Goal: Task Accomplishment & Management: Manage account settings

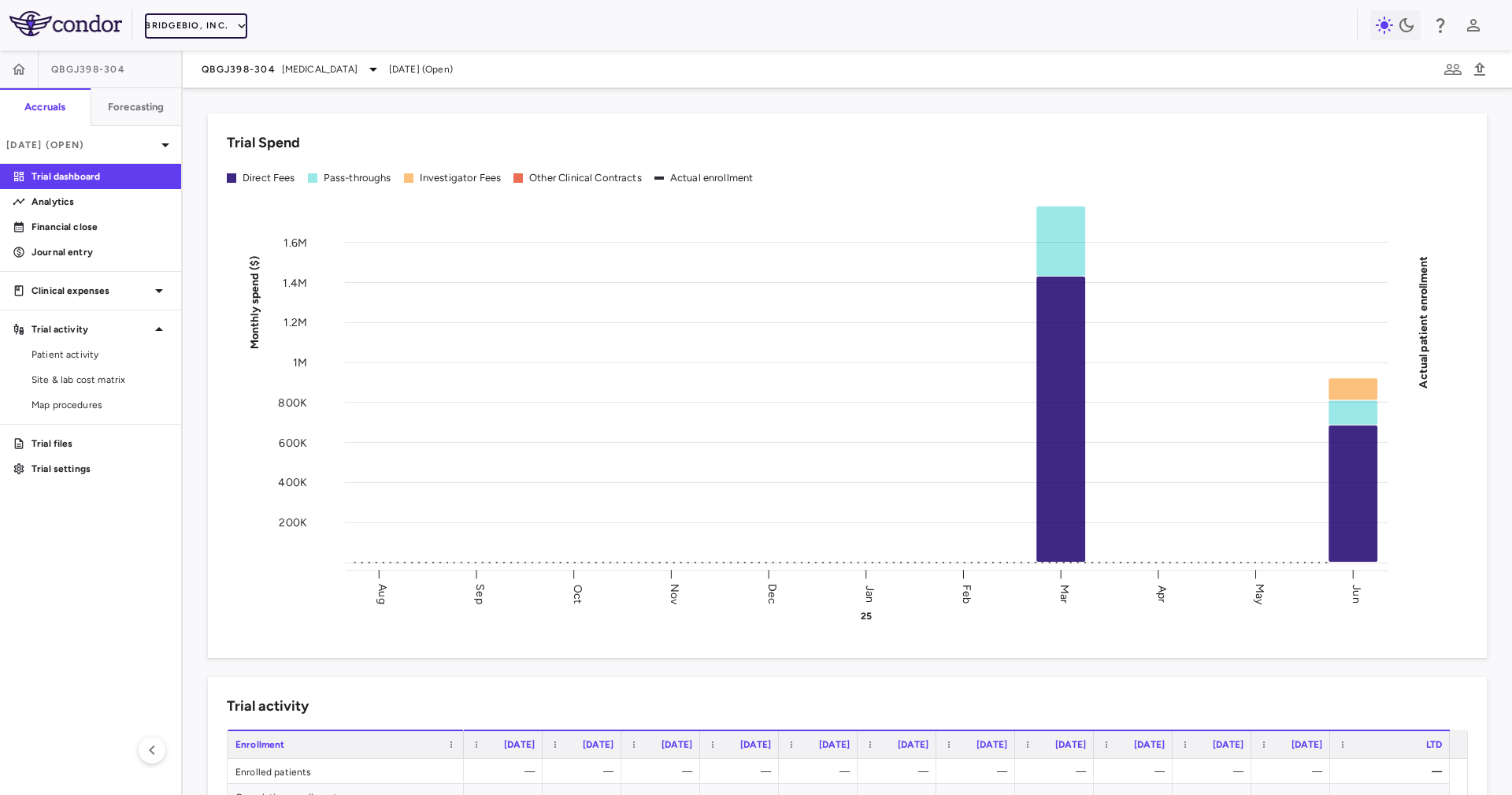
click at [204, 19] on button "BridgeBio, Inc." at bounding box center [195, 26] width 102 height 25
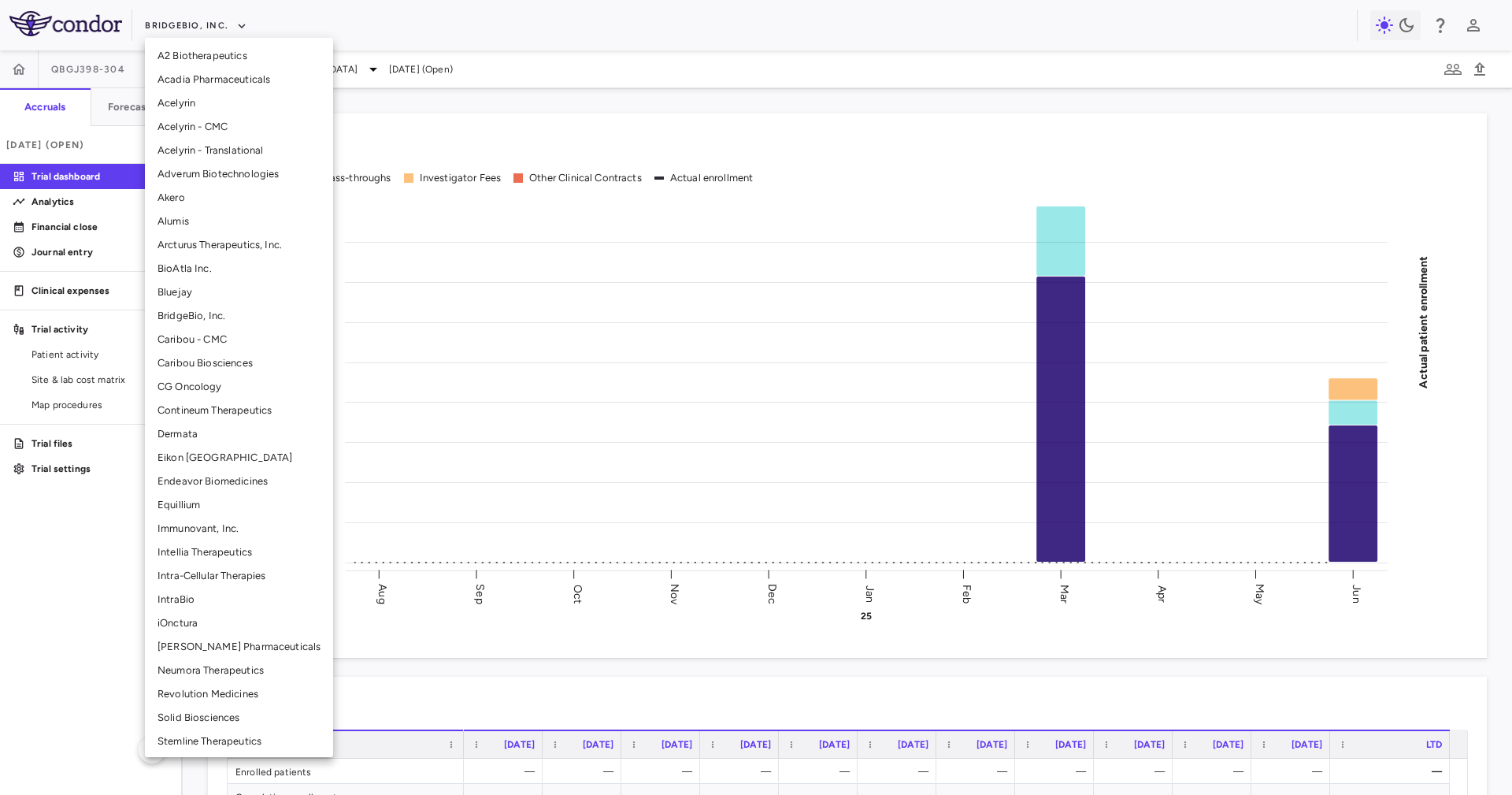
click at [216, 448] on li "Eikon TX" at bounding box center [238, 457] width 188 height 24
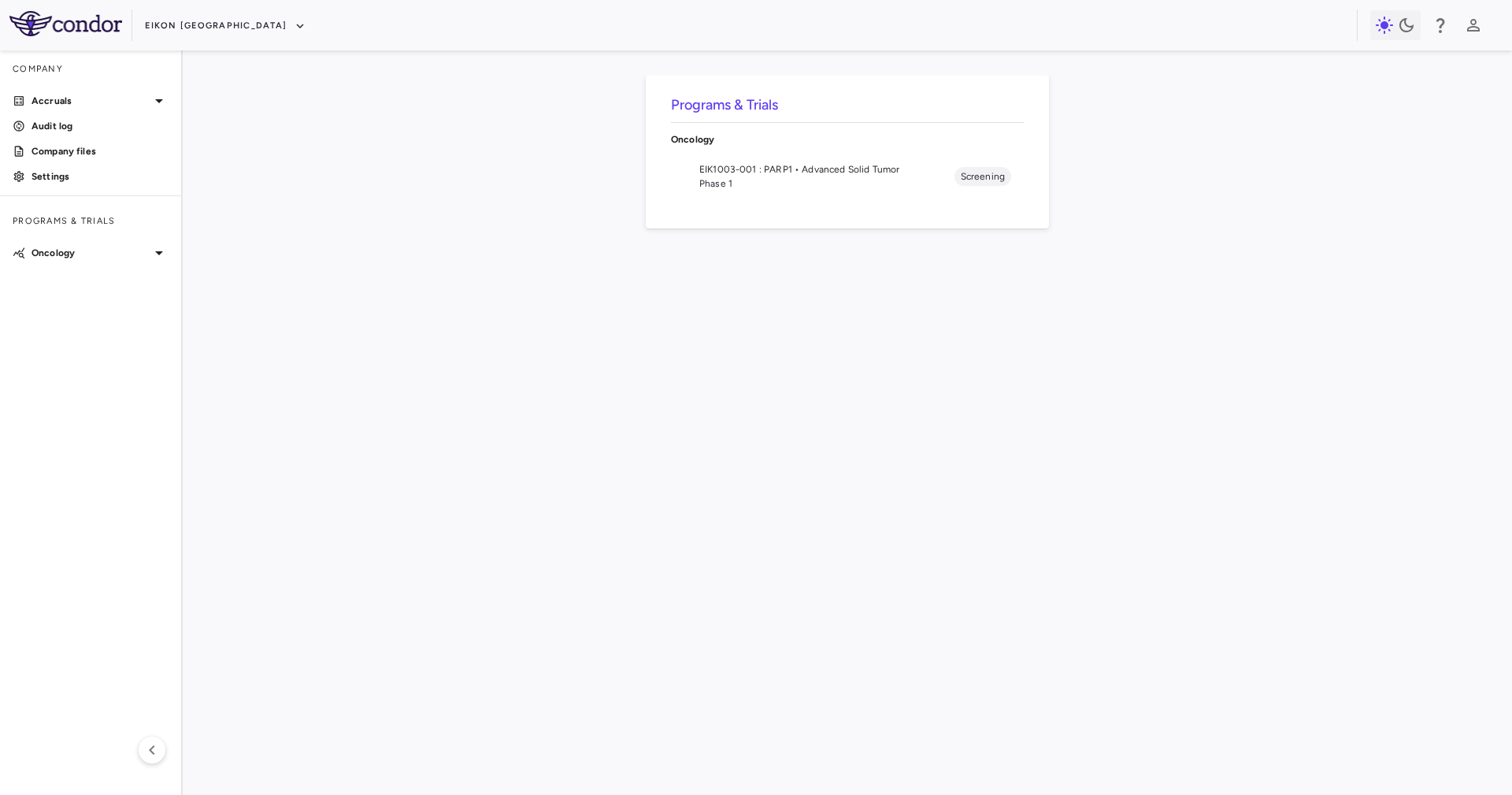
click at [835, 166] on span "EIK1003-001 : PARP1 • Advanced Solid Tumor" at bounding box center [826, 169] width 255 height 14
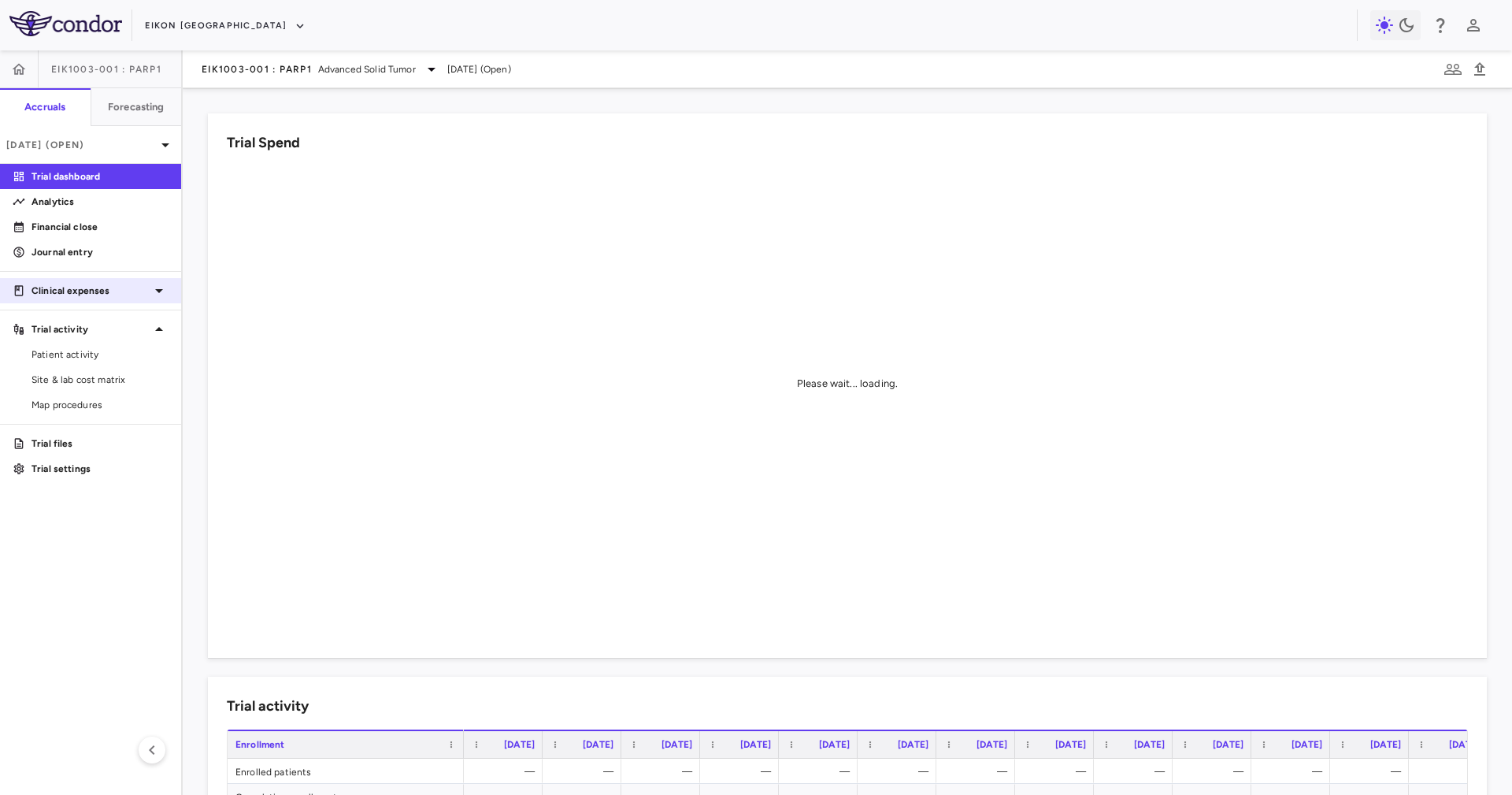
click p "Clinical expenses"
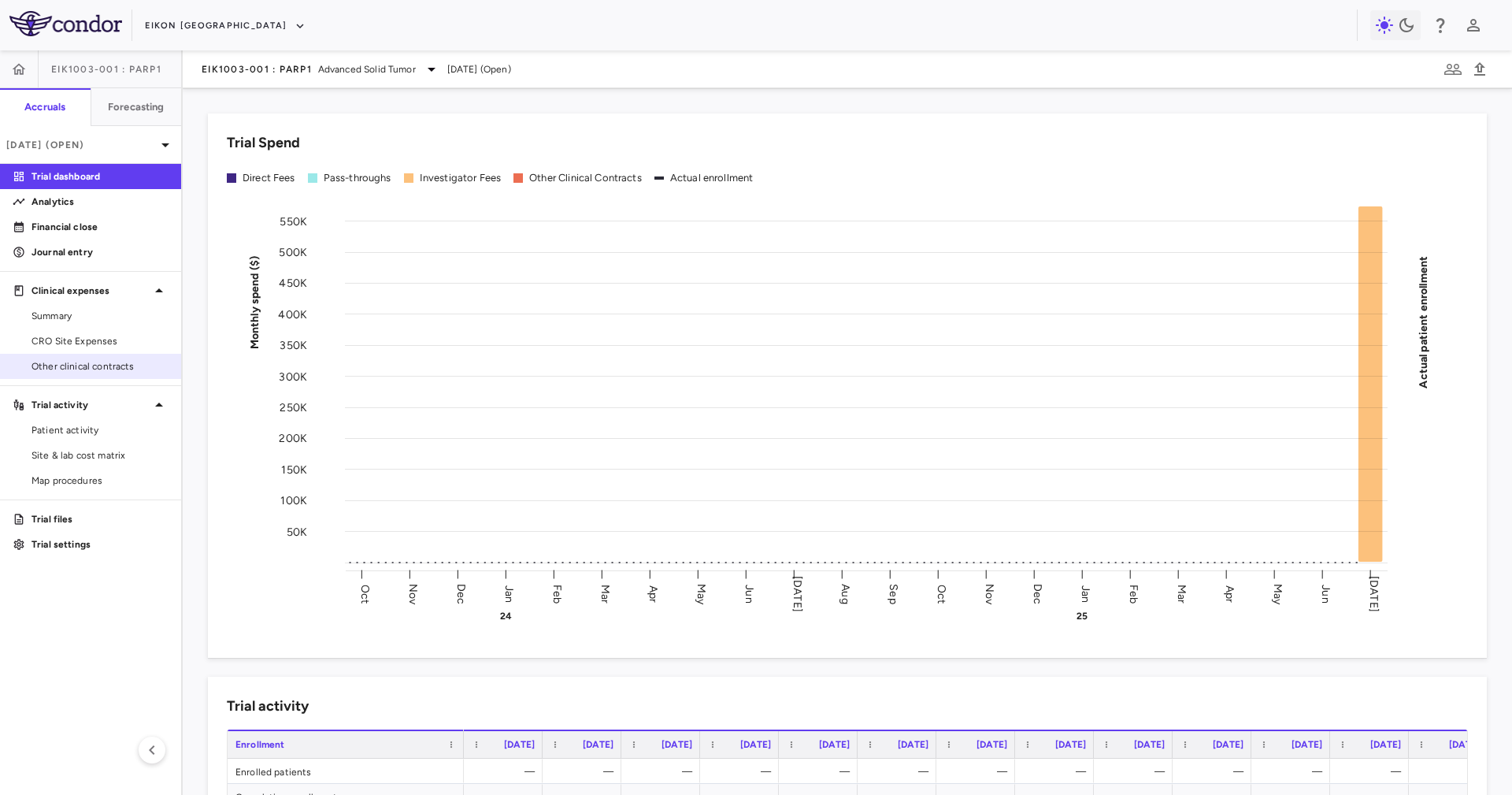
click span "Other clinical contracts"
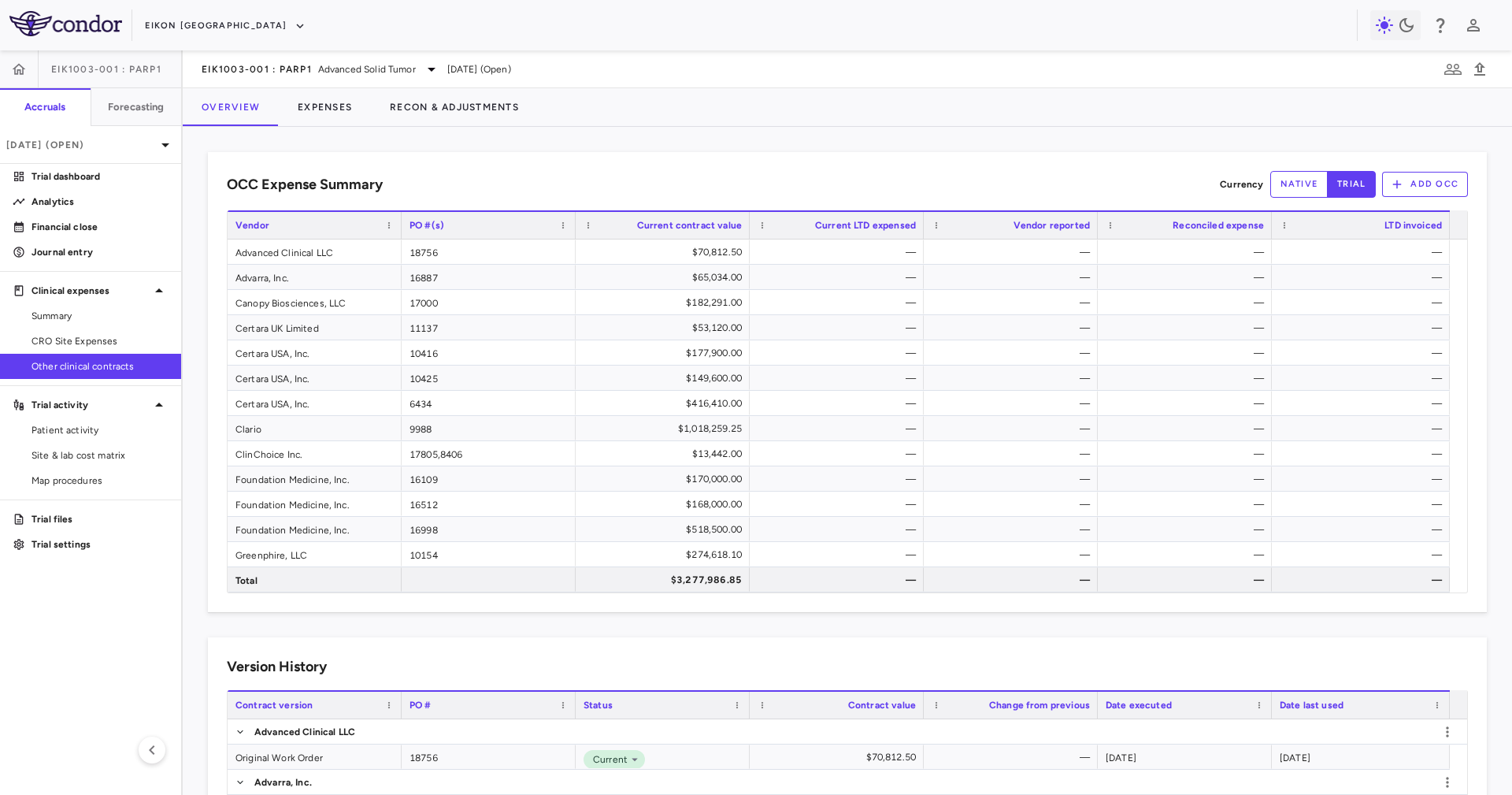
click div "OCC Expense Summary Currency native trial Add OCC Drag here to set row groups D…"
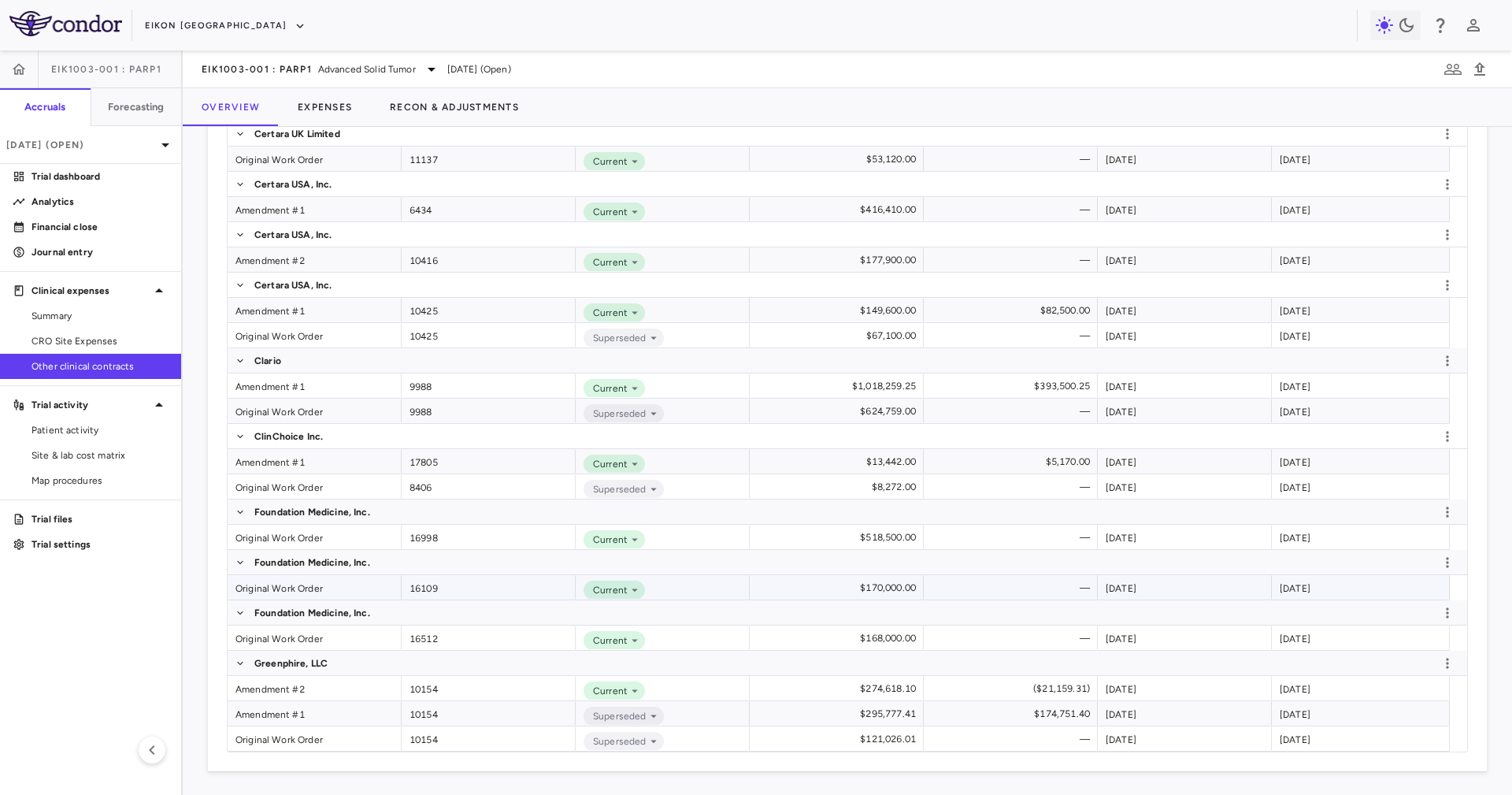
scroll to position [630, 0]
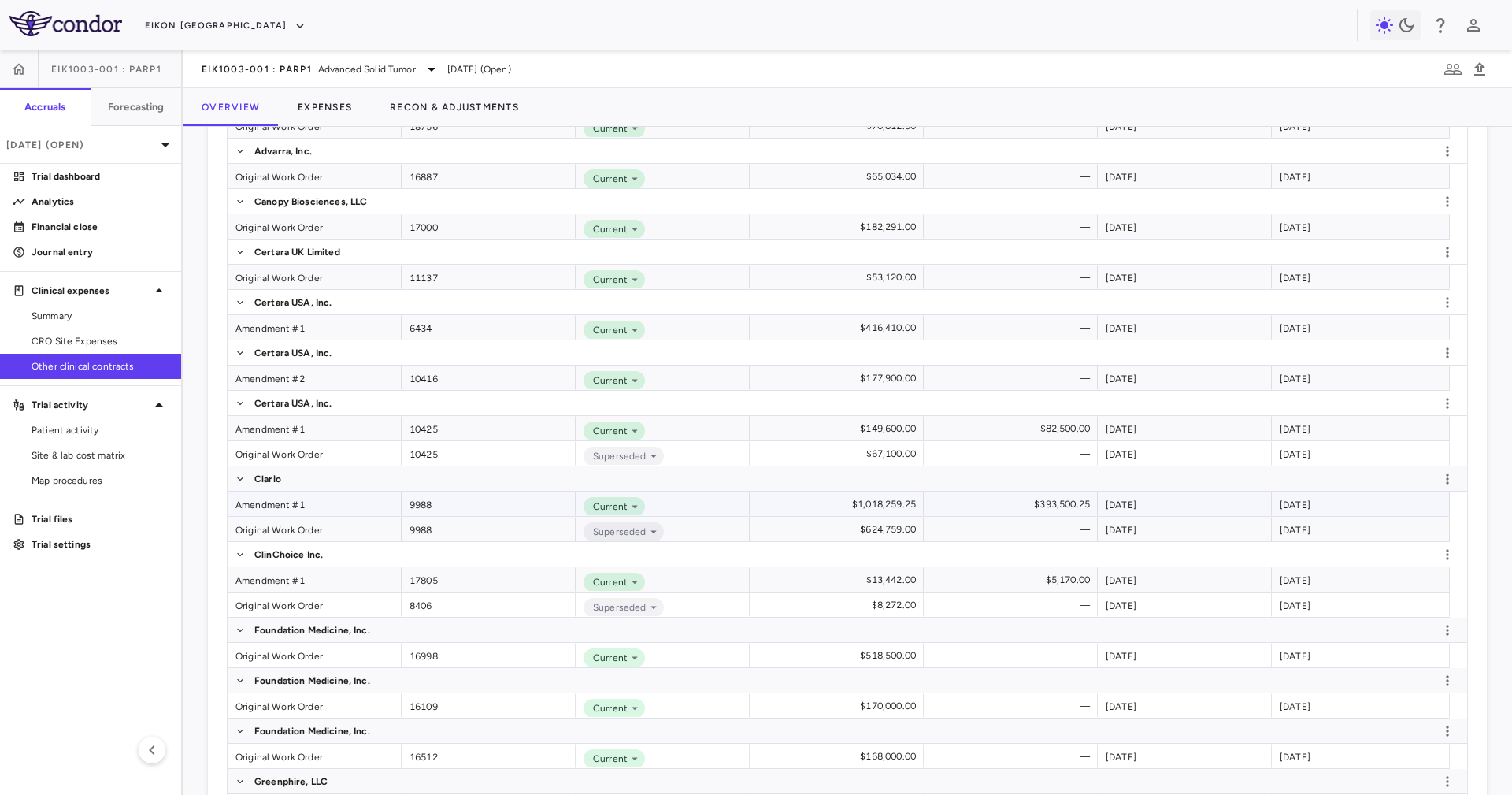
click div "Amendment #1"
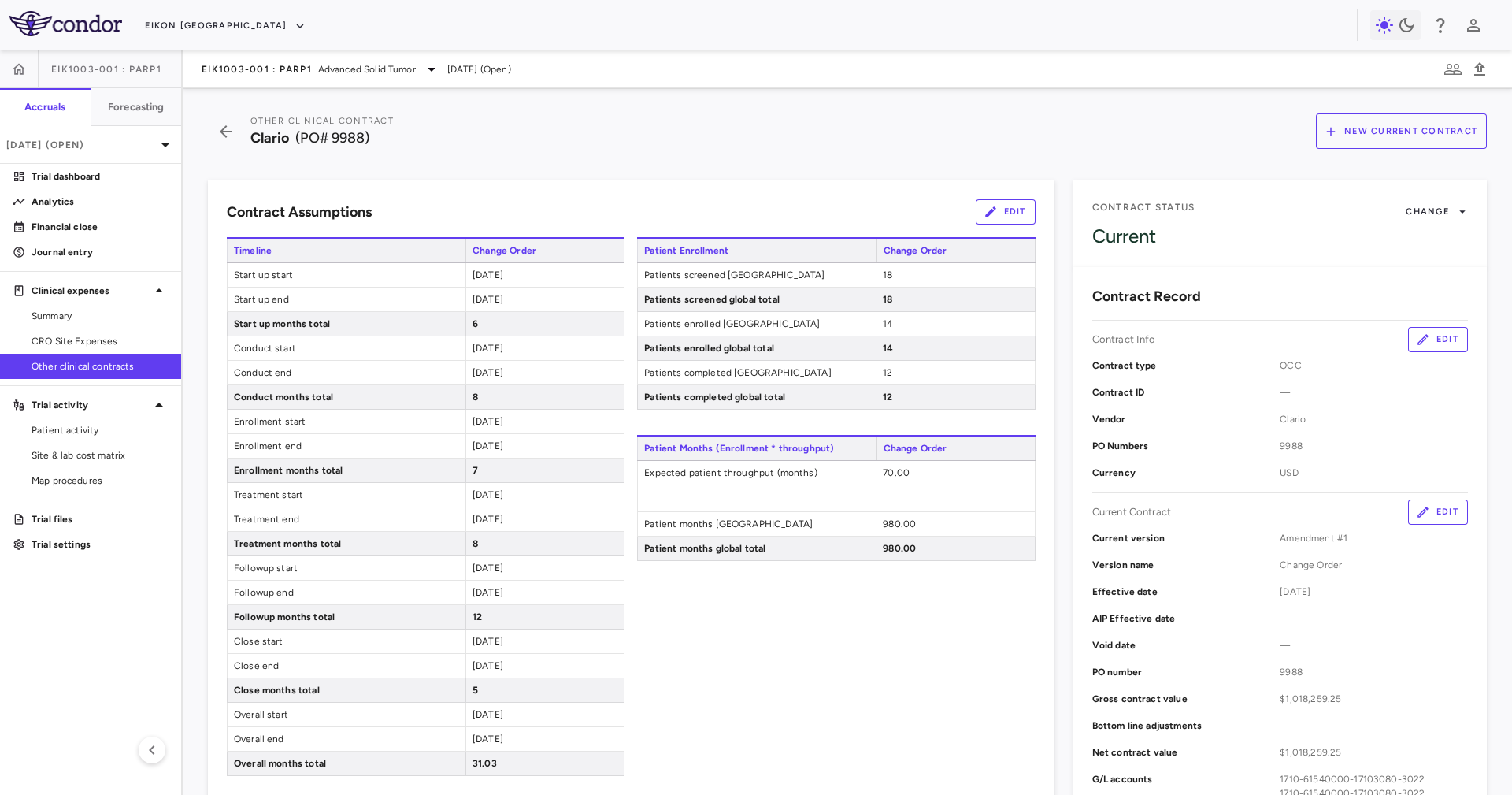
click button "Edit"
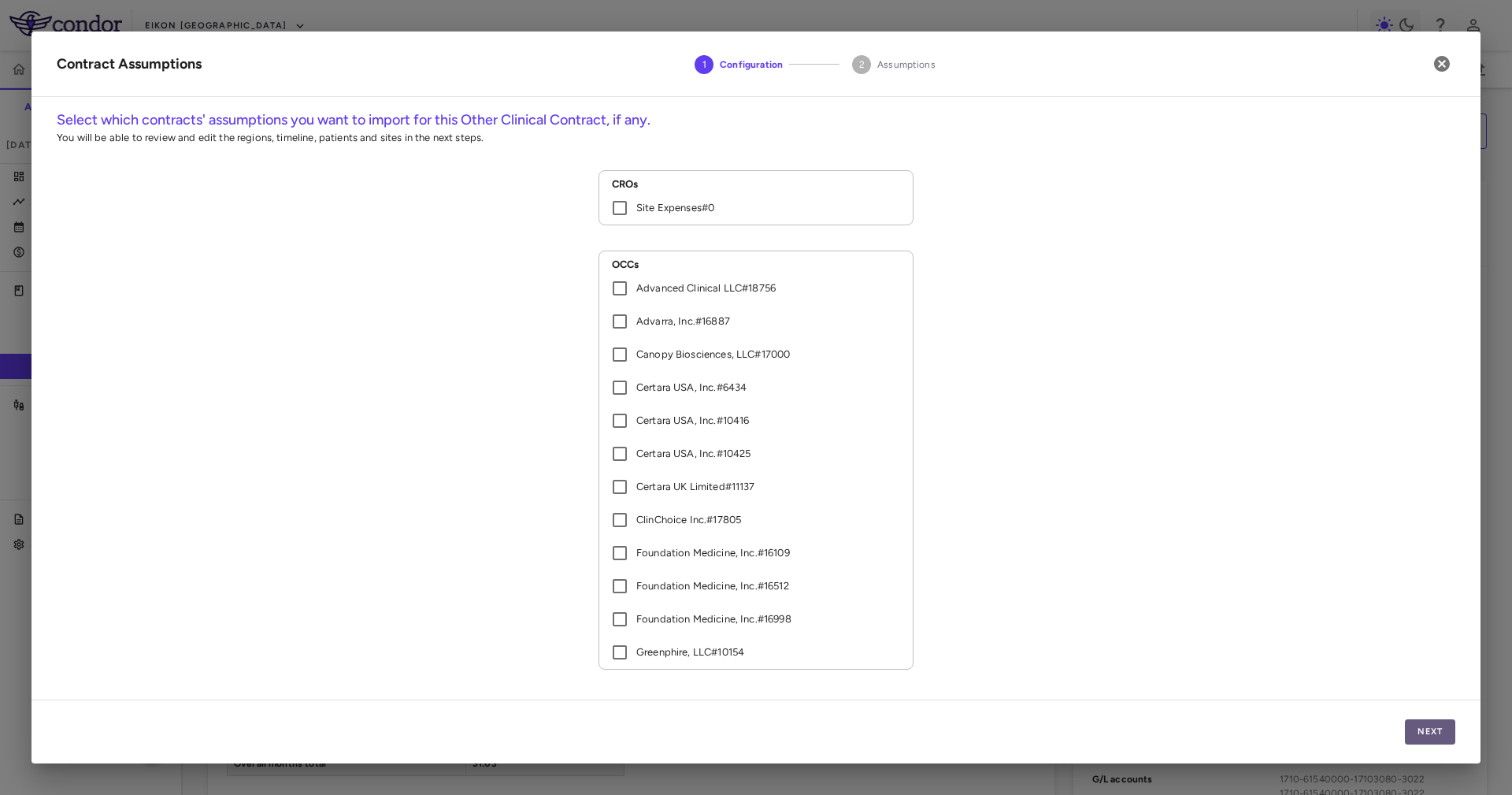
click button "Next"
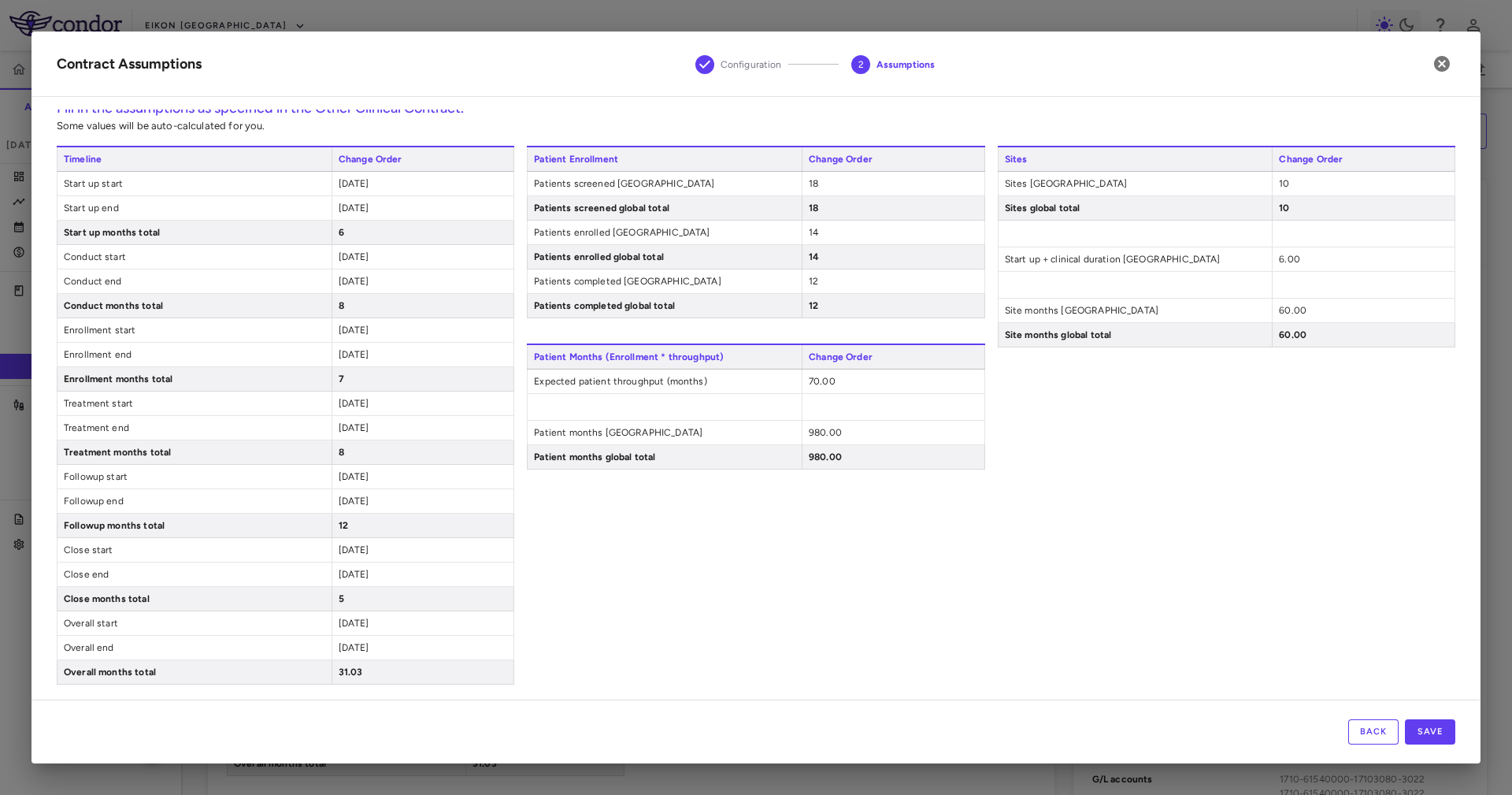
scroll to position [22, 0]
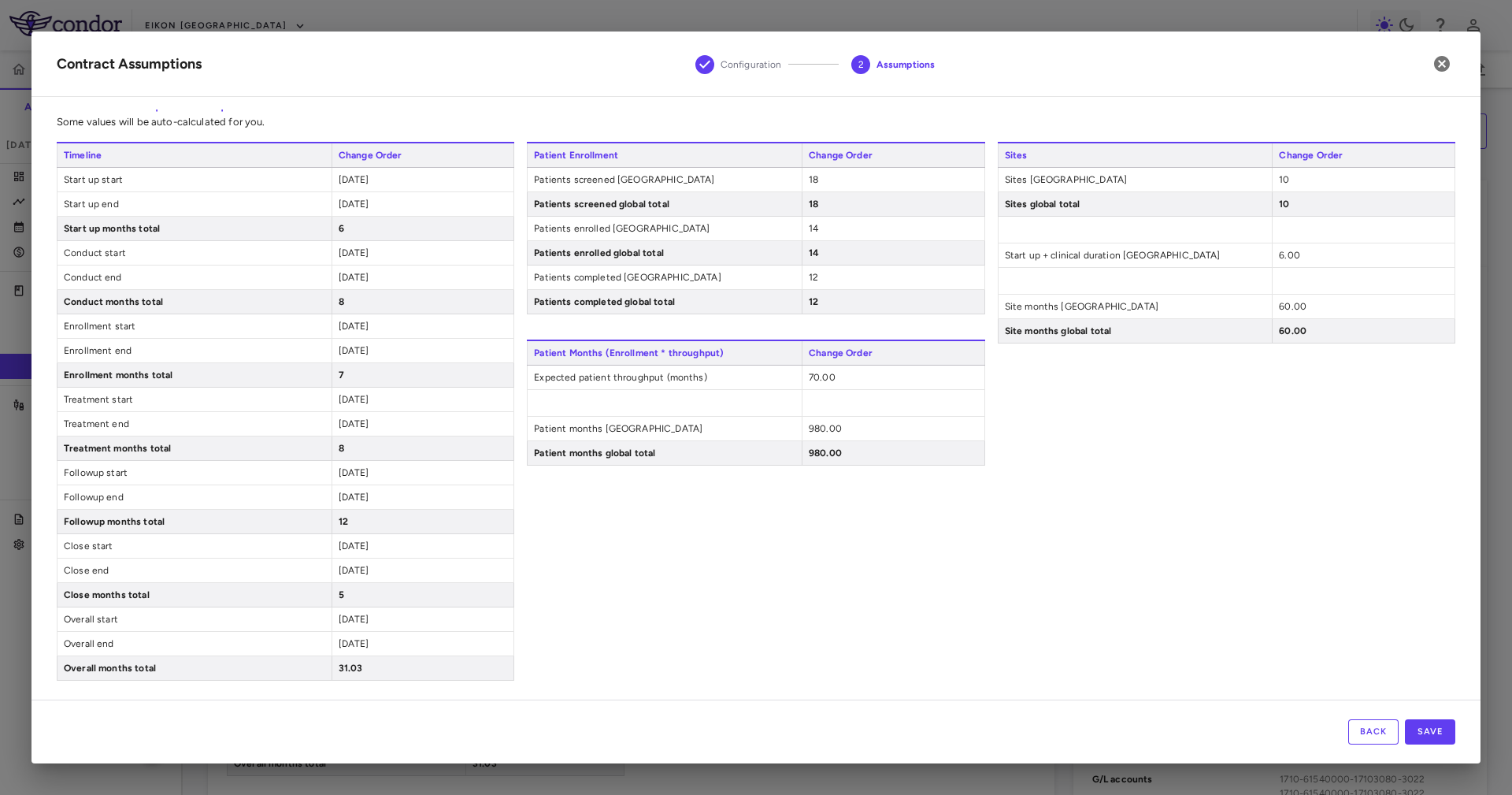
click span "2024-05-01"
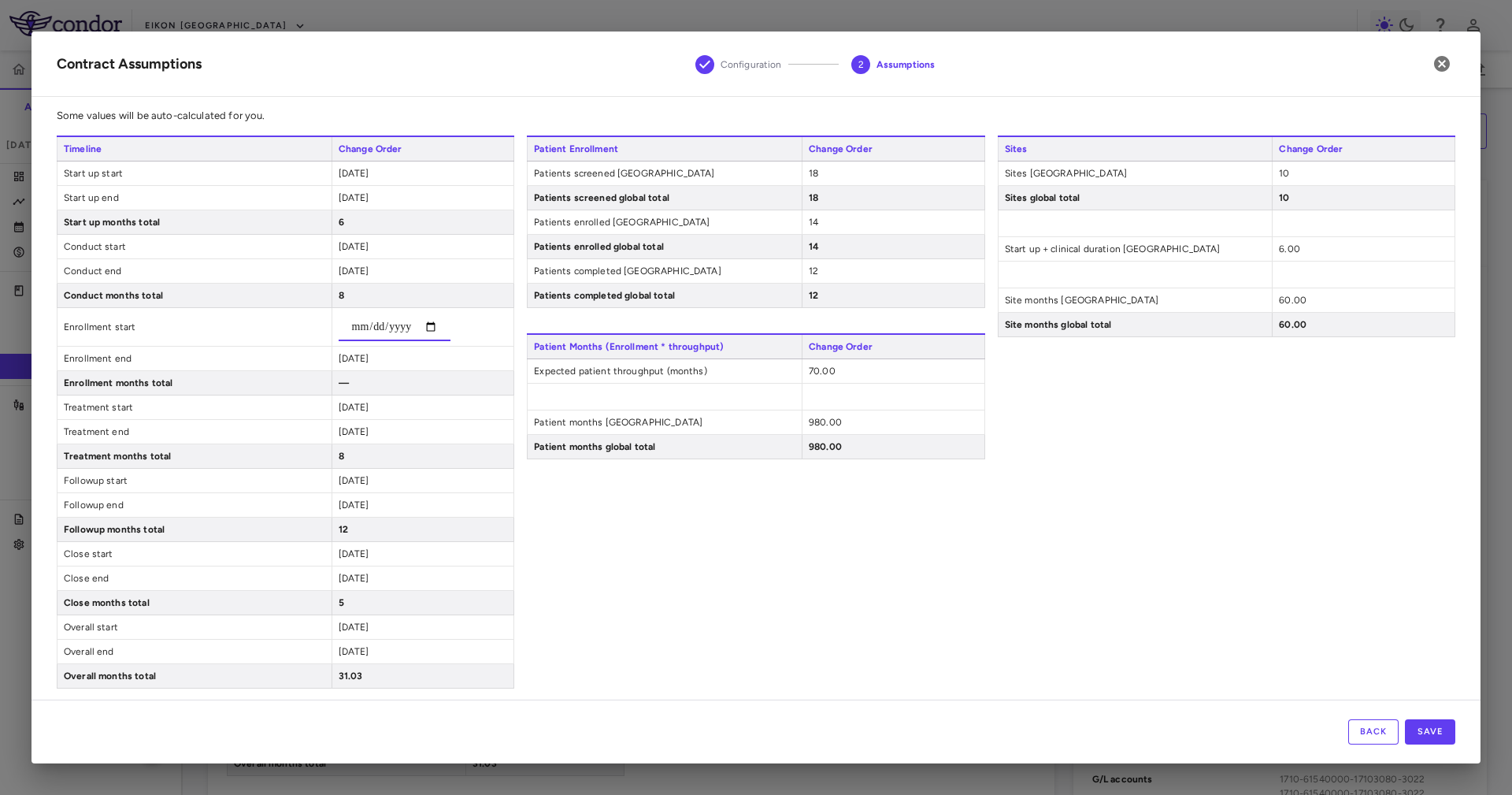
click input "date"
click div "Timeline Change Order Start up start 2023-10-31 Start up end 2024-04-30 Start u…"
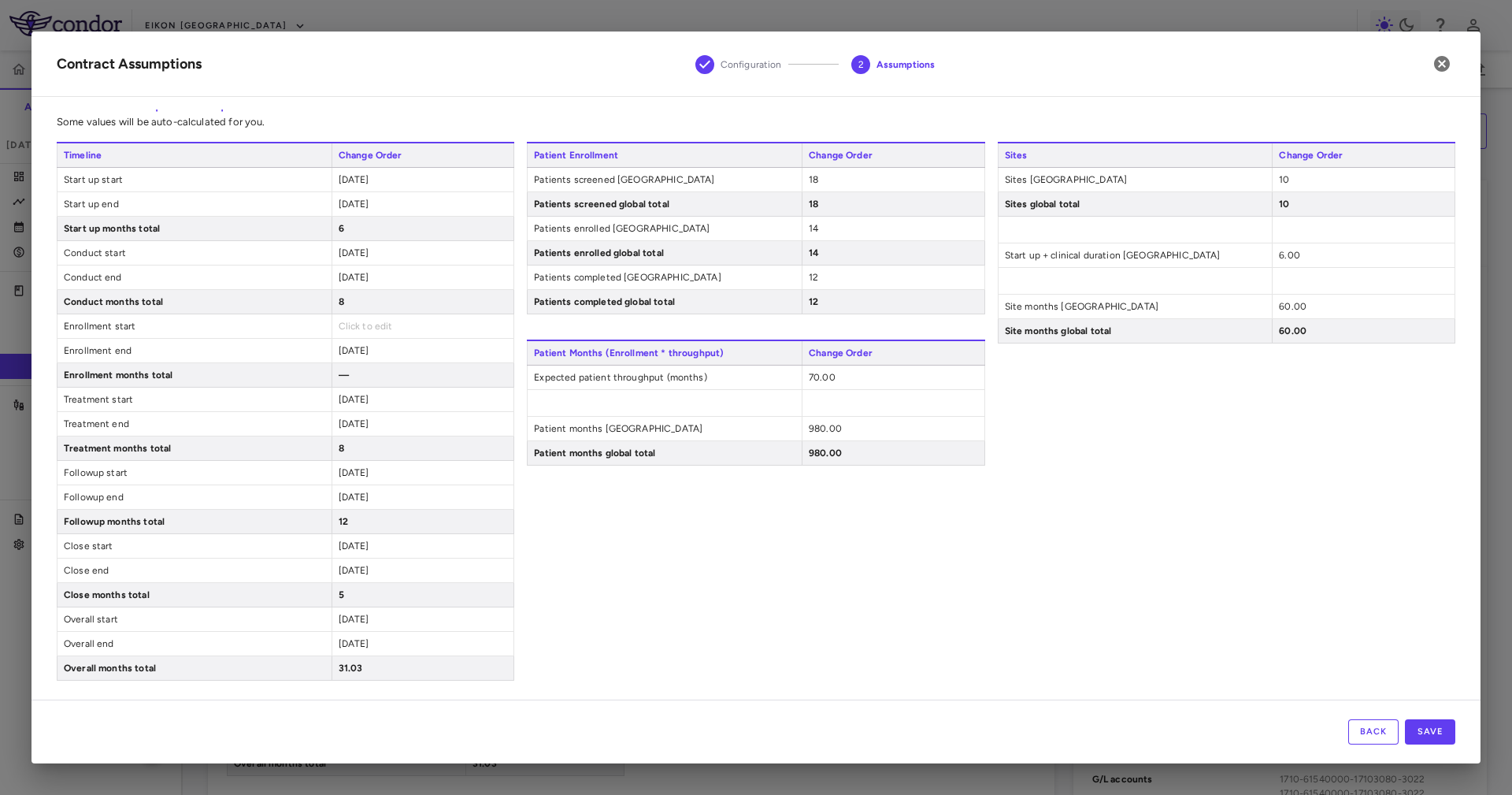
click div "2024-11-30"
click span "2024-11-30"
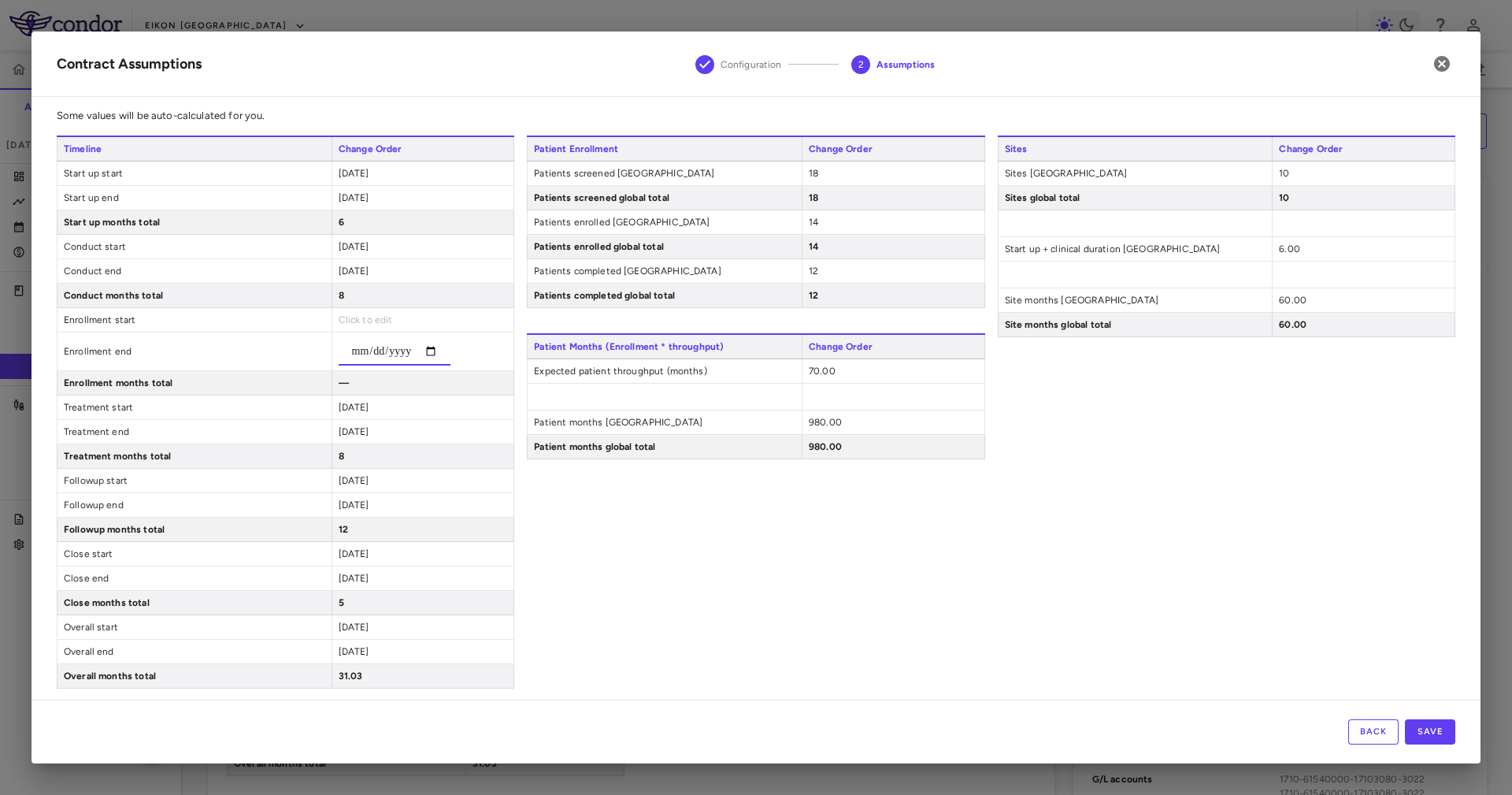
click input "date"
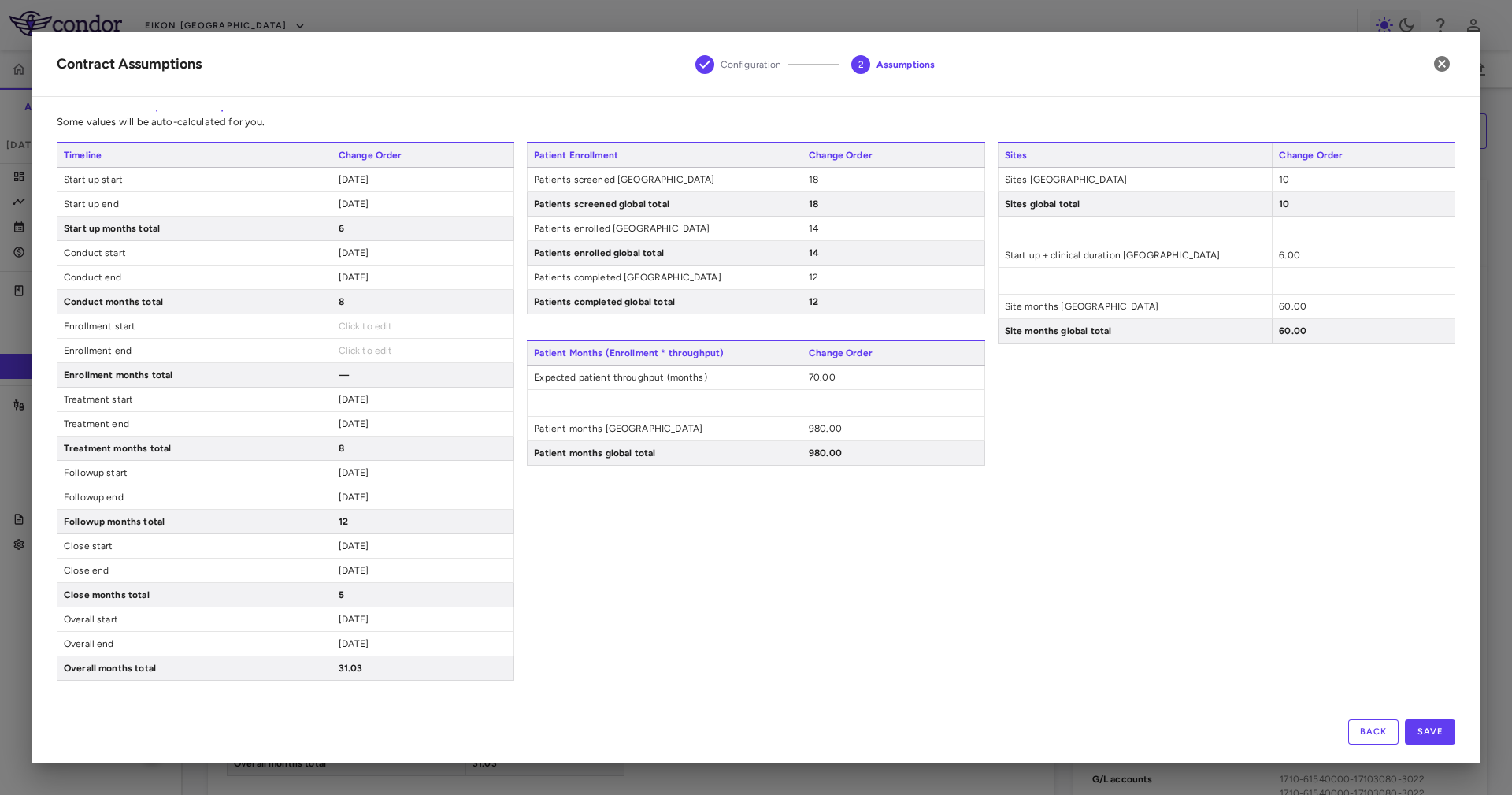
click div "2024-12-31"
click div "2024-05-01"
click span "2024-05-01"
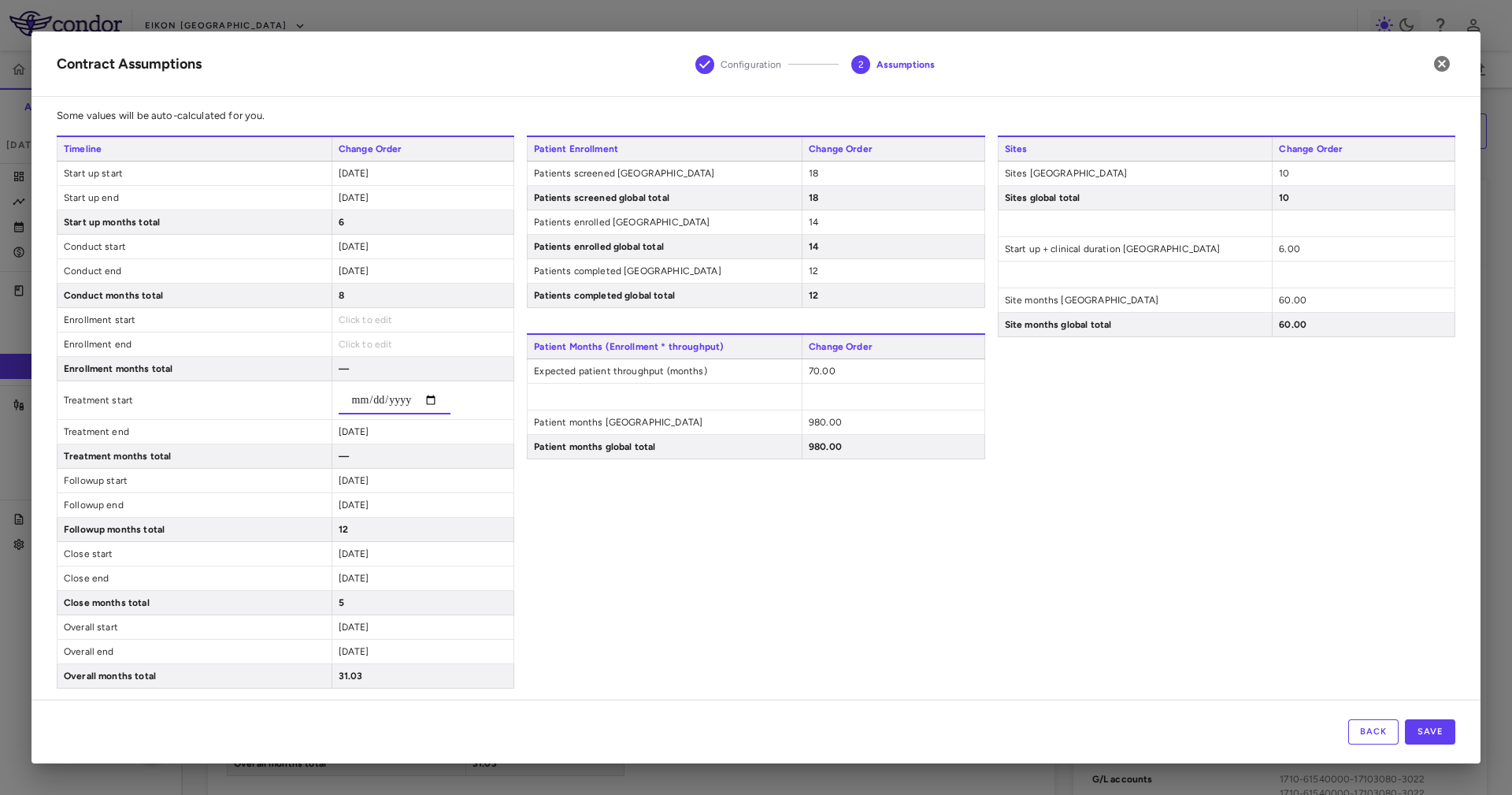
click input "date"
click div "2024-12-31"
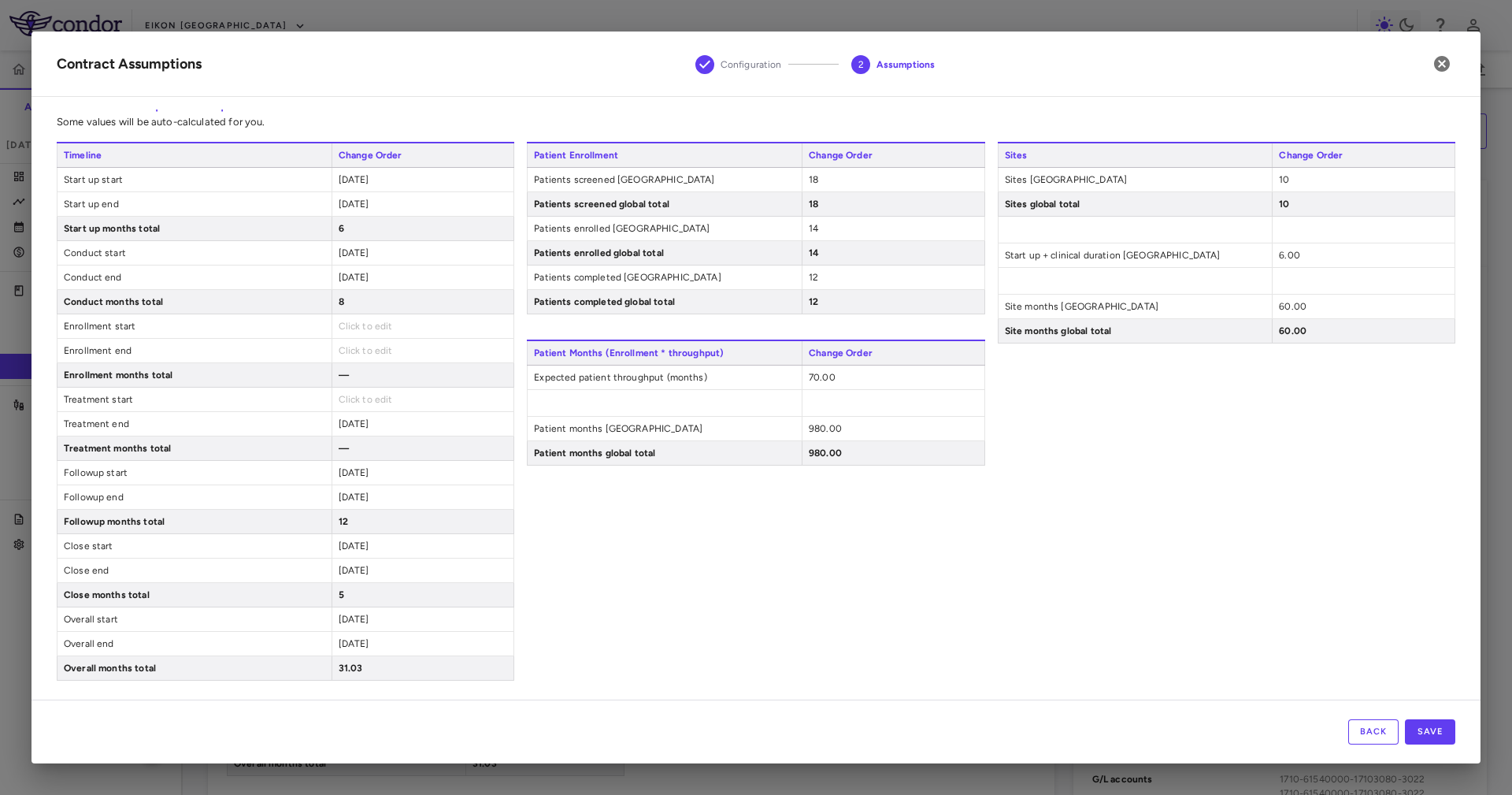
click div "2024-12-31"
click span "2024-12-31"
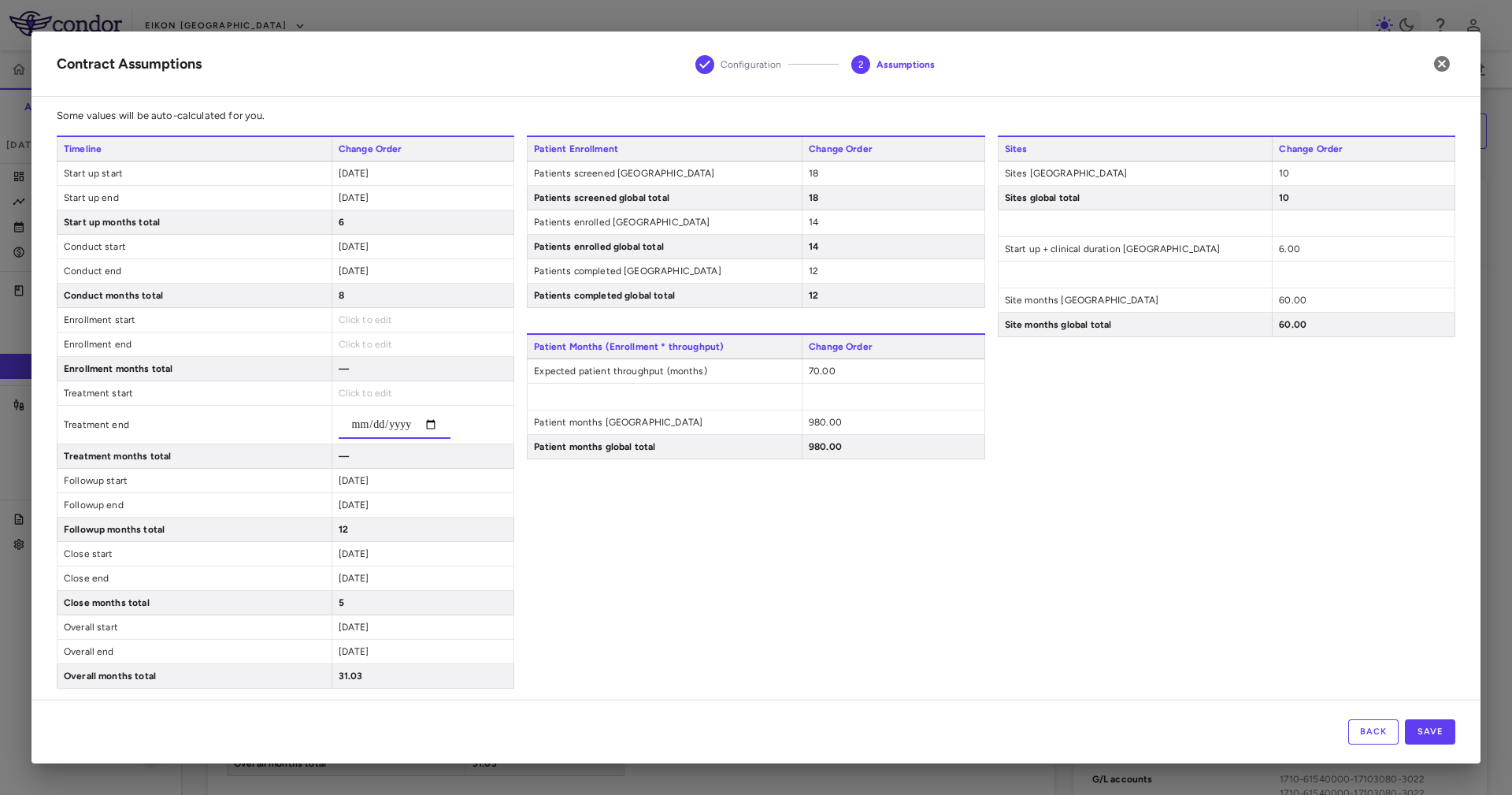
click input "date"
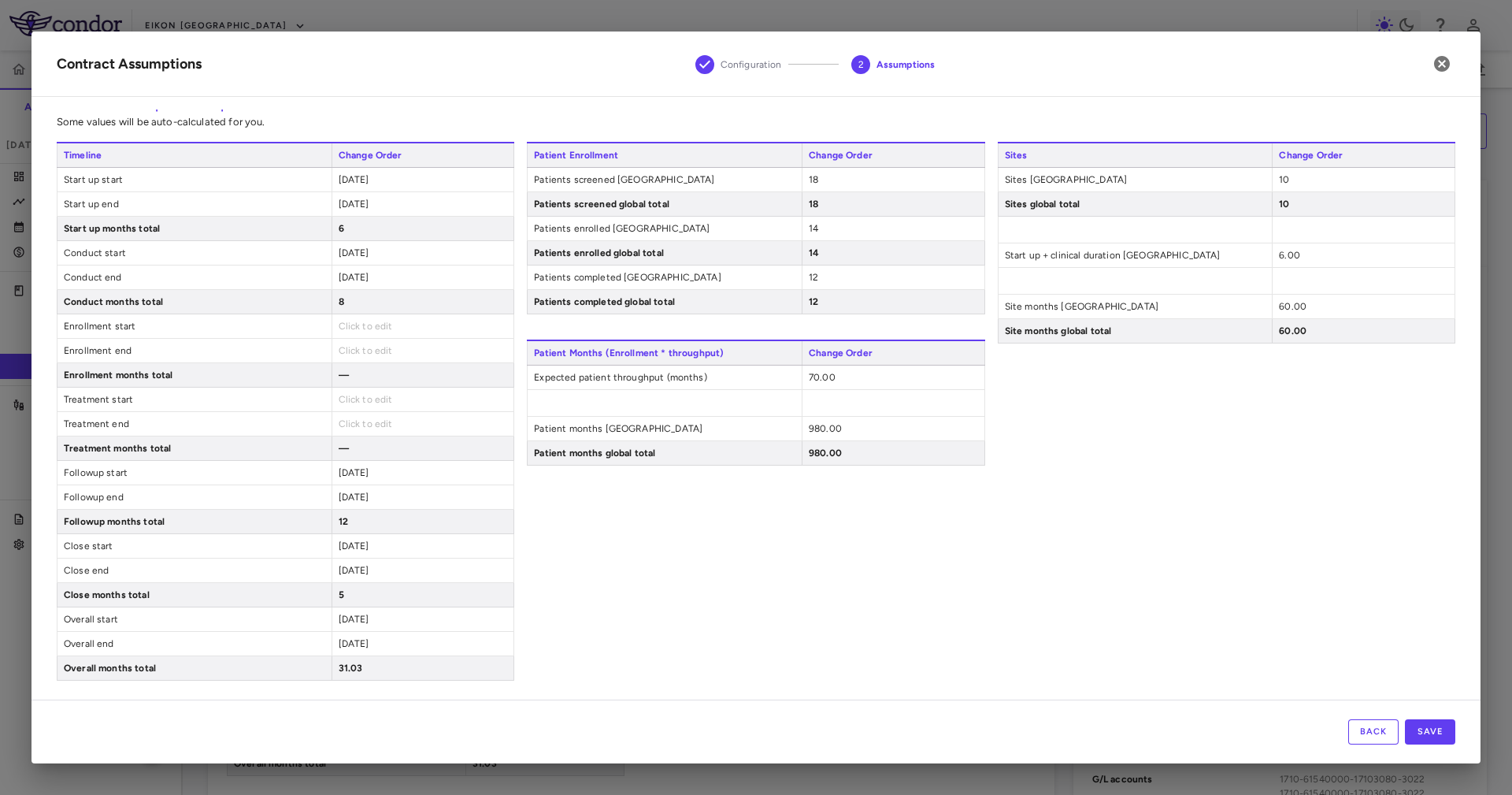
click div "Timeline Change Order Start up start 2023-10-31 Start up end 2024-04-30 Start u…"
click span "2025-01-01"
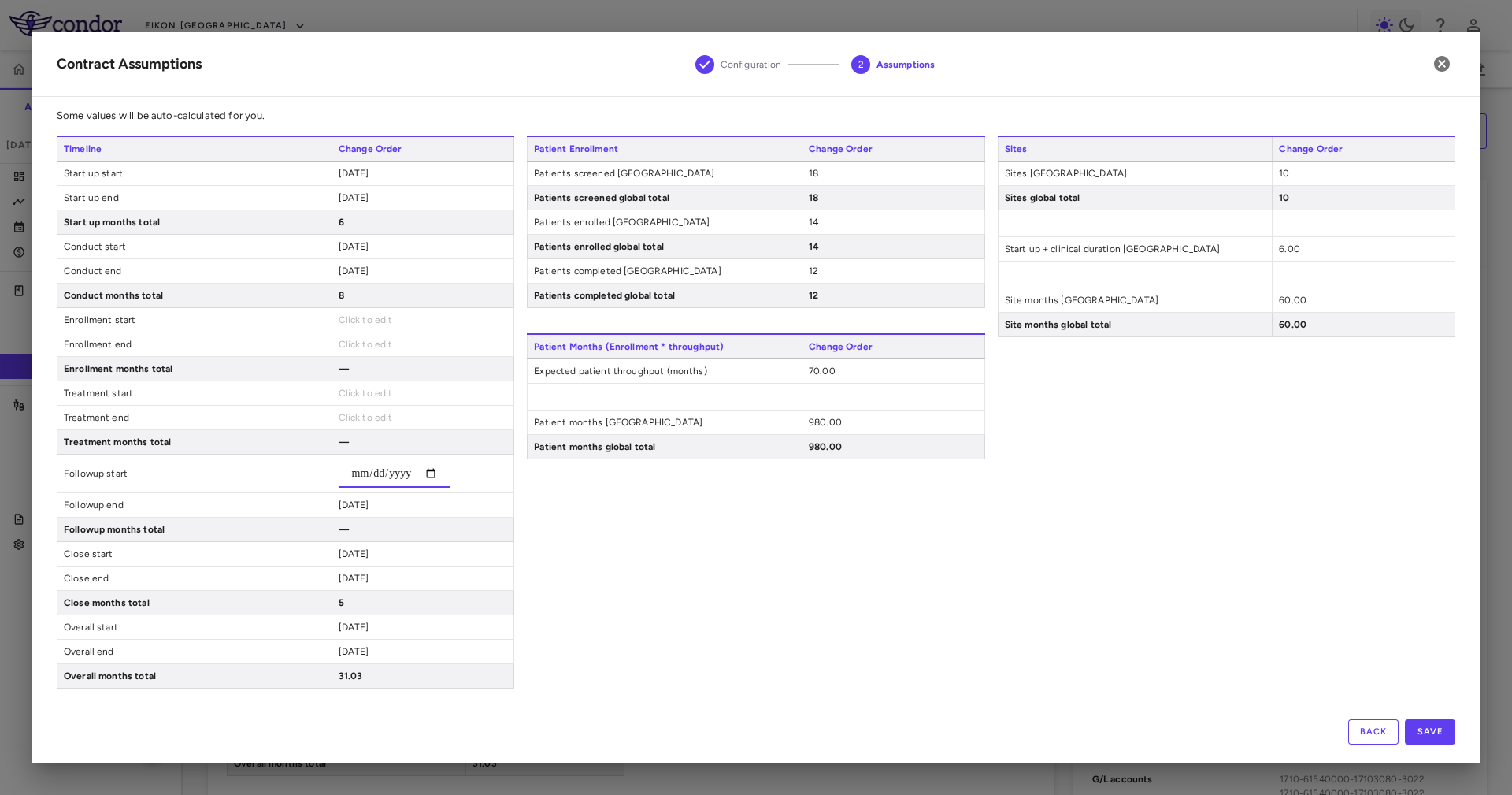
click input "date"
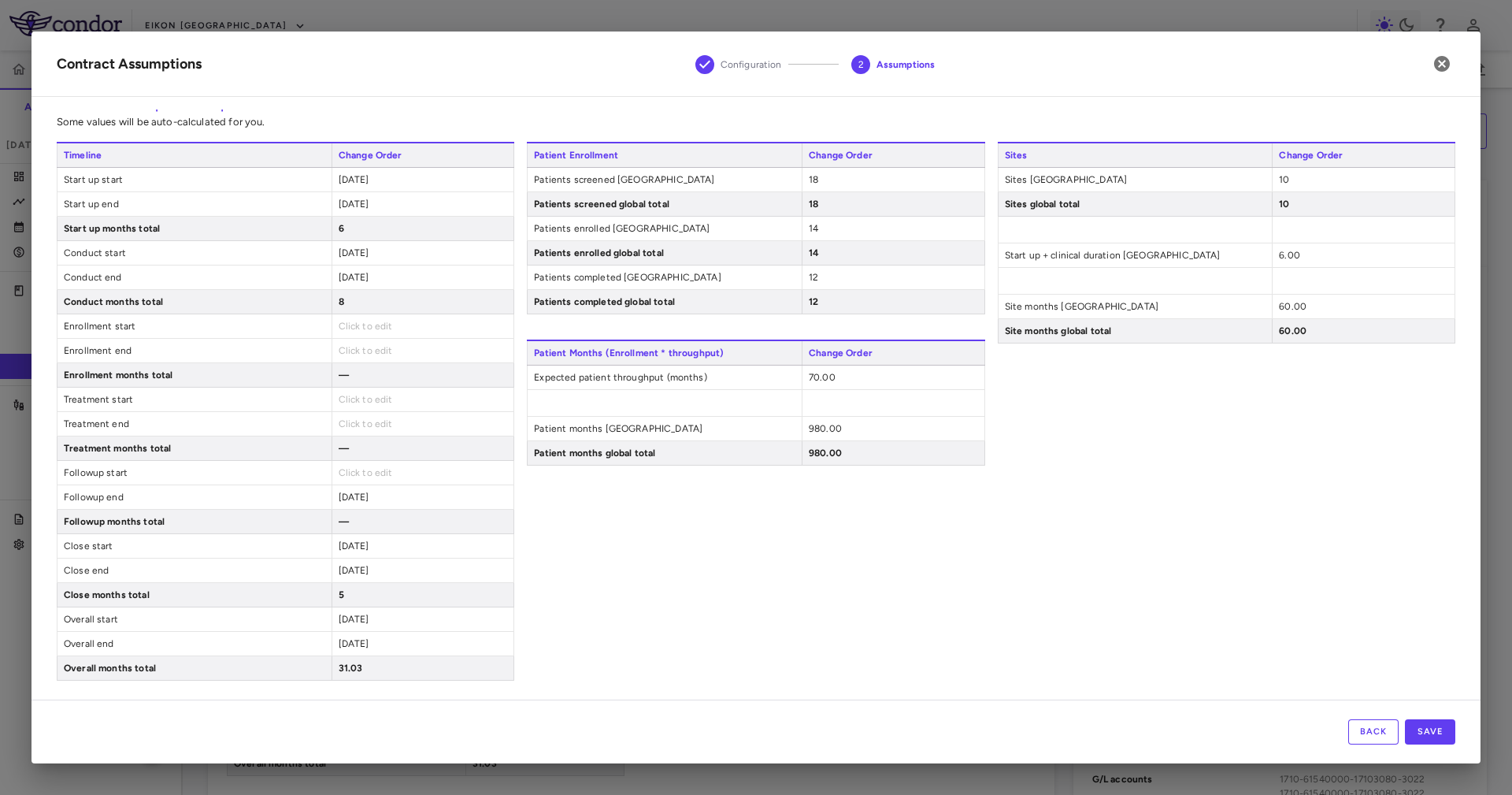
click div "2025-12-31"
click span "2025-12-31"
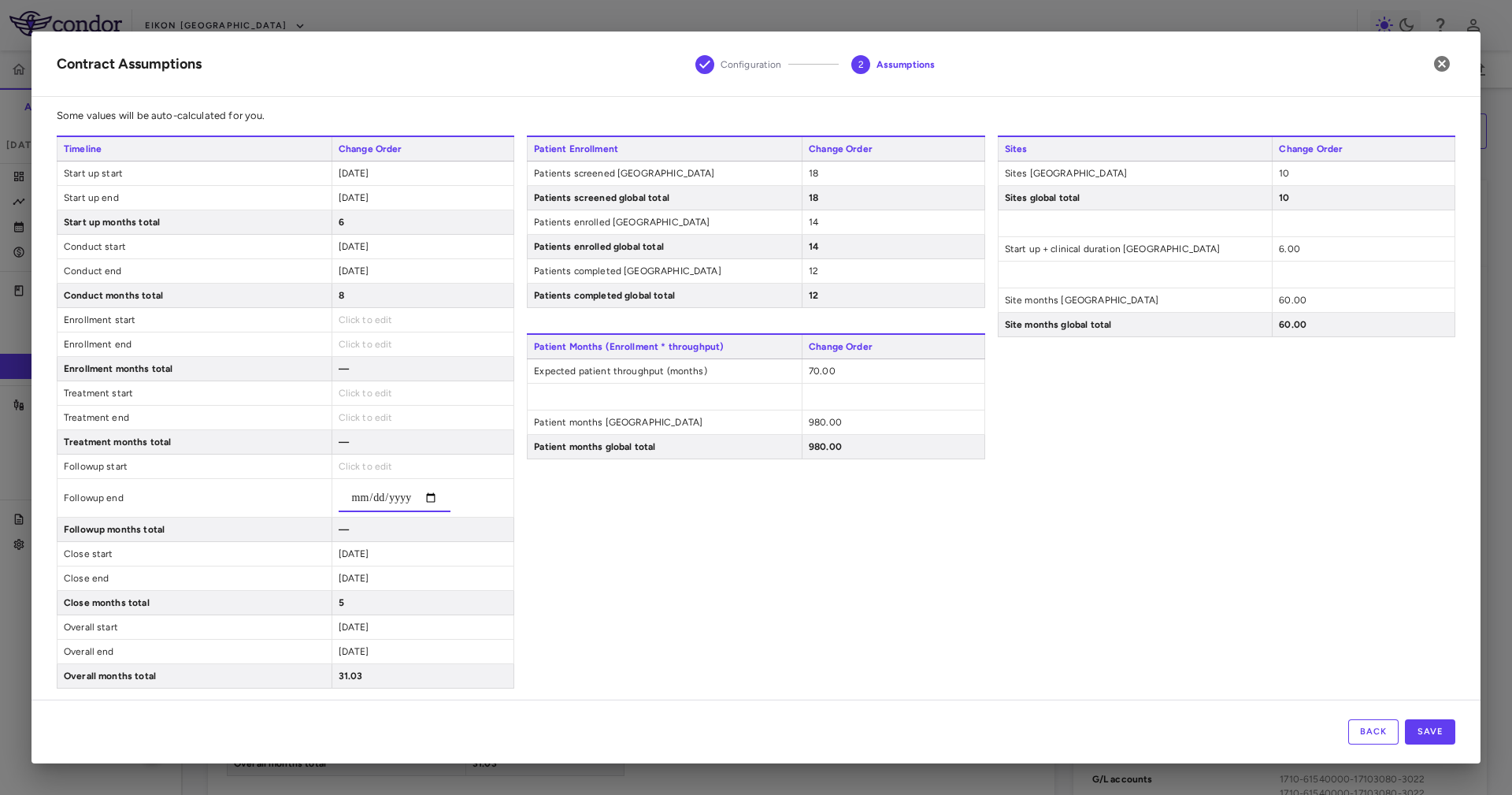
click input "date"
click div "Patient Enrollment Change Order Patients screened United States 18 Patients scr…"
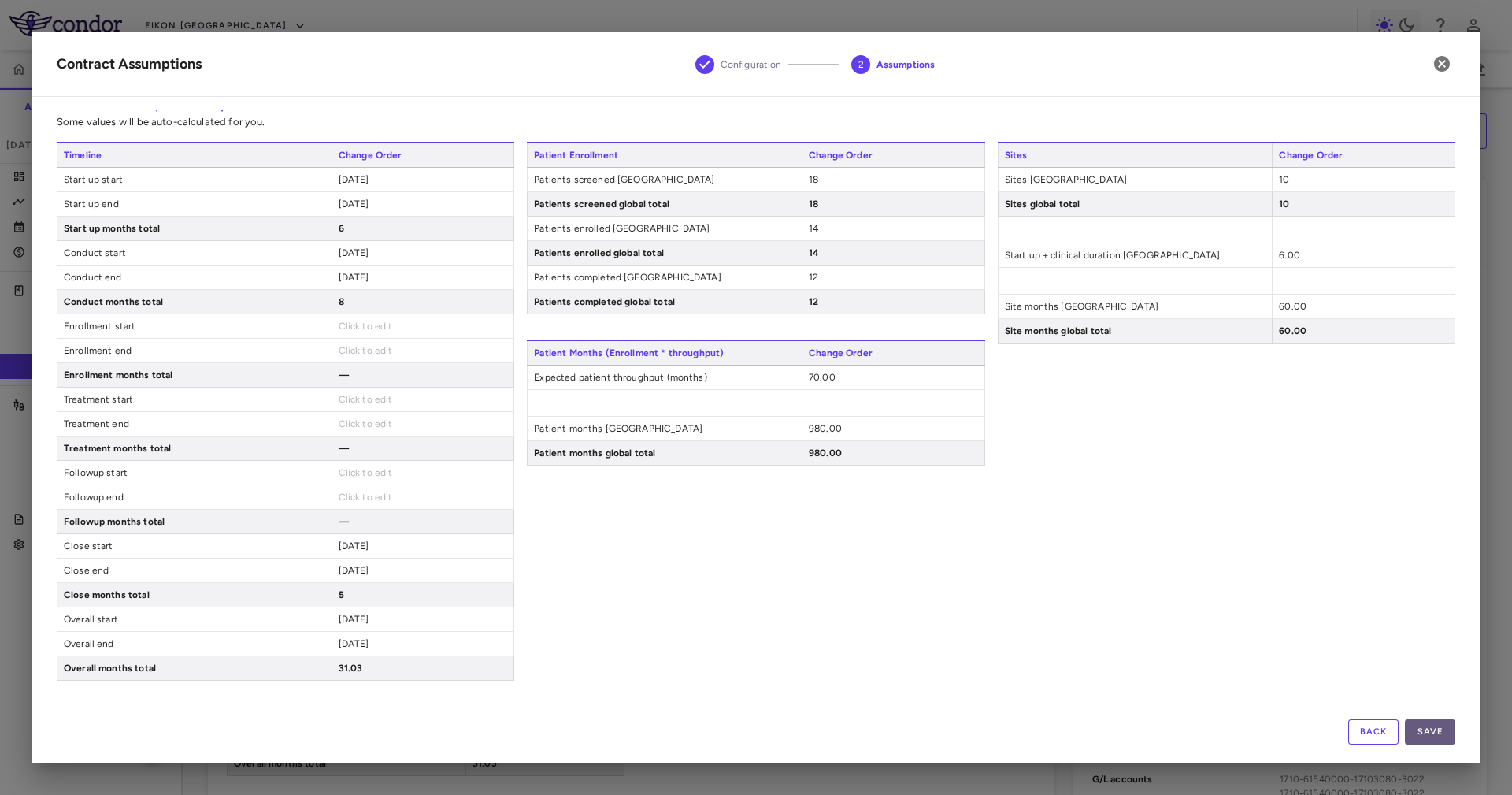
click button "Save"
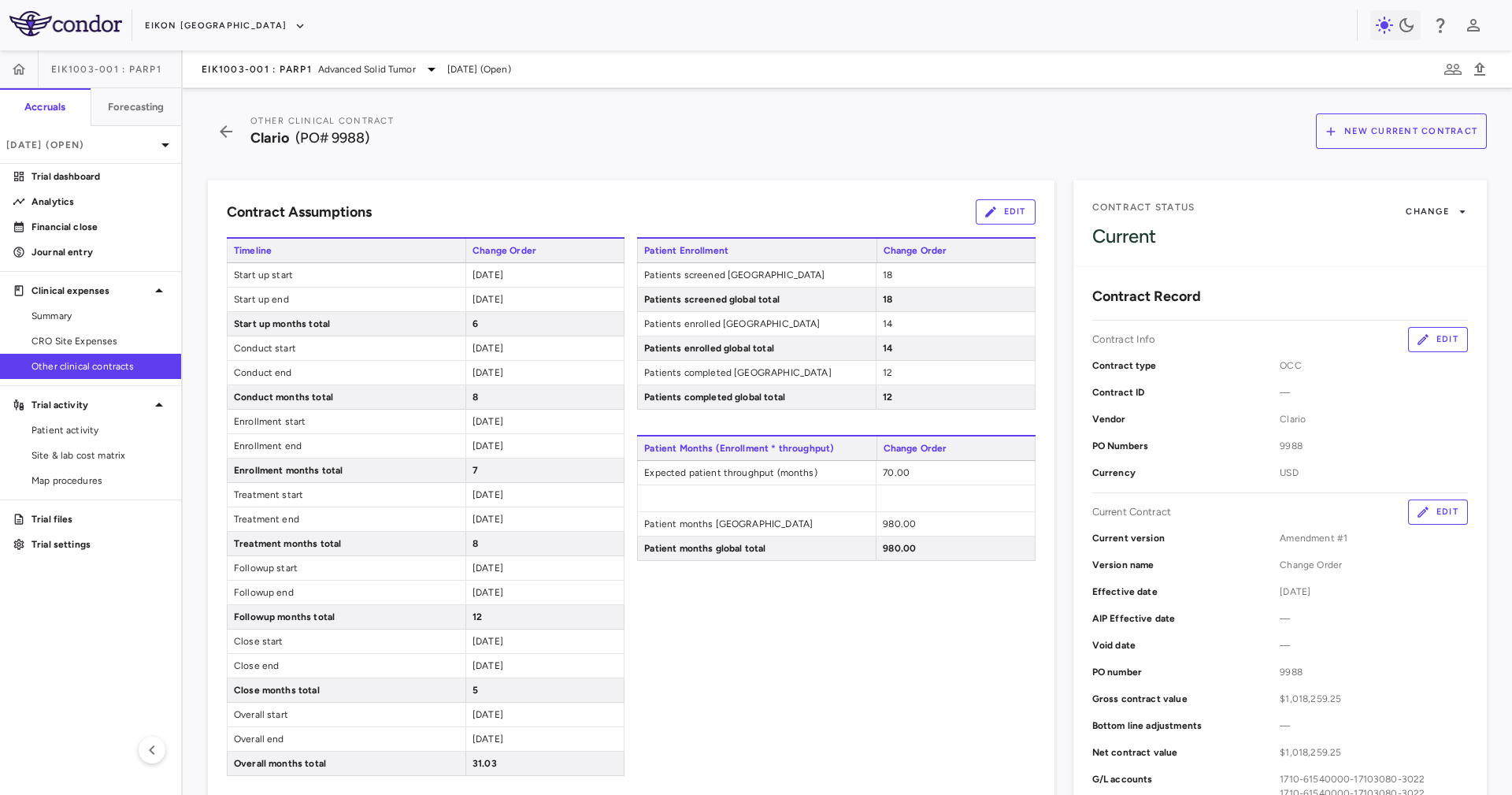
click div "Patient Enrollment Change Order Patients screened United States 18 Patients scr…"
click at [917, 179] on div "Contract Assumptions Edit Timeline Change Order Start up start 2023-10-31 Start…" at bounding box center [622, 609] width 866 height 896
click at [985, 203] on button "Edit" at bounding box center [1005, 211] width 60 height 25
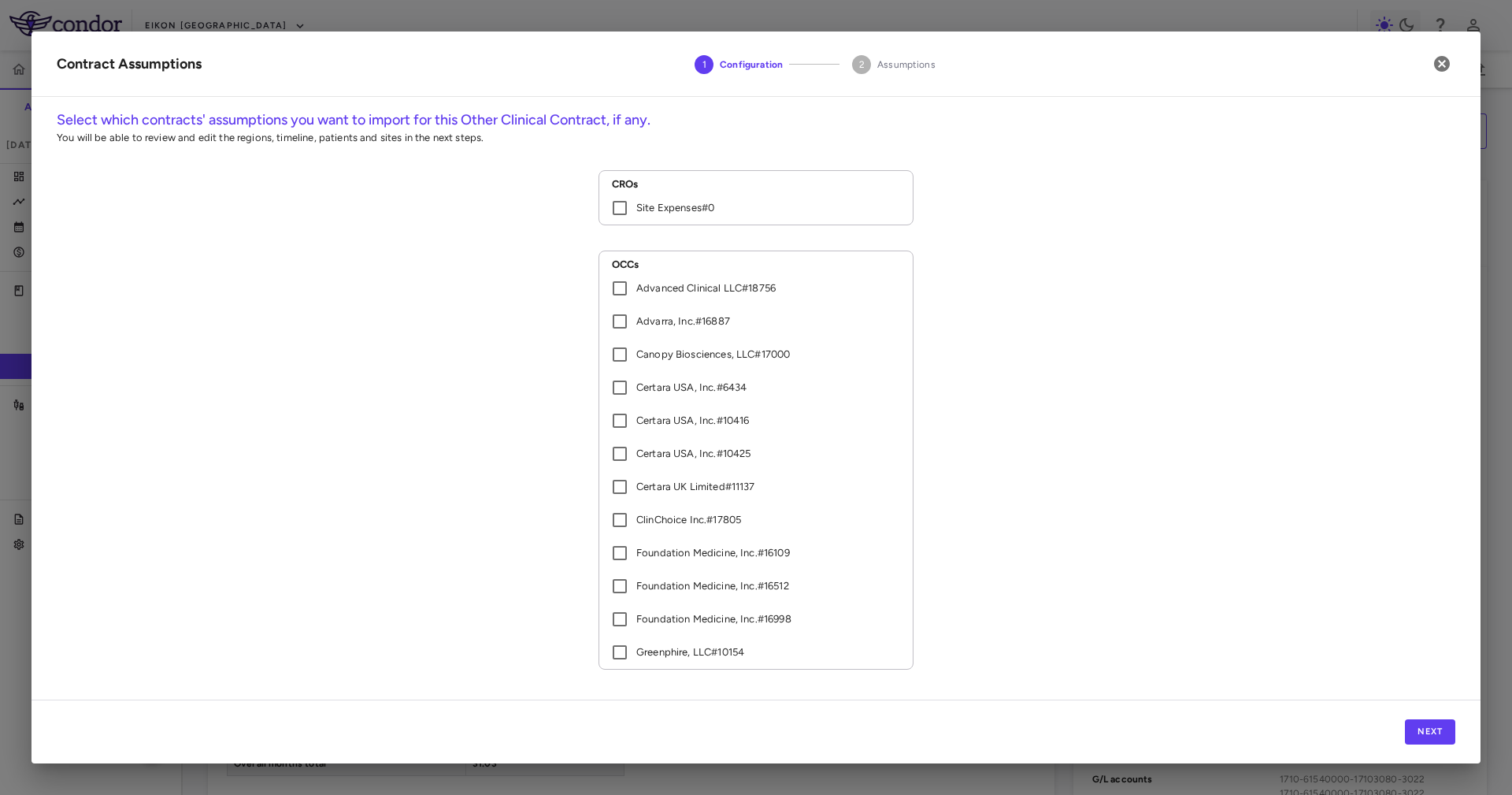
click at [1395, 722] on div "Next" at bounding box center [756, 731] width 1449 height 64
click at [1445, 735] on button "Next" at bounding box center [1430, 732] width 51 height 25
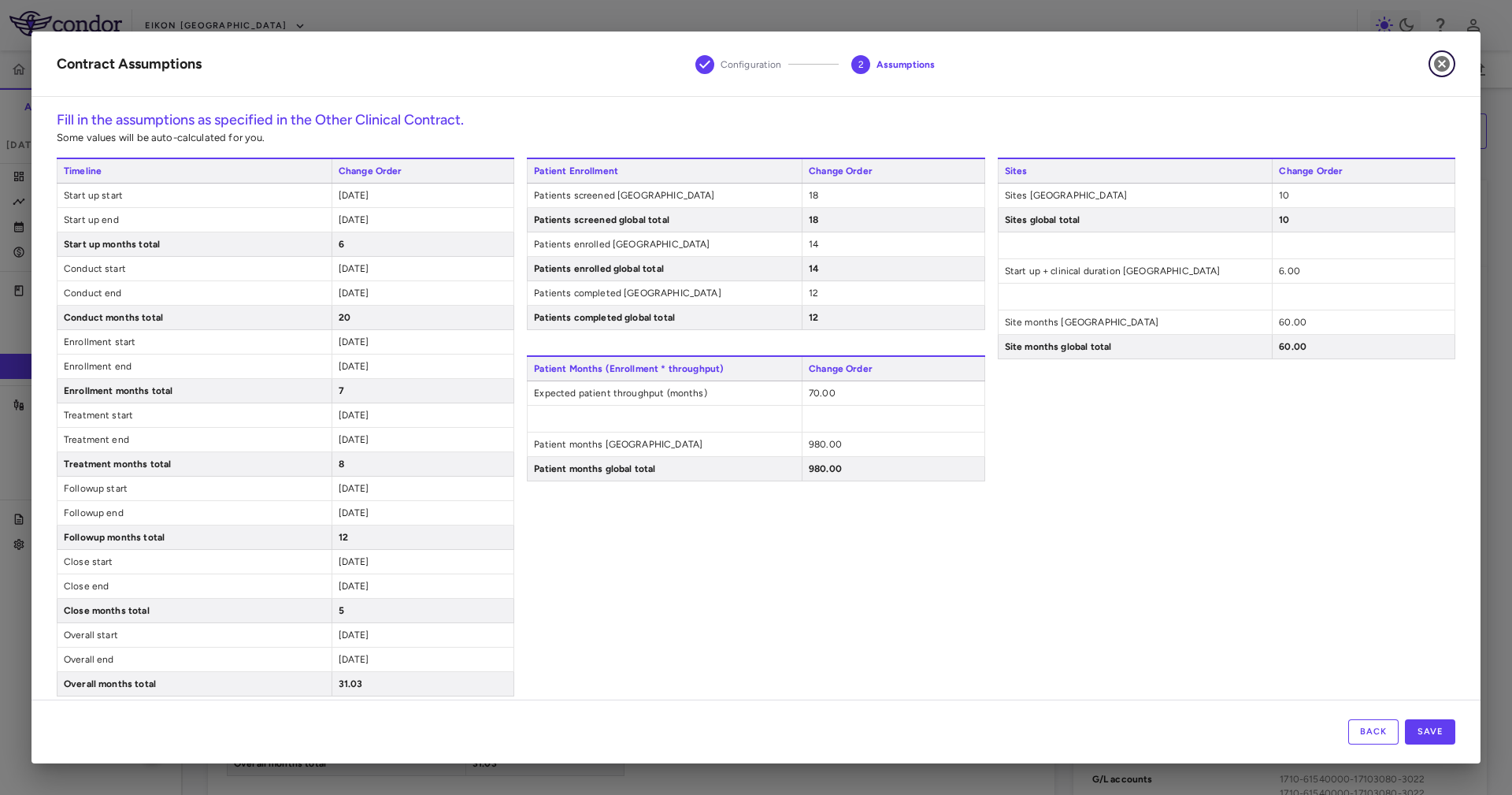
click at [1448, 59] on icon "button" at bounding box center [1441, 64] width 19 height 19
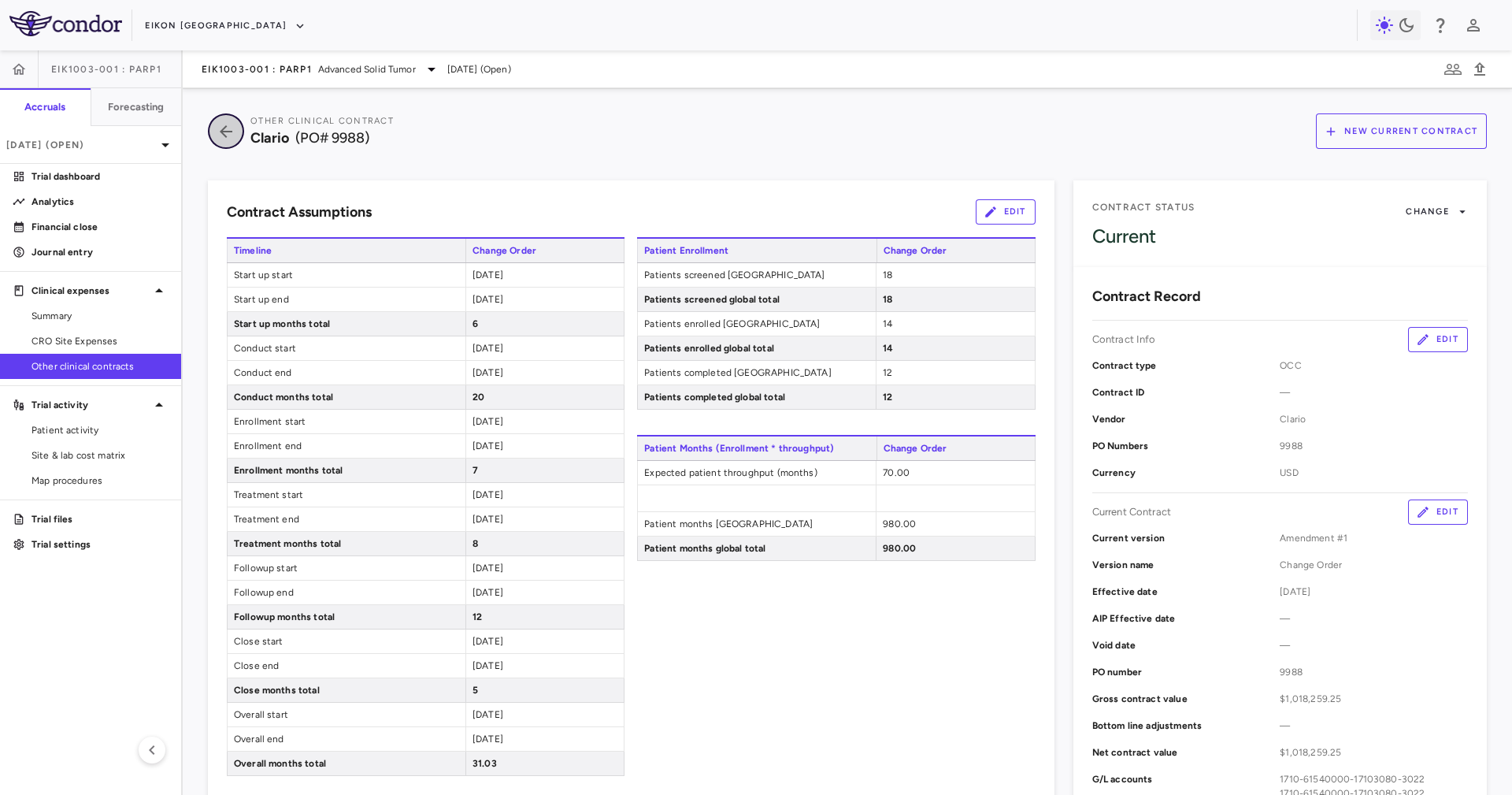
click at [218, 129] on icon "button" at bounding box center [226, 132] width 29 height 19
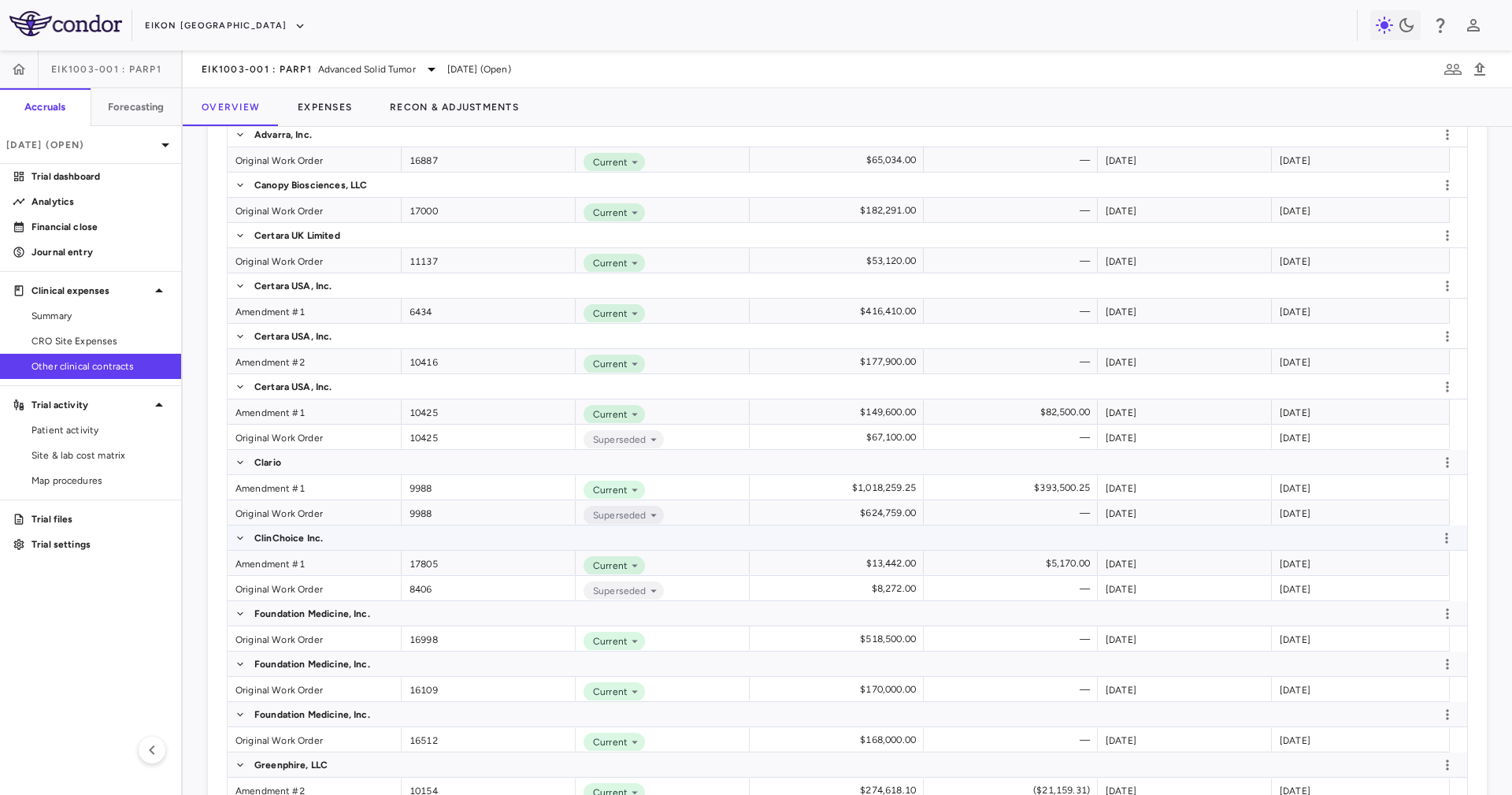
scroll to position [709, 0]
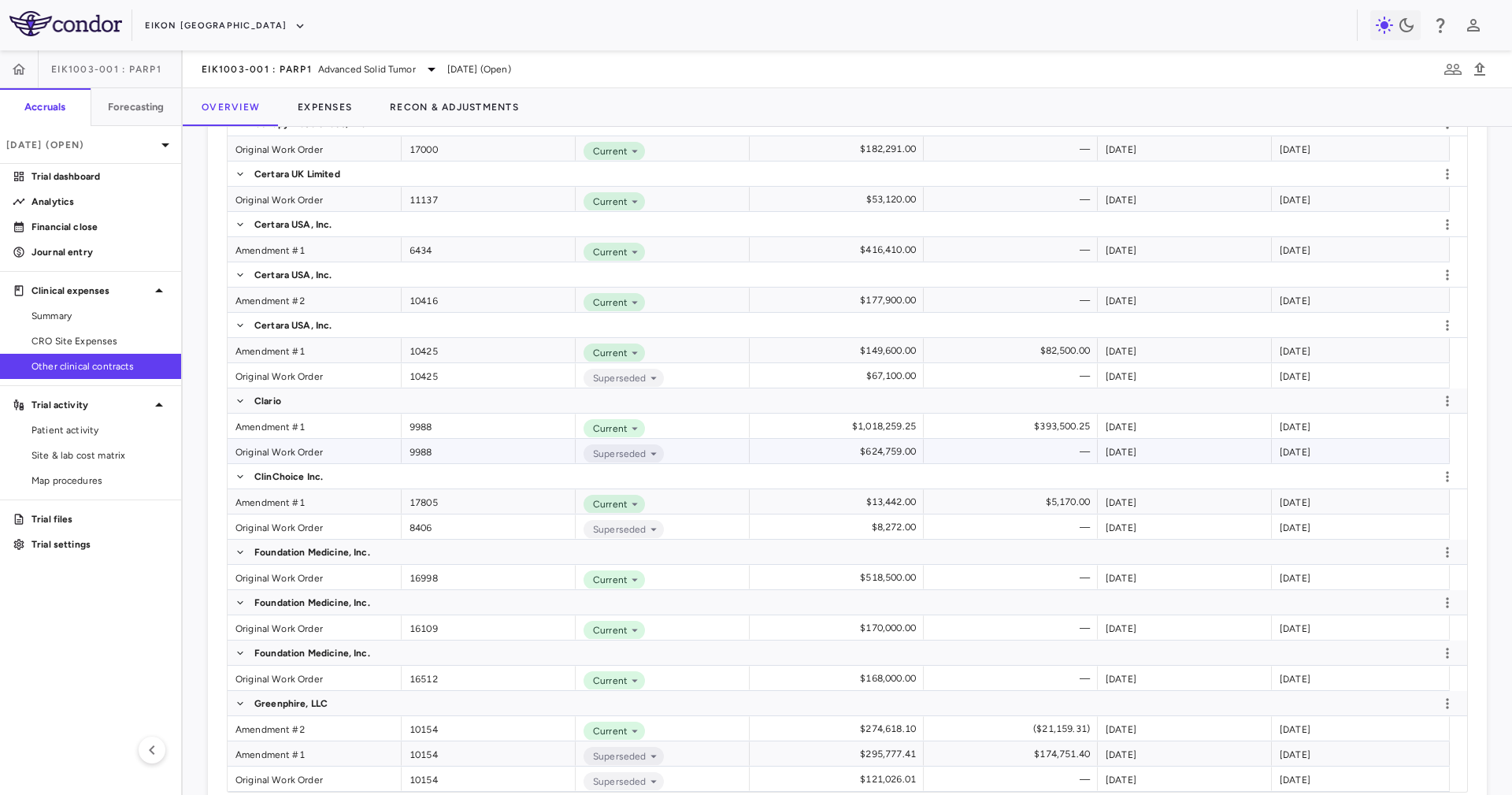
click at [318, 451] on div "Original Work Order" at bounding box center [315, 452] width 174 height 25
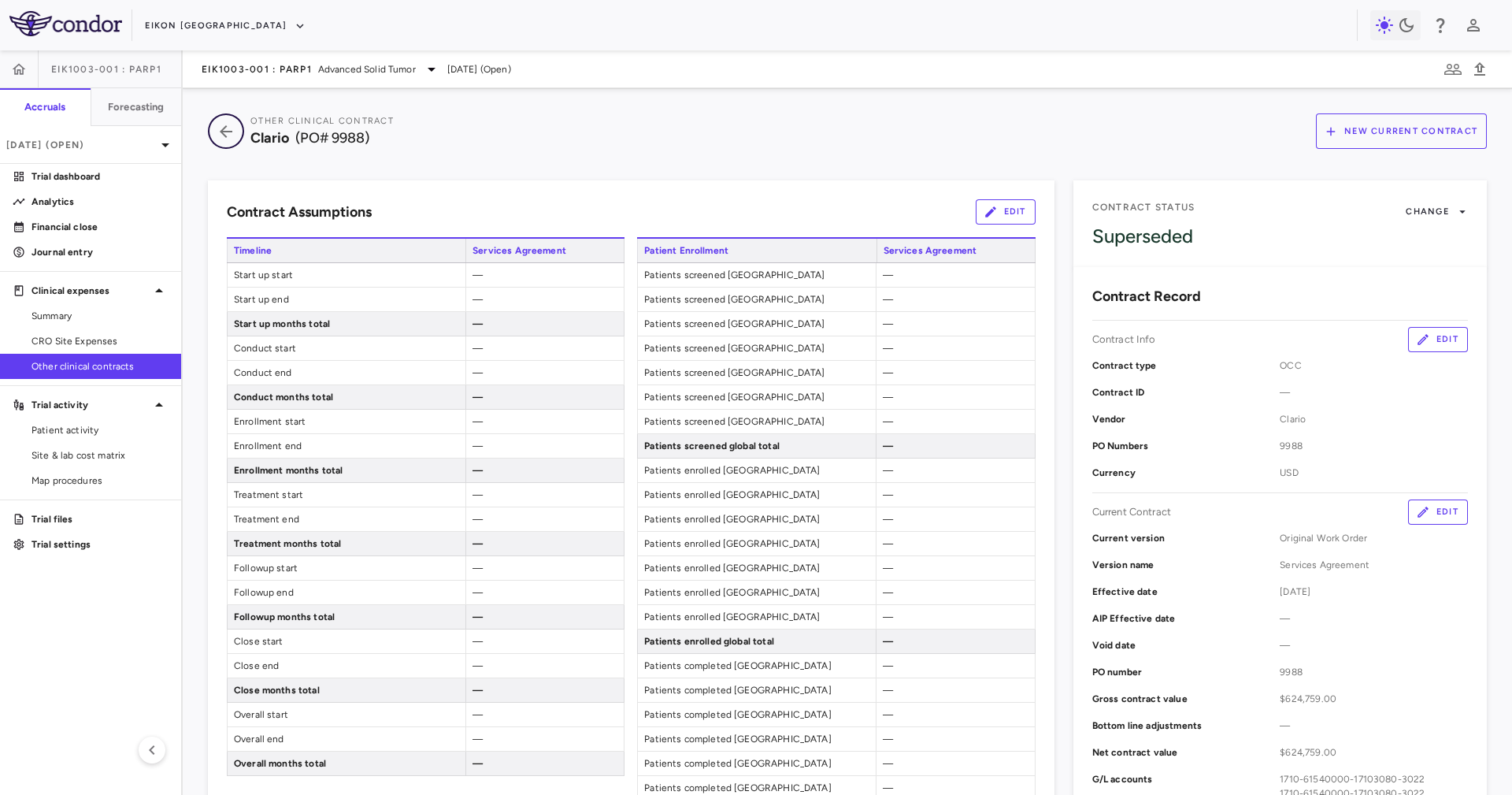
click at [233, 135] on icon "button" at bounding box center [226, 132] width 29 height 19
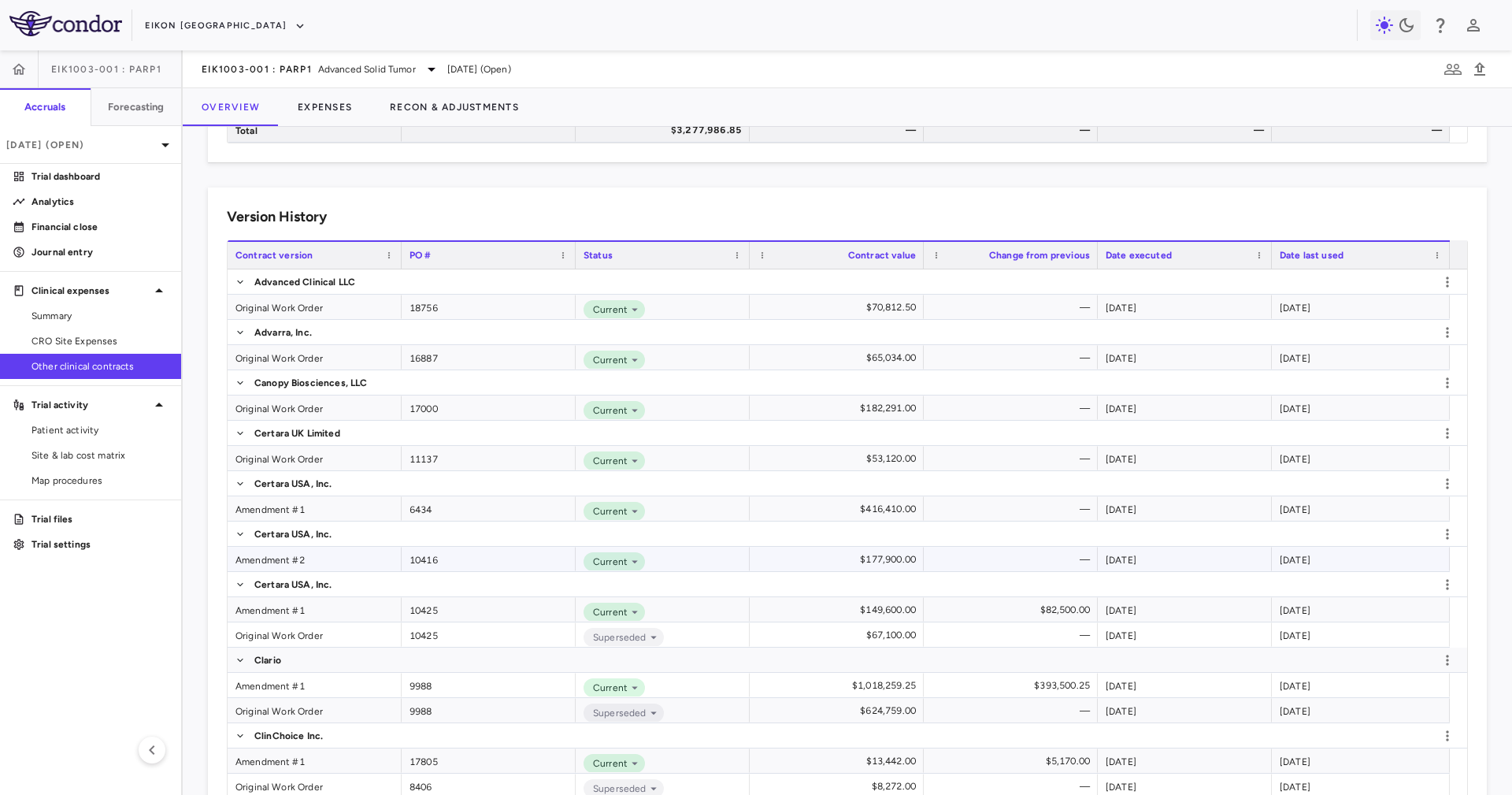
scroll to position [473, 0]
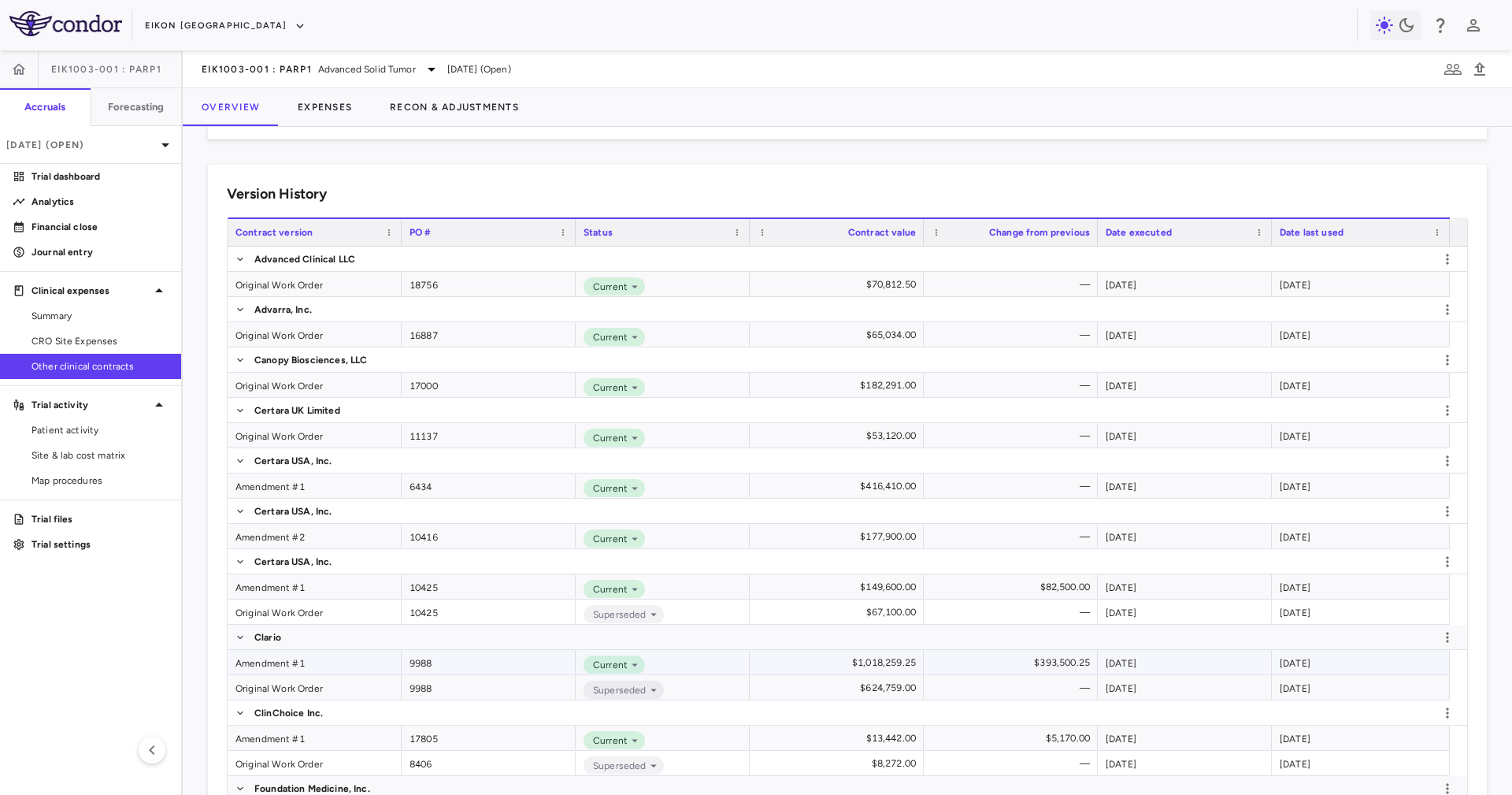
click at [354, 666] on div "Amendment #1" at bounding box center [315, 662] width 174 height 25
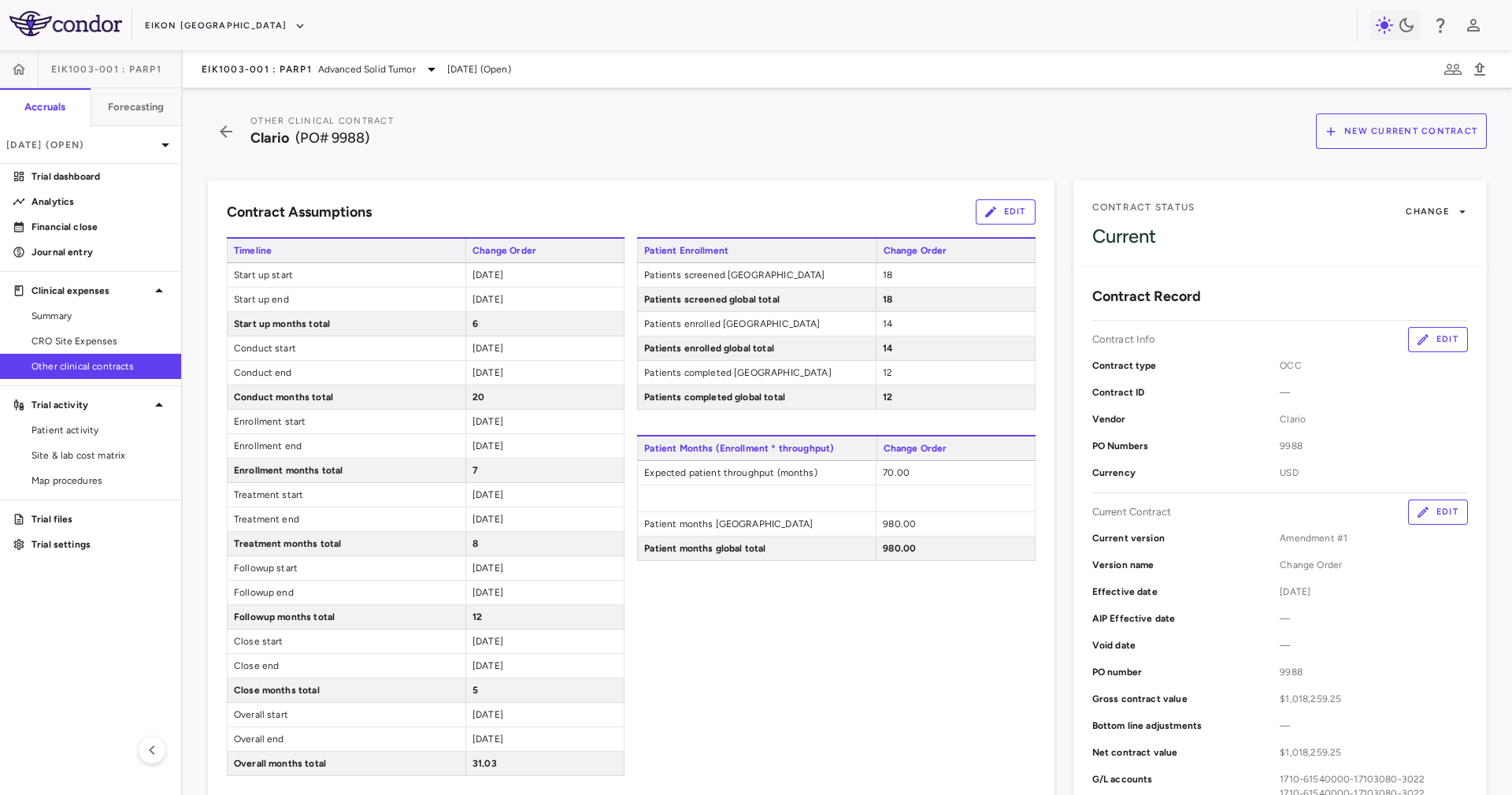
click at [1004, 213] on button "Edit" at bounding box center [1005, 211] width 60 height 25
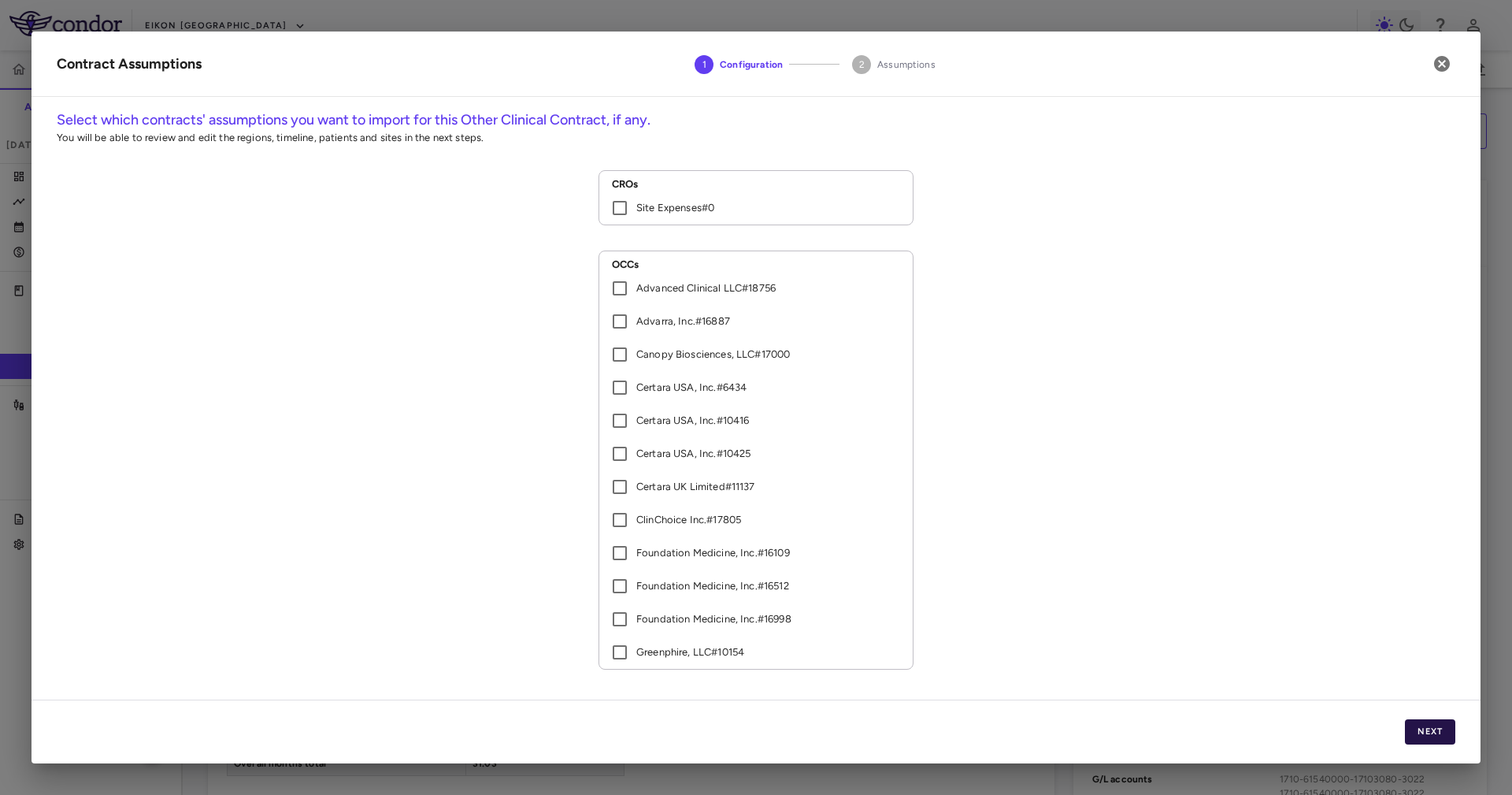
click at [1434, 727] on button "Next" at bounding box center [1430, 732] width 51 height 25
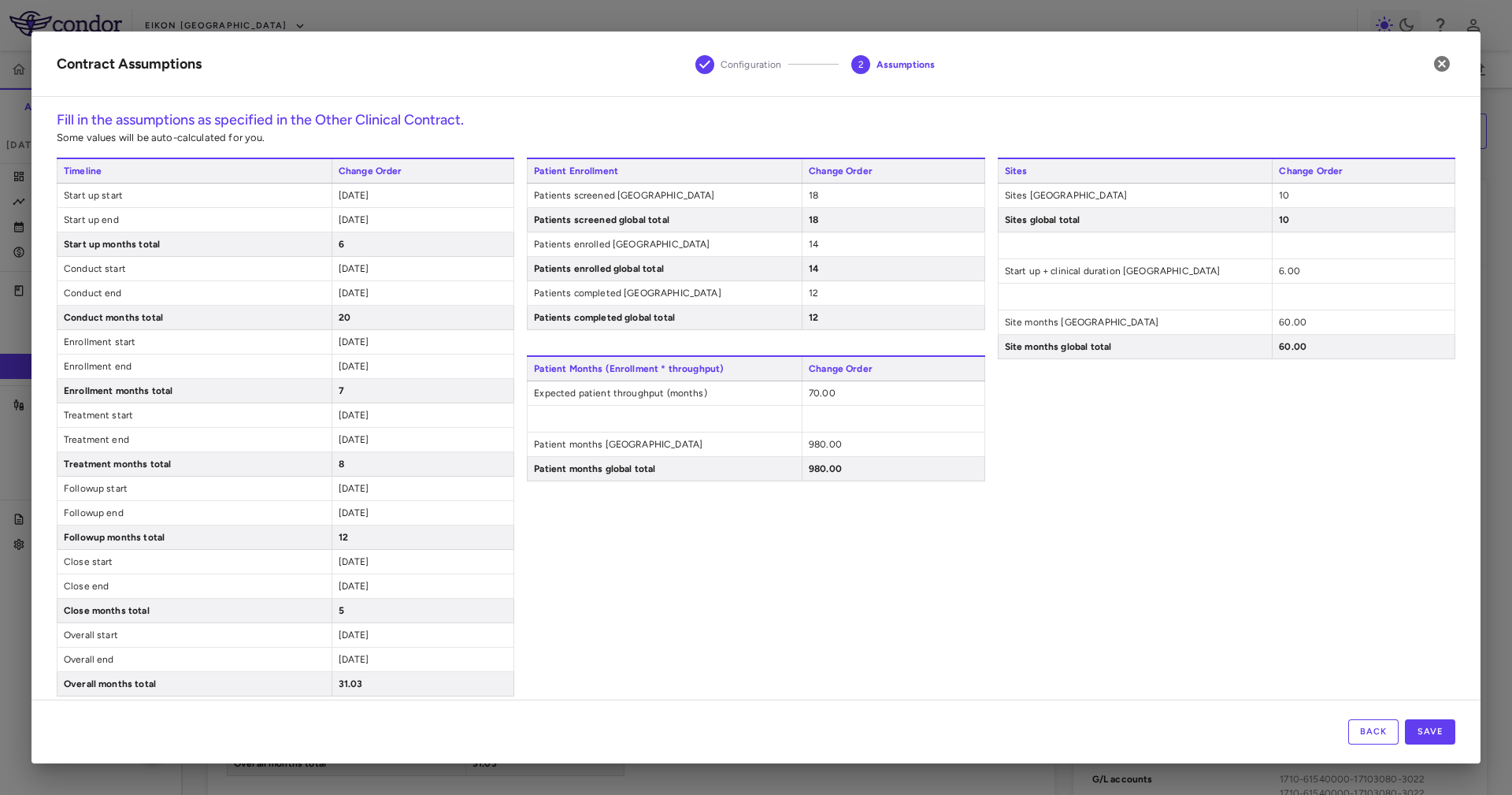
click at [352, 337] on div "2024-05-01" at bounding box center [423, 342] width 183 height 24
click at [353, 338] on span "2024-05-01" at bounding box center [354, 342] width 31 height 11
click at [362, 366] on span "2024-11-30" at bounding box center [354, 366] width 31 height 11
click at [354, 417] on span "2024-05-01" at bounding box center [354, 415] width 31 height 11
click at [350, 439] on span "2024-12-31" at bounding box center [354, 440] width 31 height 11
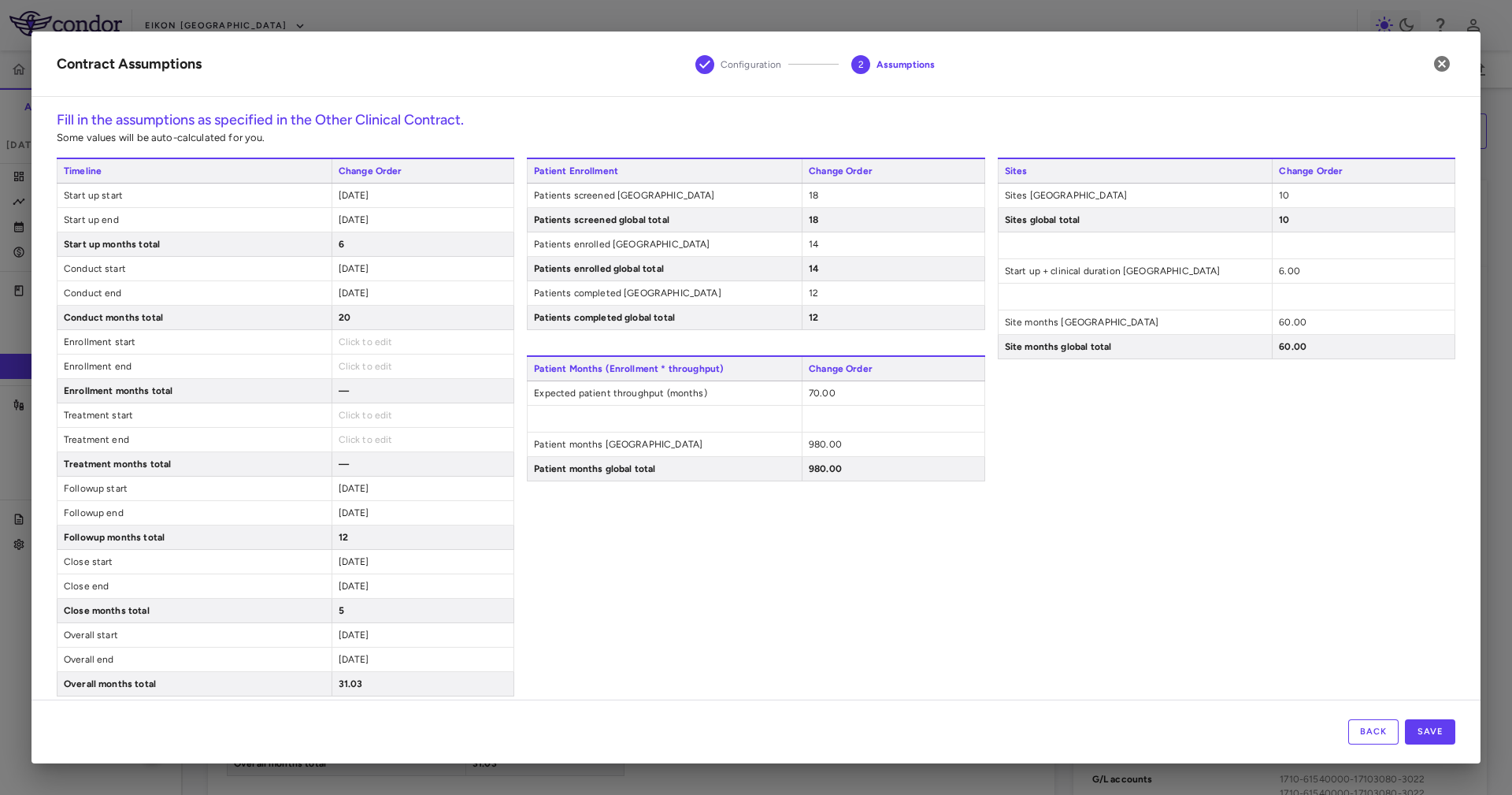
click at [339, 492] on span "2025-01-01" at bounding box center [354, 489] width 31 height 11
click at [343, 516] on span "2025-12-31" at bounding box center [354, 513] width 31 height 11
click at [1439, 724] on button "Save" at bounding box center [1430, 732] width 51 height 25
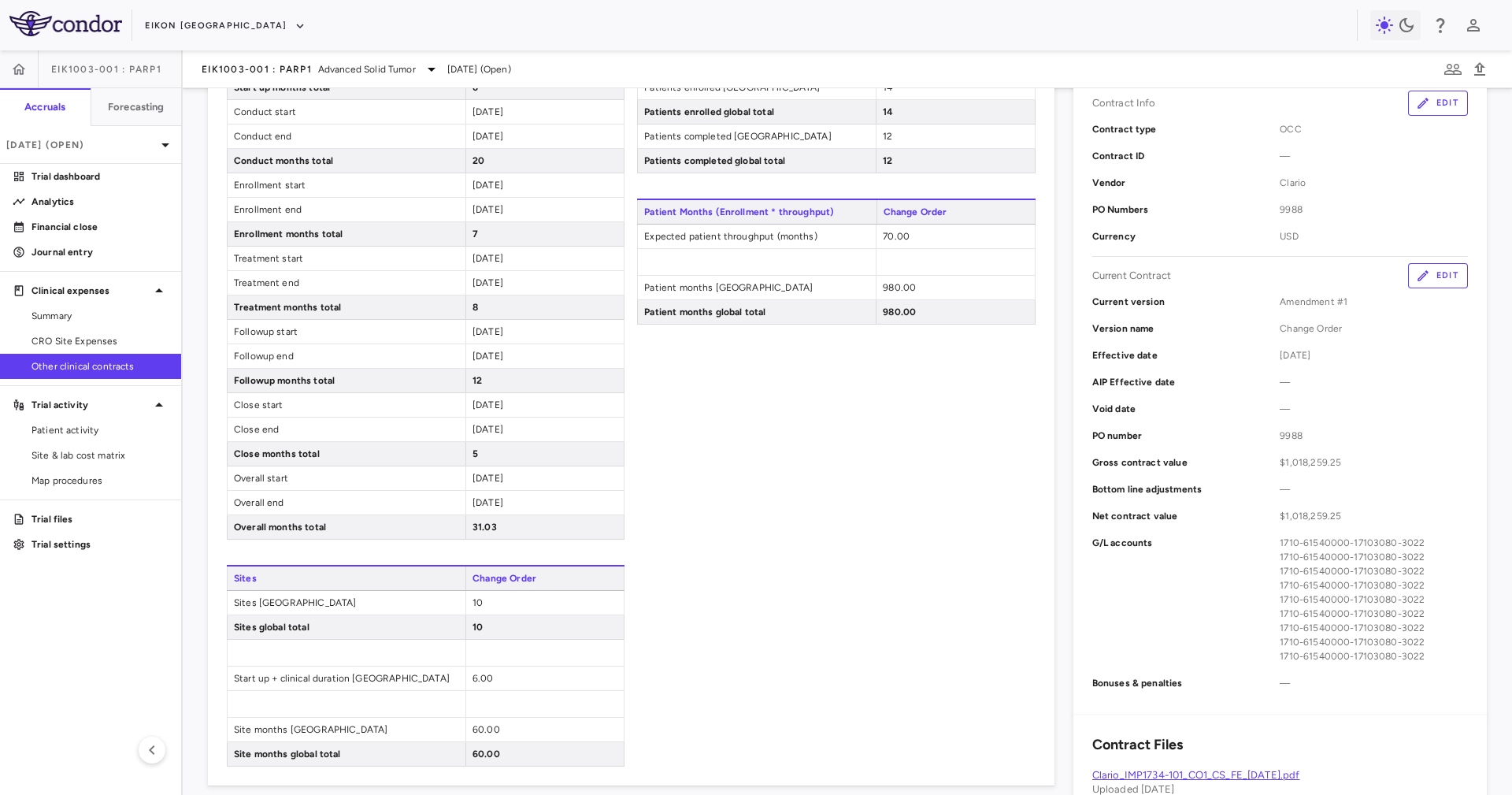
scroll to position [354, 0]
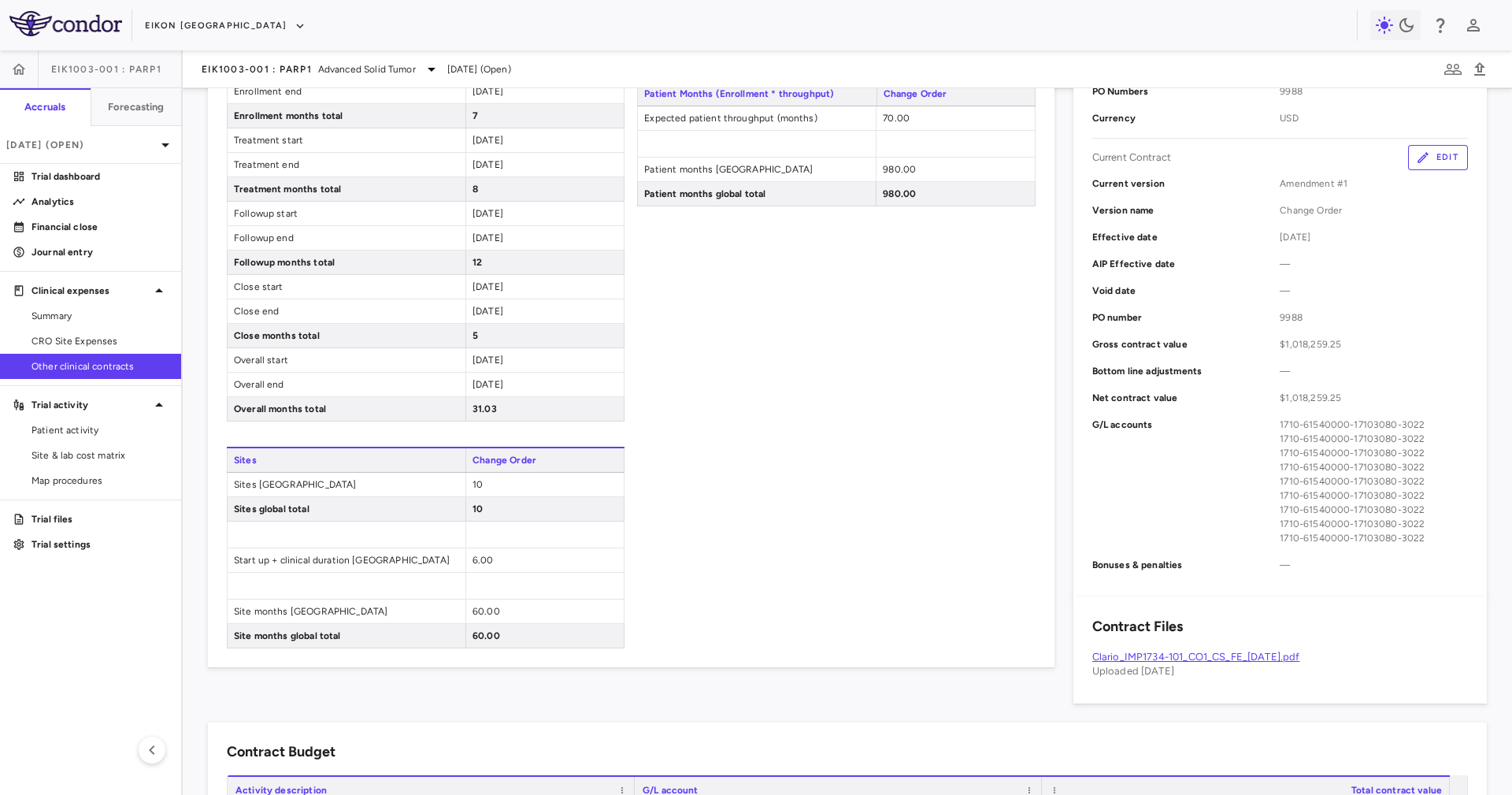
click at [483, 641] on span "60.00" at bounding box center [486, 636] width 28 height 11
drag, startPoint x: 483, startPoint y: 650, endPoint x: 493, endPoint y: 651, distance: 10.0
click at [493, 648] on div "60.00" at bounding box center [544, 635] width 158 height 24
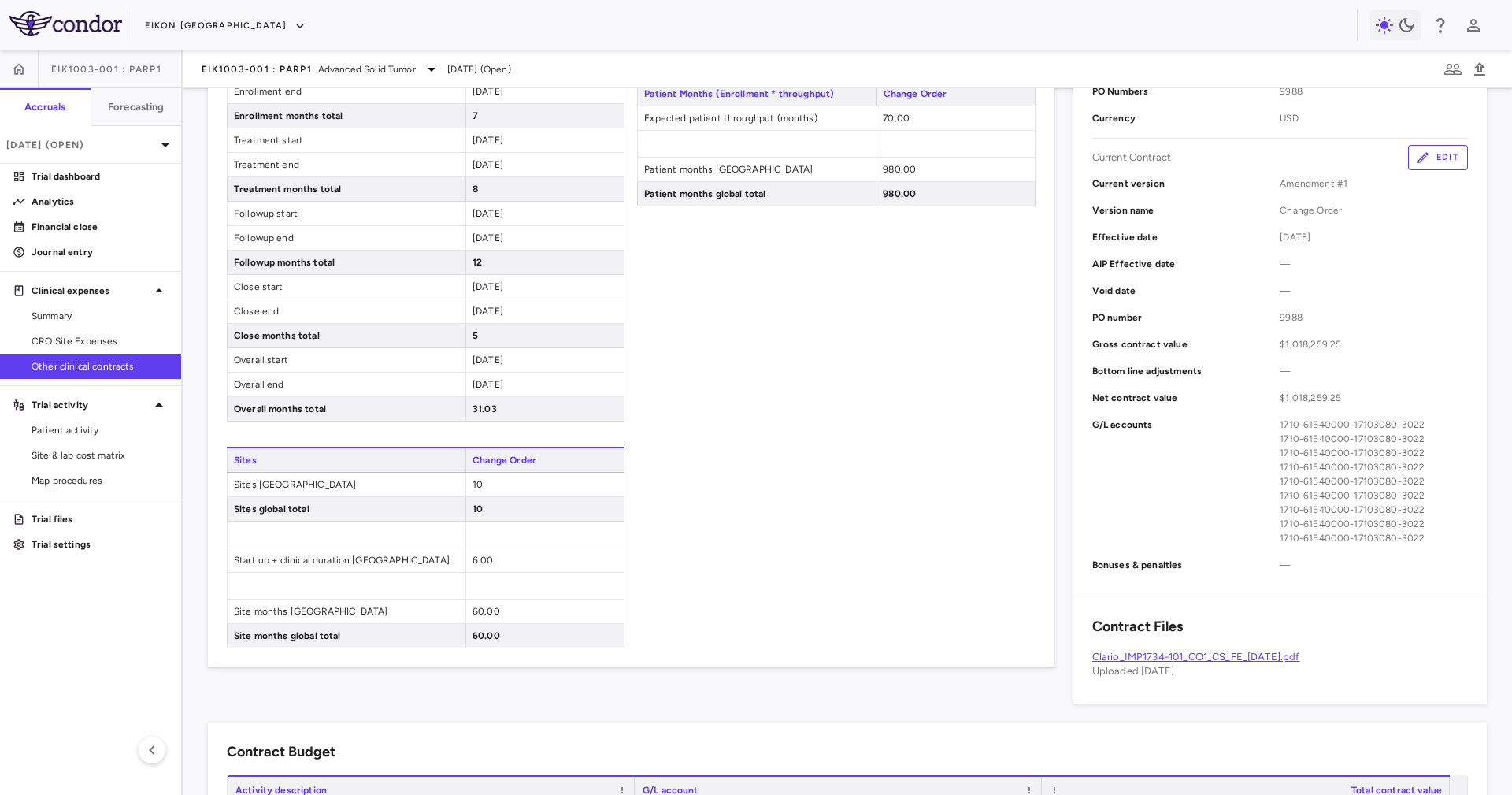
click at [493, 648] on div "60.00" at bounding box center [544, 635] width 158 height 24
drag, startPoint x: 493, startPoint y: 651, endPoint x: 477, endPoint y: 646, distance: 16.8
click at [477, 646] on div "60.00" at bounding box center [544, 635] width 158 height 24
click at [477, 641] on span "60.00" at bounding box center [486, 636] width 28 height 11
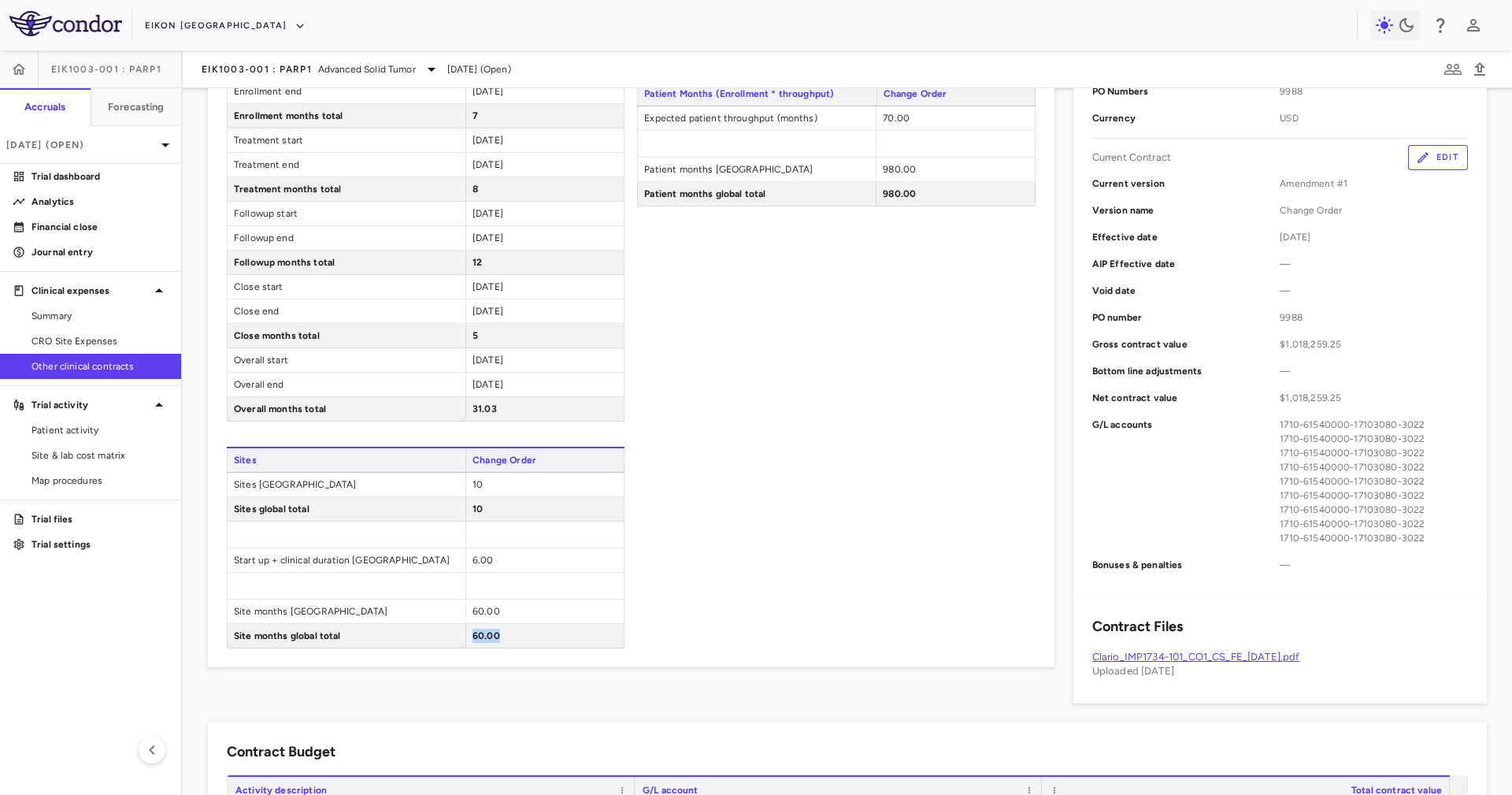
click at [534, 667] on div "Contract Assumptions Edit Timeline Change Order Start up start 2023-10-31 Start…" at bounding box center [630, 246] width 846 height 841
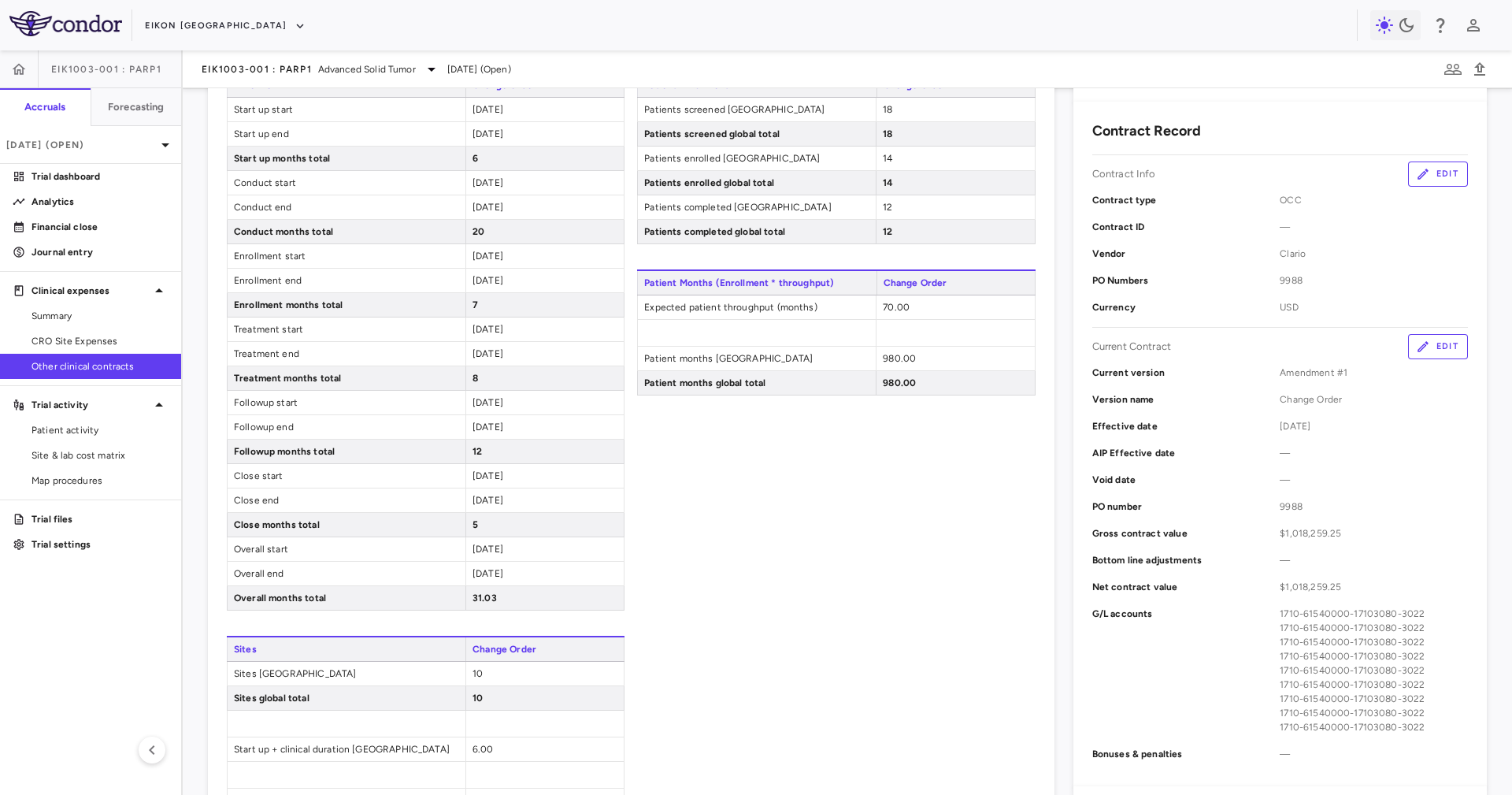
scroll to position [0, 0]
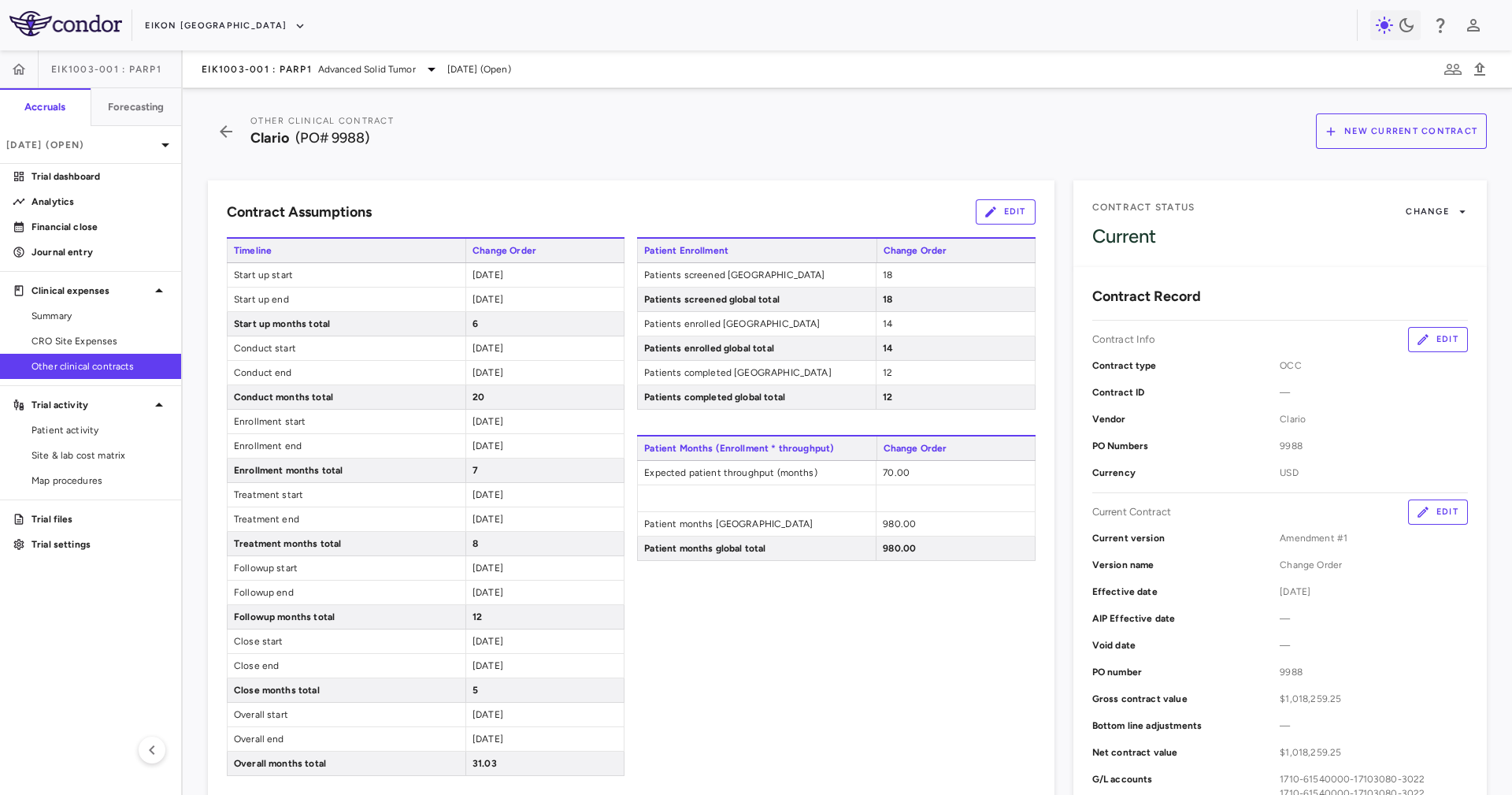
click at [1004, 215] on button "Edit" at bounding box center [1005, 211] width 60 height 25
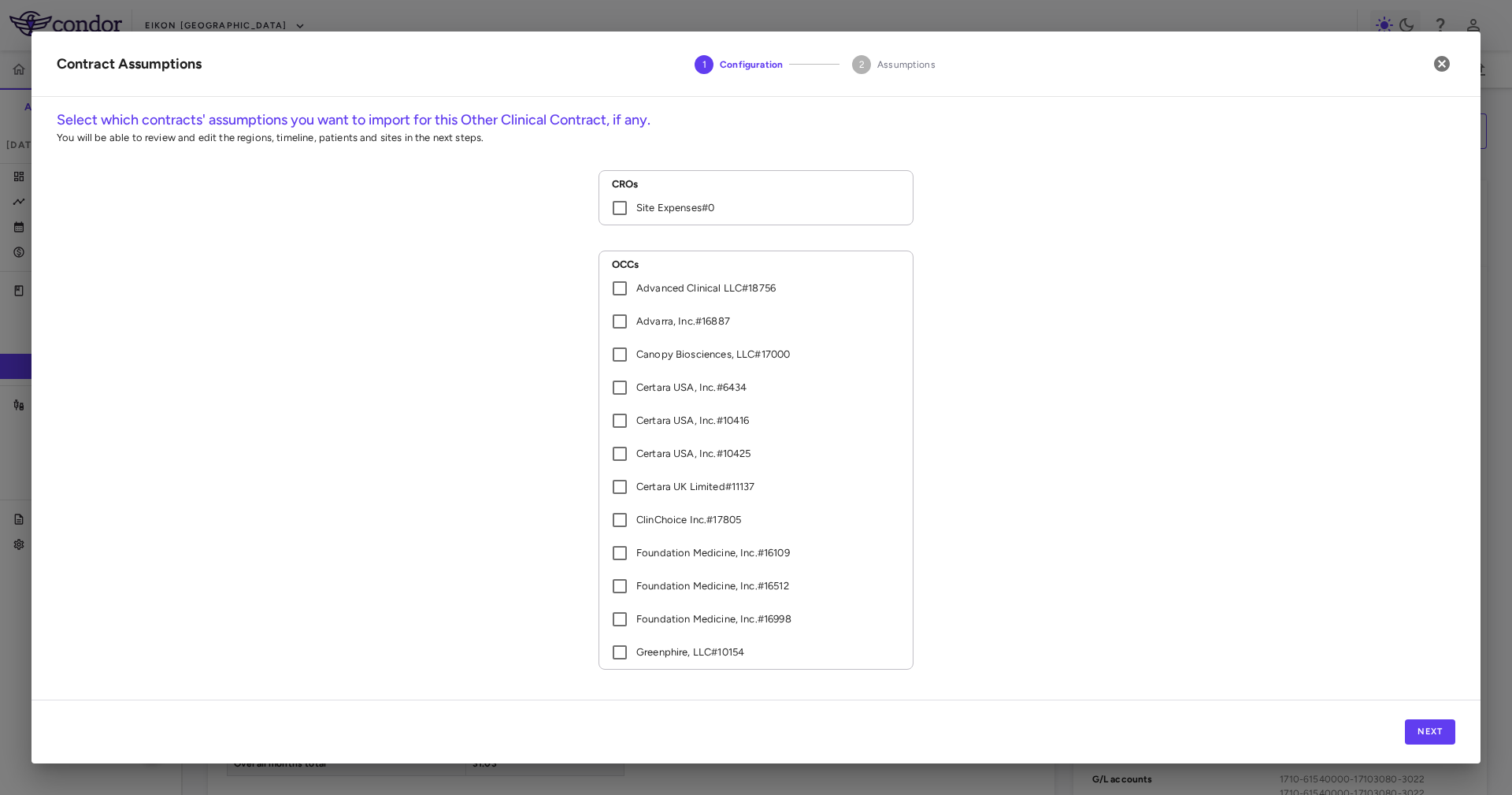
click at [1438, 718] on div "Next" at bounding box center [756, 731] width 1449 height 64
click at [1445, 734] on button "Next" at bounding box center [1430, 732] width 51 height 25
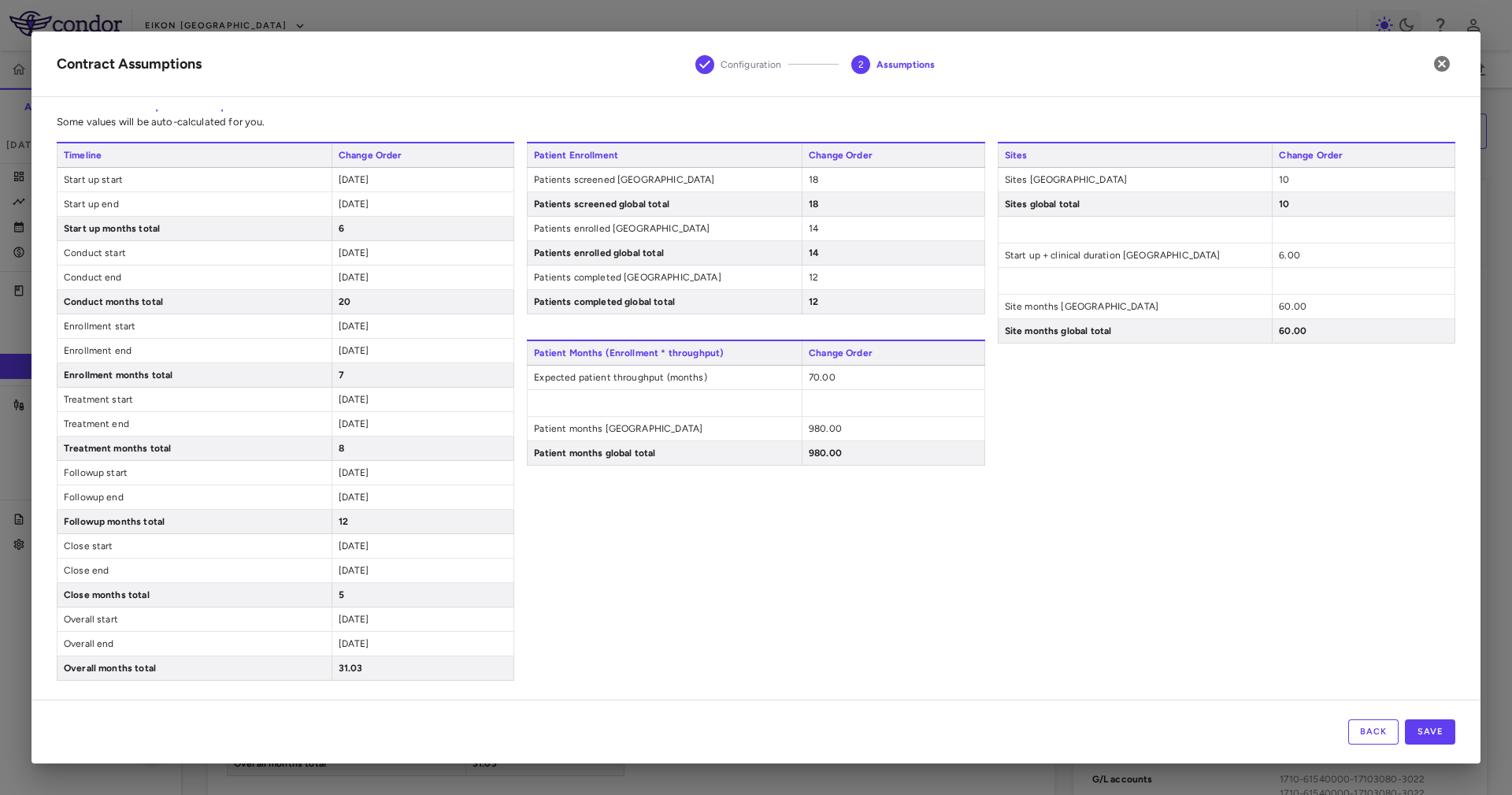
scroll to position [22, 0]
click at [1440, 59] on icon "button" at bounding box center [1441, 63] width 15 height 15
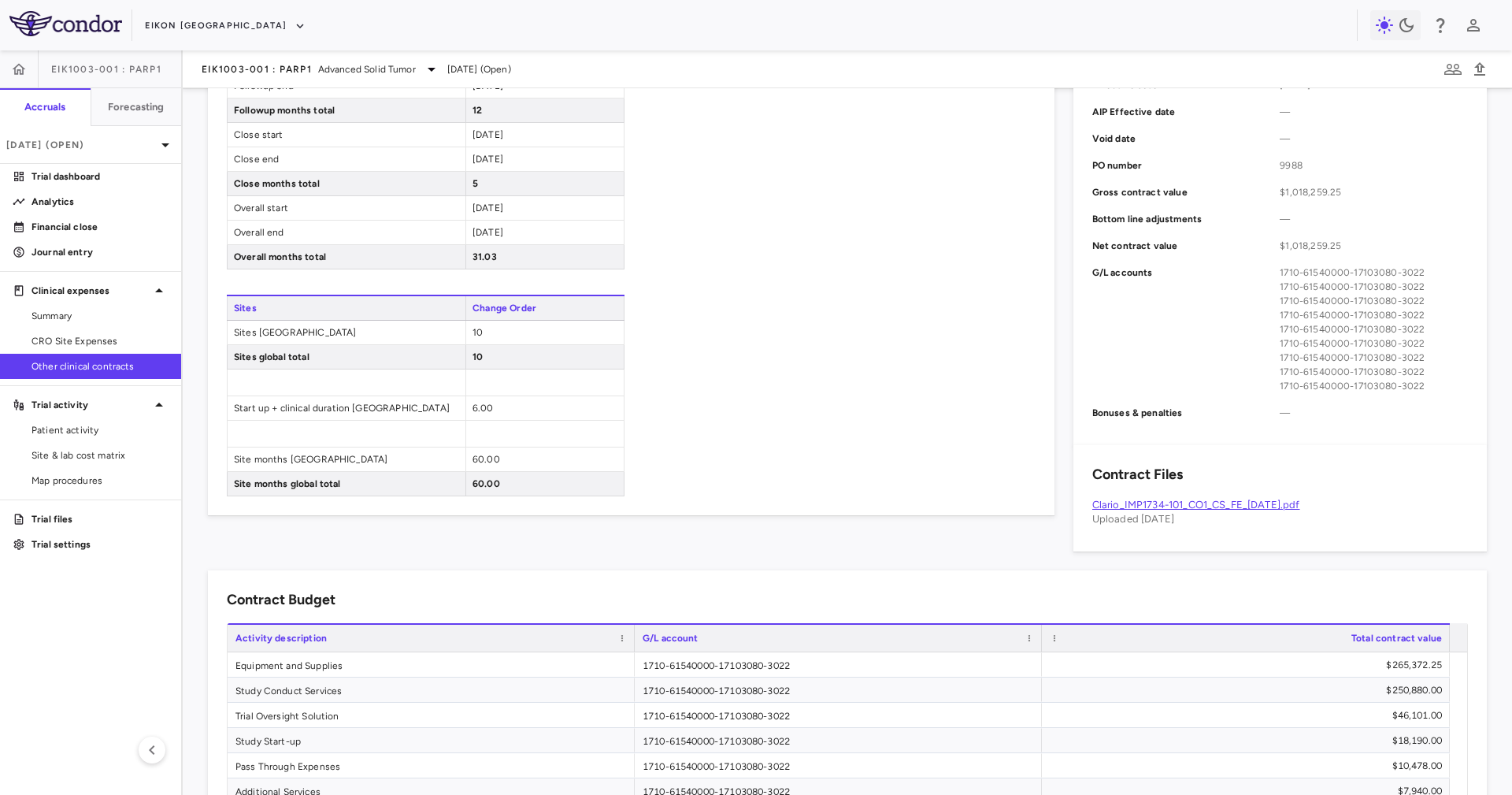
scroll to position [305, 0]
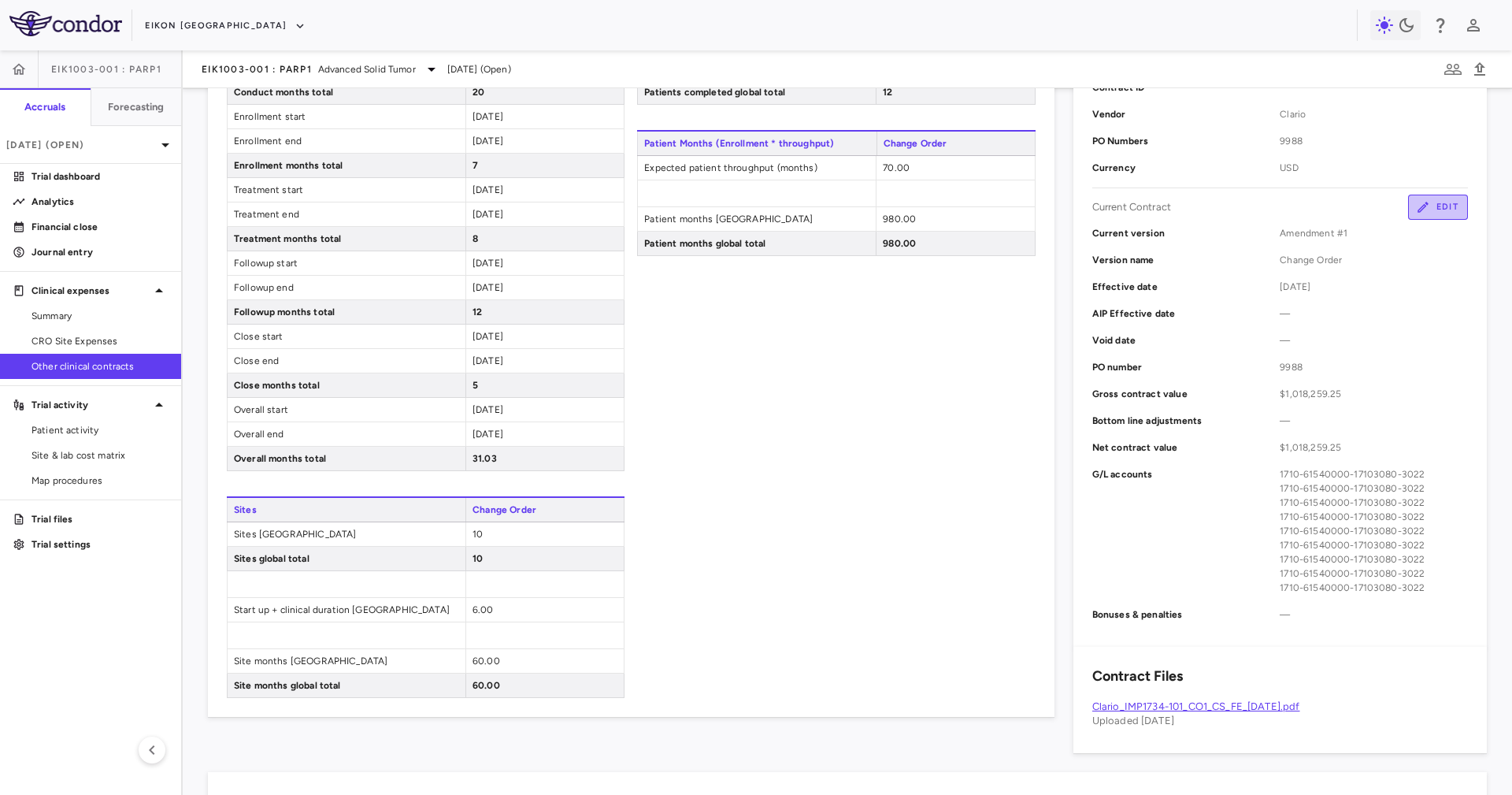
click at [1427, 203] on button "Edit" at bounding box center [1437, 207] width 60 height 25
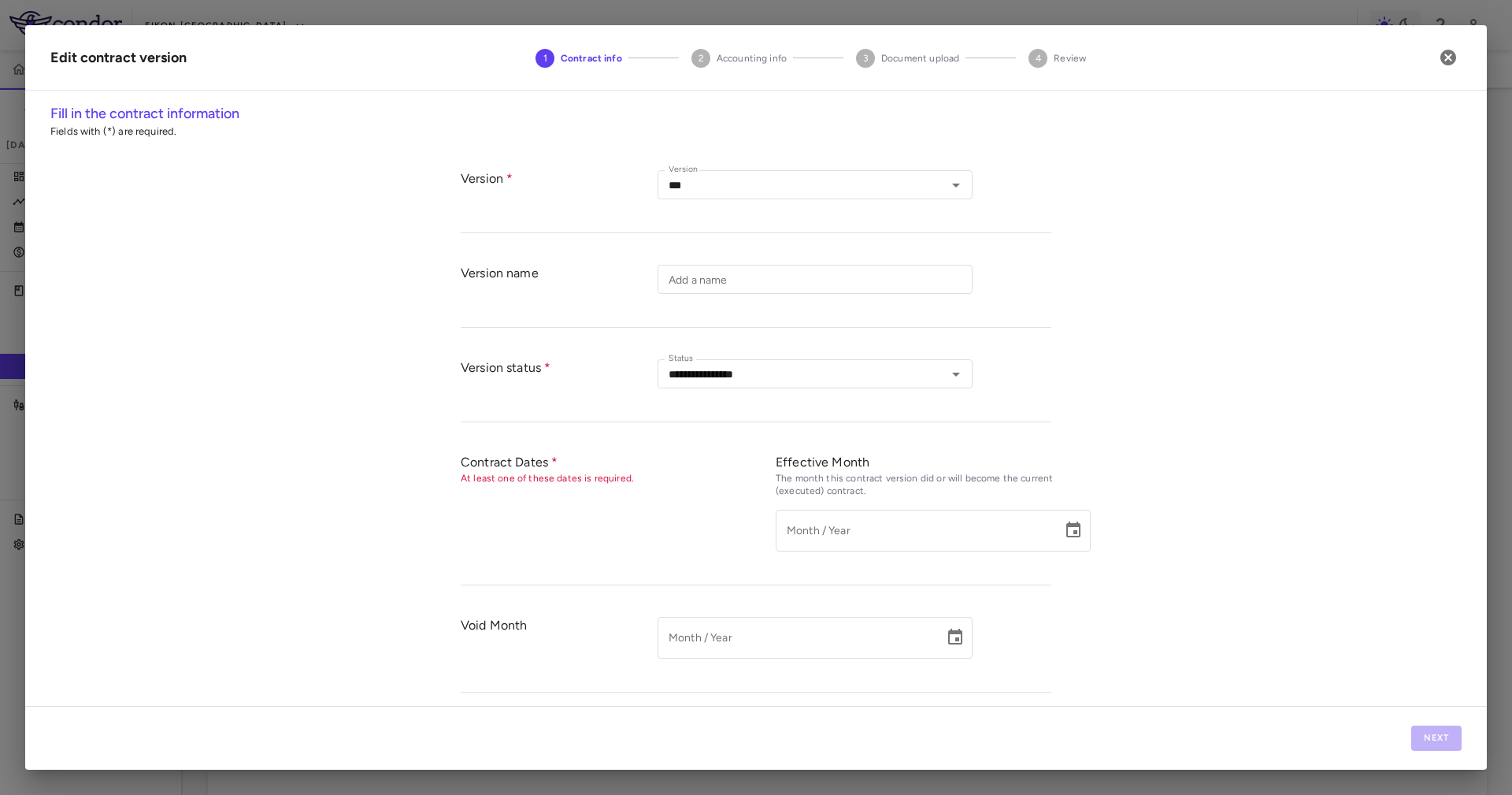
type input "**********"
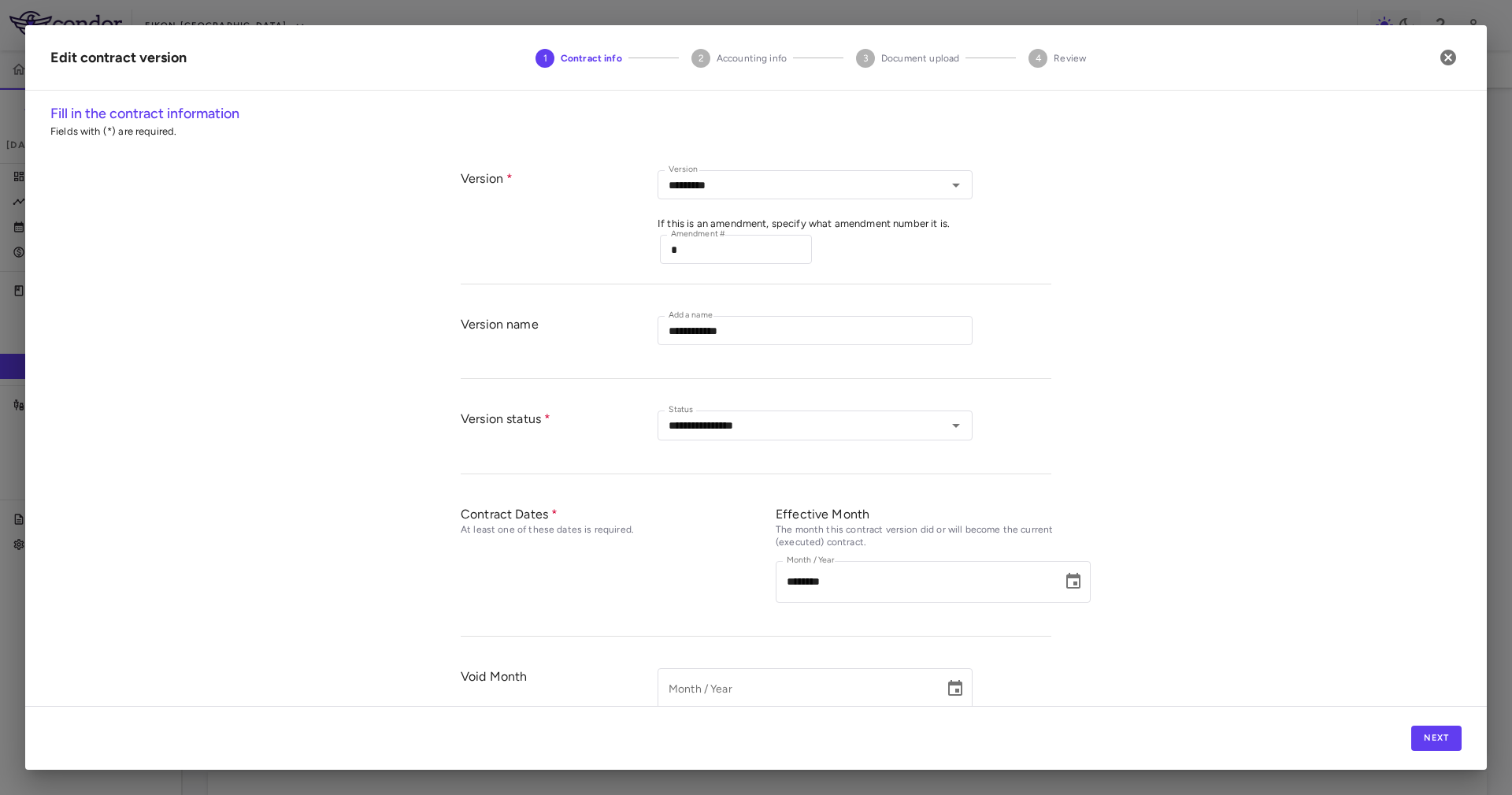
type input "*********"
type input "********"
type input "****"
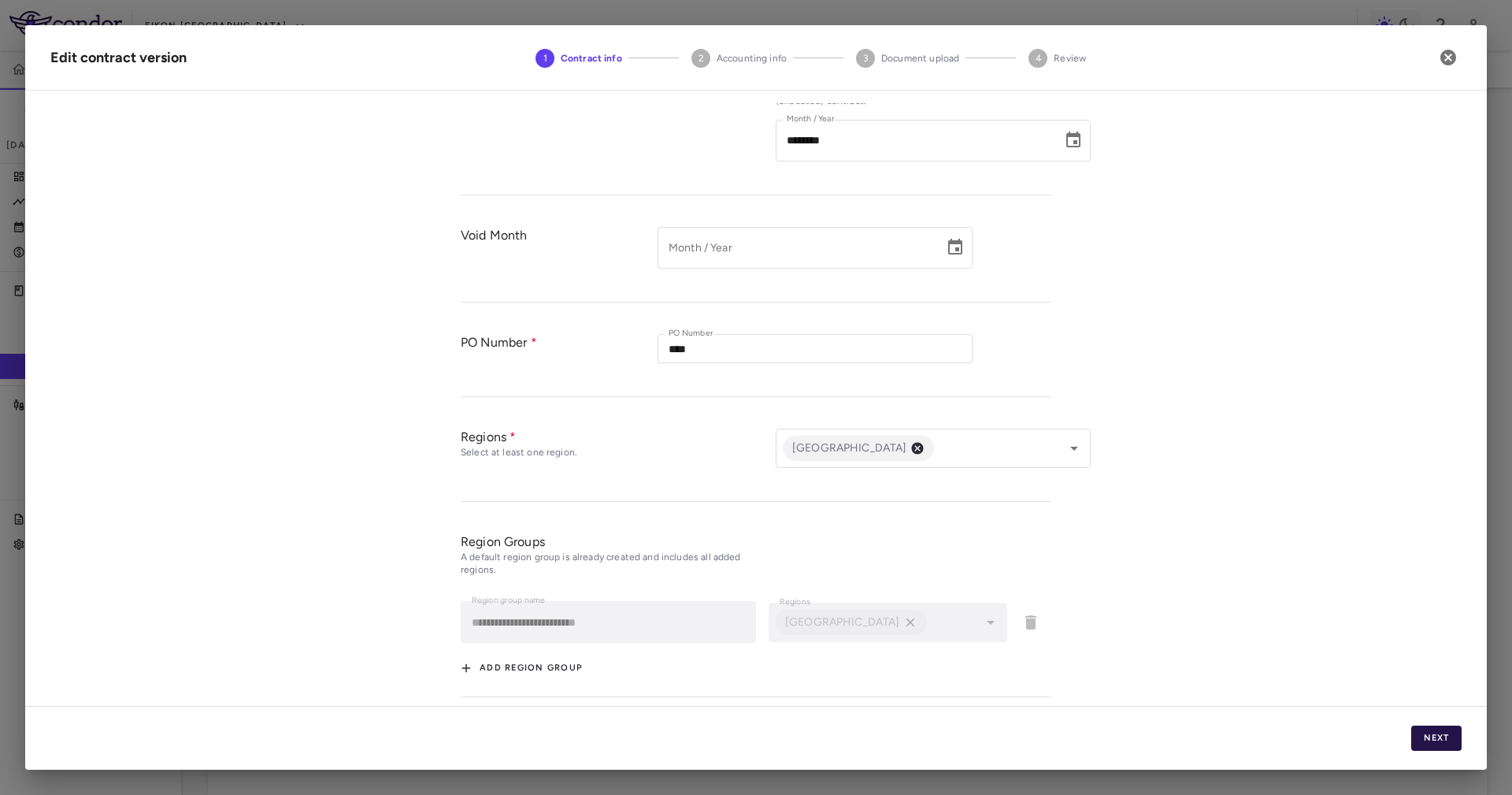
scroll to position [452, 0]
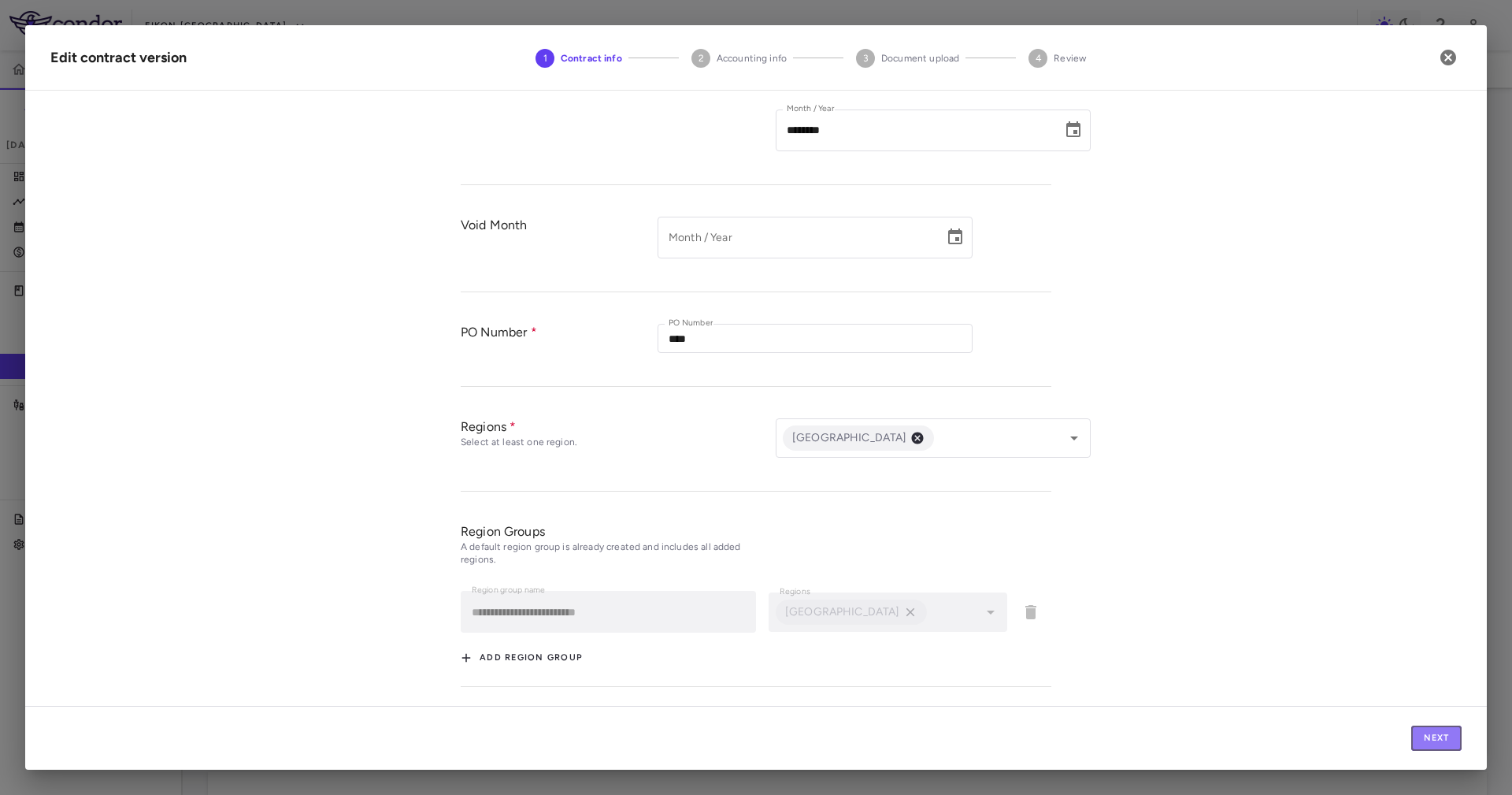
click at [1411, 735] on button "Next" at bounding box center [1435, 738] width 51 height 25
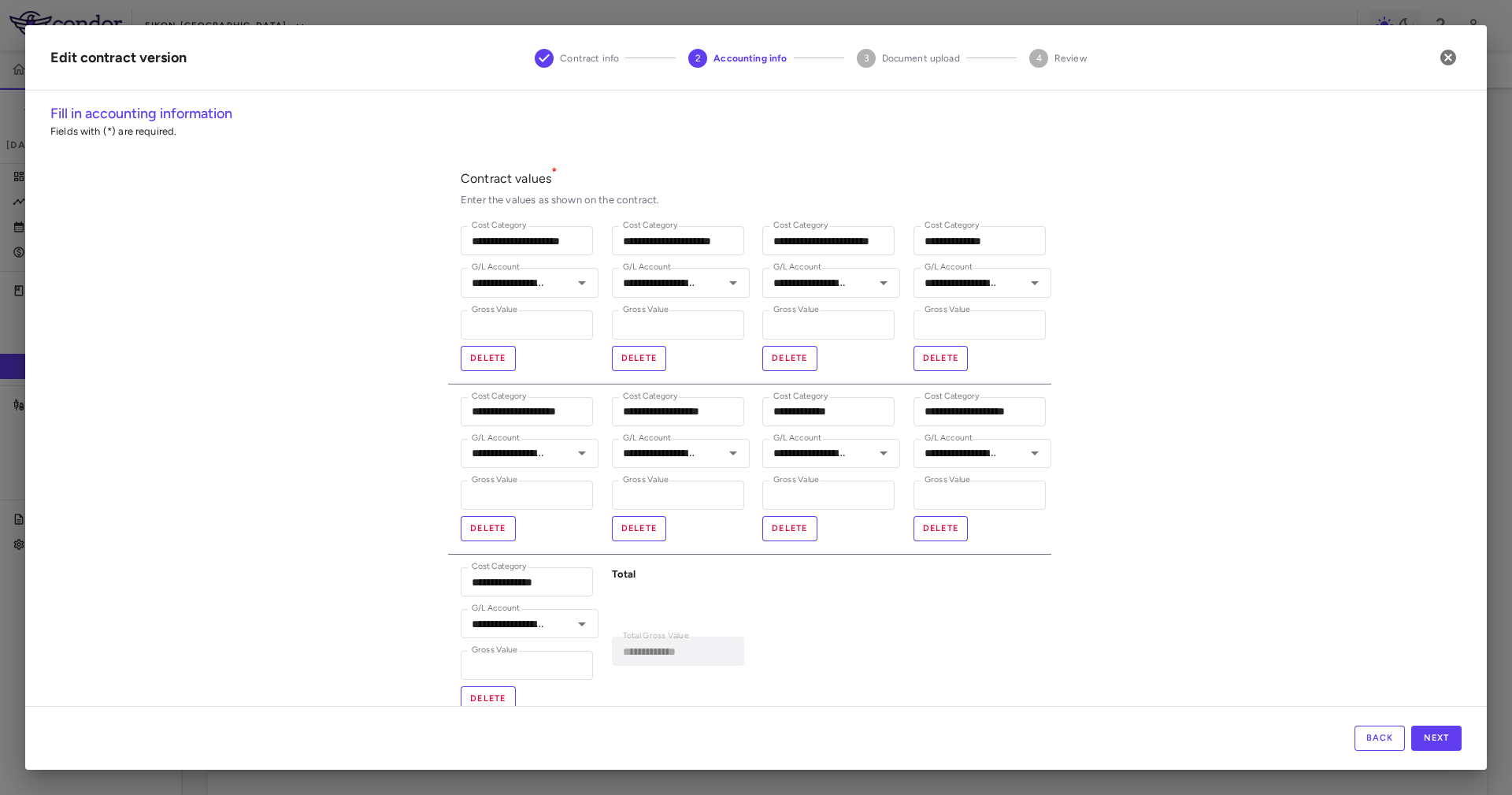
click at [1466, 52] on h2 "Edit contract version Contract info 2 Accounting info 3 Document upload 4 Review" at bounding box center [756, 57] width 1461 height 65
click at [1449, 50] on icon "button" at bounding box center [1448, 57] width 15 height 15
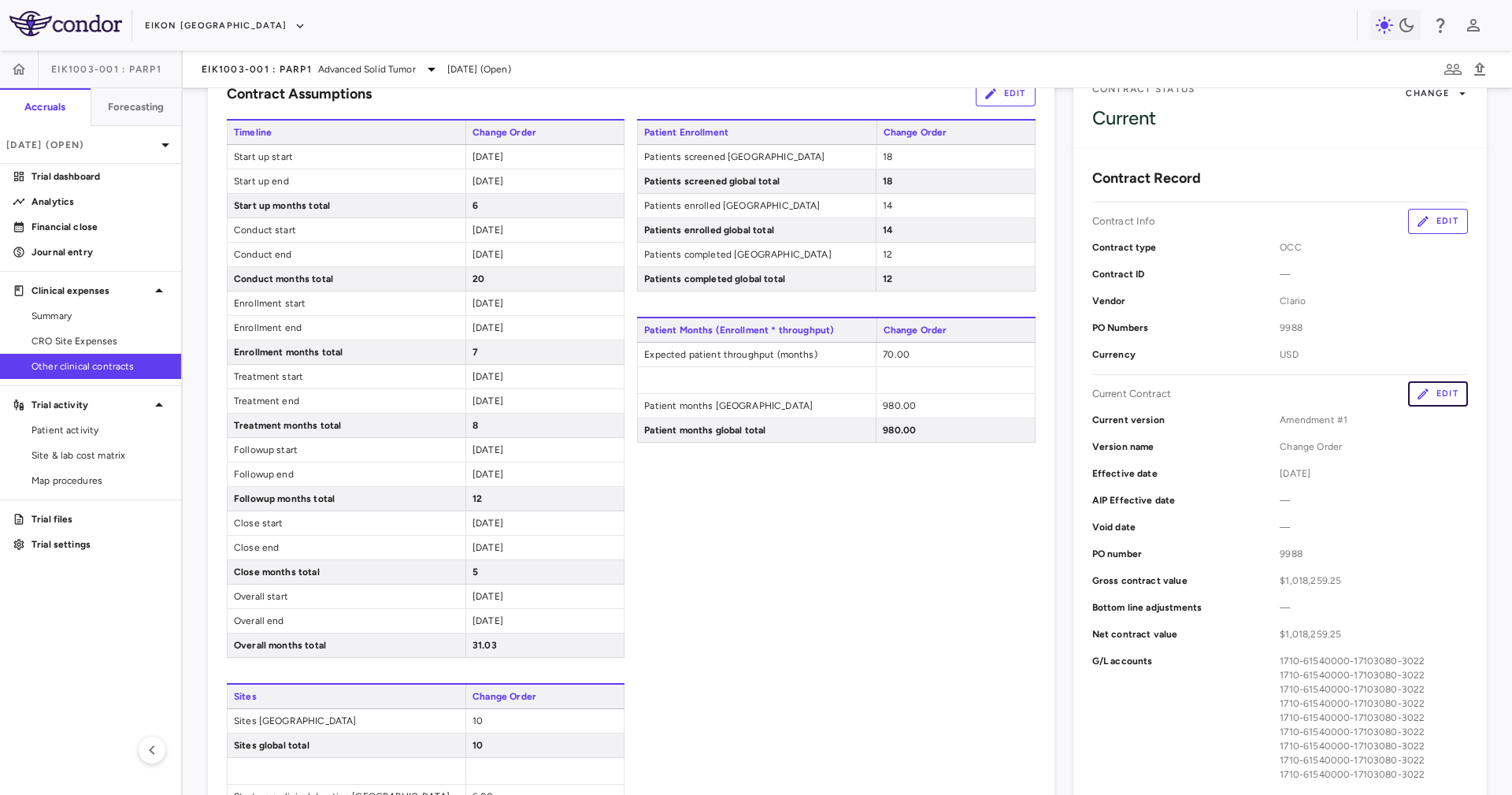
scroll to position [0, 0]
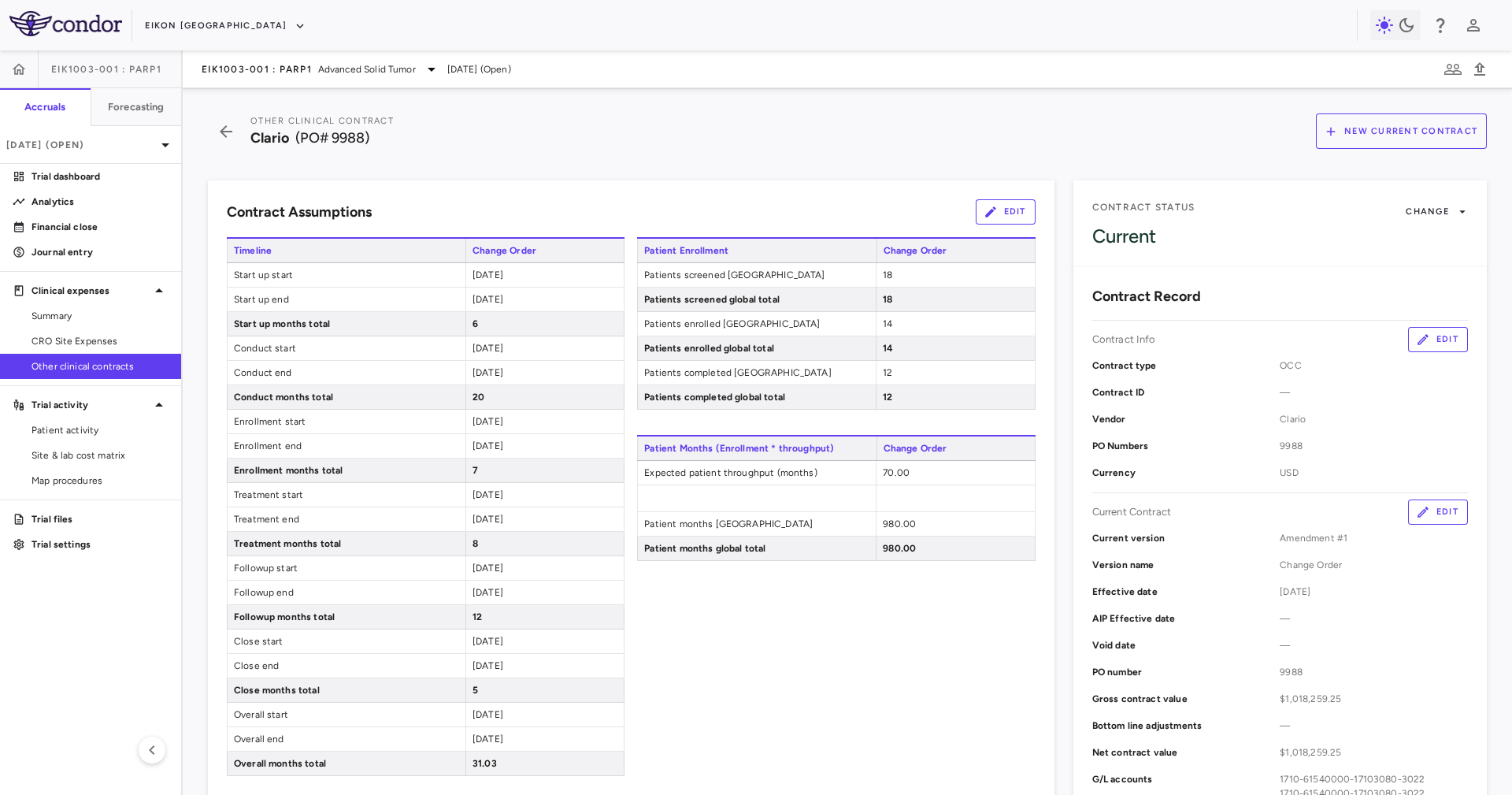
click at [270, 141] on span "Clario" at bounding box center [270, 138] width 38 height 17
drag, startPoint x: 355, startPoint y: 150, endPoint x: 376, endPoint y: 197, distance: 51.5
click at [356, 151] on div "Other Clinical Contract Clario (PO# 9988) New Current Contract Contract Assumpt…" at bounding box center [847, 441] width 1329 height 706
click at [837, 616] on div "Patient Enrollment Change Order Patients screened United States 18 Patients scr…" at bounding box center [836, 620] width 398 height 765
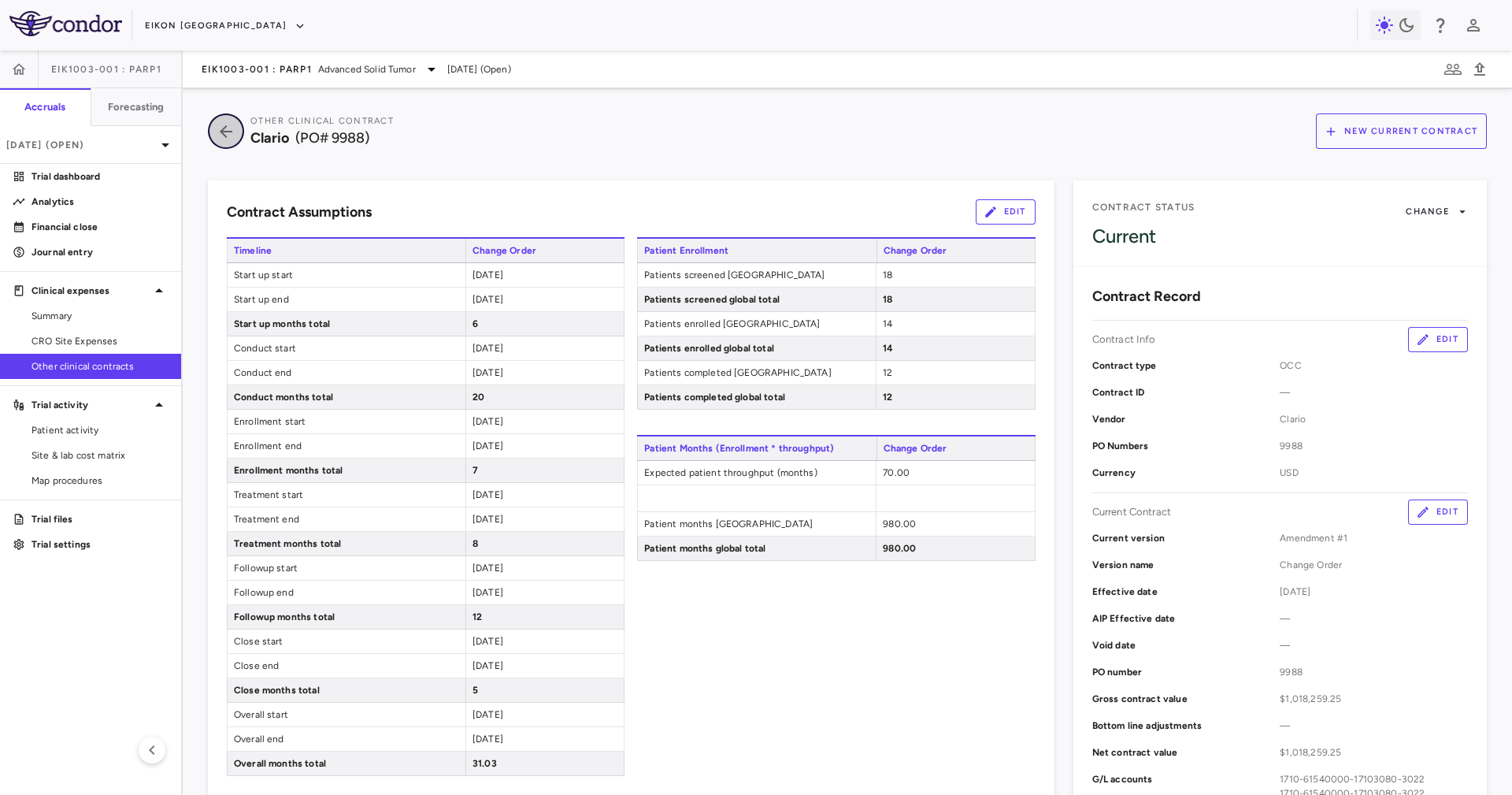
click at [227, 127] on icon "button" at bounding box center [226, 132] width 29 height 19
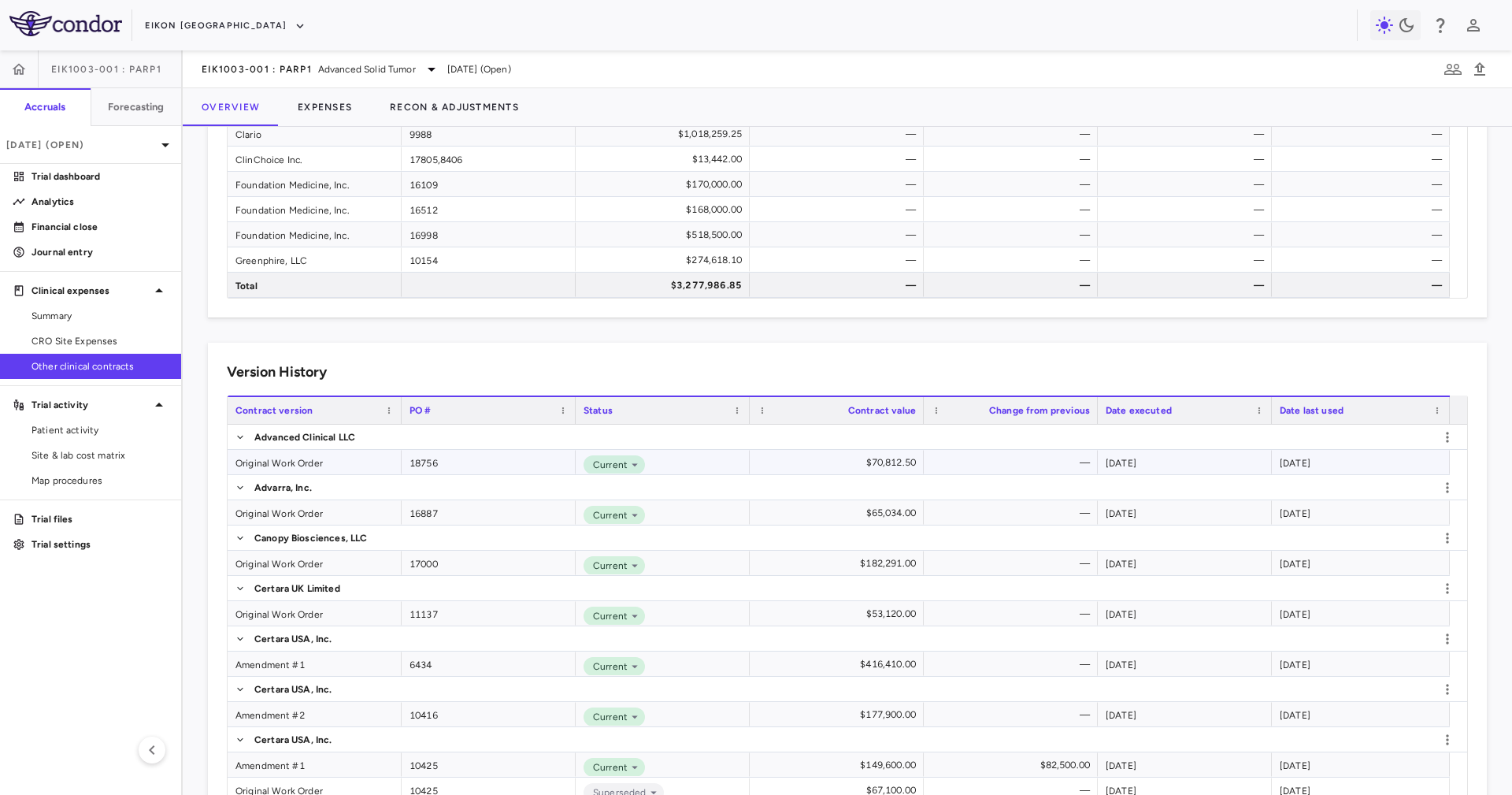
scroll to position [709, 0]
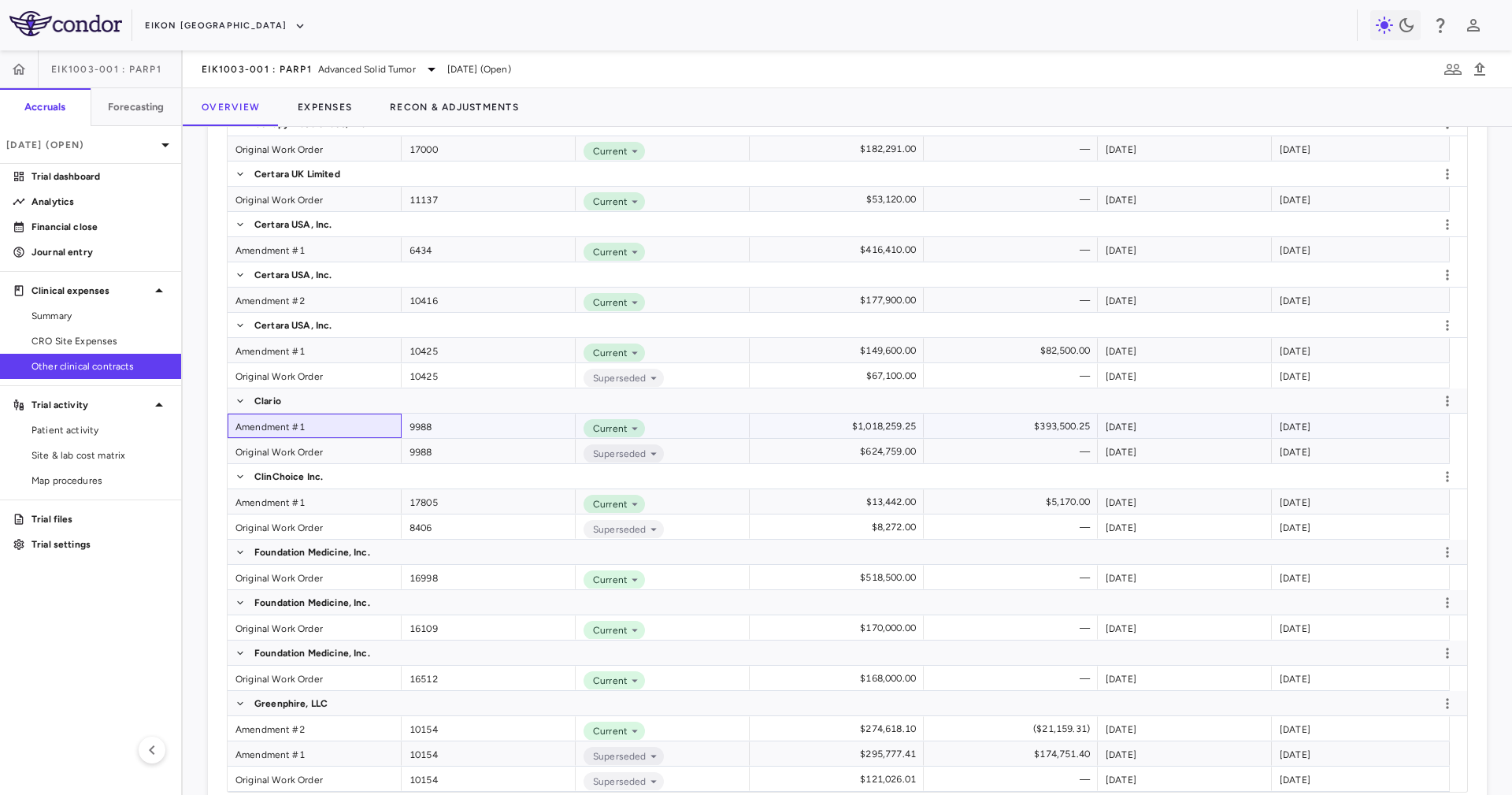
click at [331, 428] on div "Amendment #1" at bounding box center [315, 426] width 174 height 25
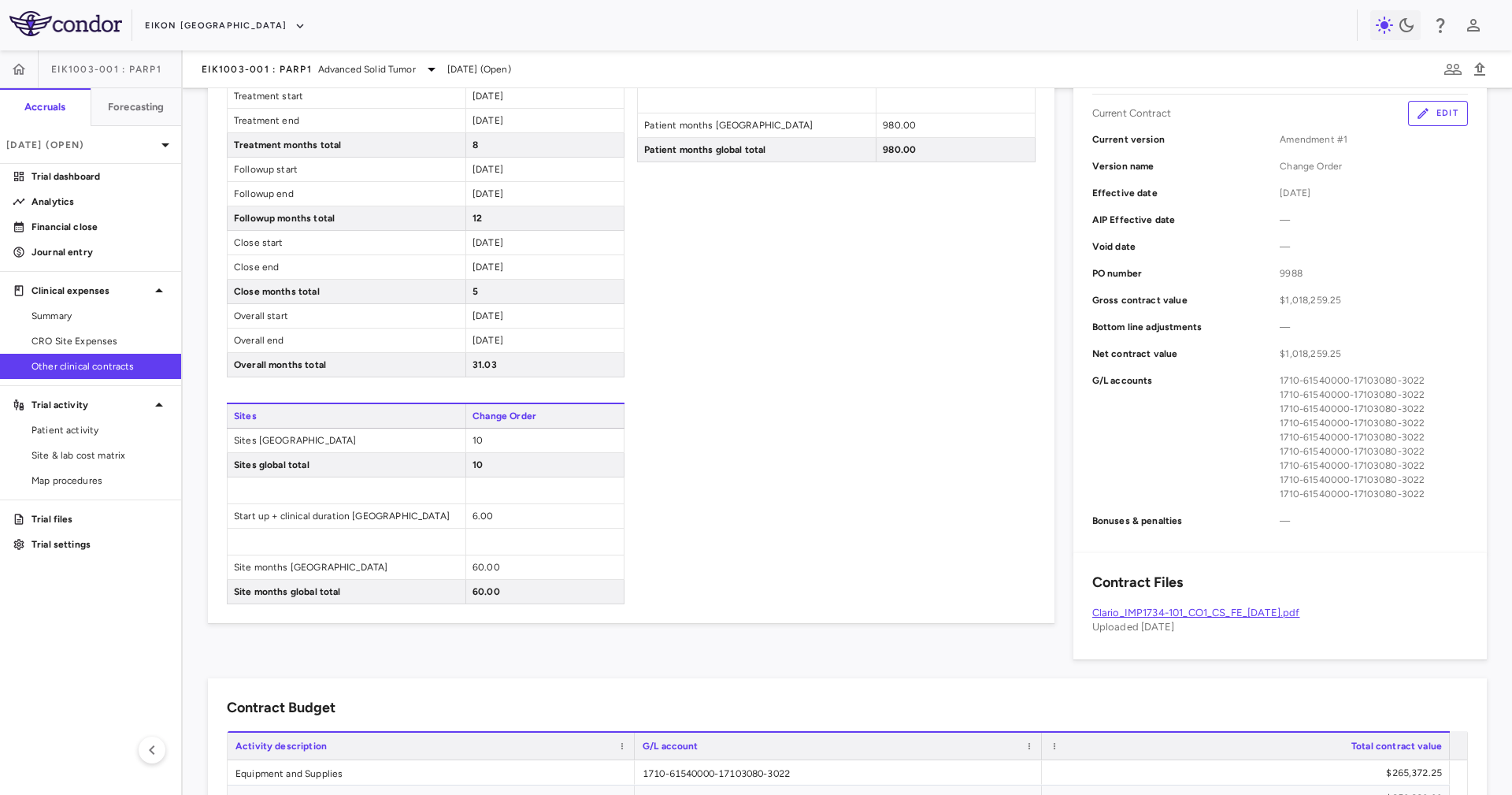
scroll to position [423, 0]
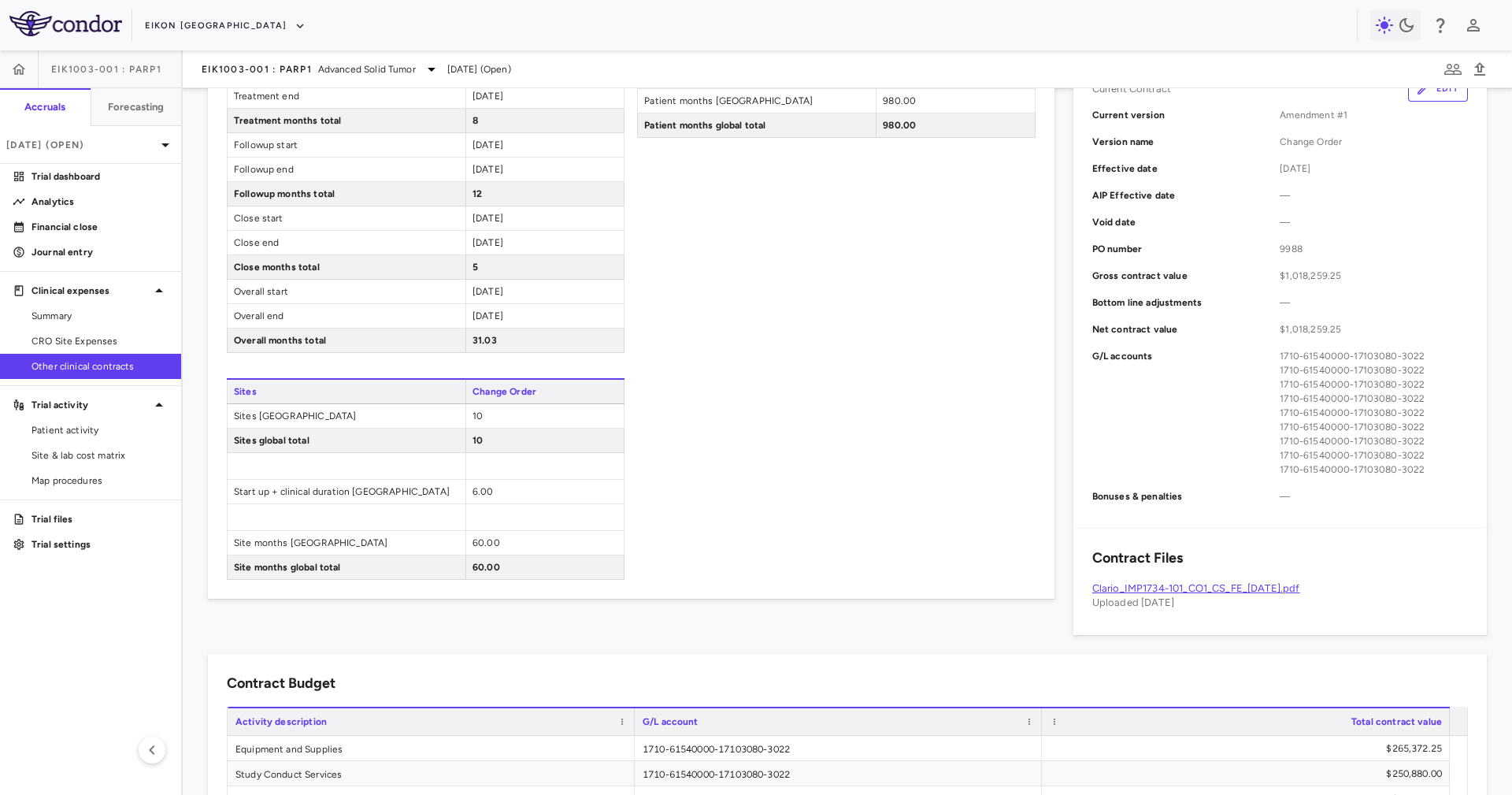
click at [729, 468] on div "Patient Enrollment Change Order Patients screened United States 18 Patients scr…" at bounding box center [836, 197] width 398 height 765
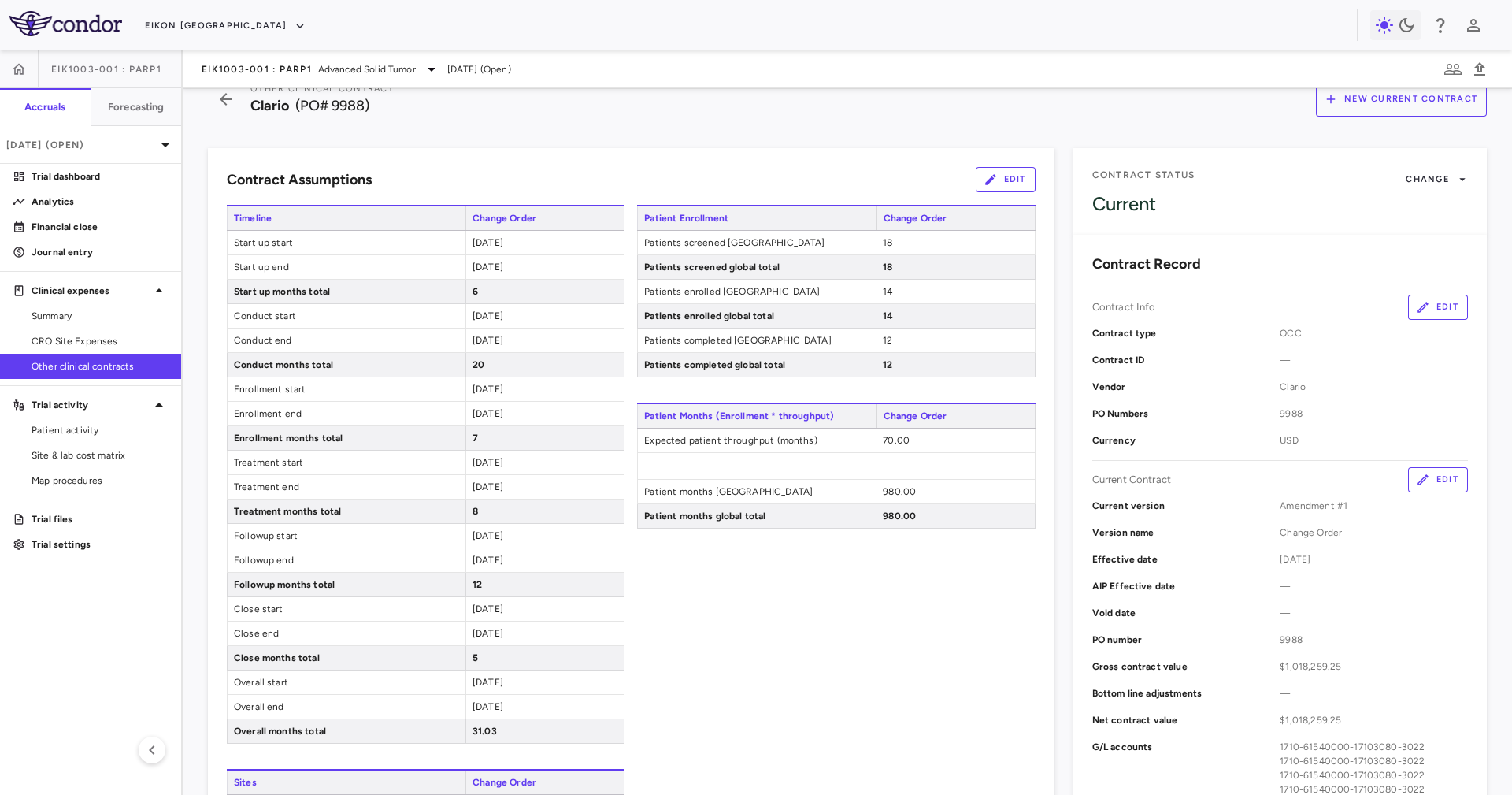
scroll to position [0, 0]
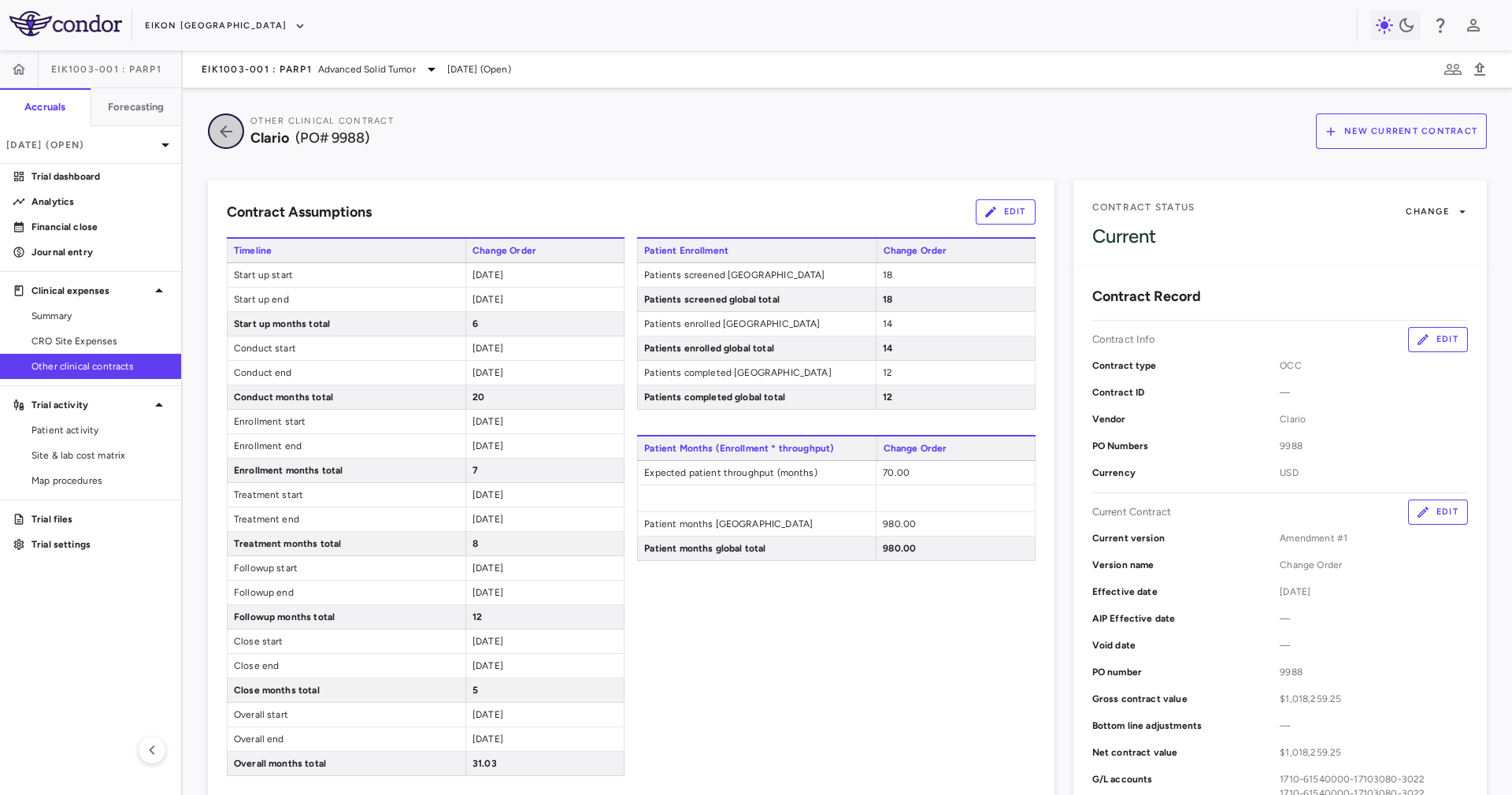
click at [229, 124] on icon "button" at bounding box center [226, 132] width 29 height 19
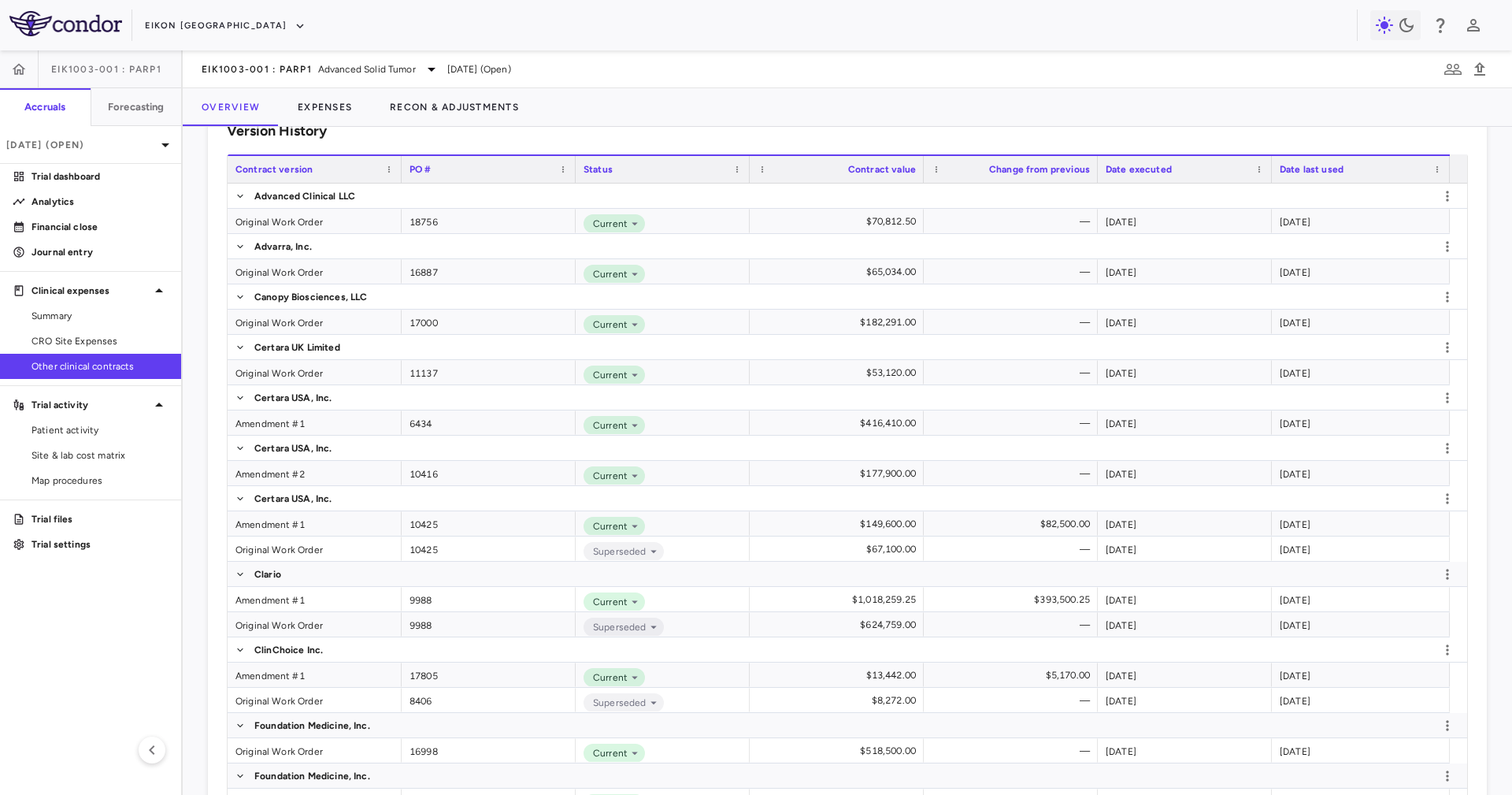
scroll to position [590, 0]
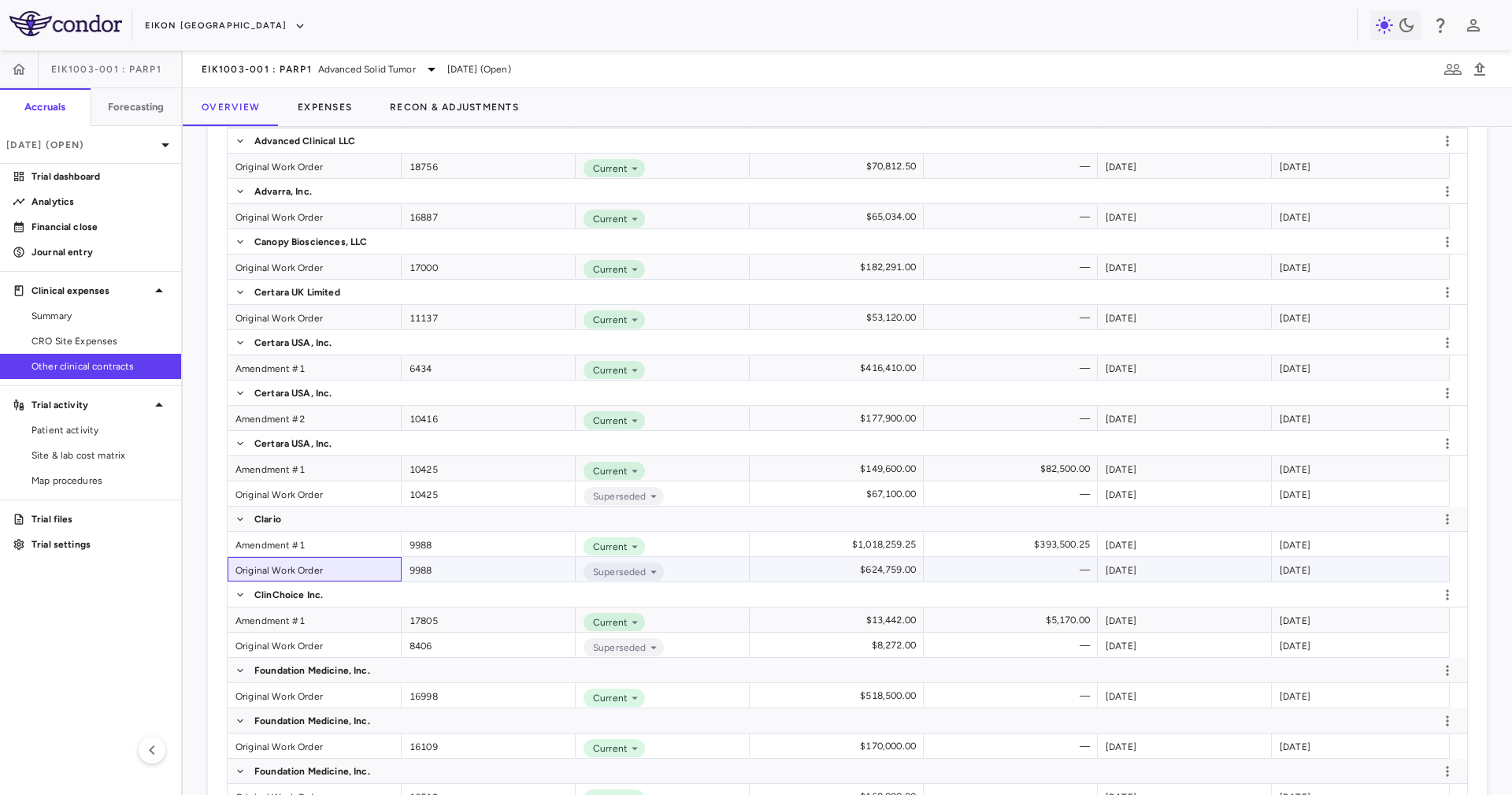
click at [338, 572] on div "Original Work Order" at bounding box center [315, 569] width 174 height 25
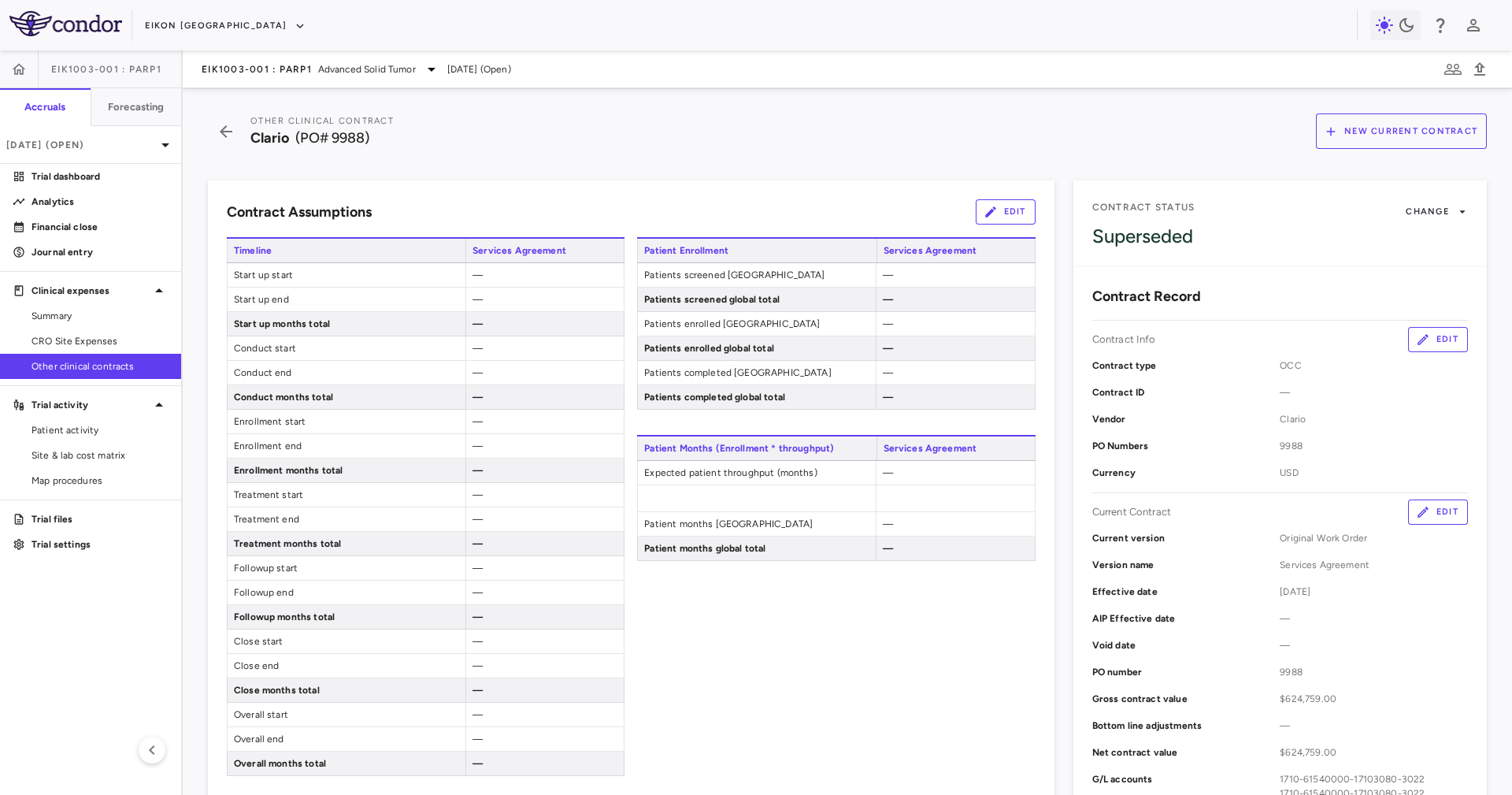
click at [1009, 220] on button "Edit" at bounding box center [1005, 211] width 60 height 25
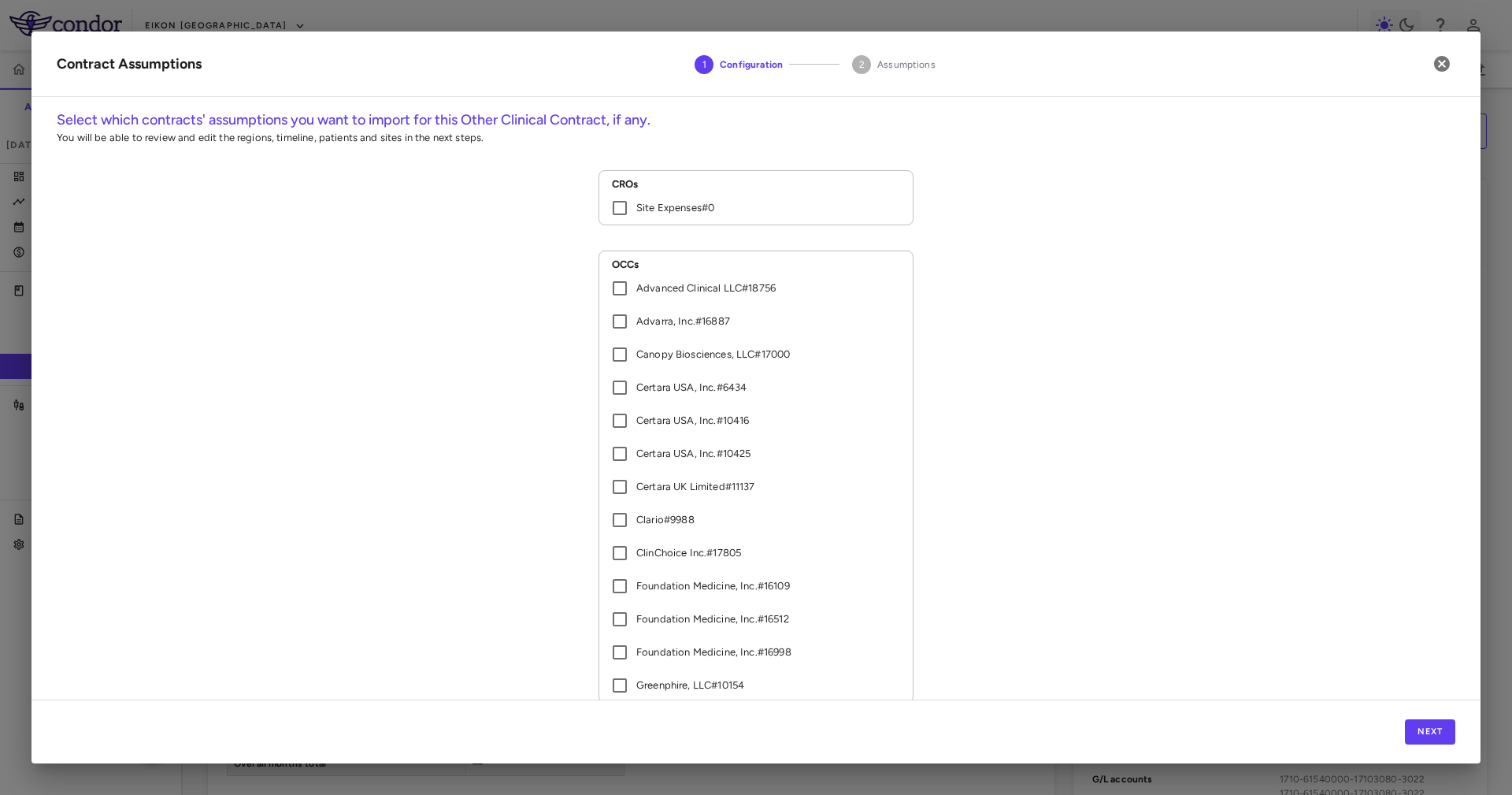
click at [1431, 745] on div "Next" at bounding box center [756, 731] width 1449 height 64
click at [1427, 725] on button "Next" at bounding box center [1430, 732] width 51 height 25
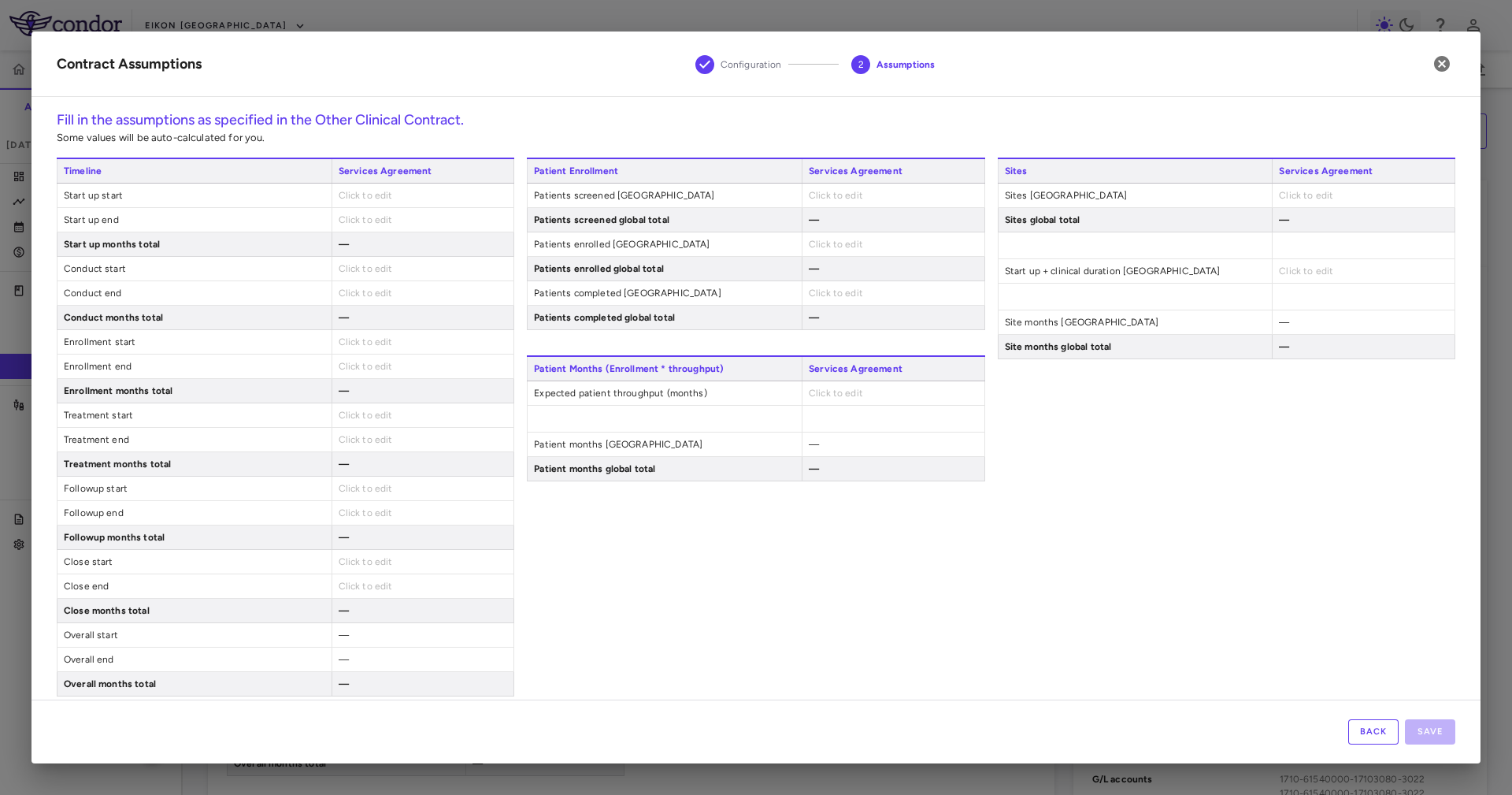
click at [1349, 407] on div "Sites Services Agreement Sites United States Click to edit Sites global total —…" at bounding box center [1226, 427] width 457 height 539
click at [1447, 67] on icon "button" at bounding box center [1441, 63] width 15 height 15
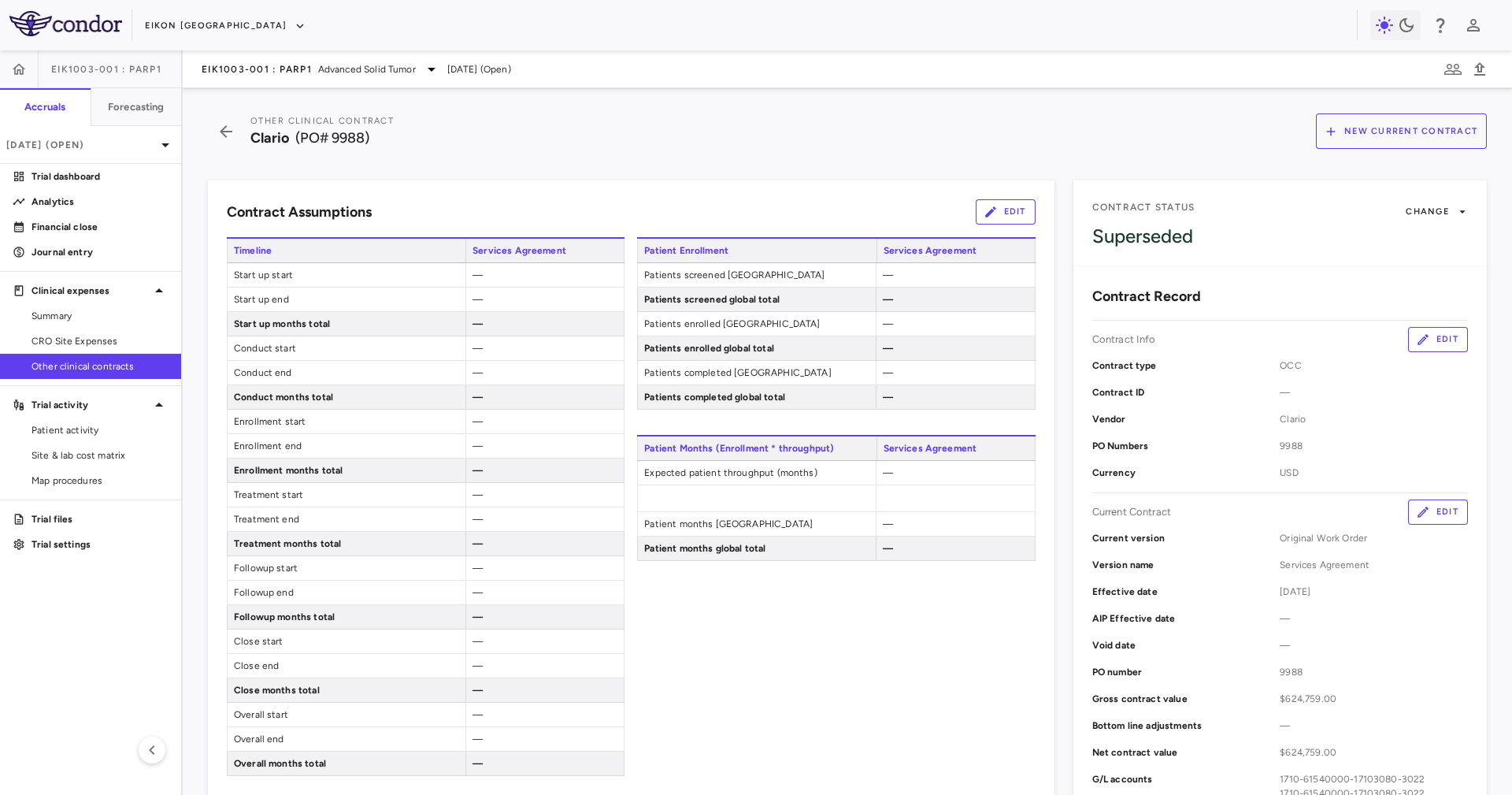
click at [846, 626] on div "Patient Enrollment Services Agreement Patients screened [GEOGRAPHIC_DATA] — Pat…" at bounding box center [836, 620] width 398 height 765
click at [230, 125] on icon "button" at bounding box center [226, 132] width 29 height 19
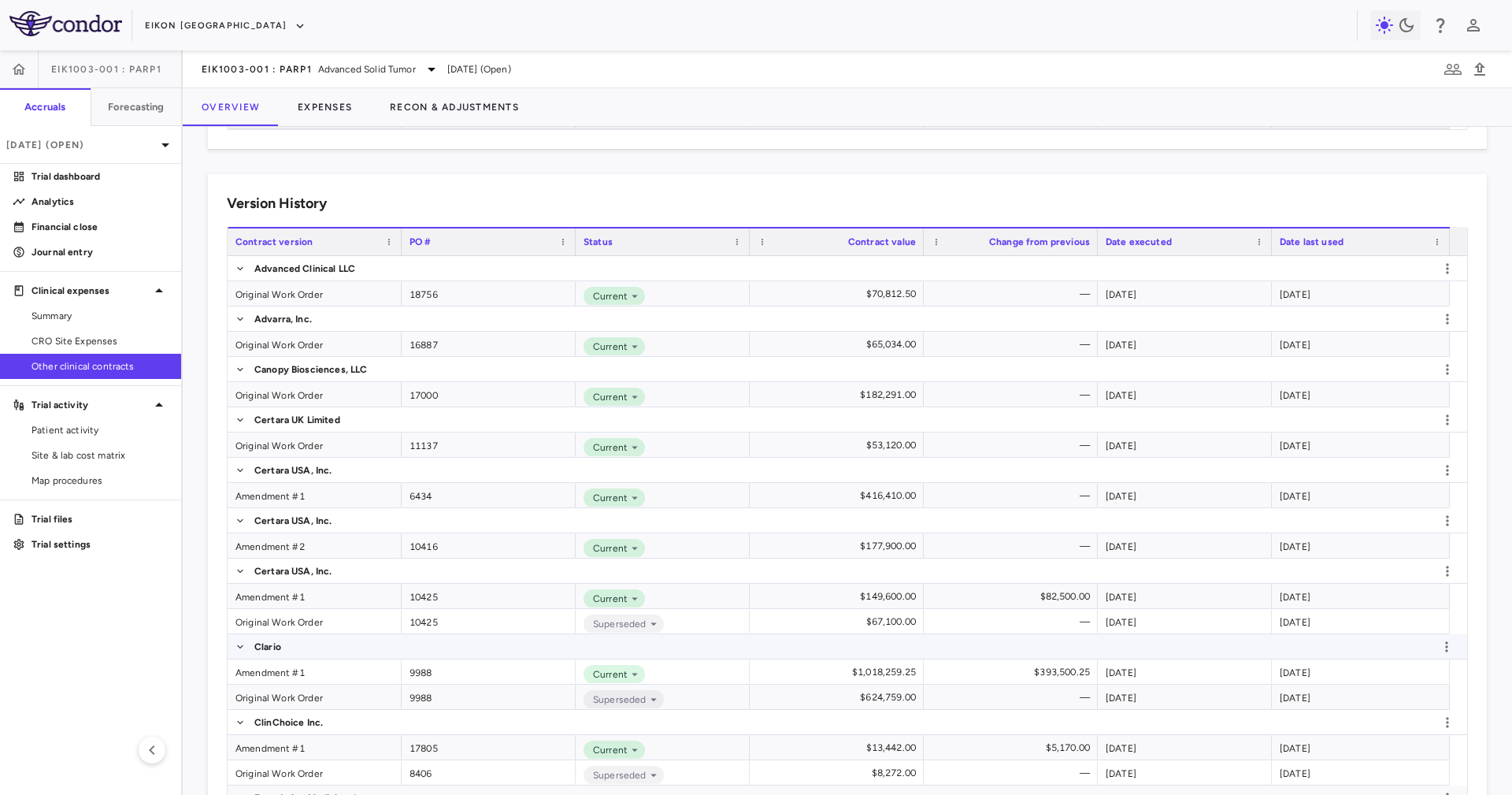
scroll to position [473, 0]
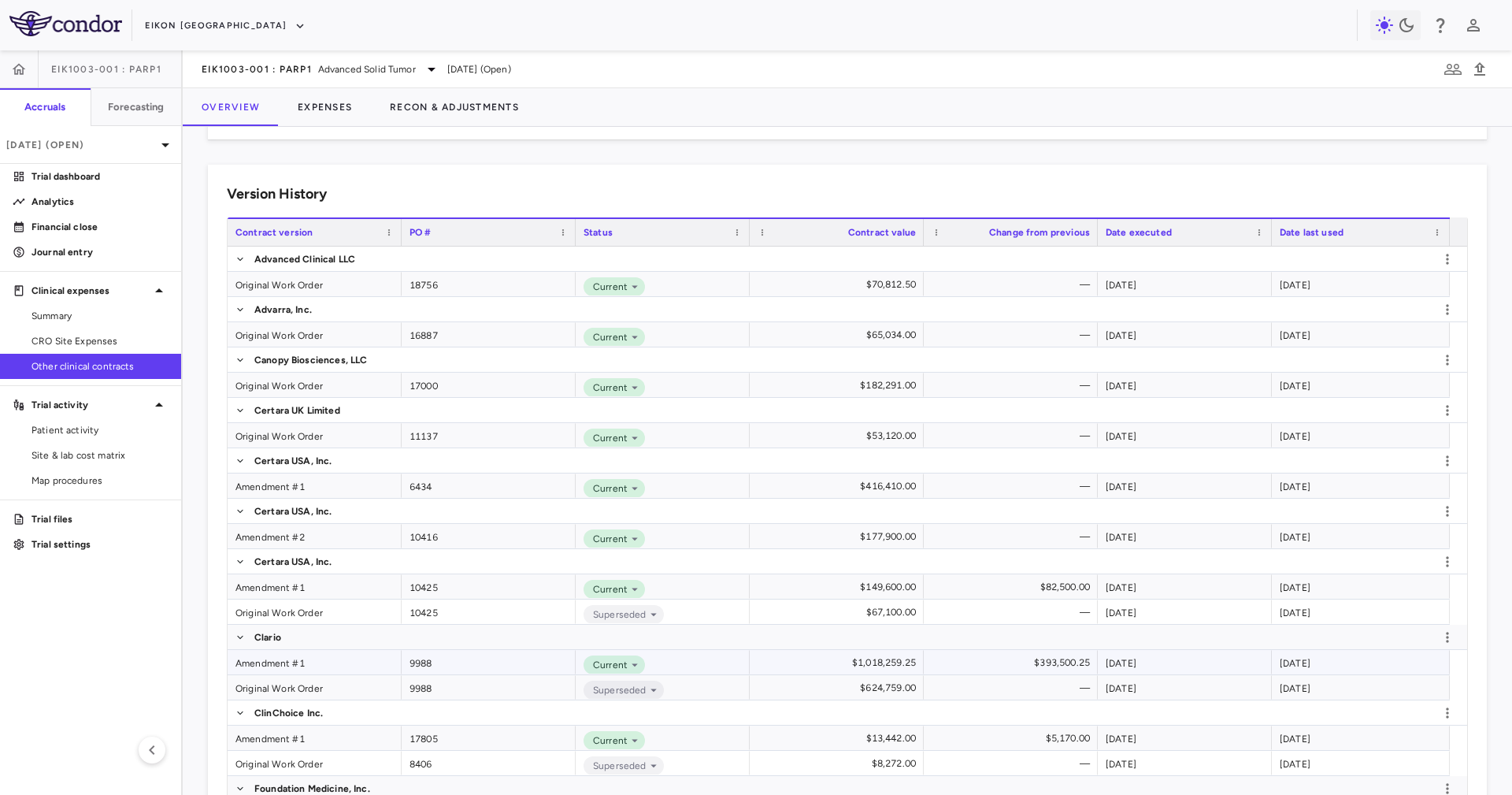
click at [354, 654] on div "Amendment #1" at bounding box center [315, 662] width 174 height 25
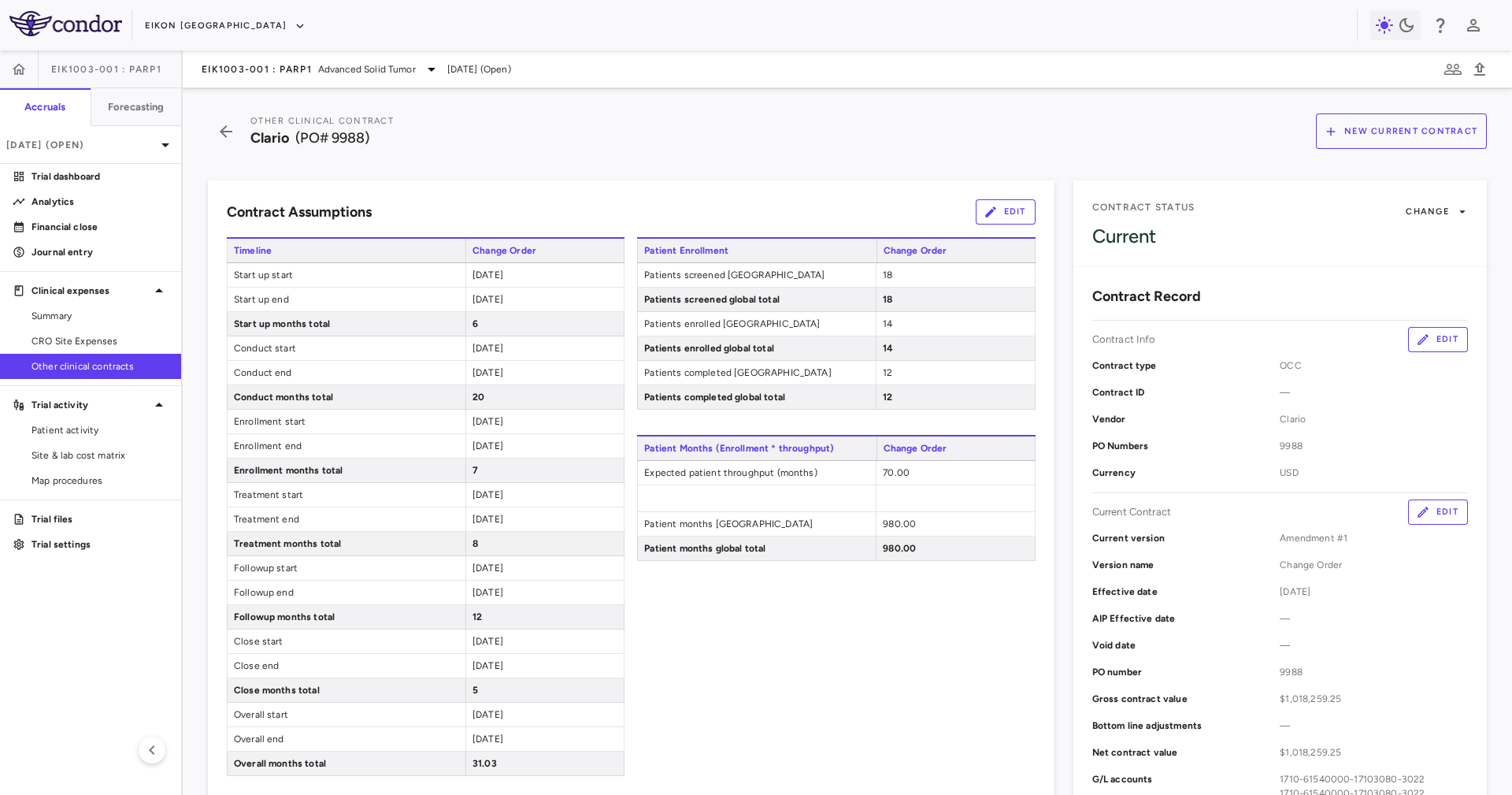
click at [269, 142] on span "Clario" at bounding box center [270, 138] width 38 height 17
click at [267, 141] on span "Clario" at bounding box center [270, 138] width 38 height 17
drag, startPoint x: 267, startPoint y: 141, endPoint x: 309, endPoint y: 139, distance: 42.0
click at [309, 139] on div "Clario (PO# 9988)" at bounding box center [322, 138] width 143 height 21
copy div "Clario (PO# 9988) New Current Contract"
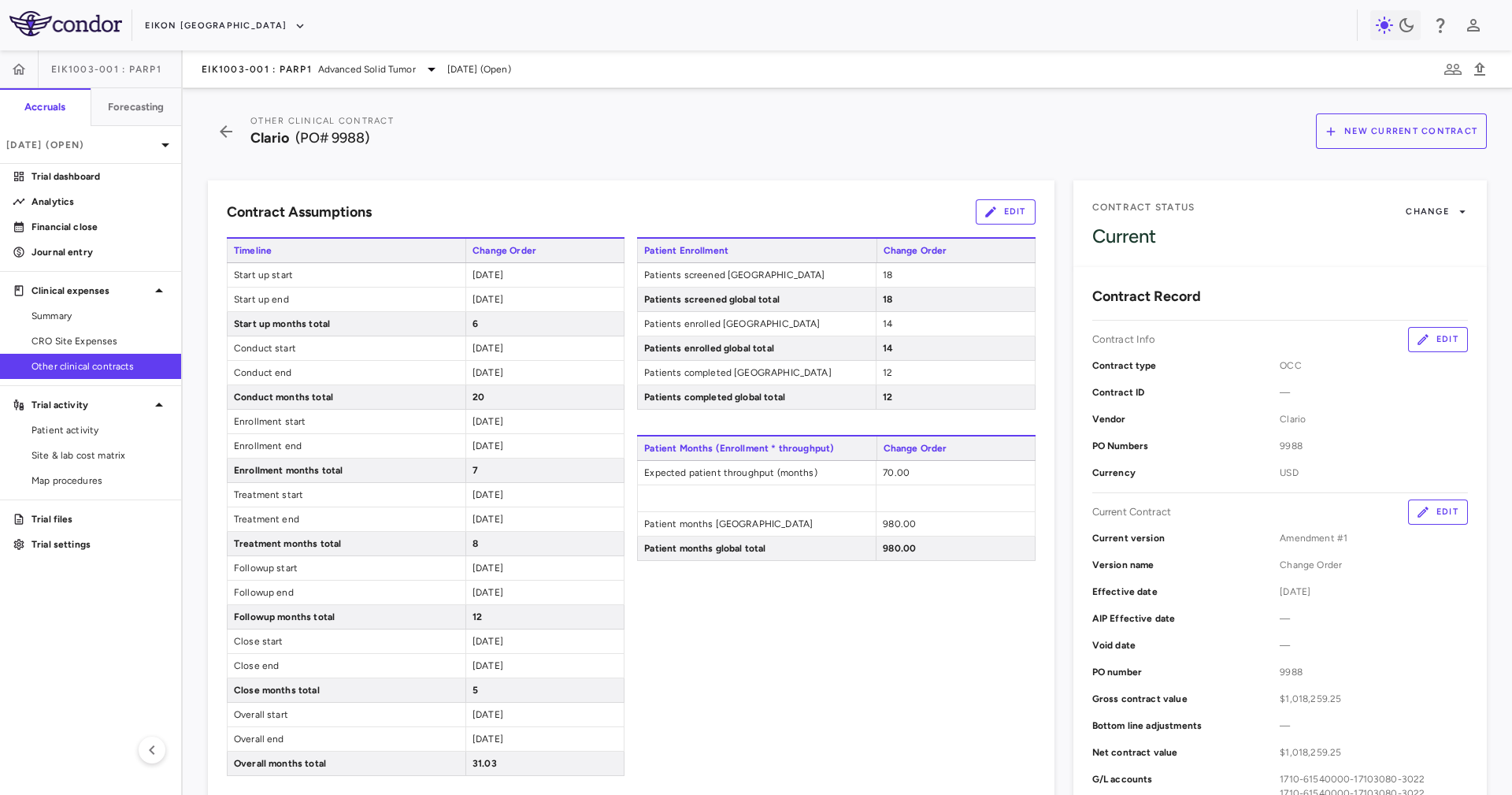
click at [773, 628] on div "Patient Enrollment Change Order Patients screened United States 18 Patients scr…" at bounding box center [836, 620] width 398 height 765
drag, startPoint x: 246, startPoint y: 144, endPoint x: 376, endPoint y: 141, distance: 130.0
click at [376, 141] on div "Other Clinical Contract Clario (PO# 9988)" at bounding box center [300, 131] width 186 height 35
drag, startPoint x: 459, startPoint y: 154, endPoint x: 389, endPoint y: 151, distance: 70.1
click at [458, 154] on div "Other Clinical Contract Clario (PO# 9988) New Current Contract Contract Assumpt…" at bounding box center [847, 441] width 1329 height 706
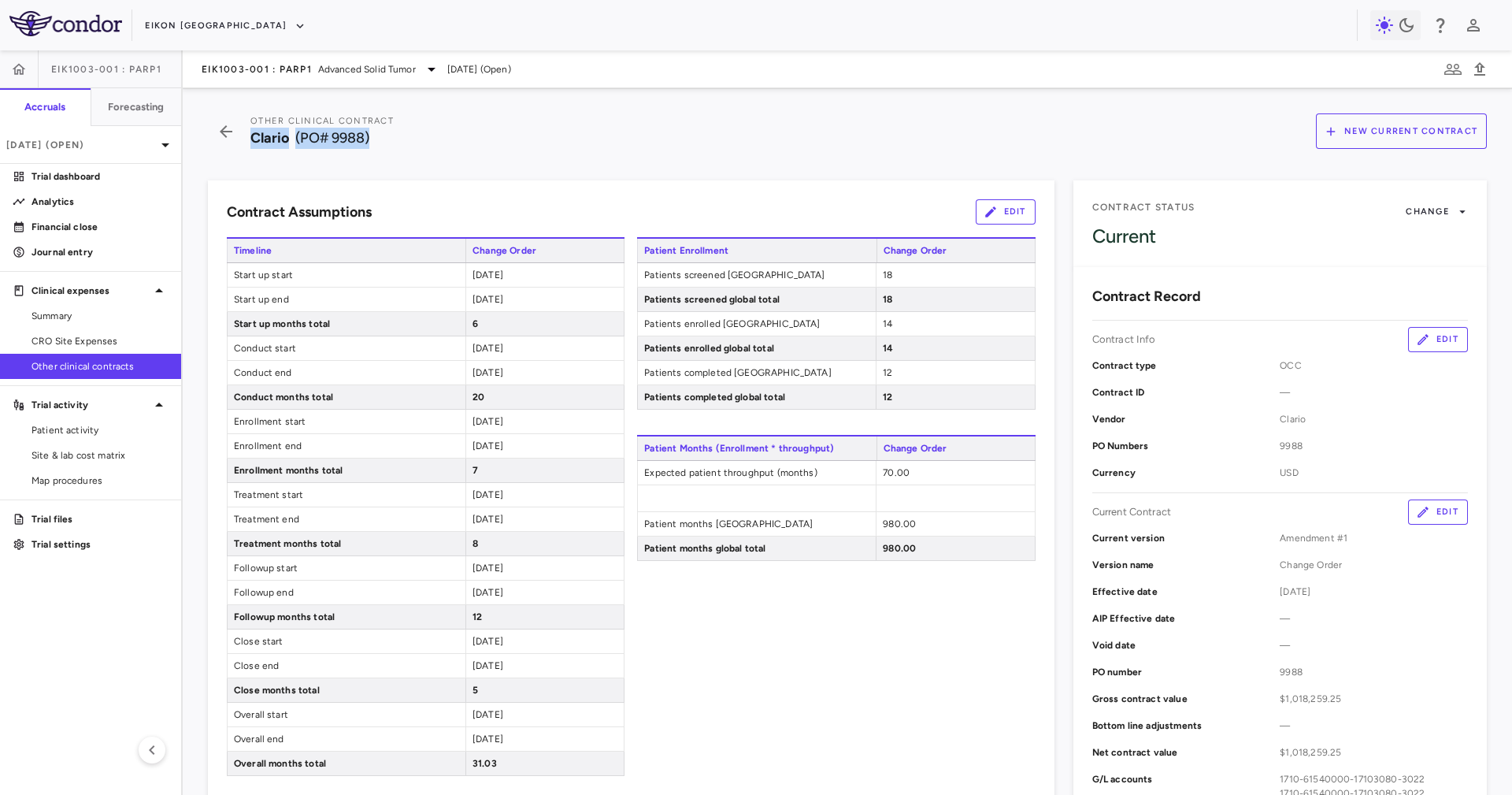
drag, startPoint x: 368, startPoint y: 139, endPoint x: 252, endPoint y: 140, distance: 116.0
click at [252, 140] on div "Clario (PO# 9988)" at bounding box center [322, 138] width 143 height 21
copy div "Clario (PO# 9988)"
click at [666, 142] on div "Other Clinical Contract Clario (PO# 9988) New Current Contract" at bounding box center [846, 131] width 1279 height 35
click at [893, 692] on div "Patient Enrollment Change Order Patients screened United States 18 Patients scr…" at bounding box center [836, 620] width 398 height 765
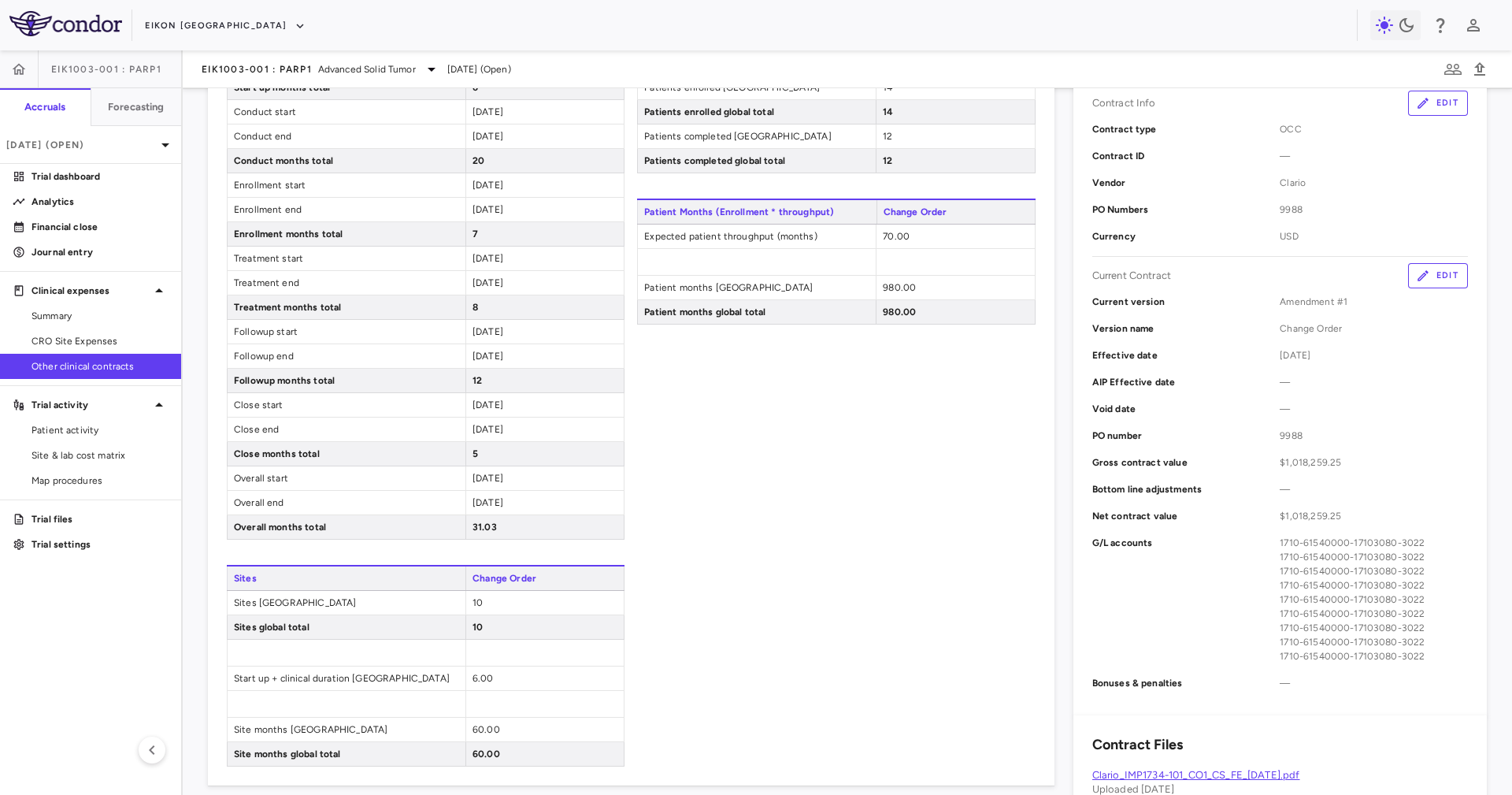
scroll to position [118, 0]
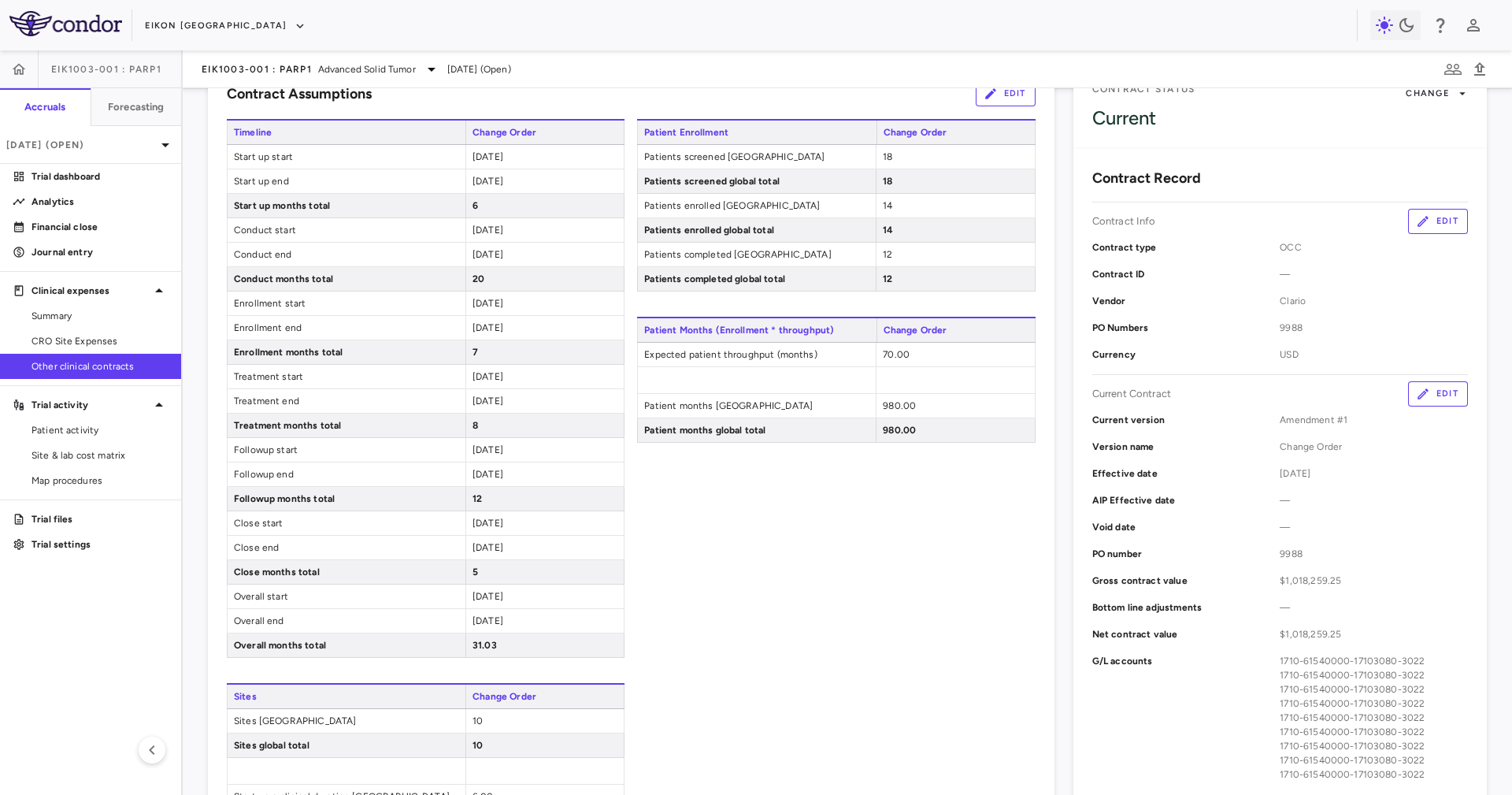
click at [473, 357] on span "7" at bounding box center [475, 352] width 6 height 11
click at [473, 358] on span "7" at bounding box center [475, 352] width 6 height 11
click at [472, 575] on span "5" at bounding box center [475, 572] width 6 height 11
drag, startPoint x: 471, startPoint y: 575, endPoint x: 493, endPoint y: 577, distance: 22.1
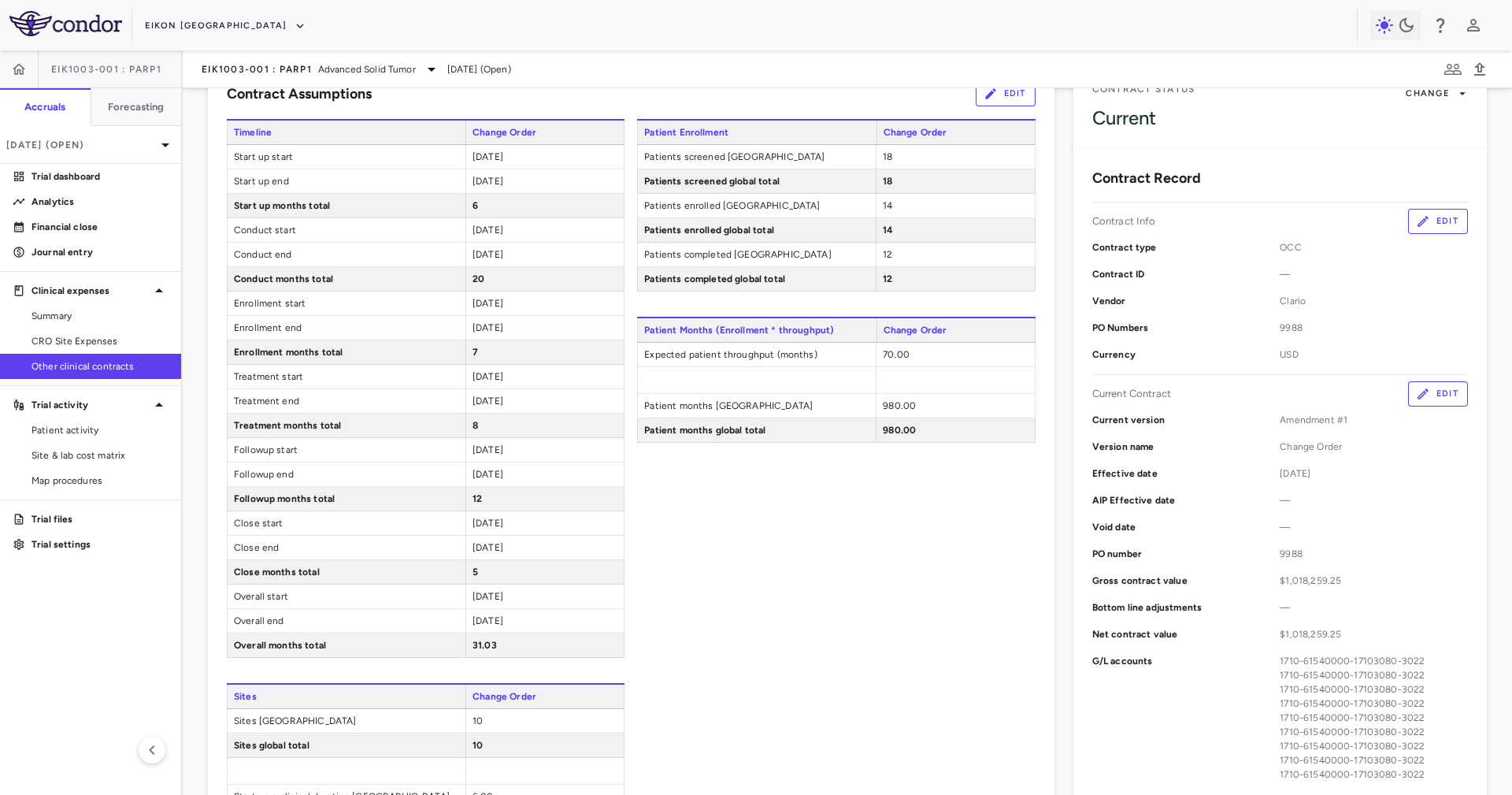
click at [493, 577] on div "5" at bounding box center [544, 571] width 158 height 24
click at [293, 24] on icon "button" at bounding box center [299, 26] width 14 height 14
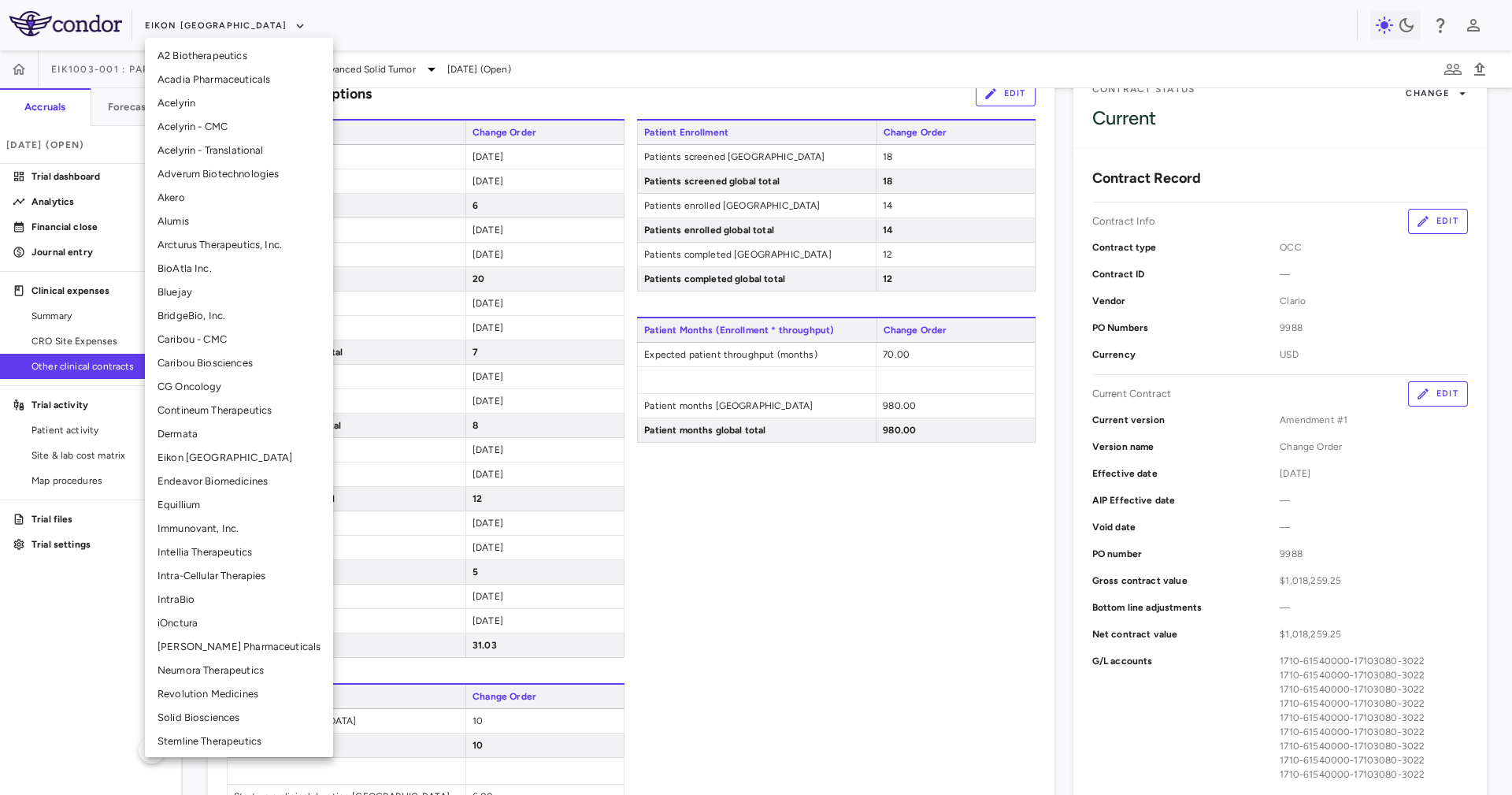
click at [239, 312] on li "BridgeBio, Inc." at bounding box center [238, 316] width 188 height 24
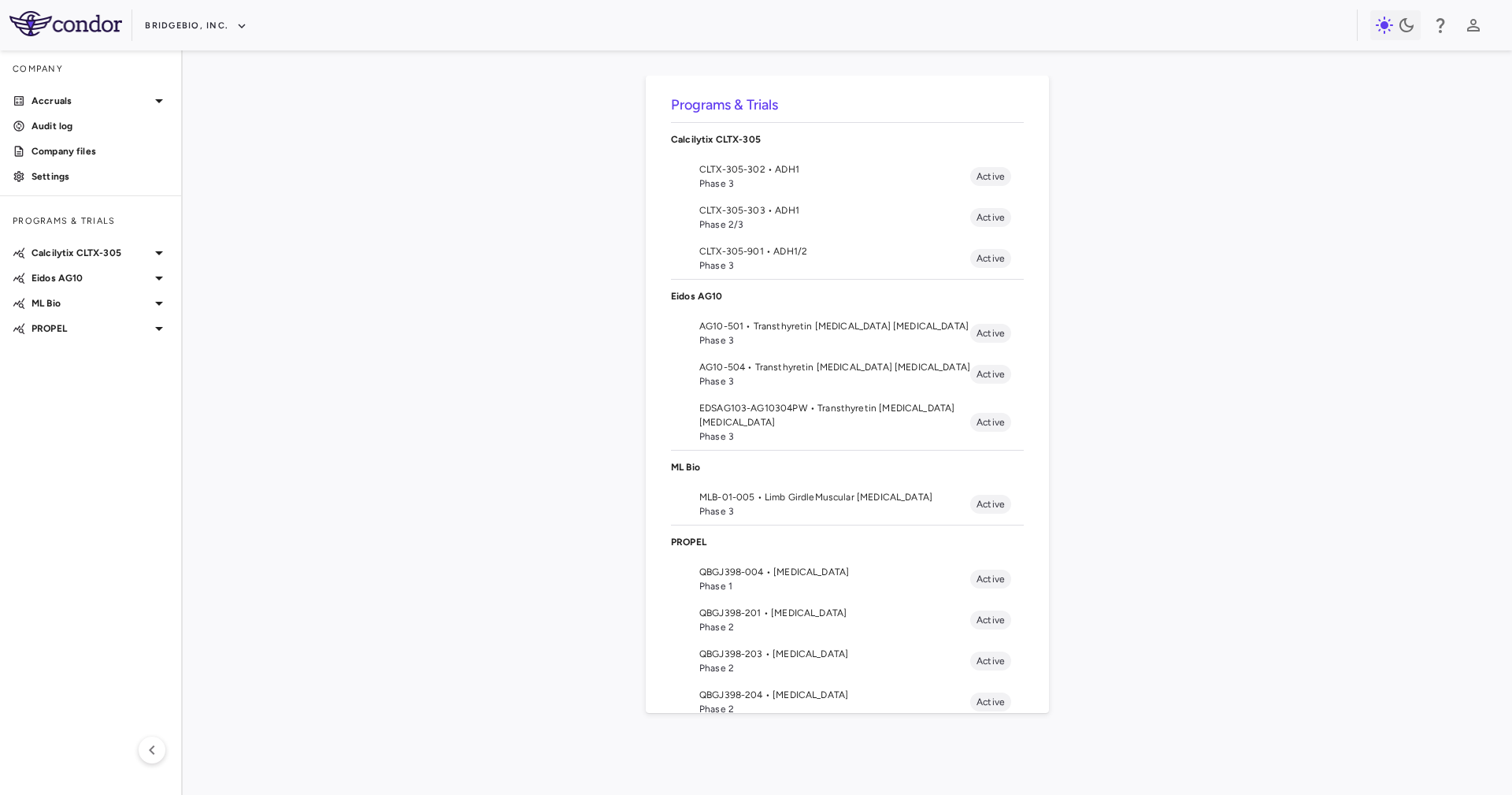
click at [828, 334] on span "Phase 3" at bounding box center [834, 340] width 271 height 14
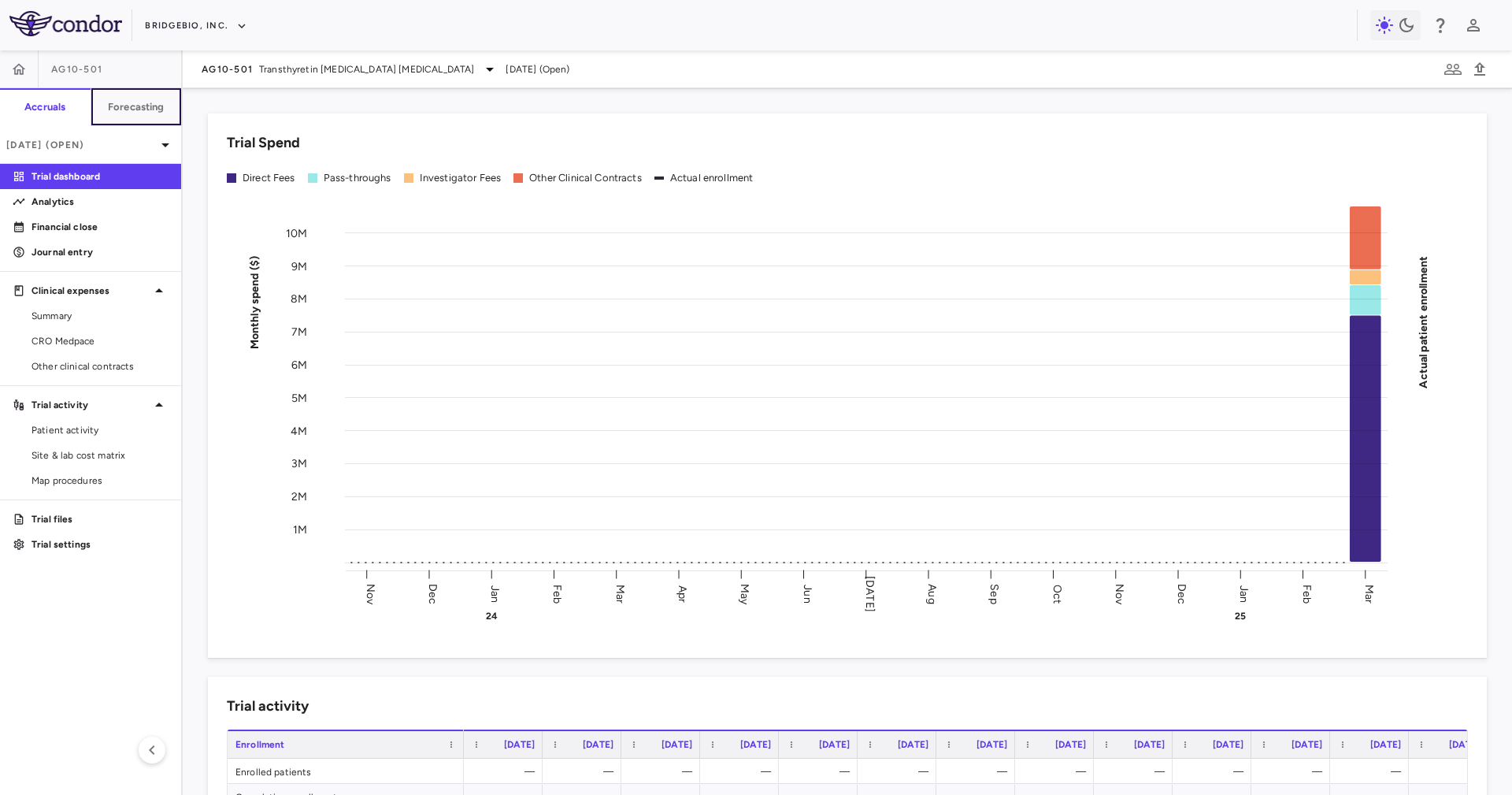
click at [157, 98] on button "Forecasting" at bounding box center [136, 107] width 91 height 38
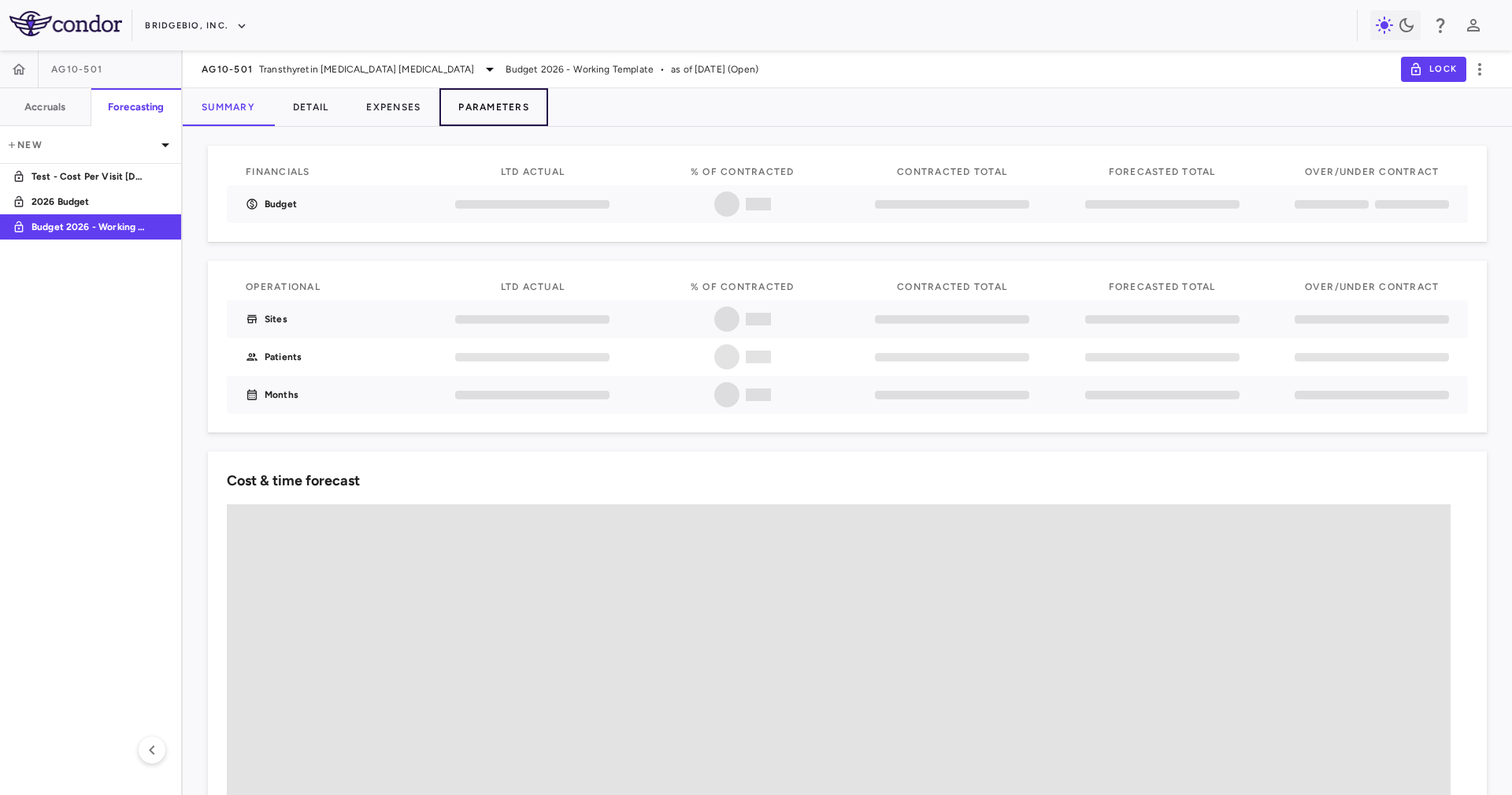
click at [493, 114] on button "Parameters" at bounding box center [493, 107] width 109 height 38
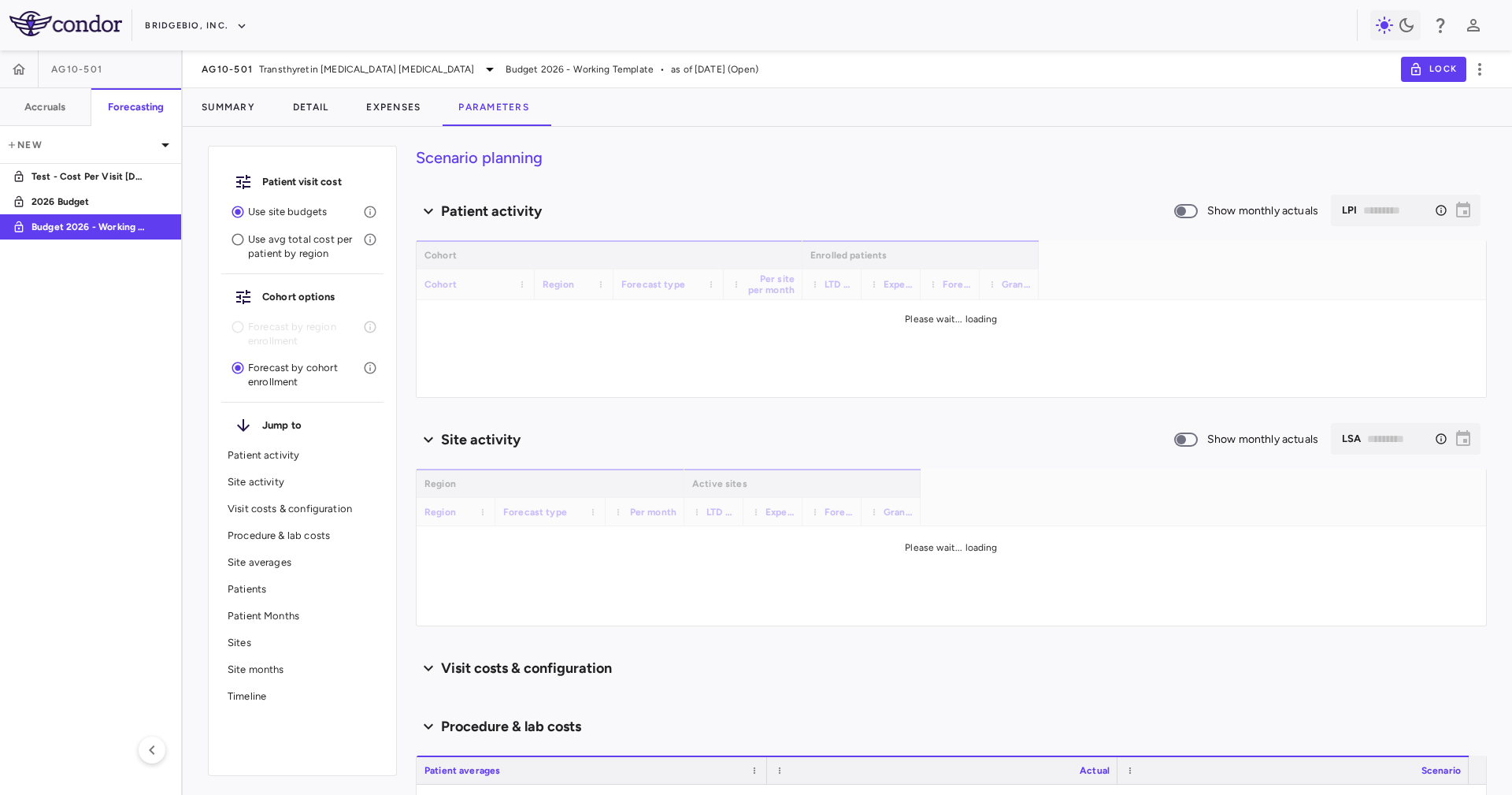
click at [619, 193] on div "Scenario planning Patient activity Show monthly actuals ​ LPI ​ Drag here to se…" at bounding box center [952, 470] width 1071 height 649
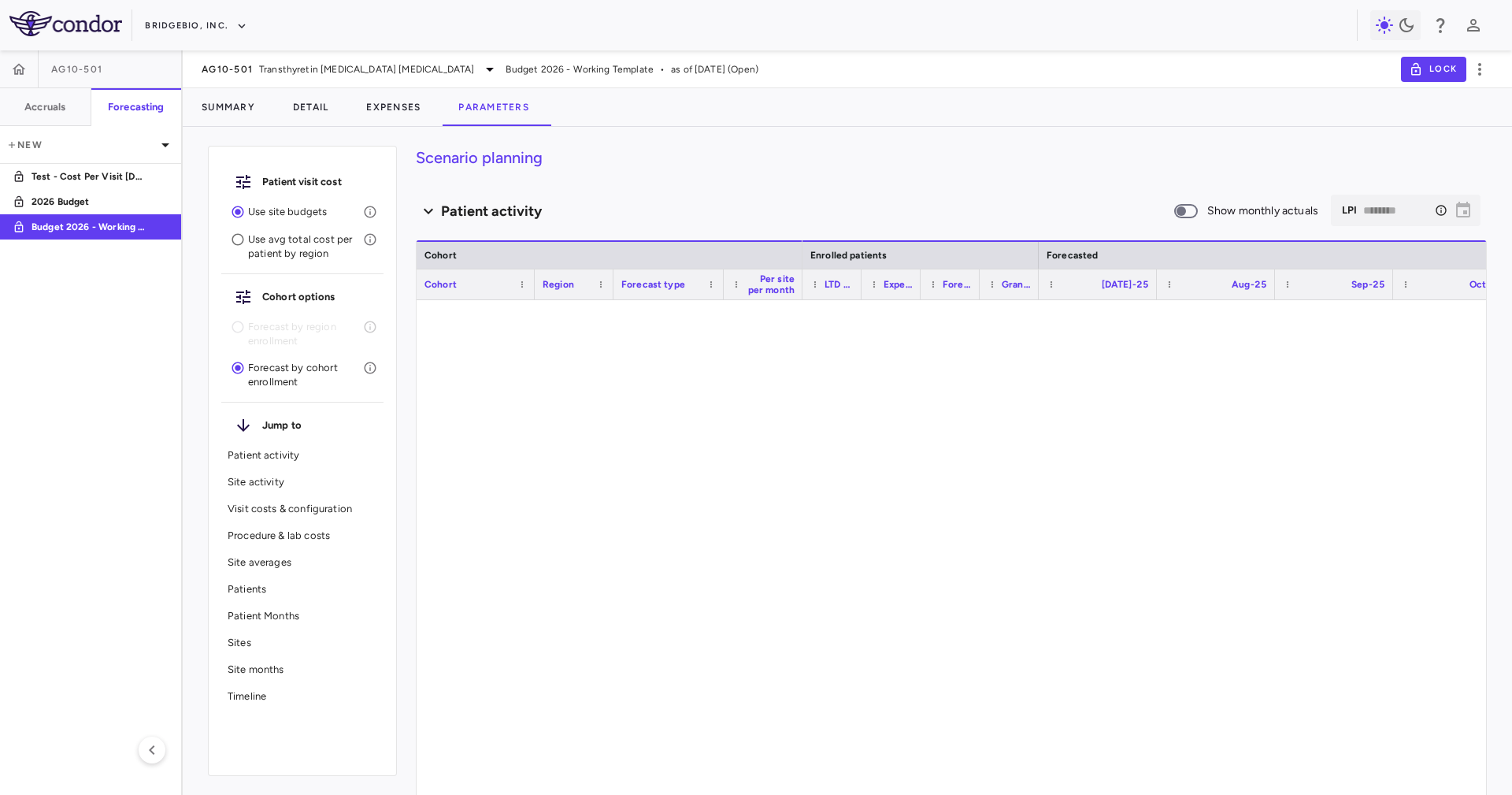
type input "********"
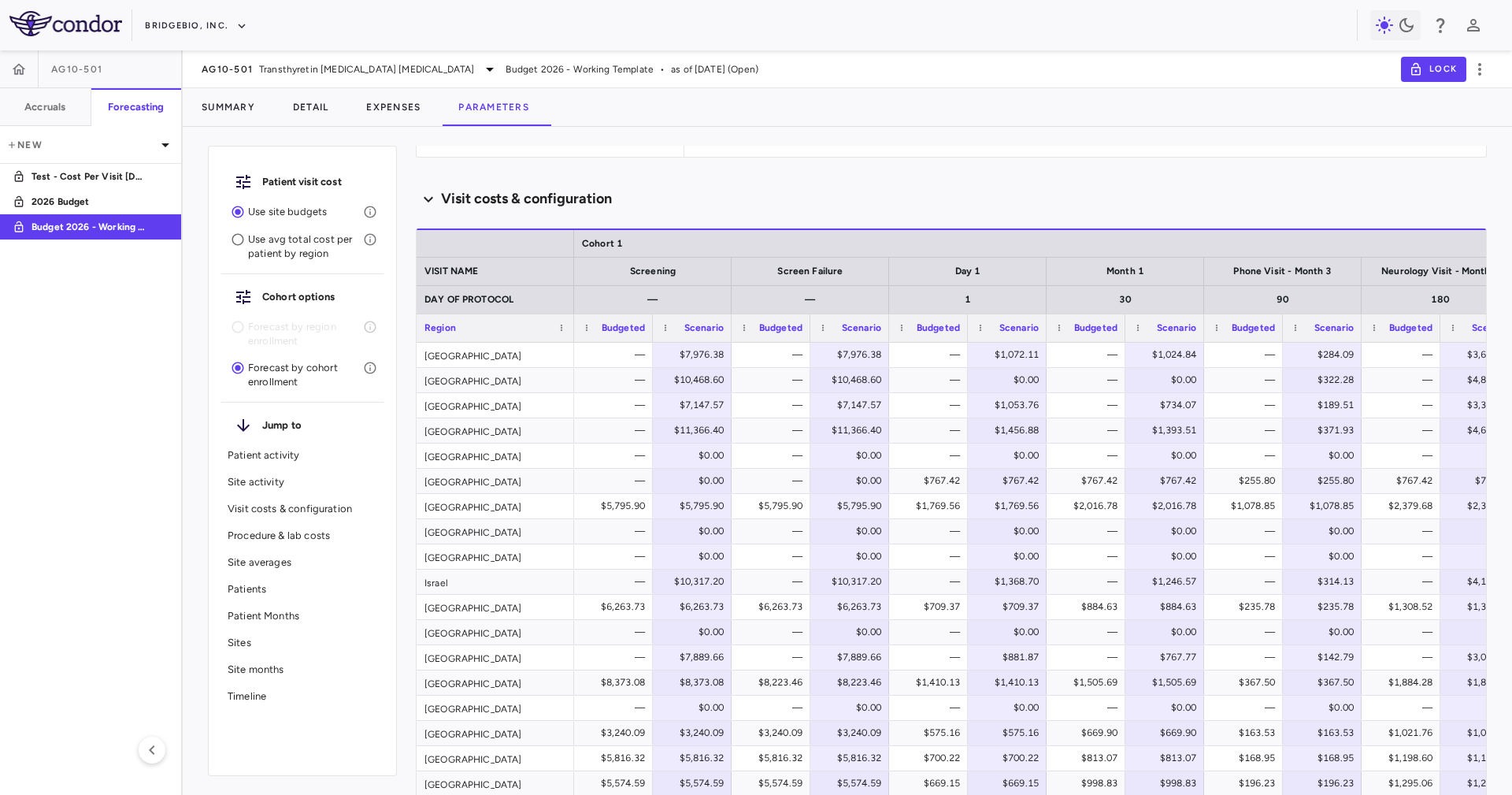
scroll to position [1772, 0]
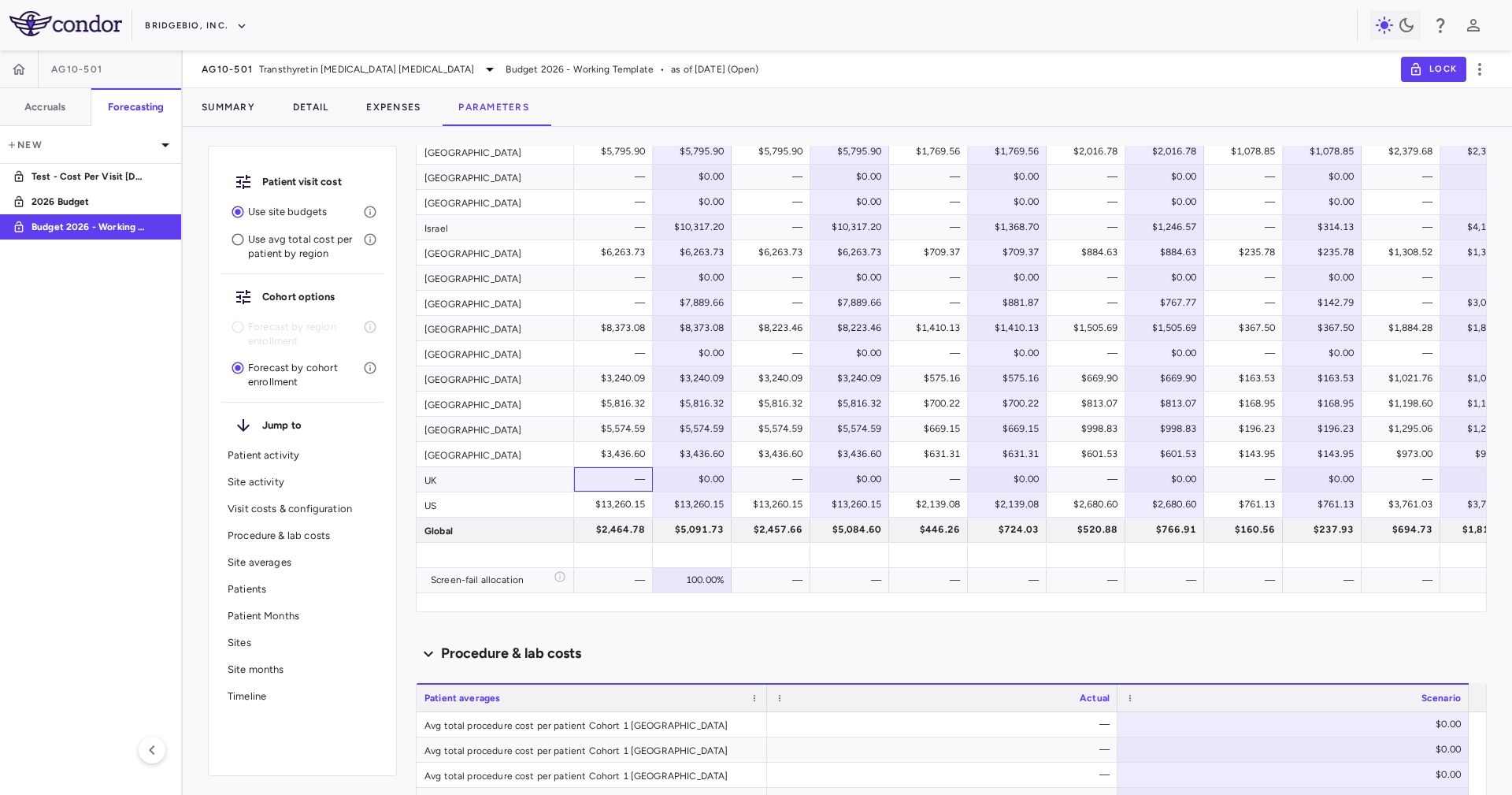
click at [579, 475] on div "—" at bounding box center [613, 479] width 78 height 25
drag, startPoint x: 523, startPoint y: 612, endPoint x: 576, endPoint y: 620, distance: 53.6
click at [579, 623] on div "Scenario planning Patient activity Show monthly actuals ​ LPI ******** ​ Drag h…" at bounding box center [952, 470] width 1071 height 649
click at [649, 626] on div "Scenario planning Patient activity Show monthly actuals ​ LPI ******** ​ Drag h…" at bounding box center [952, 470] width 1071 height 649
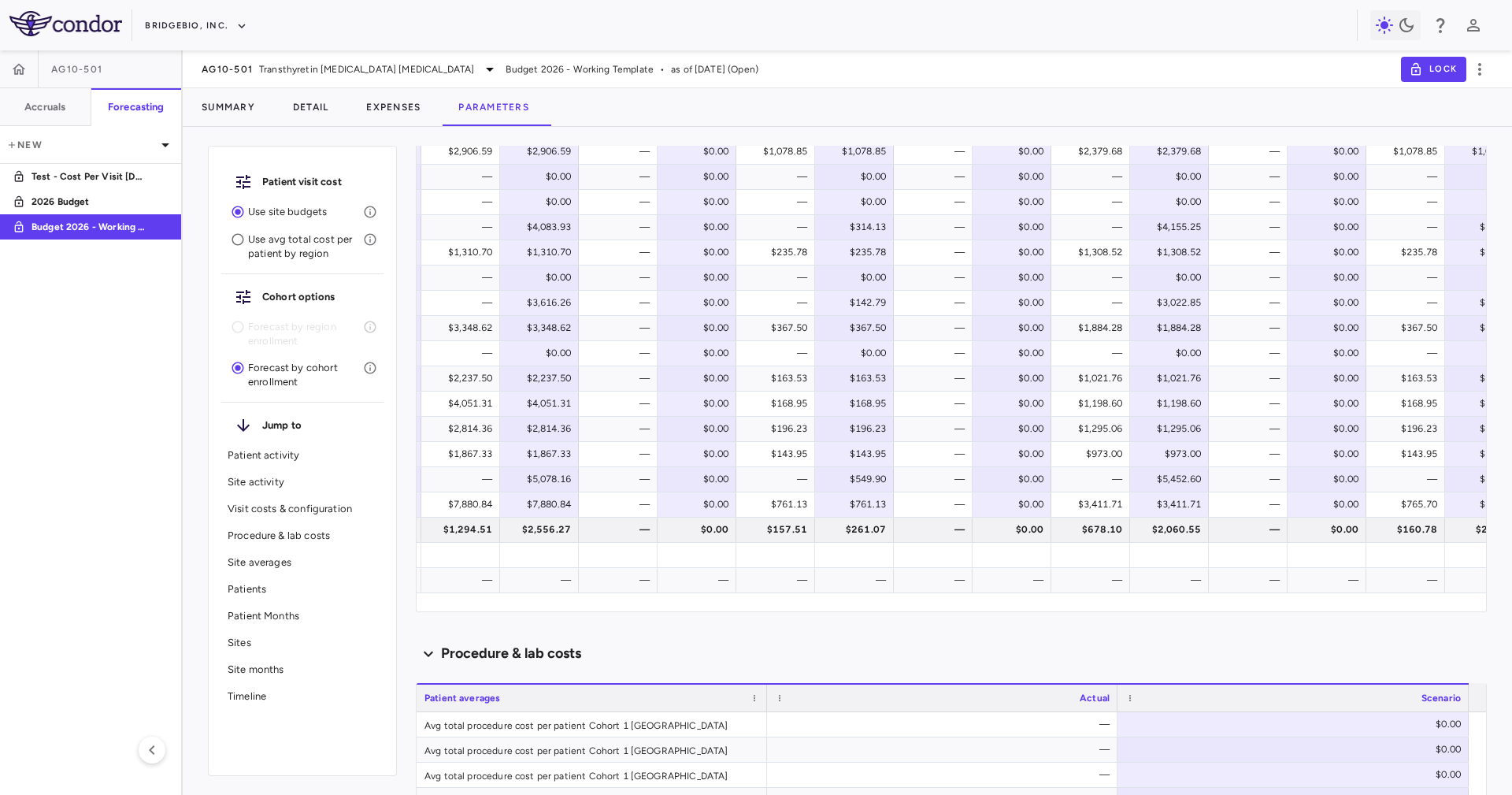
scroll to position [0, 4153]
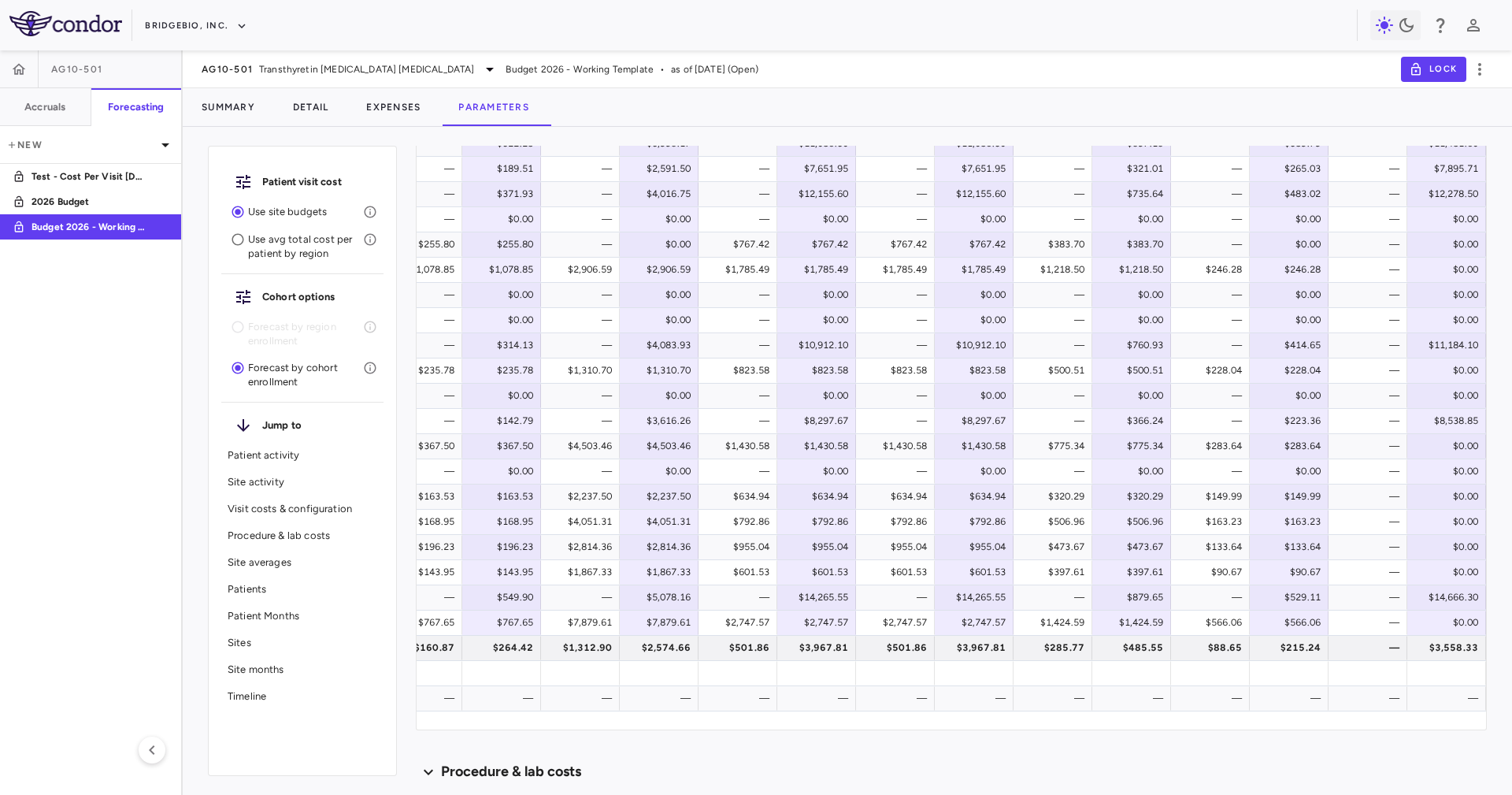
click at [1391, 709] on div "Cohort 1 Phone Visit - Month 78 Neurology Visit - Month 81 Phone Visit - Month …" at bounding box center [951, 361] width 1069 height 738
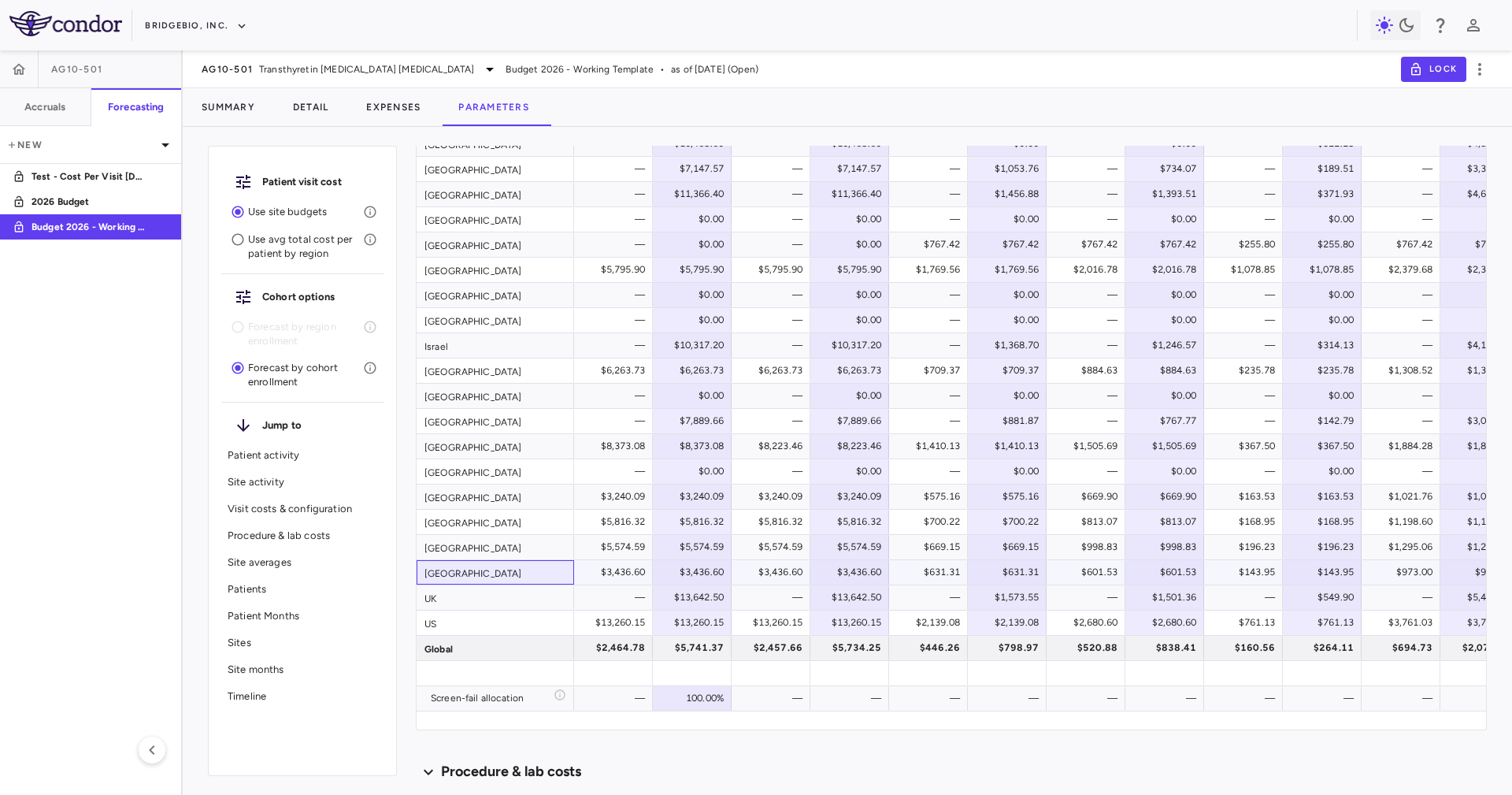
click at [534, 582] on div "Taiwan" at bounding box center [494, 572] width 158 height 25
click at [509, 473] on div "New Zealand" at bounding box center [494, 472] width 158 height 25
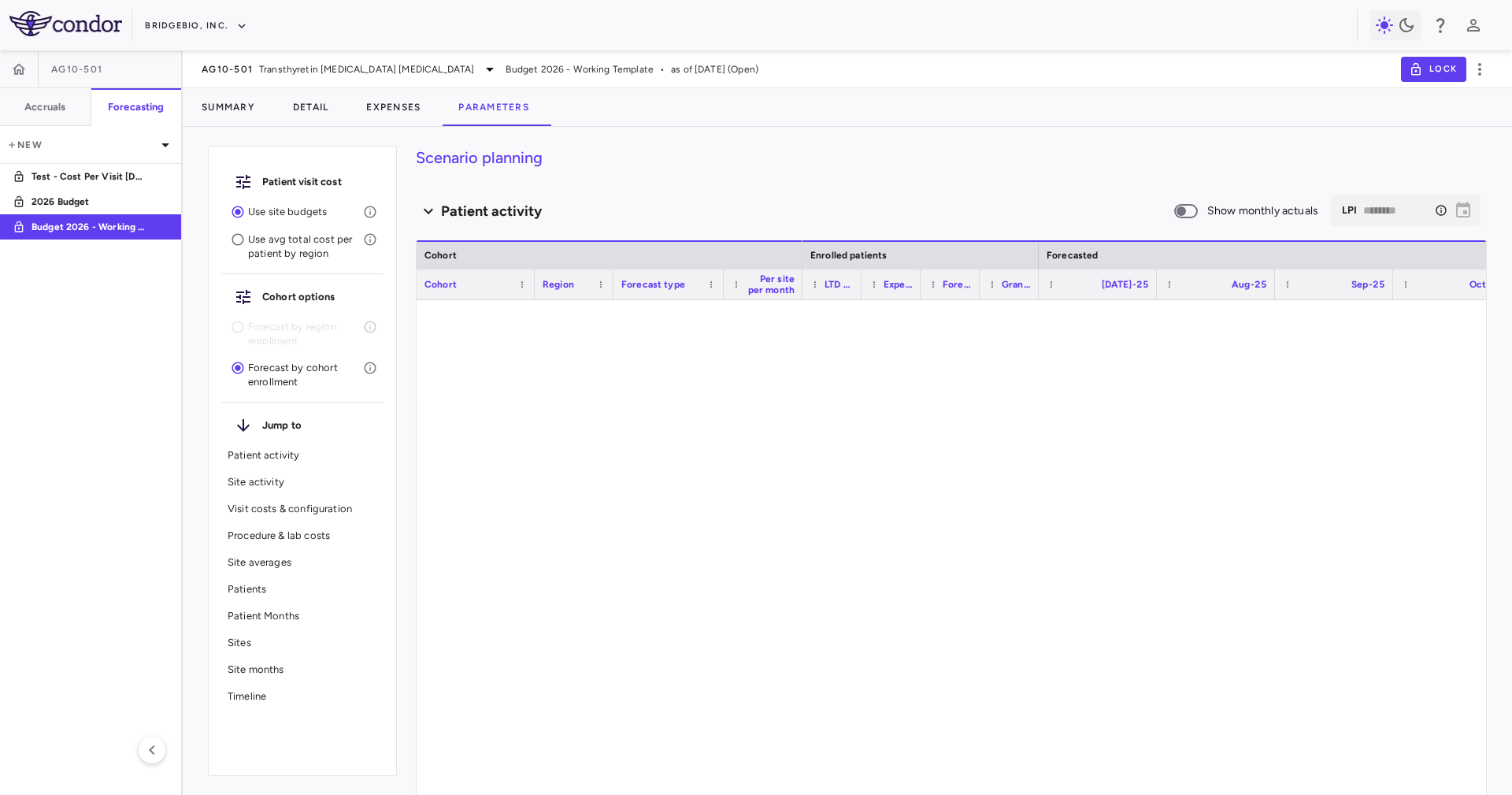
type input "********"
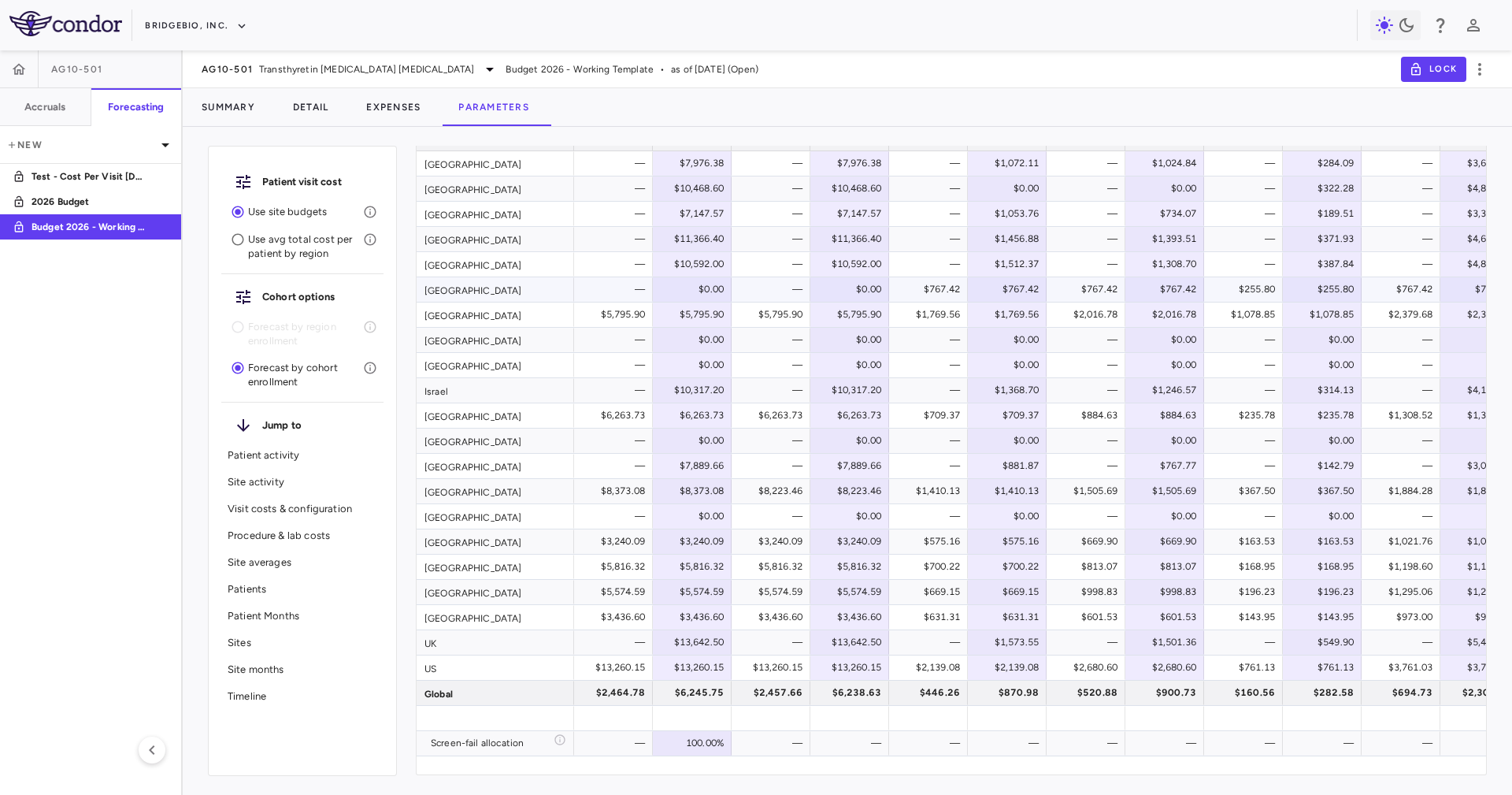
scroll to position [1654, 0]
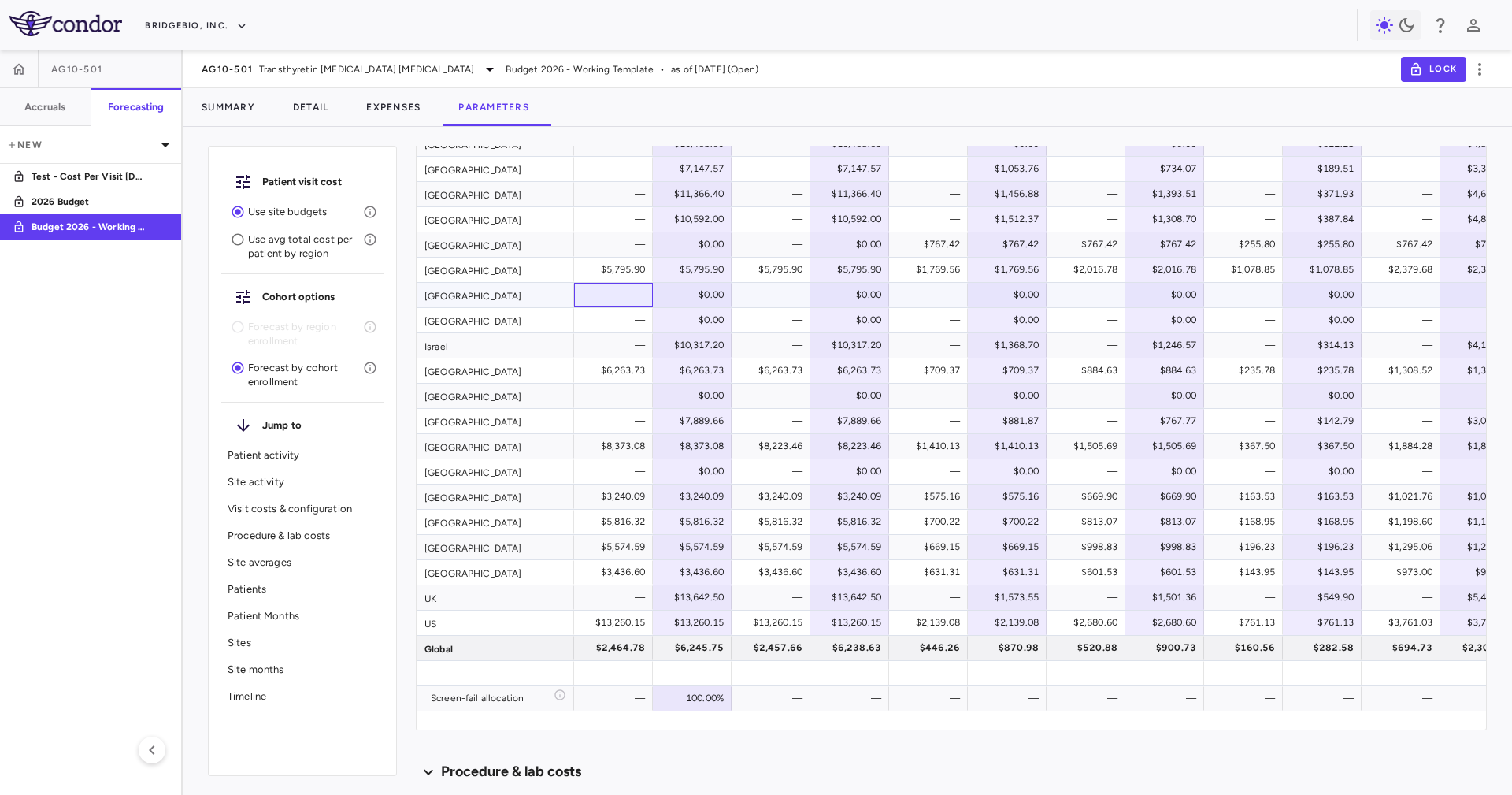
click div "—"
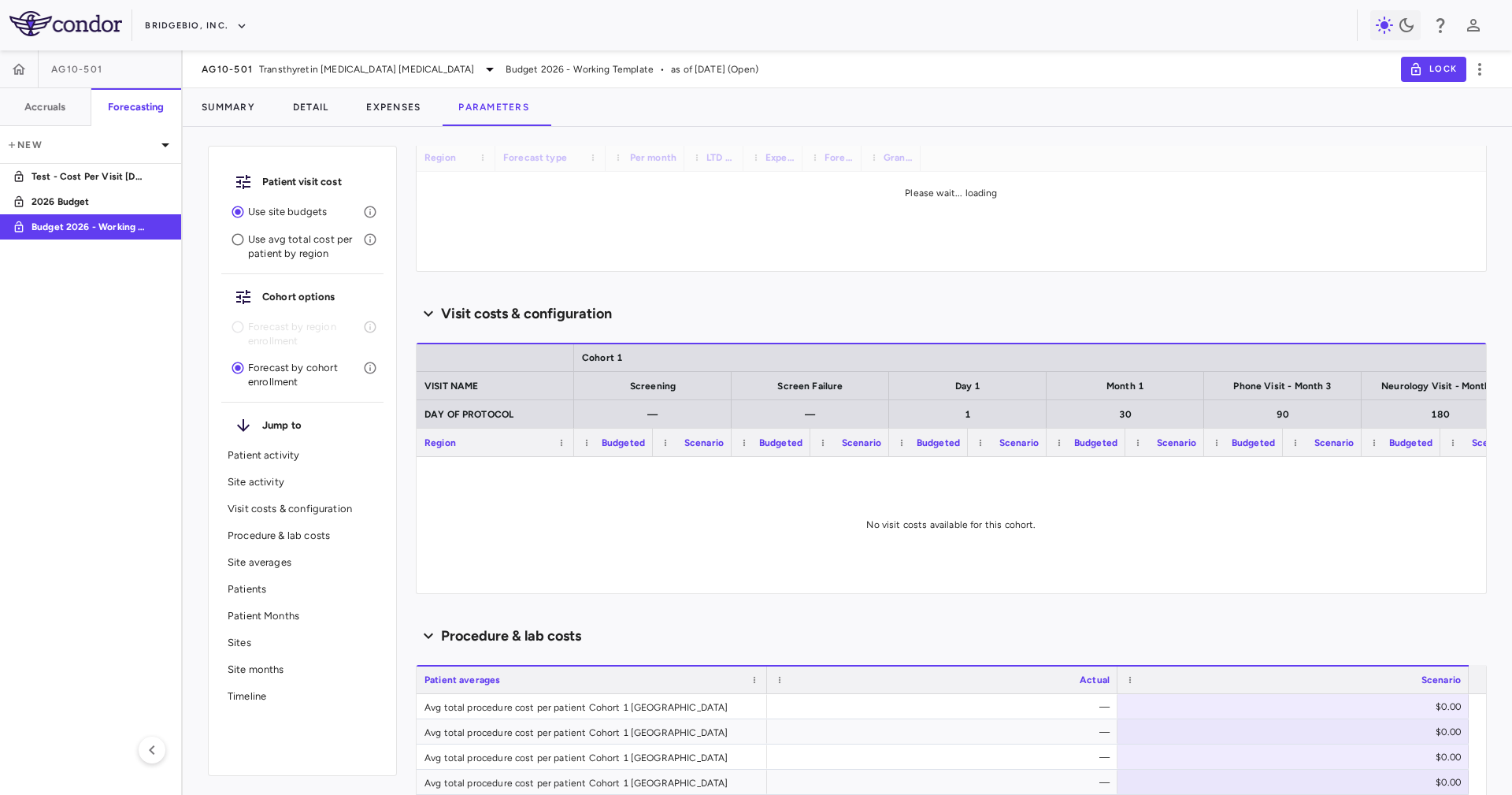
scroll to position [236, 0]
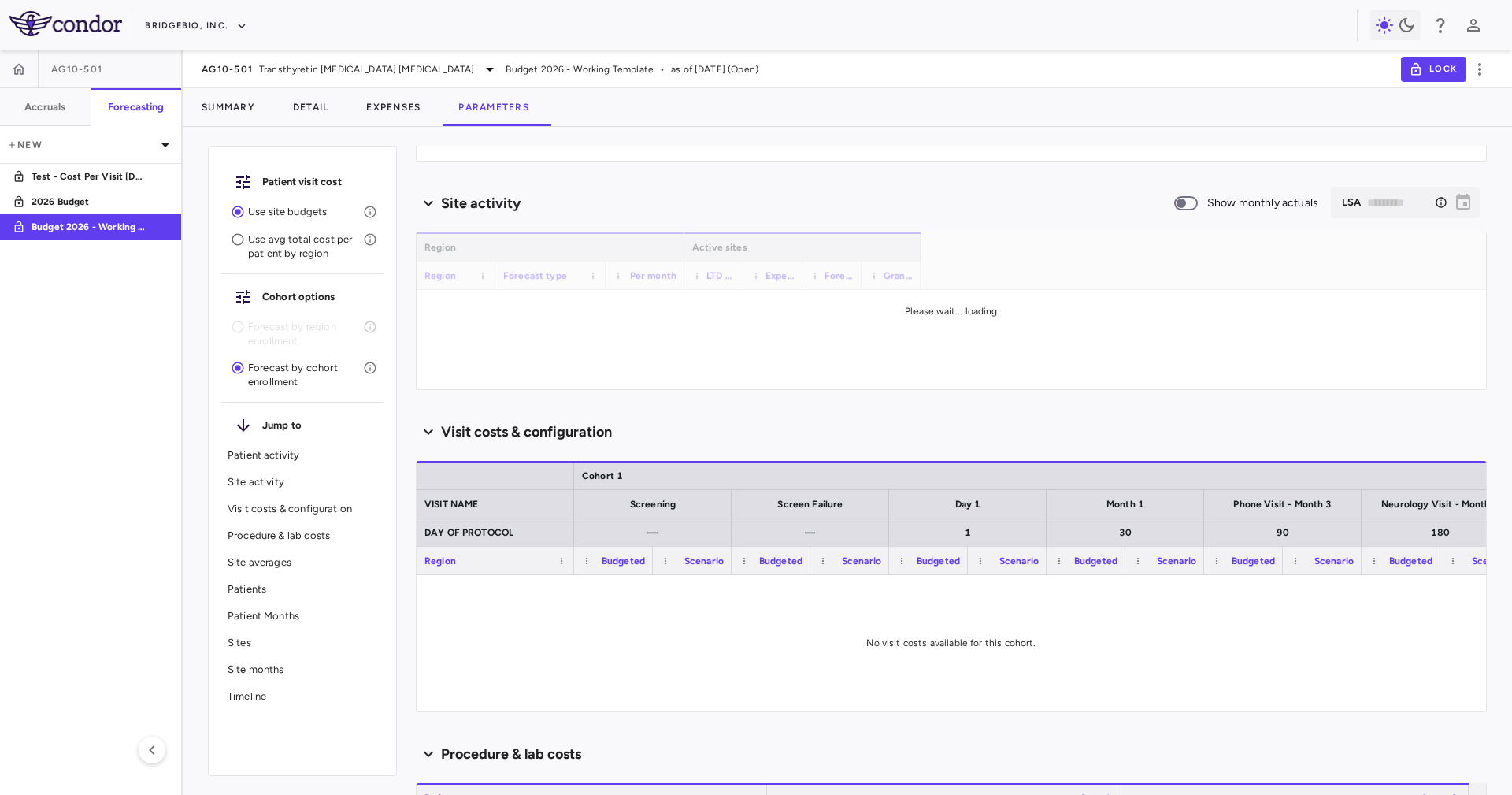
type input "********"
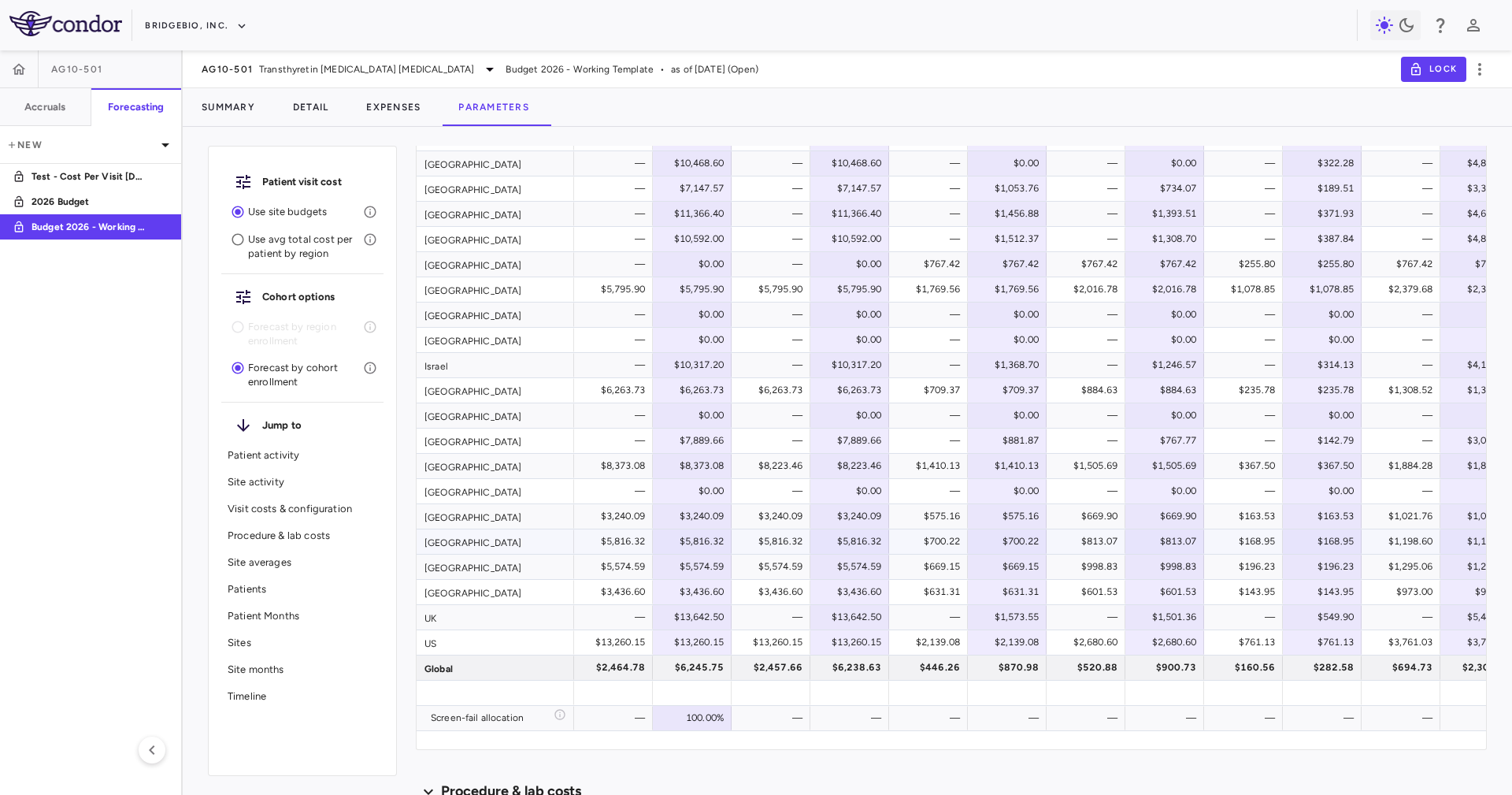
scroll to position [1654, 0]
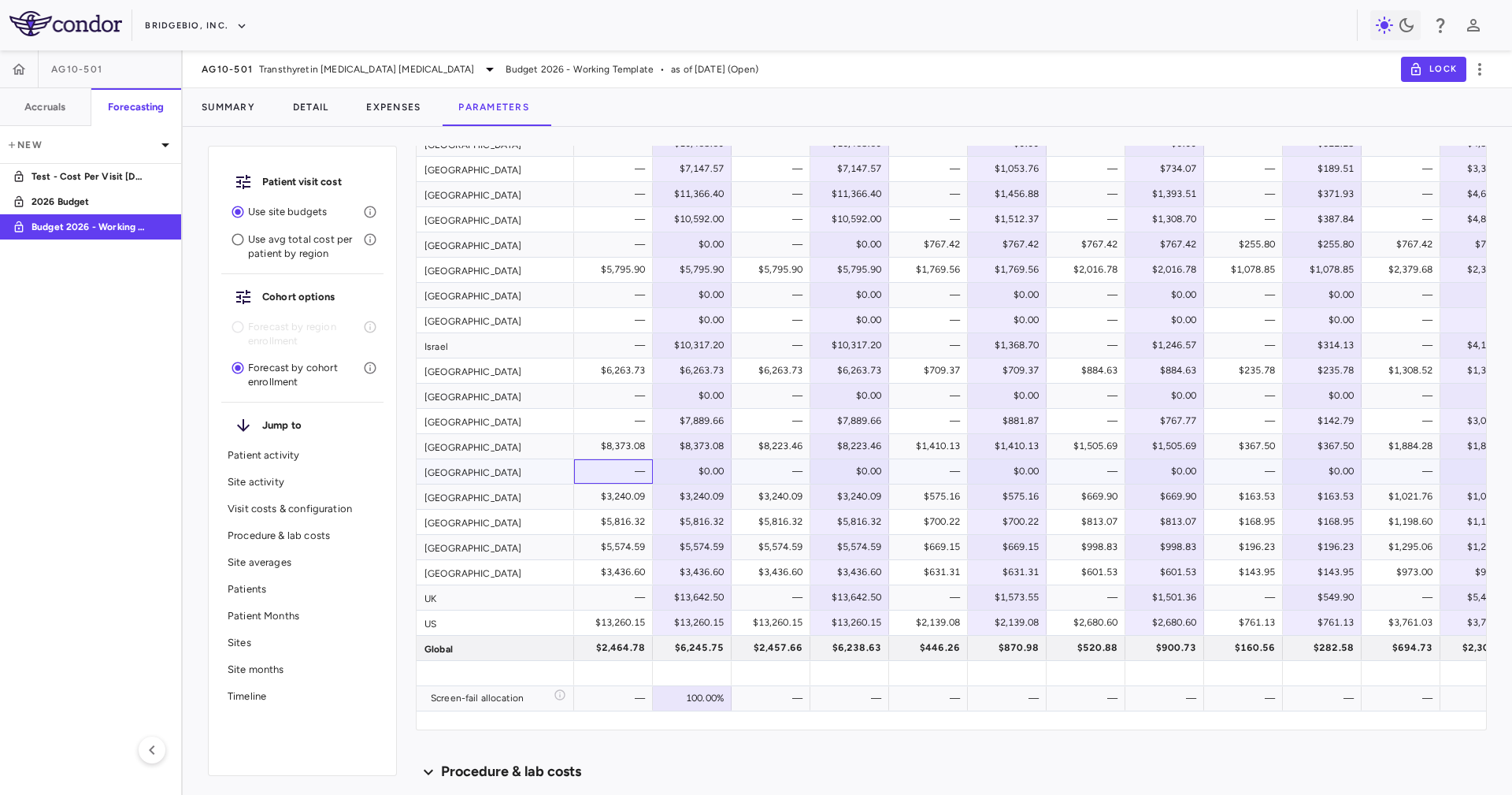
click at [644, 475] on div "—" at bounding box center [616, 471] width 56 height 25
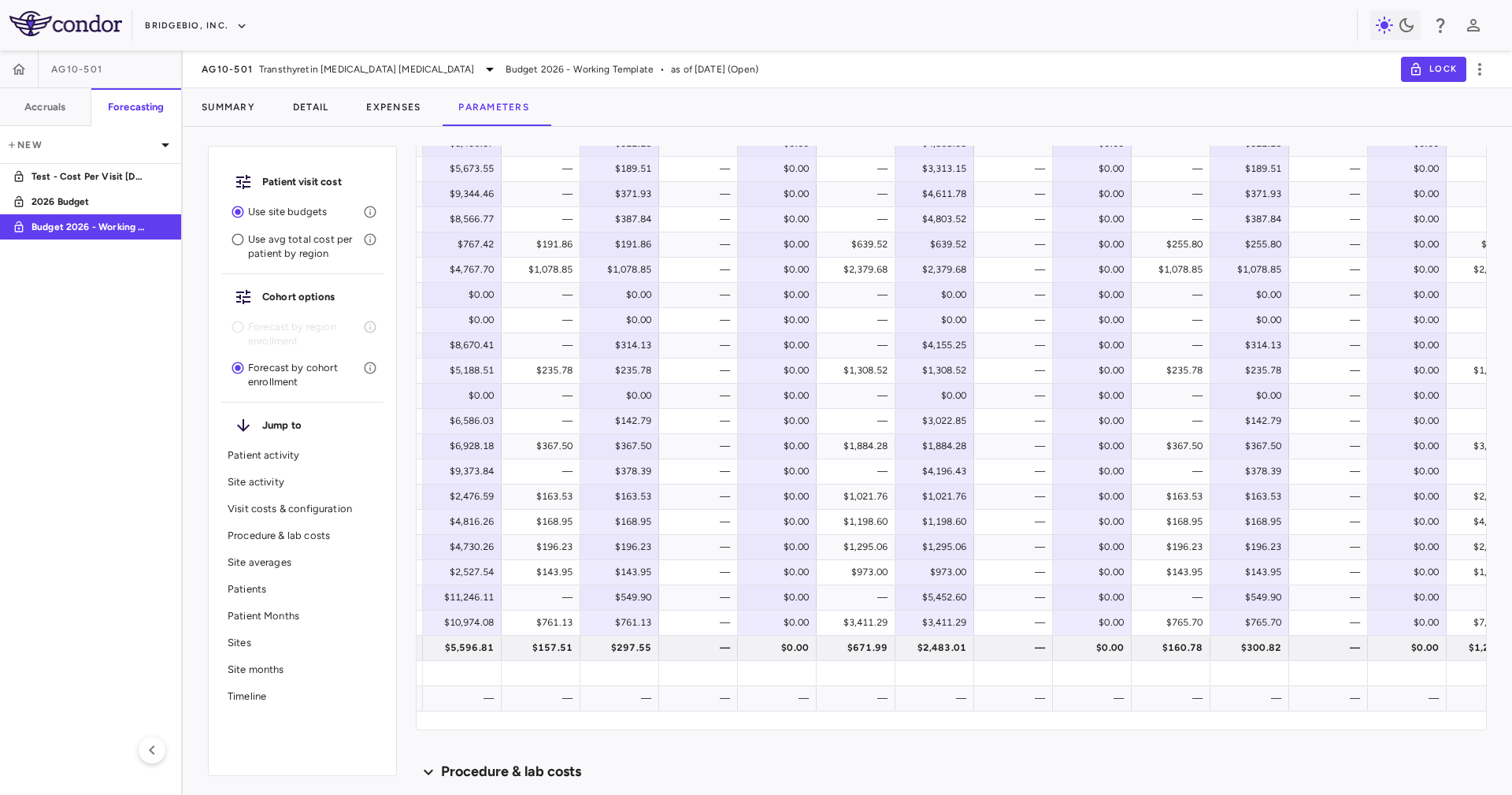
scroll to position [0, 3939]
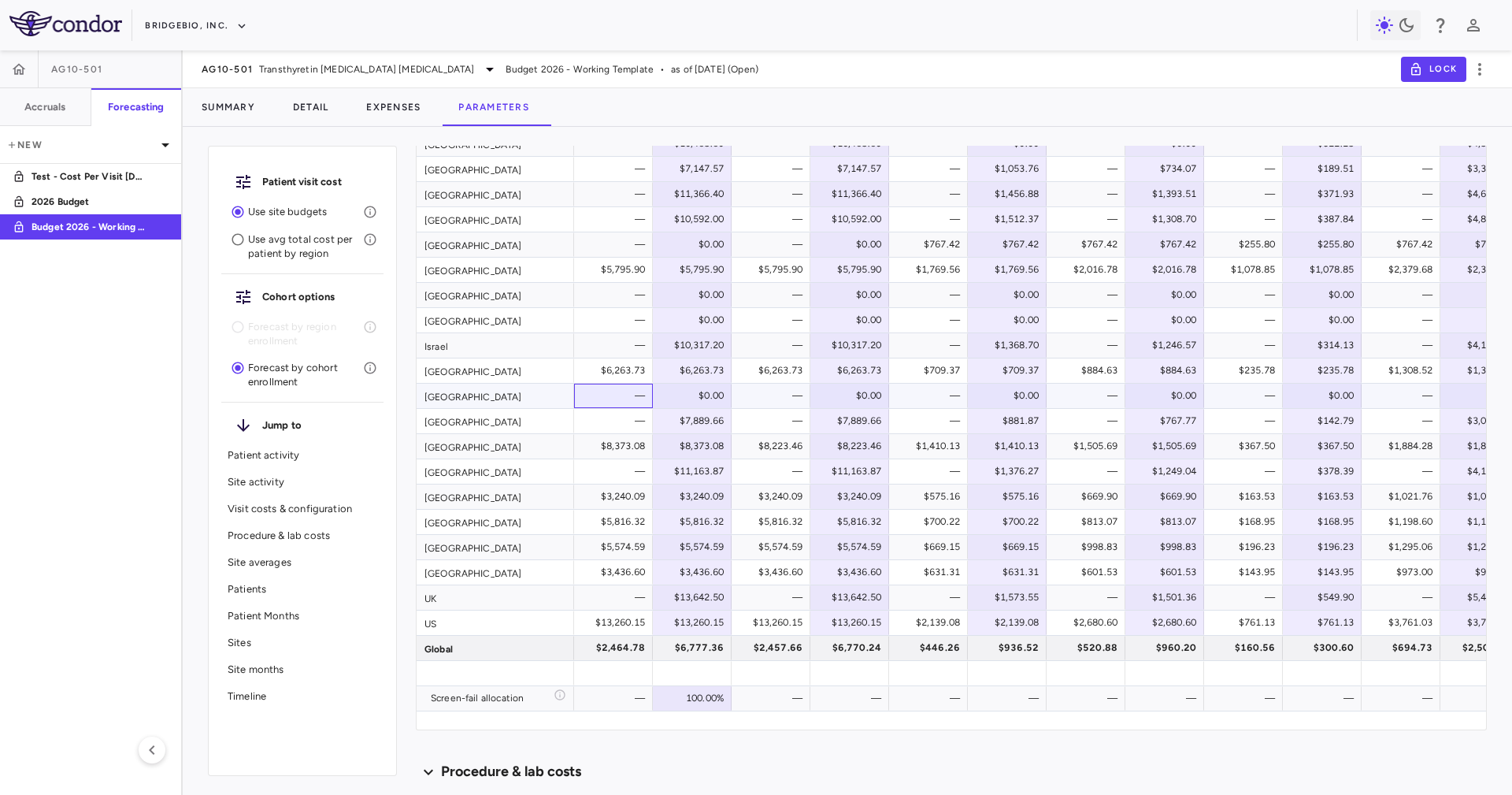
click at [605, 398] on div "—" at bounding box center [616, 395] width 56 height 25
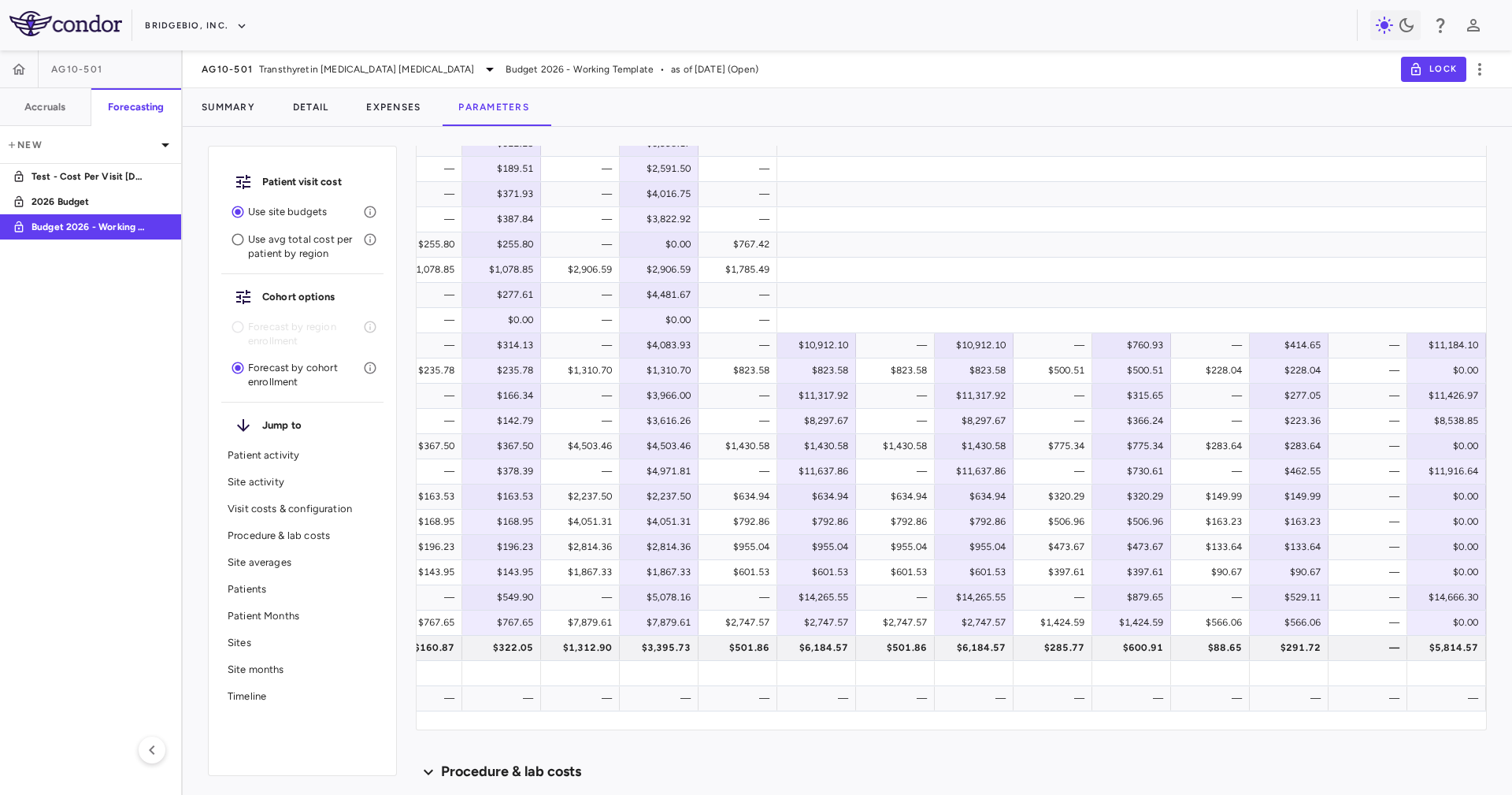
scroll to position [0, 0]
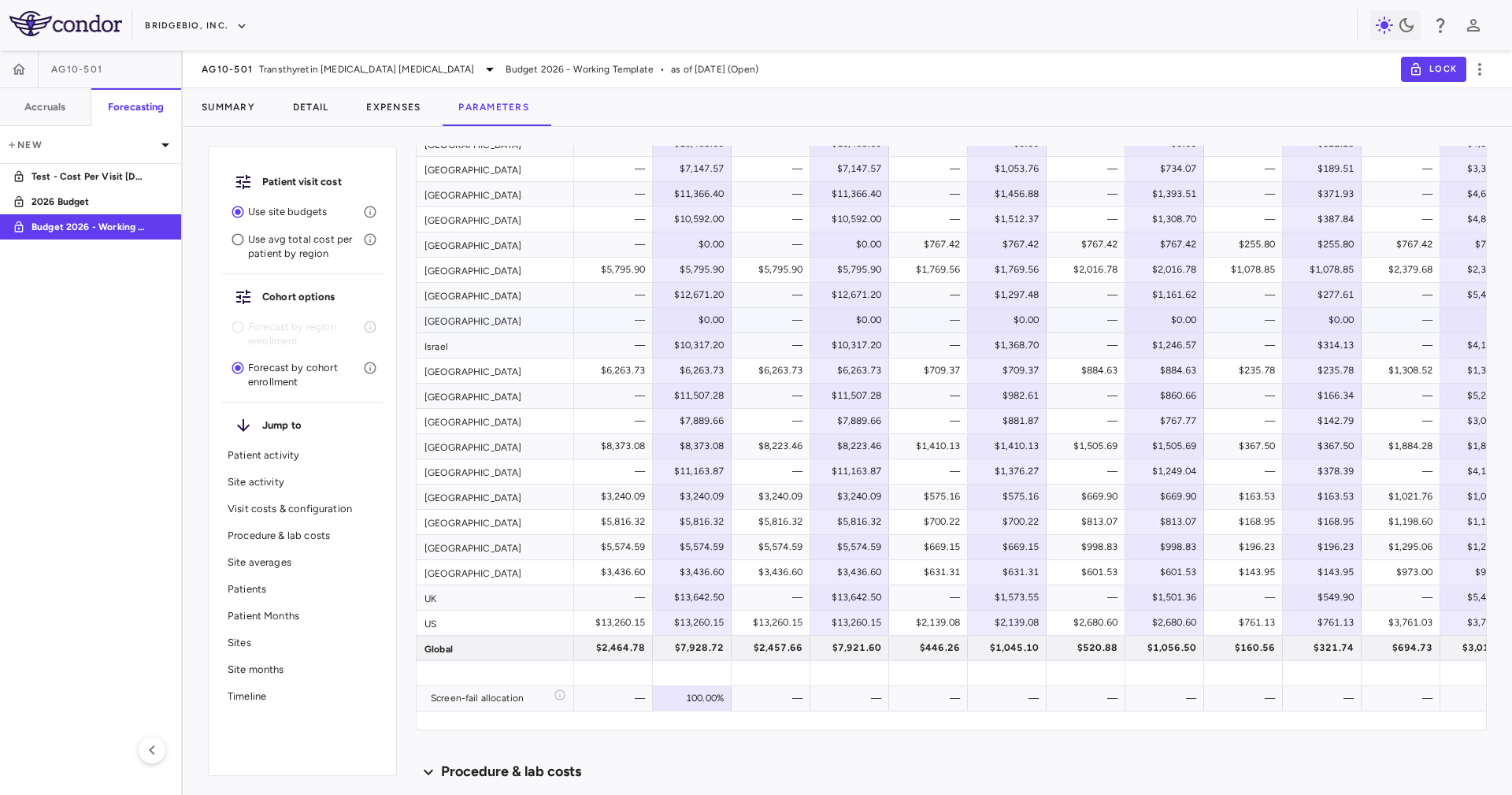
click at [622, 329] on div "—" at bounding box center [616, 320] width 56 height 25
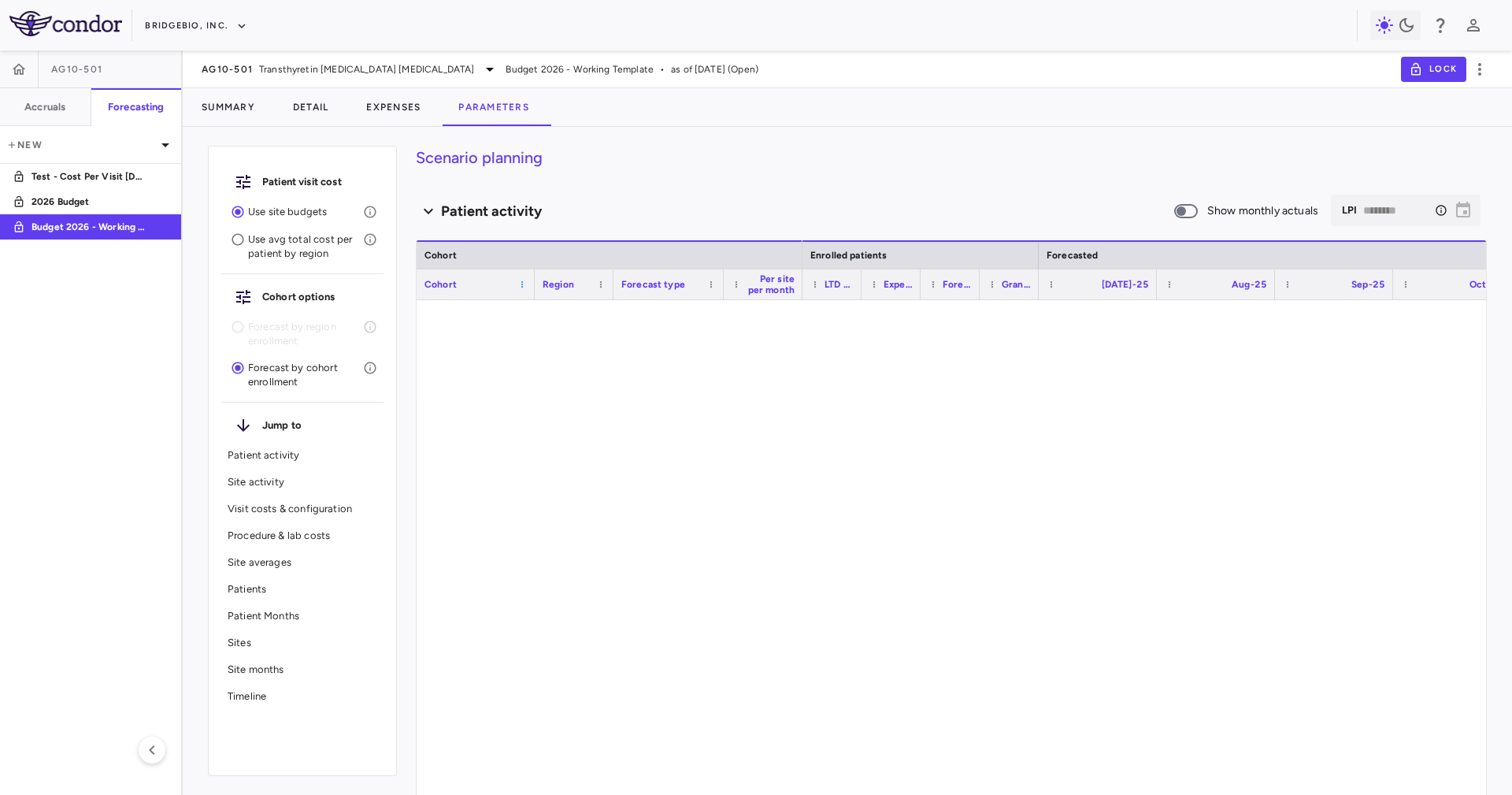
type input "********"
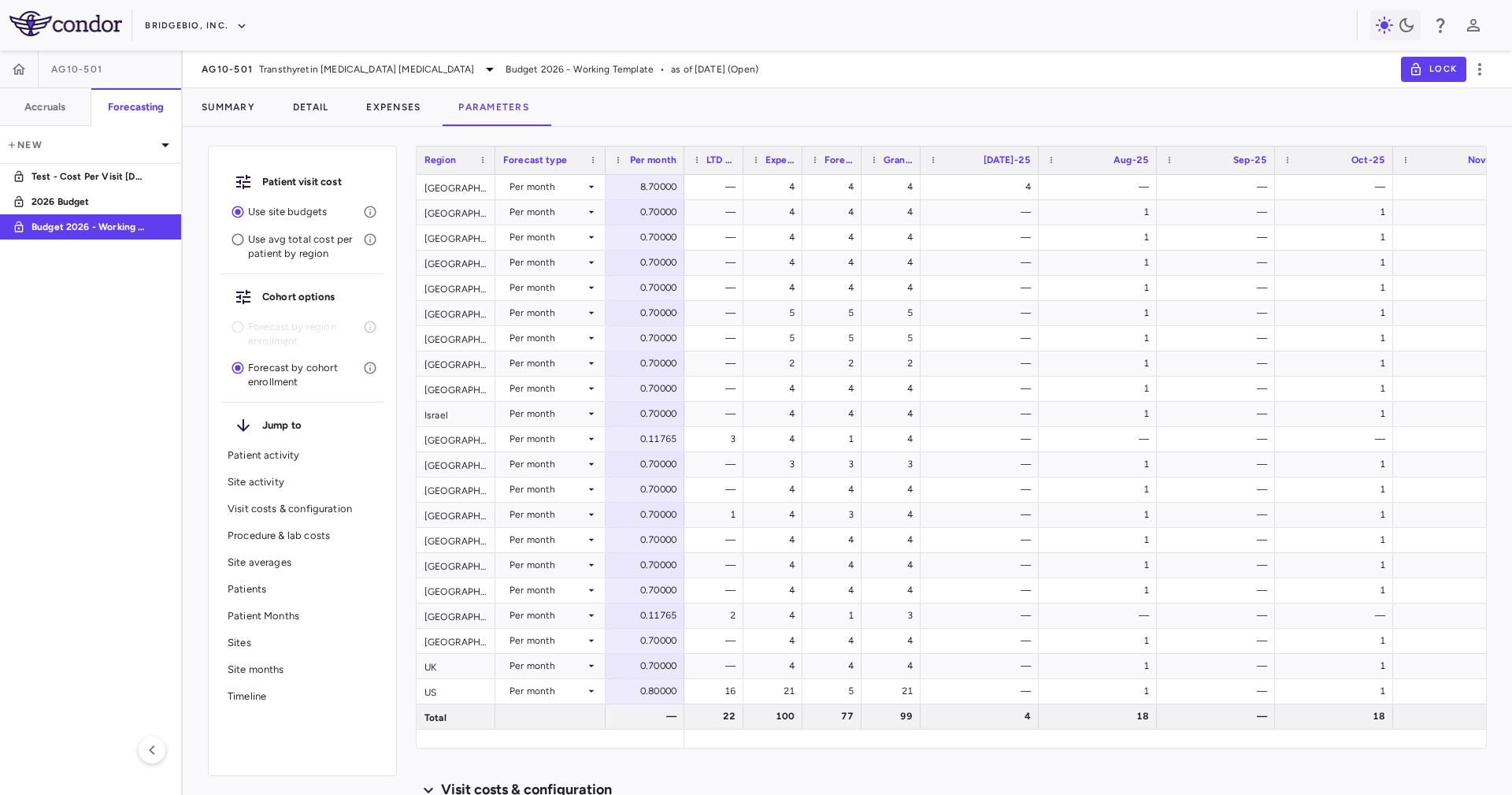
scroll to position [1654, 0]
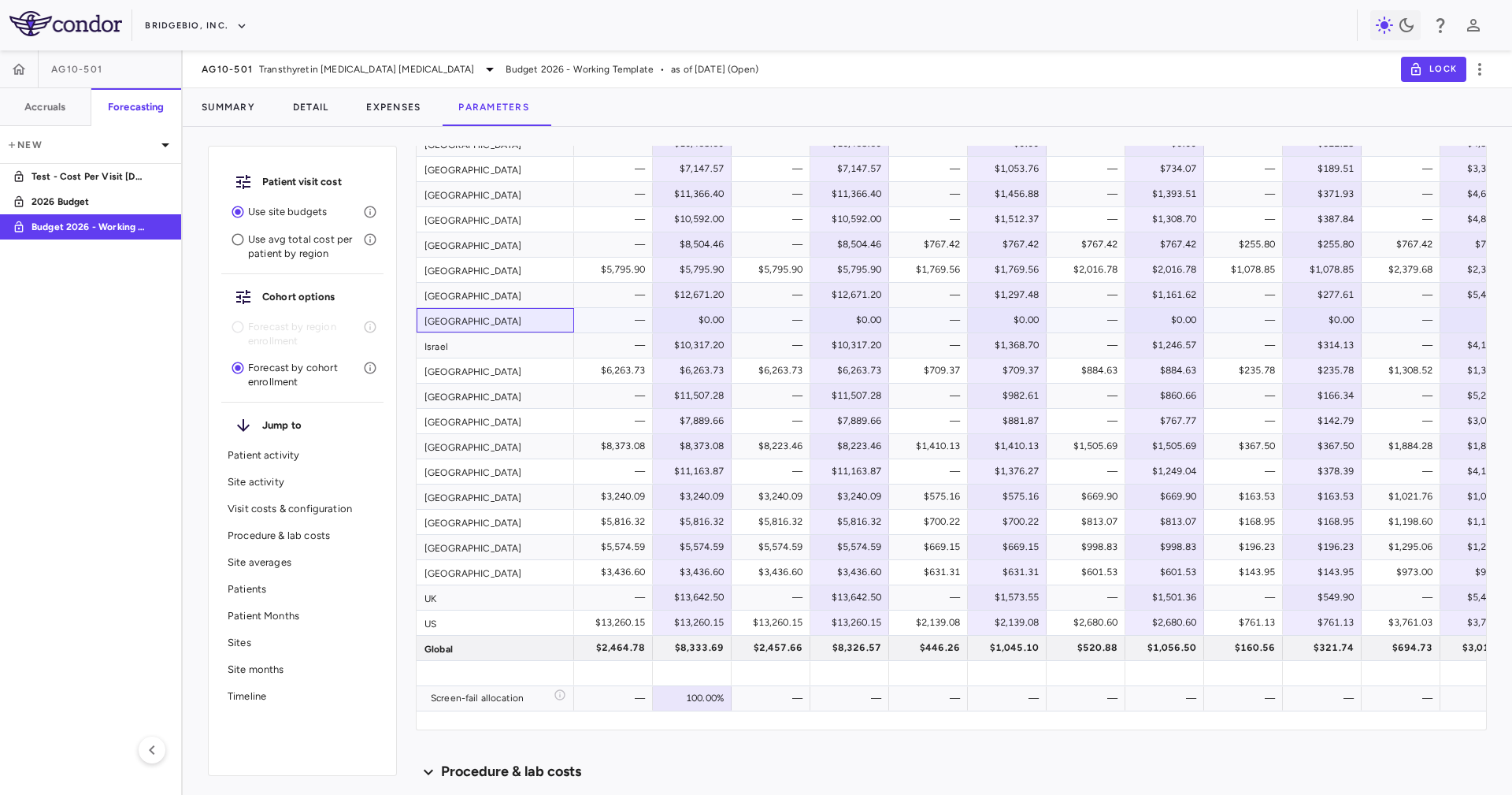
click at [565, 316] on div "[GEOGRAPHIC_DATA]" at bounding box center [494, 320] width 158 height 25
click at [603, 310] on div "—" at bounding box center [616, 320] width 56 height 25
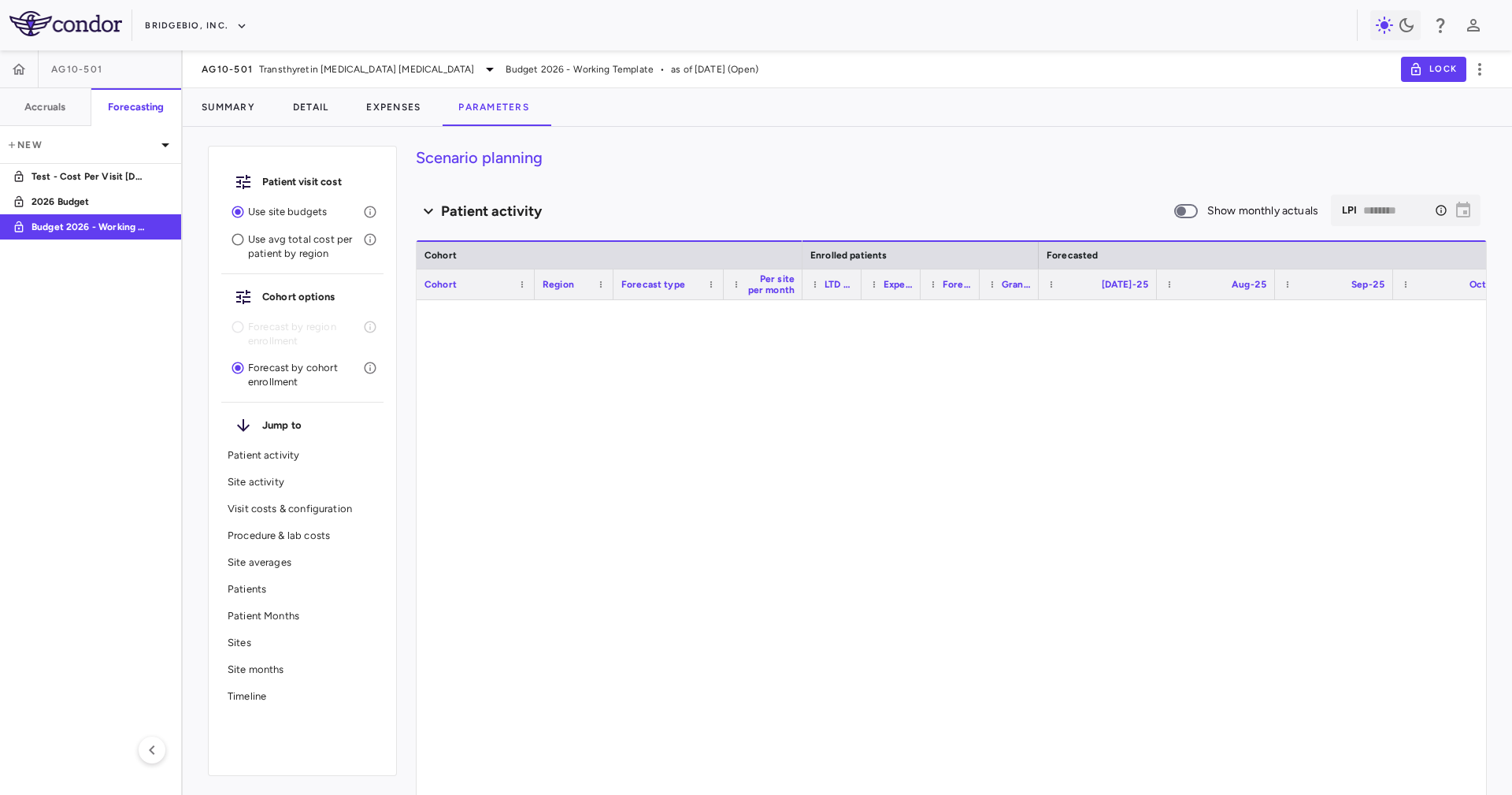
type input "********"
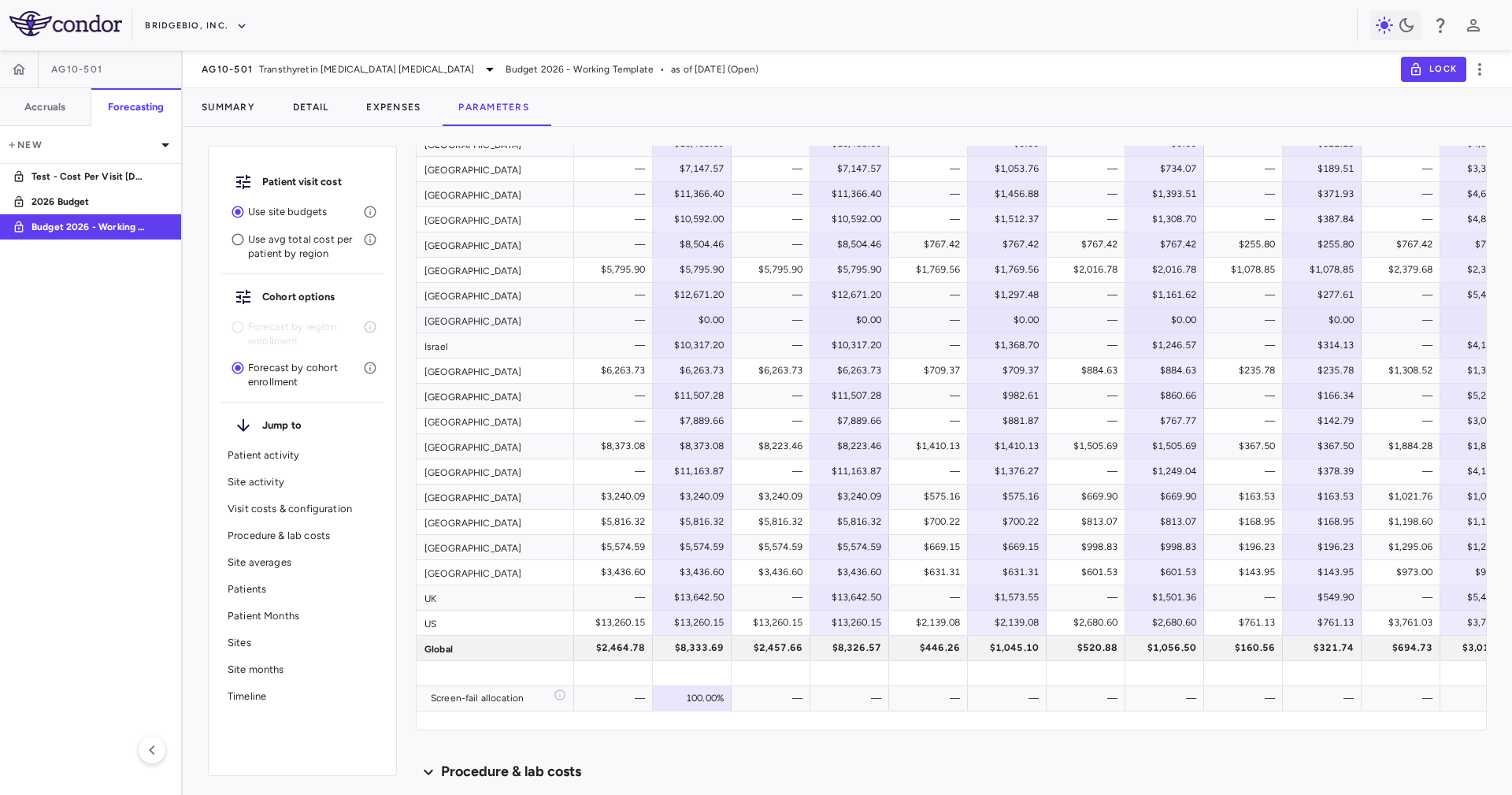
scroll to position [1535, 0]
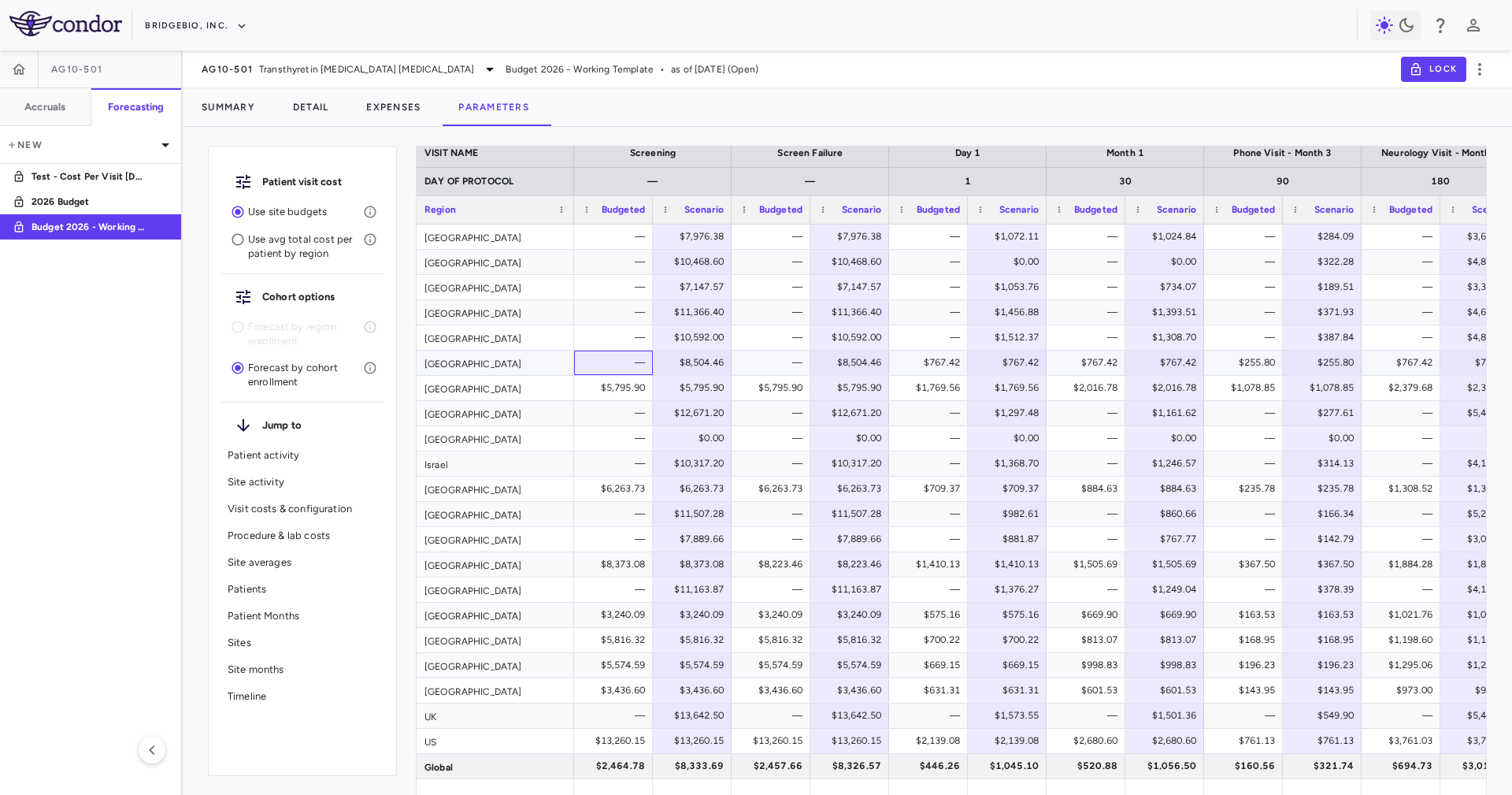
click at [629, 358] on div "—" at bounding box center [616, 362] width 56 height 25
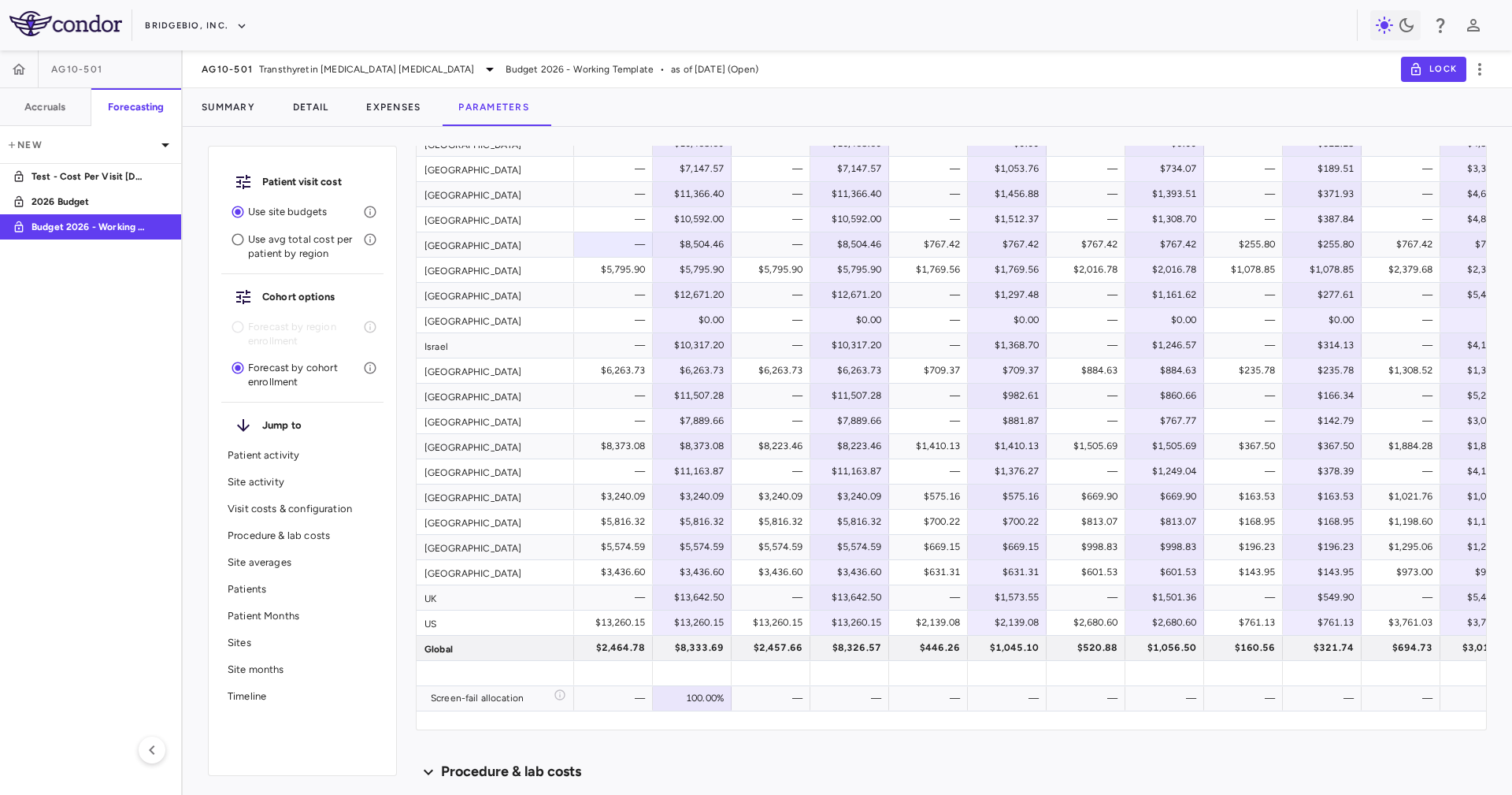
scroll to position [0, 29]
click at [607, 315] on div "—" at bounding box center [616, 320] width 56 height 25
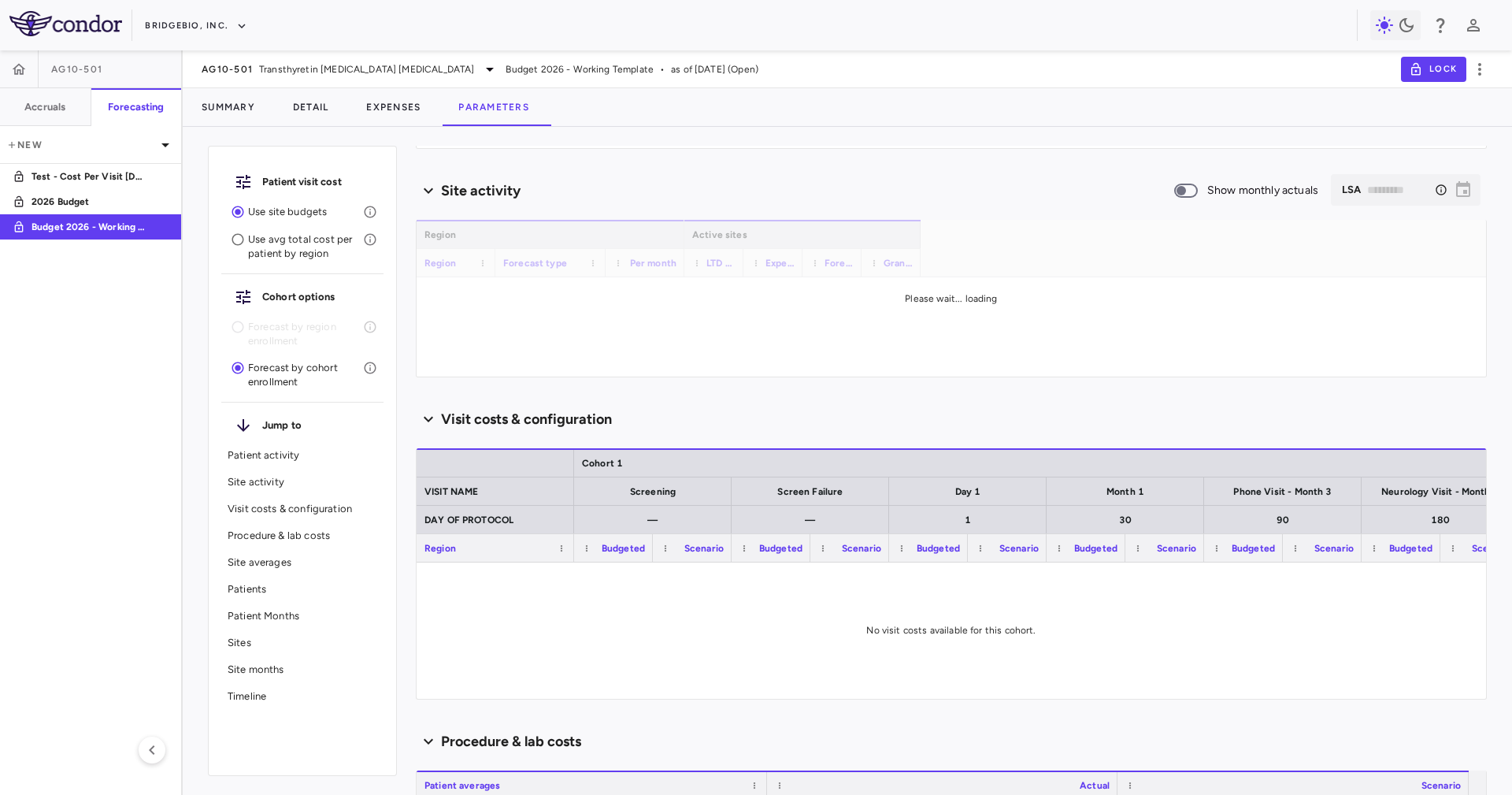
scroll to position [236, 0]
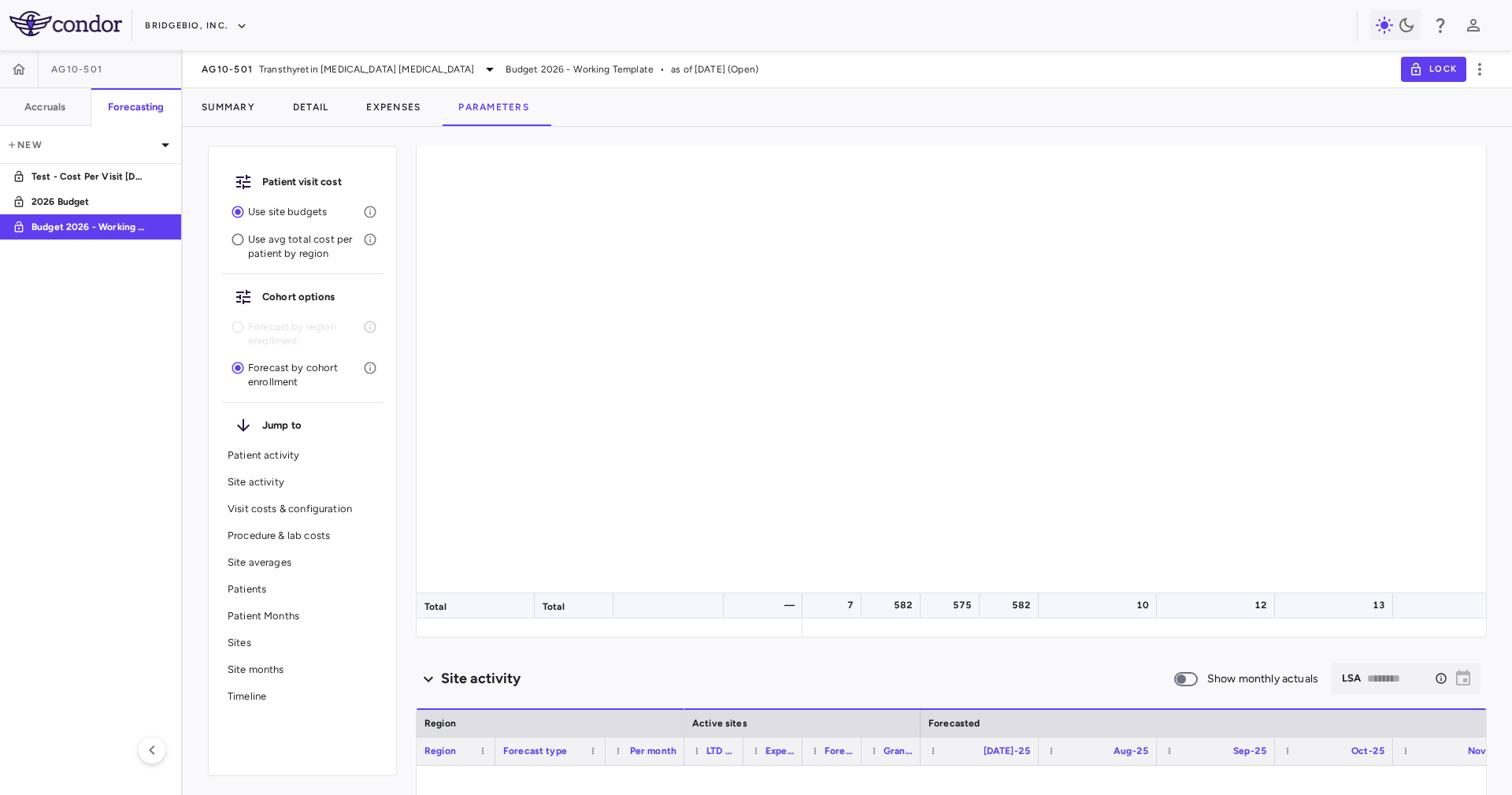
type input "********"
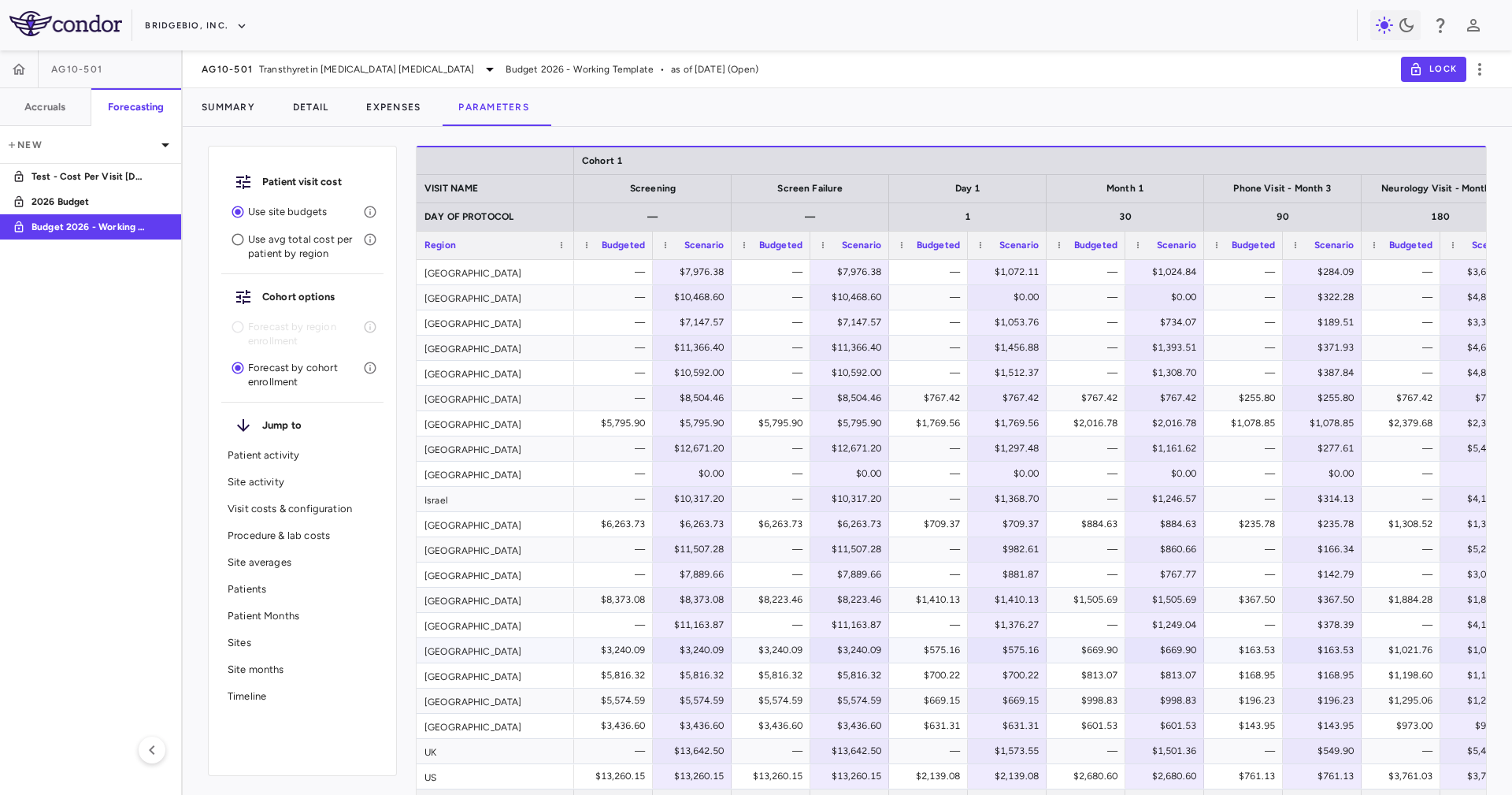
scroll to position [1535, 0]
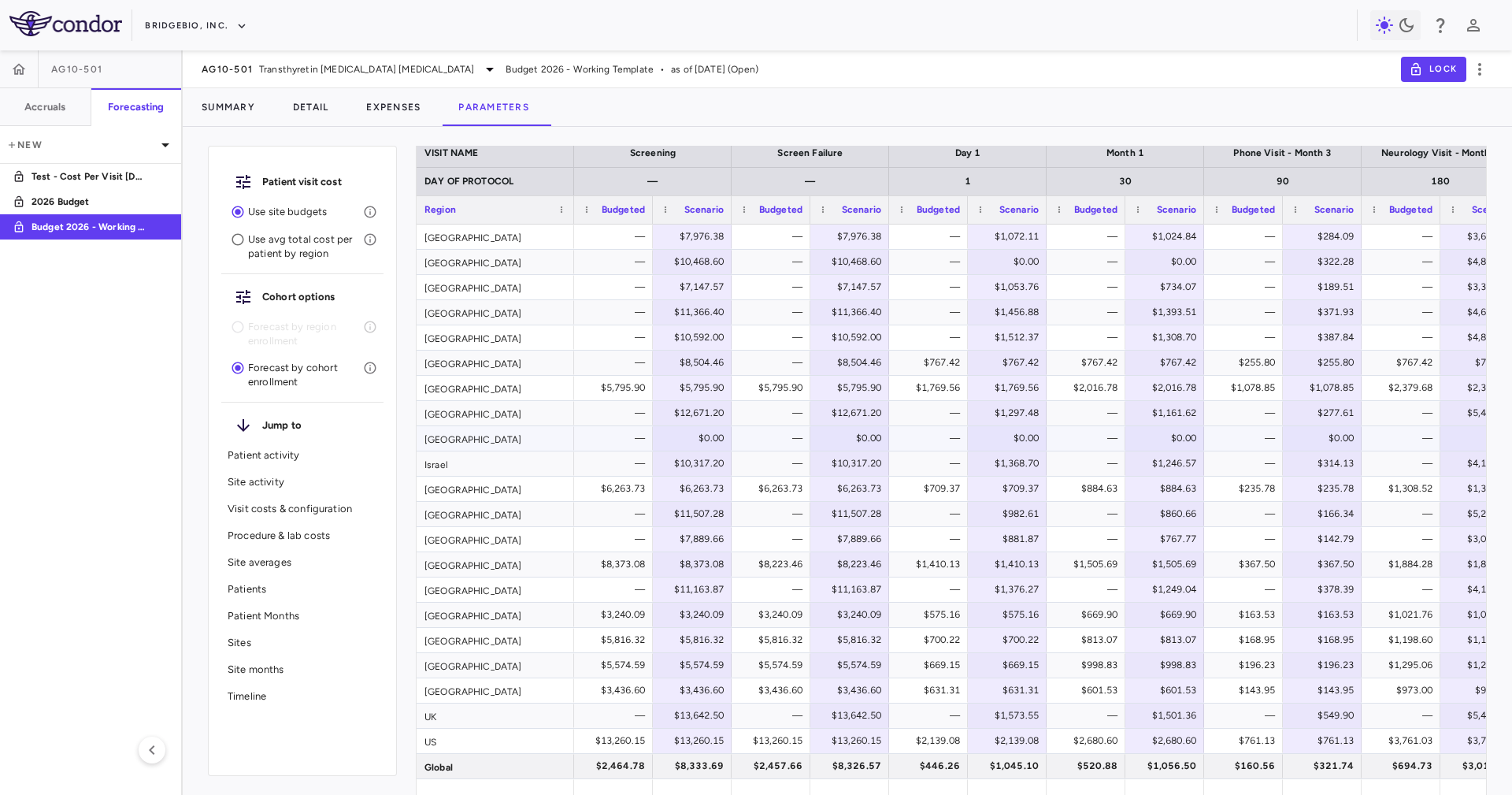
click at [604, 432] on div "—" at bounding box center [616, 438] width 56 height 25
click at [624, 428] on div "—" at bounding box center [616, 438] width 56 height 25
click at [625, 484] on div "$6,263.73" at bounding box center [616, 488] width 56 height 25
click at [624, 510] on div "—" at bounding box center [616, 514] width 56 height 25
click at [617, 579] on div "—" at bounding box center [616, 589] width 56 height 25
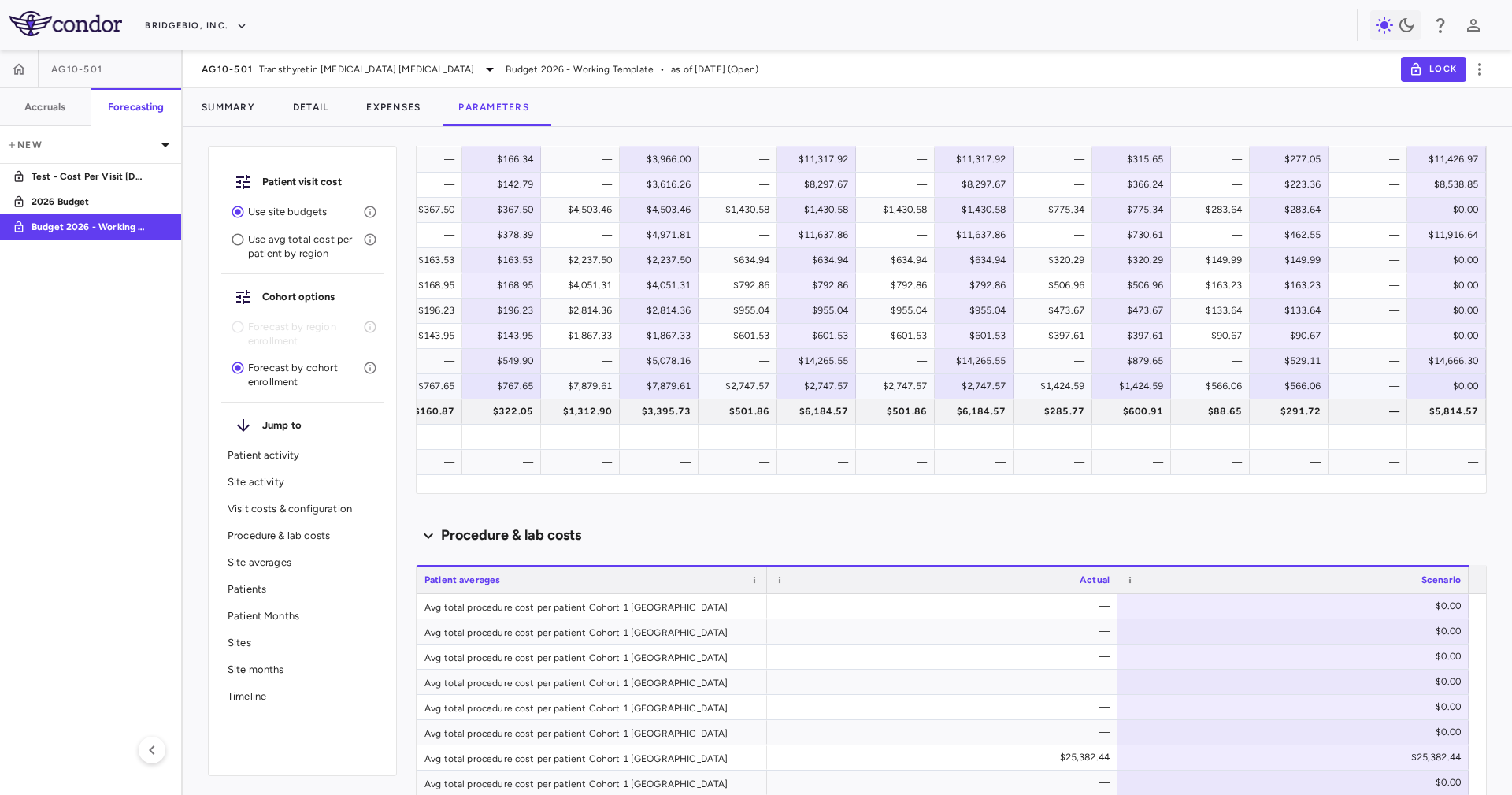
scroll to position [1772, 0]
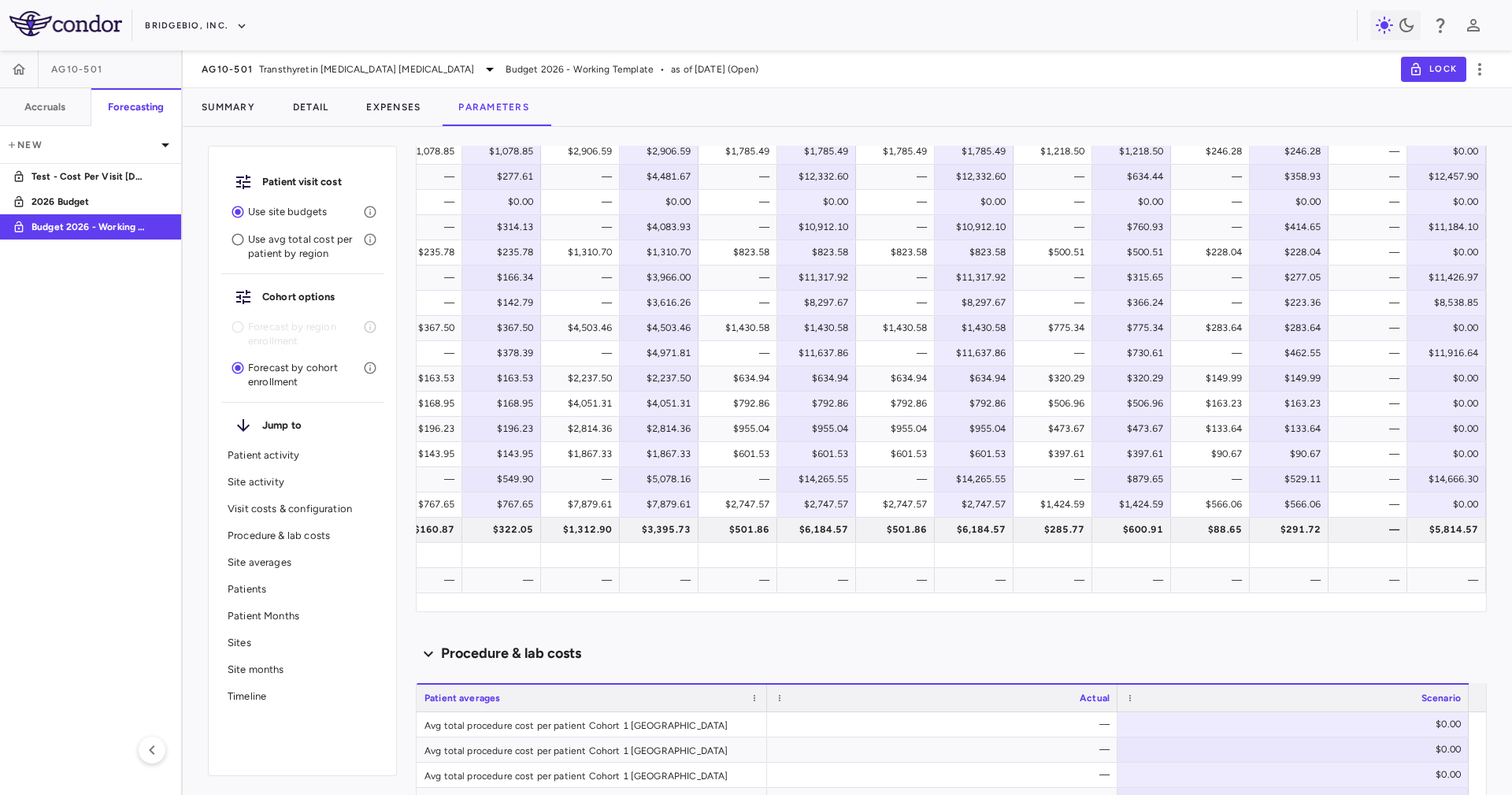
click at [1336, 612] on div "Scenario planning Patient activity Show monthly actuals ​ LPI ******** ​ Drag h…" at bounding box center [952, 470] width 1071 height 649
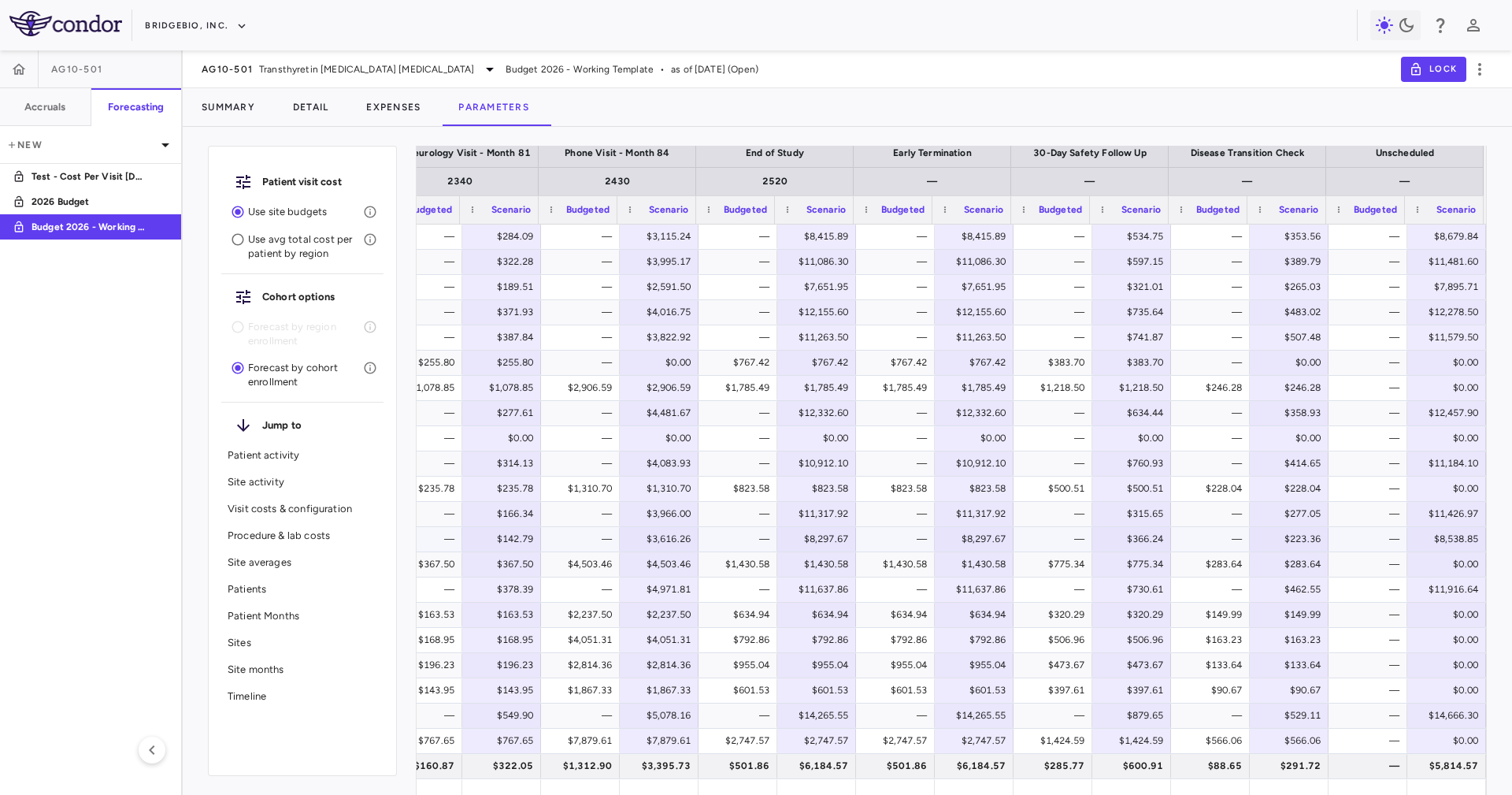
scroll to position [1654, 0]
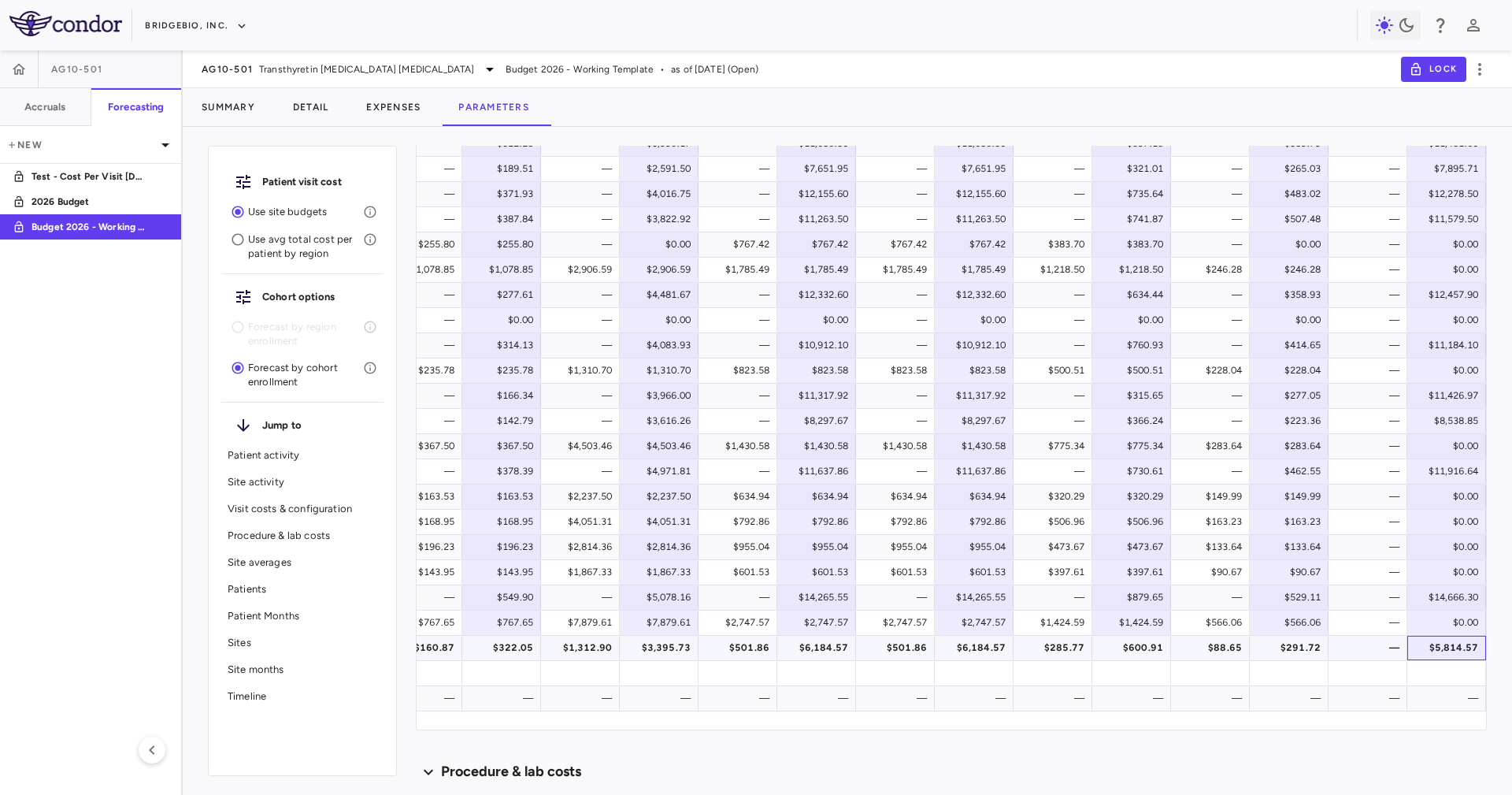
click at [1421, 645] on div "$5,814.57" at bounding box center [1449, 647] width 56 height 25
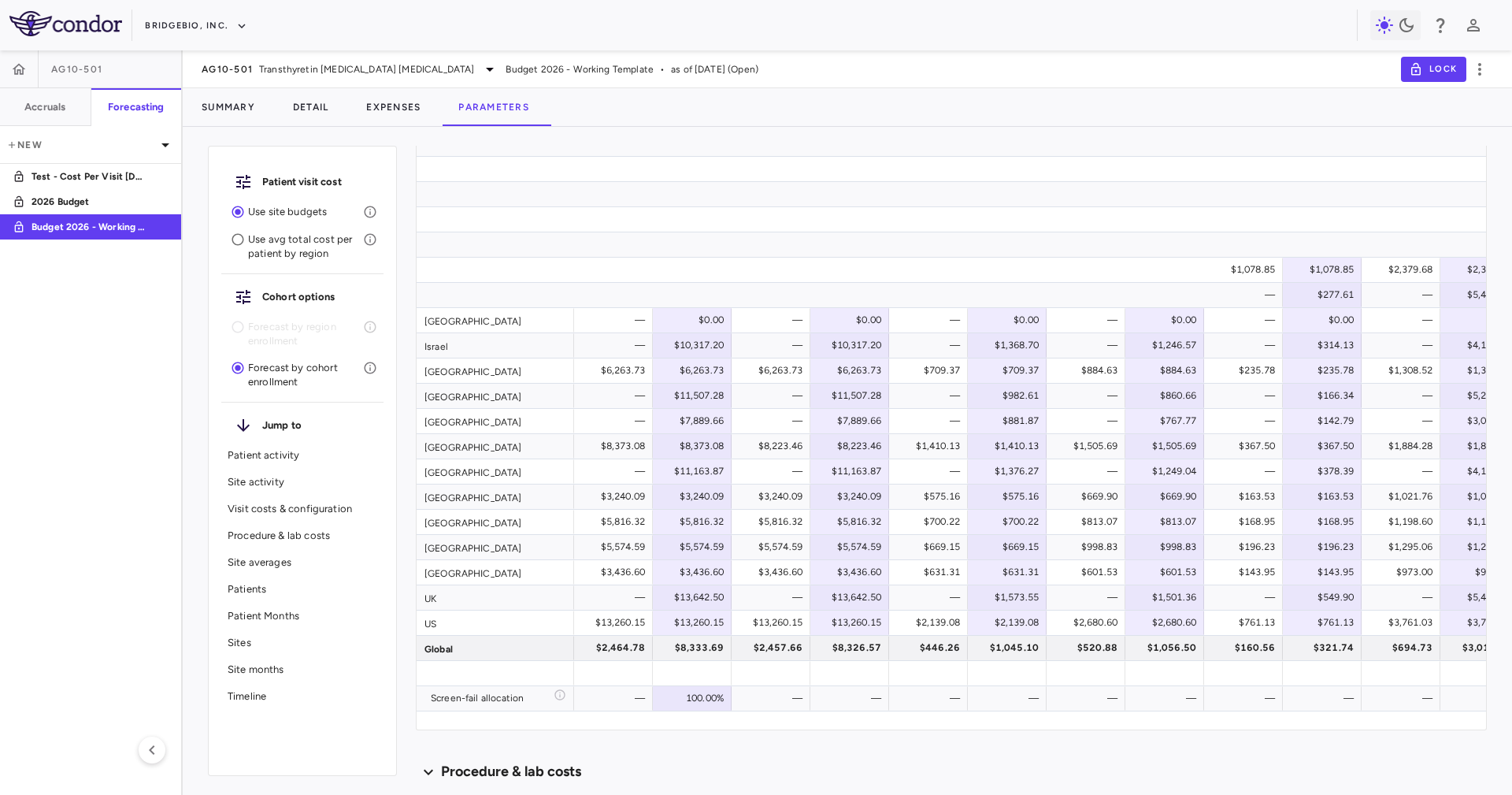
scroll to position [0, 5876]
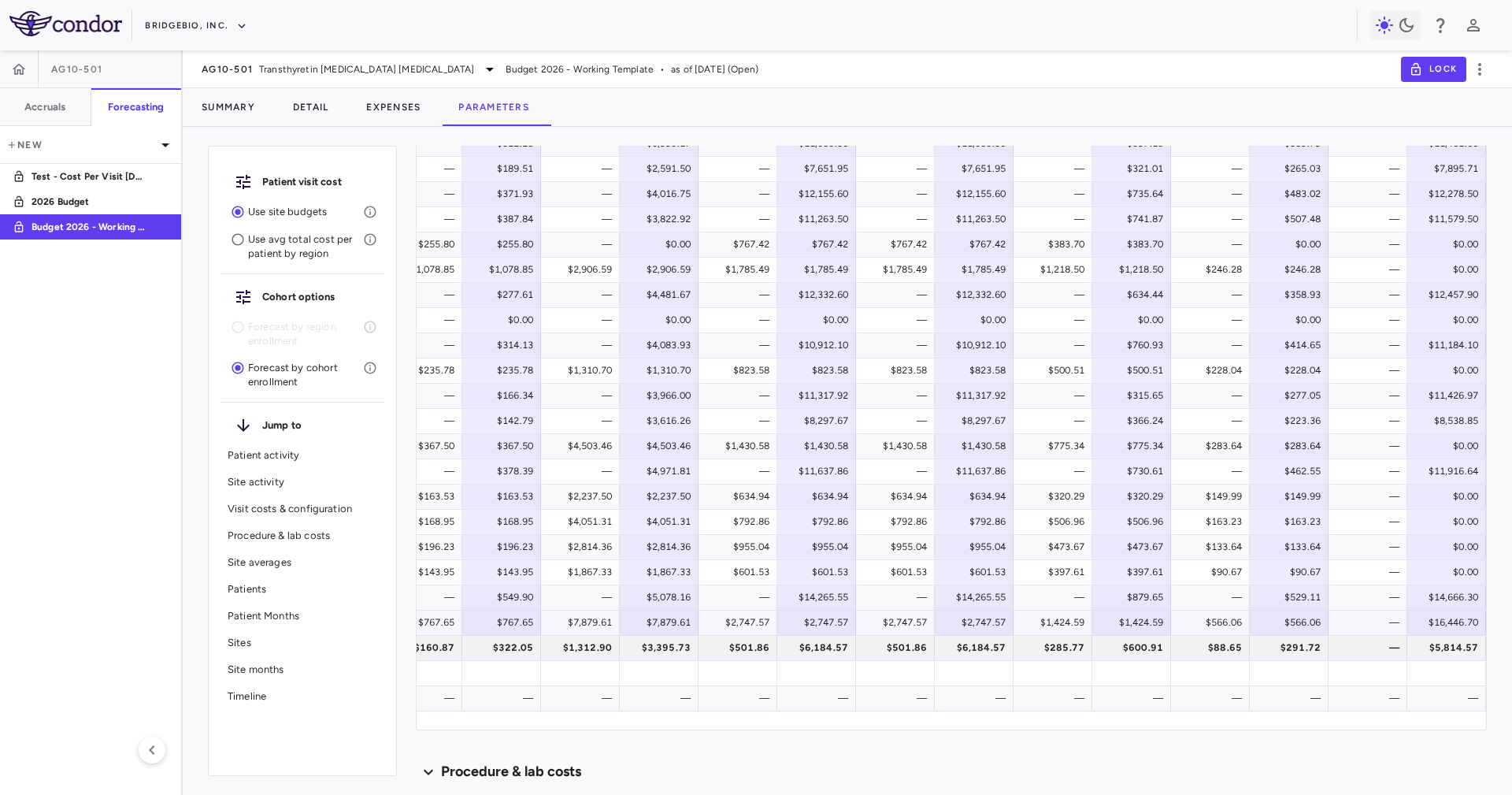
click at [1353, 622] on div "—" at bounding box center [1370, 622] width 56 height 25
click at [1360, 564] on div "—" at bounding box center [1370, 571] width 56 height 25
click at [1369, 485] on div "—" at bounding box center [1370, 496] width 56 height 25
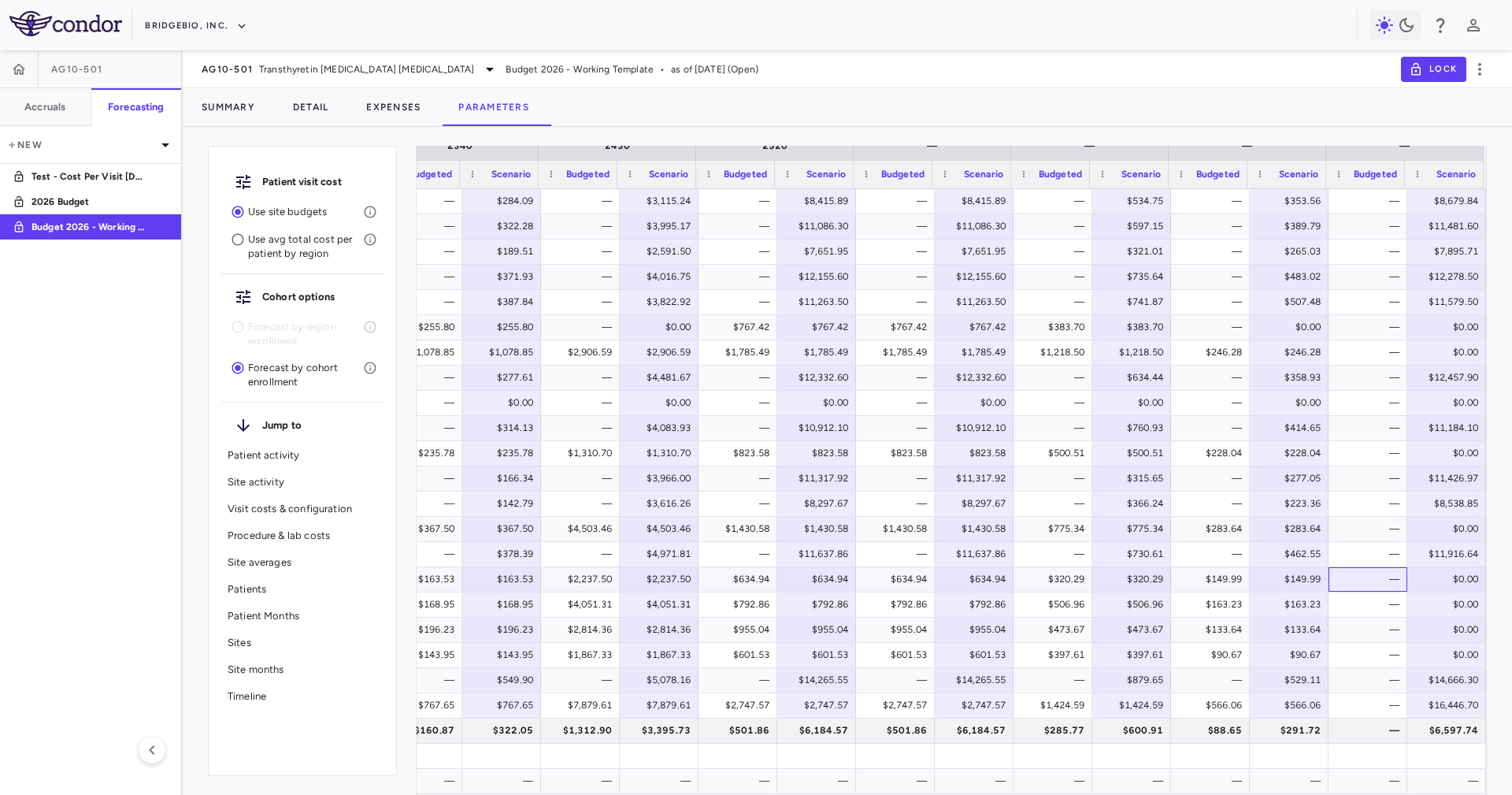
scroll to position [1535, 0]
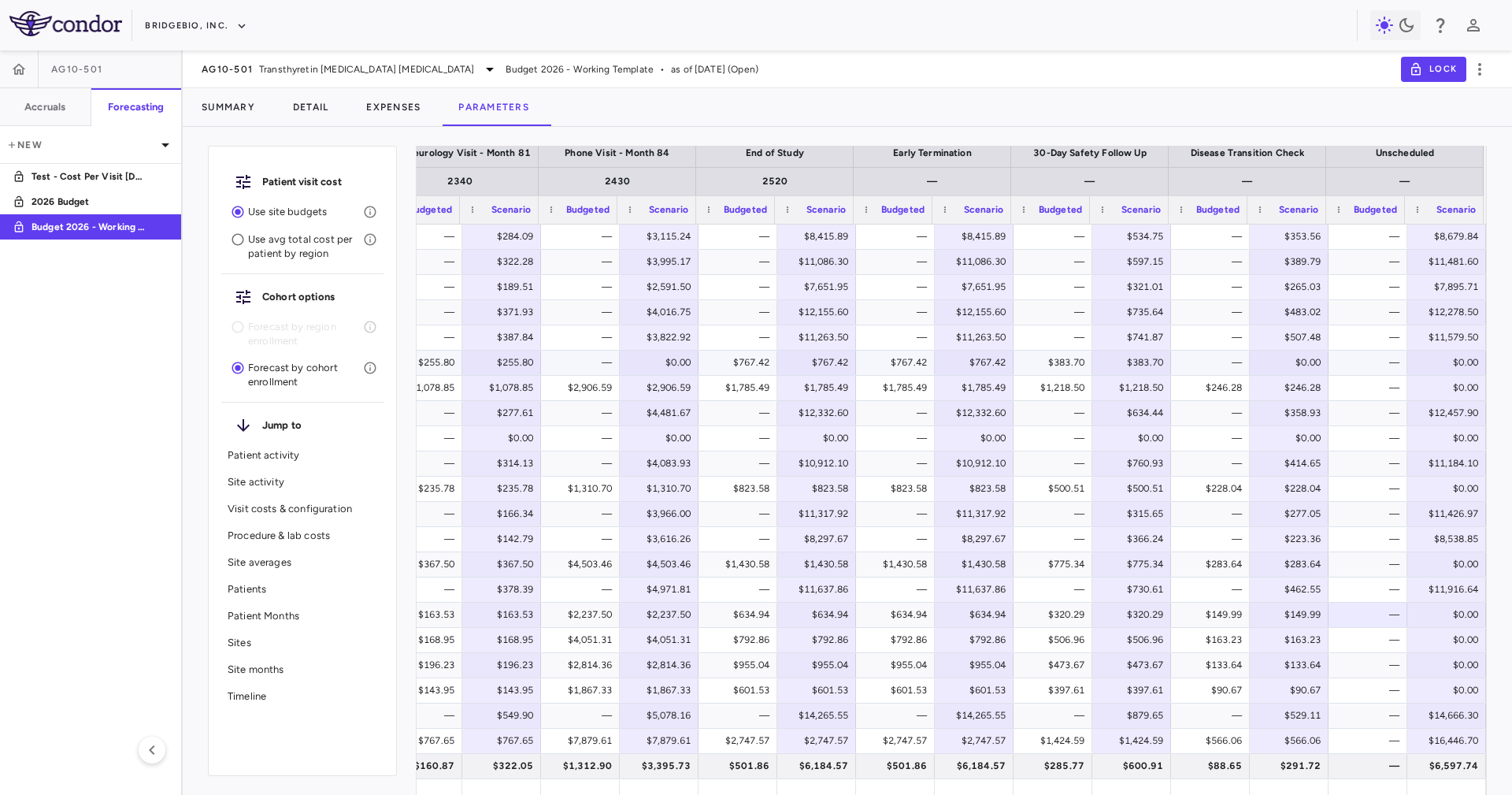
click at [1371, 367] on div "—" at bounding box center [1370, 362] width 56 height 25
click at [1370, 378] on div "—" at bounding box center [1370, 387] width 56 height 25
click at [1351, 363] on div "—" at bounding box center [1370, 362] width 56 height 25
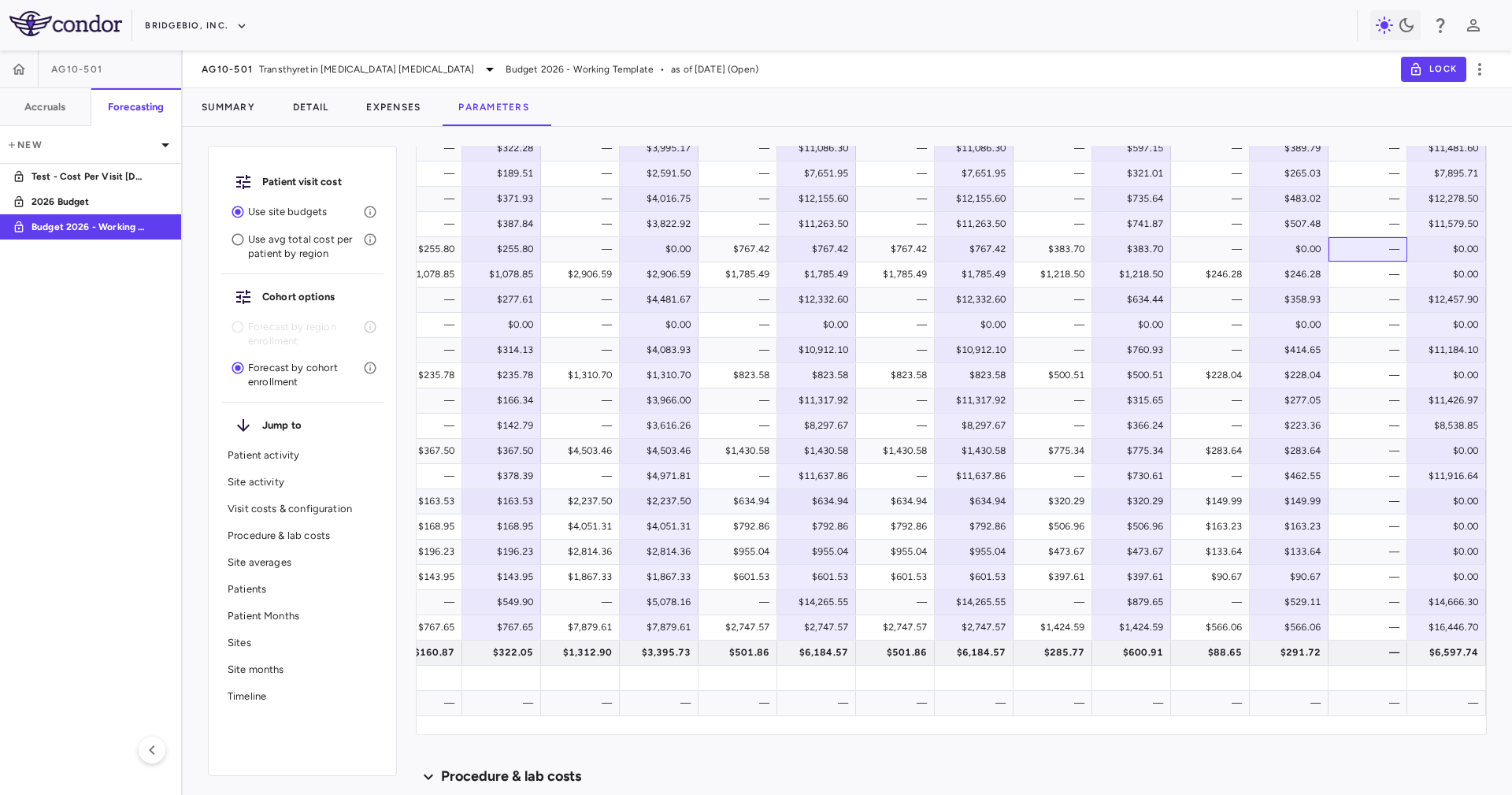
scroll to position [1654, 0]
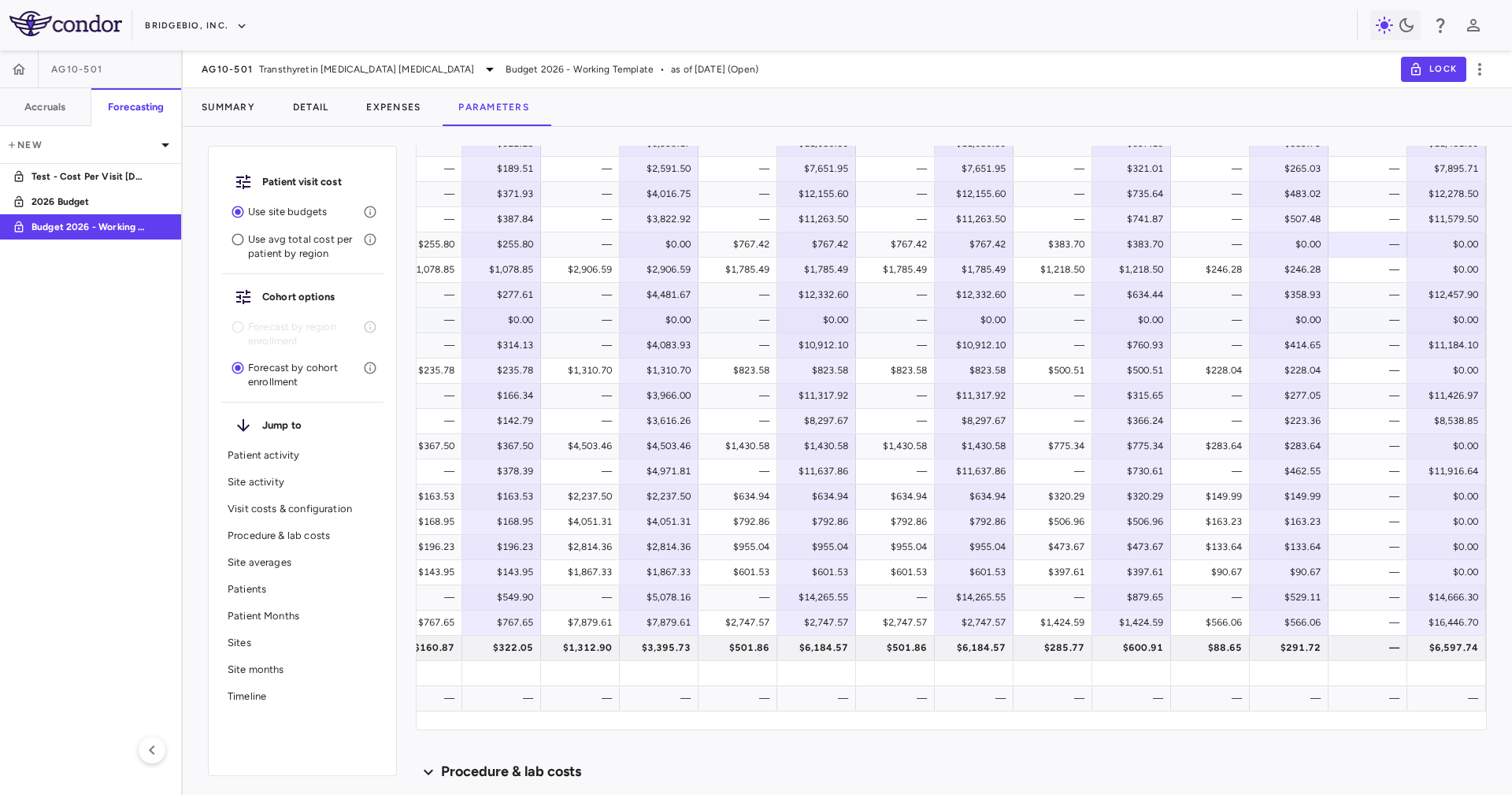
click at [428, 318] on div "—" at bounding box center [426, 320] width 56 height 25
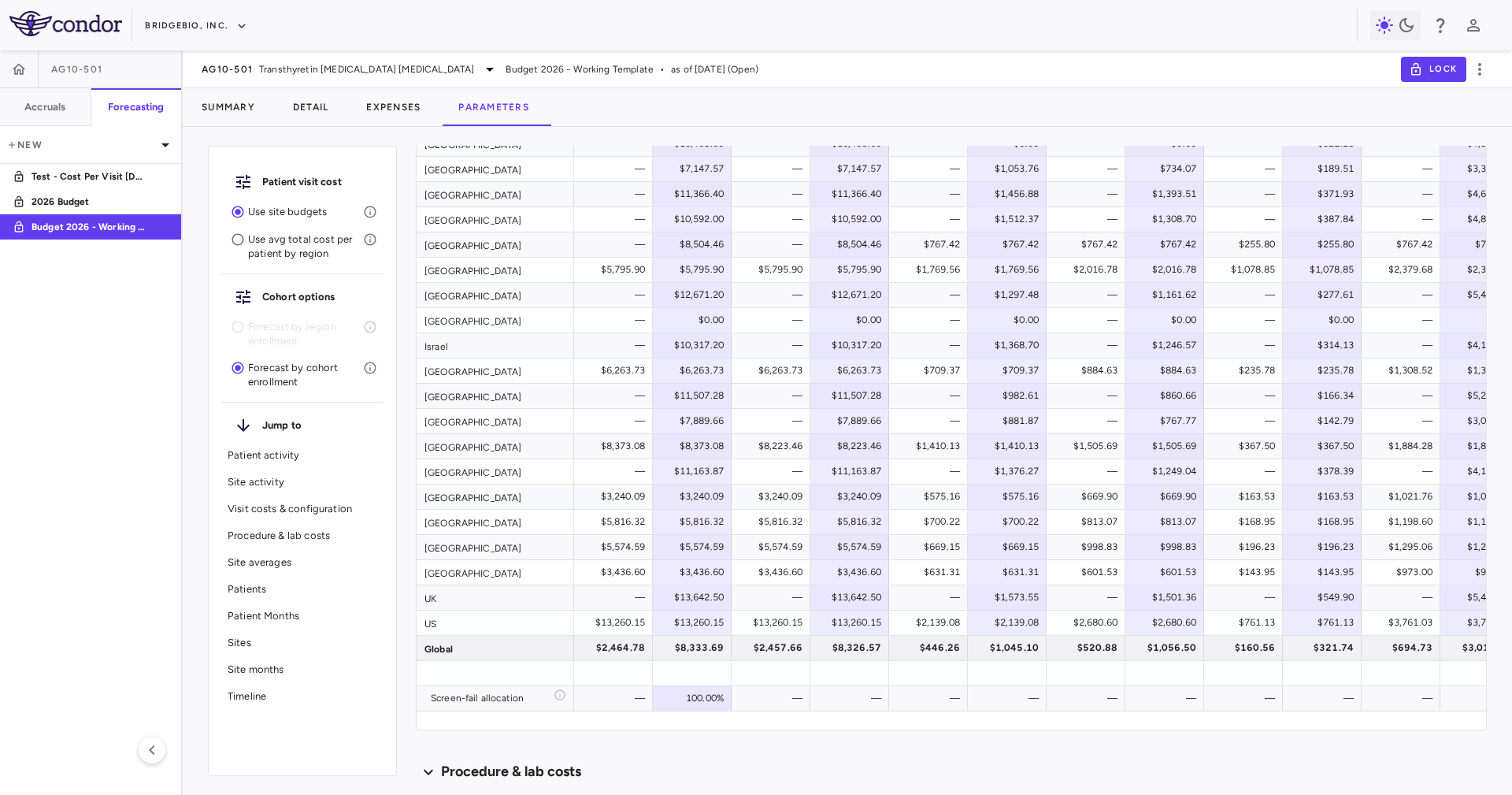
scroll to position [0, 0]
click at [529, 314] on div "Ireland" at bounding box center [494, 320] width 158 height 25
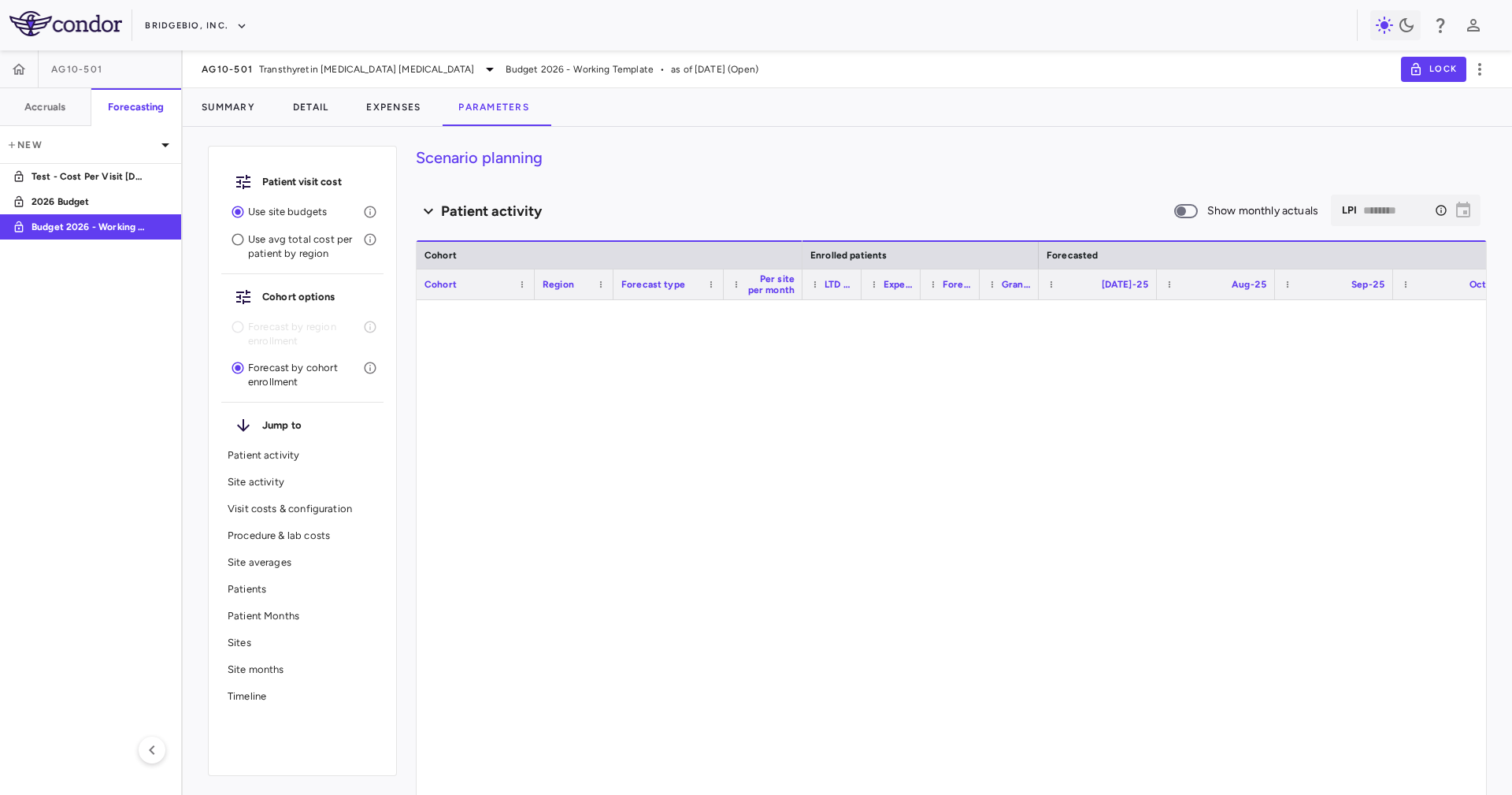
type input "********"
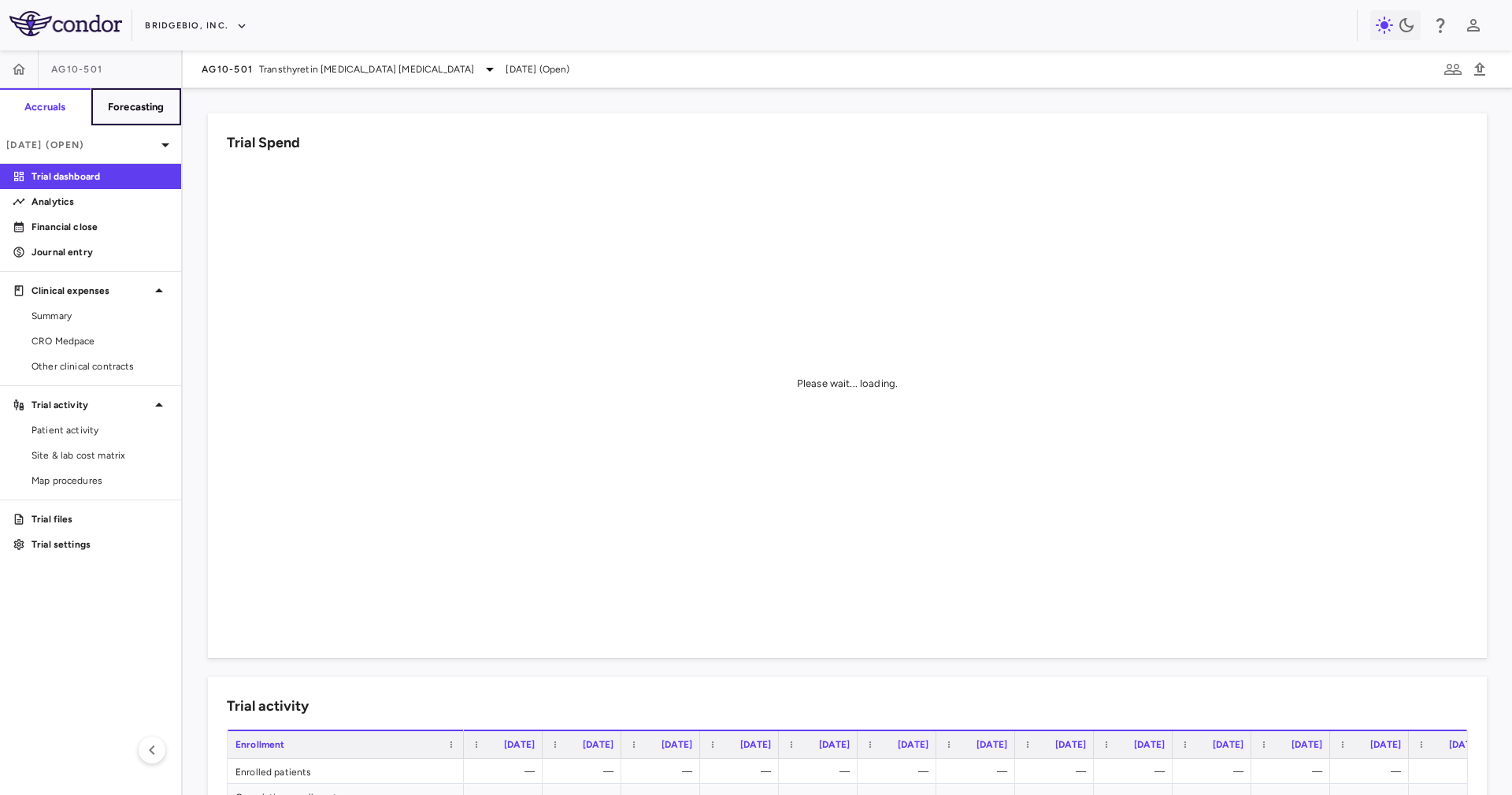
click at [116, 105] on h6 "Forecasting" at bounding box center [136, 107] width 56 height 14
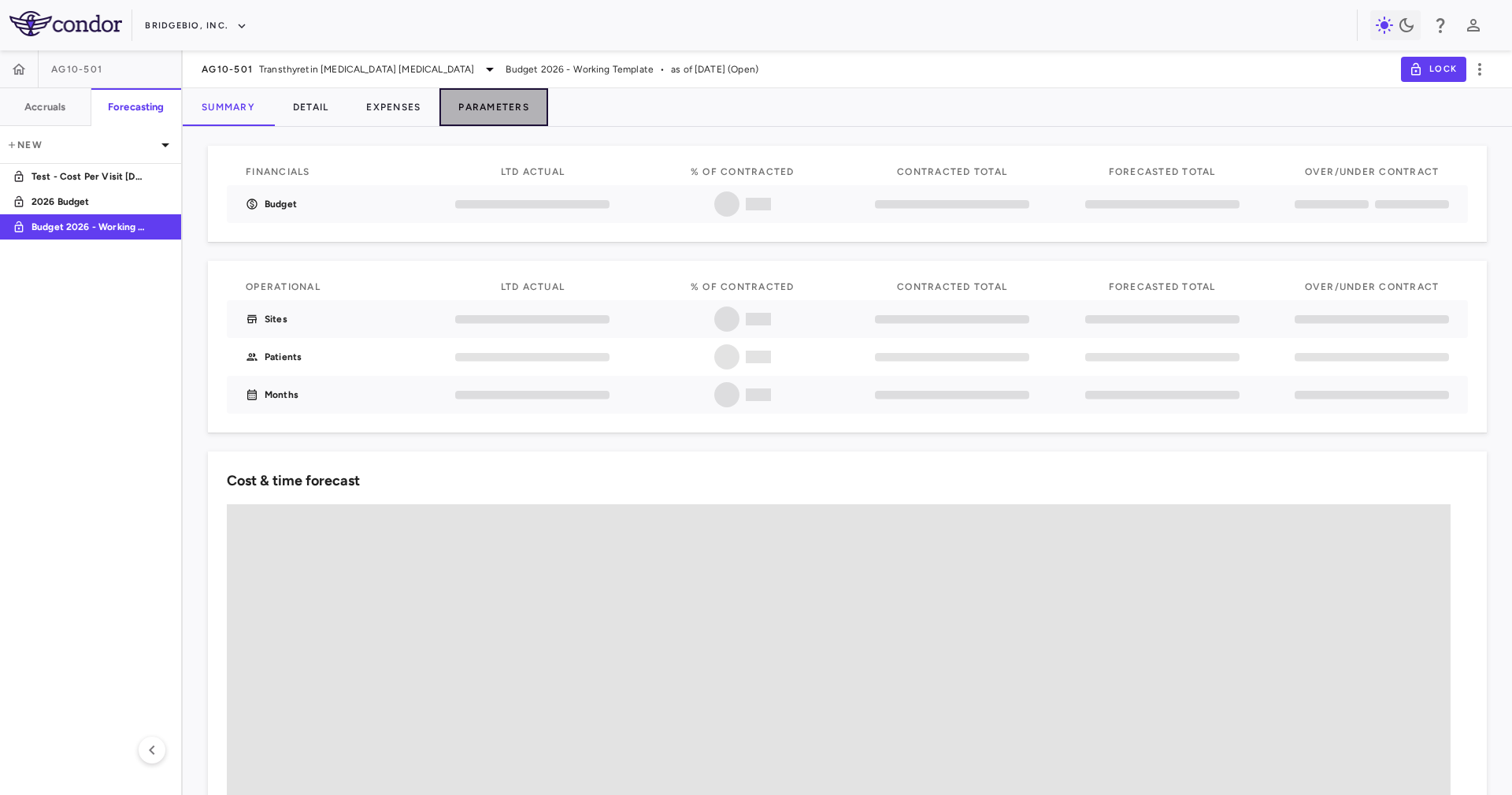
click at [537, 90] on button "Parameters" at bounding box center [493, 107] width 109 height 38
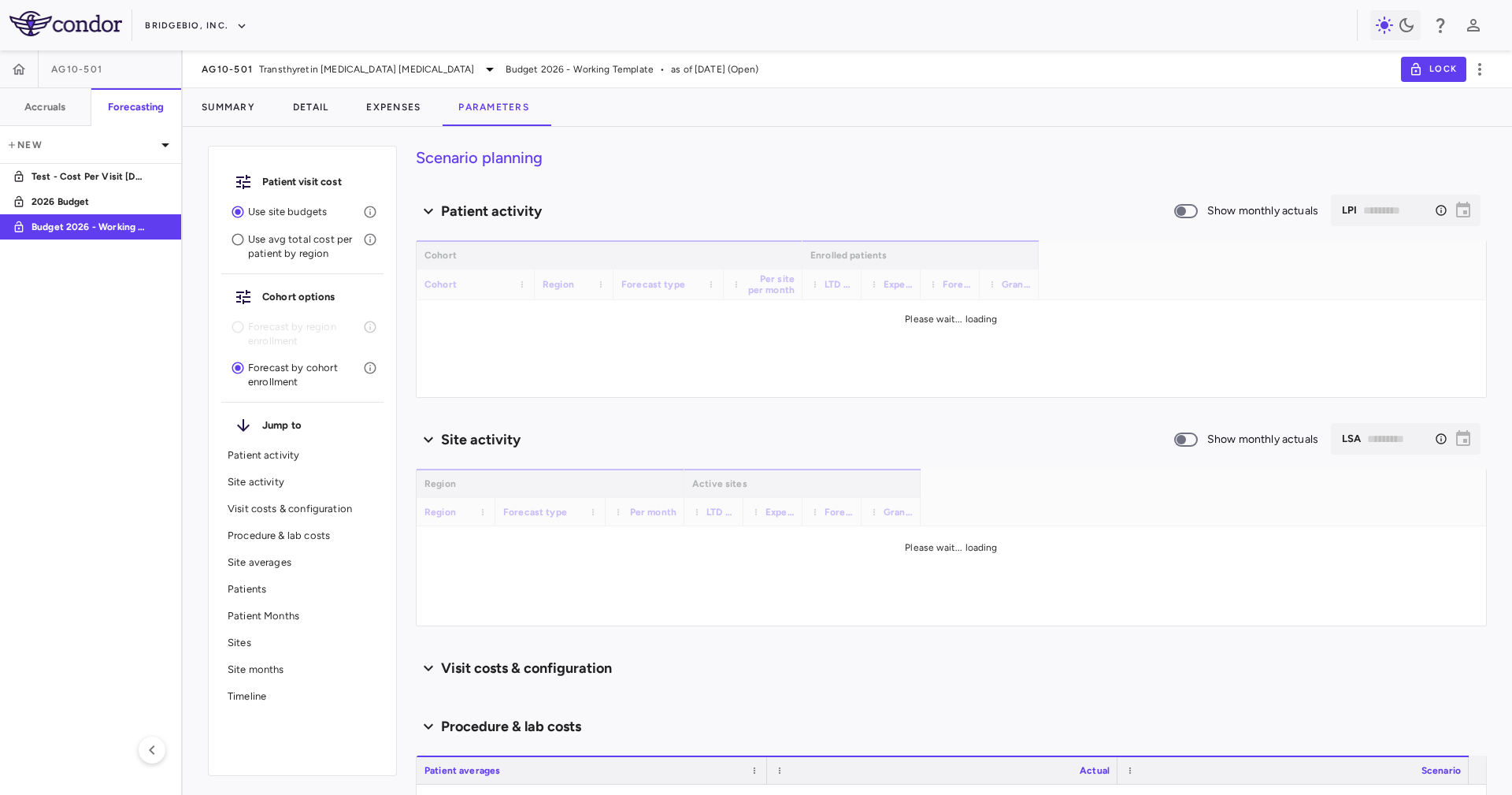
click at [628, 122] on div "Summary Detail Expenses Parameters" at bounding box center [847, 107] width 1329 height 38
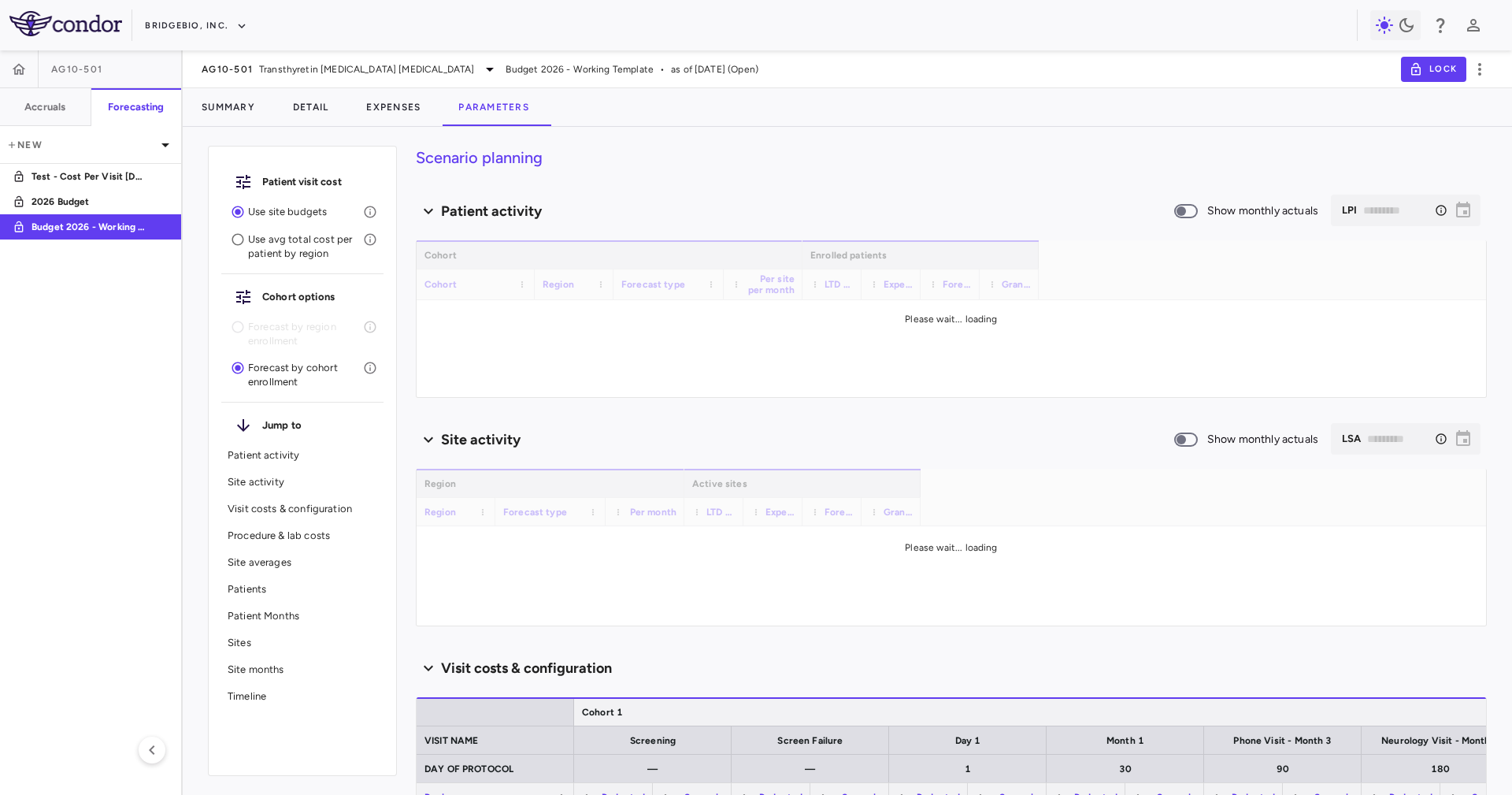
click at [694, 174] on div "Scenario planning Patient activity Show monthly actuals ​ LPI ​ Drag here to se…" at bounding box center [952, 470] width 1071 height 649
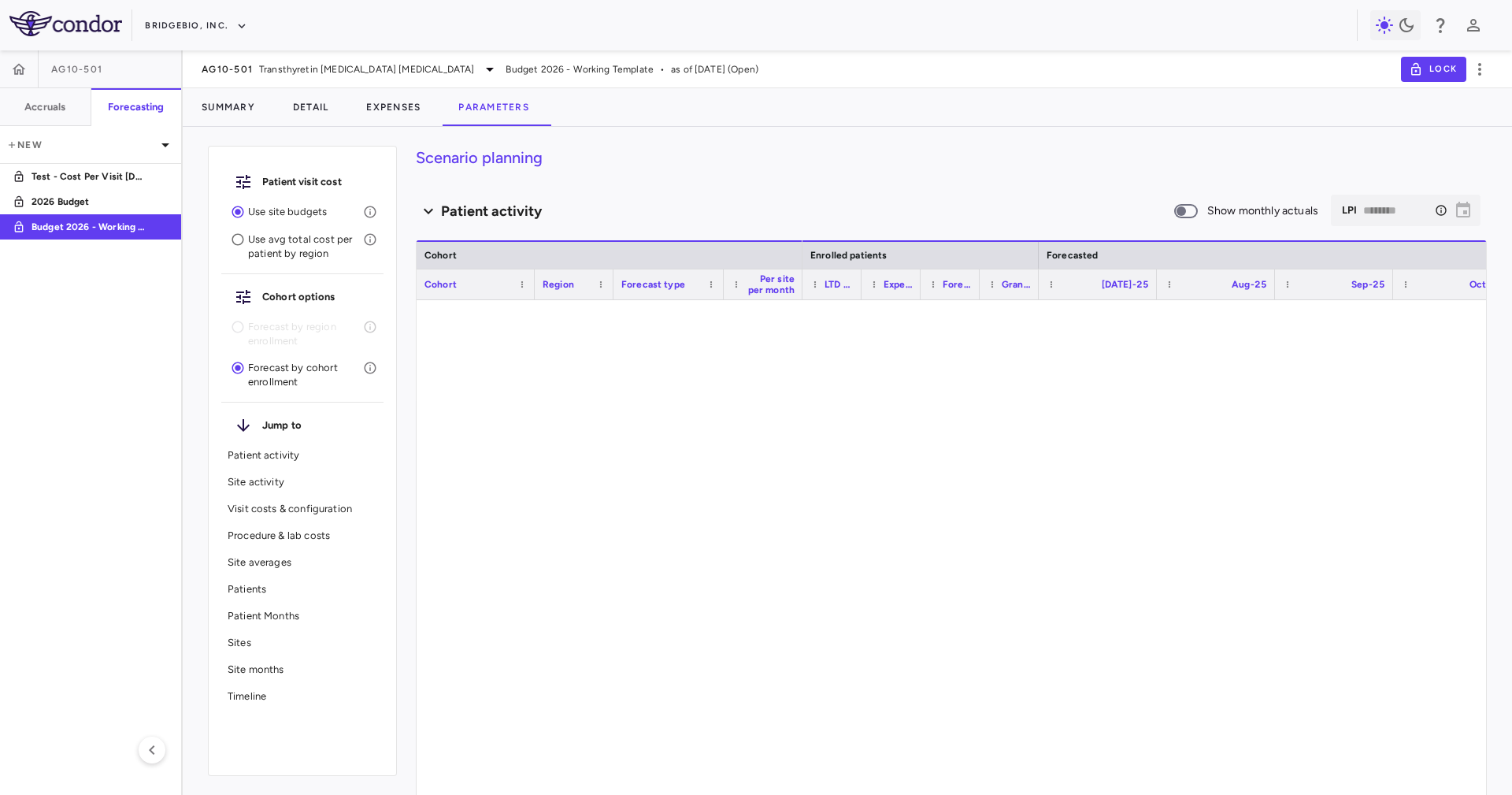
type input "********"
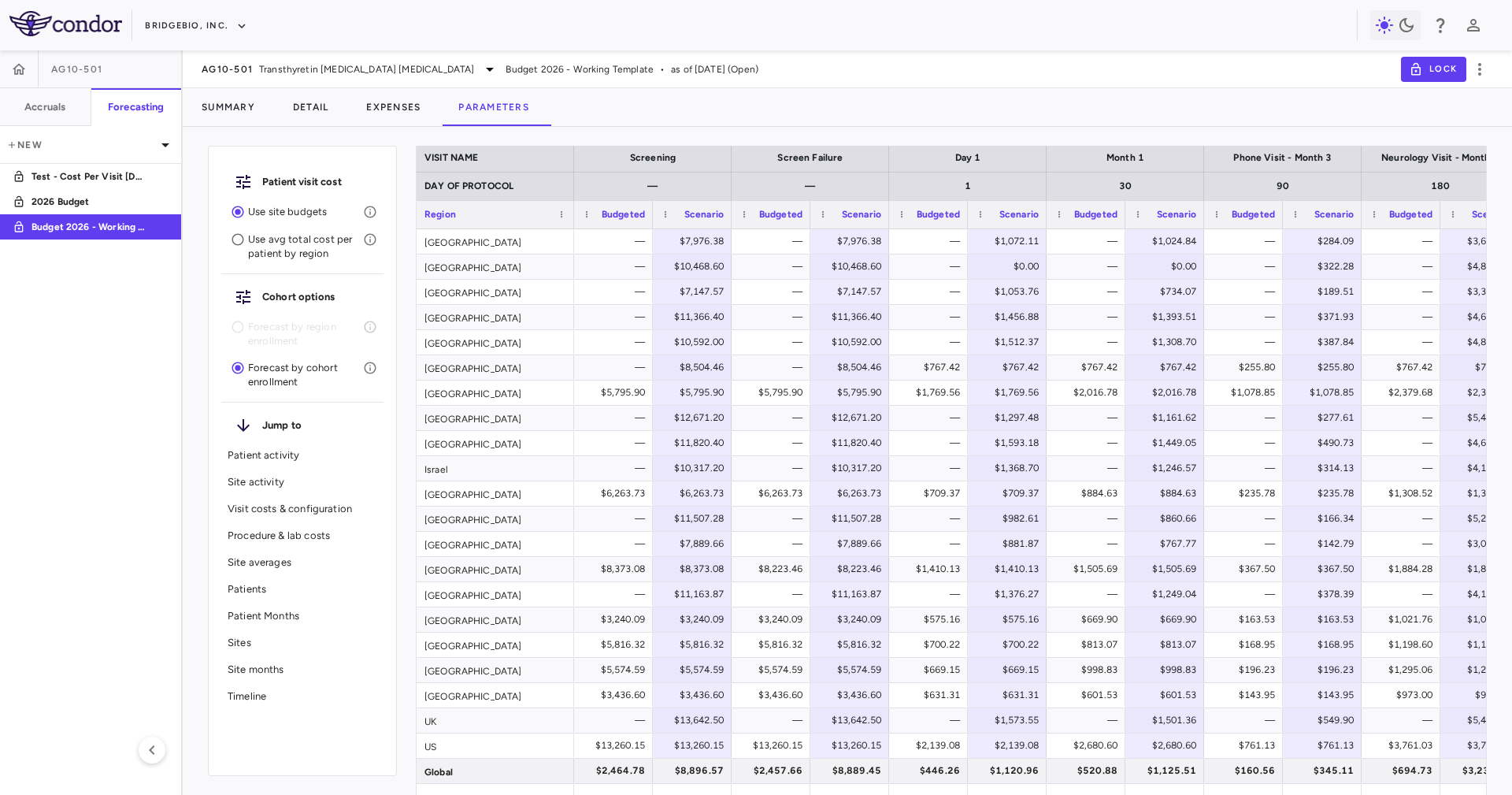
scroll to position [1498, 0]
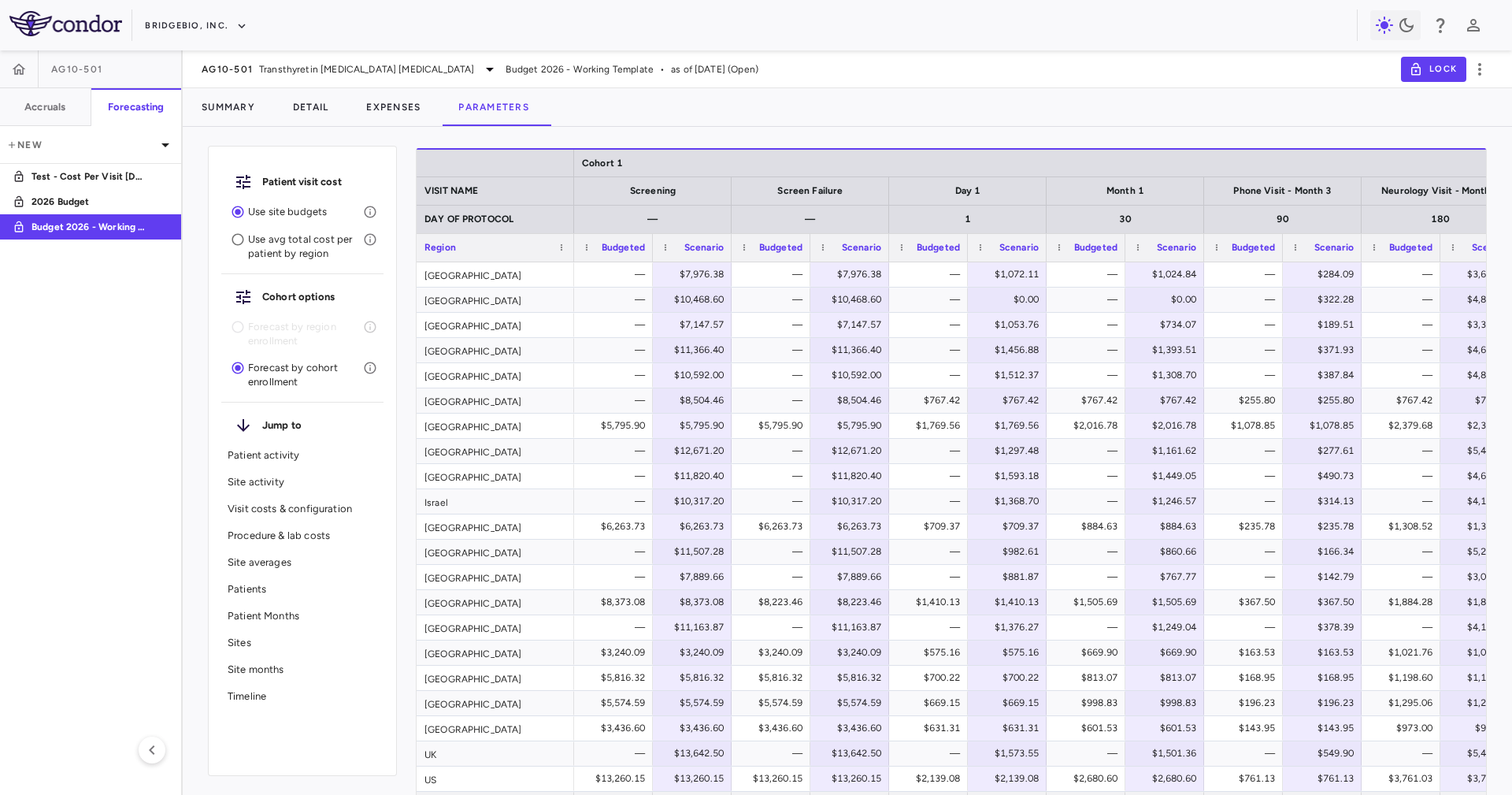
click at [1056, 107] on div "Summary Detail Expenses Parameters" at bounding box center [847, 107] width 1329 height 38
click at [333, 74] on span "Transthyretin Amyloid Cardiomyopathy" at bounding box center [366, 69] width 215 height 14
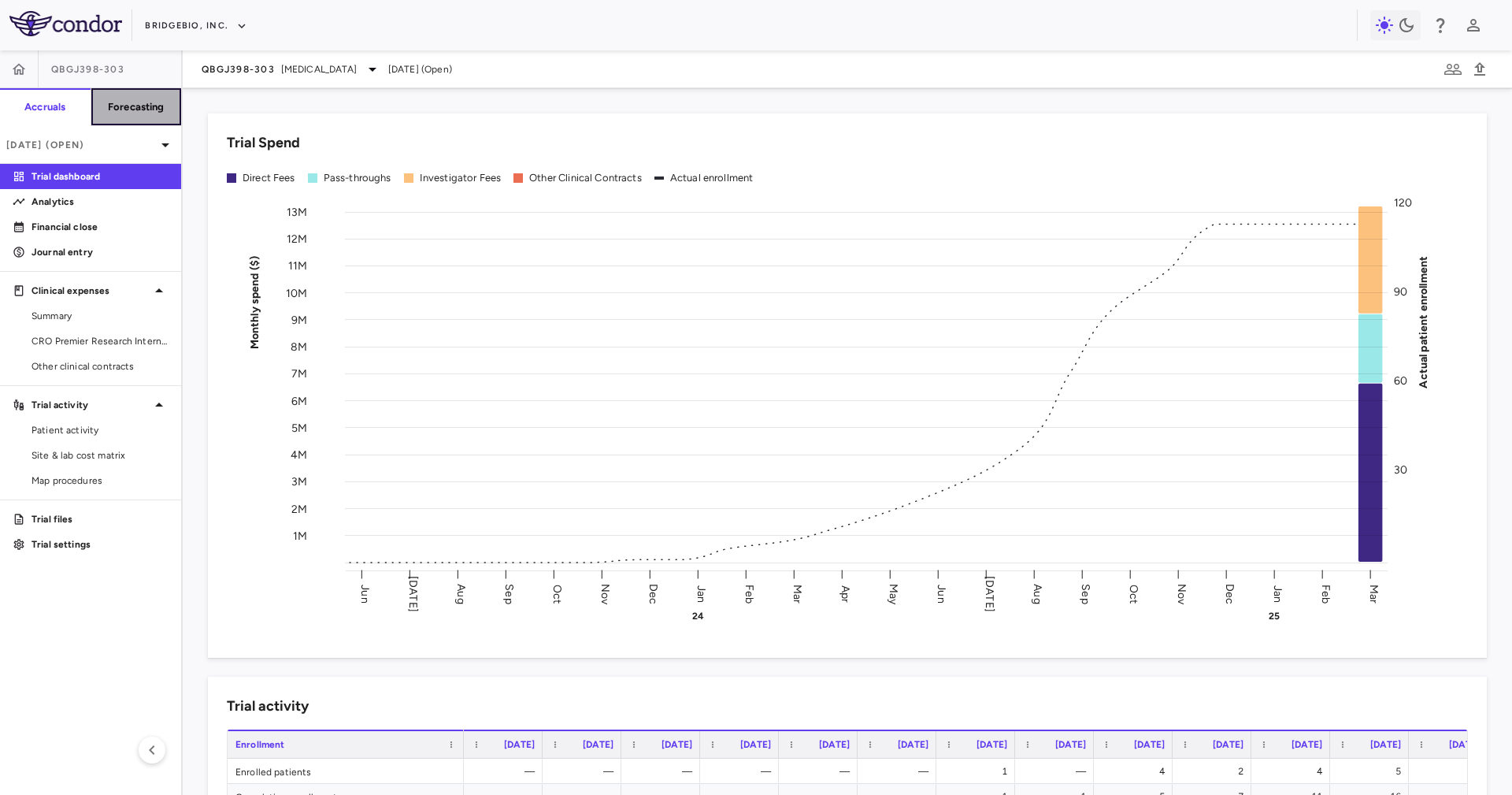
click at [135, 96] on button "Forecasting" at bounding box center [136, 107] width 91 height 38
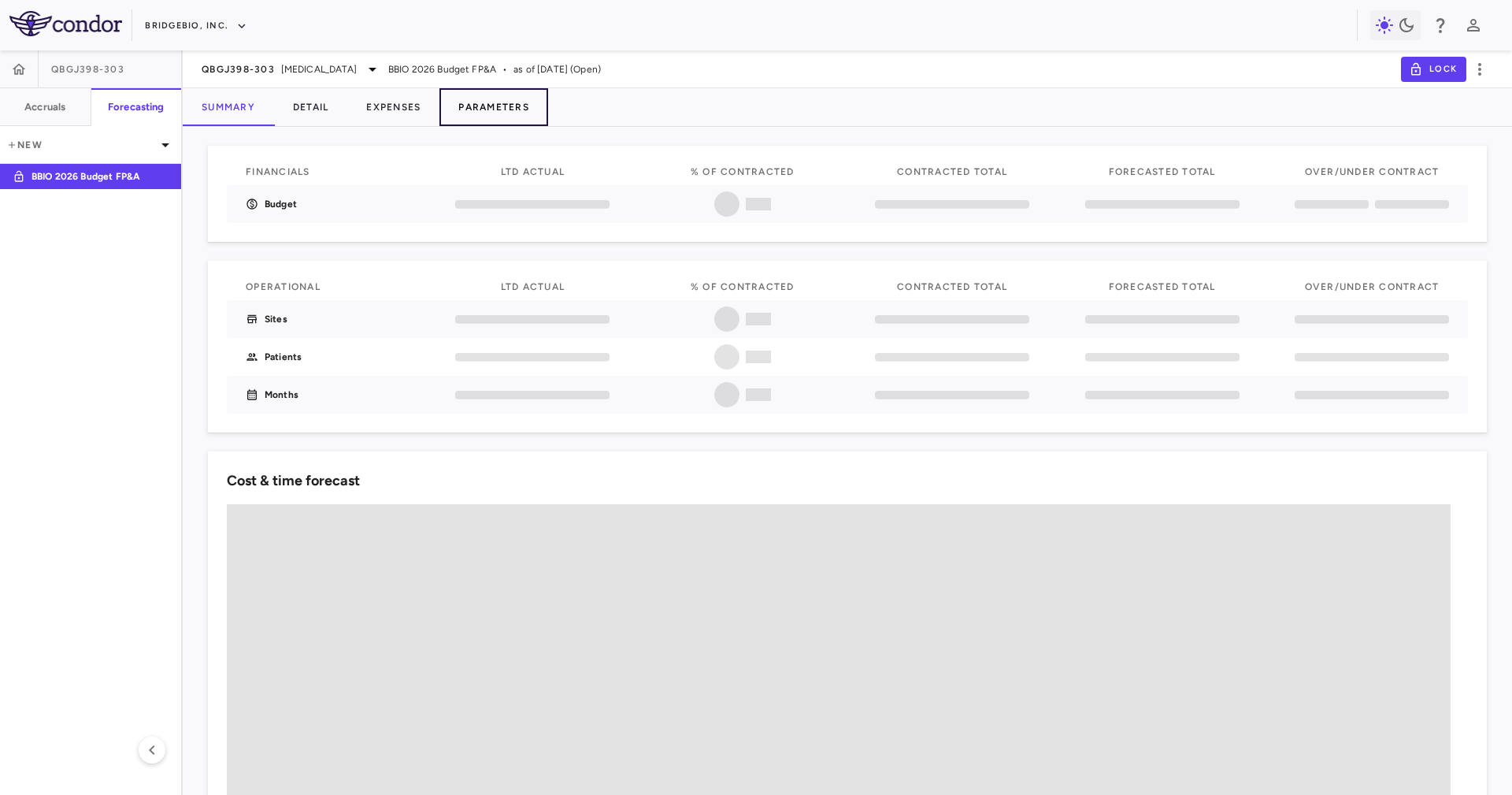
click at [479, 106] on button "Parameters" at bounding box center [493, 107] width 109 height 38
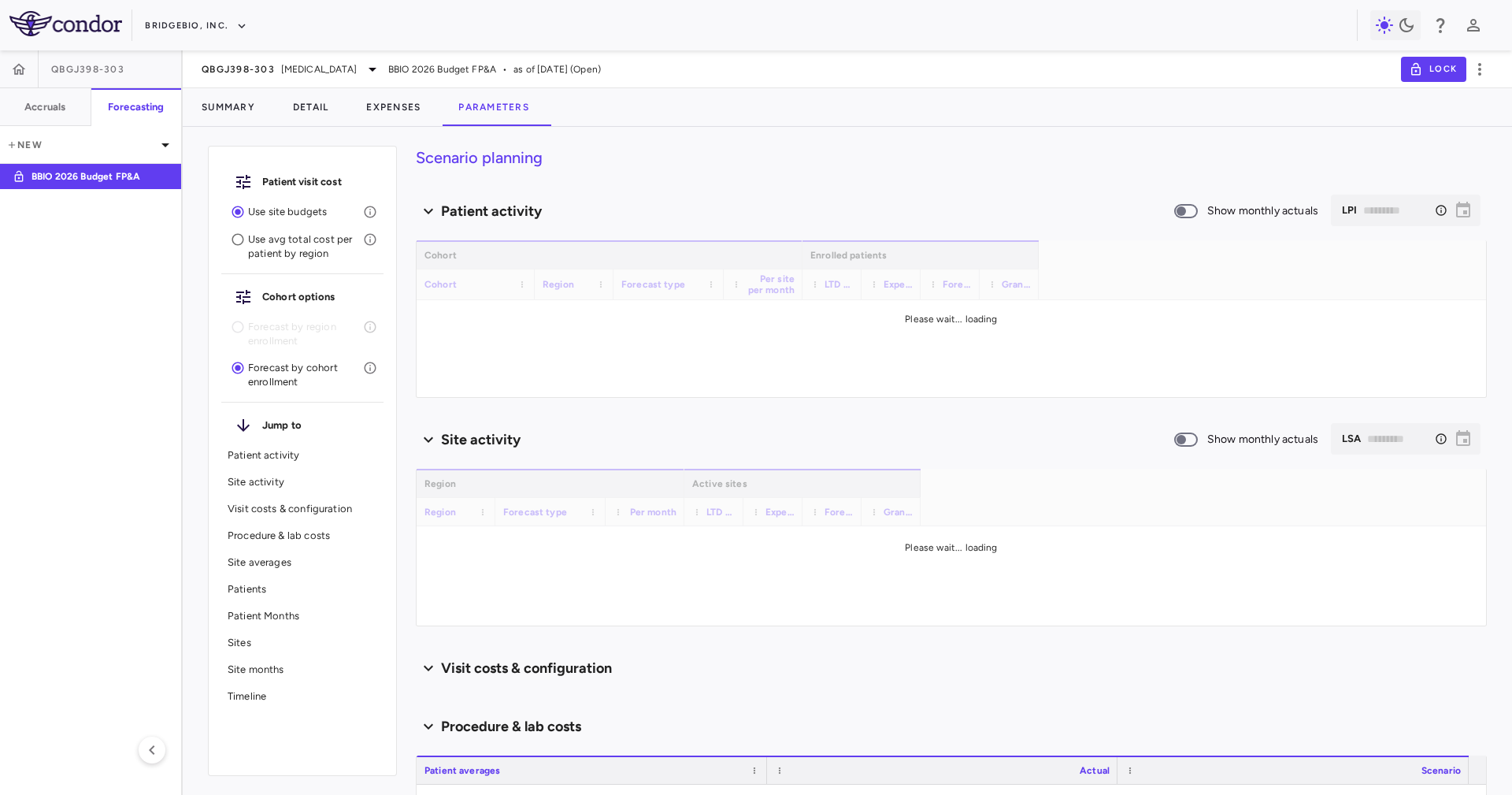
click at [857, 106] on div "Summary Detail Expenses Parameters" at bounding box center [847, 107] width 1329 height 38
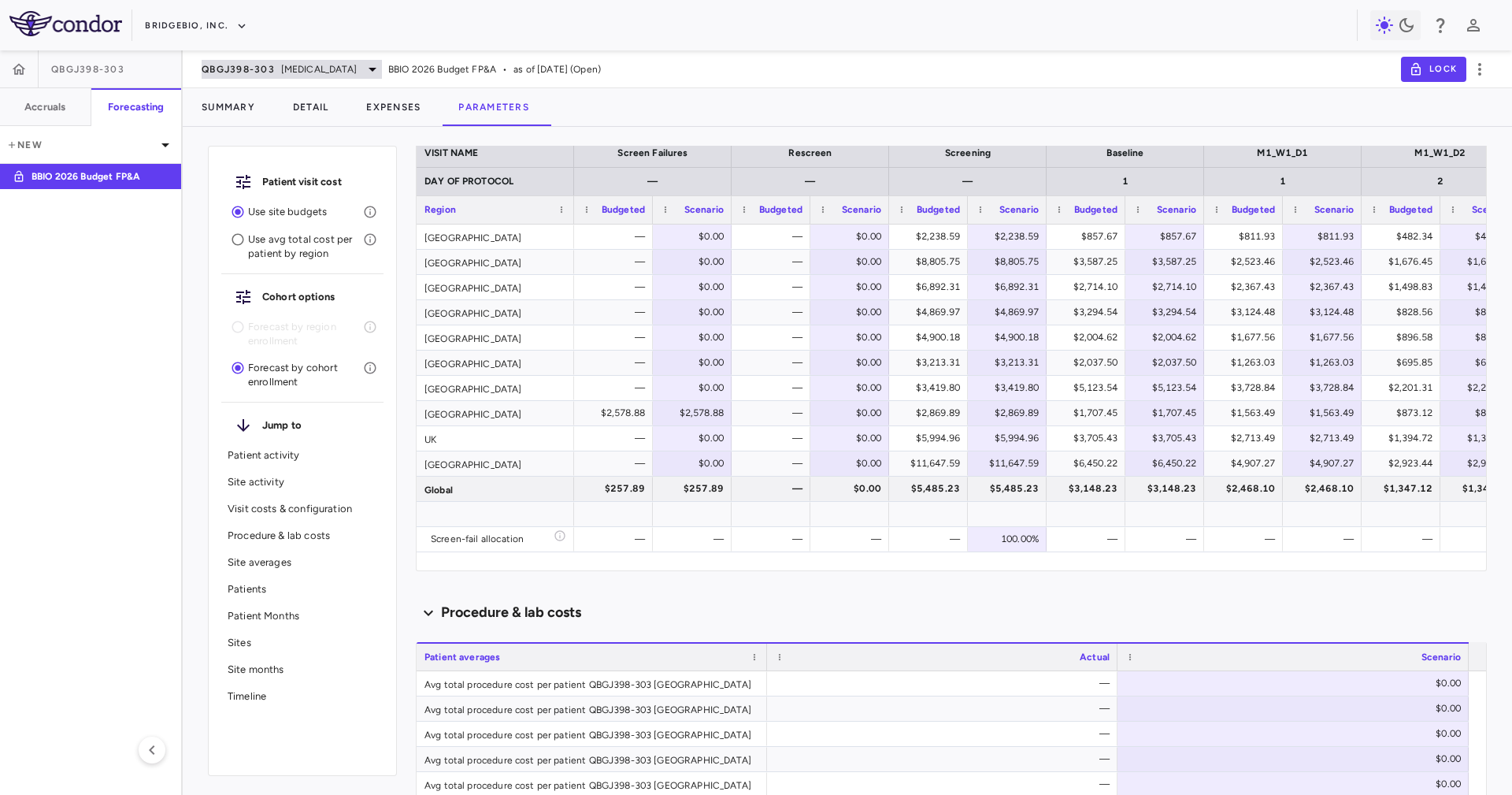
click at [322, 65] on span "Achondroplasia" at bounding box center [318, 69] width 76 height 14
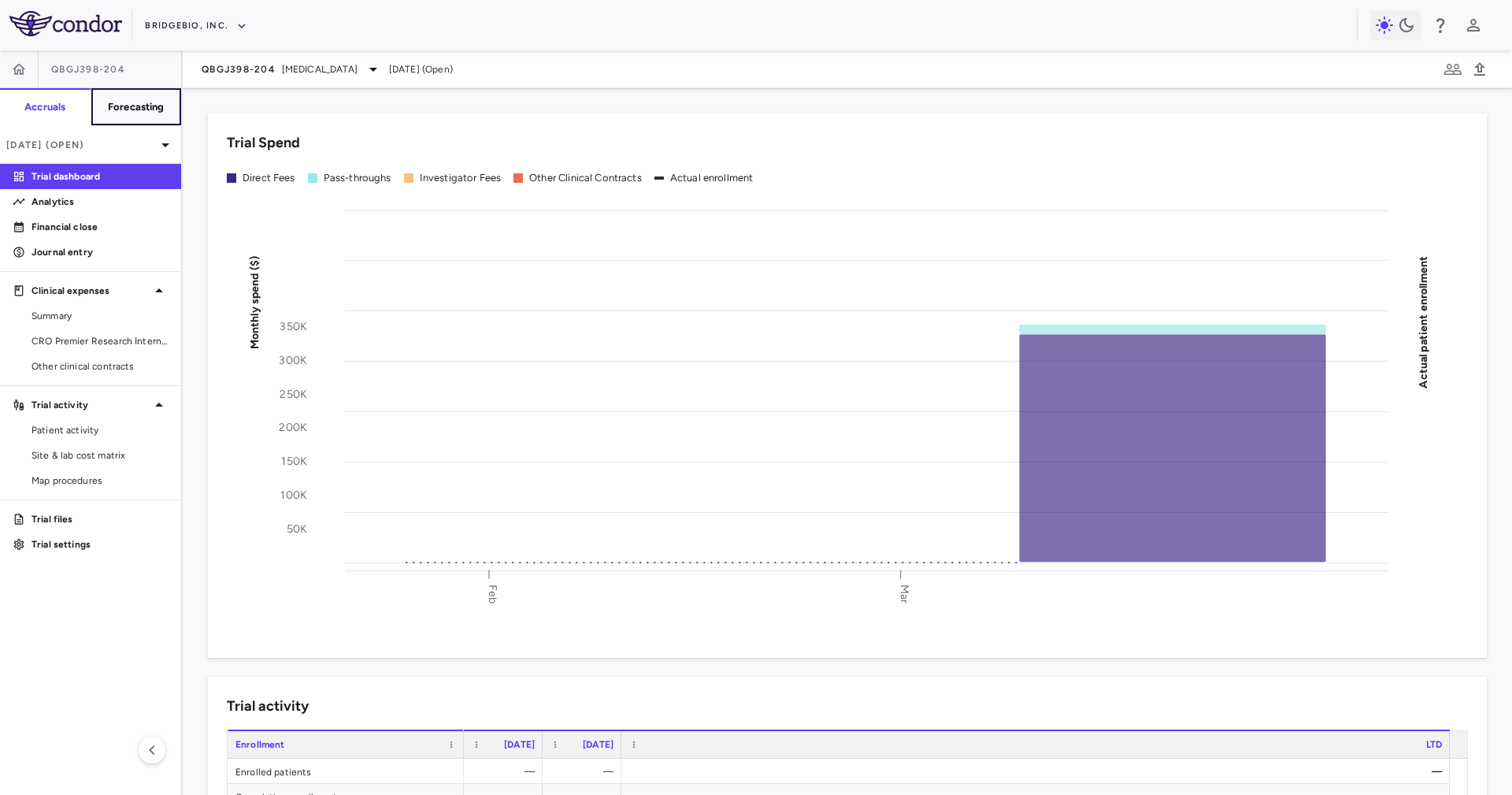
click at [158, 123] on button "Forecasting" at bounding box center [136, 107] width 91 height 38
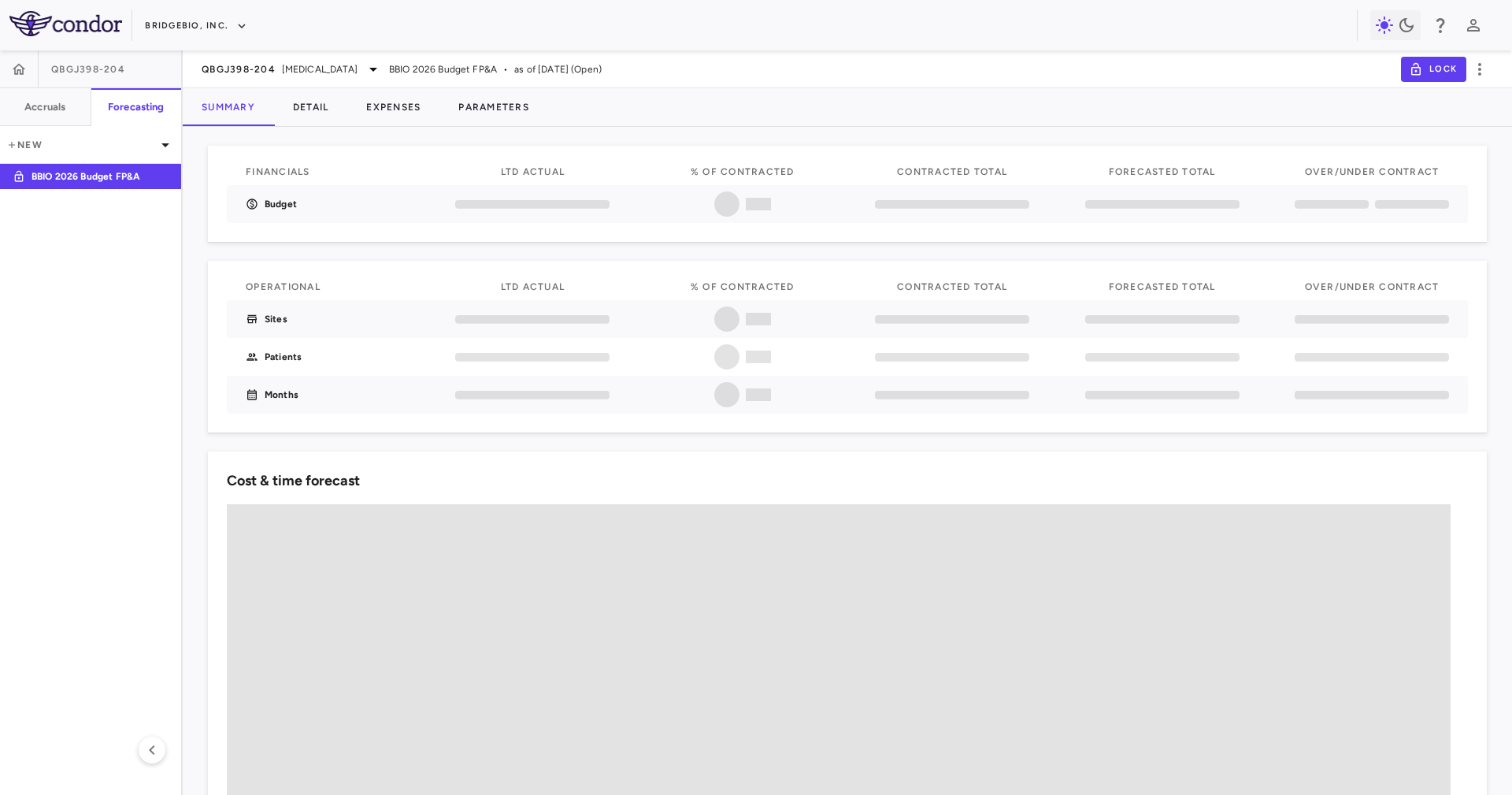
click at [521, 117] on button "Parameters" at bounding box center [493, 107] width 109 height 38
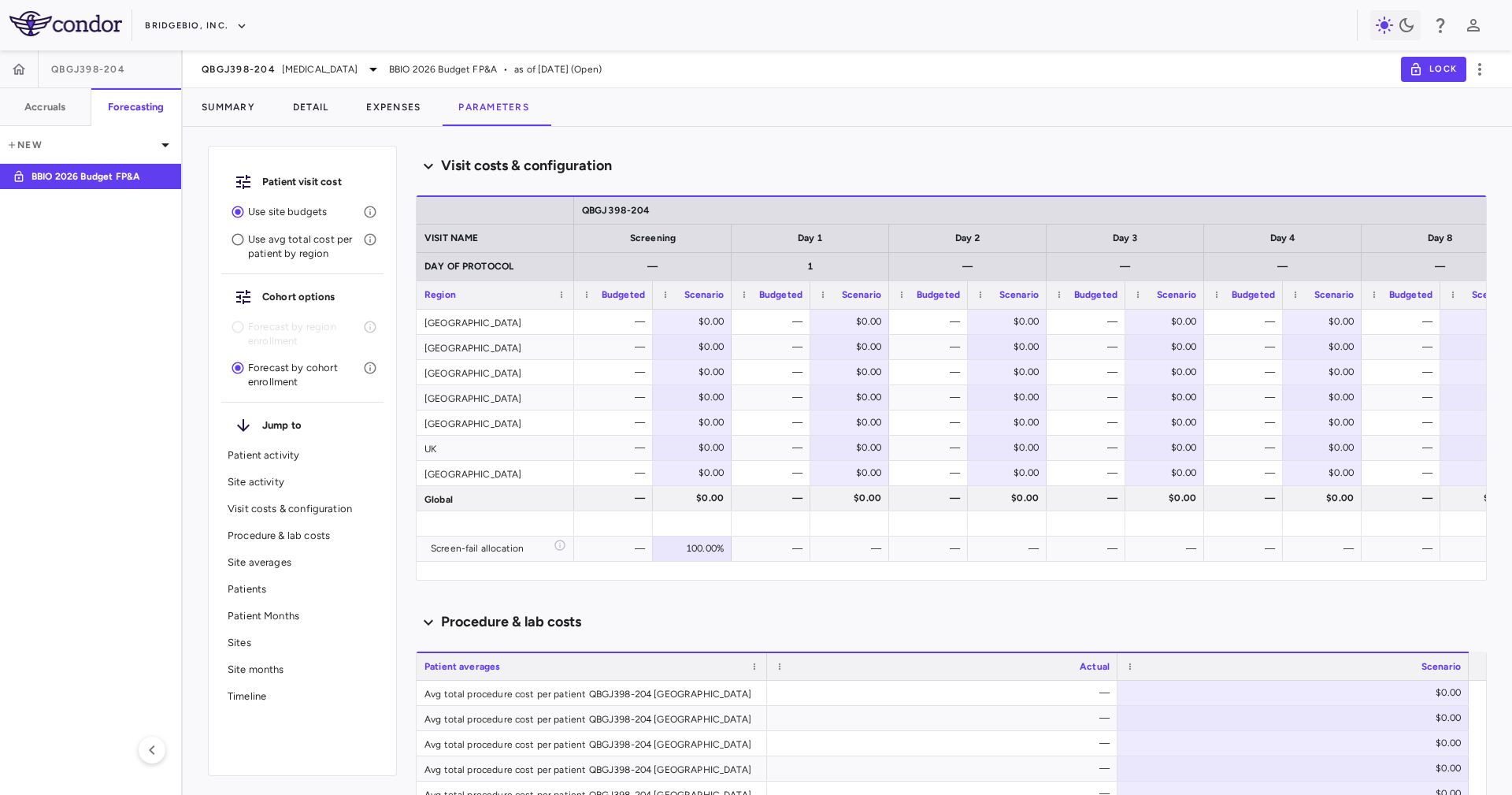
click at [670, 598] on div "Scenario planning Patient activity Show monthly actuals ​ LPI ​ Drag here to se…" at bounding box center [952, 470] width 1071 height 649
click at [538, 337] on div "[GEOGRAPHIC_DATA]" at bounding box center [494, 347] width 158 height 25
drag, startPoint x: 526, startPoint y: 327, endPoint x: 522, endPoint y: 341, distance: 14.6
click at [523, 341] on div "Australia — $0.00 — $0.00 — $0.00 — $0.00 — $0.00 — $0.00 — $0.00 Canada — $0.0…" at bounding box center [1203, 435] width 1574 height 252
click at [522, 342] on div "[GEOGRAPHIC_DATA]" at bounding box center [494, 347] width 158 height 25
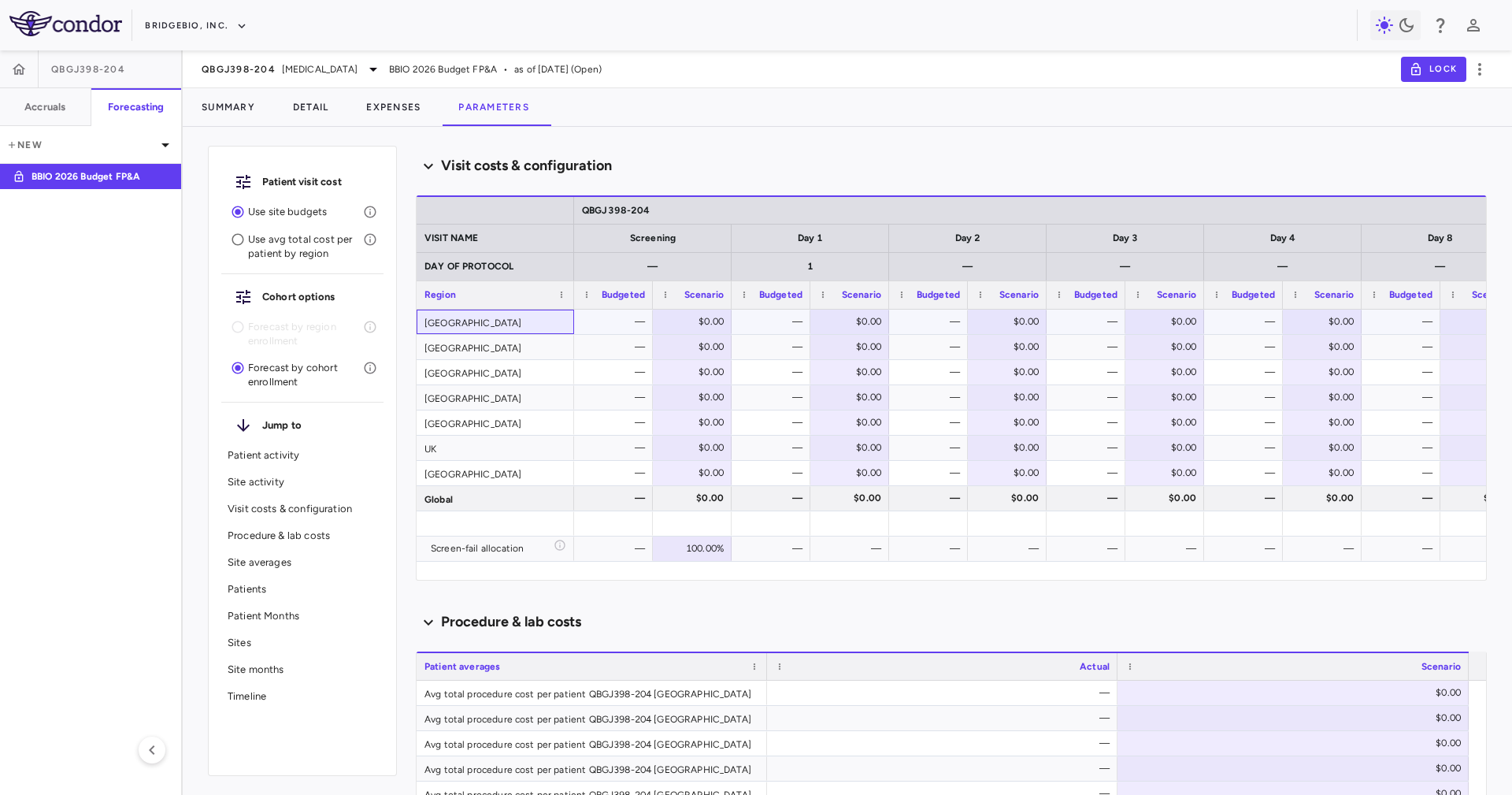
click at [504, 317] on div "[GEOGRAPHIC_DATA]" at bounding box center [494, 322] width 158 height 25
click at [505, 332] on div "[GEOGRAPHIC_DATA]" at bounding box center [494, 322] width 158 height 25
click at [505, 376] on div "Norway" at bounding box center [494, 372] width 158 height 25
drag, startPoint x: 504, startPoint y: 394, endPoint x: 501, endPoint y: 431, distance: 37.1
click at [504, 395] on div "Singapore" at bounding box center [494, 398] width 158 height 25
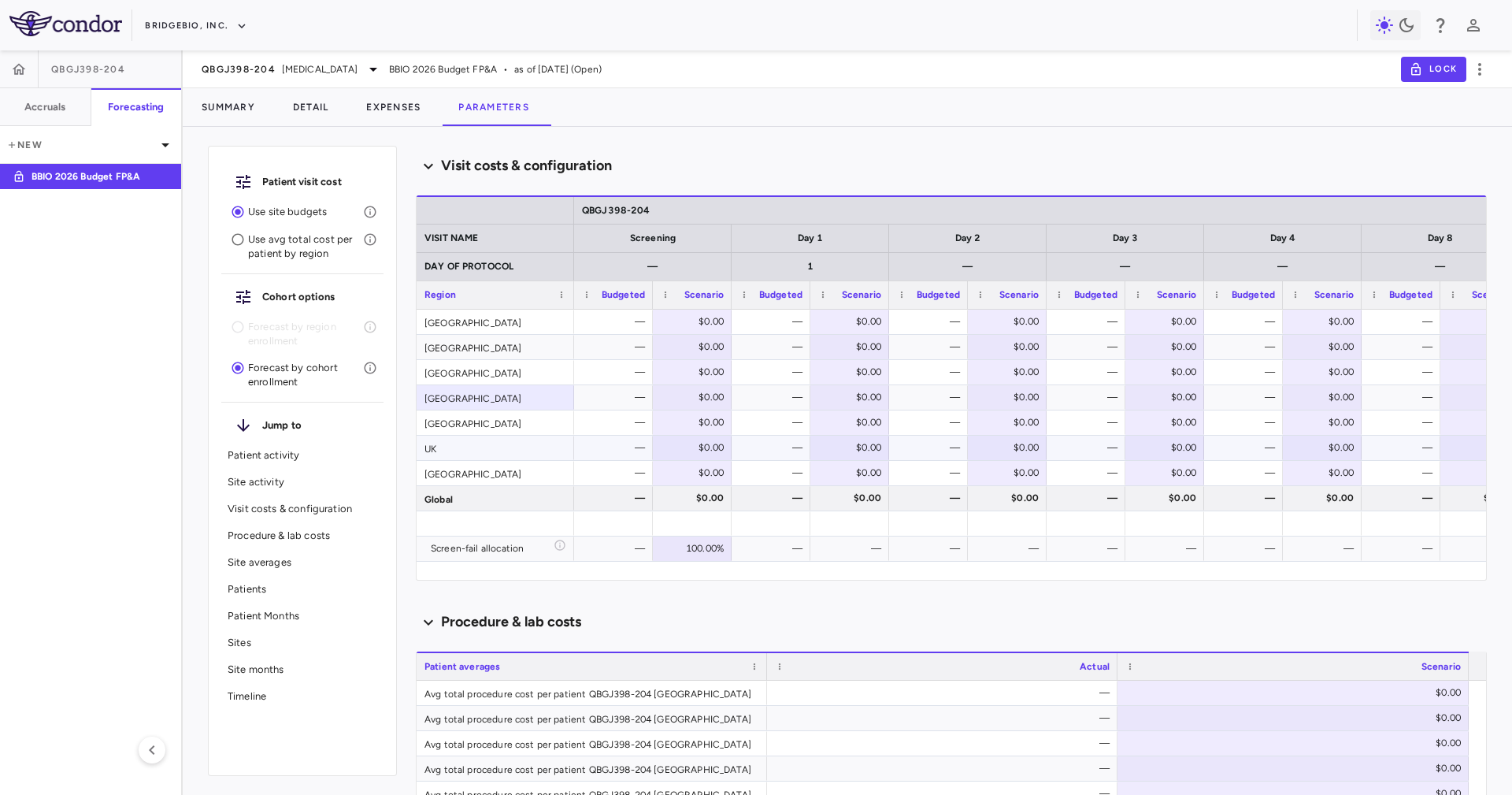
click at [505, 441] on div "UK" at bounding box center [494, 448] width 158 height 25
drag, startPoint x: 495, startPoint y: 412, endPoint x: 498, endPoint y: 470, distance: 58.1
click at [492, 411] on div "[GEOGRAPHIC_DATA]" at bounding box center [494, 423] width 158 height 25
click at [499, 471] on div "USA" at bounding box center [494, 474] width 158 height 25
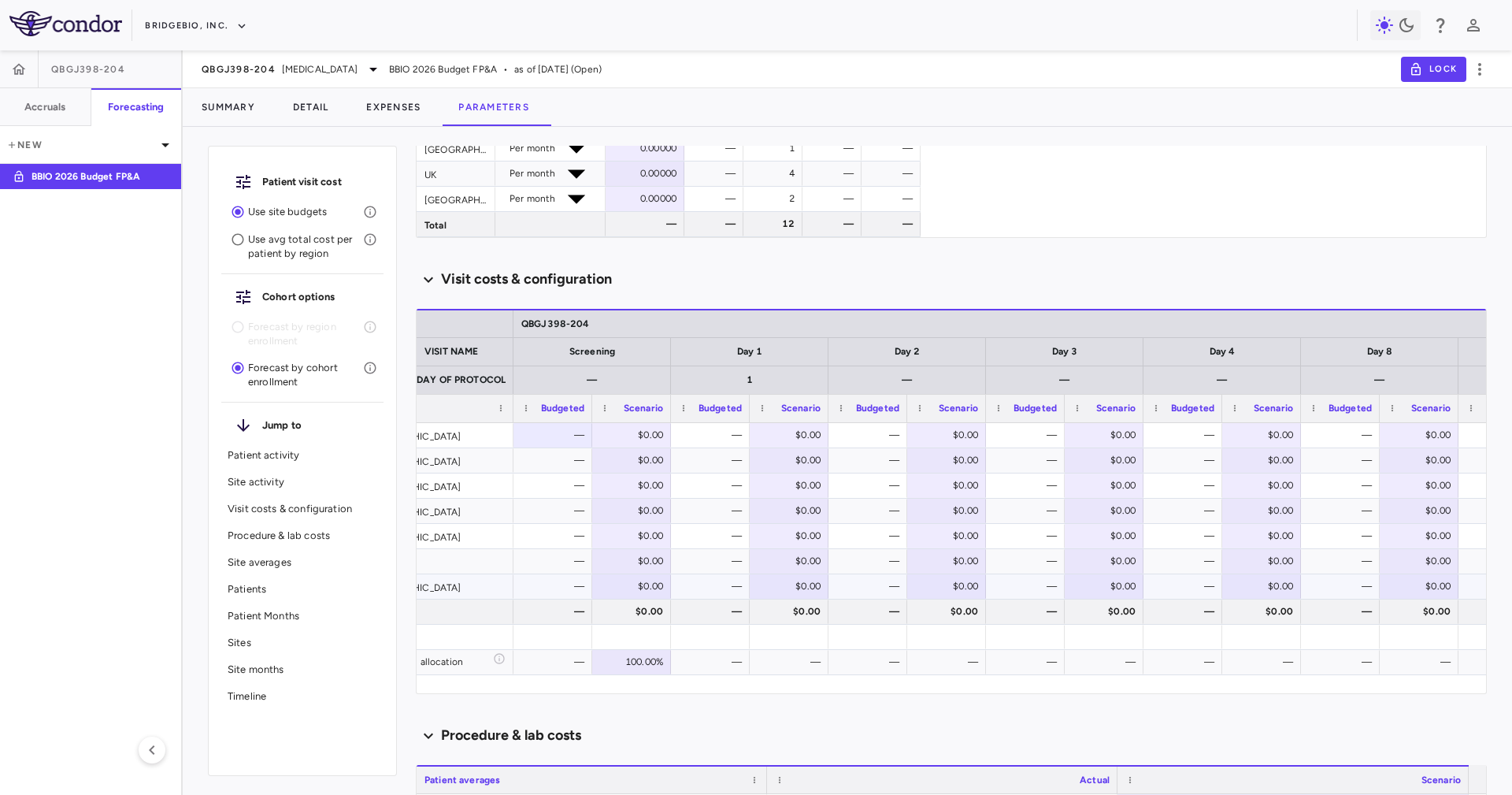
scroll to position [590, 0]
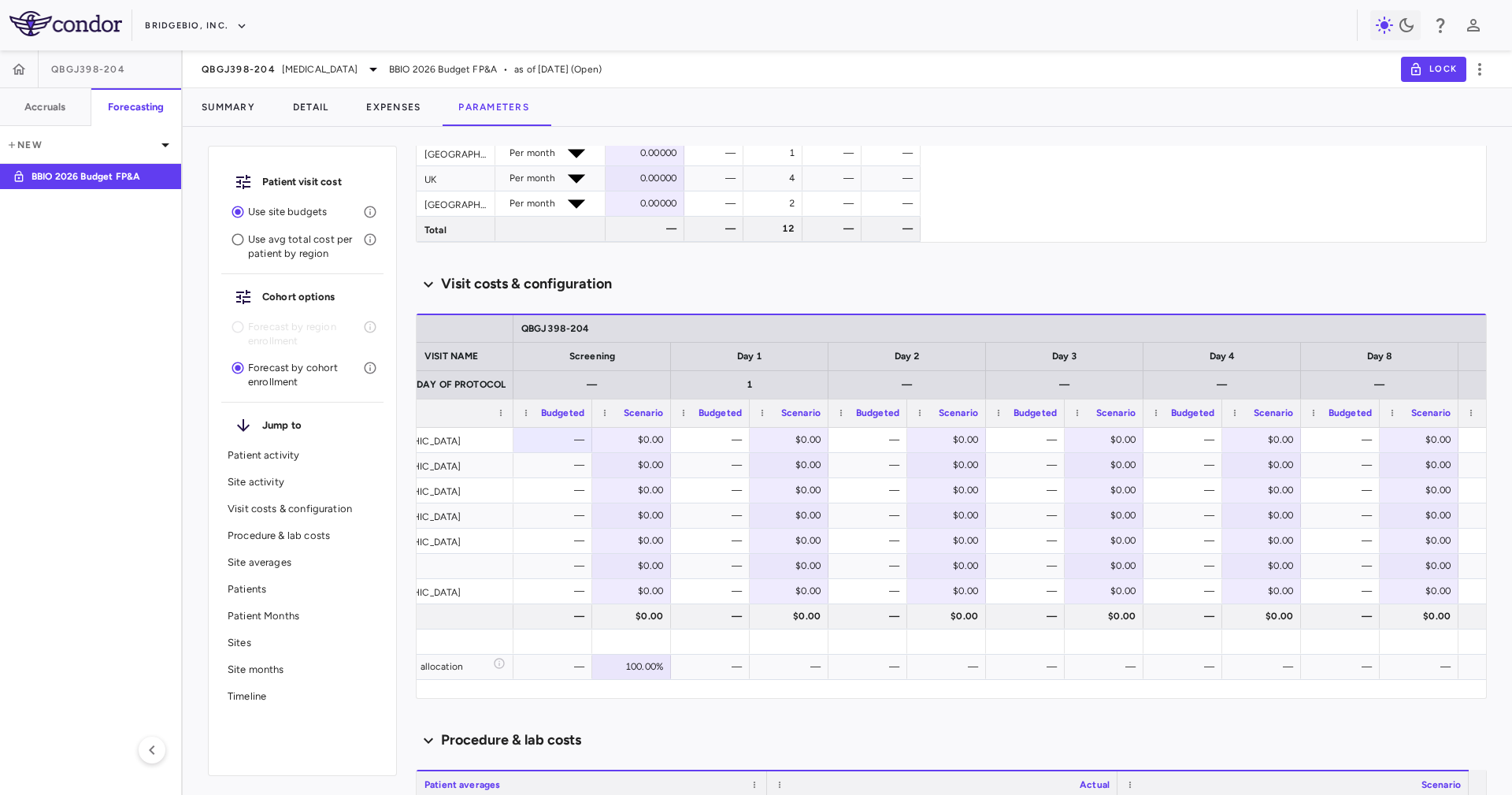
click at [603, 714] on div "Scenario planning Patient activity Show monthly actuals ​ LPI ​ Drag here to se…" at bounding box center [952, 470] width 1071 height 649
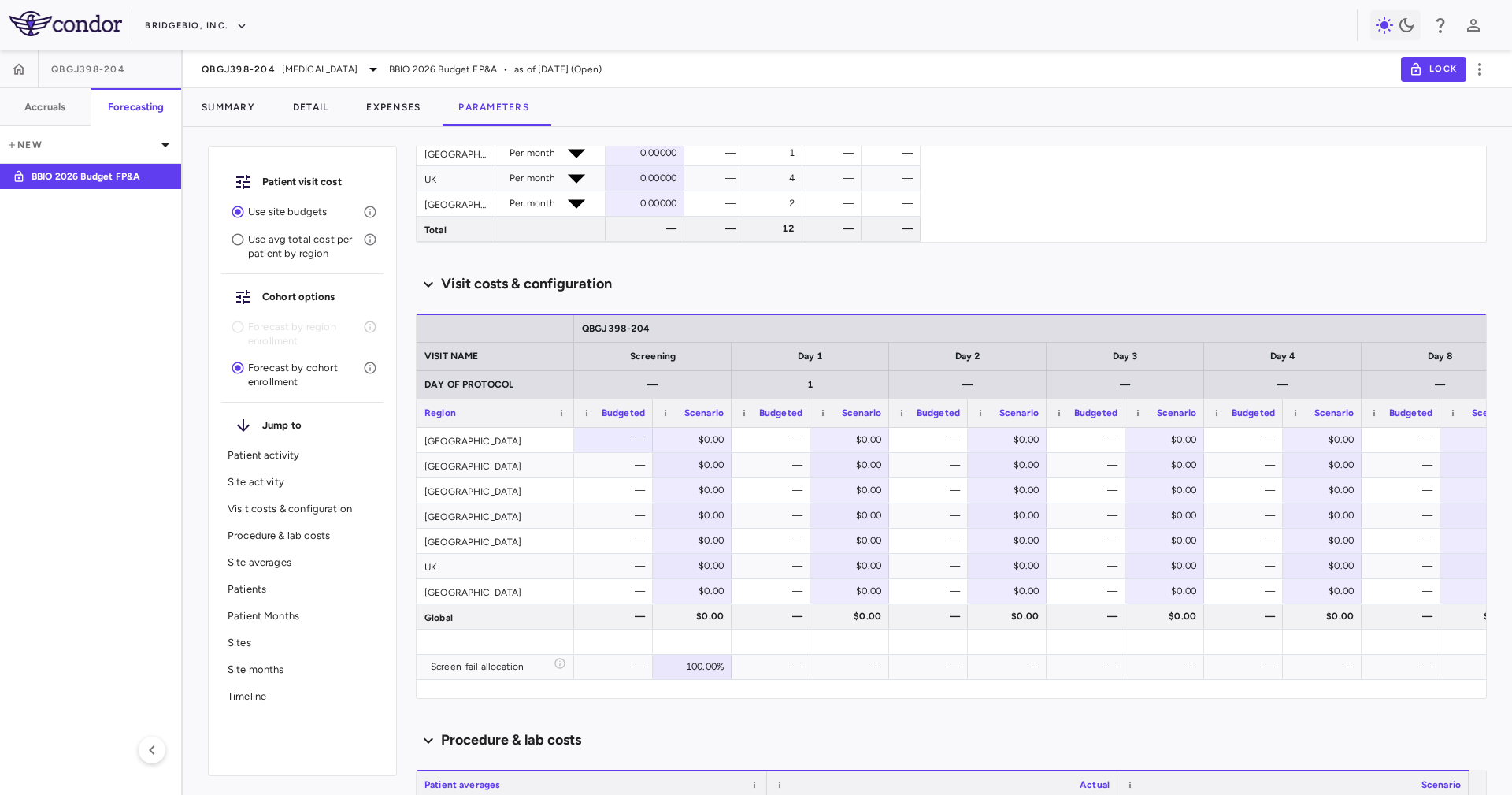
scroll to position [0, 0]
click at [513, 484] on div "[GEOGRAPHIC_DATA]" at bounding box center [494, 491] width 158 height 25
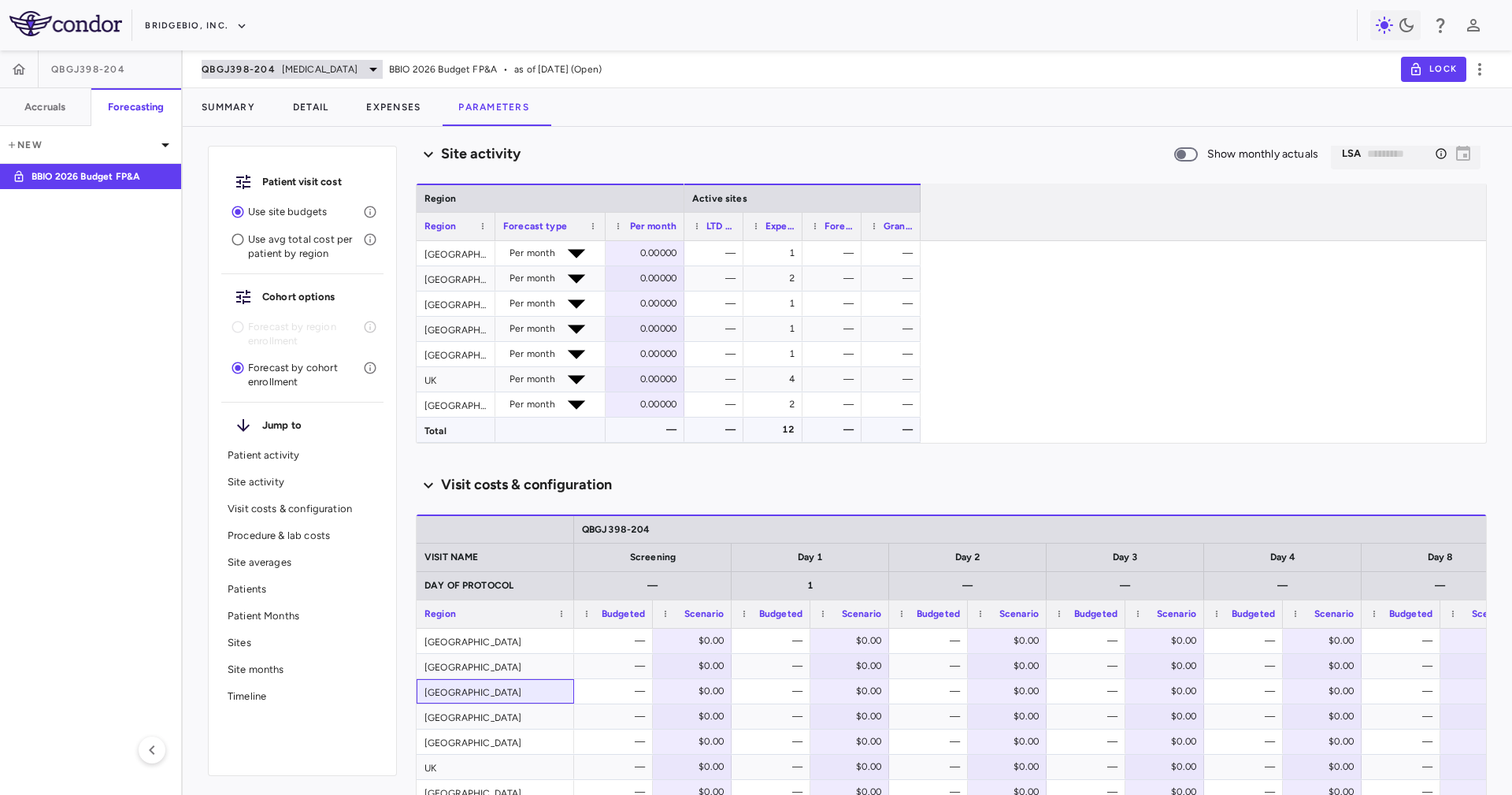
scroll to position [354, 0]
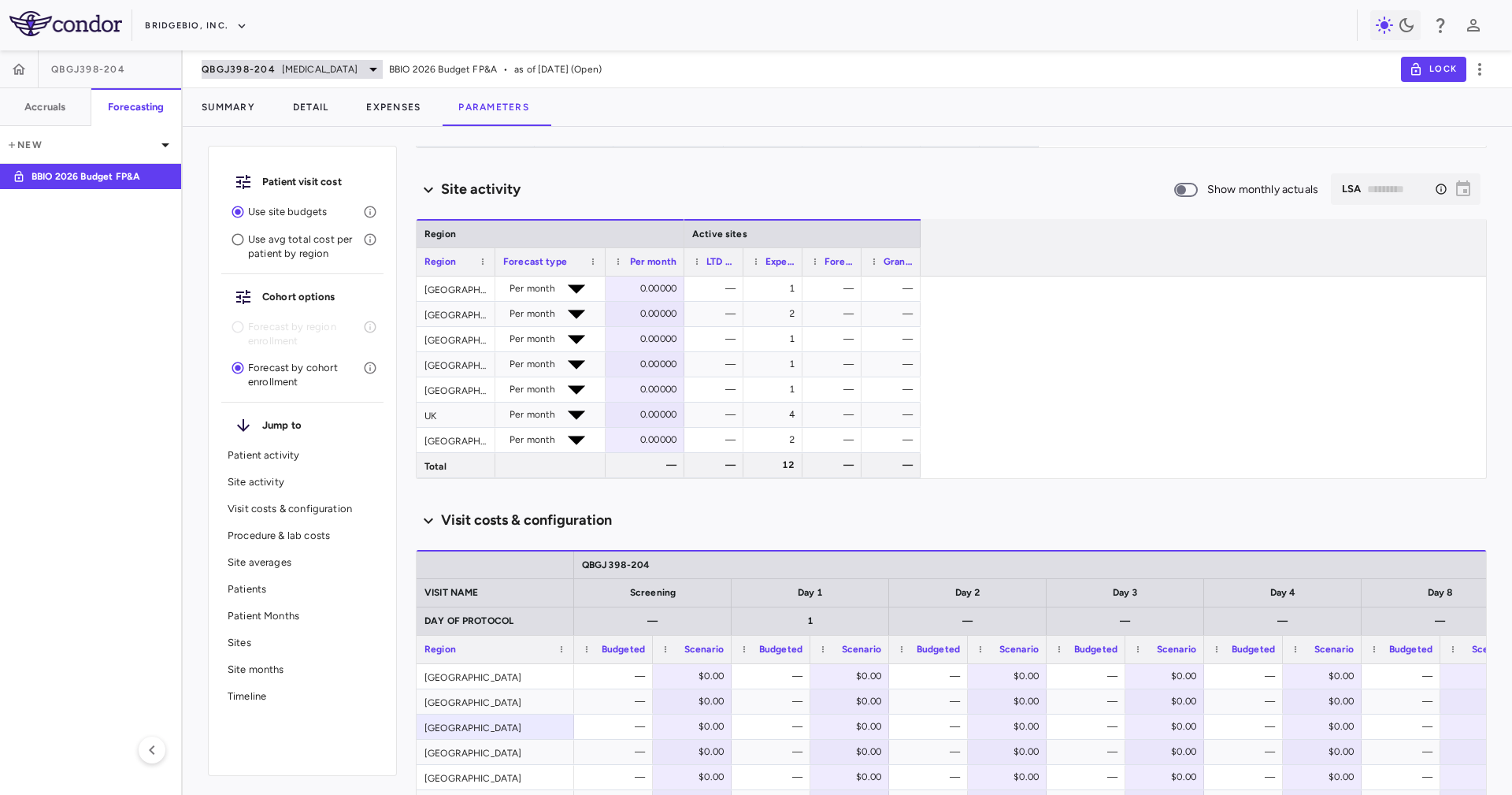
click at [305, 71] on span "Achondroplasia" at bounding box center [319, 69] width 76 height 14
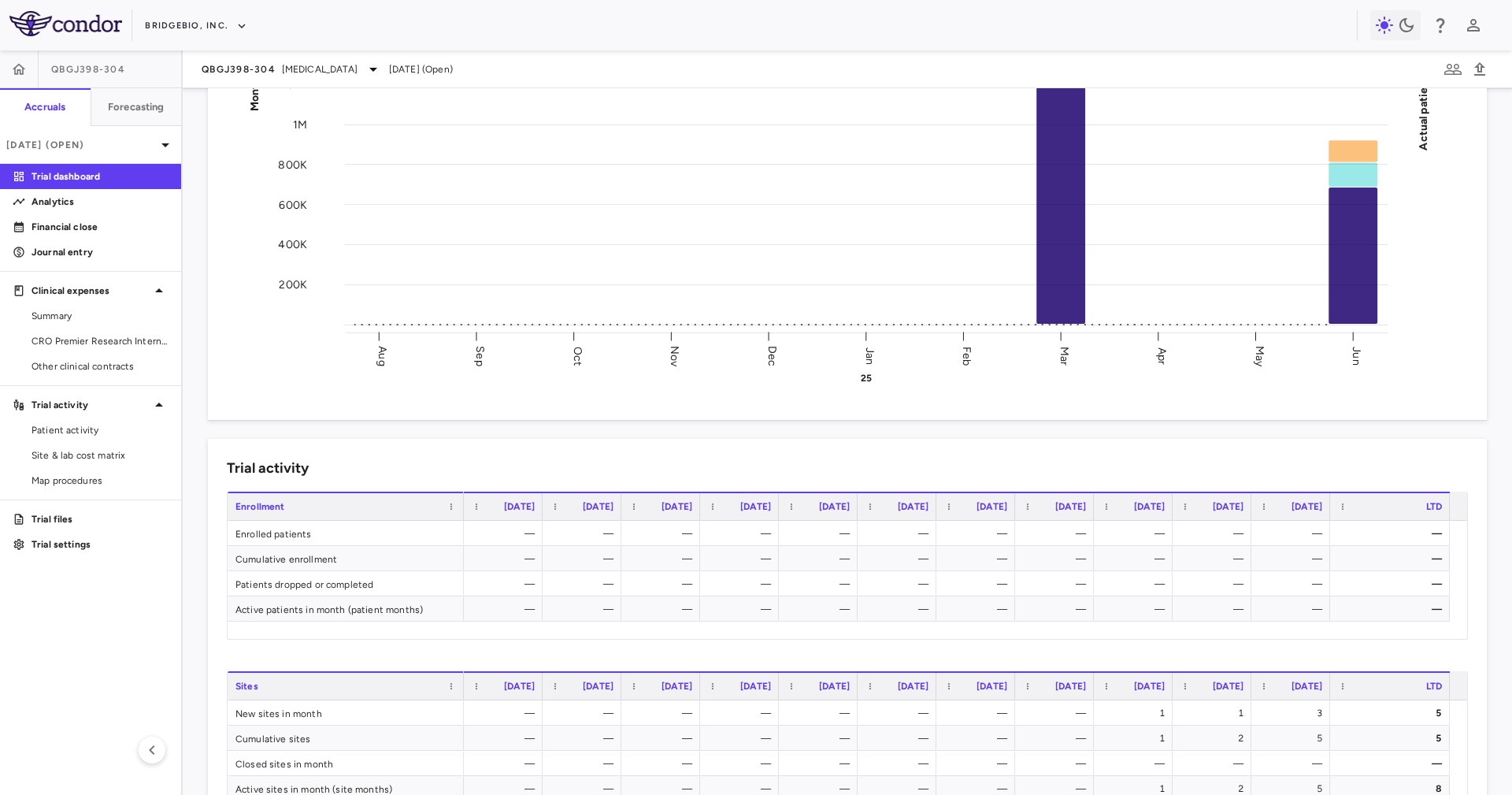
scroll to position [163, 0]
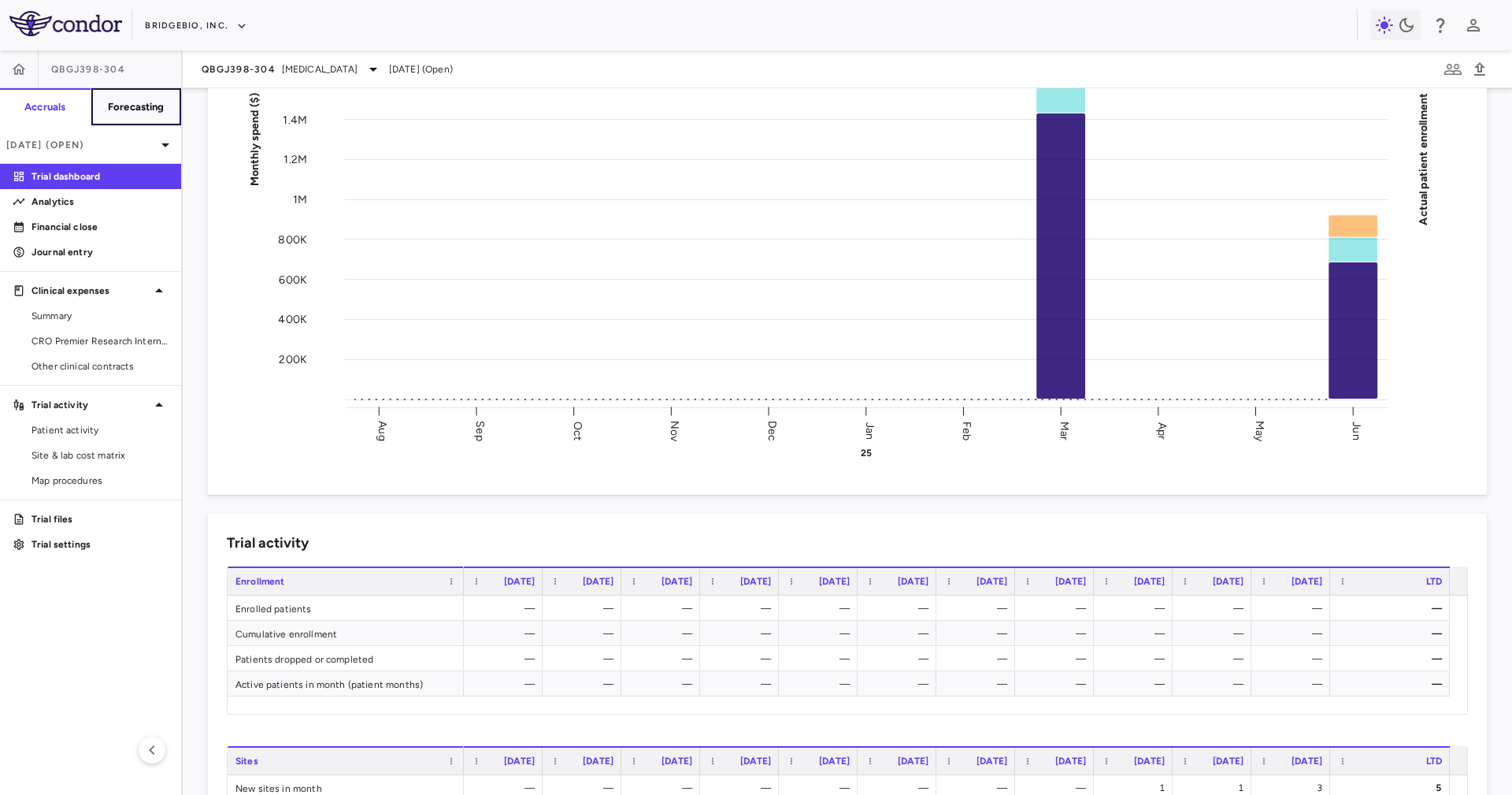
click at [136, 107] on h6 "Forecasting" at bounding box center [136, 107] width 56 height 14
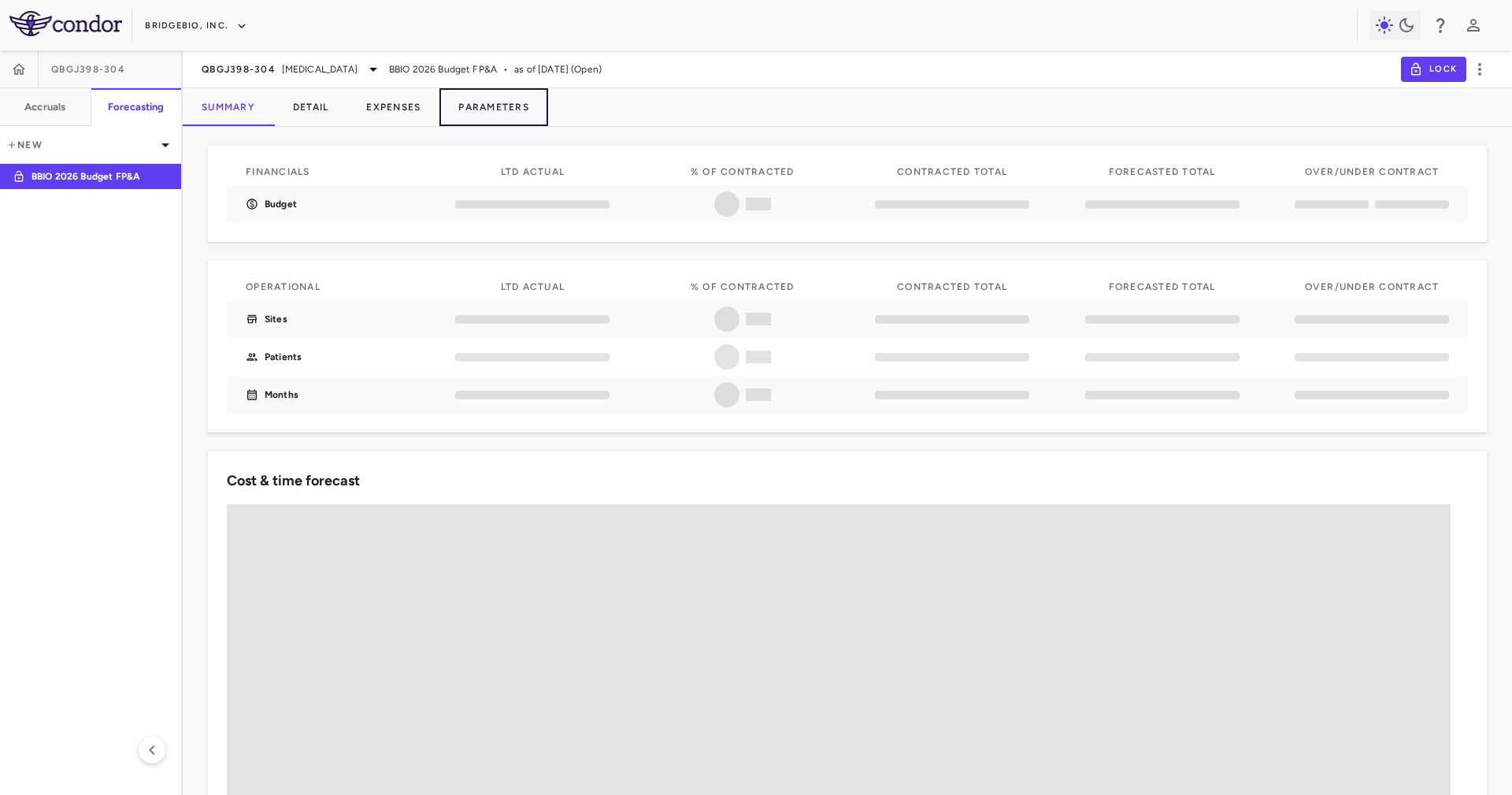
click at [528, 101] on button "Parameters" at bounding box center [493, 107] width 109 height 38
click at [759, 101] on div "Summary Detail Expenses Parameters" at bounding box center [847, 107] width 1329 height 38
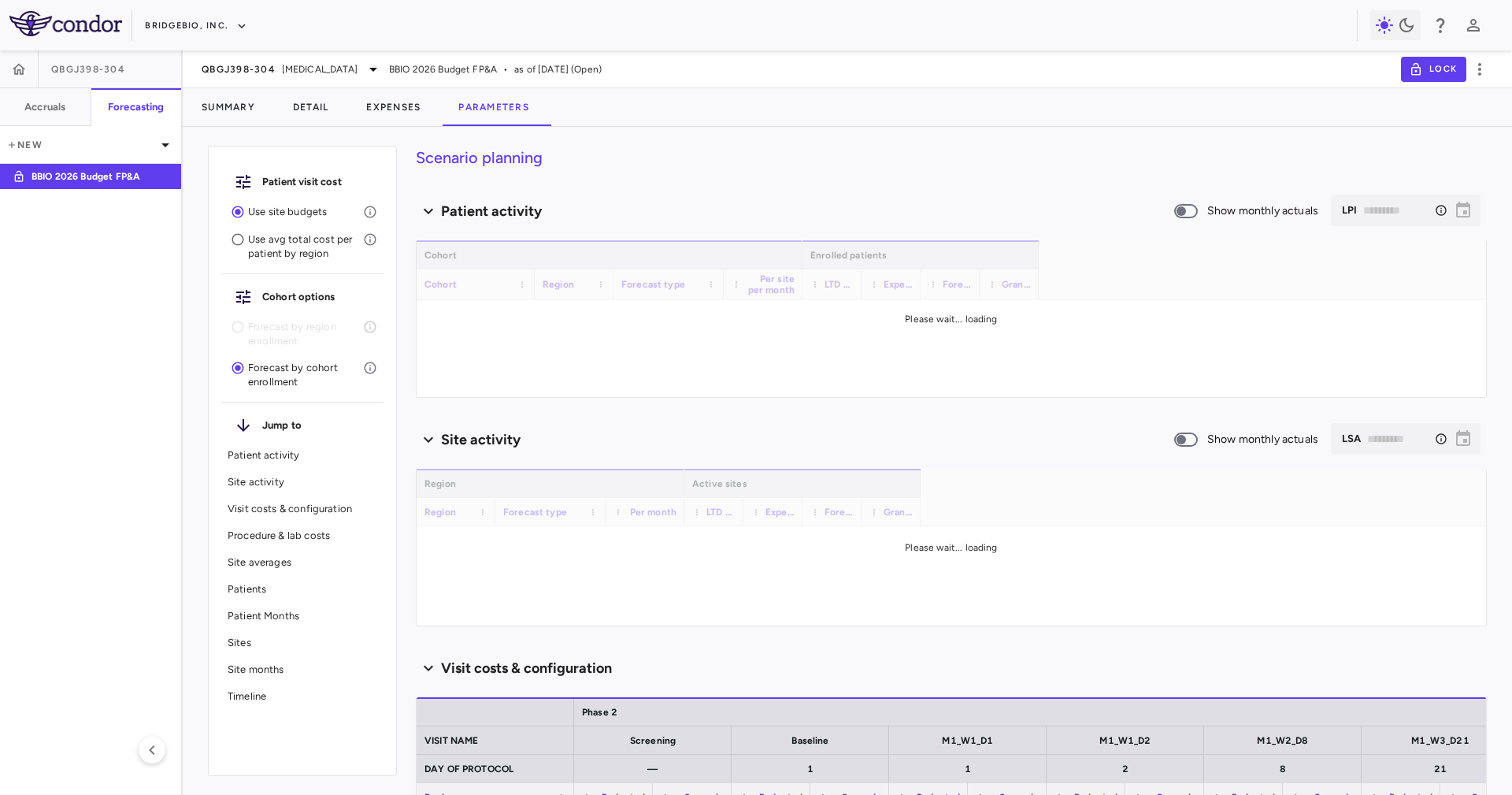
type input "********"
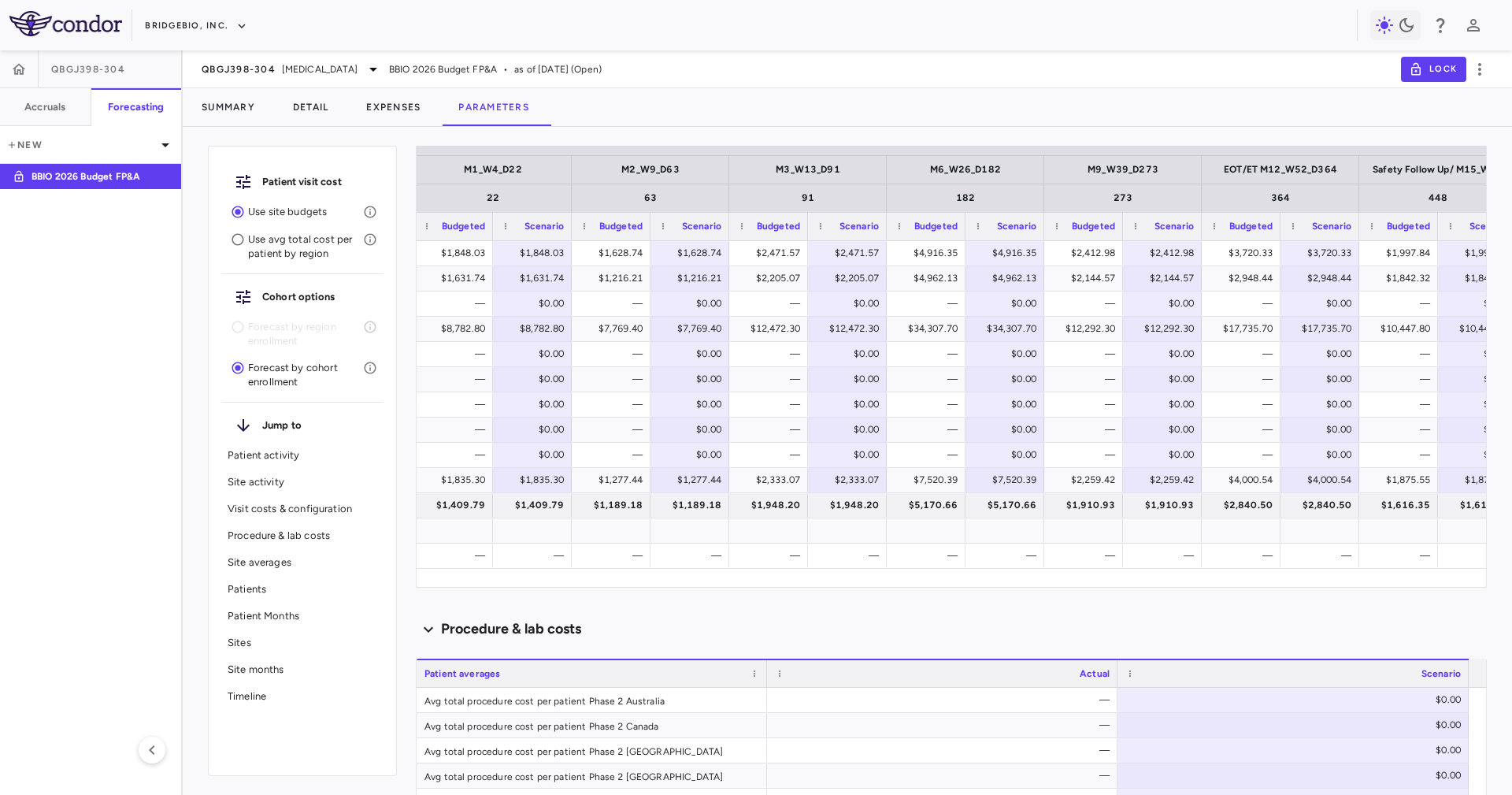
scroll to position [0, 1152]
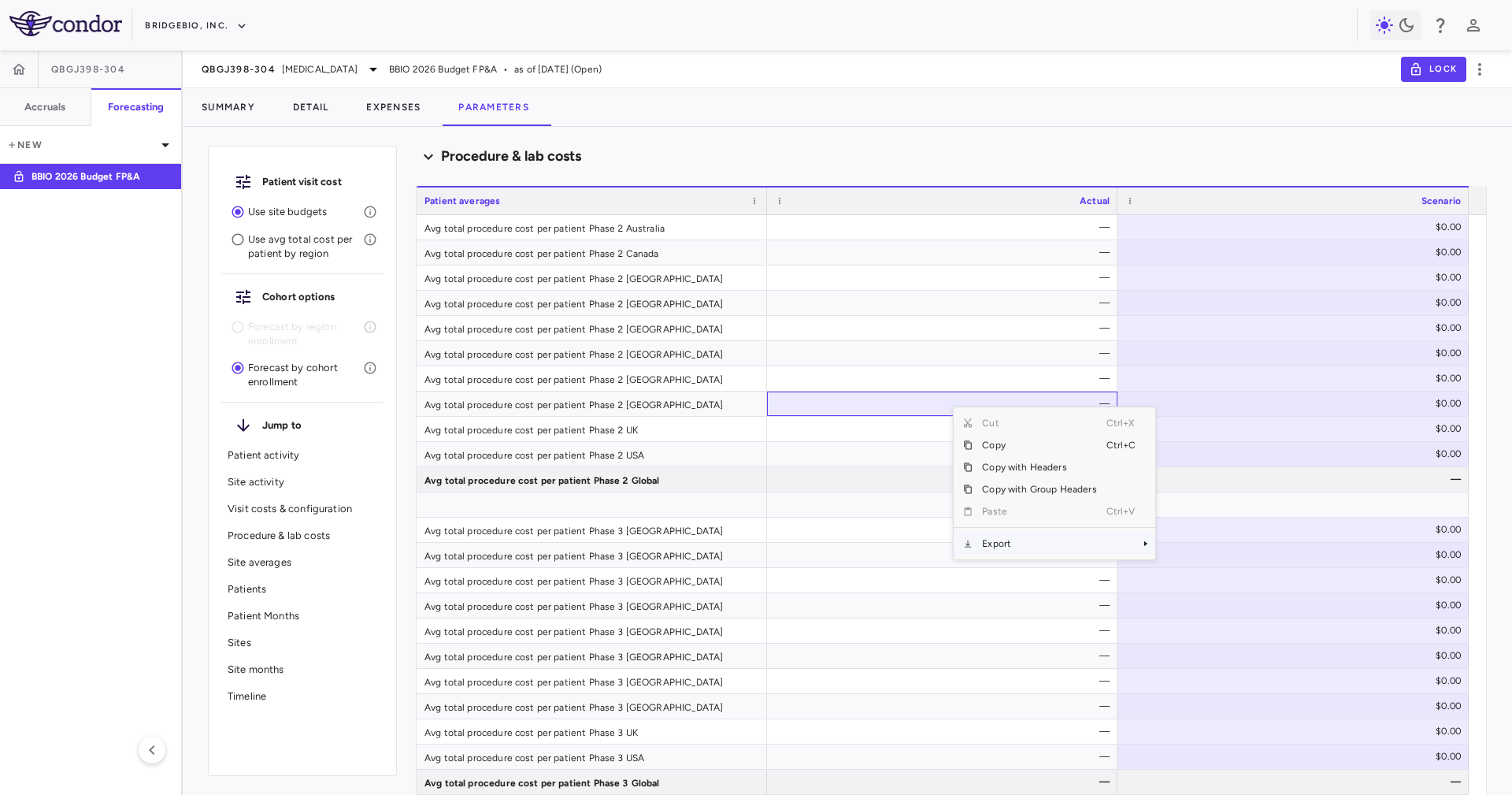
click at [1025, 535] on span "Export" at bounding box center [1039, 542] width 133 height 22
click at [1221, 564] on span "Excel Export" at bounding box center [1206, 570] width 74 height 22
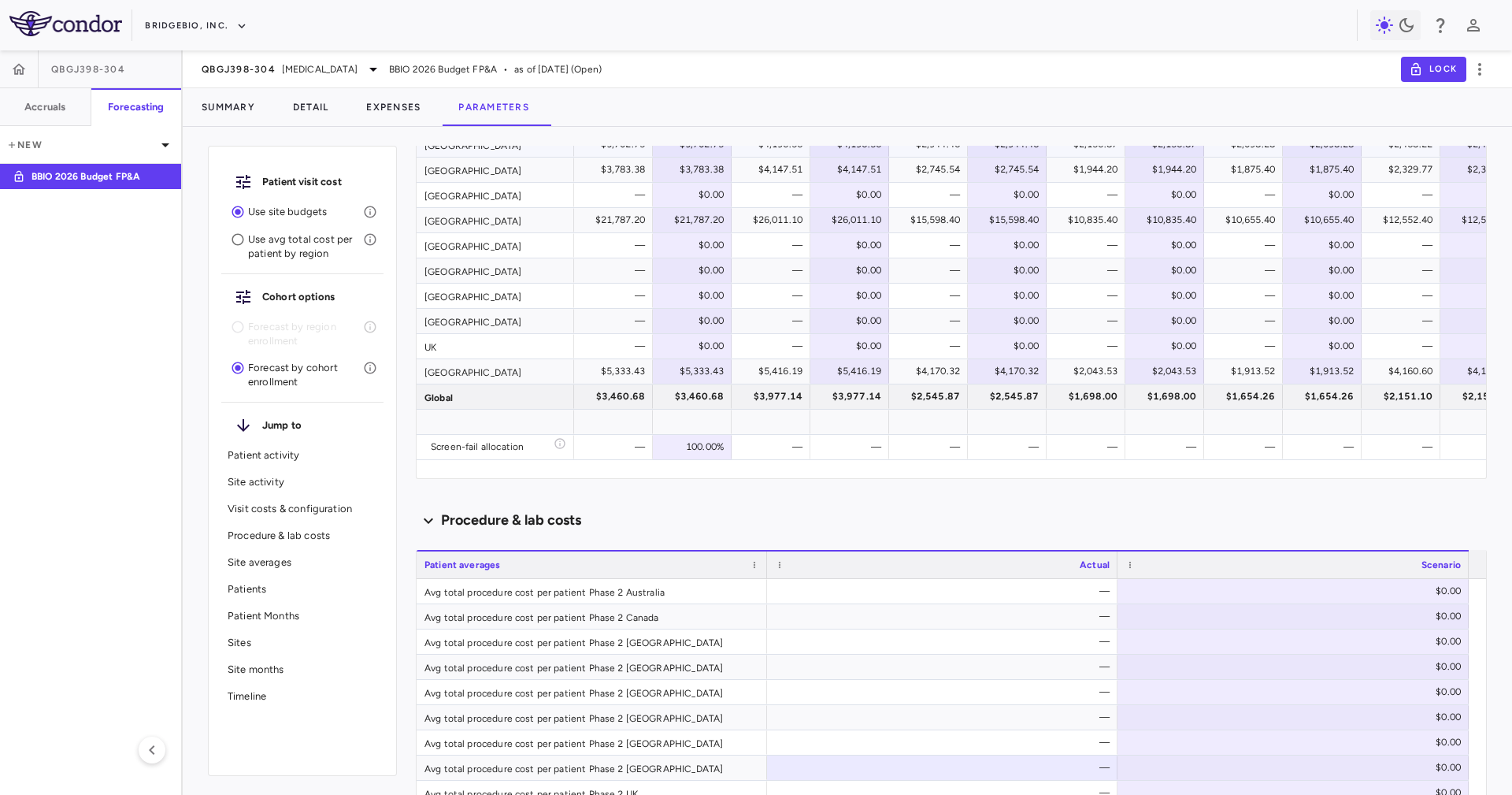
scroll to position [1772, 0]
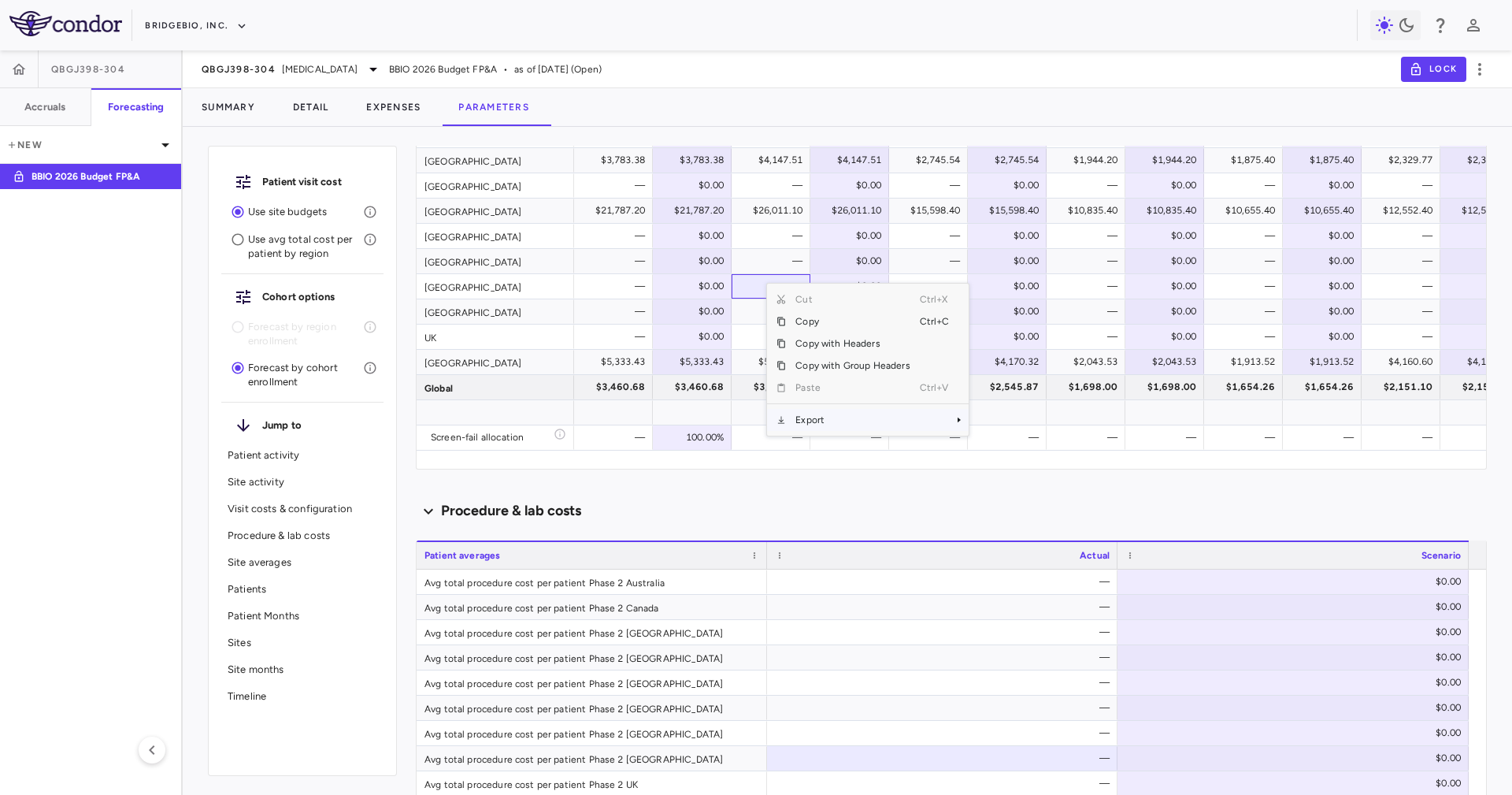
click at [835, 421] on span "Export" at bounding box center [852, 419] width 133 height 22
click at [978, 444] on span "SubMenu" at bounding box center [978, 448] width 10 height 10
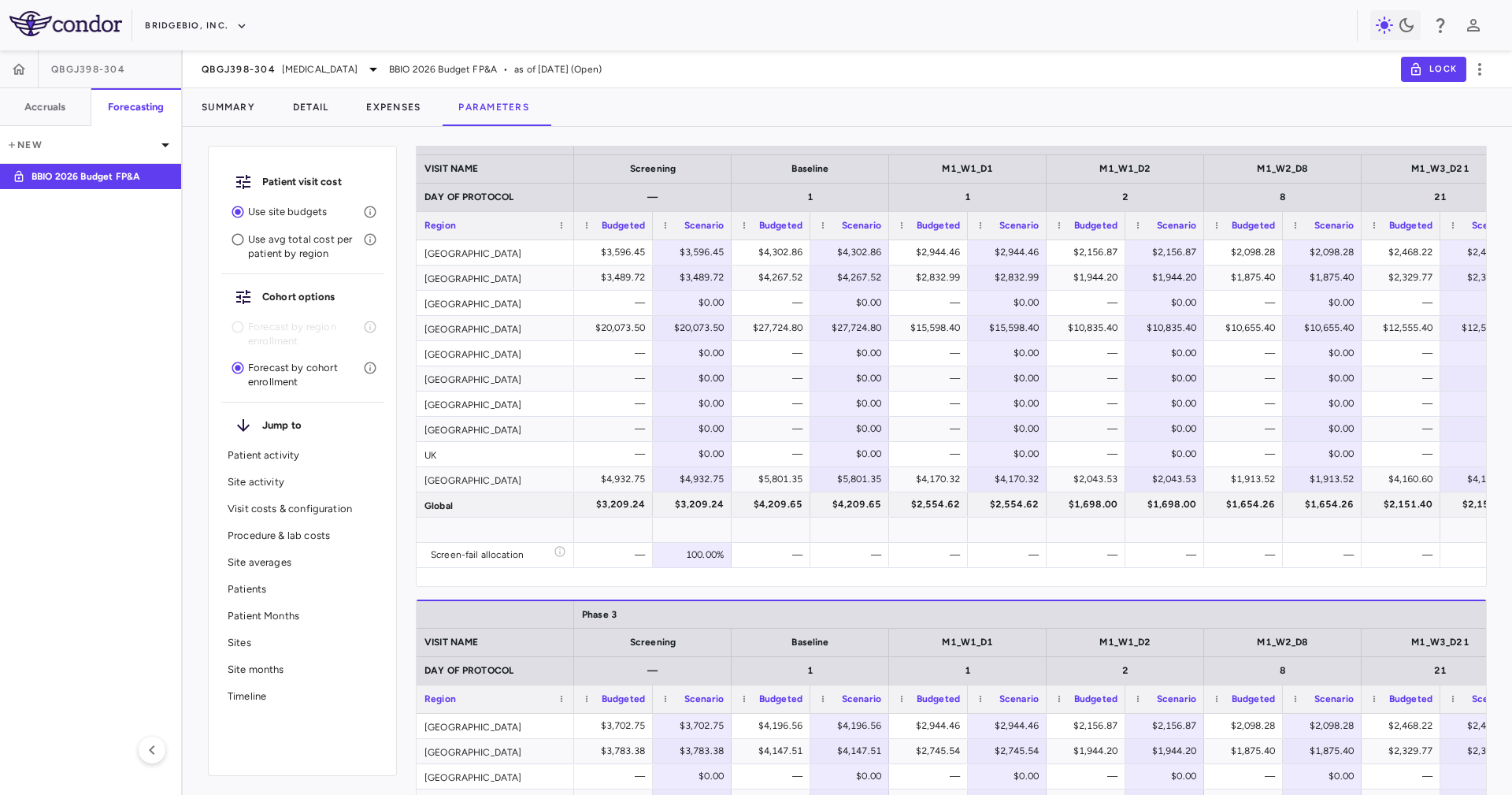
click at [695, 588] on div "Drag here to set row groups Drag here to set column labels Phase 2 VISIT NAME S…" at bounding box center [952, 593] width 1071 height 934
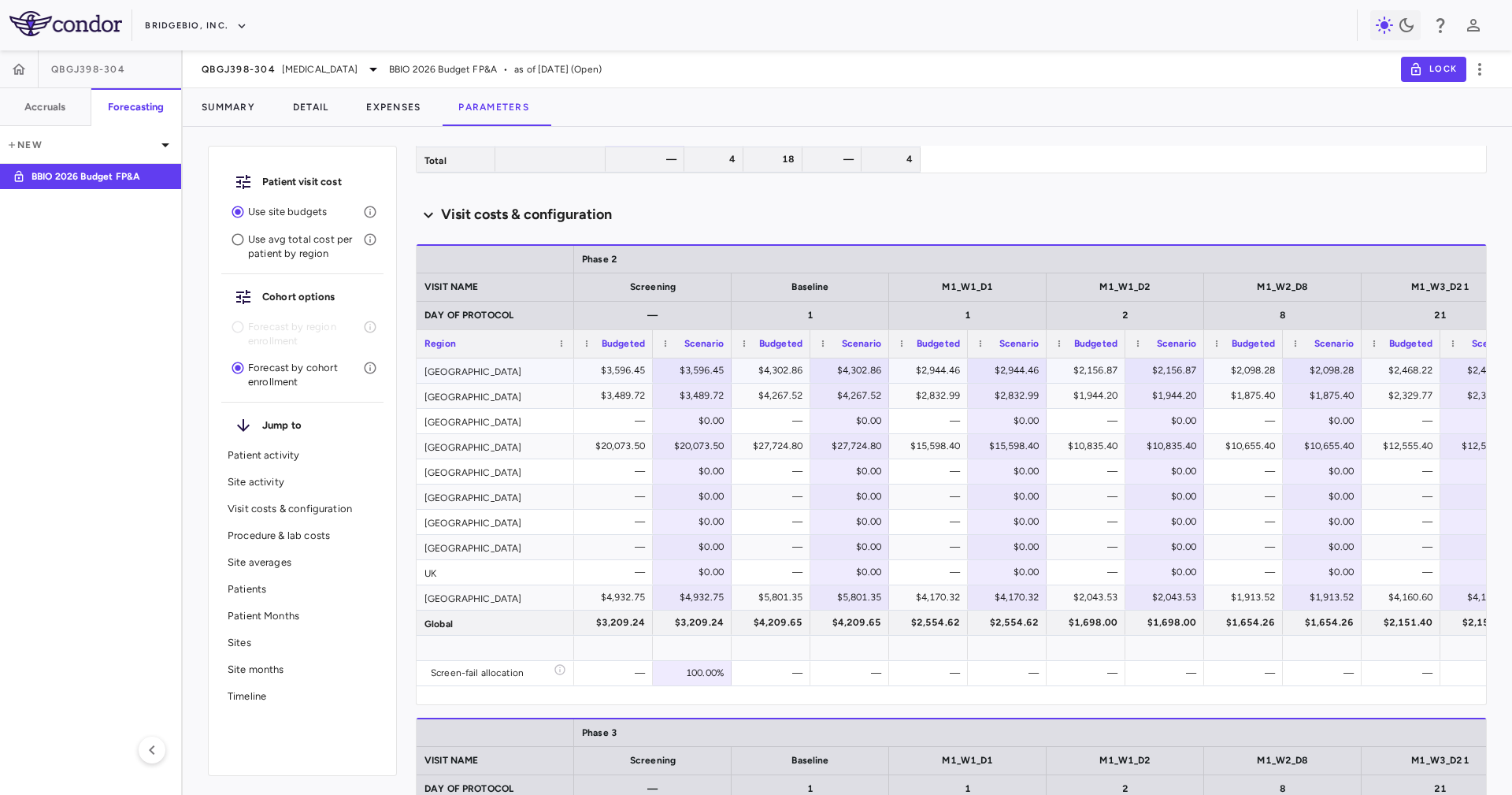
scroll to position [1299, 0]
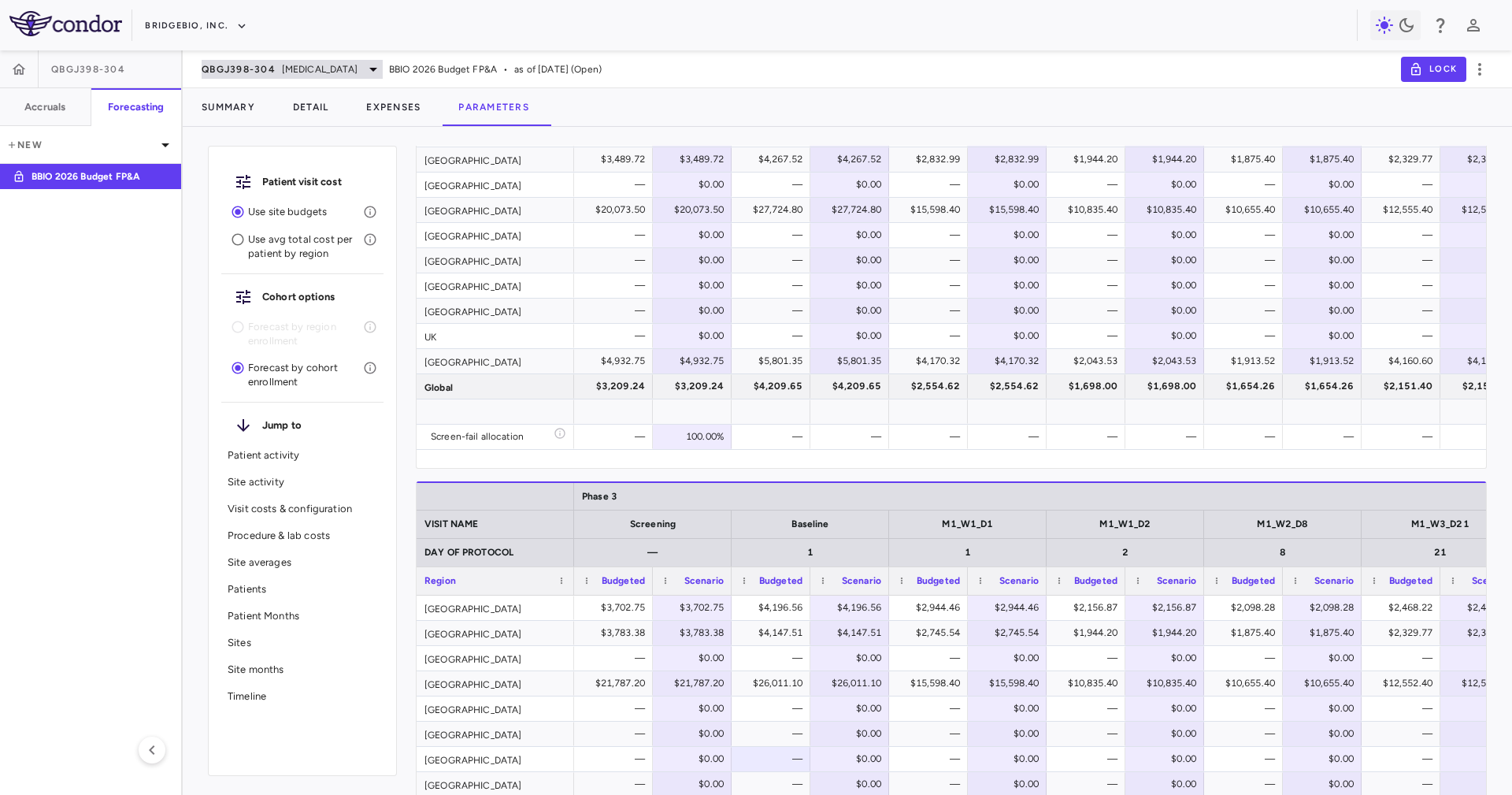
click at [286, 71] on span "[MEDICAL_DATA]" at bounding box center [319, 69] width 76 height 14
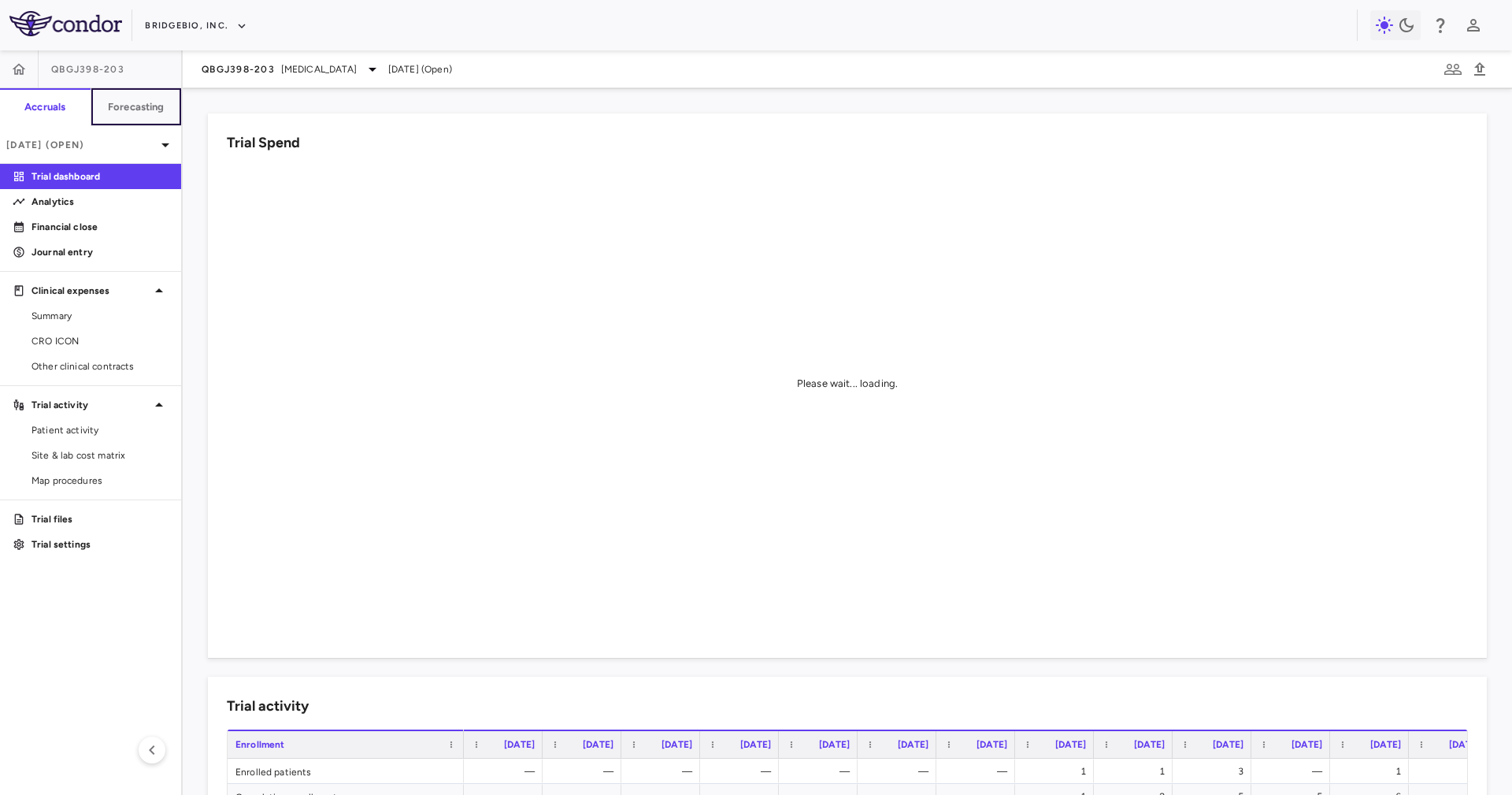
click at [144, 111] on h6 "Forecasting" at bounding box center [136, 107] width 56 height 14
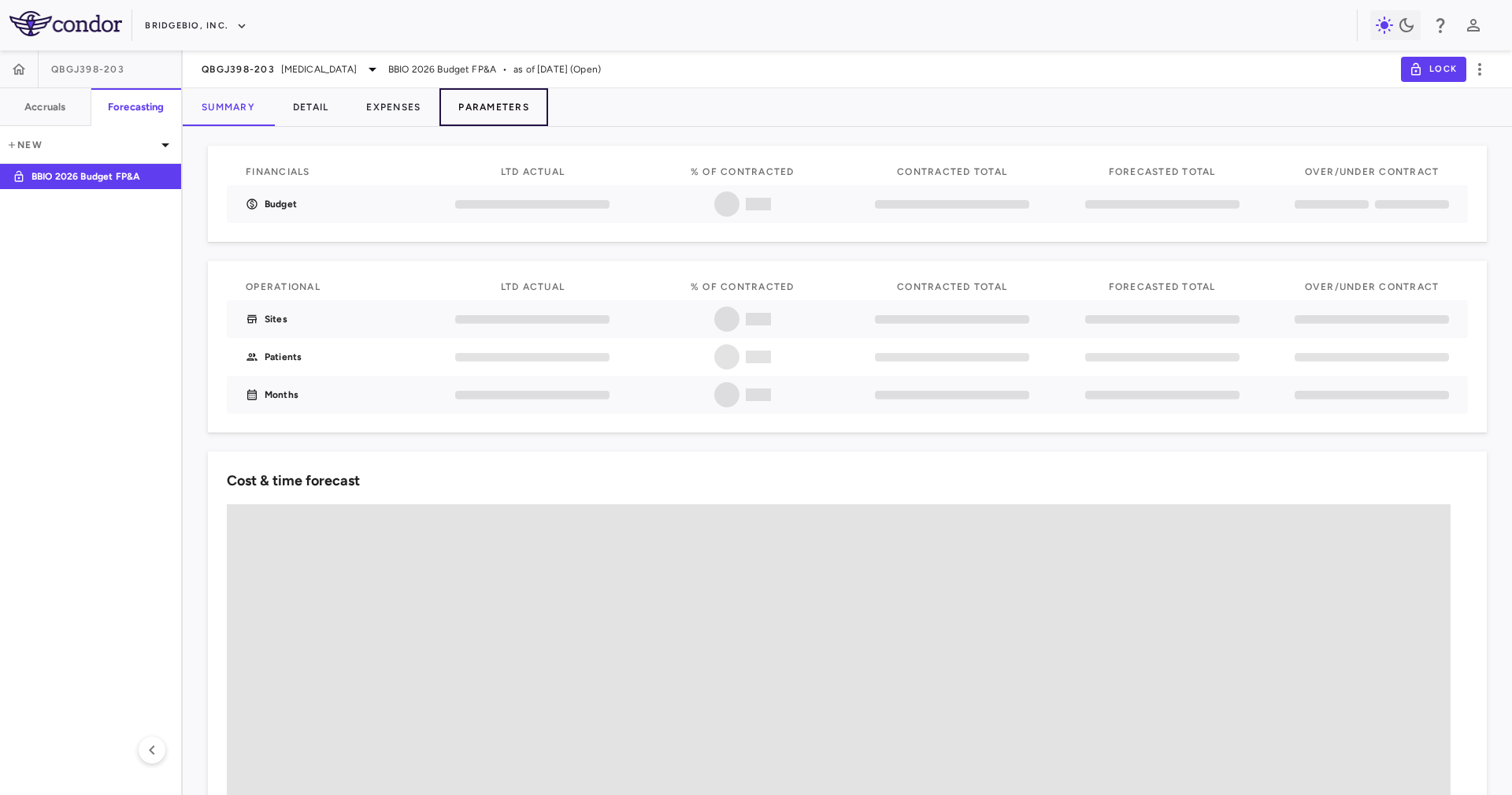
click at [485, 97] on button "Parameters" at bounding box center [493, 107] width 109 height 38
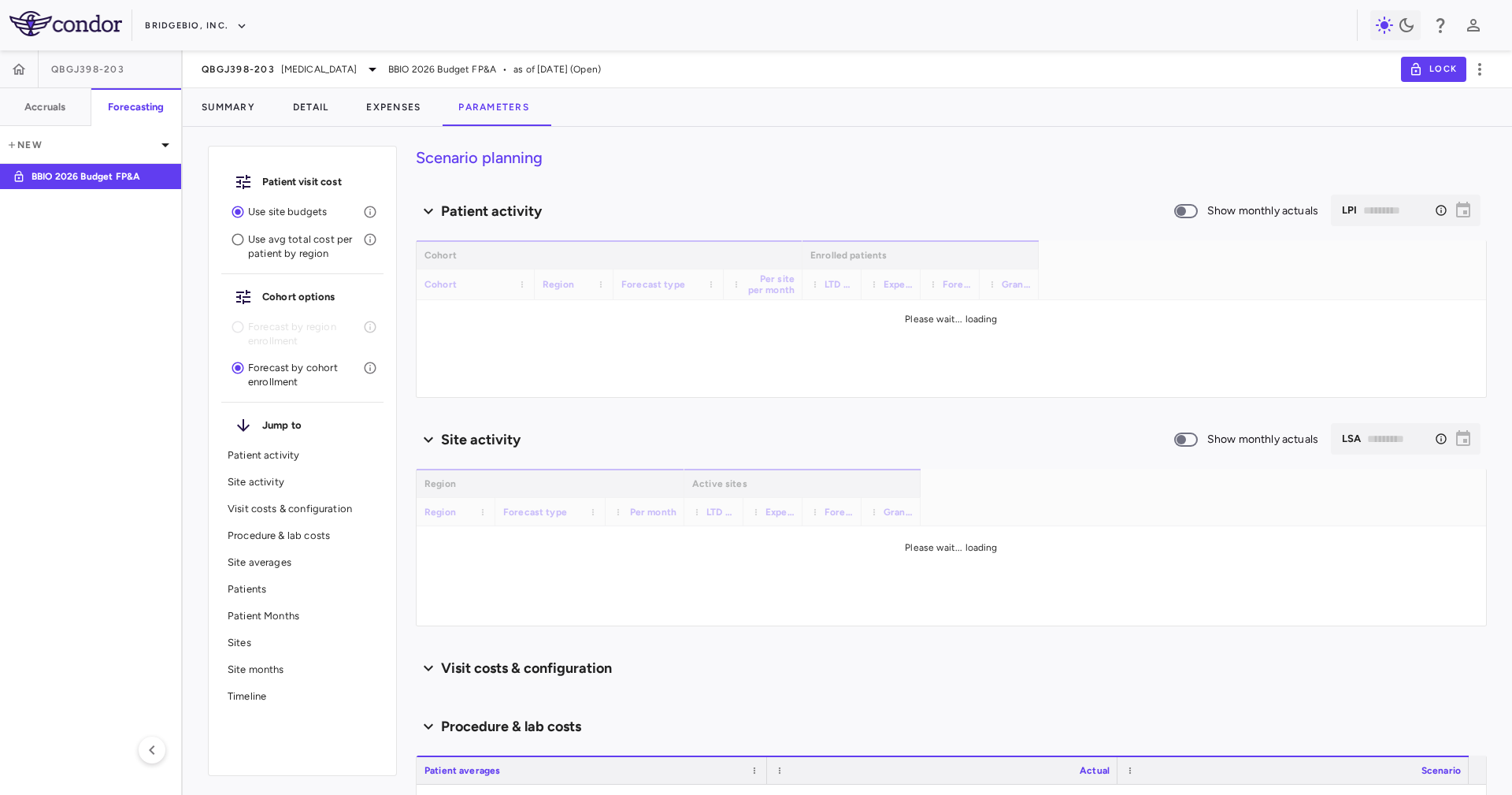
click at [609, 109] on div "Summary Detail Expenses Parameters" at bounding box center [847, 107] width 1329 height 38
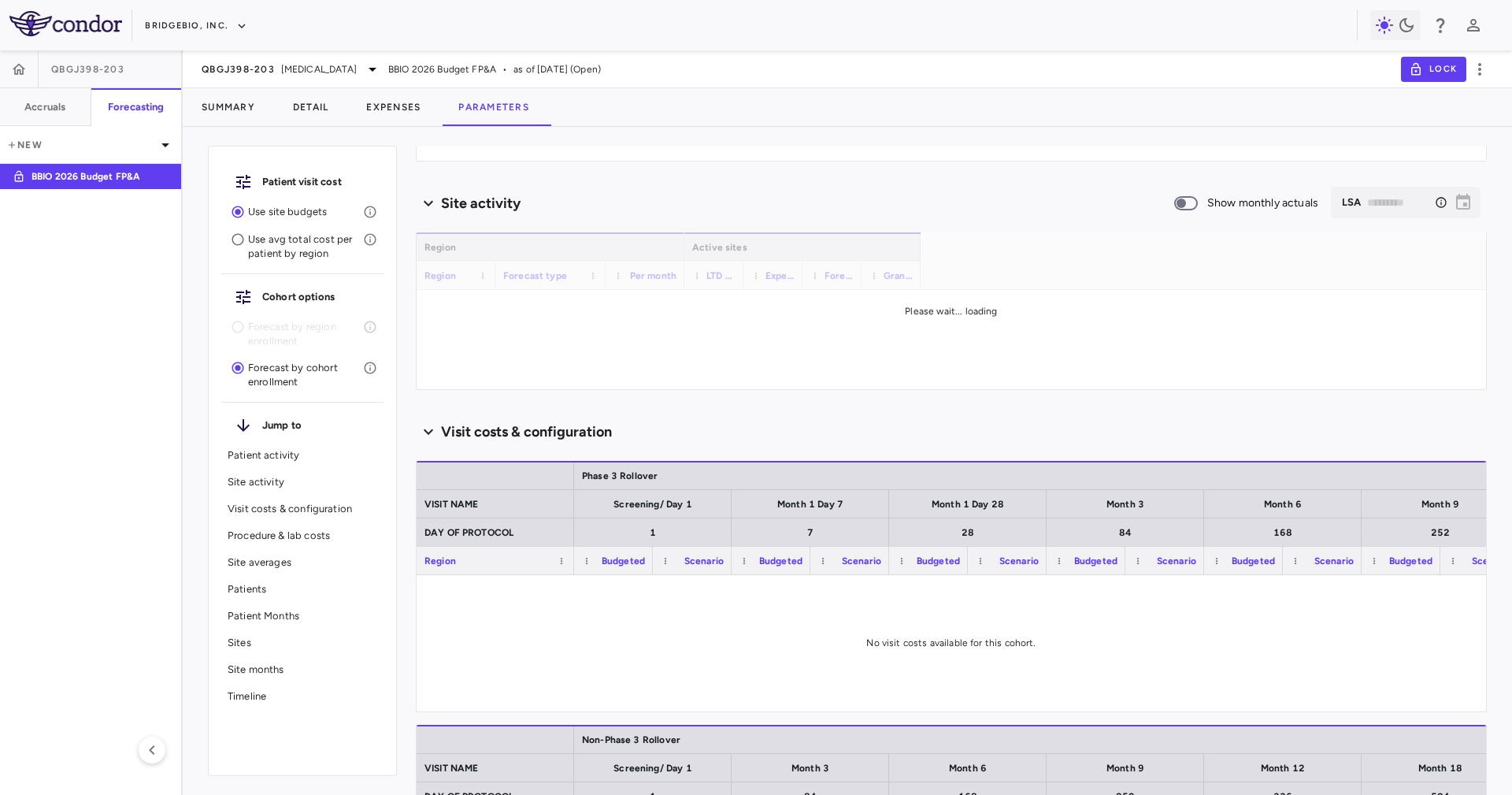
scroll to position [354, 0]
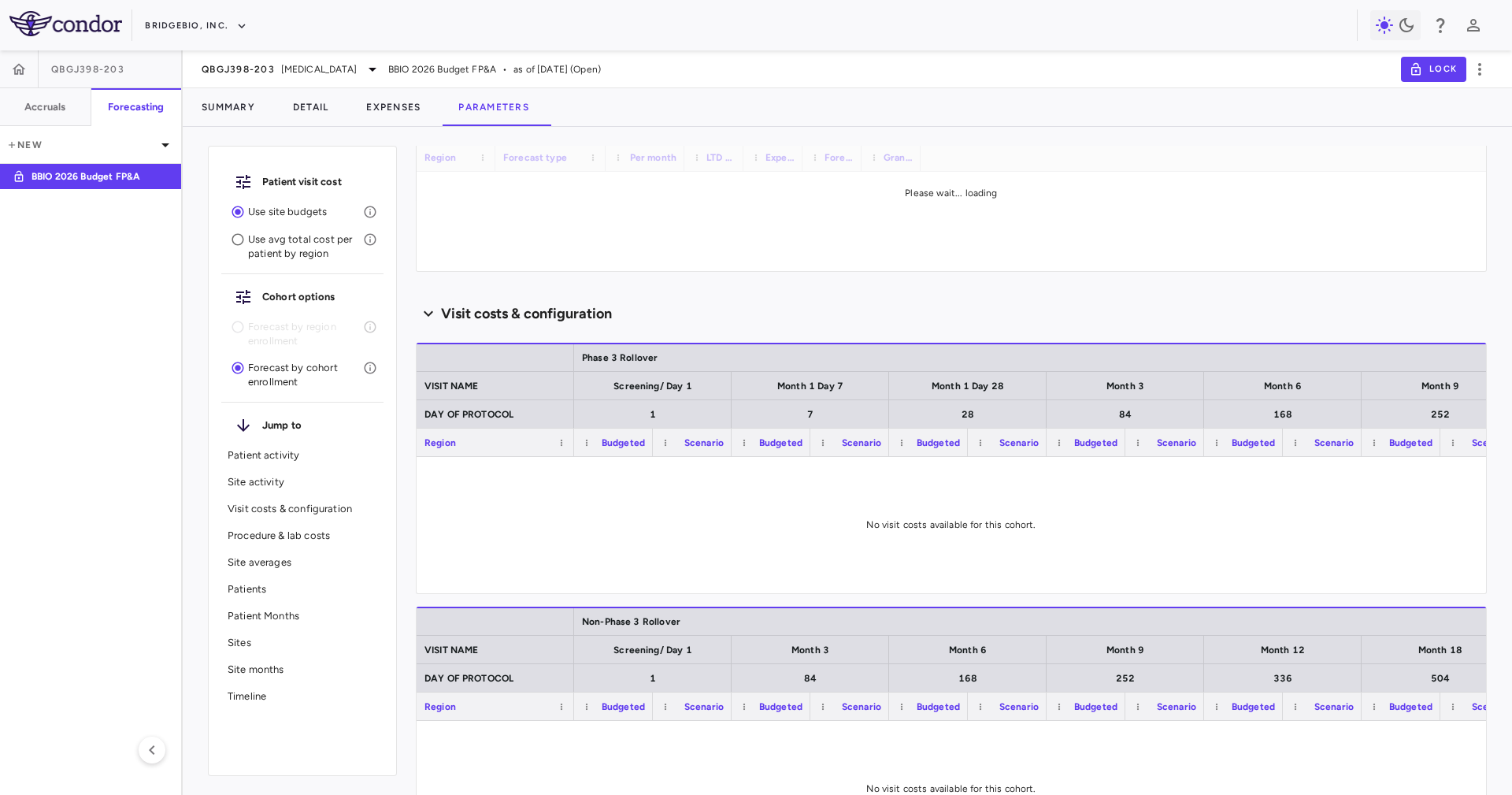
type input "********"
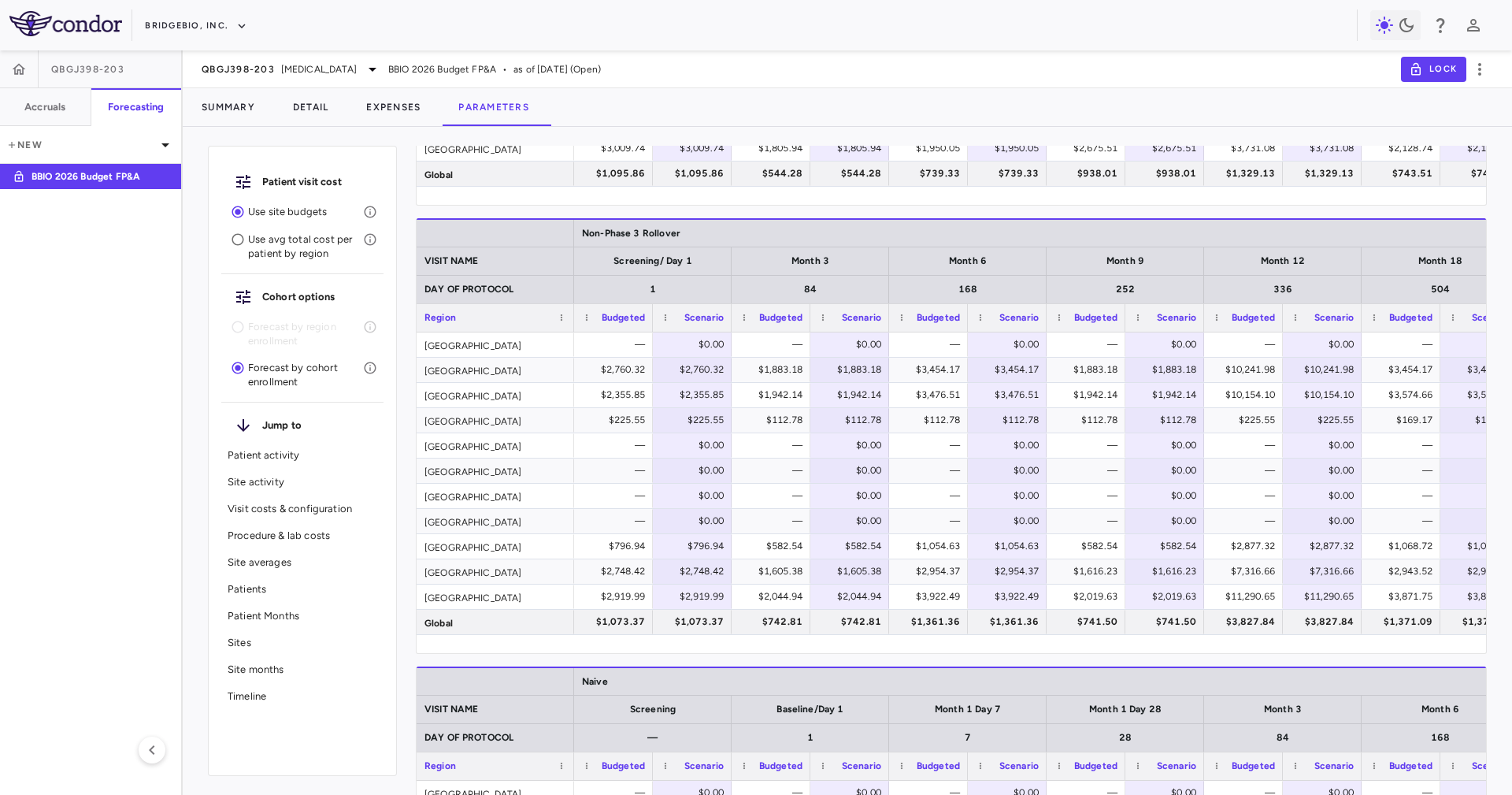
scroll to position [1654, 0]
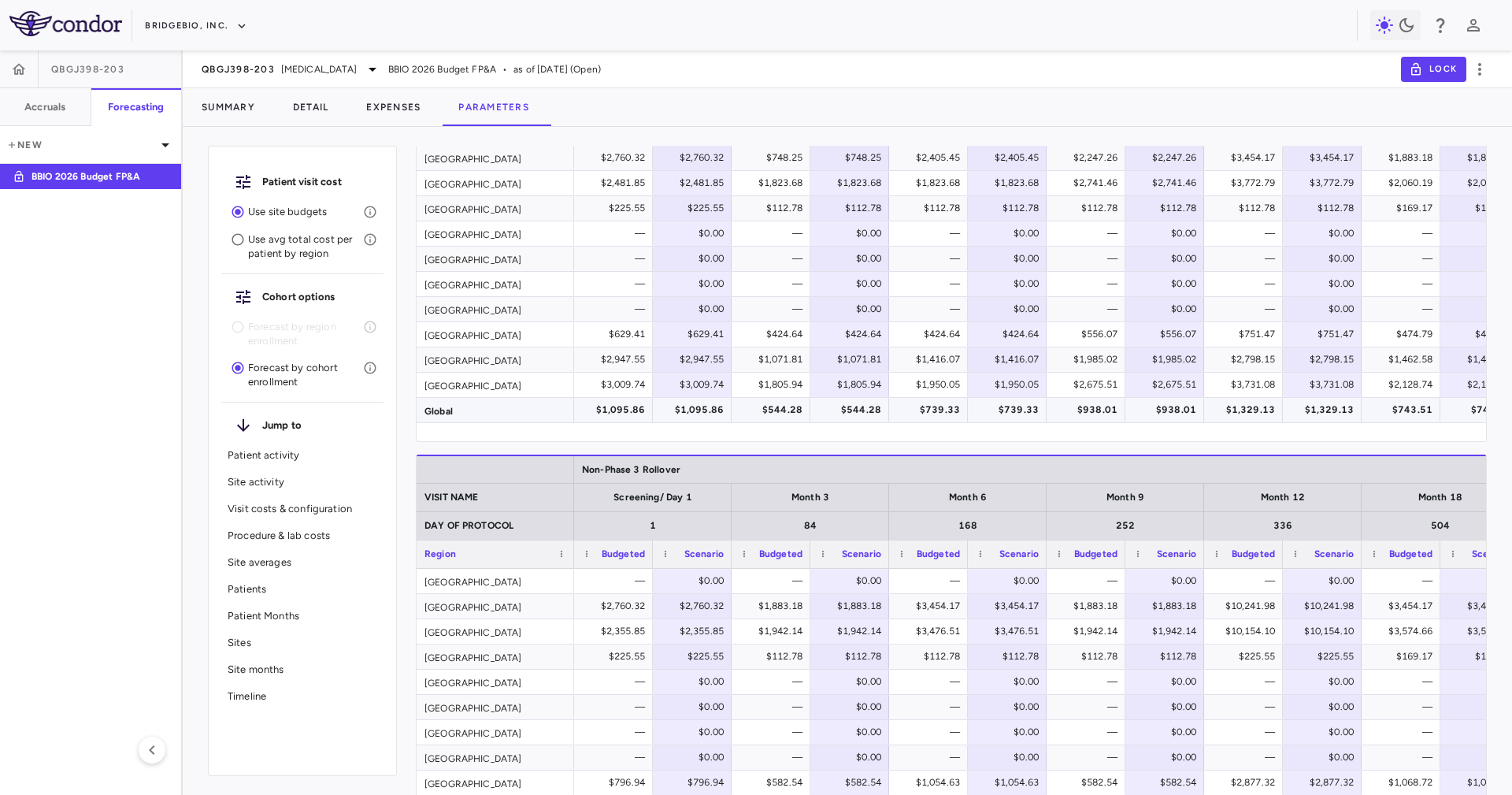
click at [718, 404] on div "$1,095.86" at bounding box center [694, 409] width 56 height 25
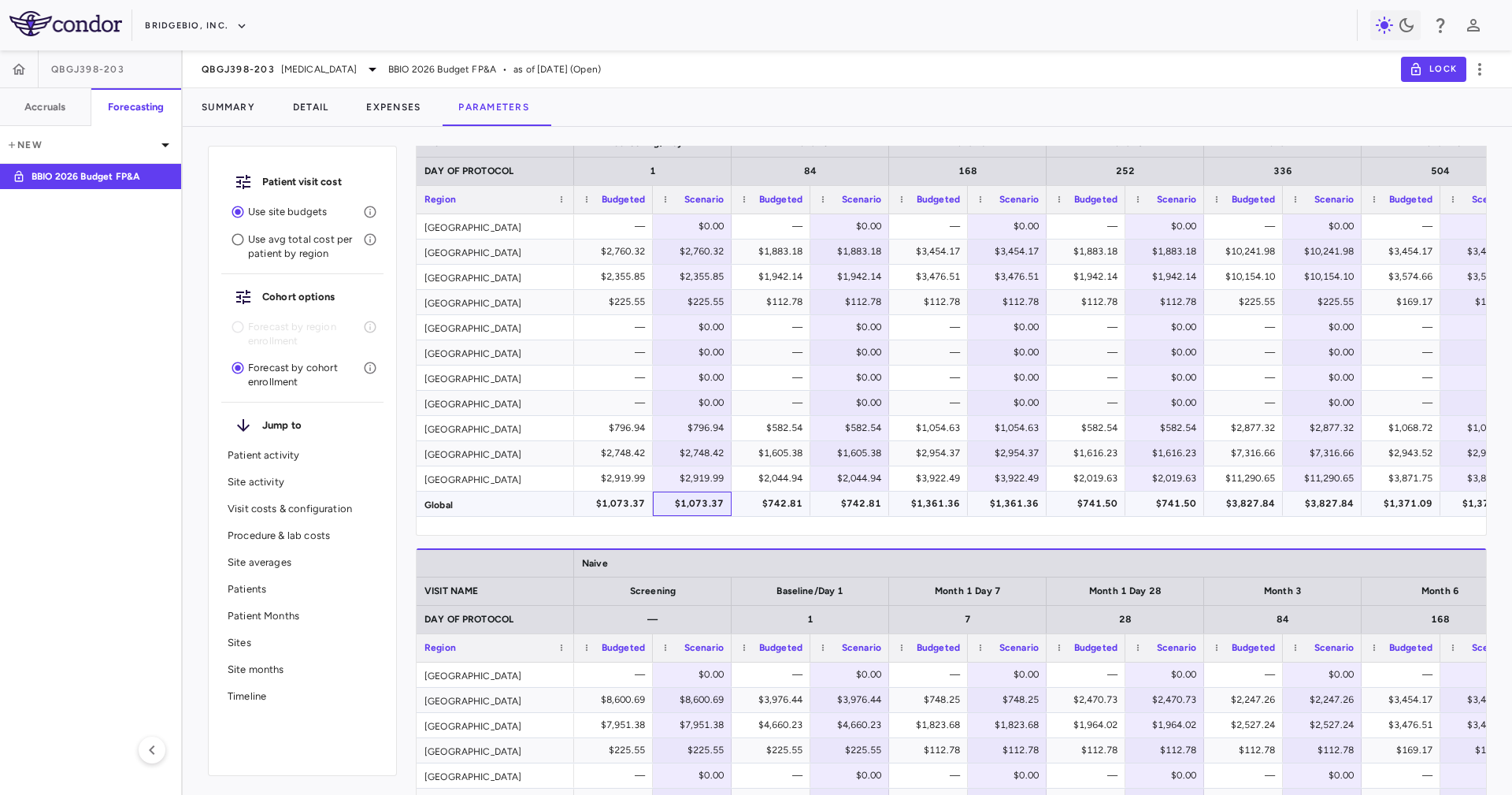
click at [719, 501] on div "$1,073.37" at bounding box center [694, 503] width 56 height 25
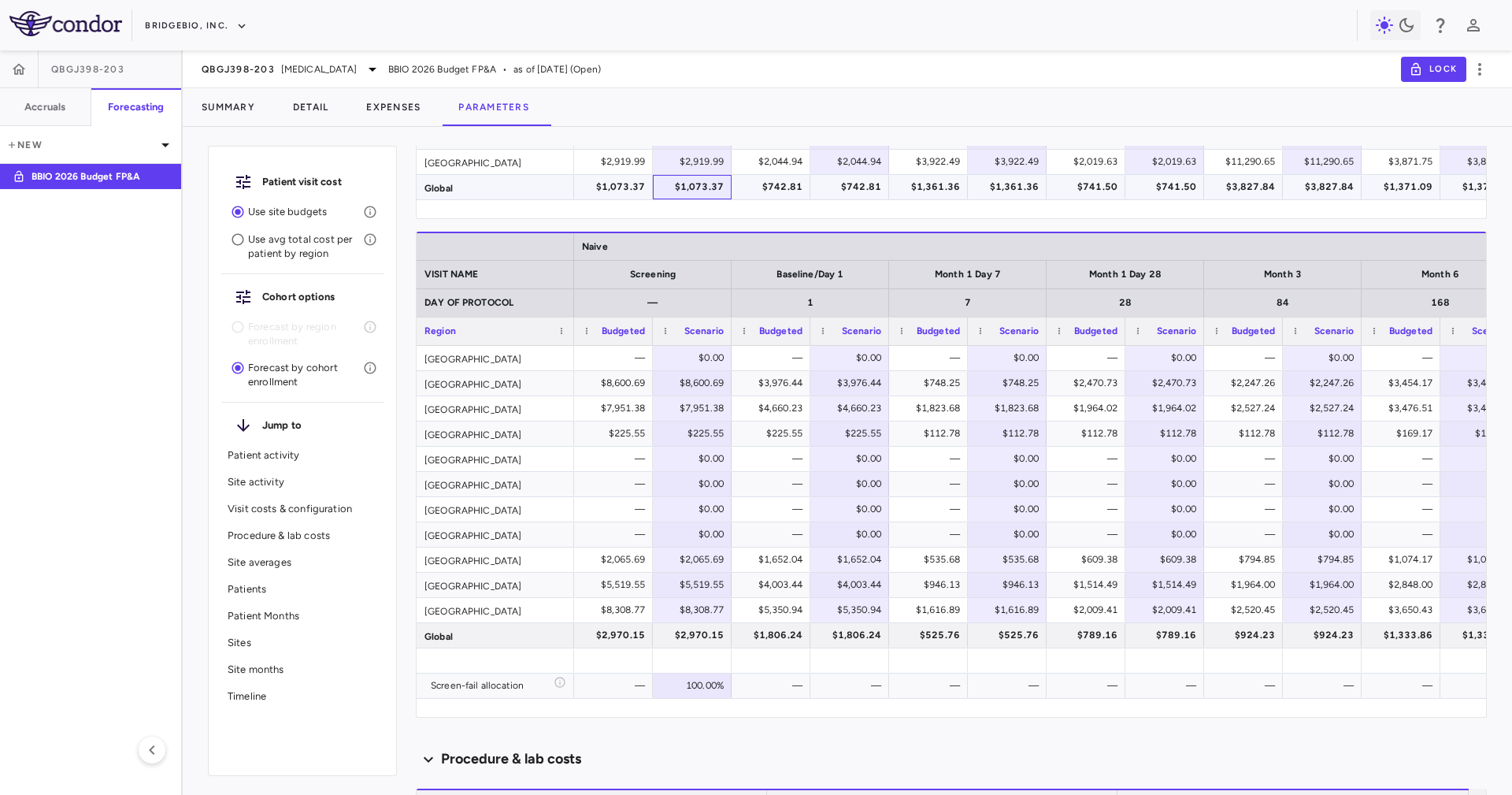
scroll to position [2481, 0]
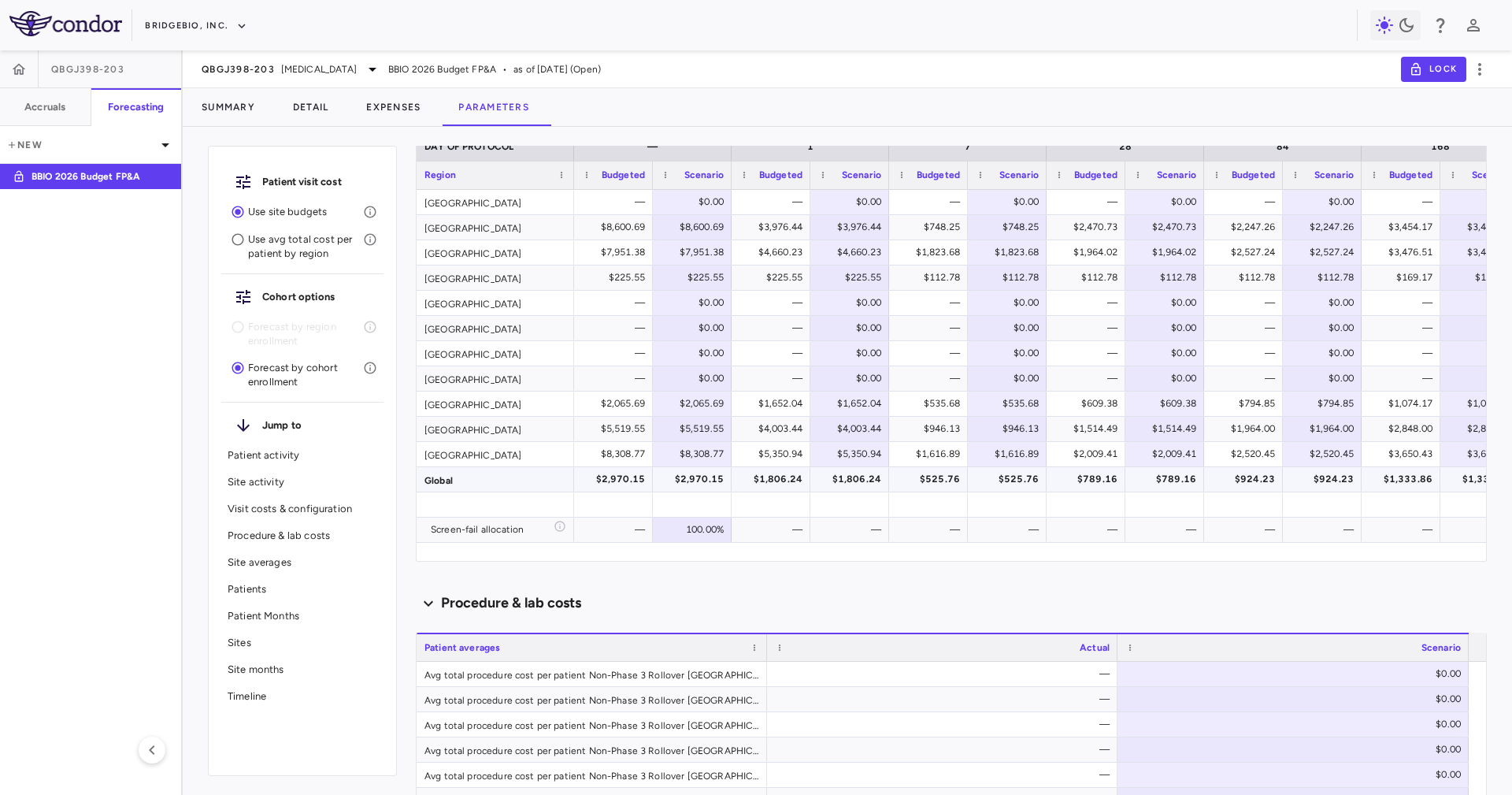
click at [704, 482] on div "$2,970.15" at bounding box center [694, 478] width 56 height 25
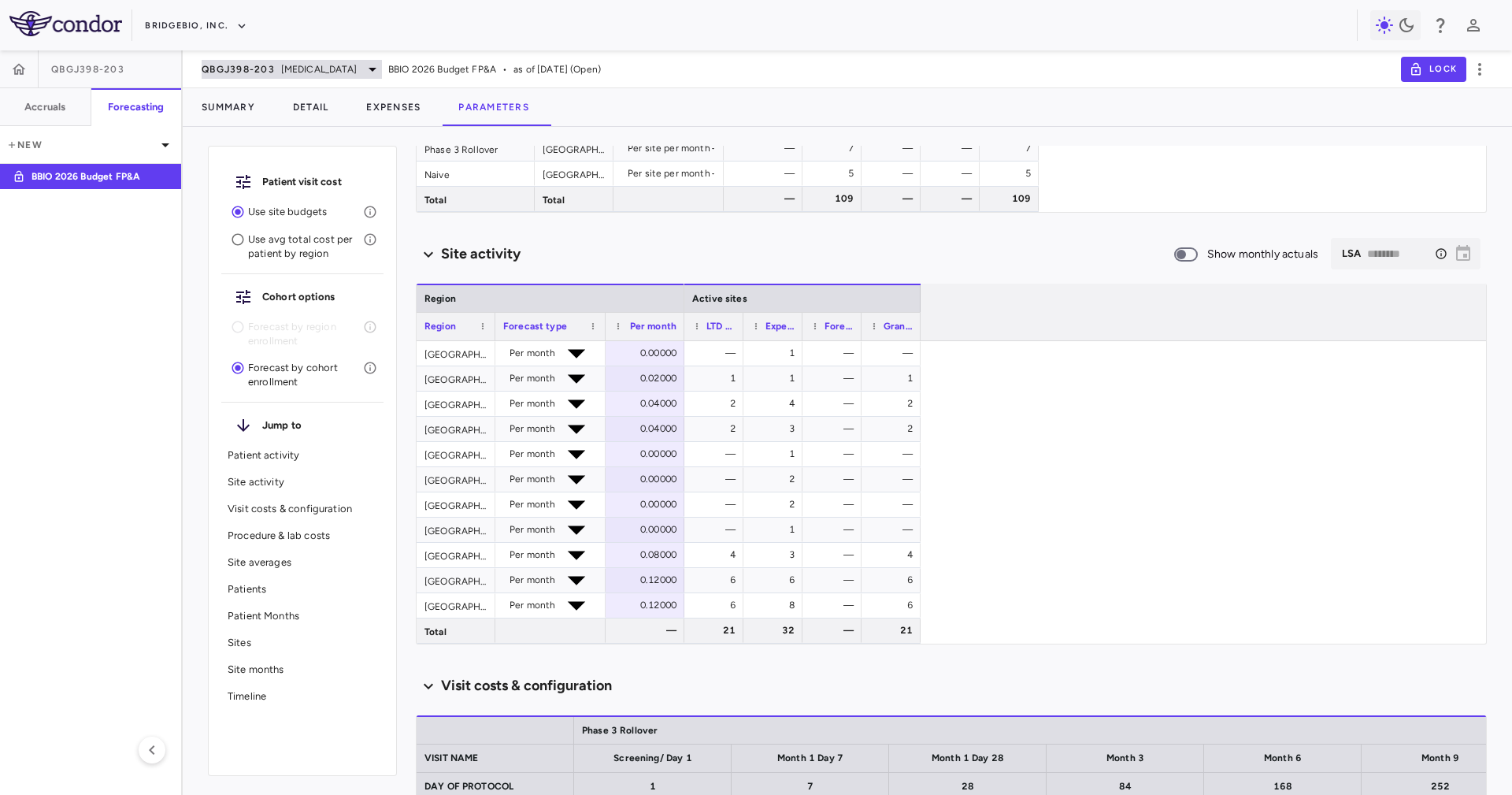
scroll to position [236, 0]
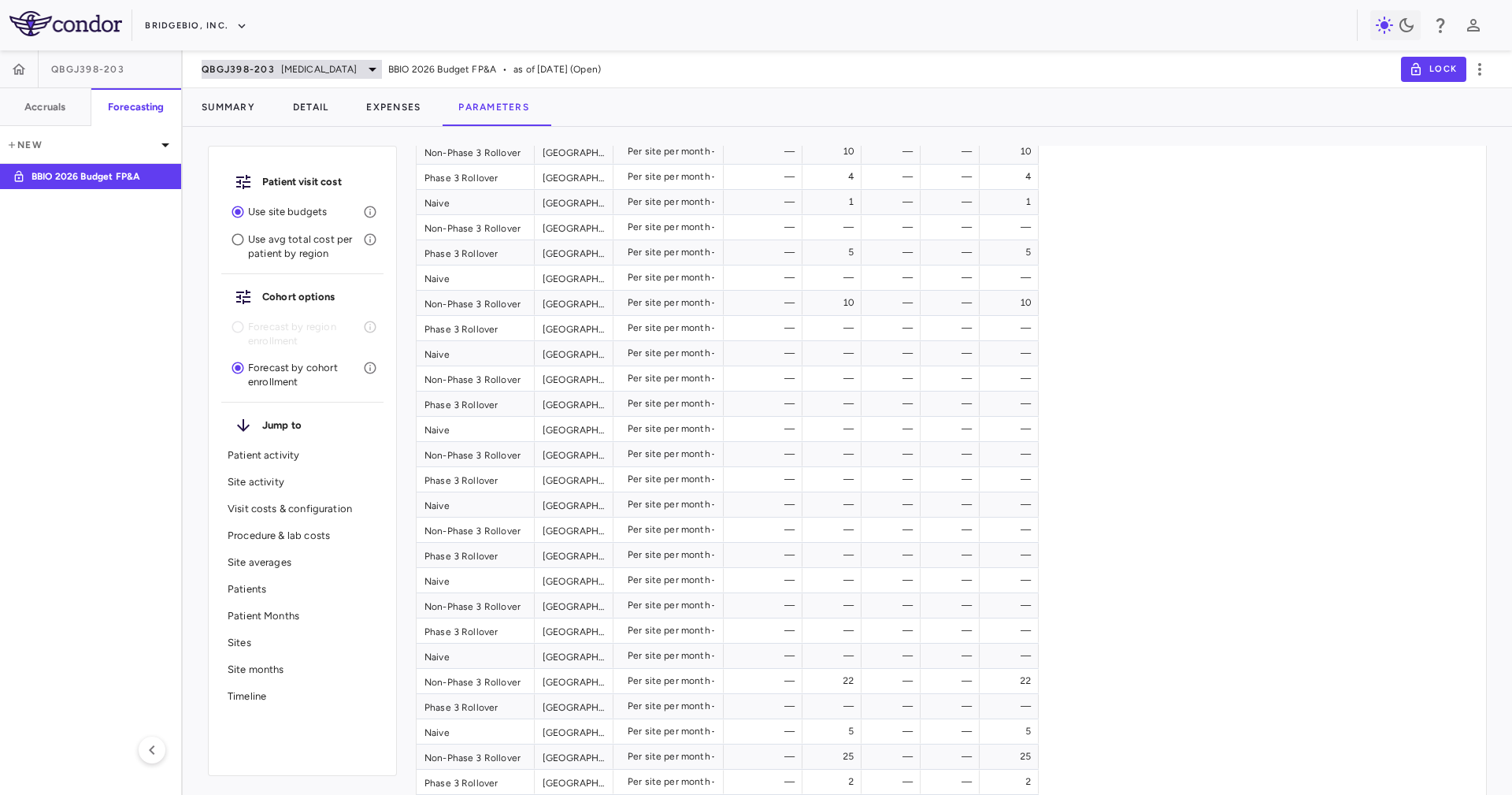
click at [288, 60] on div "QBGJ398-203 Achondroplasia" at bounding box center [292, 70] width 181 height 19
click at [222, 19] on button "BridgeBio, Inc." at bounding box center [195, 26] width 102 height 25
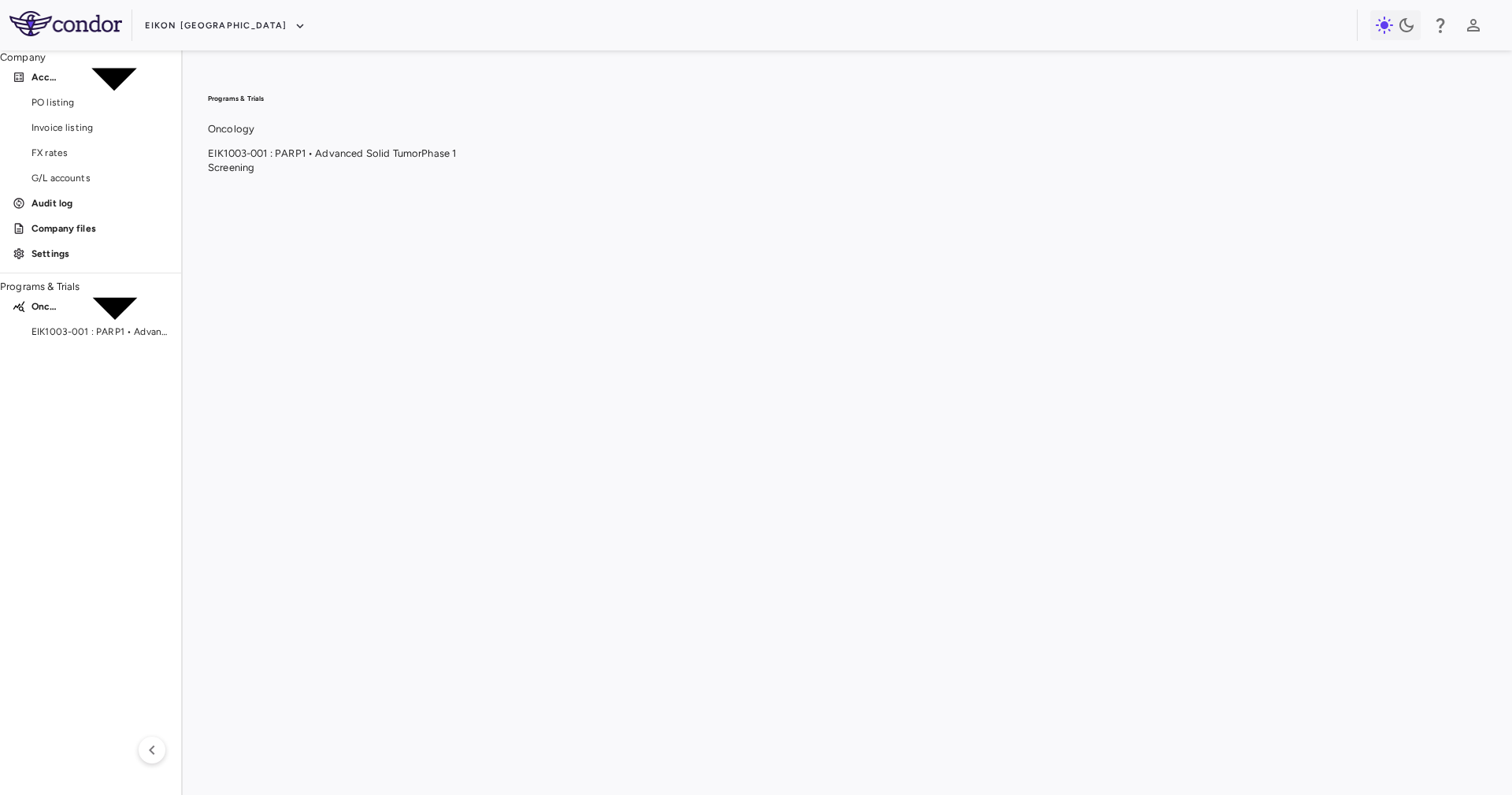
click at [777, 158] on li "EIK1003-001 : PARP1 • Advanced Solid Tumor Phase 1 Screening" at bounding box center [846, 161] width 1279 height 29
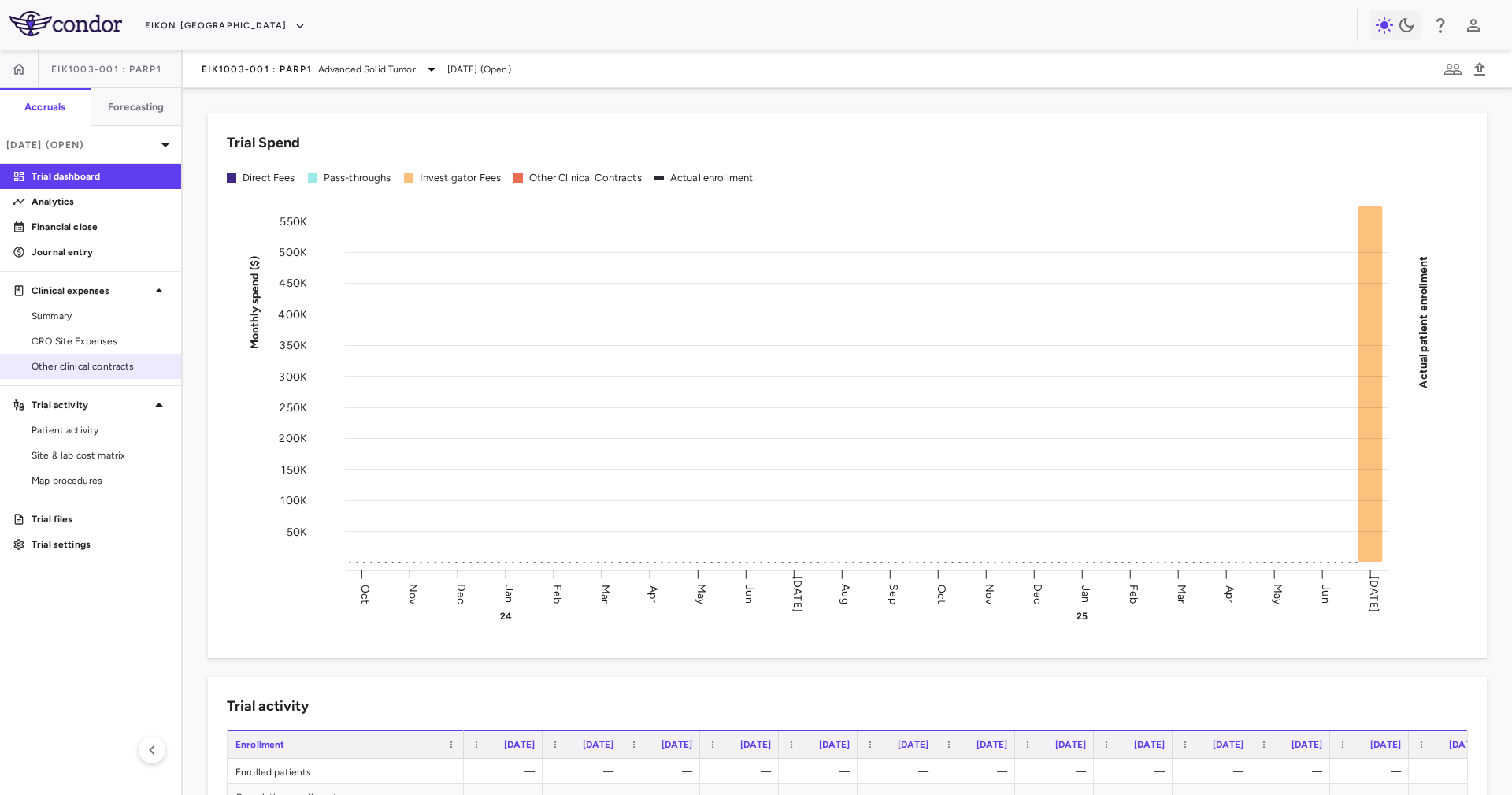
click at [132, 359] on span "Other clinical contracts" at bounding box center [99, 365] width 137 height 14
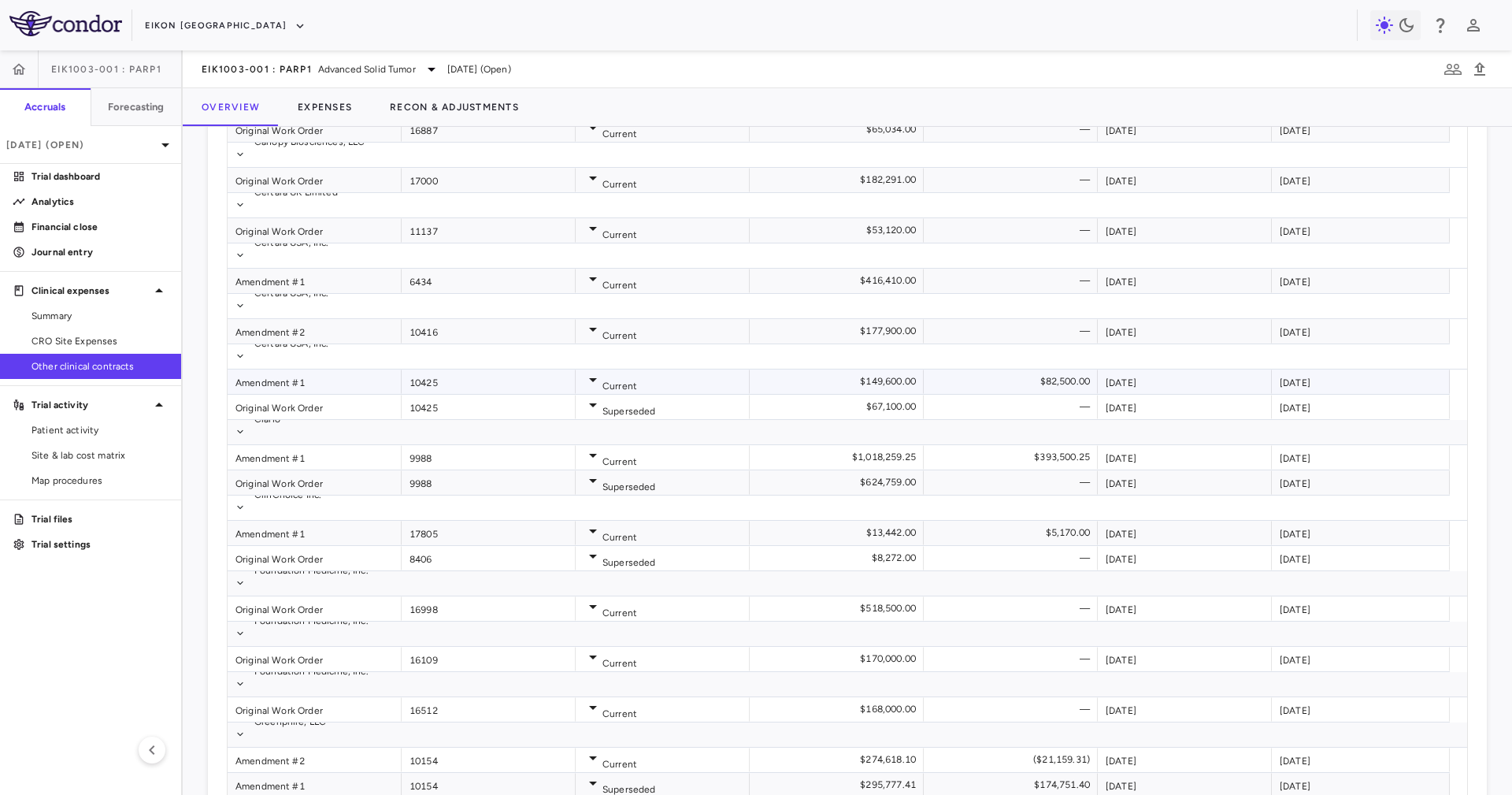
scroll to position [749, 0]
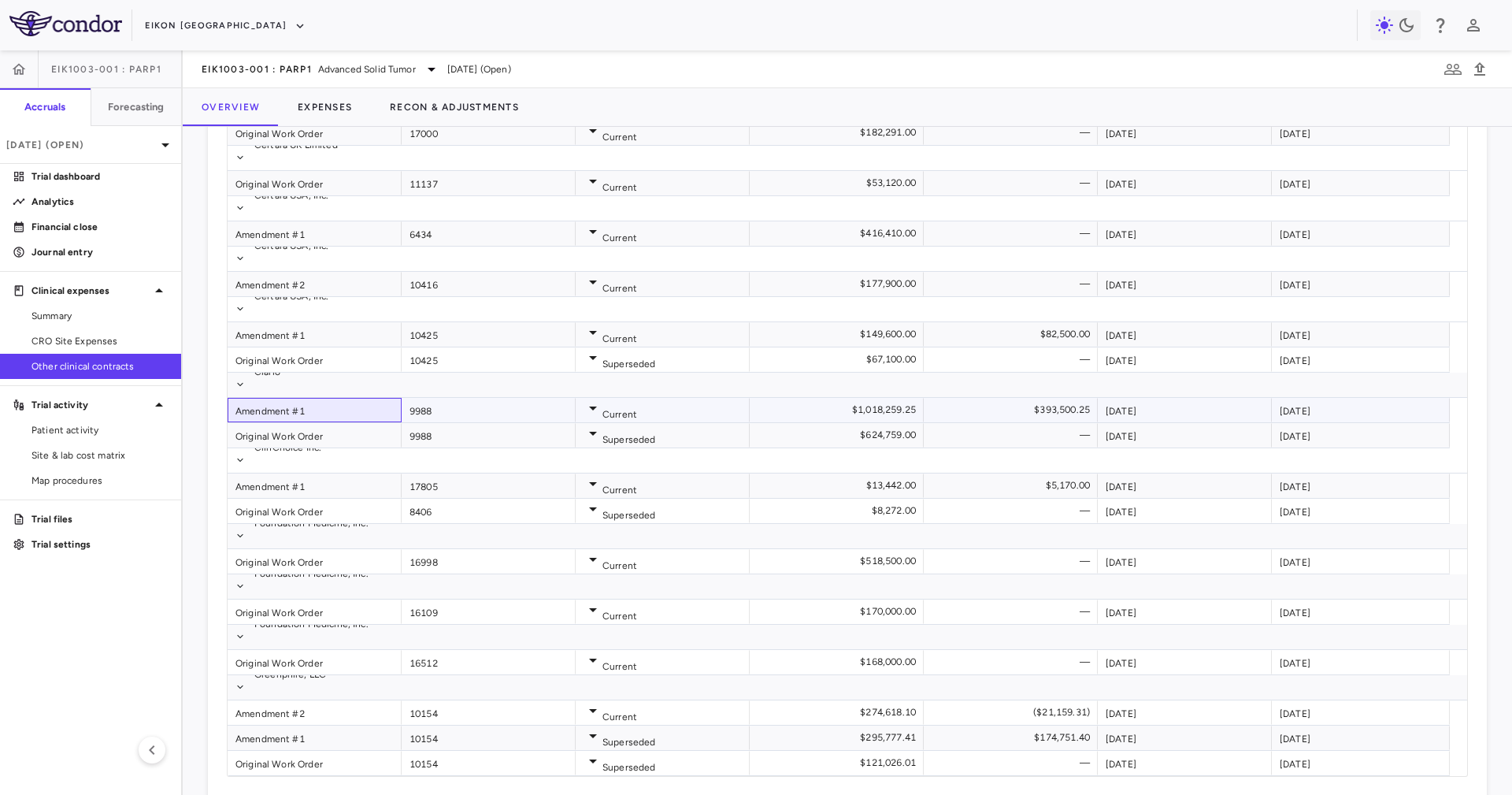
click at [310, 398] on div "Amendment #1" at bounding box center [315, 410] width 174 height 25
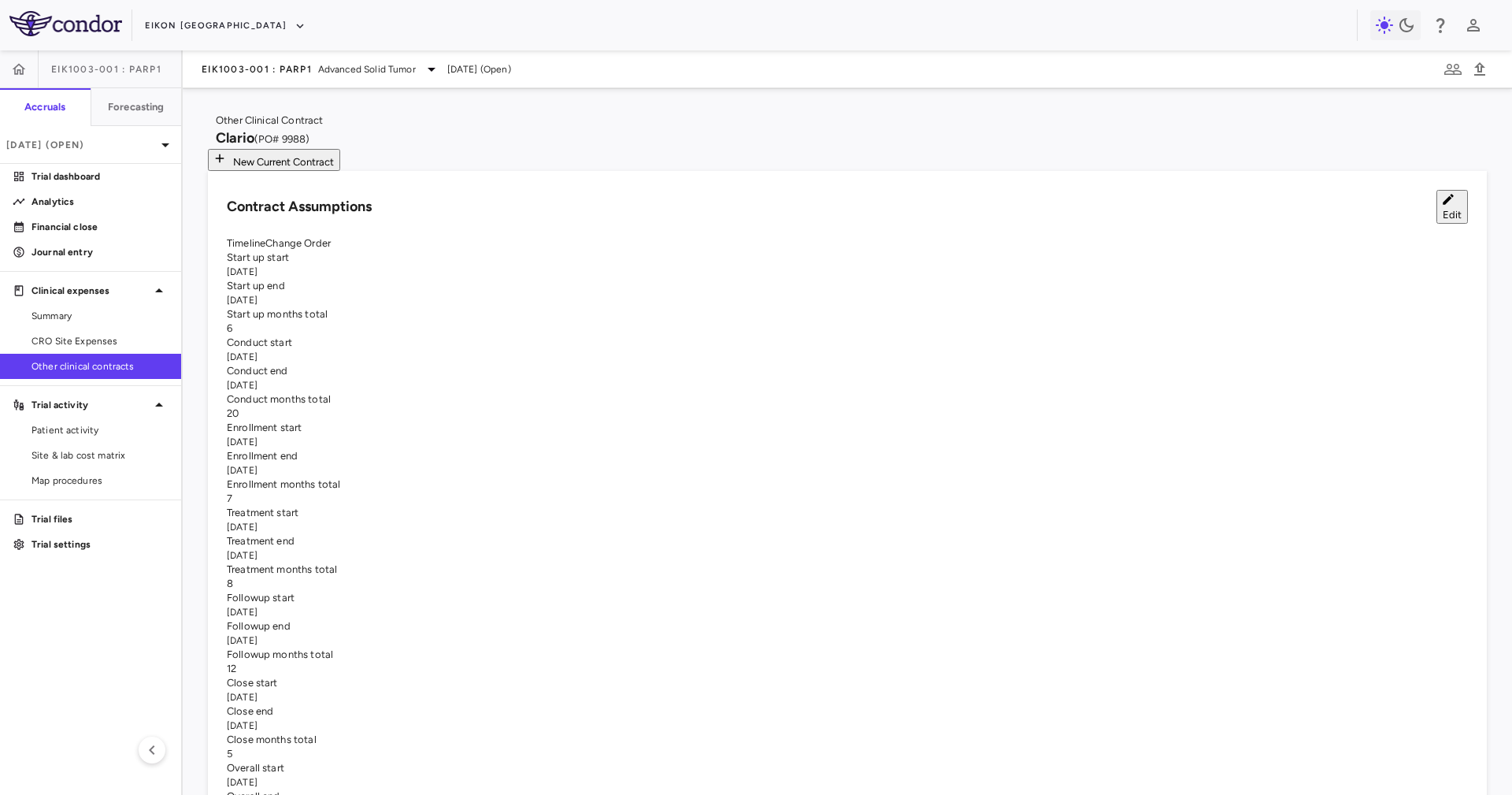
click at [888, 132] on div "Other Clinical Contract Clario (PO# 9988) New Current Contract" at bounding box center [846, 143] width 1279 height 57
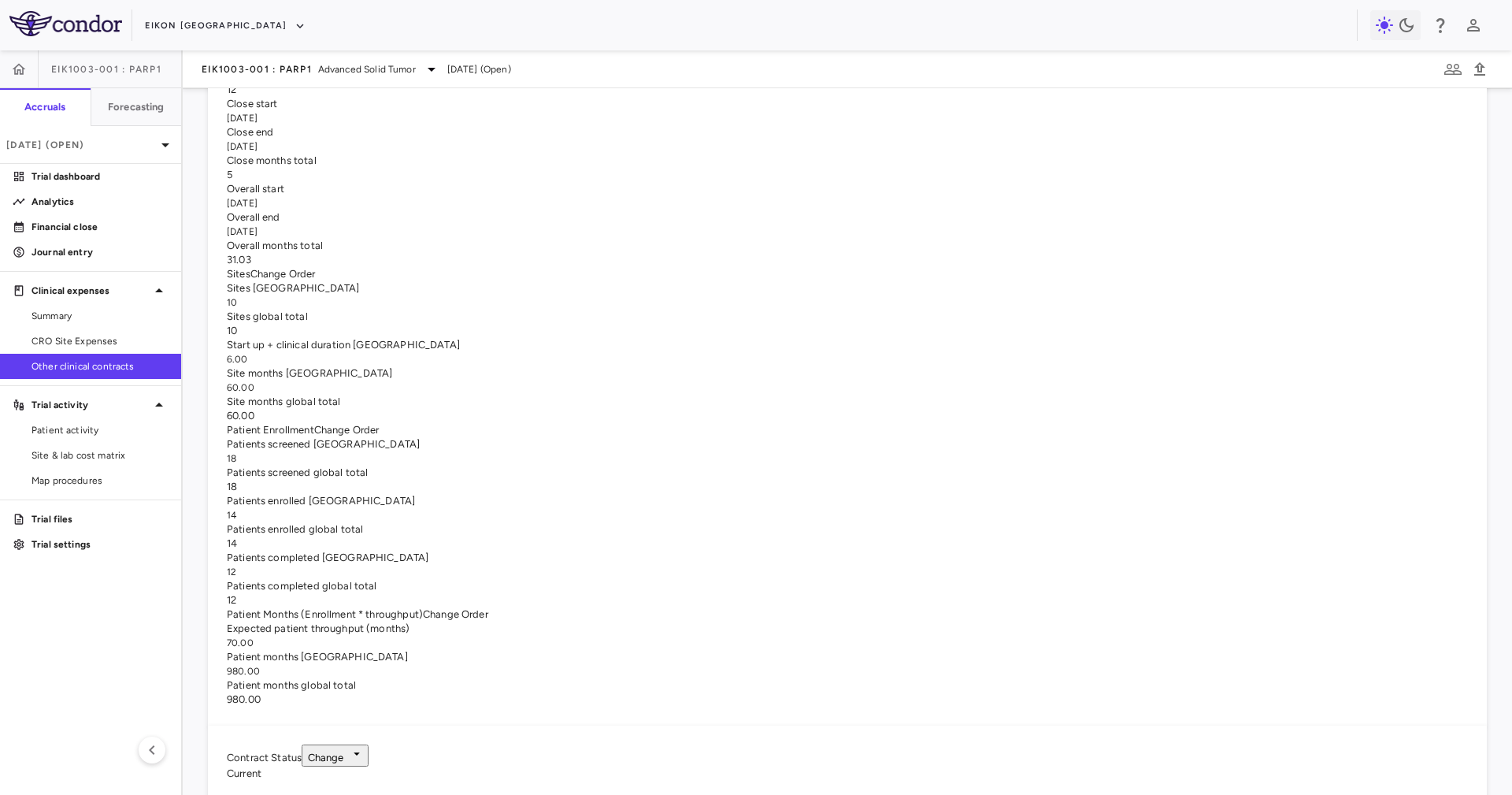
scroll to position [590, 0]
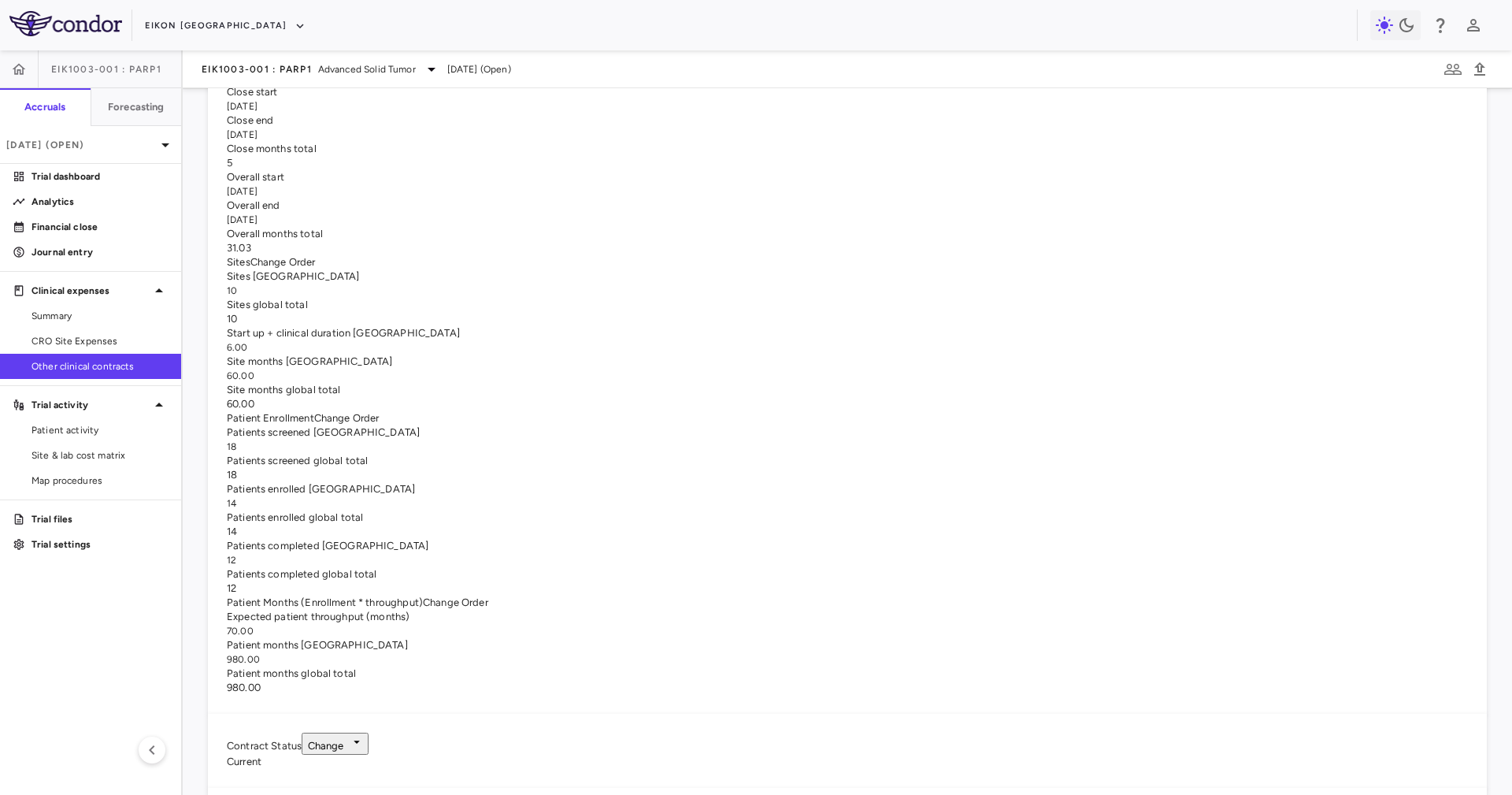
drag, startPoint x: 1332, startPoint y: 260, endPoint x: 1328, endPoint y: 186, distance: 74.1
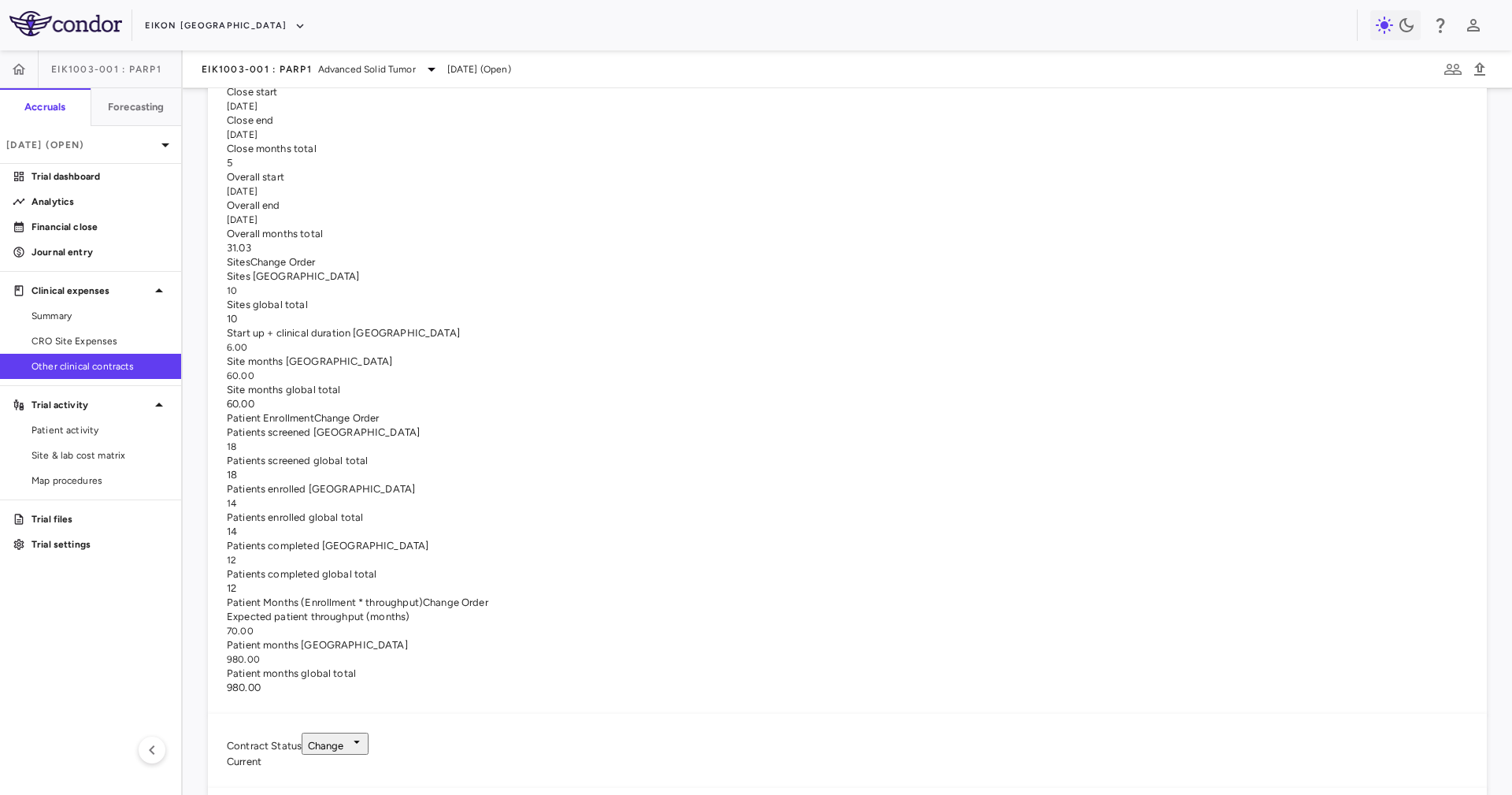
drag, startPoint x: 1328, startPoint y: 186, endPoint x: 1337, endPoint y: 298, distance: 112.4
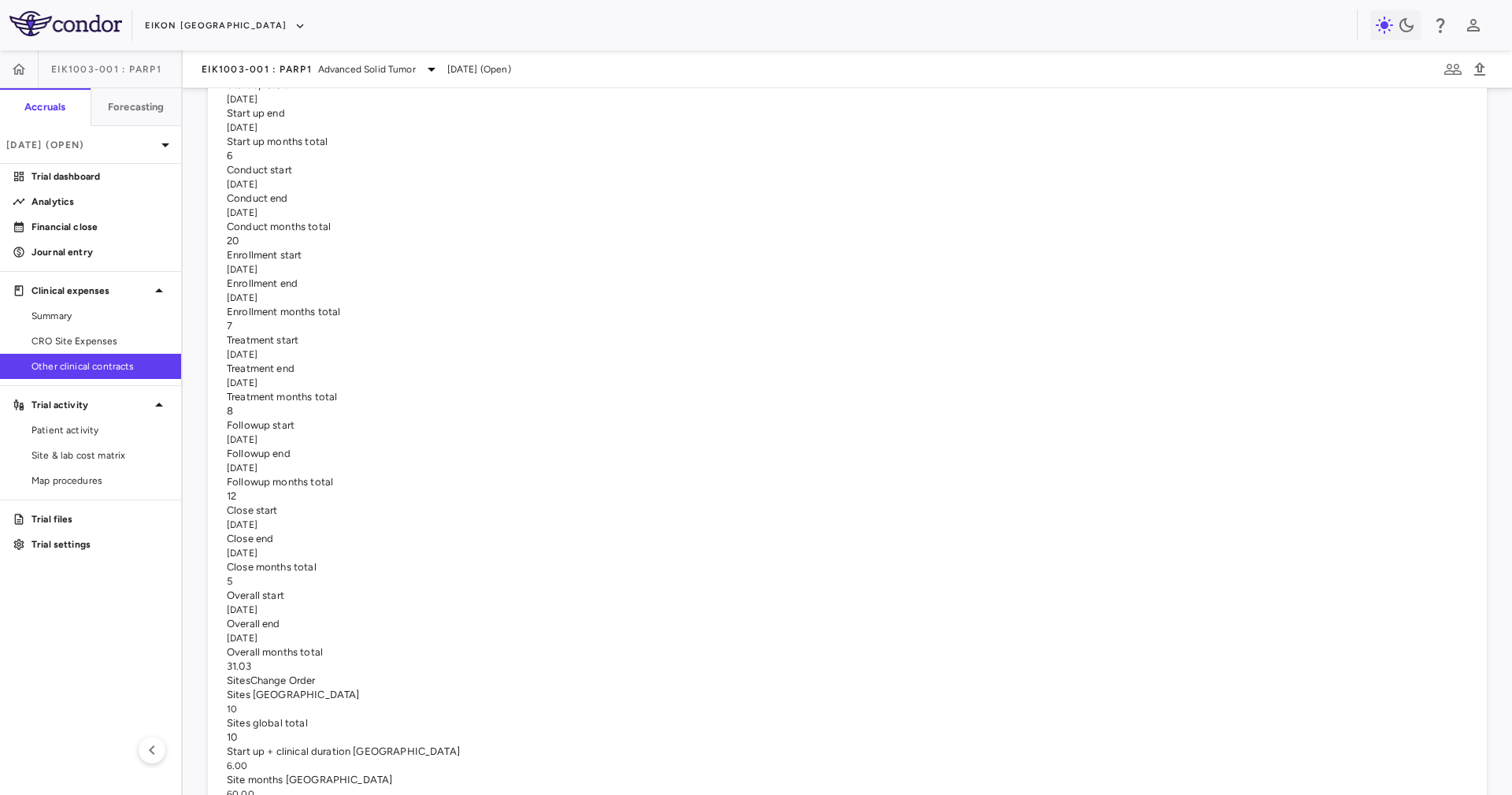
scroll to position [0, 0]
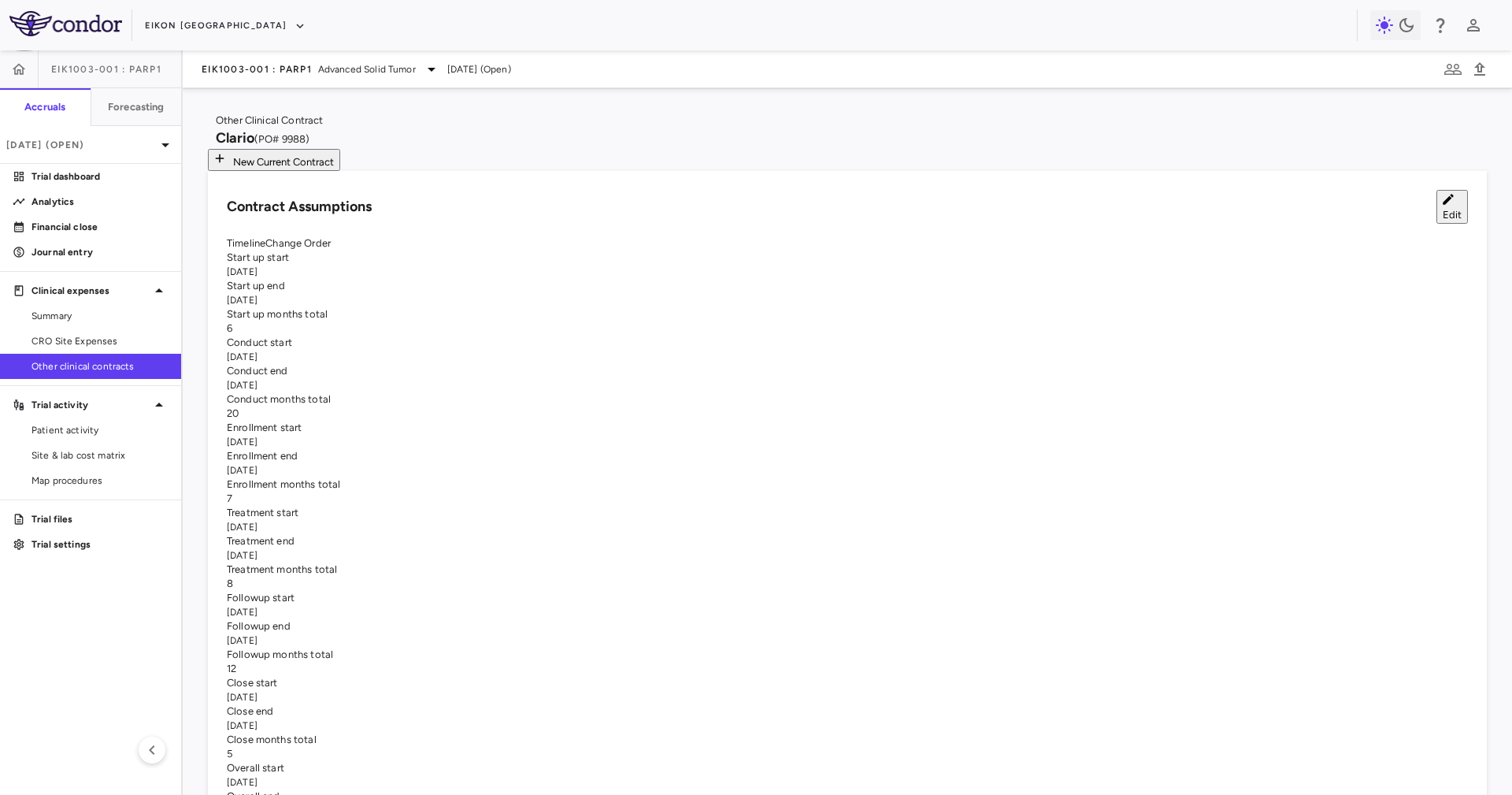
click at [1436, 210] on button "Edit" at bounding box center [1452, 206] width 32 height 33
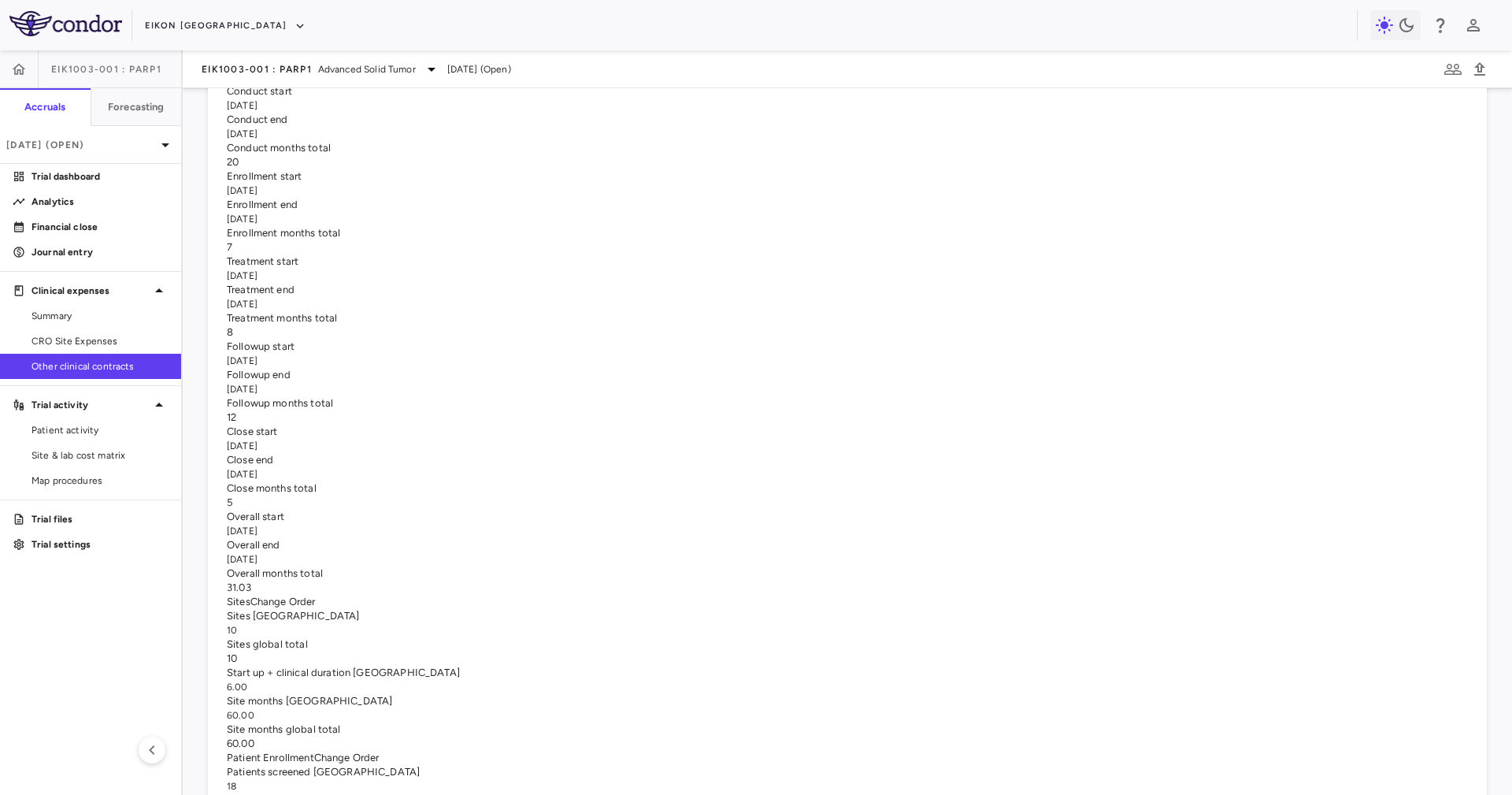
scroll to position [354, 0]
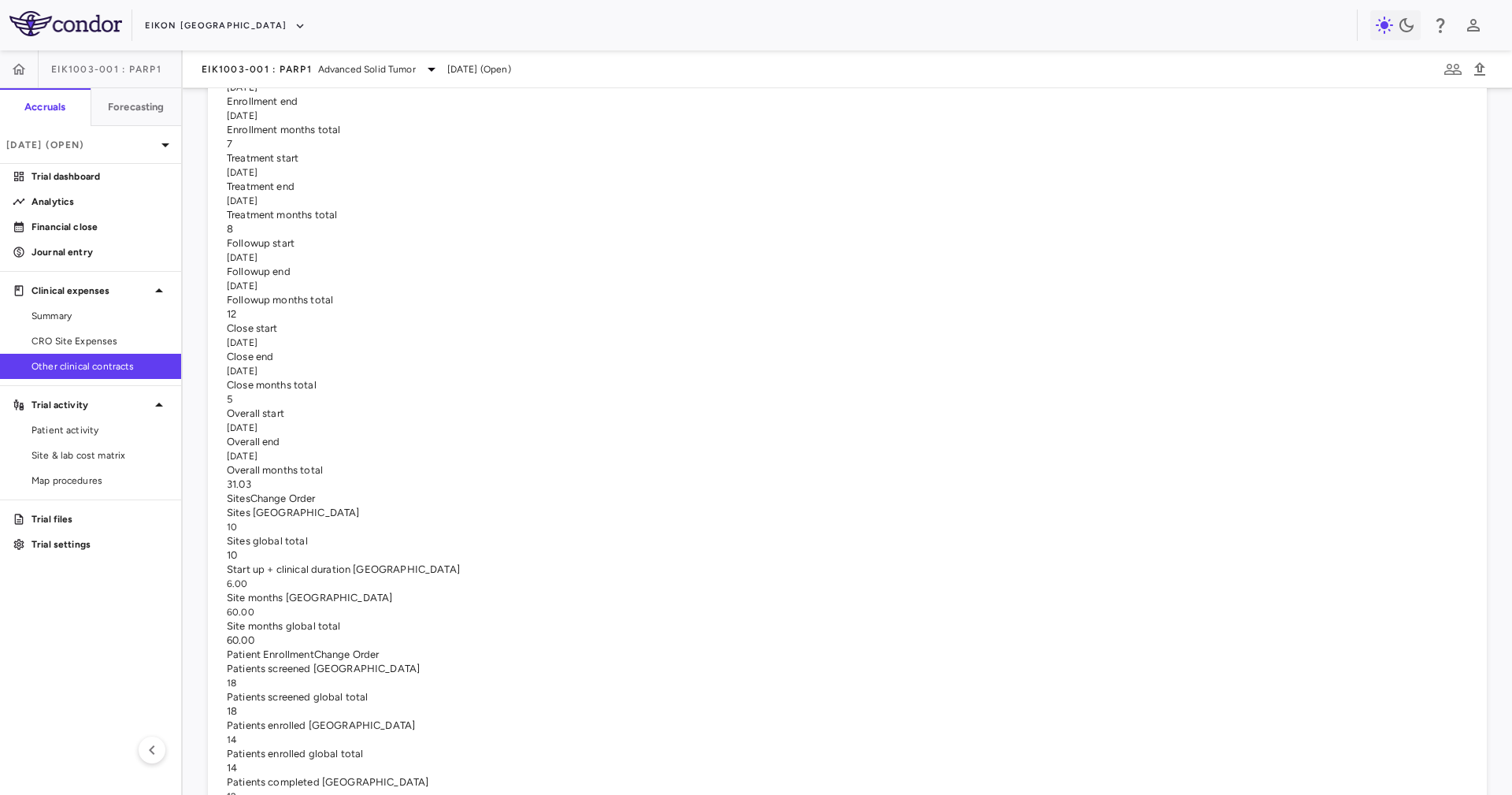
click at [713, 648] on div "Patient Enrollment Change Order Patients screened United States 18 Patients scr…" at bounding box center [846, 789] width 1240 height 283
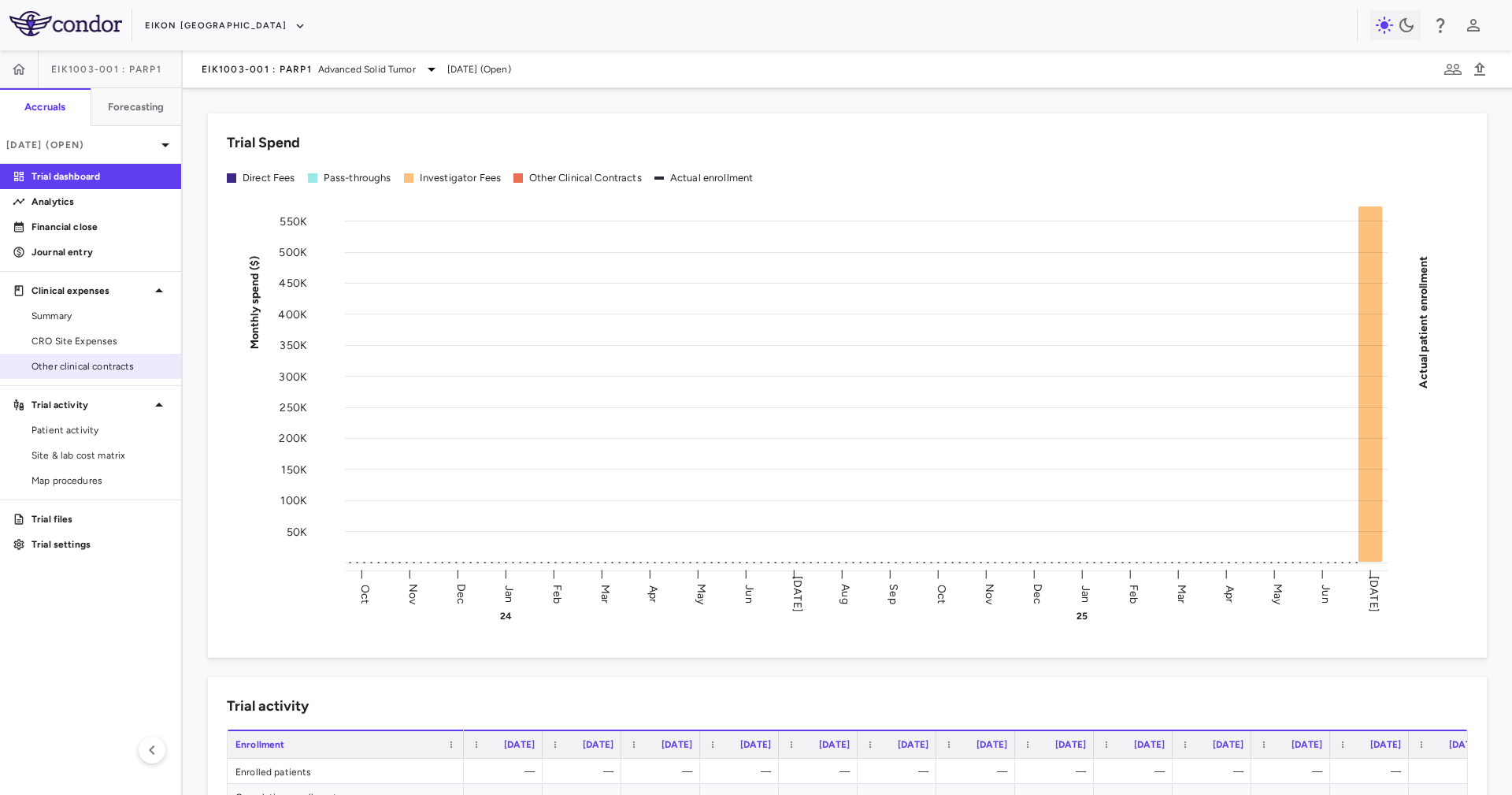
click at [113, 367] on span "Other clinical contracts" at bounding box center [99, 365] width 137 height 14
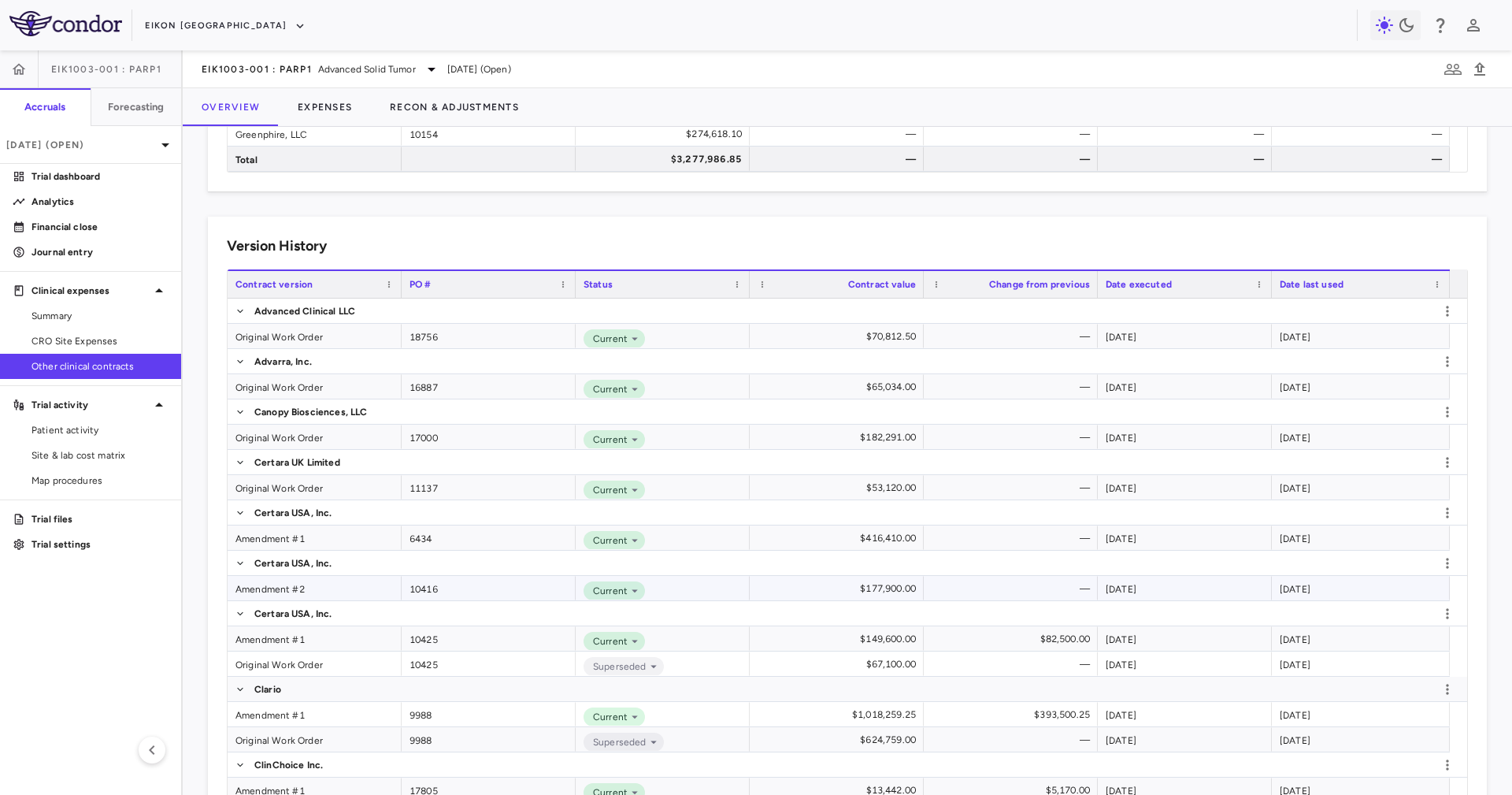
scroll to position [590, 0]
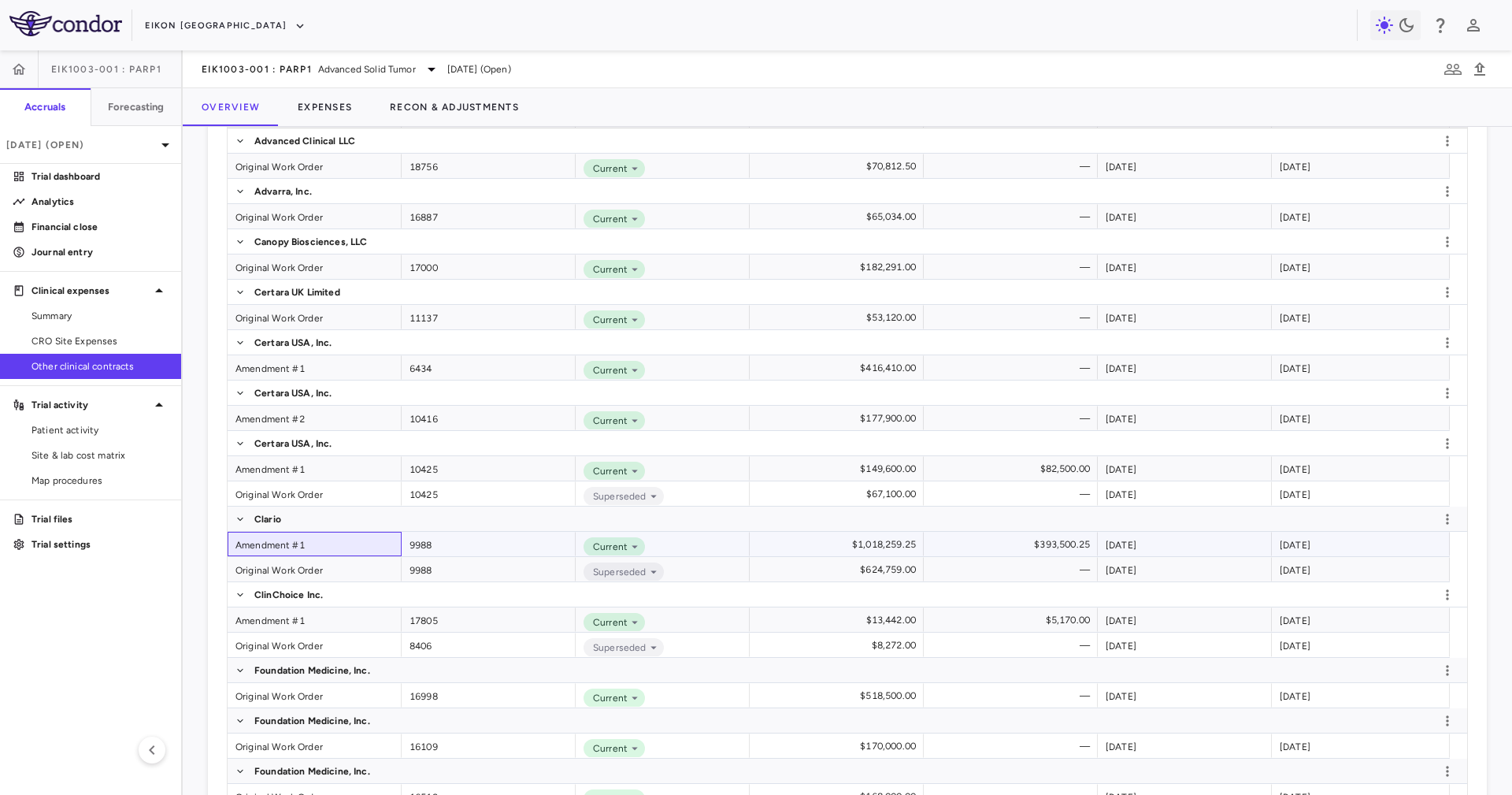
click at [354, 529] on div "Amendment #1" at bounding box center [315, 544] width 174 height 25
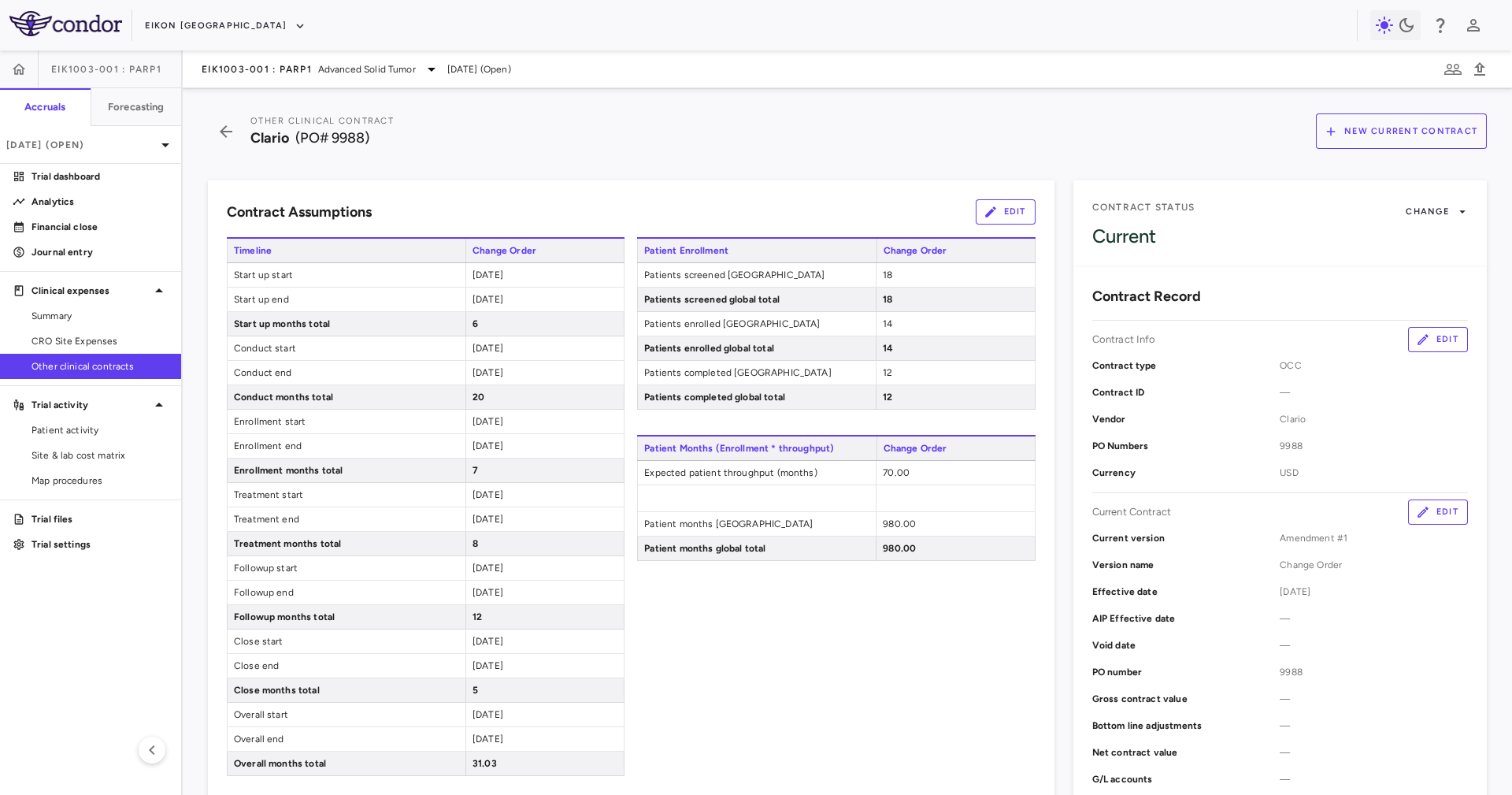
click at [937, 529] on div "Patient Enrollment Change Order Patients screened United States 18 Patients scr…" at bounding box center [836, 620] width 398 height 765
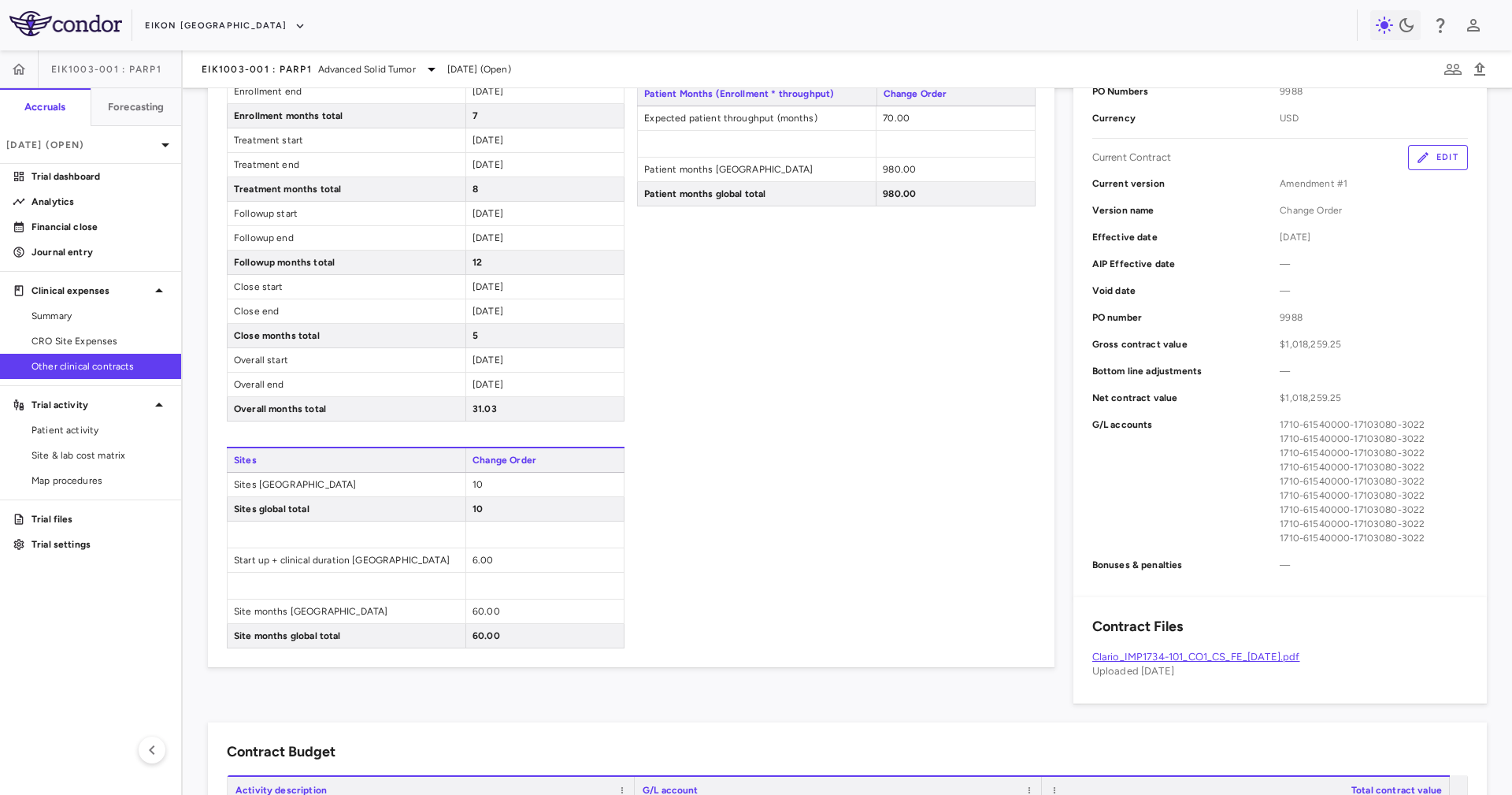
click at [475, 332] on div "5" at bounding box center [544, 335] width 158 height 24
click at [480, 262] on div "12" at bounding box center [544, 262] width 158 height 24
click at [479, 260] on div "12" at bounding box center [544, 262] width 158 height 24
drag, startPoint x: 479, startPoint y: 261, endPoint x: 470, endPoint y: 260, distance: 9.1
click at [470, 260] on div "12" at bounding box center [544, 262] width 158 height 24
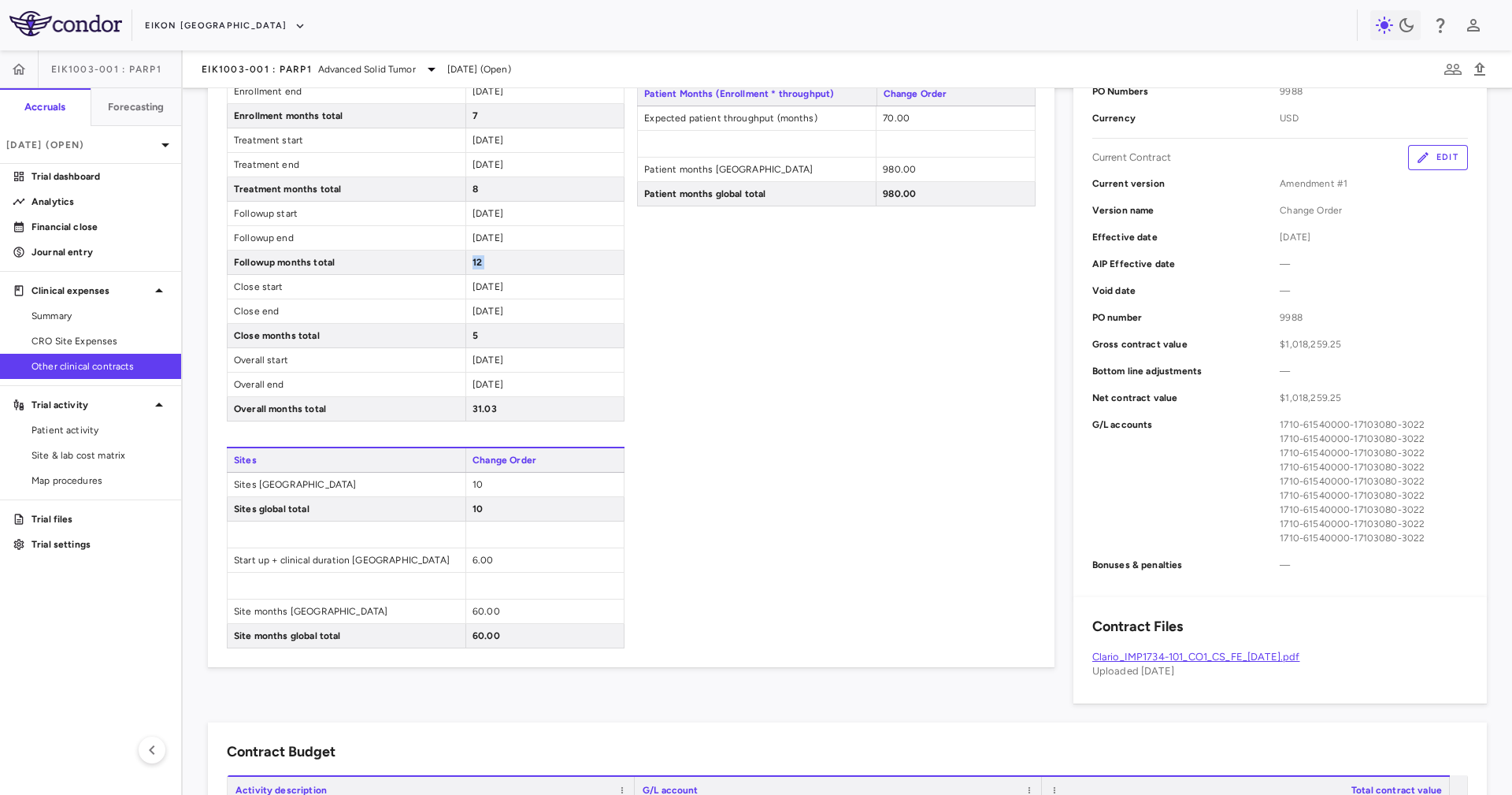
click at [470, 260] on div "12" at bounding box center [544, 262] width 158 height 24
click at [472, 192] on span "8" at bounding box center [475, 189] width 6 height 11
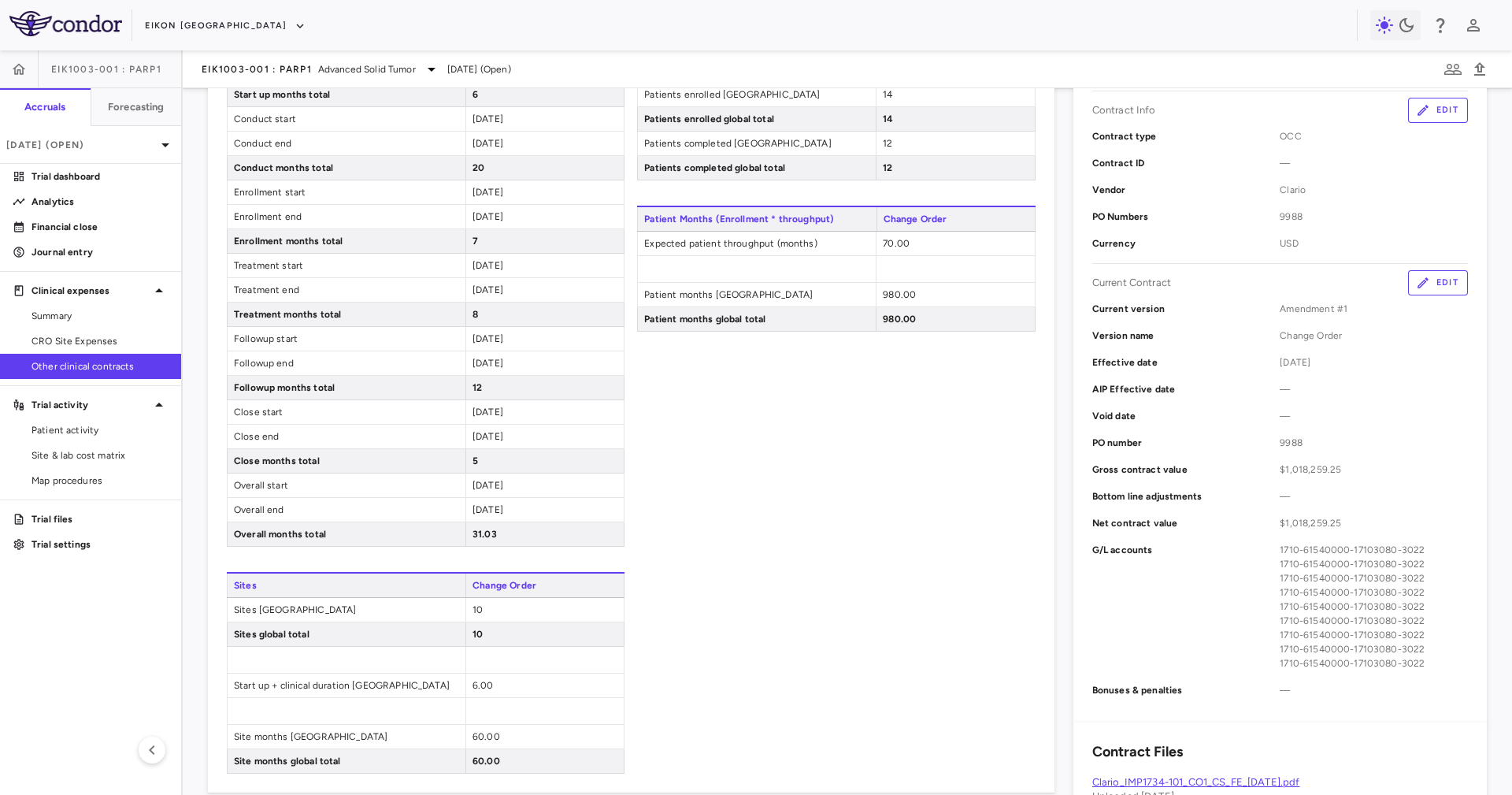
scroll to position [236, 0]
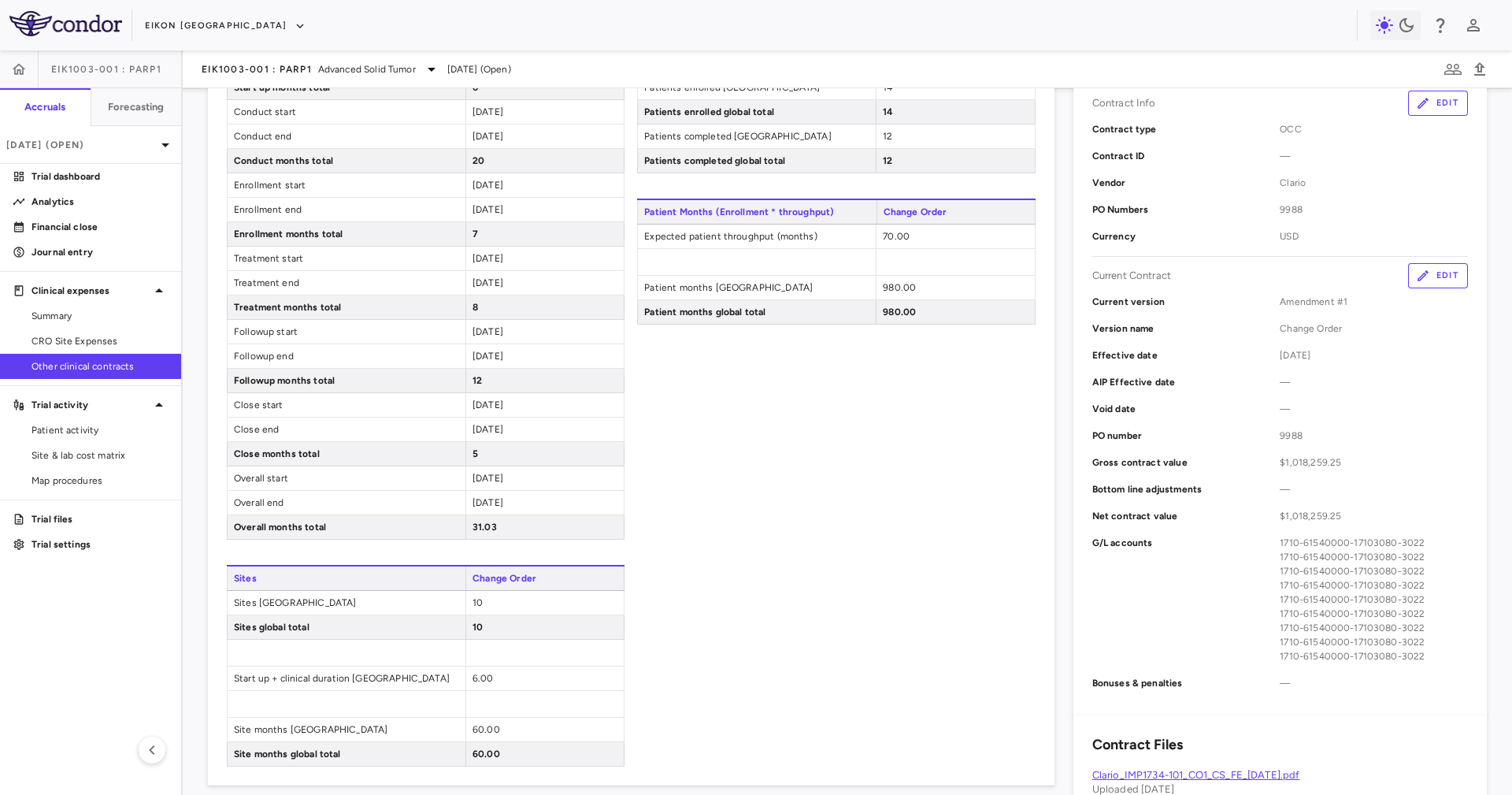
click at [467, 159] on div "20" at bounding box center [544, 161] width 158 height 24
click at [467, 160] on div "20" at bounding box center [544, 161] width 158 height 24
click at [496, 392] on div "12" at bounding box center [544, 380] width 158 height 24
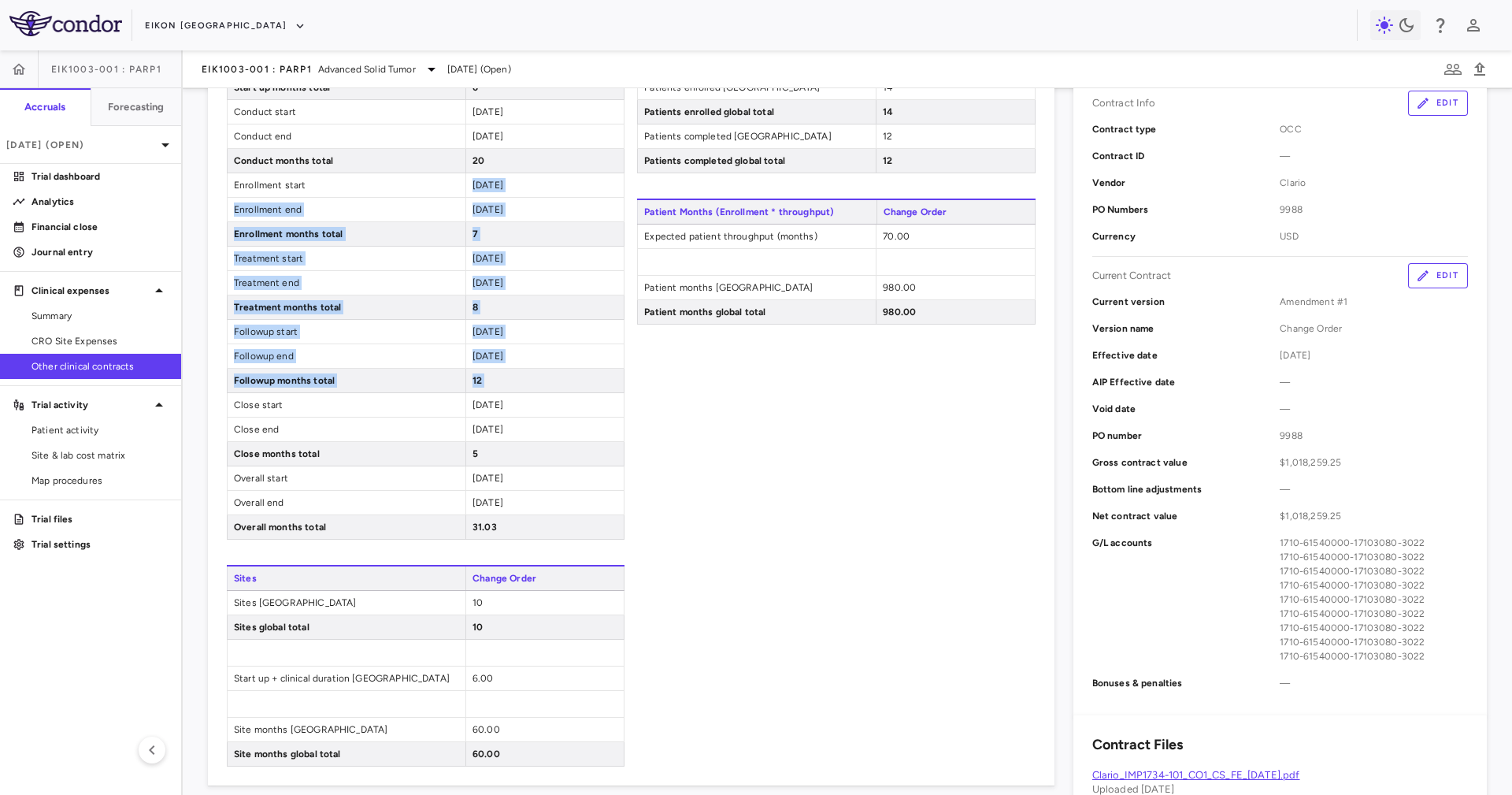
drag, startPoint x: 496, startPoint y: 392, endPoint x: 462, endPoint y: 191, distance: 203.9
click at [462, 191] on div "Timeline Change Order Start up start [DATE] Start up end [DATE] Start up months…" at bounding box center [426, 270] width 398 height 539
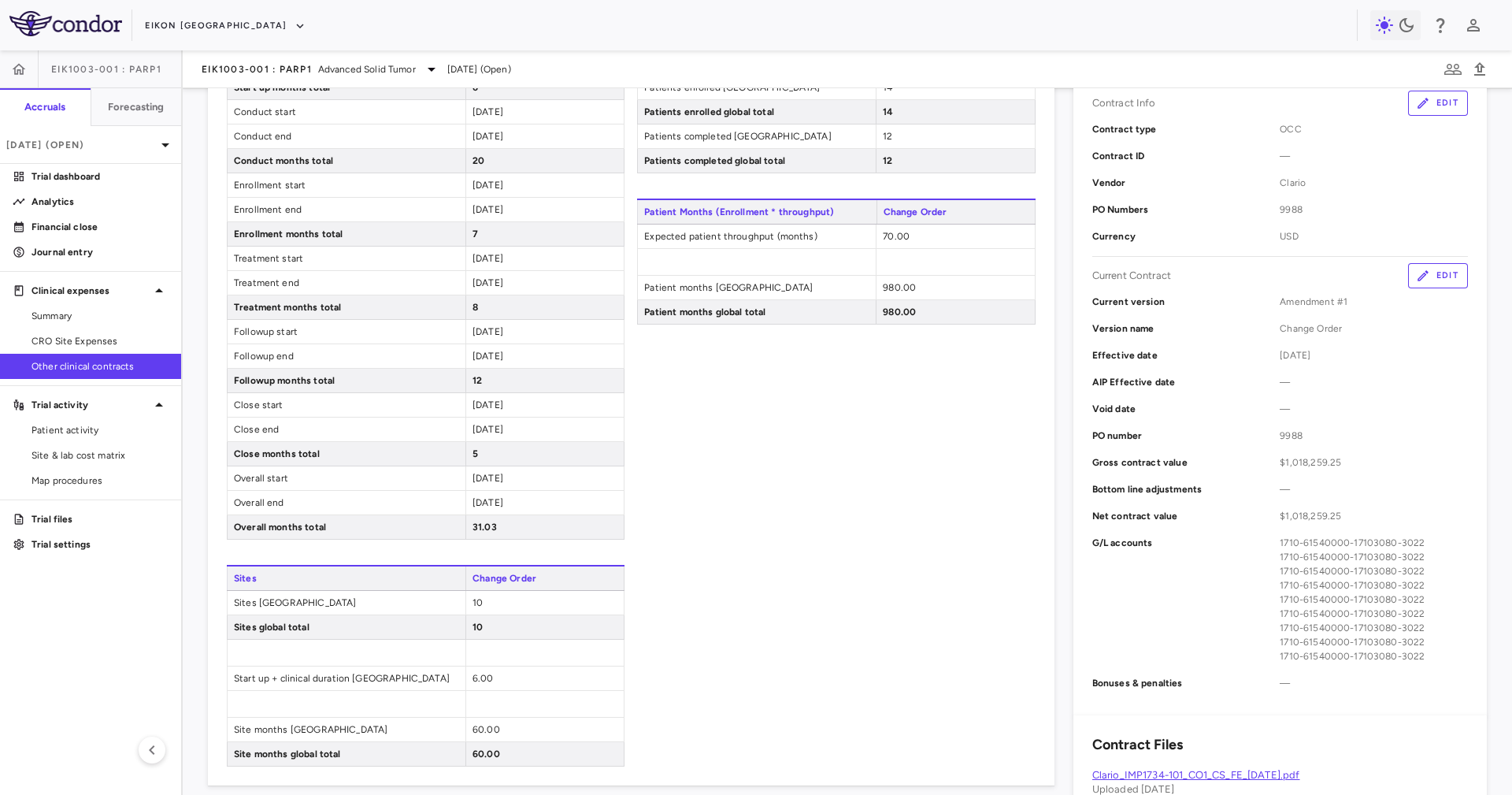
click at [472, 160] on span "20" at bounding box center [478, 161] width 11 height 11
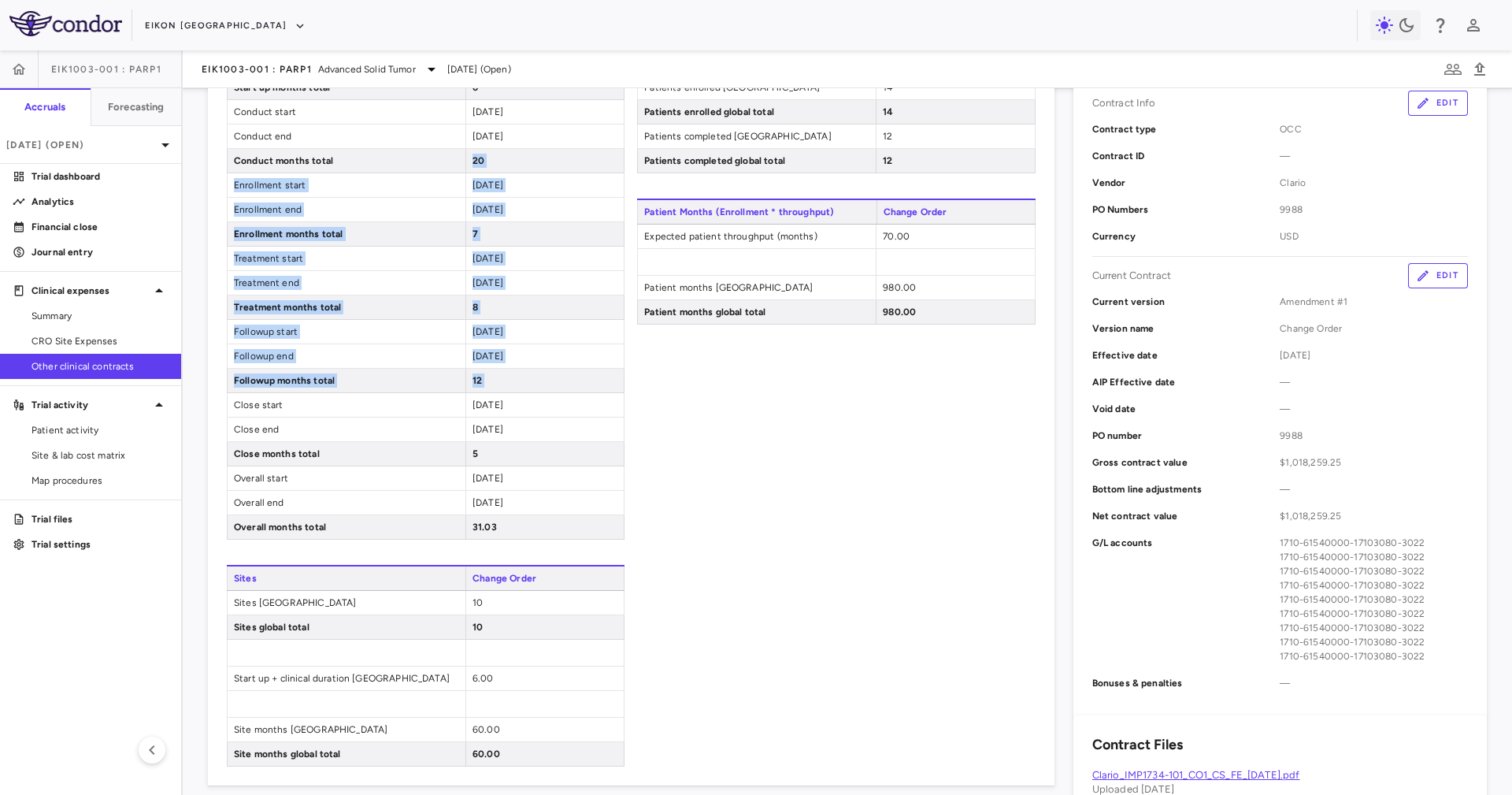
drag, startPoint x: 472, startPoint y: 160, endPoint x: 515, endPoint y: 389, distance: 233.0
click at [515, 389] on div "Timeline Change Order Start up start [DATE] Start up end [DATE] Start up months…" at bounding box center [426, 270] width 398 height 539
click at [515, 389] on div "12" at bounding box center [544, 380] width 158 height 24
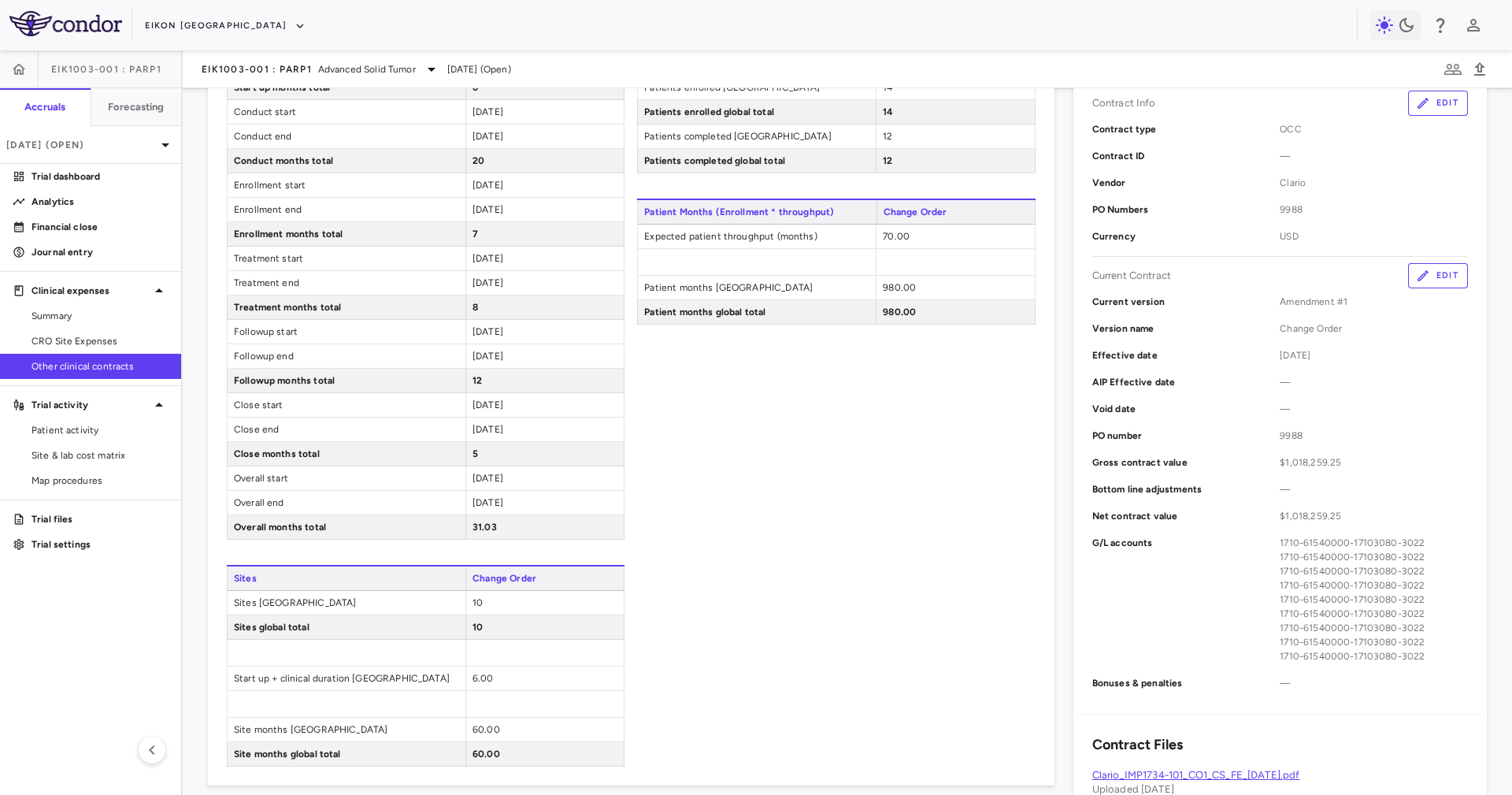
click at [515, 389] on div "12" at bounding box center [544, 380] width 158 height 24
drag, startPoint x: 515, startPoint y: 389, endPoint x: 479, endPoint y: 293, distance: 102.5
click at [505, 373] on div "12" at bounding box center [544, 380] width 158 height 24
click at [521, 319] on div "8" at bounding box center [544, 307] width 158 height 24
click at [490, 163] on div "20" at bounding box center [544, 161] width 158 height 24
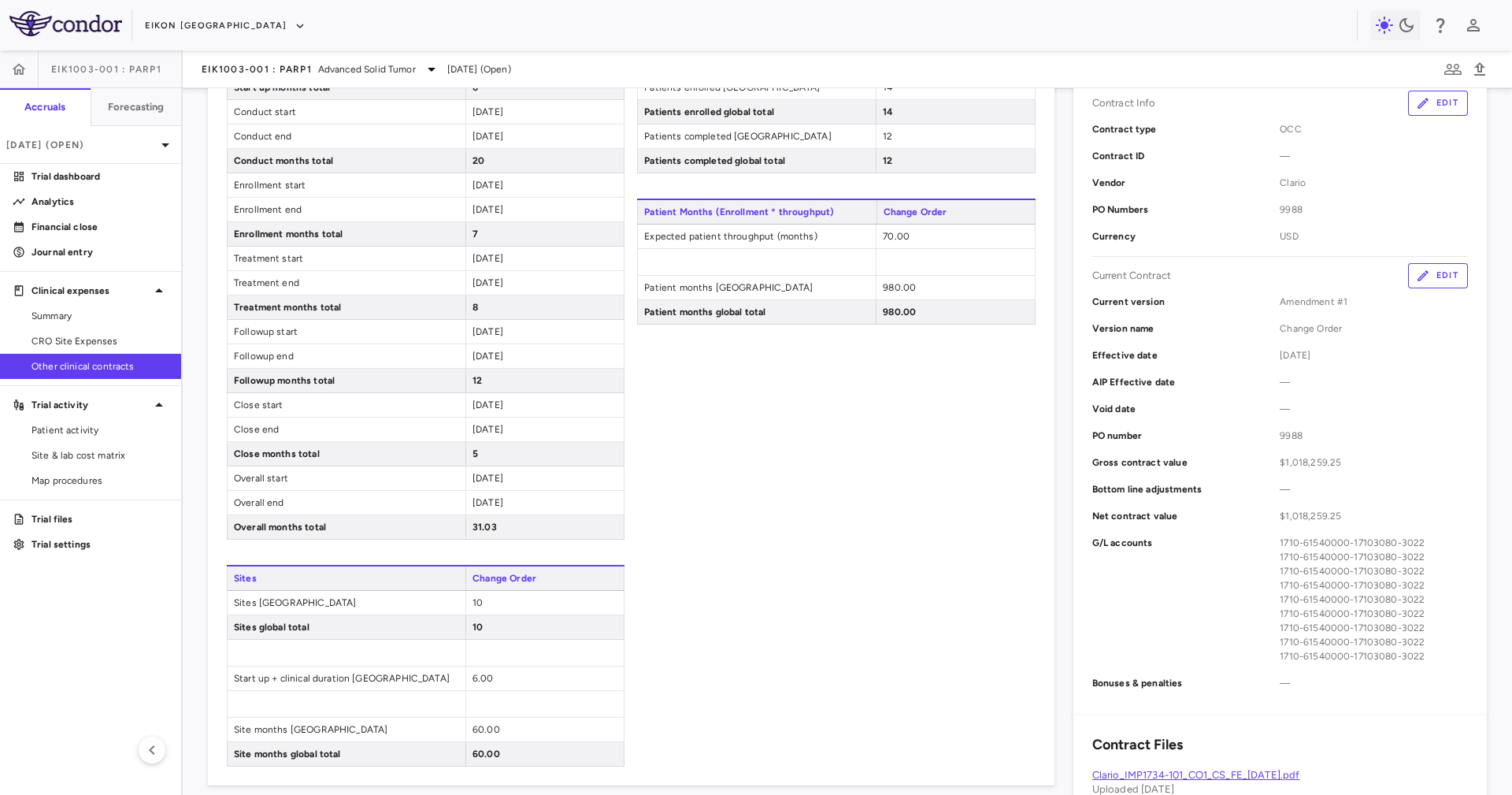
click at [490, 163] on div "20" at bounding box center [544, 161] width 158 height 24
click at [466, 163] on div "20" at bounding box center [544, 161] width 158 height 24
click at [476, 161] on span "20" at bounding box center [478, 161] width 11 height 11
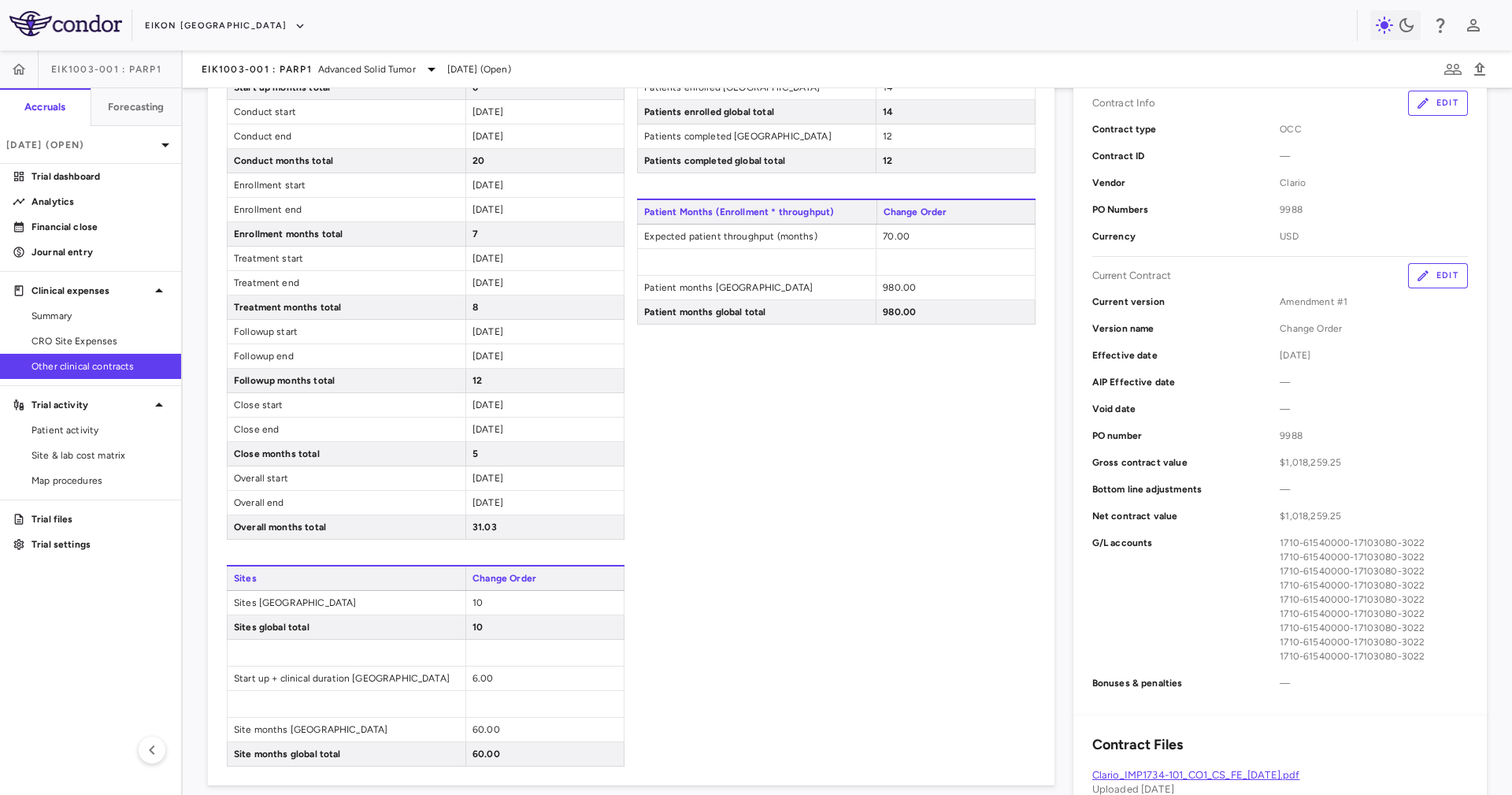
click at [540, 529] on div "10" at bounding box center [544, 602] width 158 height 24
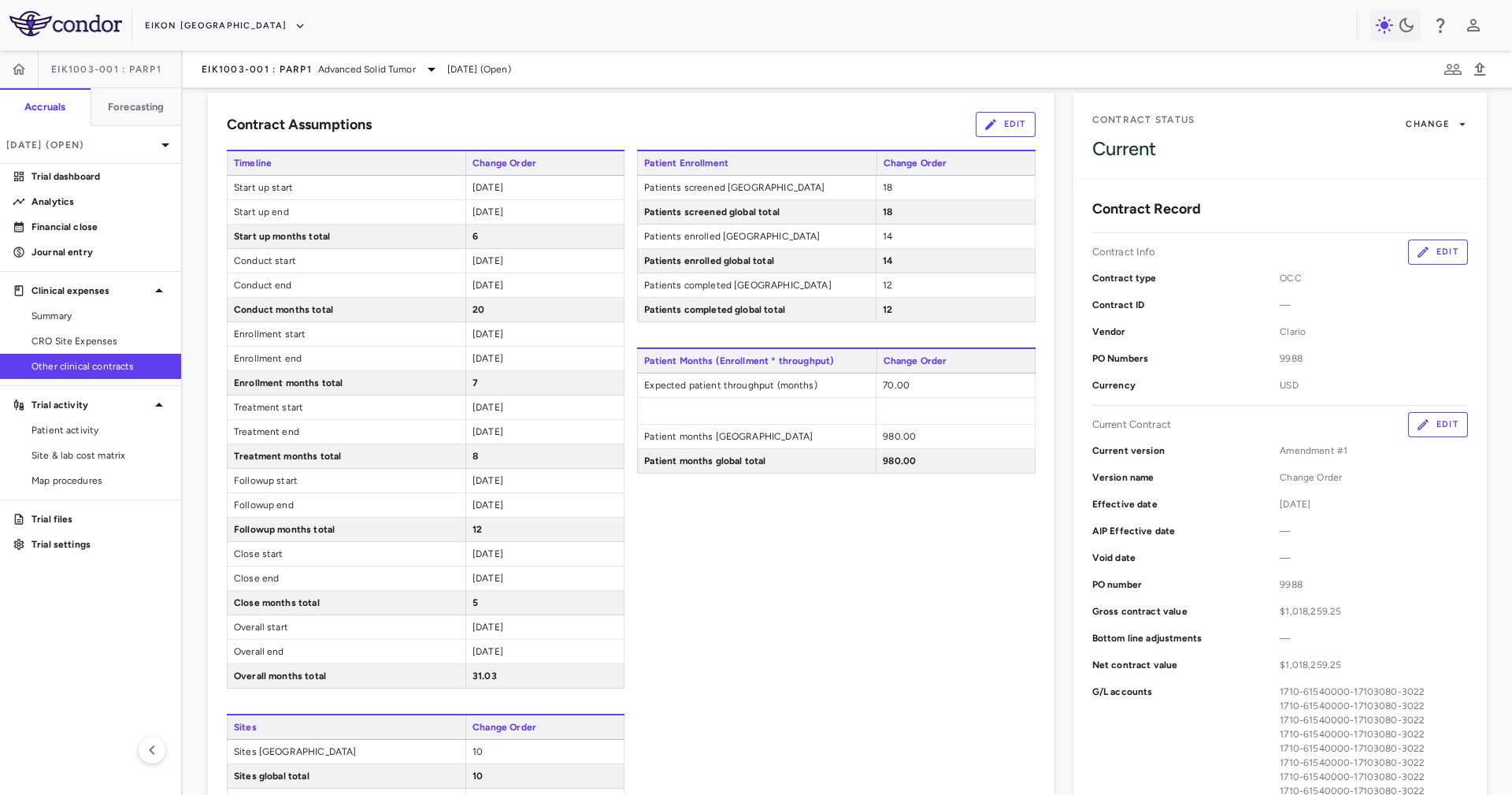
scroll to position [0, 0]
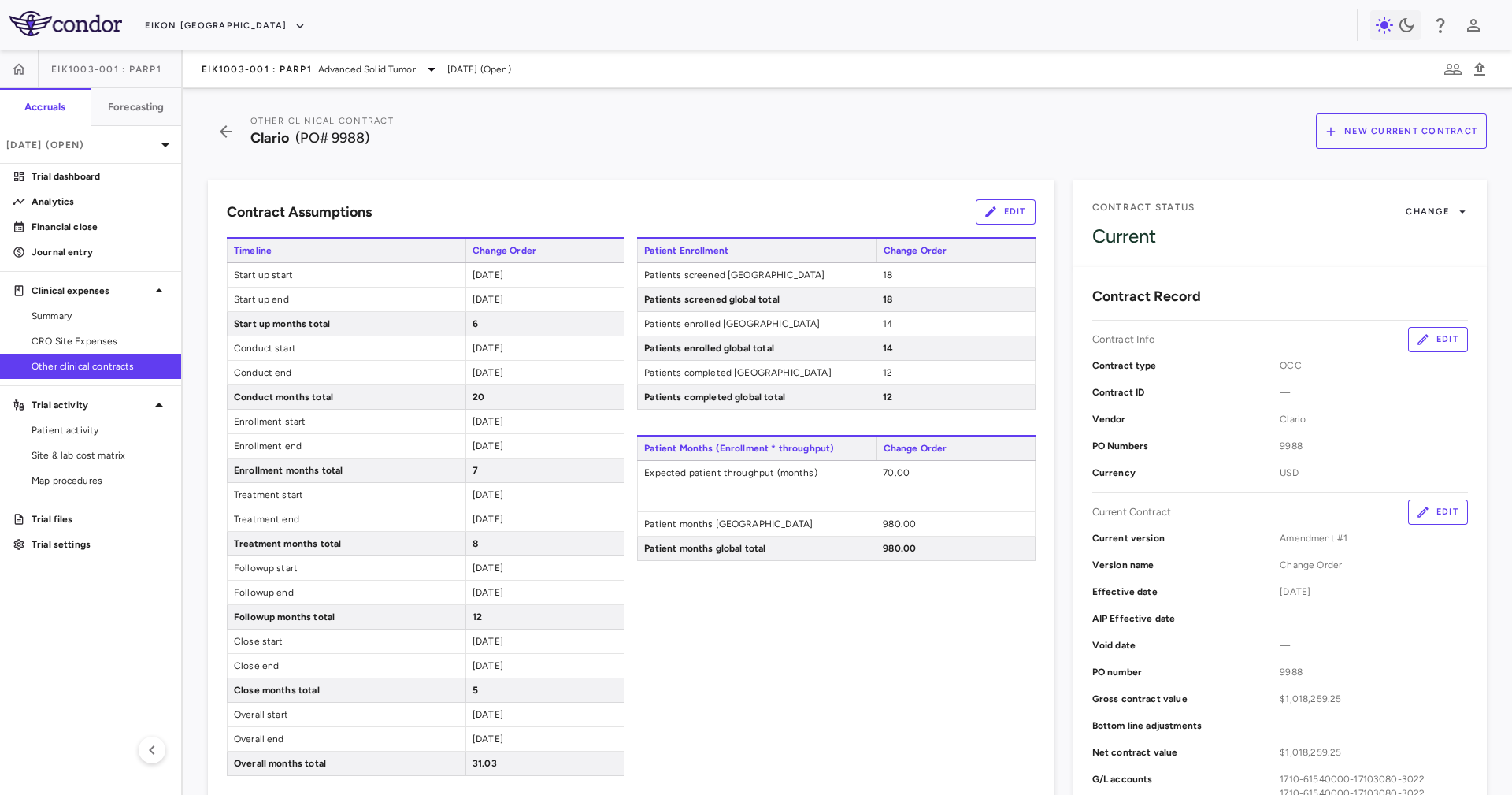
click at [992, 210] on button "Edit" at bounding box center [1005, 211] width 60 height 25
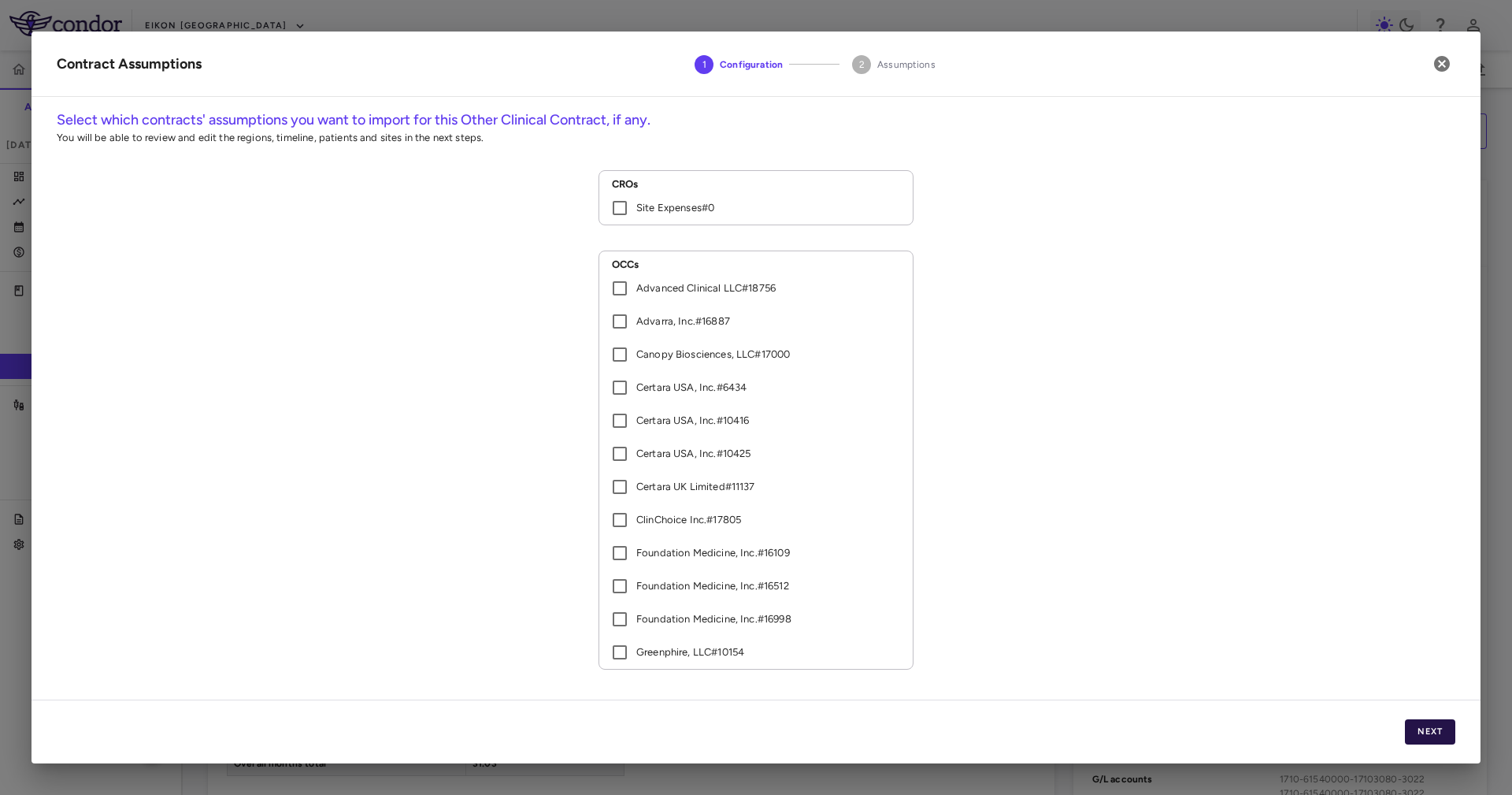
click at [1007, 529] on button "Next" at bounding box center [1430, 732] width 51 height 25
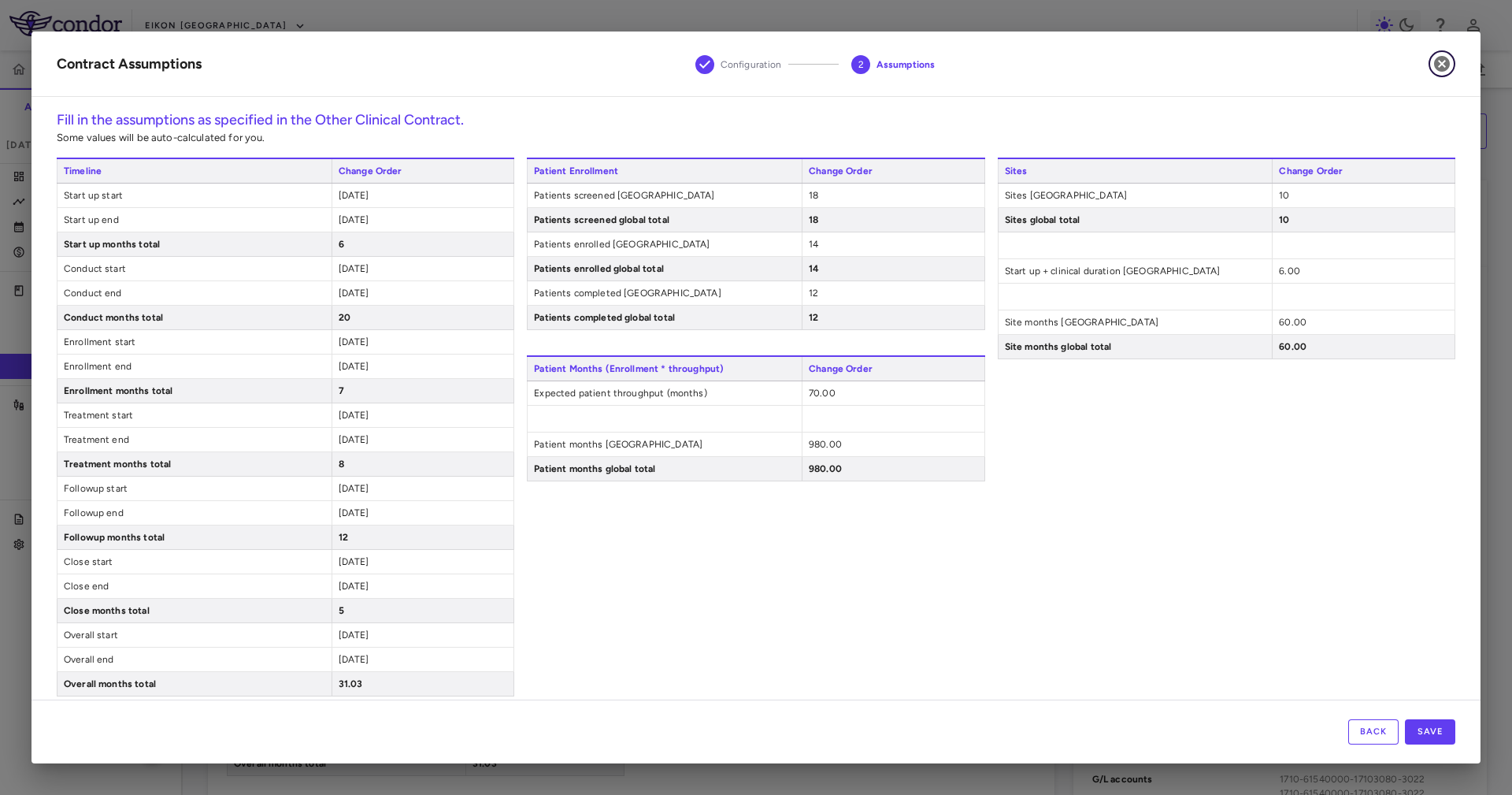
drag, startPoint x: 1453, startPoint y: 59, endPoint x: 1355, endPoint y: 163, distance: 142.9
click at [1007, 60] on button "button" at bounding box center [1441, 64] width 27 height 27
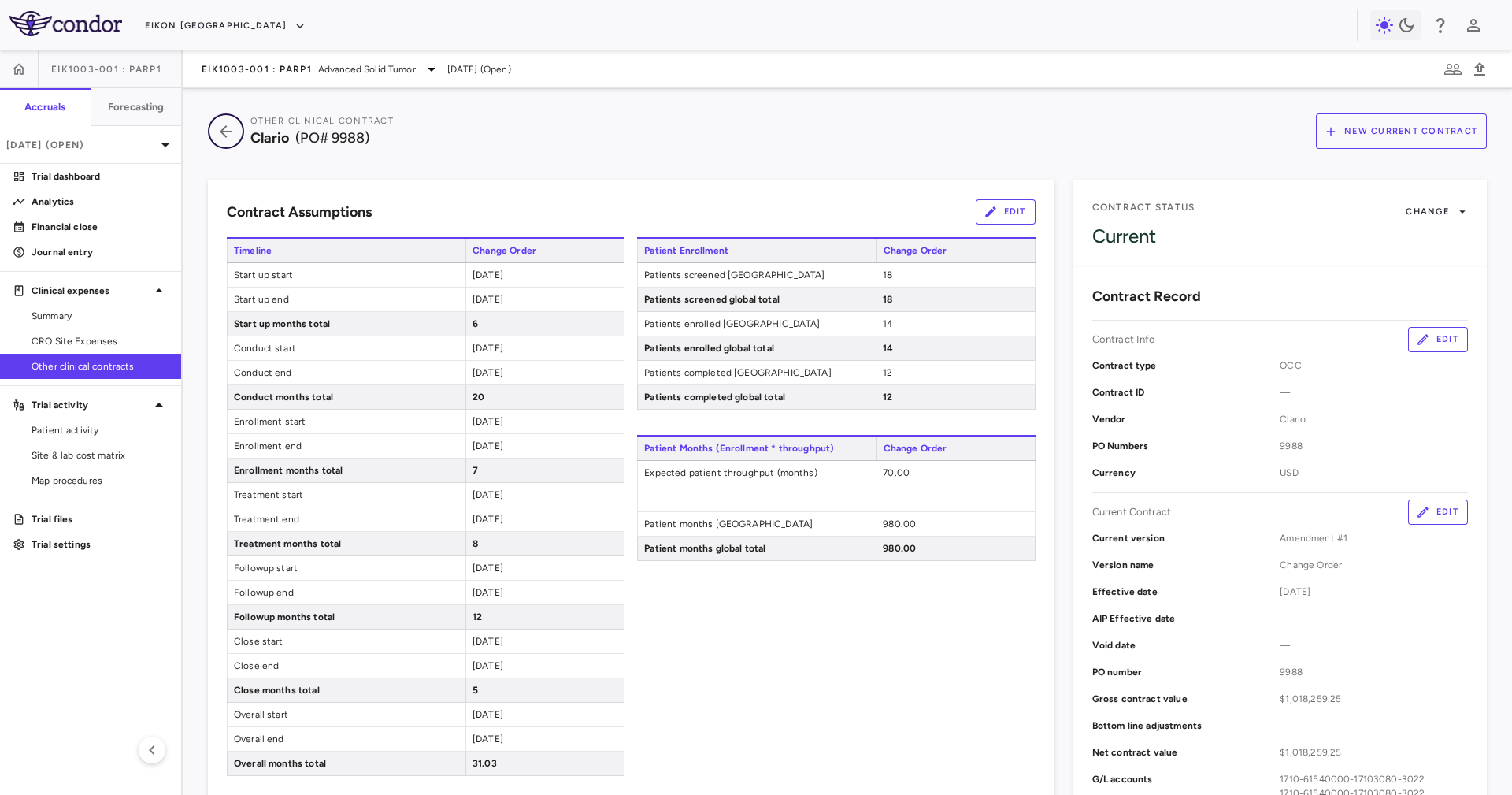
click at [219, 137] on icon "button" at bounding box center [226, 132] width 29 height 19
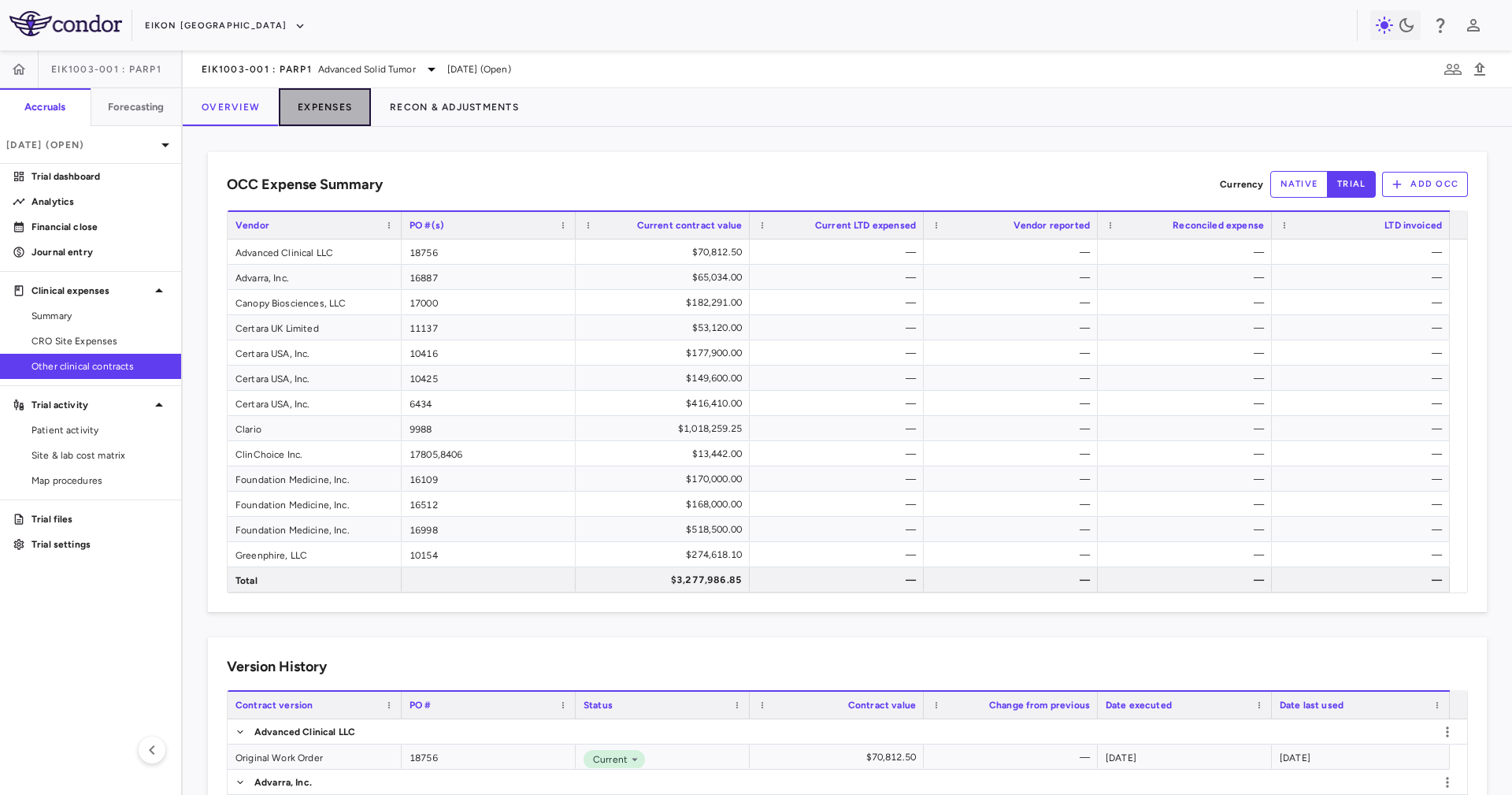
click at [342, 122] on button "Expenses" at bounding box center [324, 107] width 92 height 38
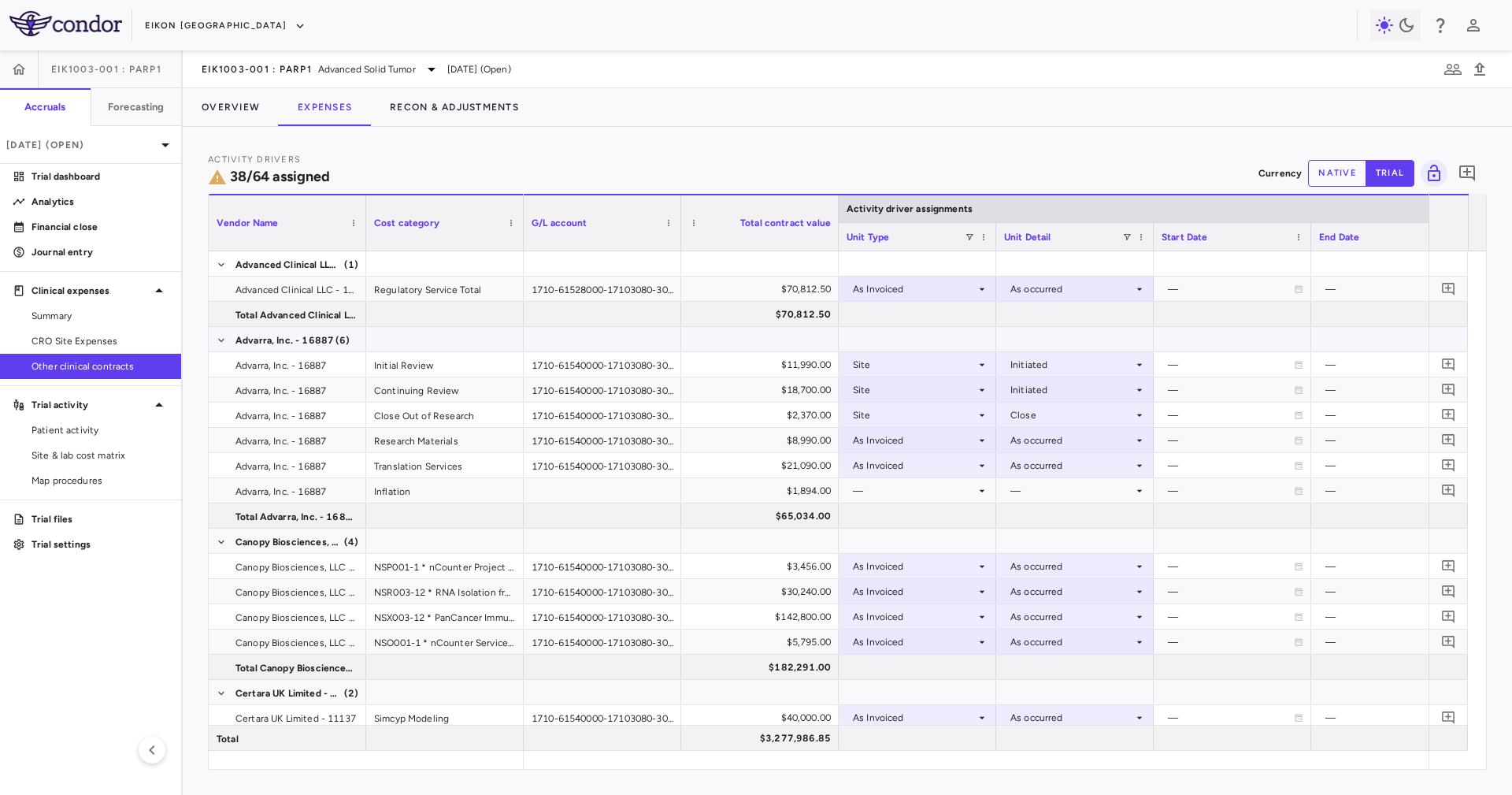
click at [812, 354] on div "$11,990.00" at bounding box center [763, 364] width 136 height 25
drag, startPoint x: 768, startPoint y: 421, endPoint x: 751, endPoint y: 438, distance: 24.0
click at [768, 423] on div "$2,370.00" at bounding box center [763, 415] width 136 height 25
click at [760, 456] on div "$21,090.00" at bounding box center [763, 465] width 136 height 25
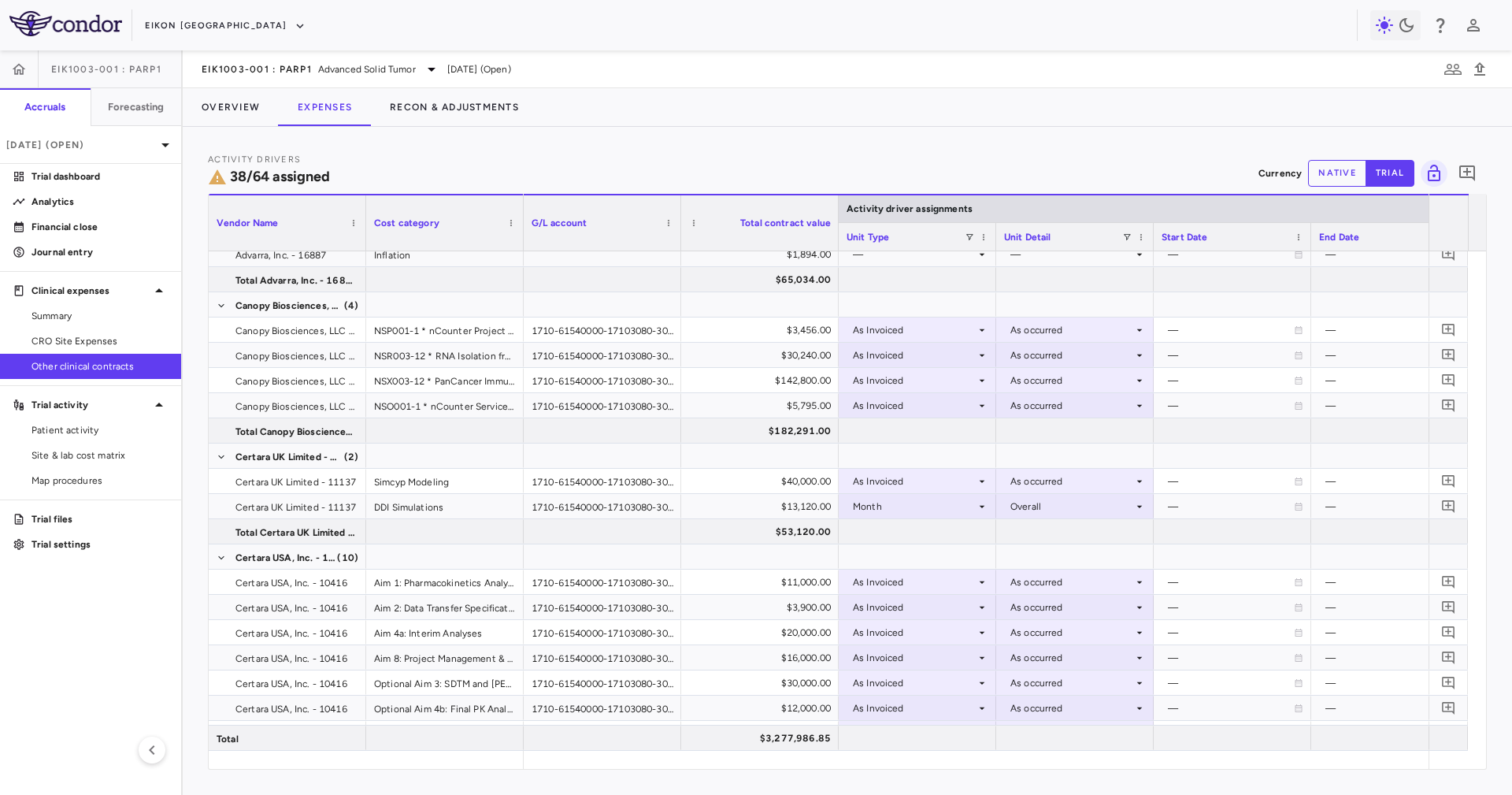
scroll to position [236, 0]
click at [755, 444] on div at bounding box center [759, 455] width 142 height 23
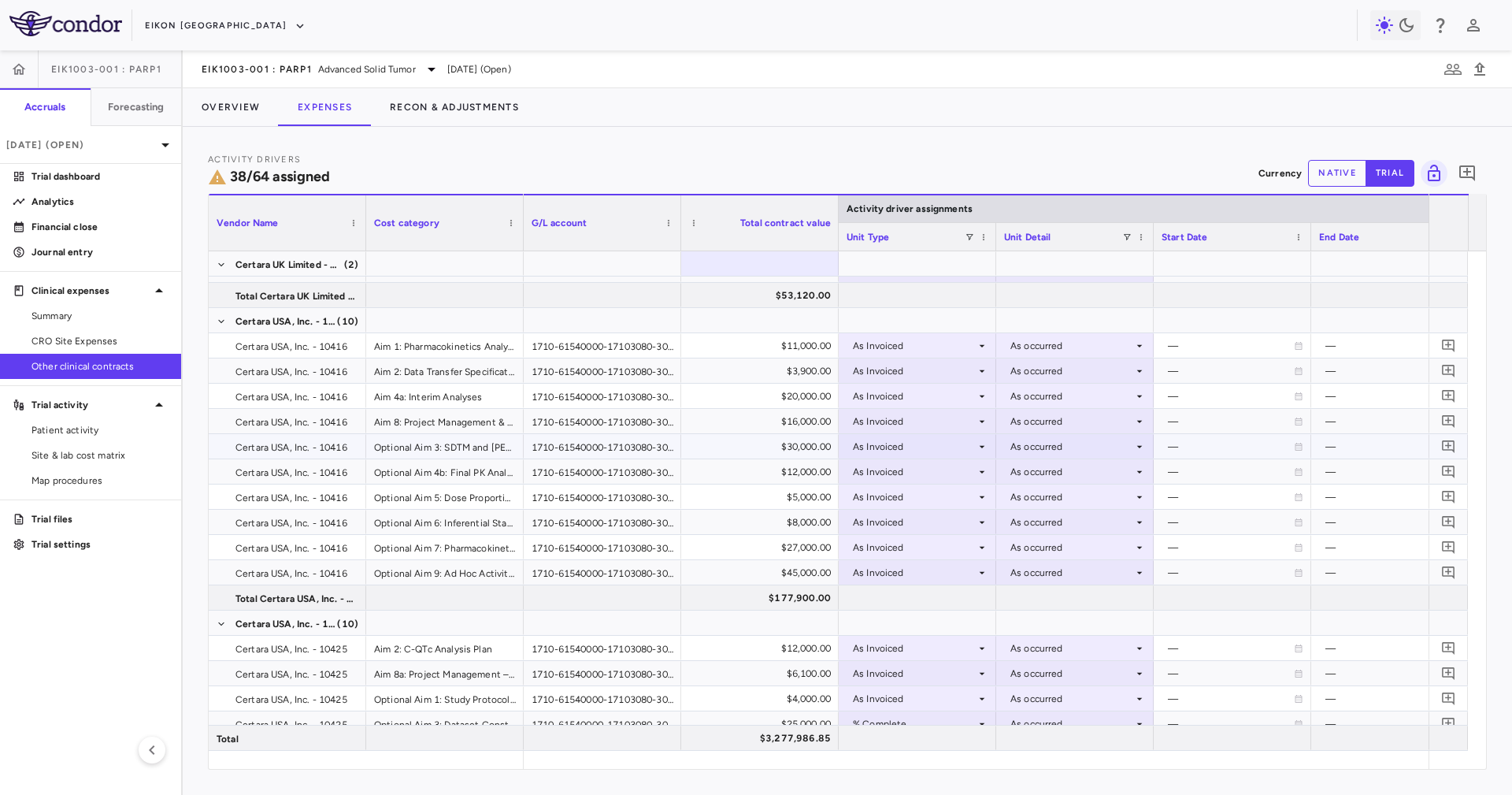
click at [760, 448] on div "$30,000.00" at bounding box center [763, 447] width 136 height 25
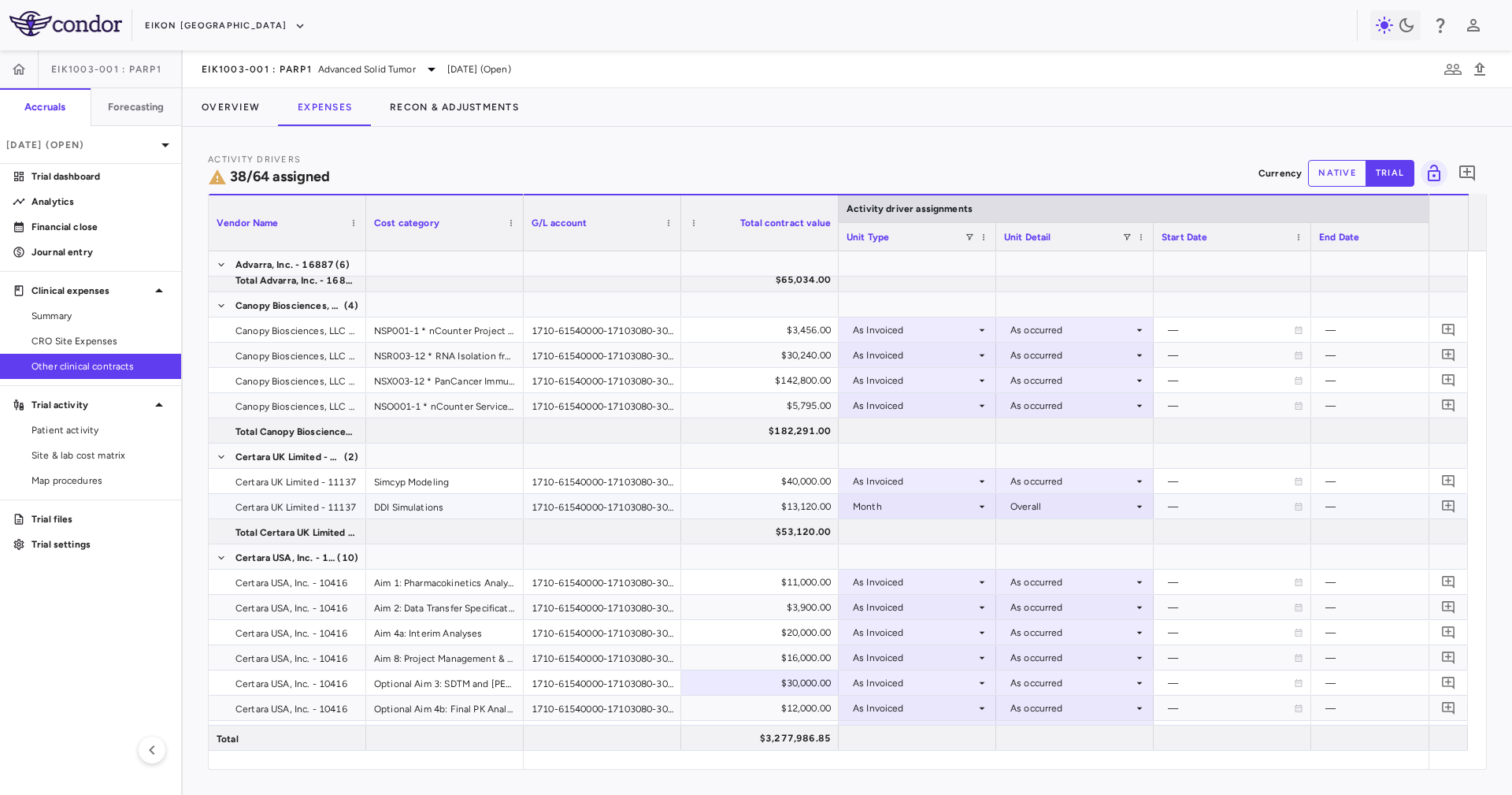
click at [773, 498] on div "$13,120.00" at bounding box center [763, 506] width 136 height 25
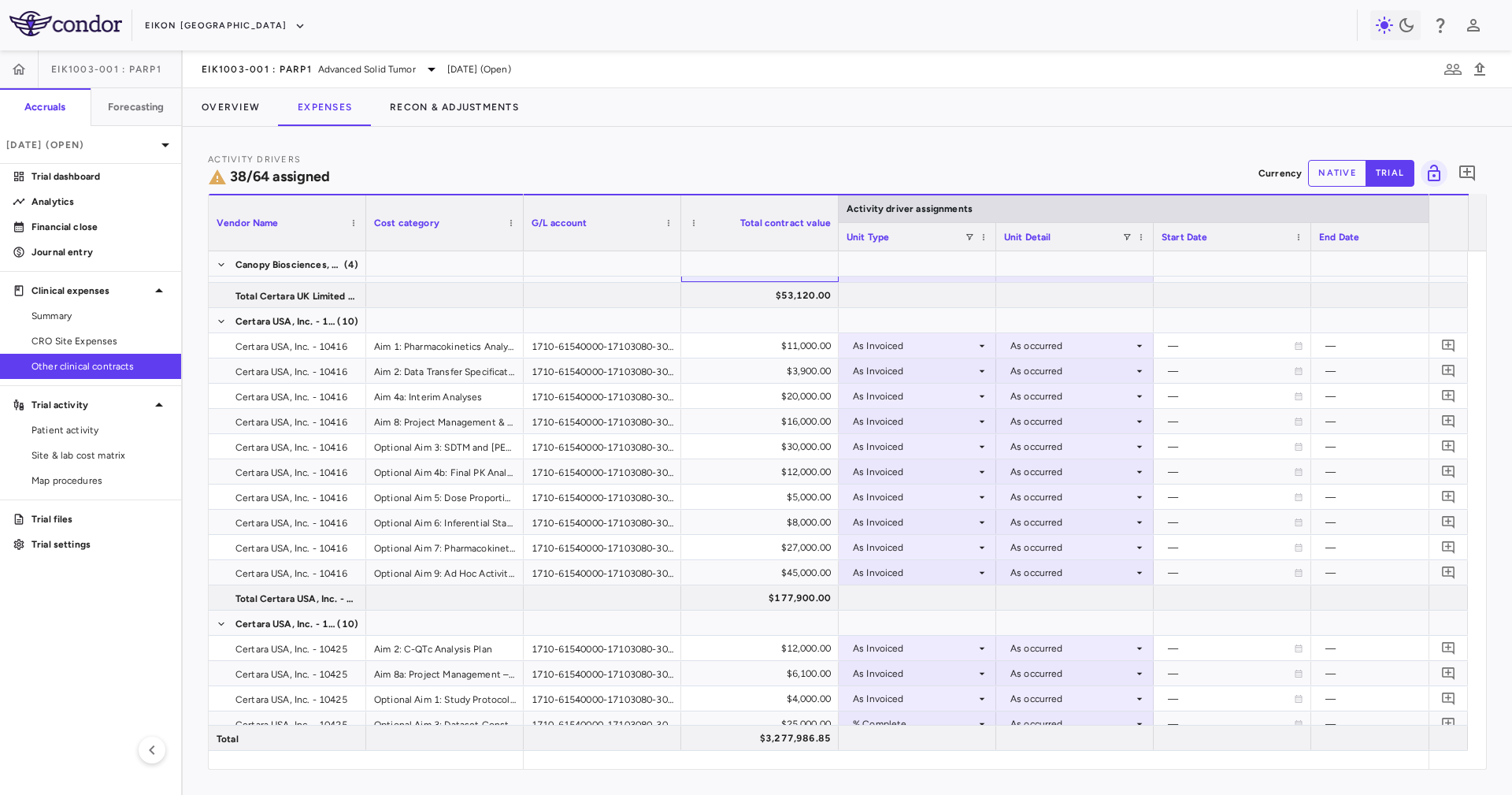
scroll to position [118, 0]
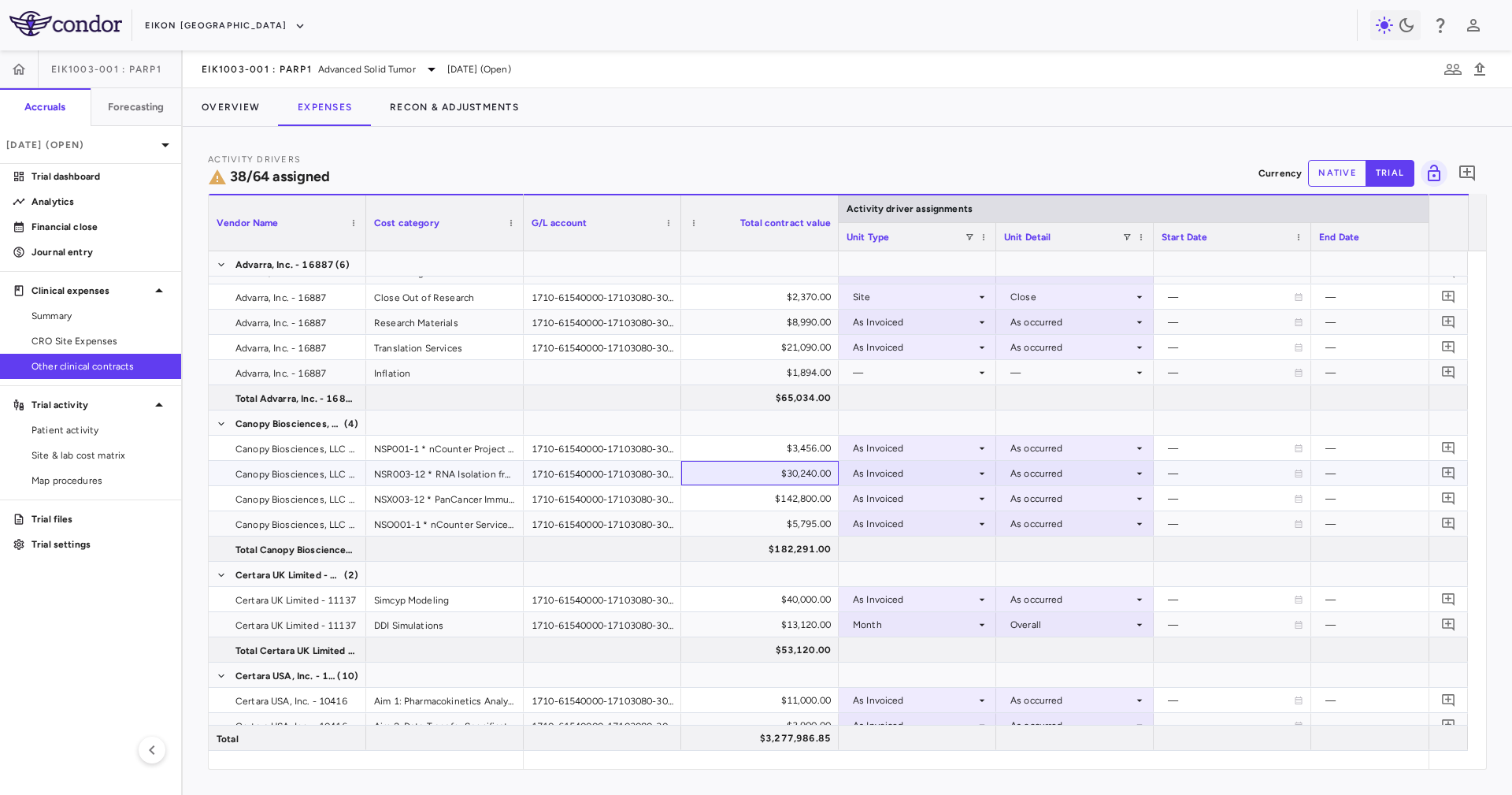
click at [765, 477] on div "$30,240.00" at bounding box center [763, 474] width 136 height 25
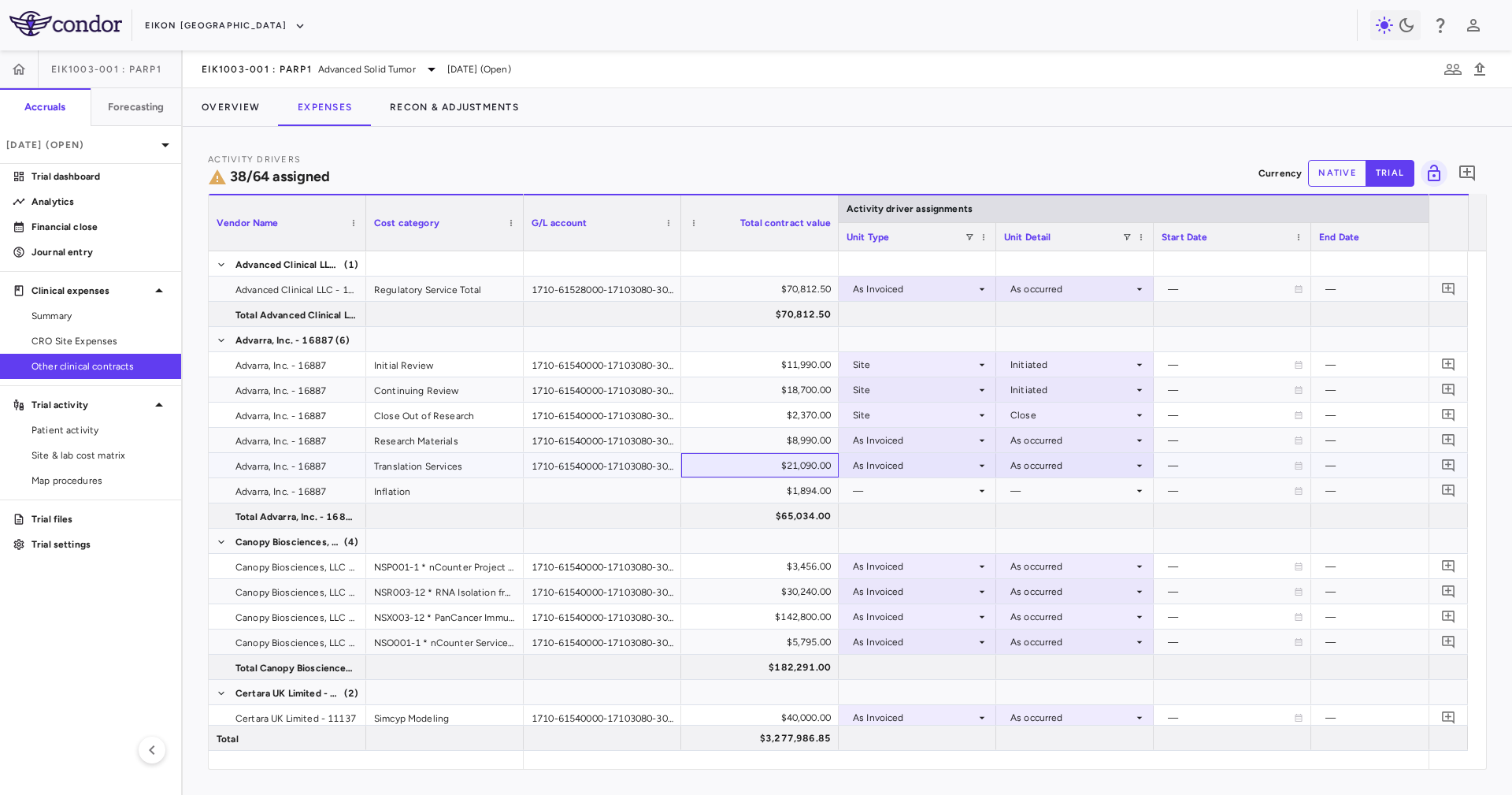
click at [768, 468] on div "$21,090.00" at bounding box center [763, 465] width 136 height 25
click at [768, 464] on div "$21,090.00" at bounding box center [763, 465] width 136 height 25
click at [769, 450] on div "$8,990.00" at bounding box center [763, 440] width 136 height 25
click at [770, 409] on div "$2,370.00" at bounding box center [763, 415] width 136 height 25
click at [699, 402] on div "$18,700.00" at bounding box center [759, 389] width 158 height 25
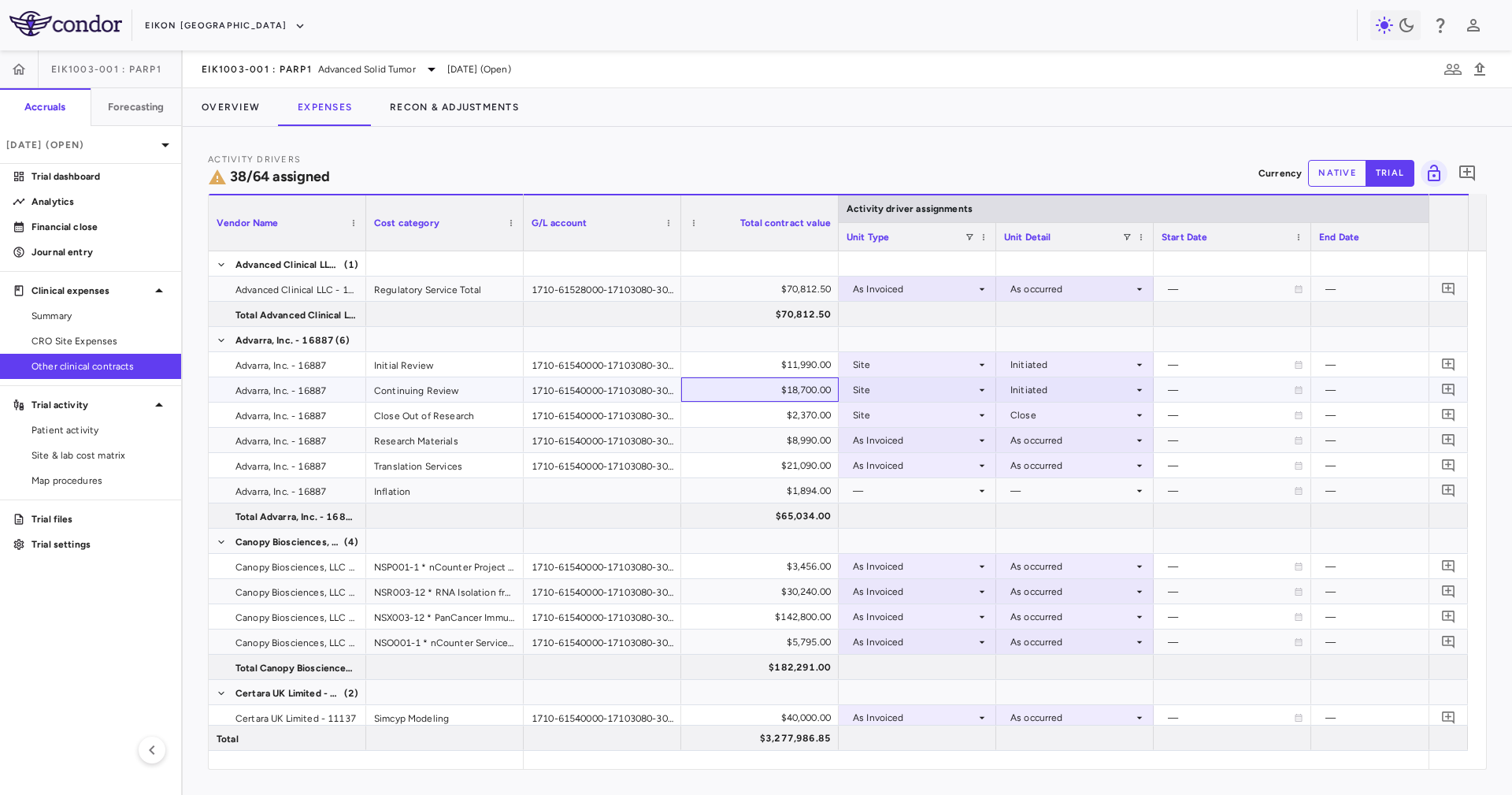
click at [724, 389] on div "$18,700.00" at bounding box center [763, 389] width 136 height 25
click at [796, 370] on div "$11,990.00" at bounding box center [763, 364] width 136 height 25
click at [256, 95] on button "Overview" at bounding box center [230, 107] width 96 height 38
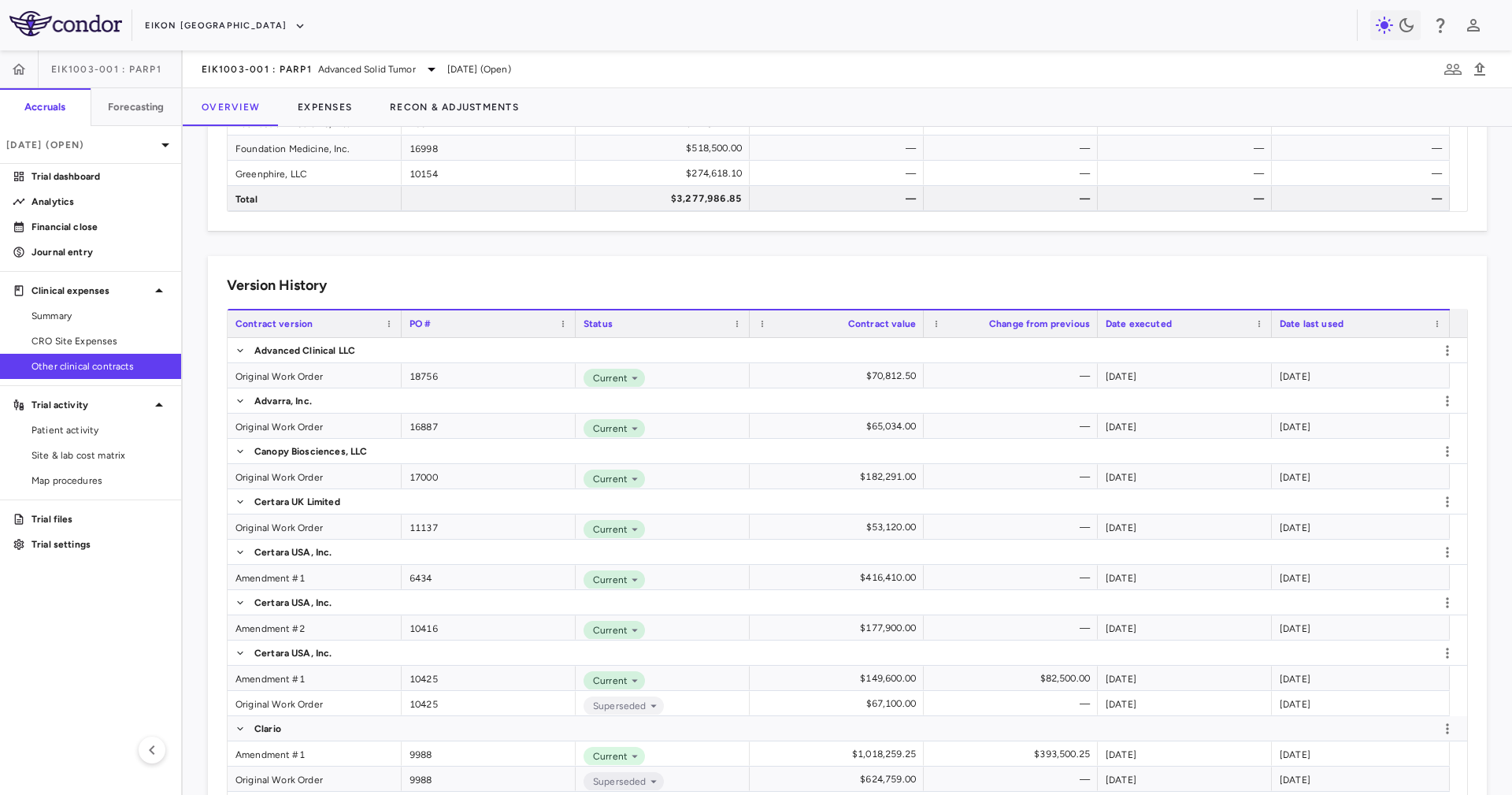
scroll to position [473, 0]
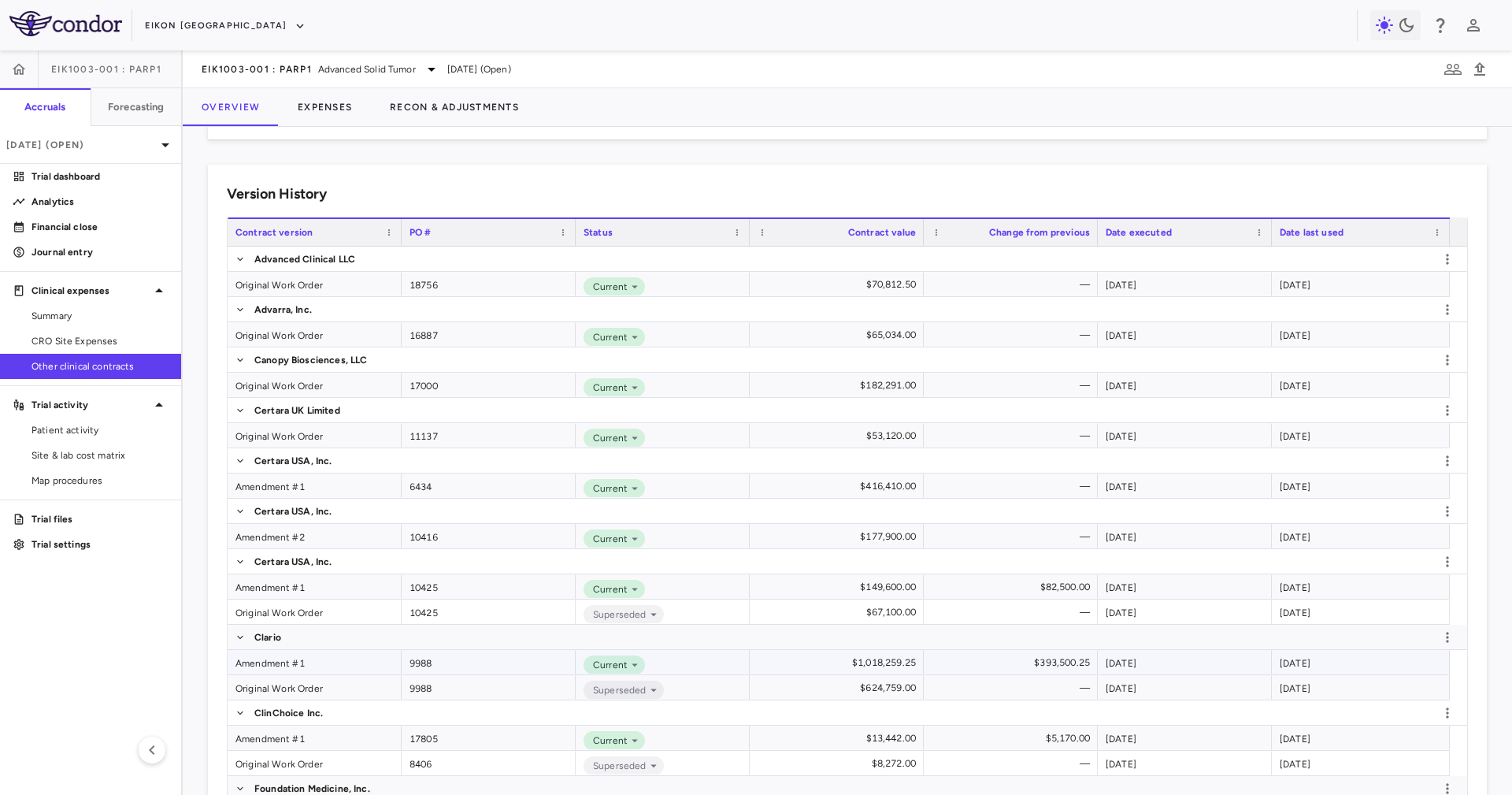
click at [338, 529] on div "Amendment #1" at bounding box center [315, 662] width 174 height 25
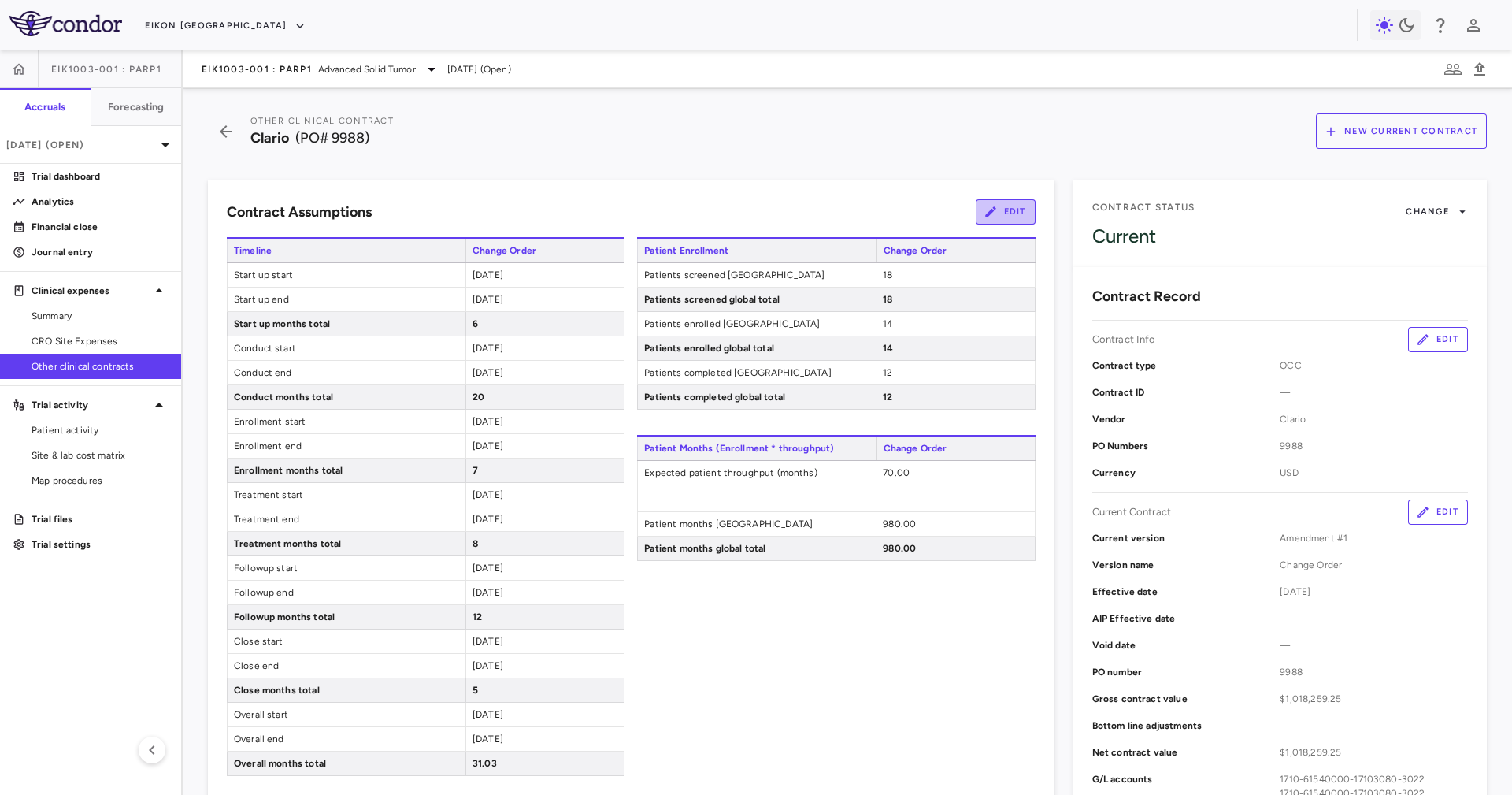
click at [975, 211] on button "Edit" at bounding box center [1005, 211] width 60 height 25
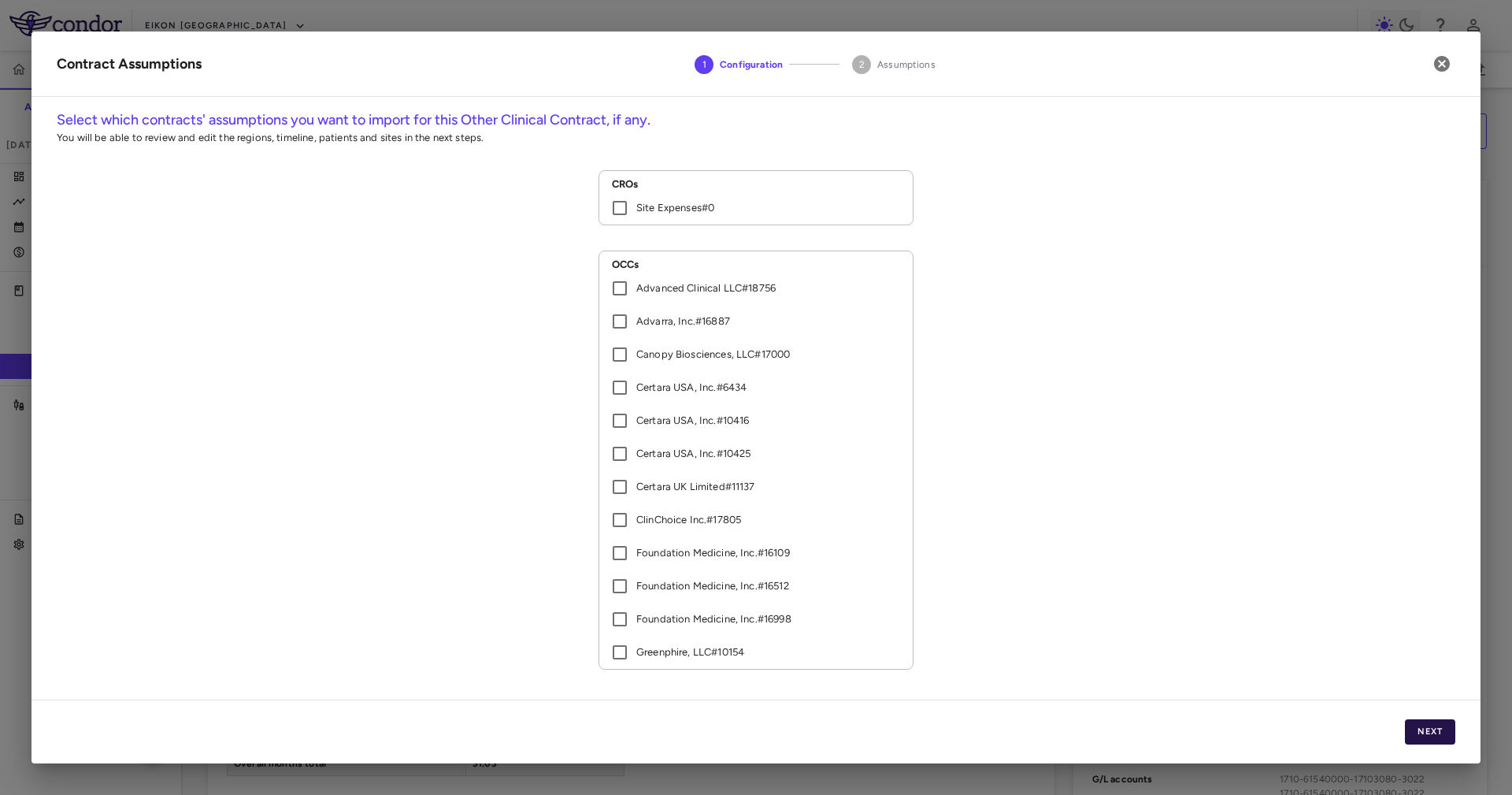
click at [1007, 529] on button "Next" at bounding box center [1430, 732] width 51 height 25
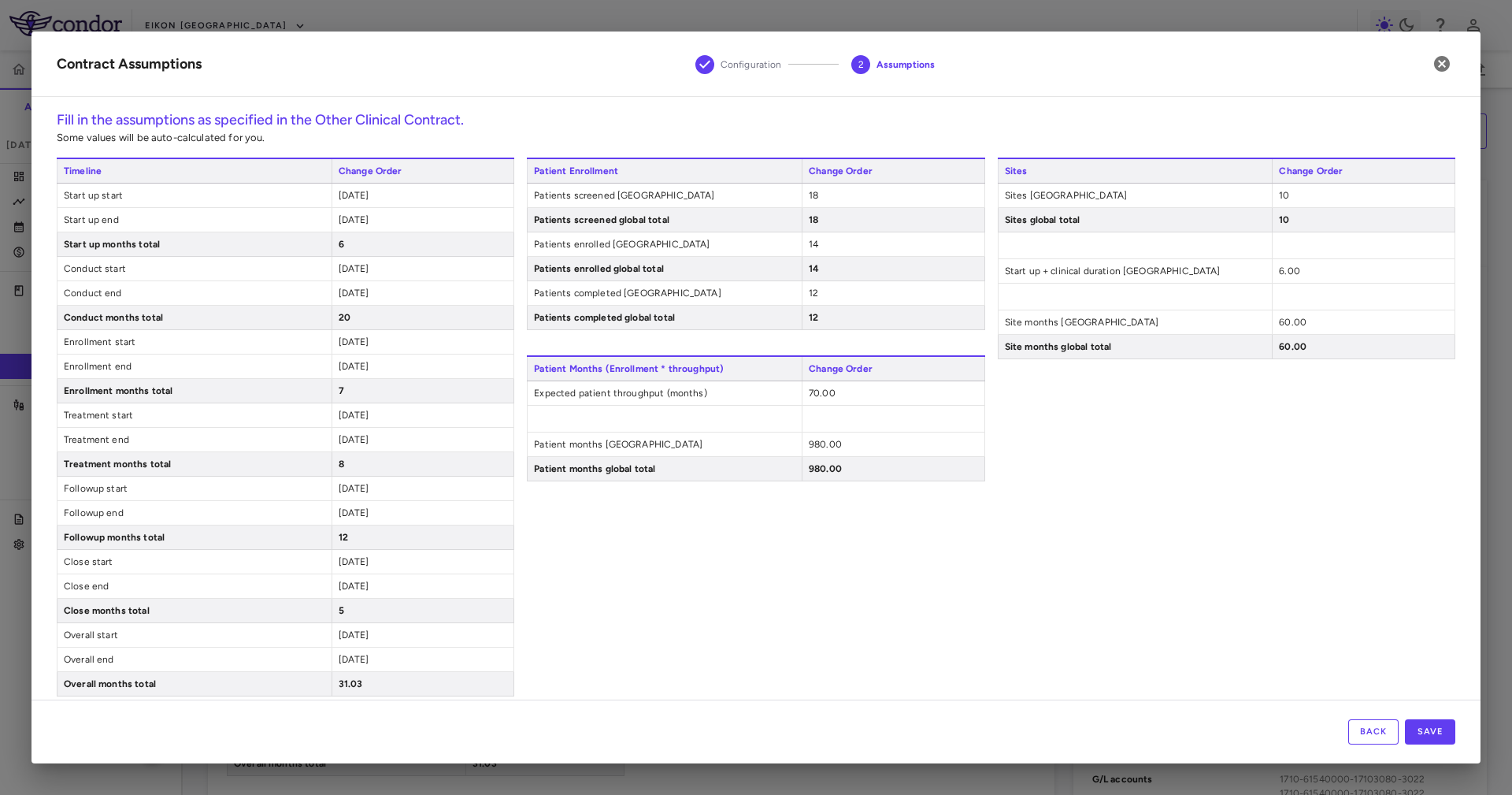
click at [352, 345] on span "[DATE]" at bounding box center [354, 342] width 31 height 11
click at [348, 366] on span "[DATE]" at bounding box center [354, 366] width 31 height 11
click at [344, 409] on div "[DATE]" at bounding box center [423, 414] width 183 height 24
click at [347, 415] on span "[DATE]" at bounding box center [354, 415] width 31 height 11
click at [349, 445] on span "[DATE]" at bounding box center [354, 440] width 31 height 11
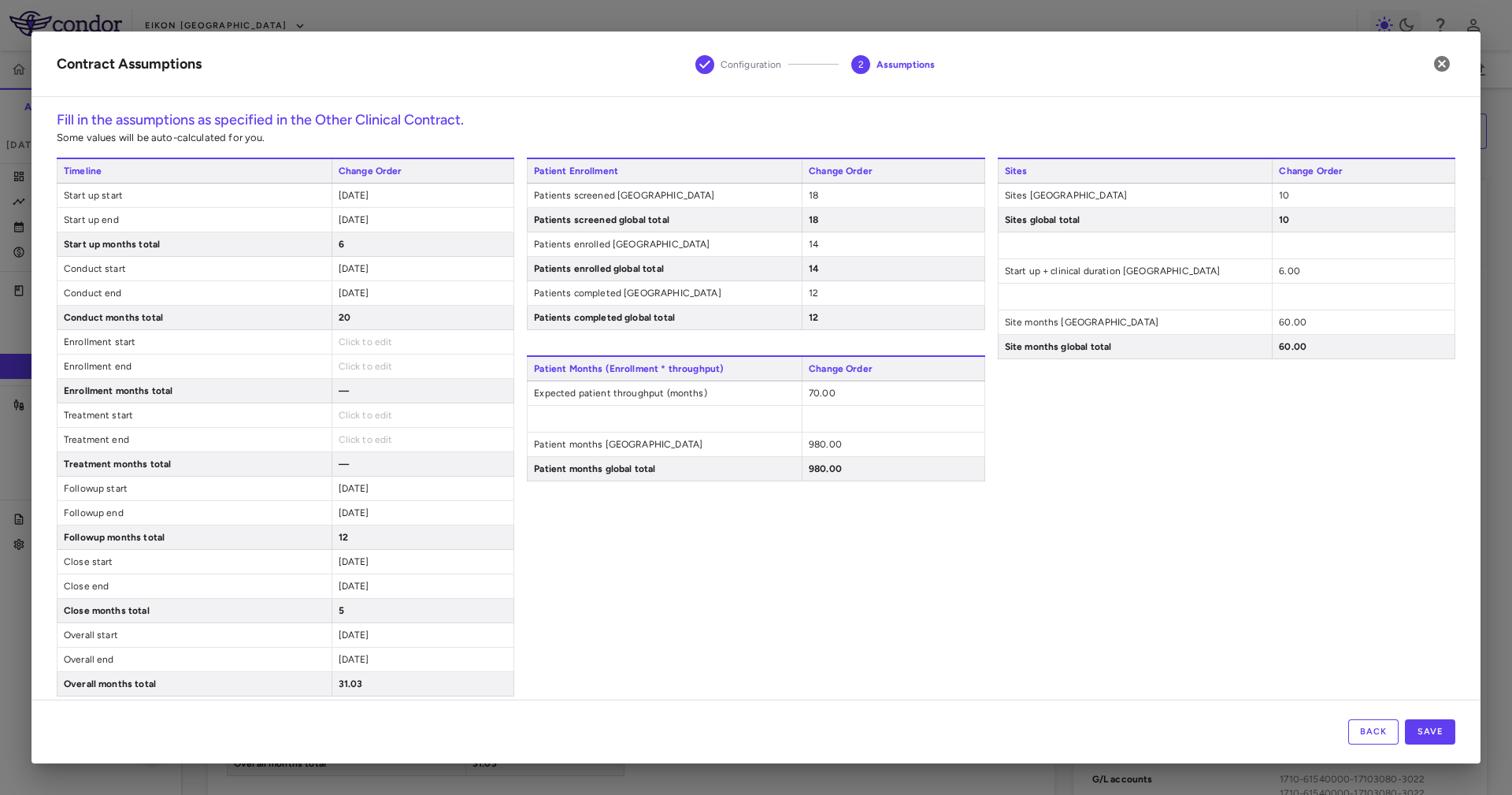
click at [339, 487] on span "[DATE]" at bounding box center [354, 489] width 31 height 11
click at [345, 516] on span "[DATE]" at bounding box center [354, 513] width 31 height 11
click at [559, 529] on div "Patient Enrollment Change Order Patients screened United States 18 Patients scr…" at bounding box center [756, 427] width 457 height 539
click at [1007, 529] on button "Save" at bounding box center [1430, 732] width 51 height 25
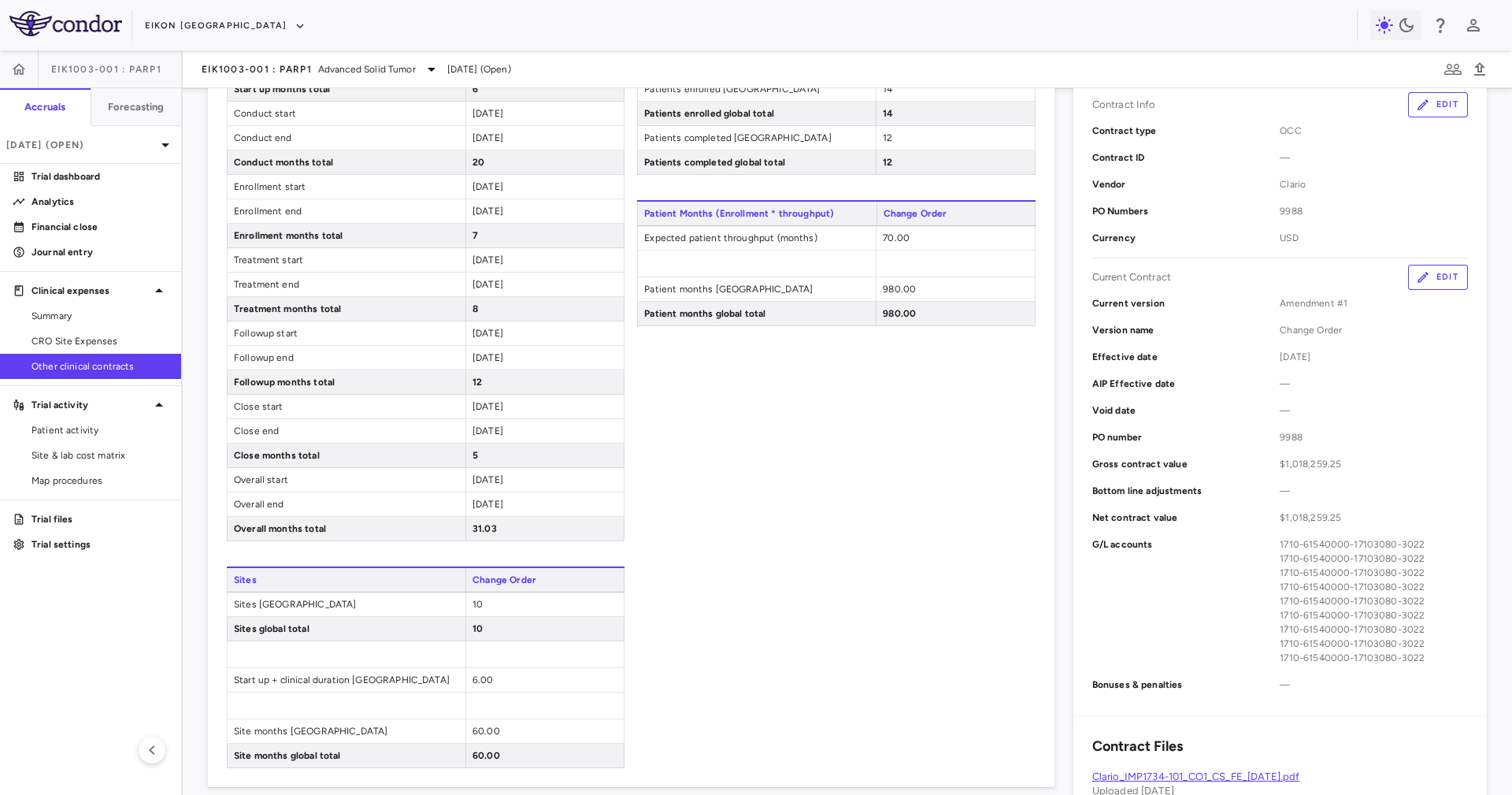
scroll to position [236, 0]
click at [916, 527] on div "Patient Enrollment Change Order Patients screened United States 18 Patients scr…" at bounding box center [836, 384] width 398 height 765
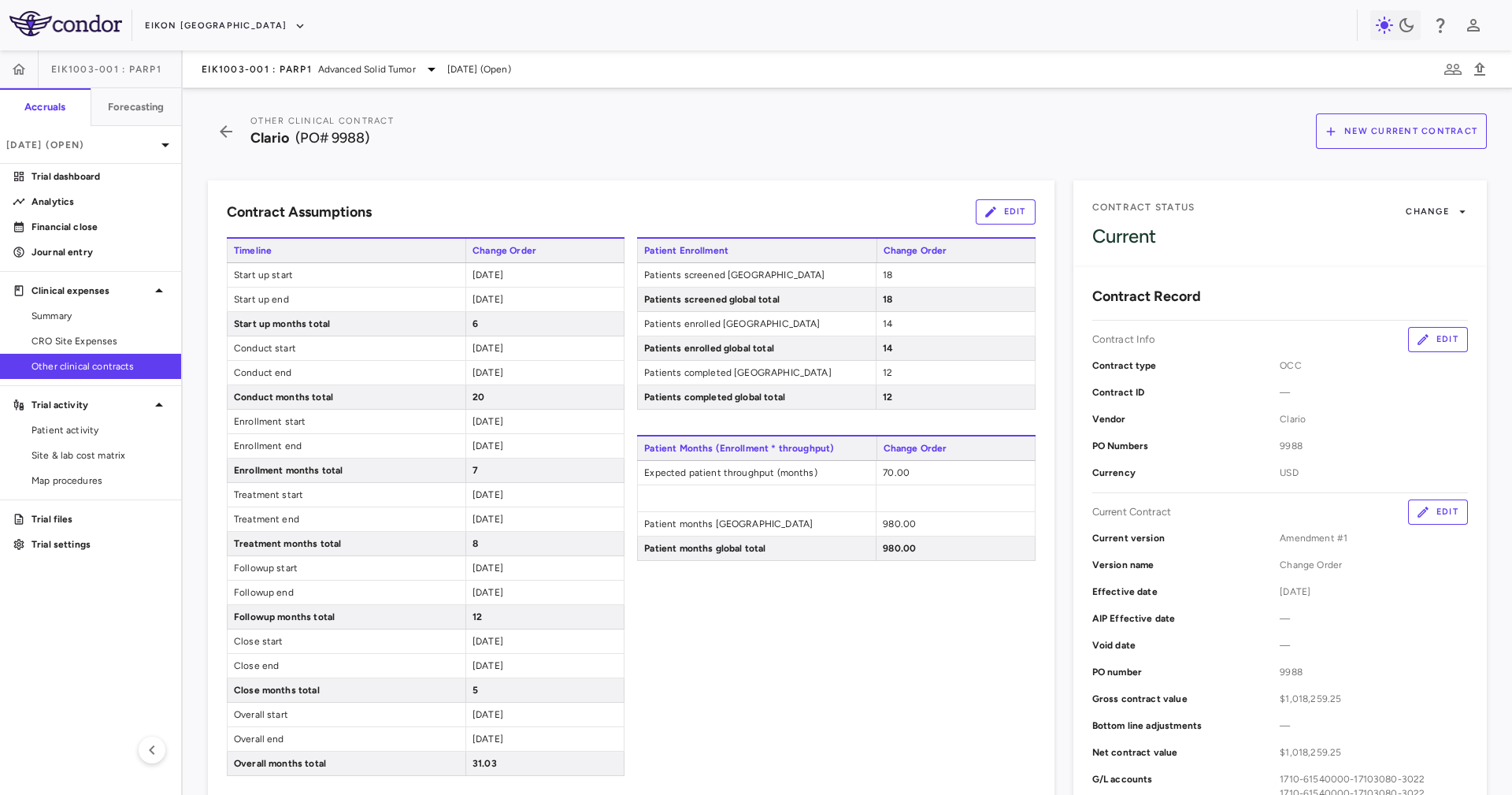
click at [998, 212] on button "Edit" at bounding box center [1005, 211] width 60 height 25
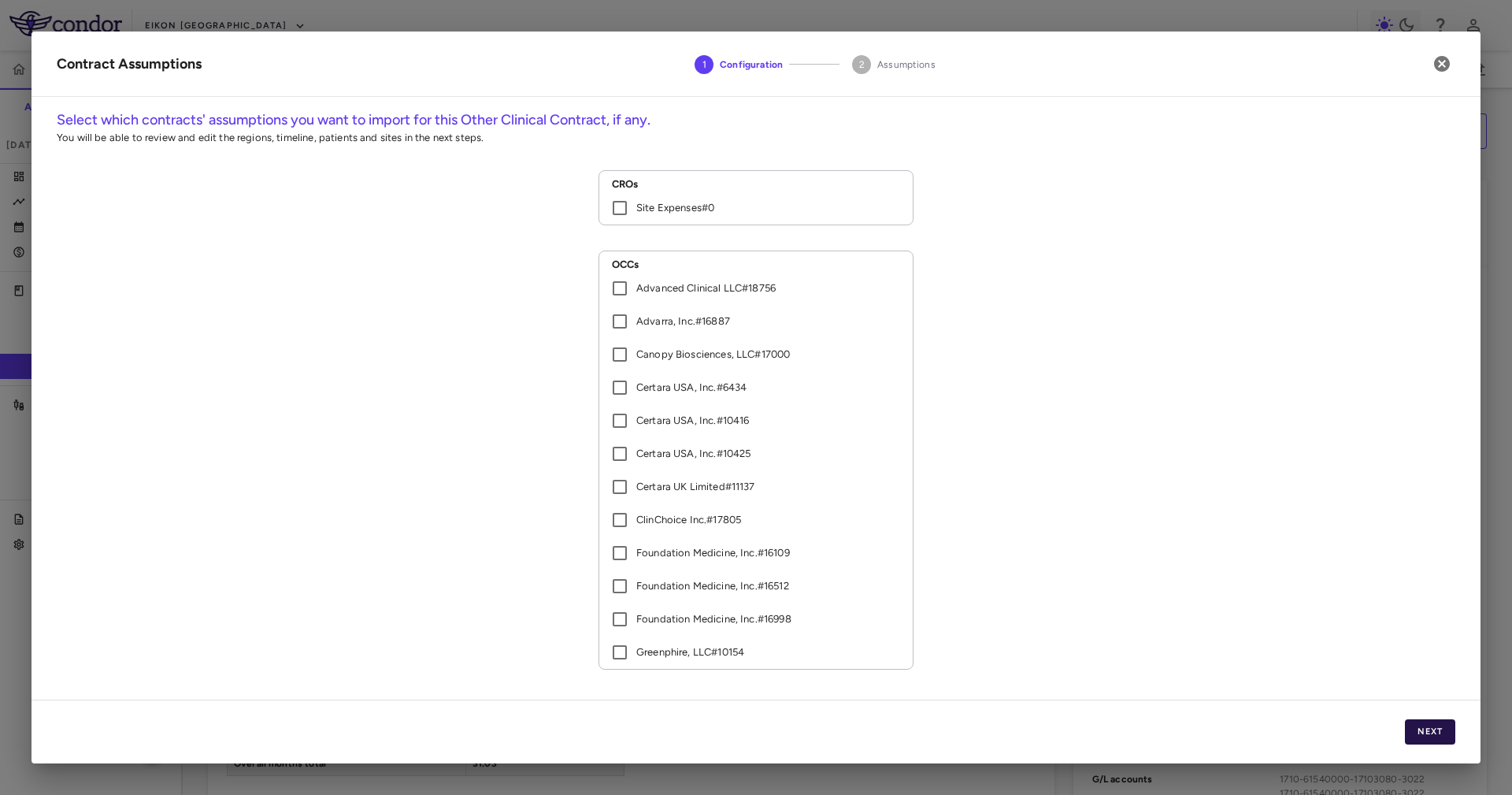
click at [1007, 529] on button "Next" at bounding box center [1430, 732] width 51 height 25
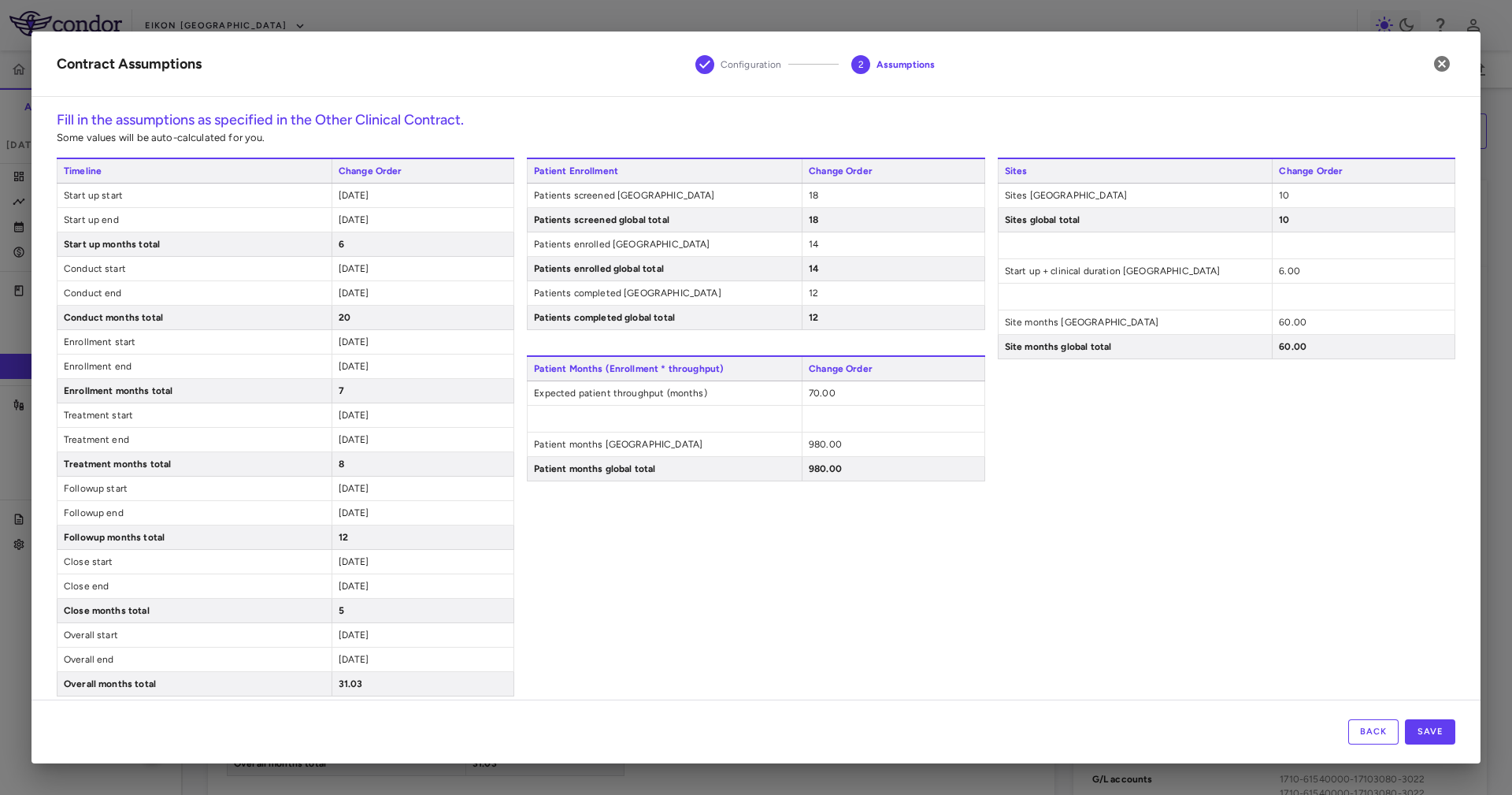
click at [369, 194] on span "[DATE]" at bounding box center [354, 195] width 31 height 11
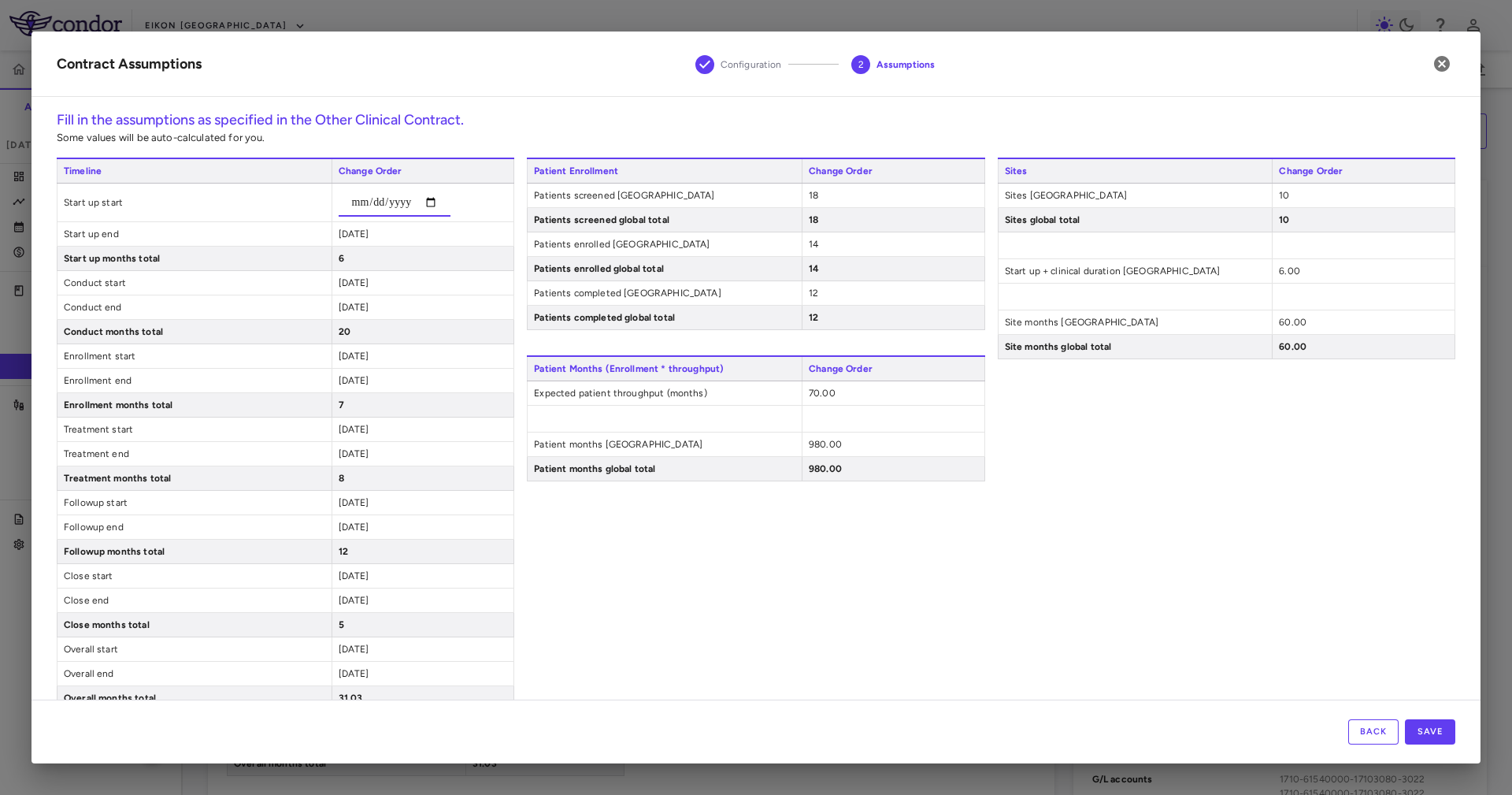
type input "**********"
click at [622, 529] on div "Patient Enrollment Change Order Patients screened United States 18 Patients scr…" at bounding box center [756, 434] width 457 height 553
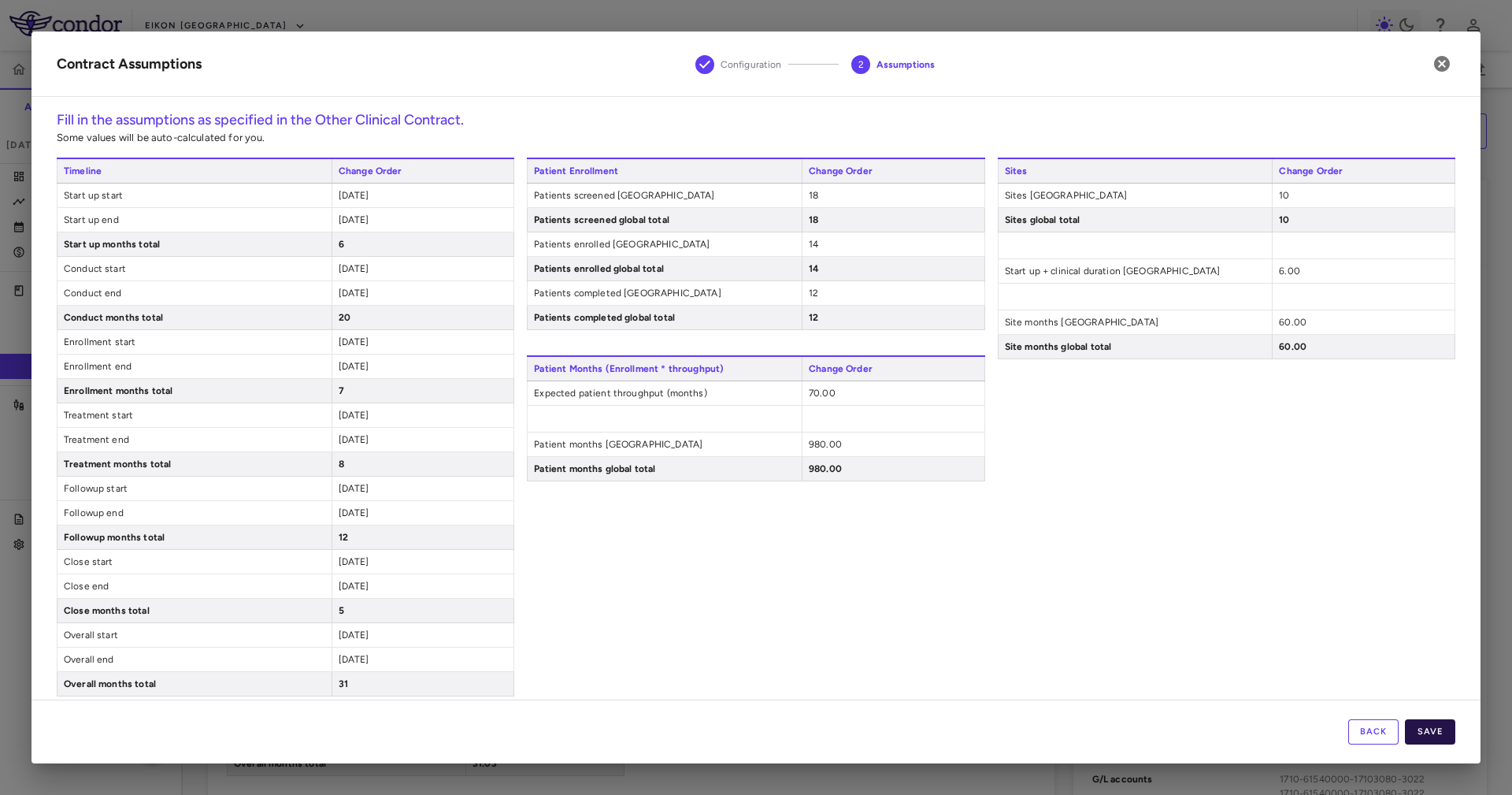
click at [1007, 529] on button "Save" at bounding box center [1430, 732] width 51 height 25
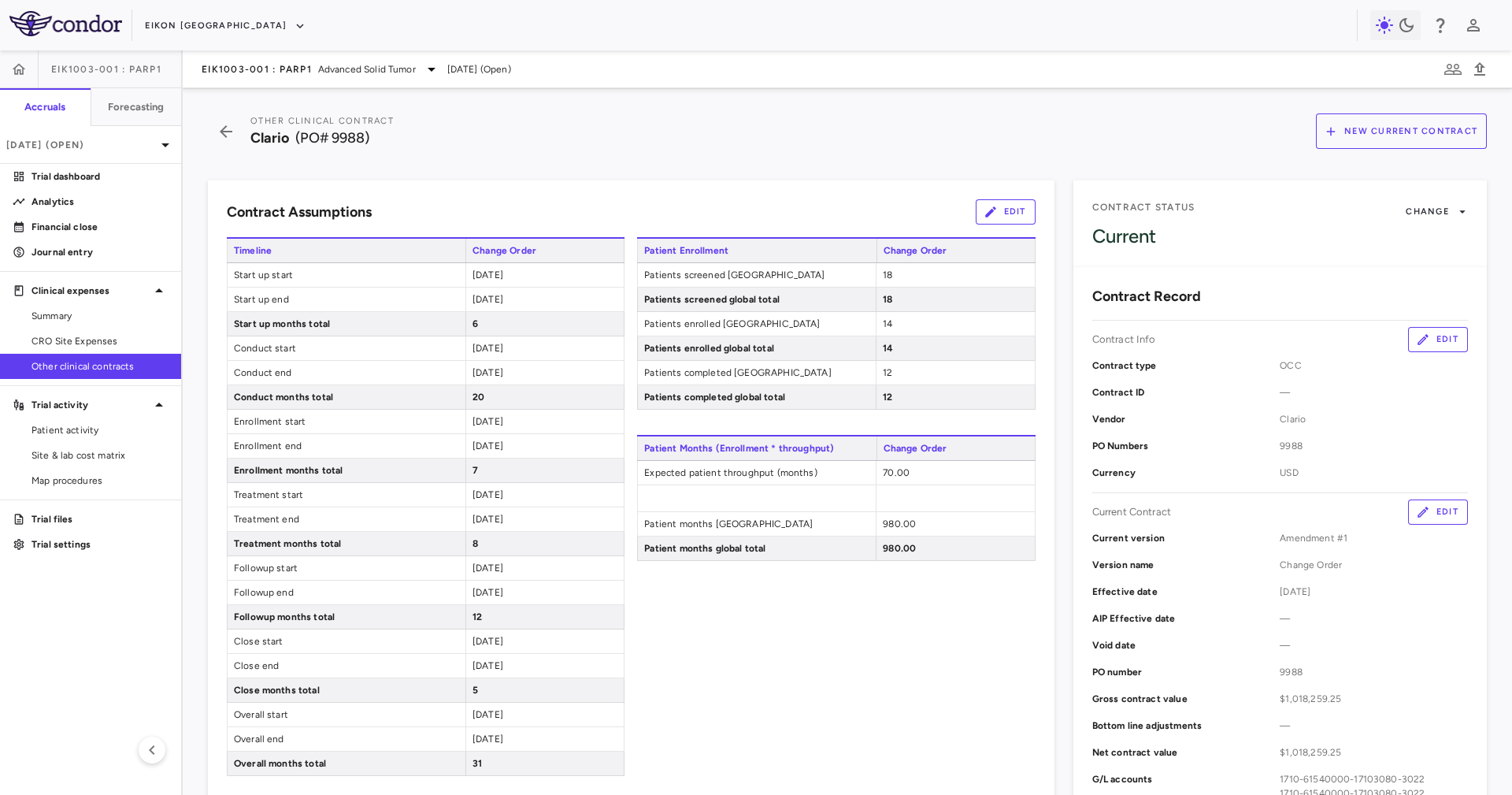
click at [503, 275] on span "[DATE]" at bounding box center [488, 276] width 31 height 11
click at [534, 296] on div "[DATE]" at bounding box center [544, 298] width 158 height 24
click at [517, 489] on div "[DATE]" at bounding box center [544, 495] width 158 height 24
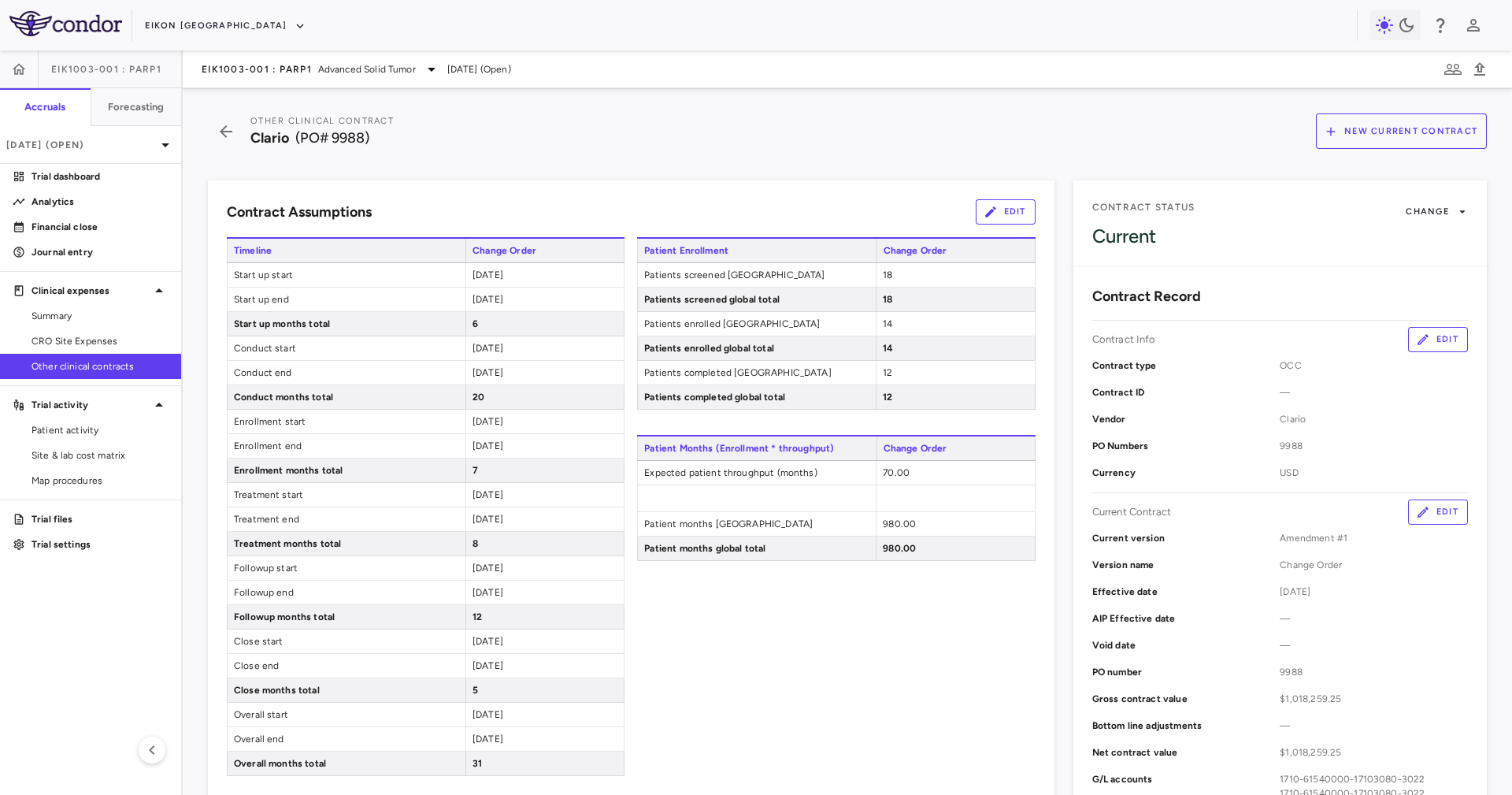
click at [517, 489] on div "[DATE]" at bounding box center [544, 495] width 158 height 24
drag, startPoint x: 603, startPoint y: 575, endPoint x: 661, endPoint y: 522, distance: 78.6
click at [603, 529] on div "[DATE]" at bounding box center [544, 567] width 158 height 24
click at [484, 529] on div "[DATE]" at bounding box center [544, 592] width 158 height 24
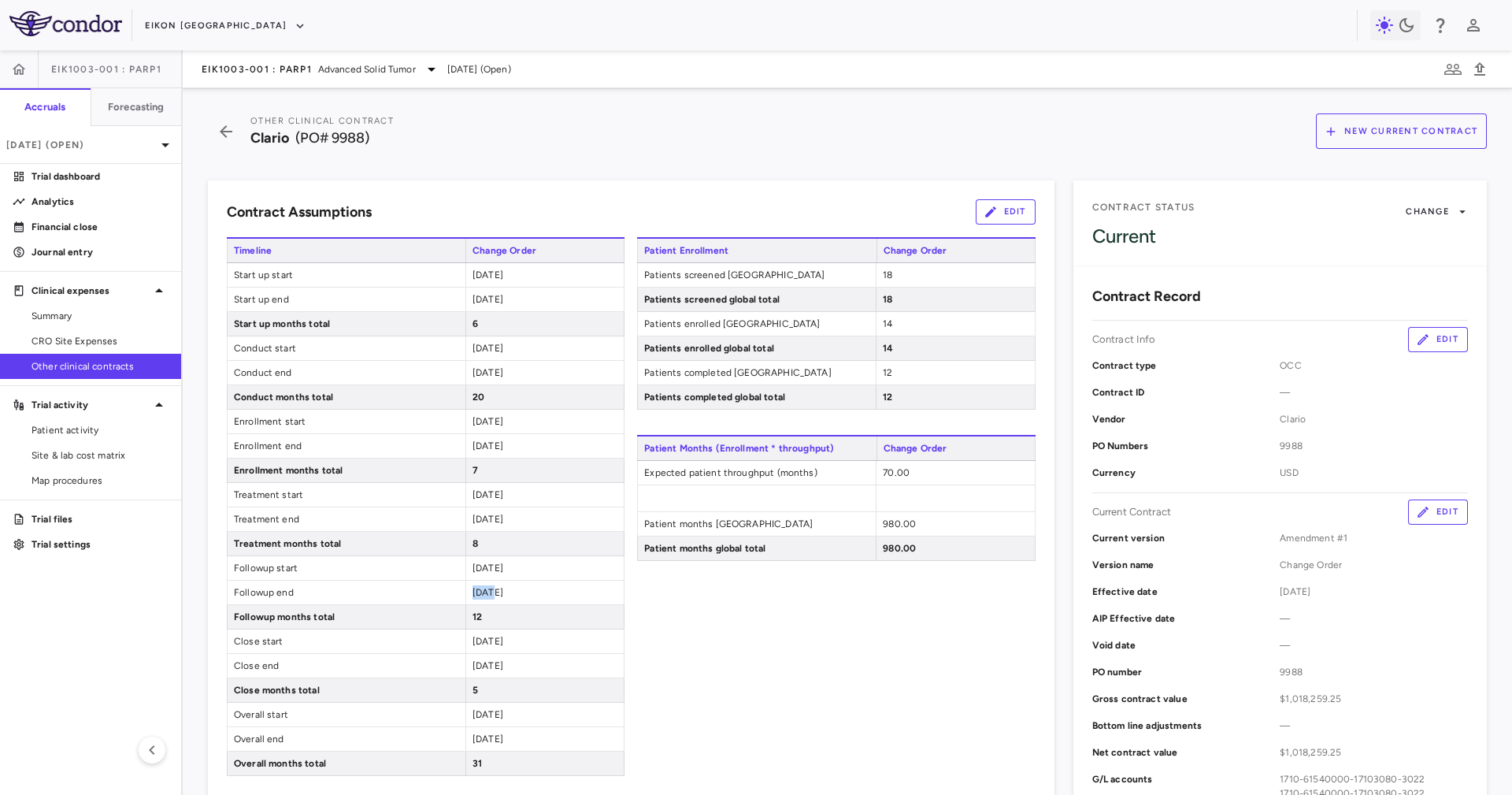
click at [484, 529] on div "[DATE]" at bounding box center [544, 592] width 158 height 24
drag, startPoint x: 484, startPoint y: 585, endPoint x: 522, endPoint y: 688, distance: 109.8
click at [522, 529] on div "Timeline Change Order Start up start 2023-11-01 Start up end 2024-04-30 Start u…" at bounding box center [426, 506] width 398 height 539
click at [522, 529] on div "5" at bounding box center [544, 690] width 158 height 24
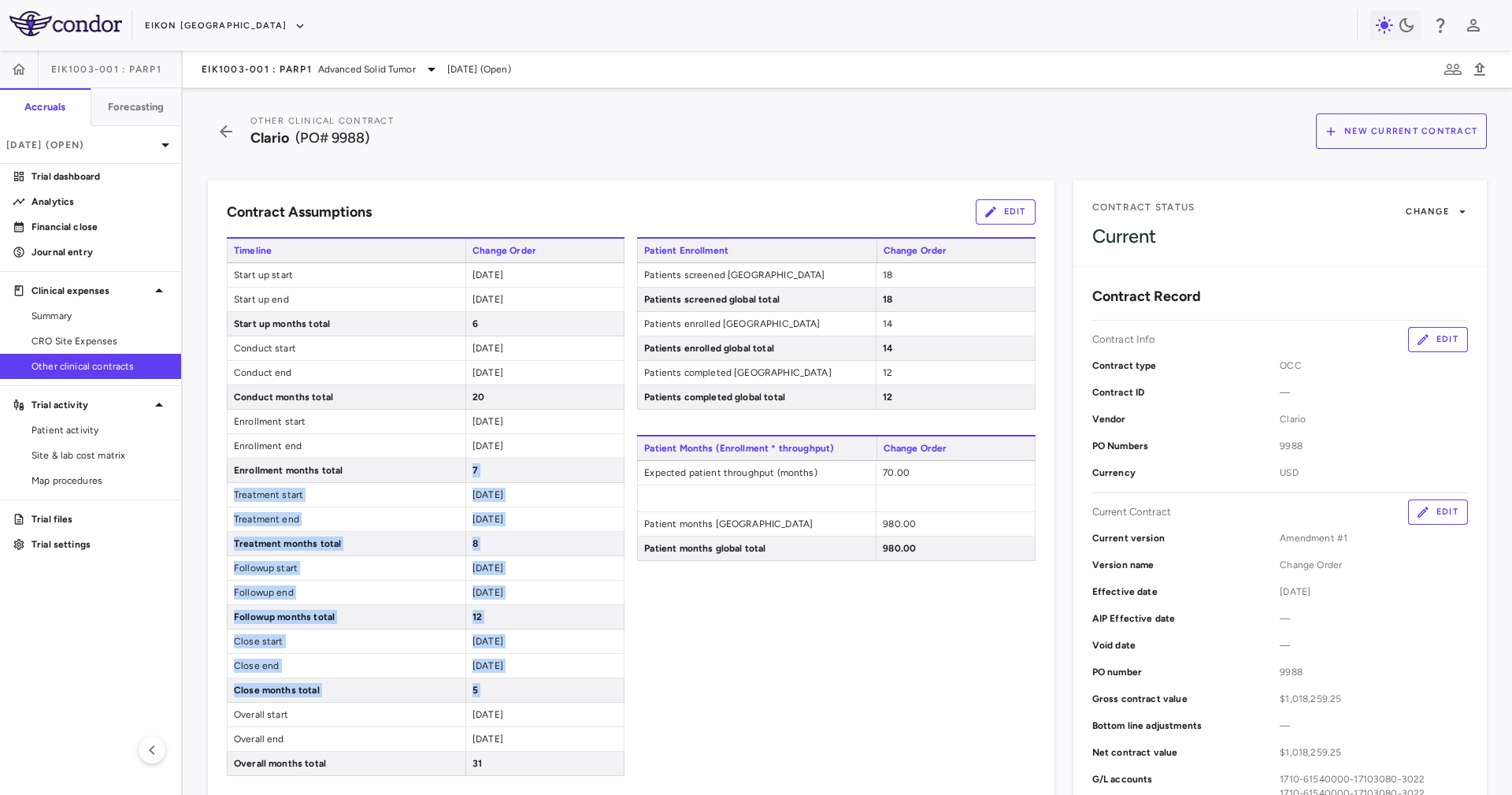
drag, startPoint x: 522, startPoint y: 688, endPoint x: 461, endPoint y: 463, distance: 233.1
click at [466, 466] on div "Timeline Change Order Start up start 2023-11-01 Start up end 2024-04-30 Start u…" at bounding box center [426, 506] width 398 height 539
click at [533, 529] on div "8" at bounding box center [544, 543] width 158 height 24
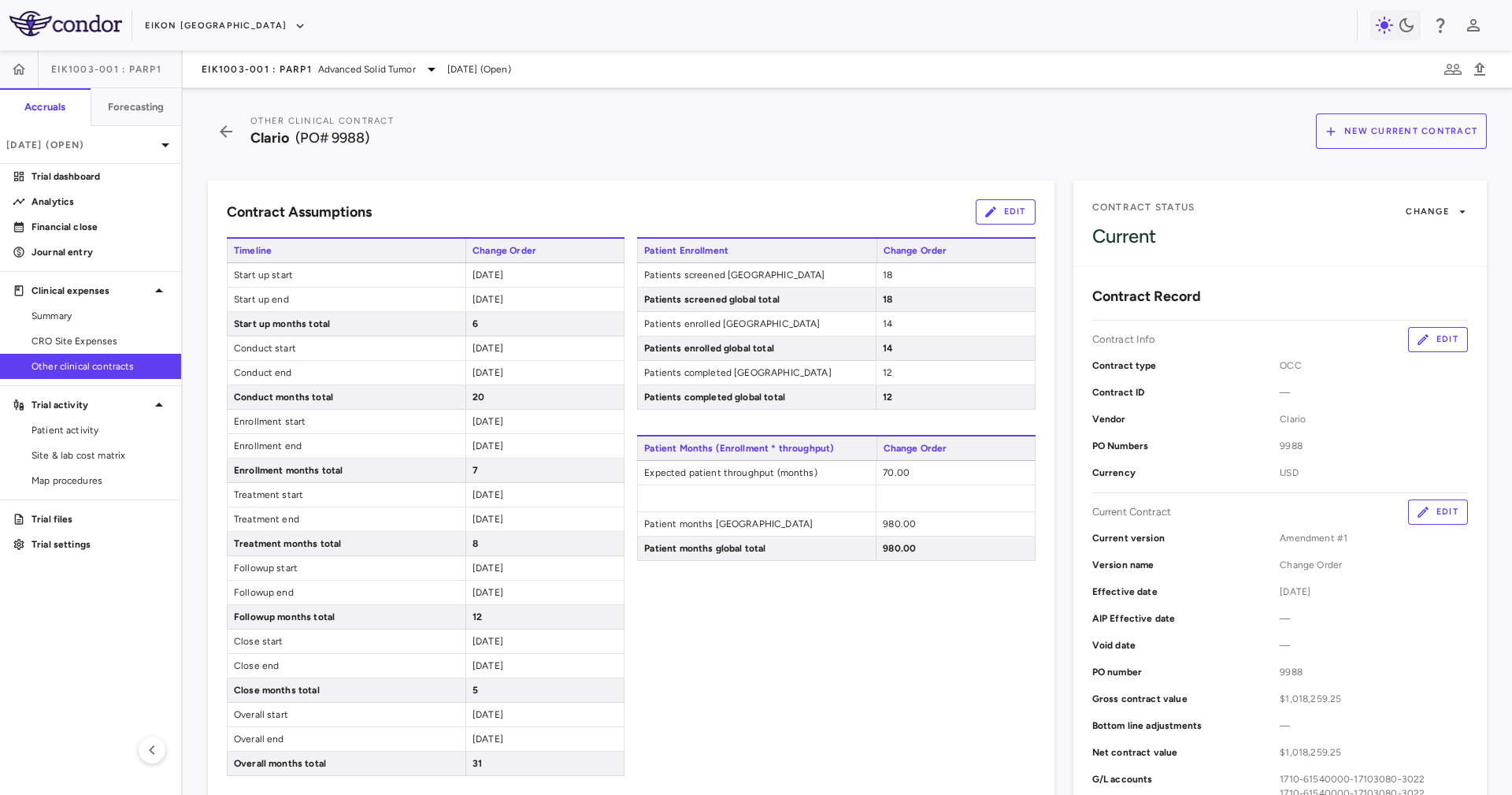
click at [866, 529] on div "Patient Enrollment Change Order Patients screened United States 18 Patients scr…" at bounding box center [836, 620] width 398 height 765
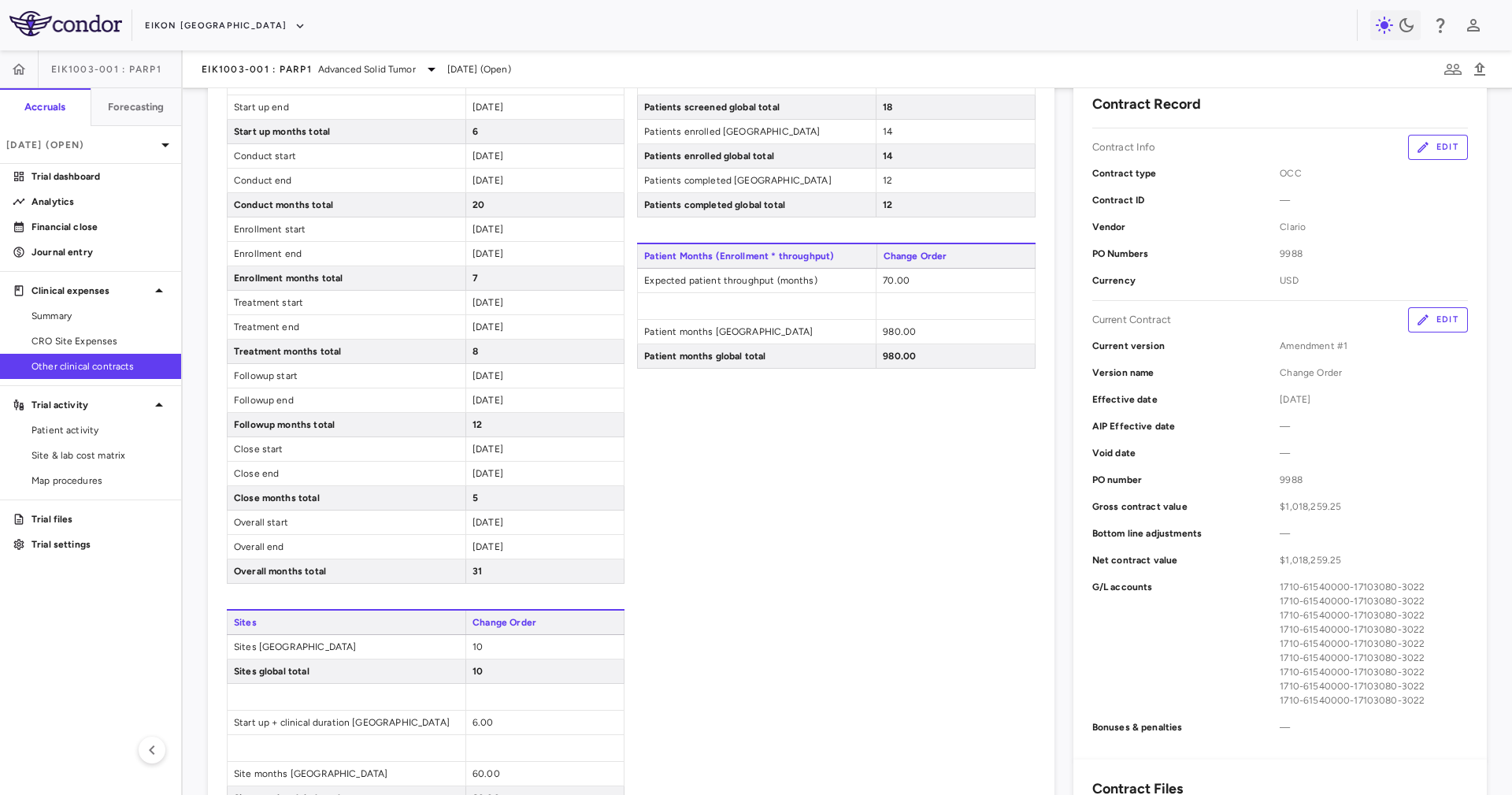
scroll to position [354, 0]
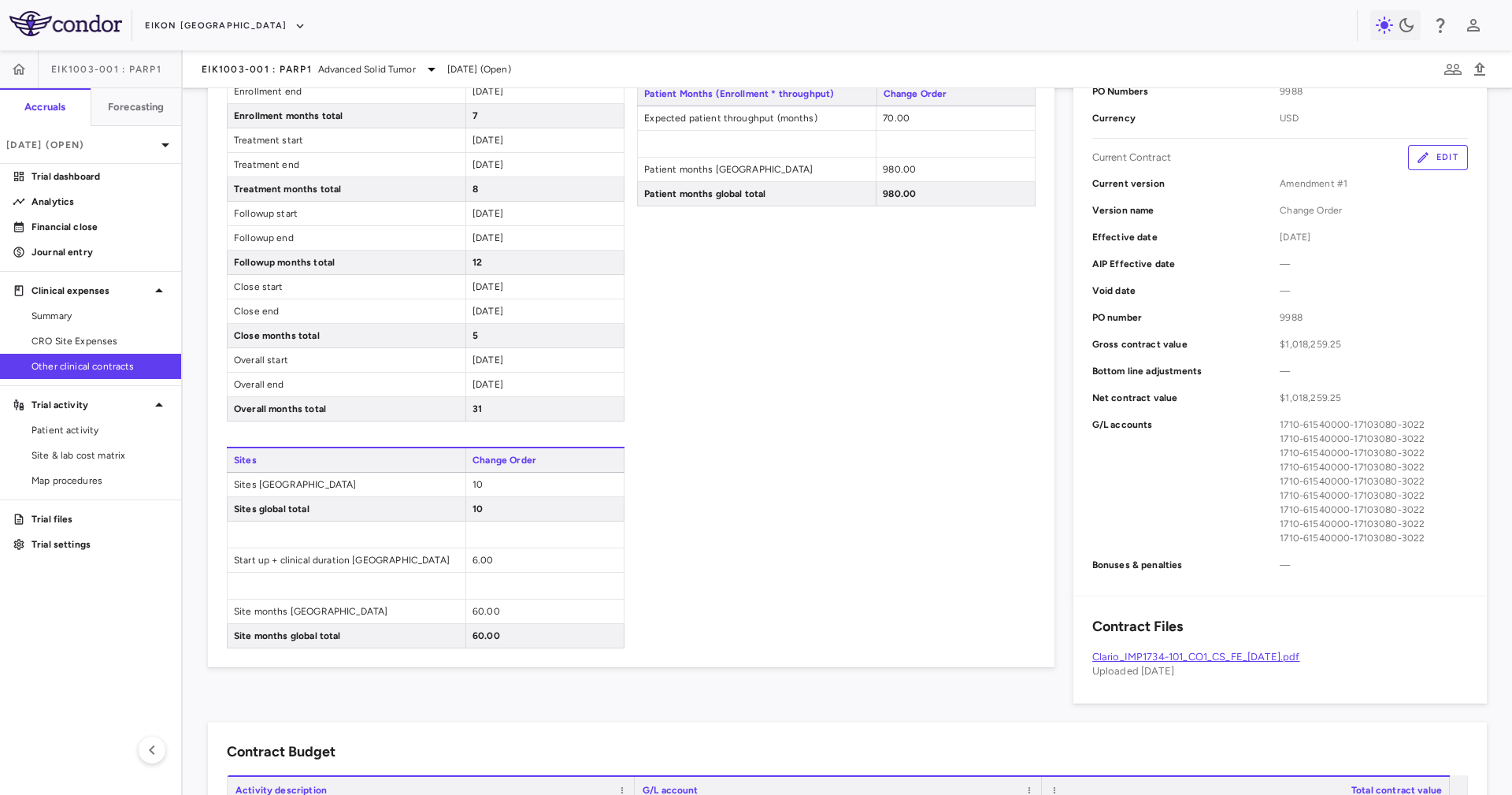
click at [787, 421] on div "Patient Enrollment Change Order Patients screened United States 18 Patients scr…" at bounding box center [836, 265] width 398 height 765
click at [476, 489] on span "10" at bounding box center [477, 485] width 11 height 11
drag, startPoint x: 476, startPoint y: 489, endPoint x: 479, endPoint y: 505, distance: 16.3
click at [479, 505] on div "Sites Change Order Sites United States 10 Sites global total 10 Start up + clin…" at bounding box center [426, 547] width 398 height 202
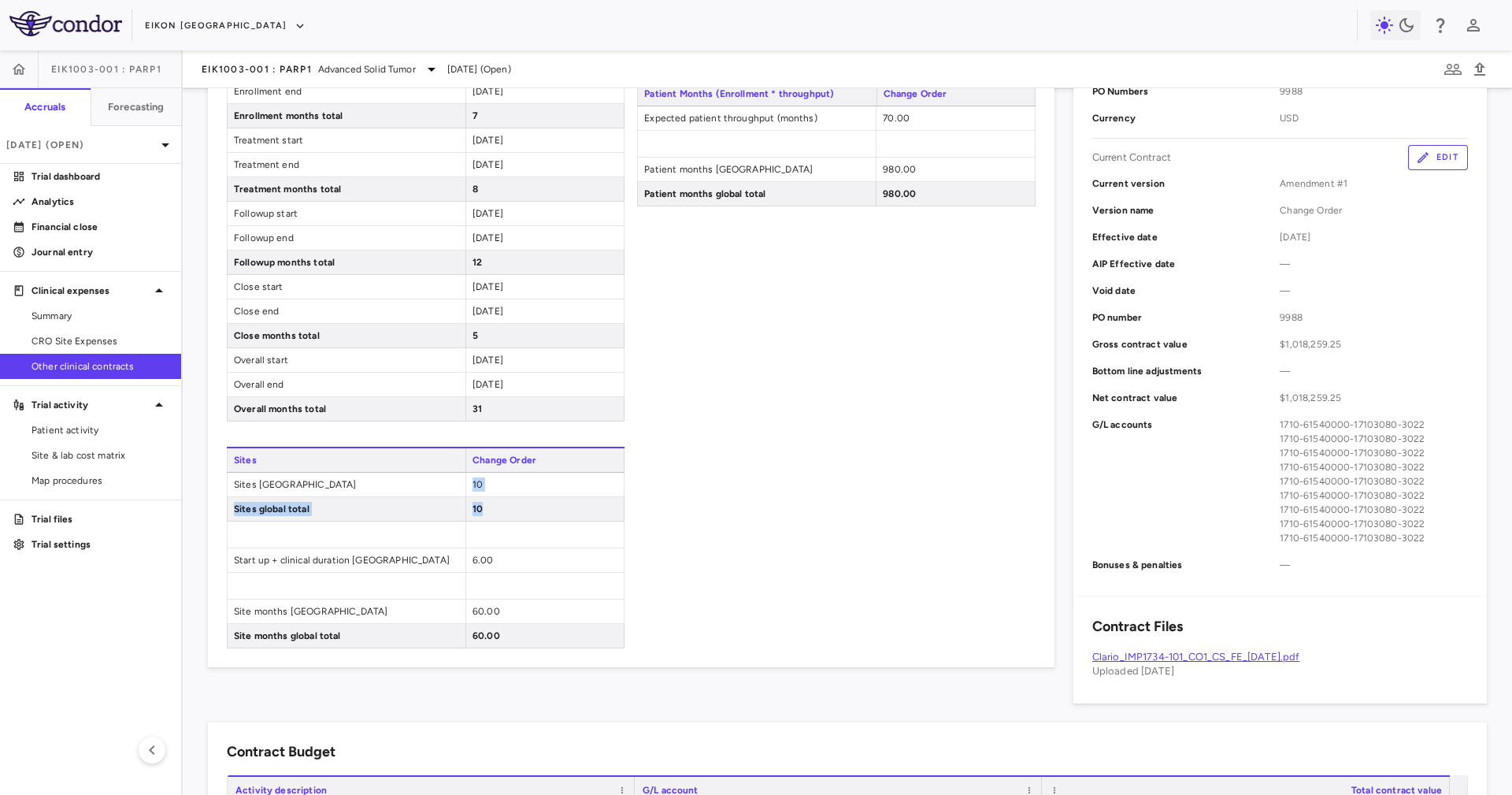
click at [479, 506] on div "10" at bounding box center [544, 508] width 158 height 24
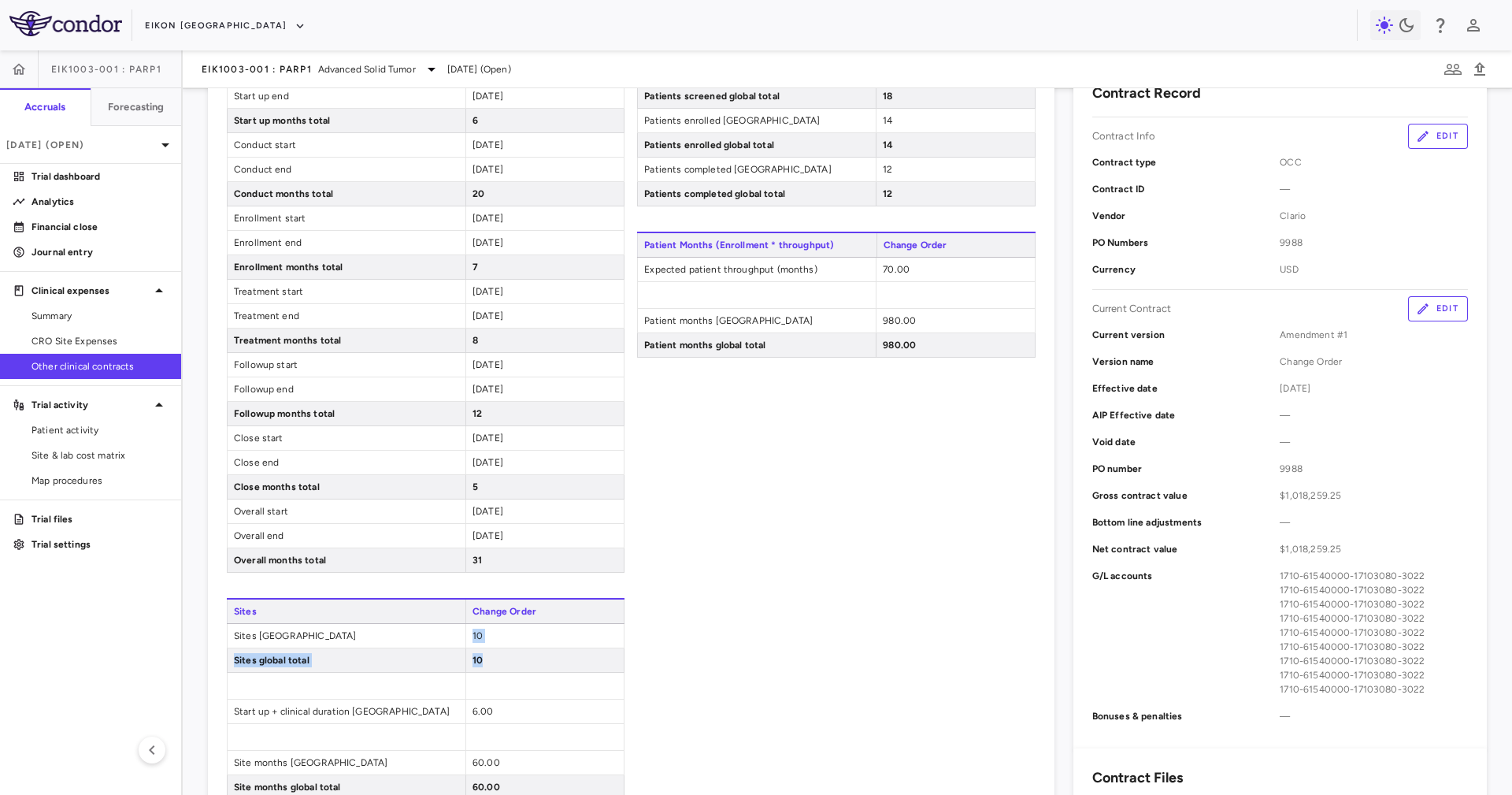
scroll to position [118, 0]
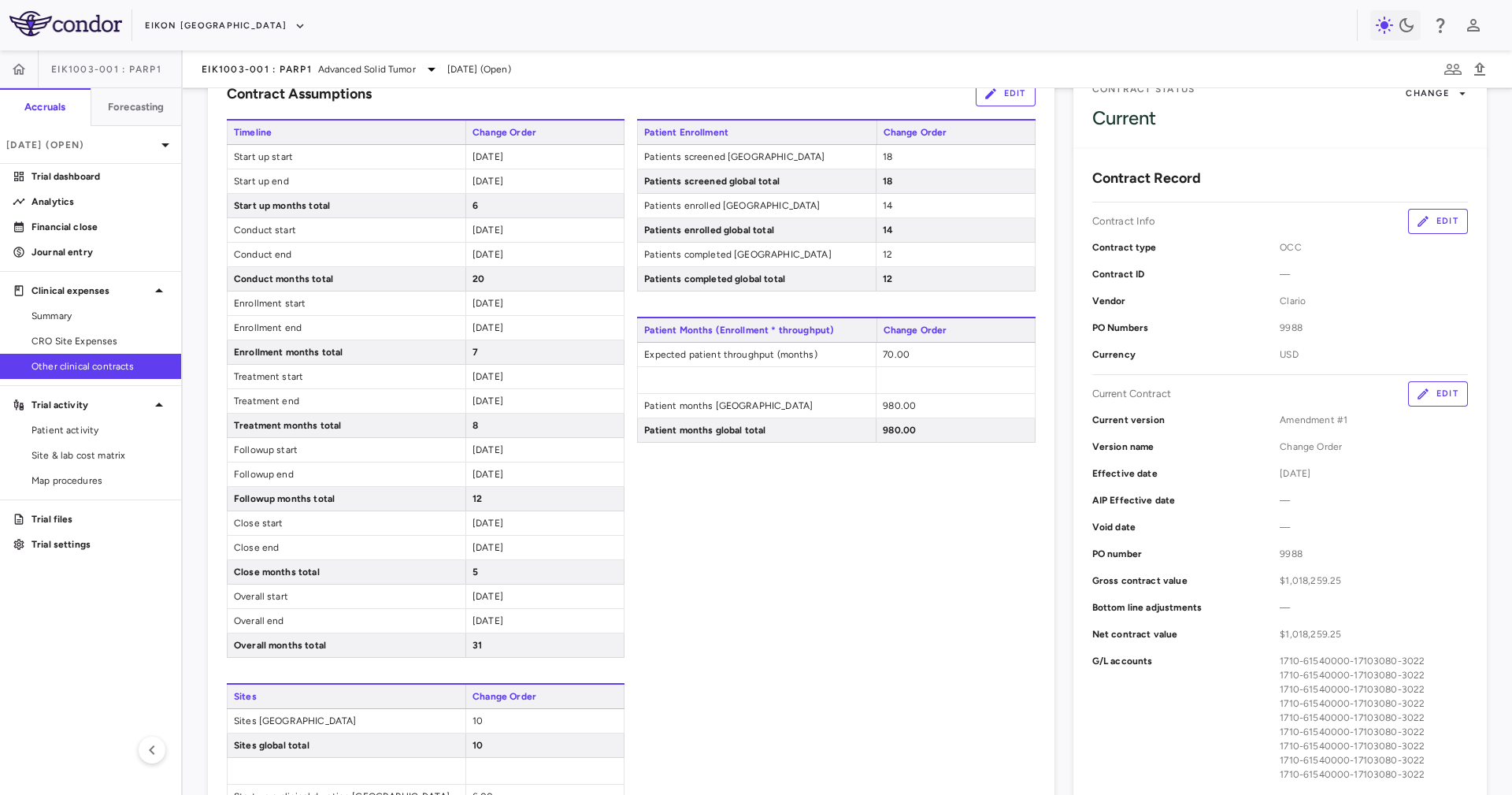
drag, startPoint x: 793, startPoint y: 676, endPoint x: 965, endPoint y: 570, distance: 202.0
click at [793, 529] on div "Patient Enrollment Change Order Patients screened United States 18 Patients scr…" at bounding box center [836, 501] width 398 height 765
click at [1007, 398] on button "Edit" at bounding box center [1437, 393] width 60 height 25
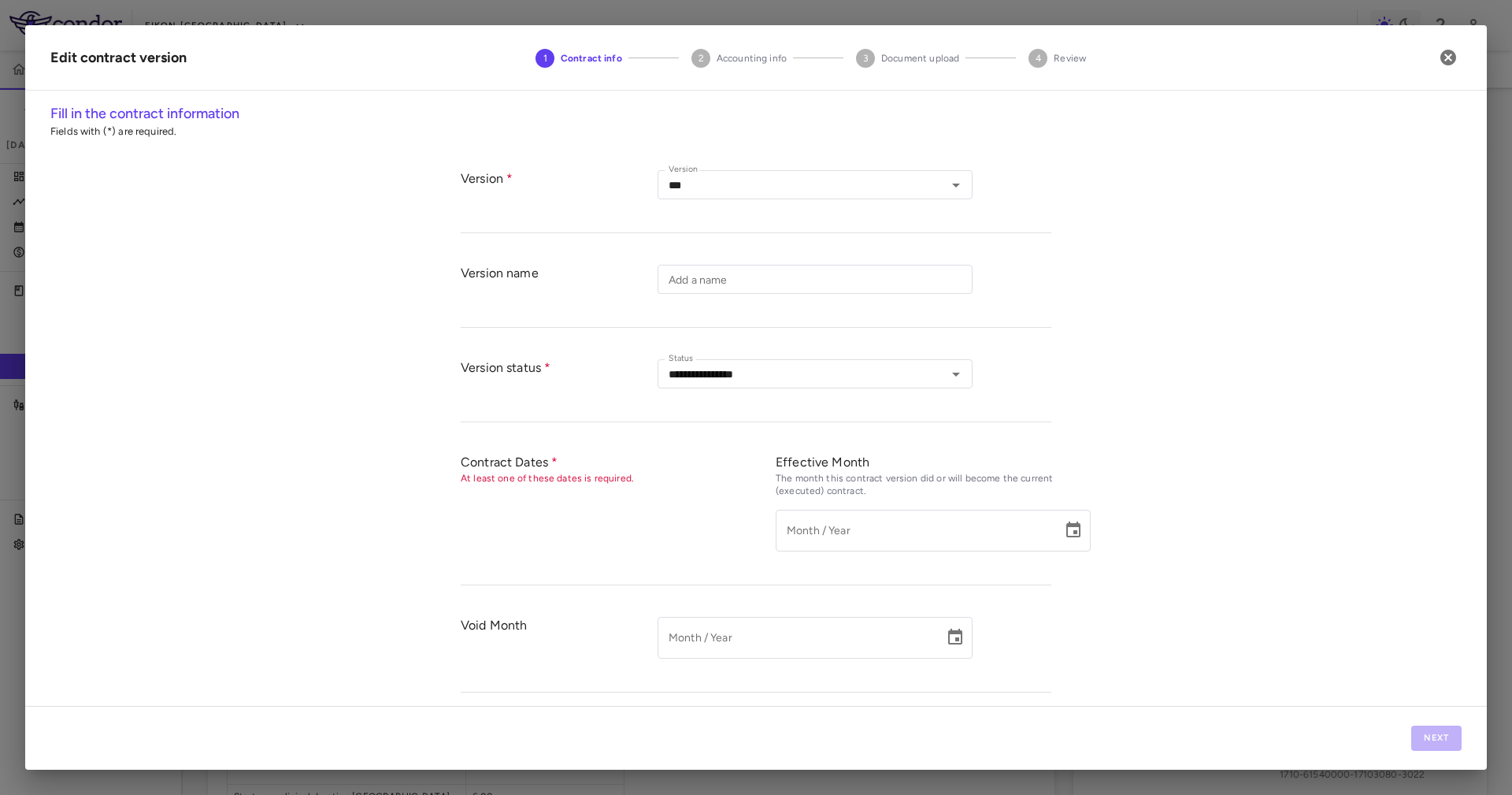
type input "**********"
type input "*********"
type input "********"
type input "****"
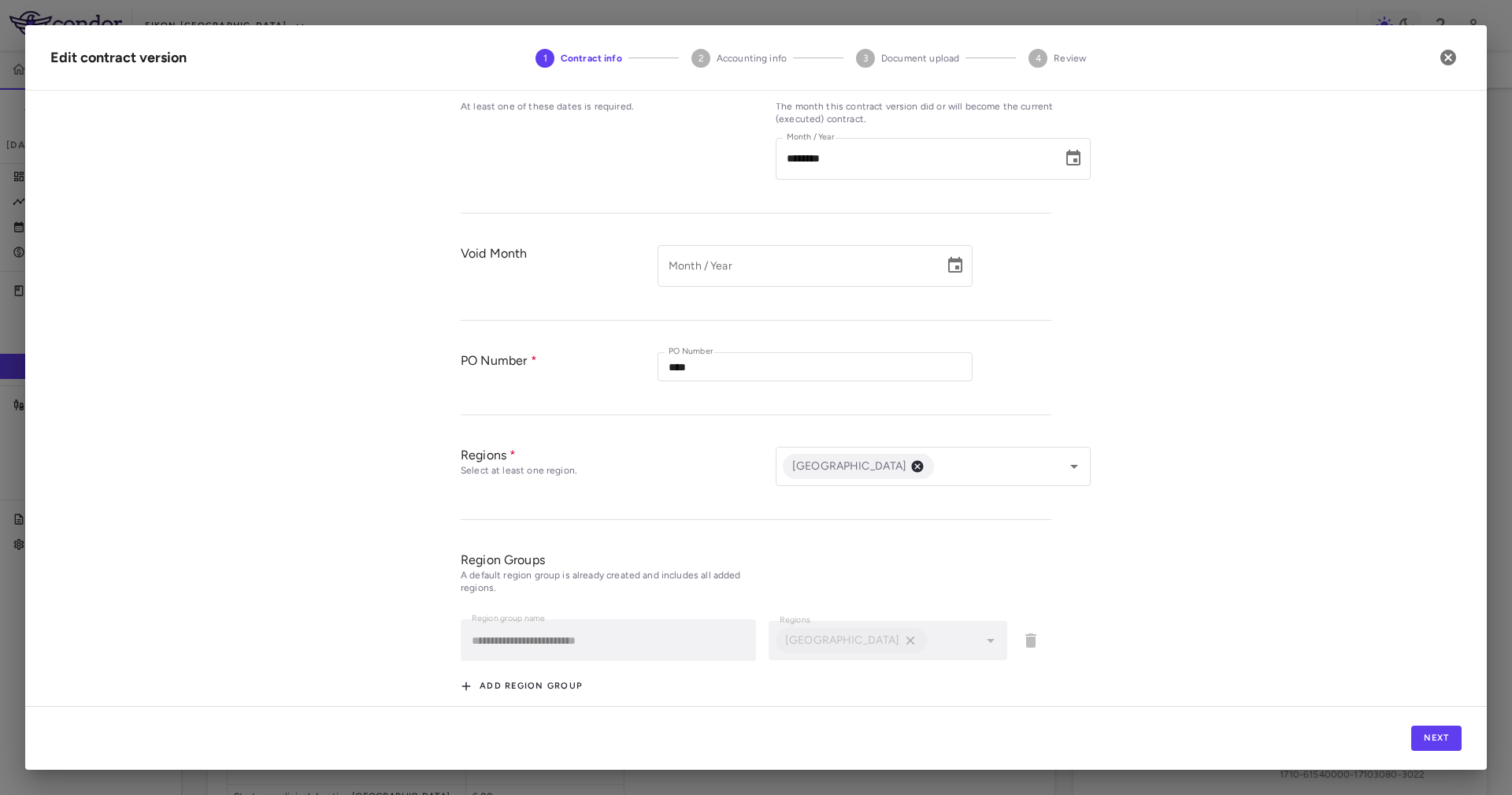
scroll to position [452, 0]
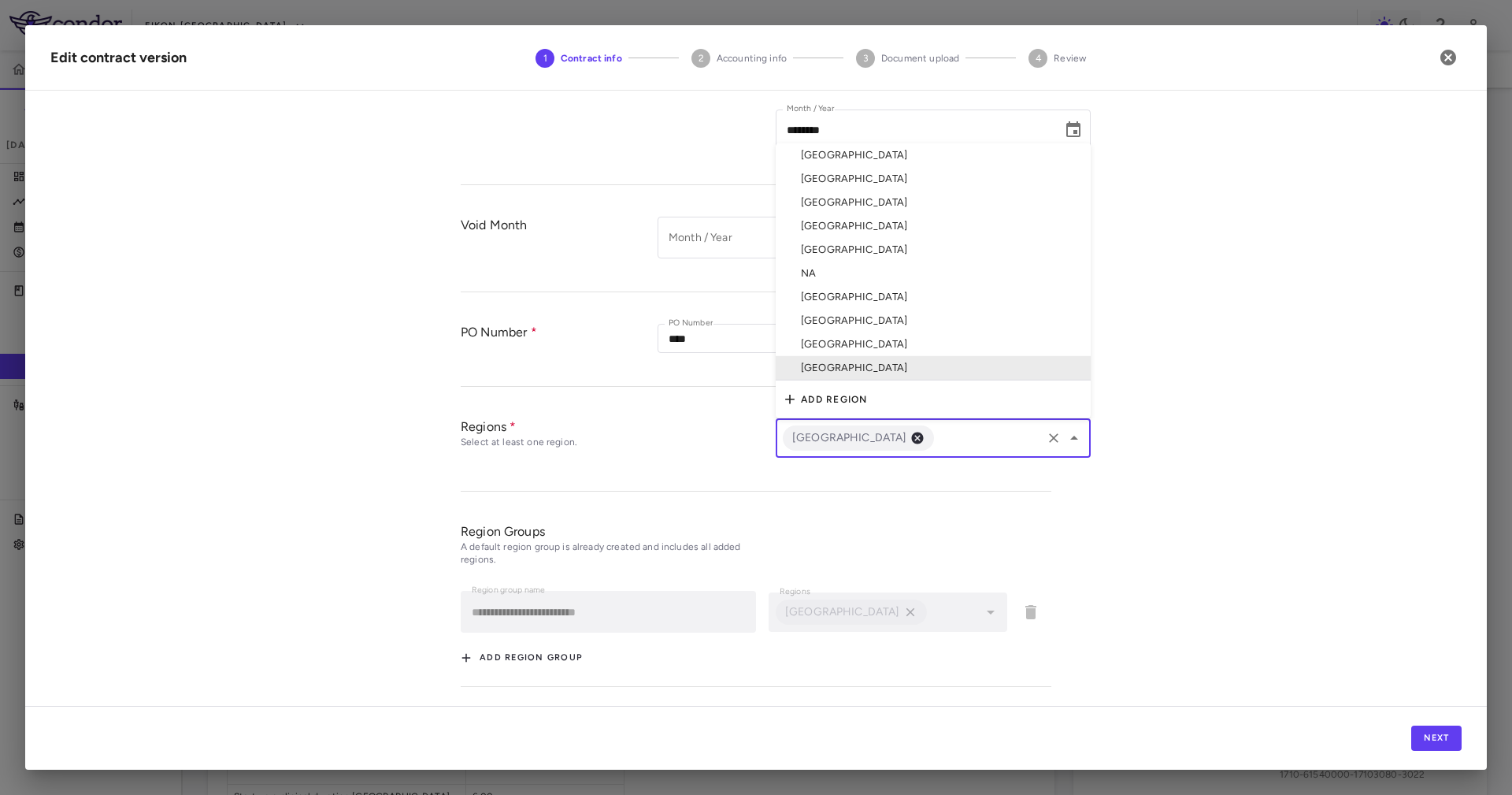
click at [937, 431] on input "text" at bounding box center [988, 438] width 103 height 20
click at [890, 333] on li "United Kingdom" at bounding box center [932, 343] width 315 height 24
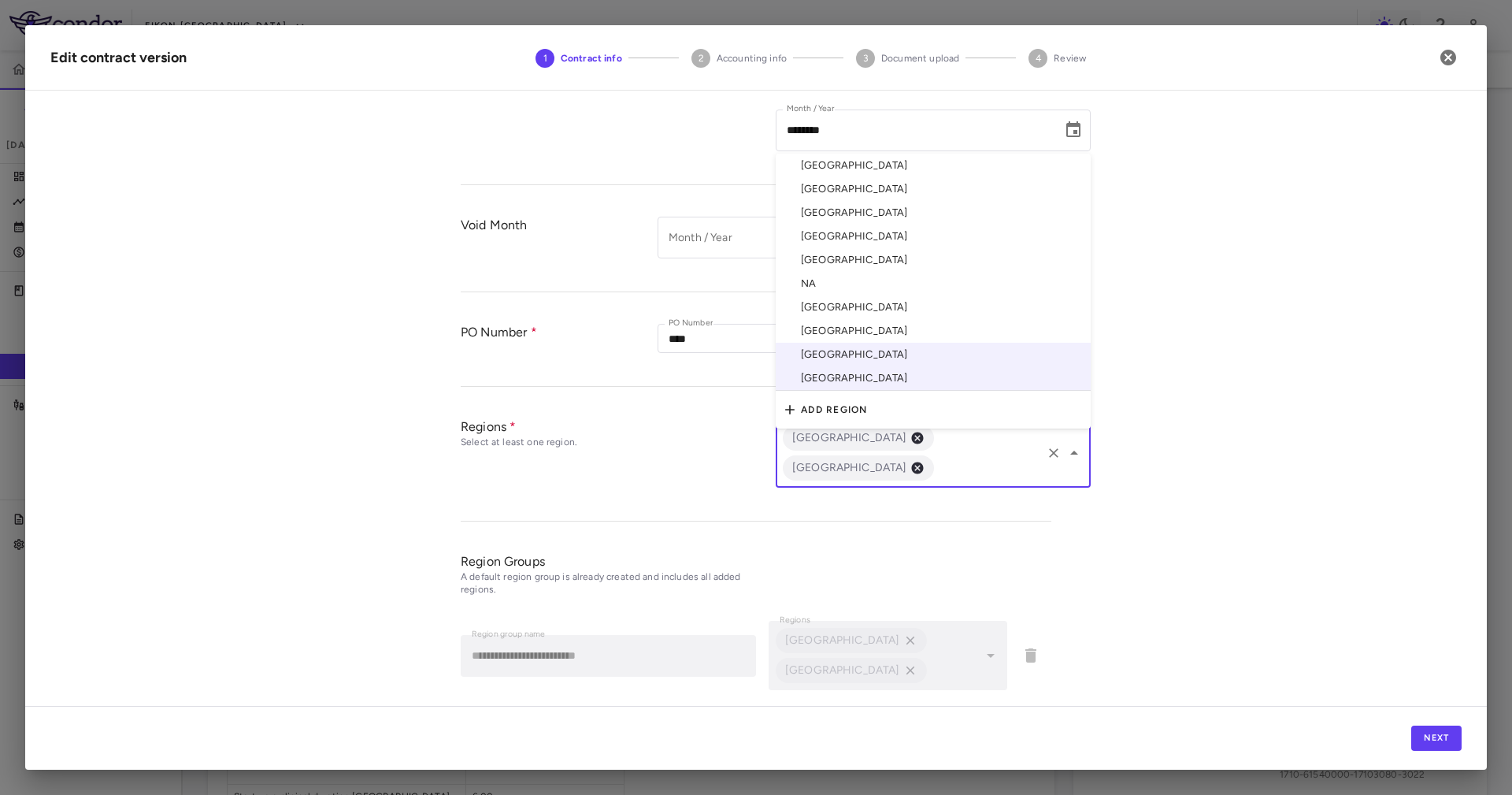
drag, startPoint x: 908, startPoint y: 466, endPoint x: 874, endPoint y: 418, distance: 58.8
click at [936, 467] on input "text" at bounding box center [988, 468] width 103 height 20
click at [826, 319] on li "[GEOGRAPHIC_DATA]" at bounding box center [932, 330] width 315 height 24
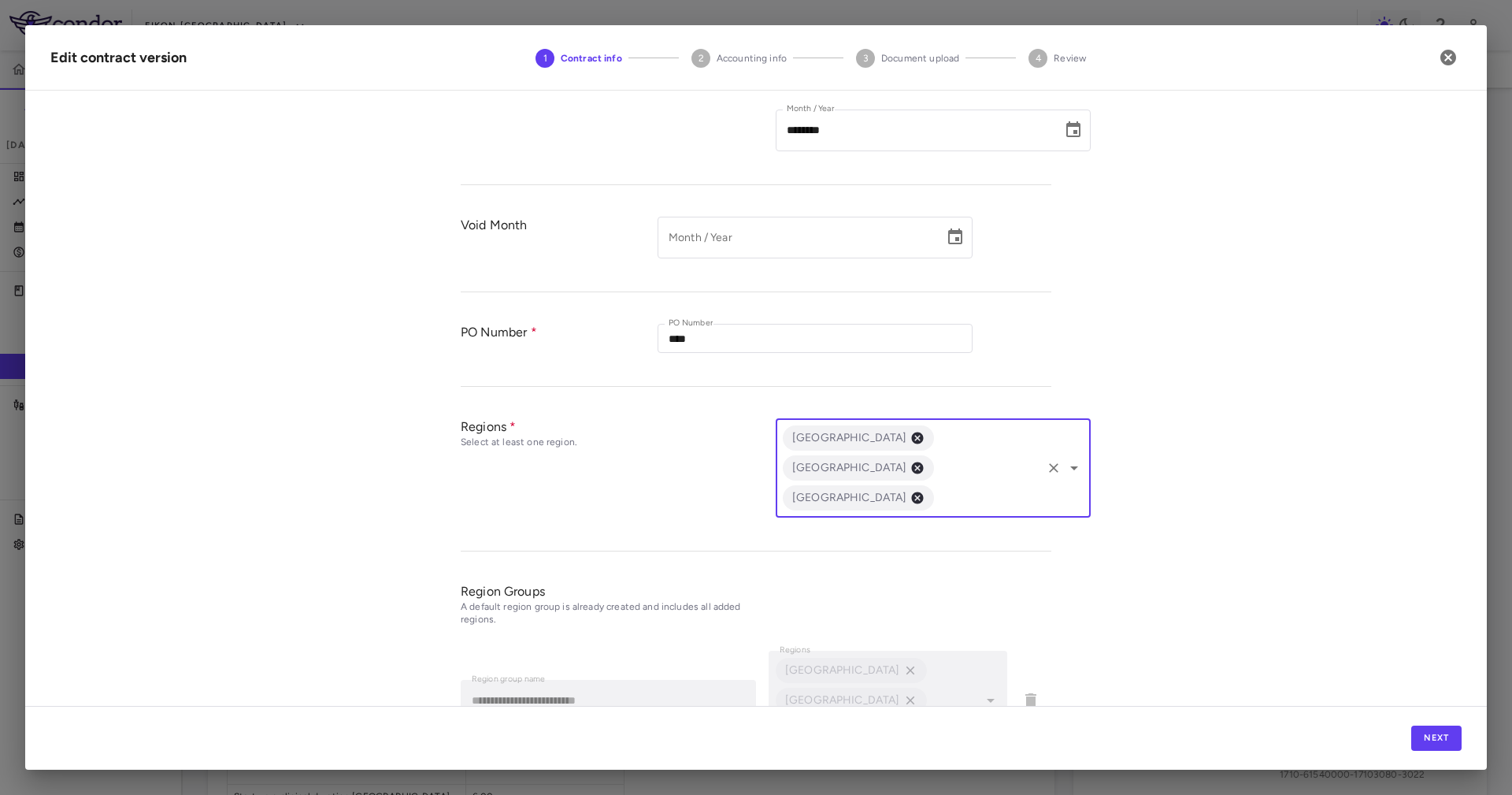
click at [937, 488] on input "text" at bounding box center [988, 497] width 103 height 20
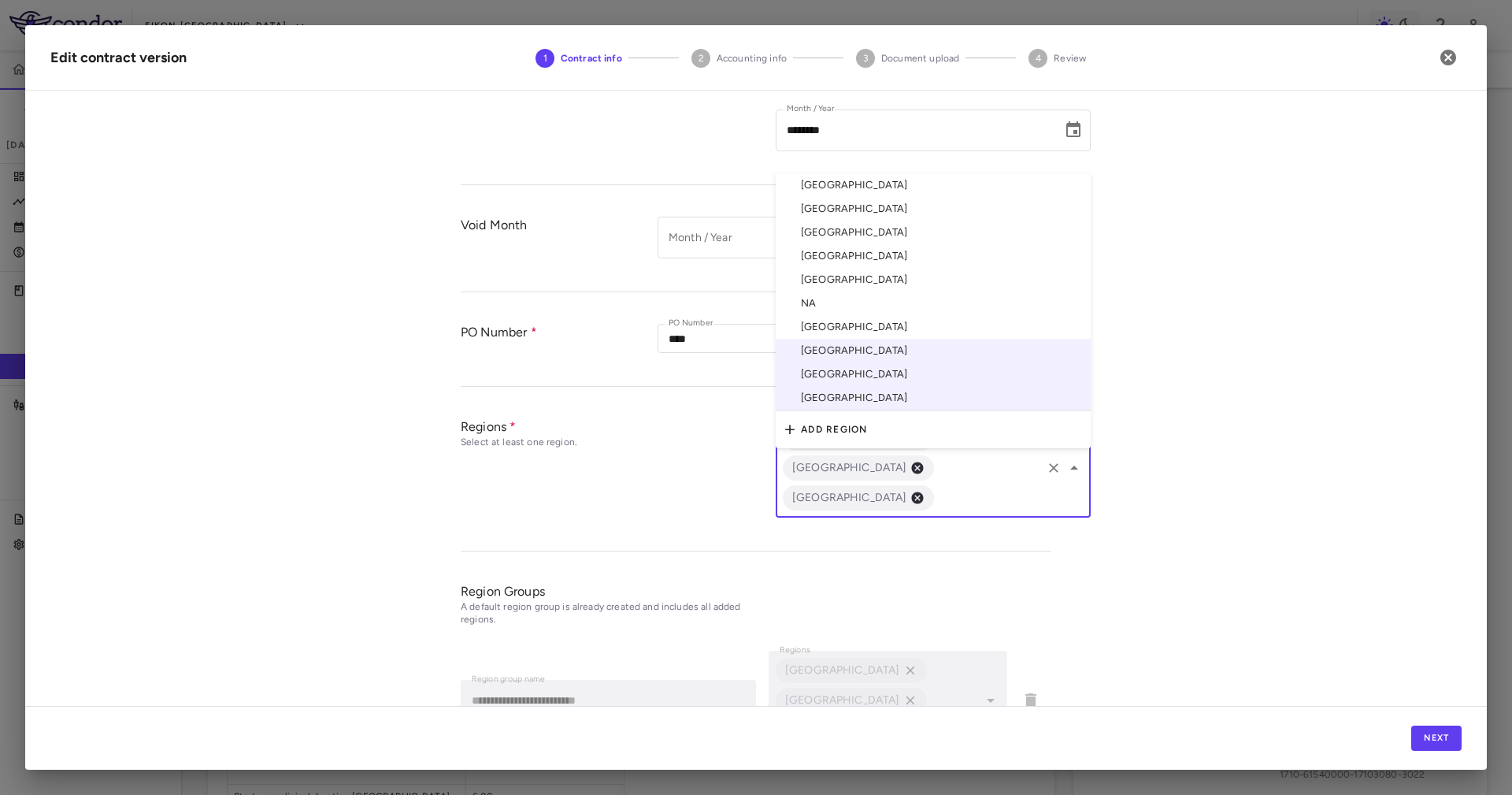
click at [868, 315] on li "South Korea" at bounding box center [932, 326] width 315 height 24
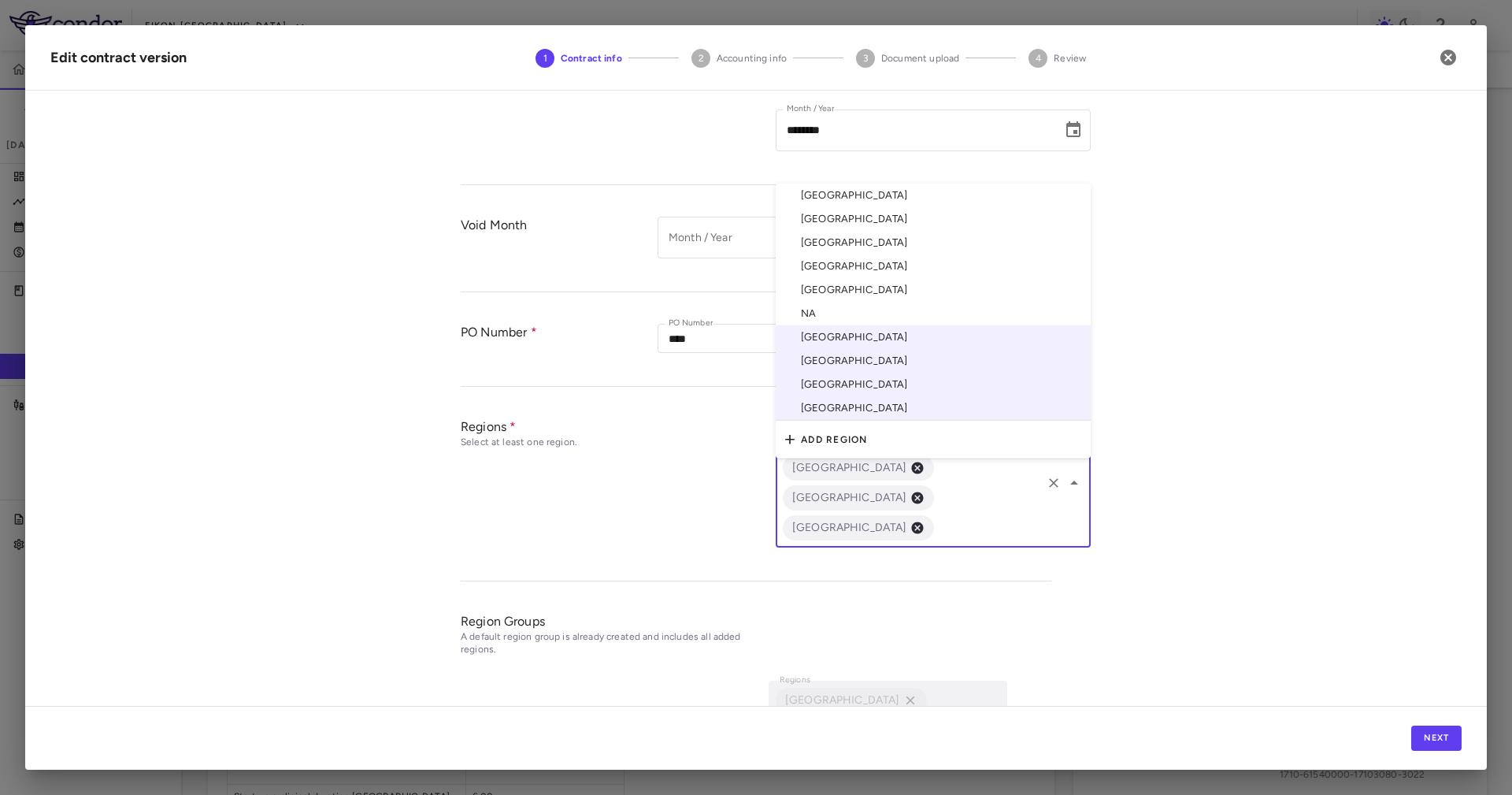
drag, startPoint x: 915, startPoint y: 497, endPoint x: 913, endPoint y: 478, distance: 19.1
click at [936, 519] on input "text" at bounding box center [988, 528] width 103 height 20
click at [841, 184] on li "[GEOGRAPHIC_DATA]" at bounding box center [932, 195] width 315 height 24
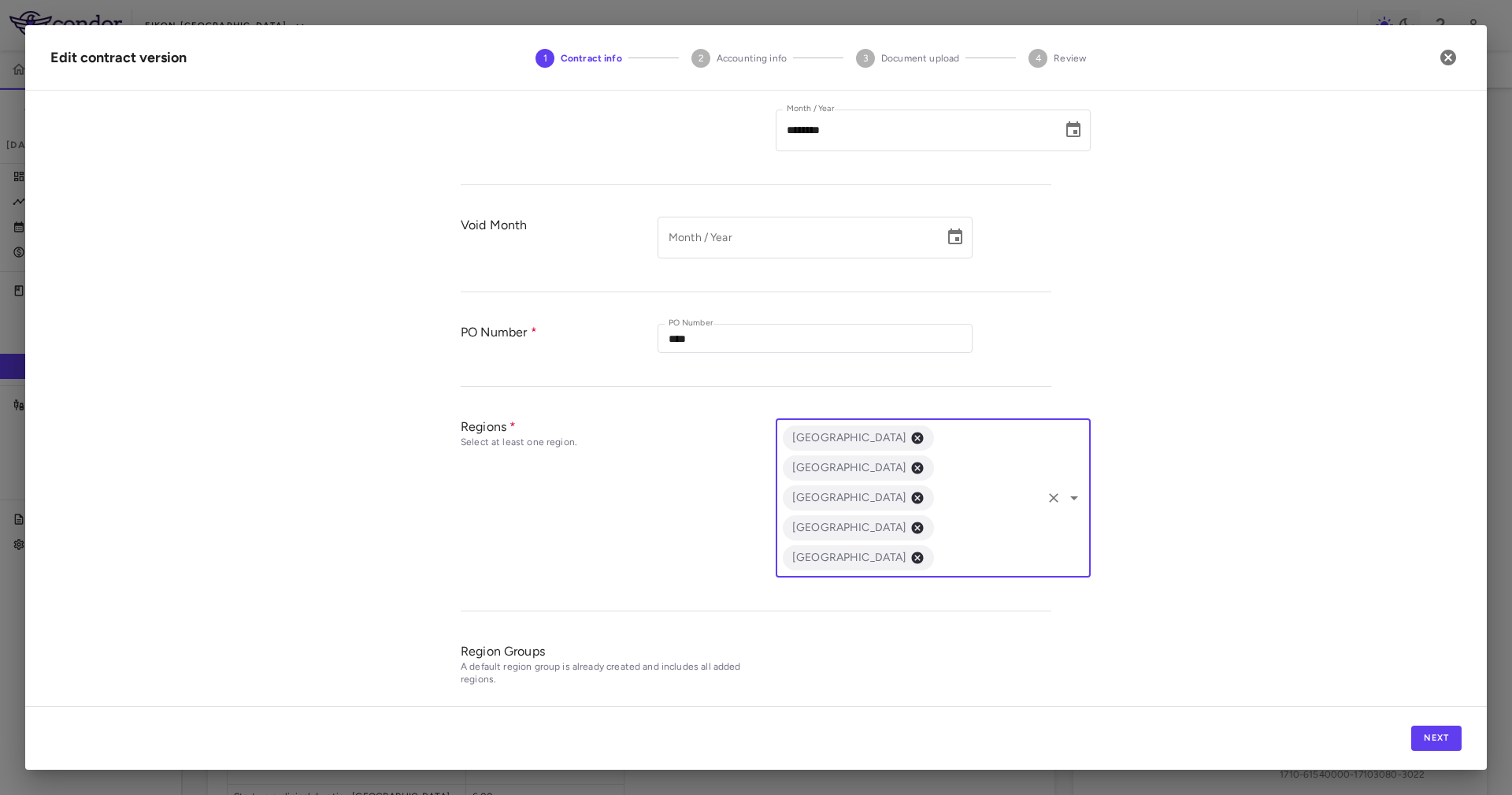
click at [907, 505] on div "Regions Select at least one region. Australia South Korea Spain United Kingdom …" at bounding box center [756, 507] width 590 height 209
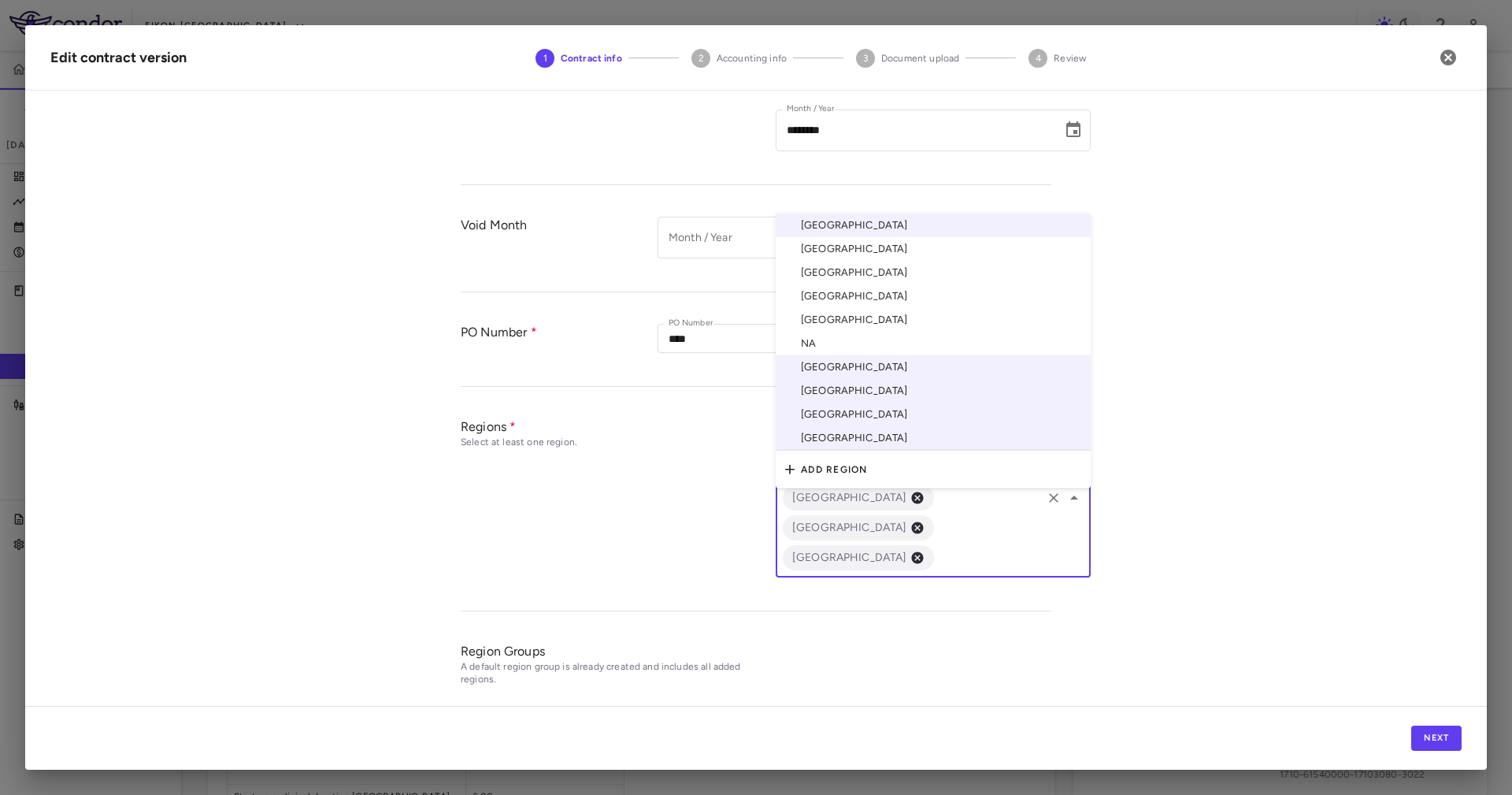
click at [984, 467] on div "Australia South Korea Spain United Kingdom United States ​" at bounding box center [932, 497] width 315 height 159
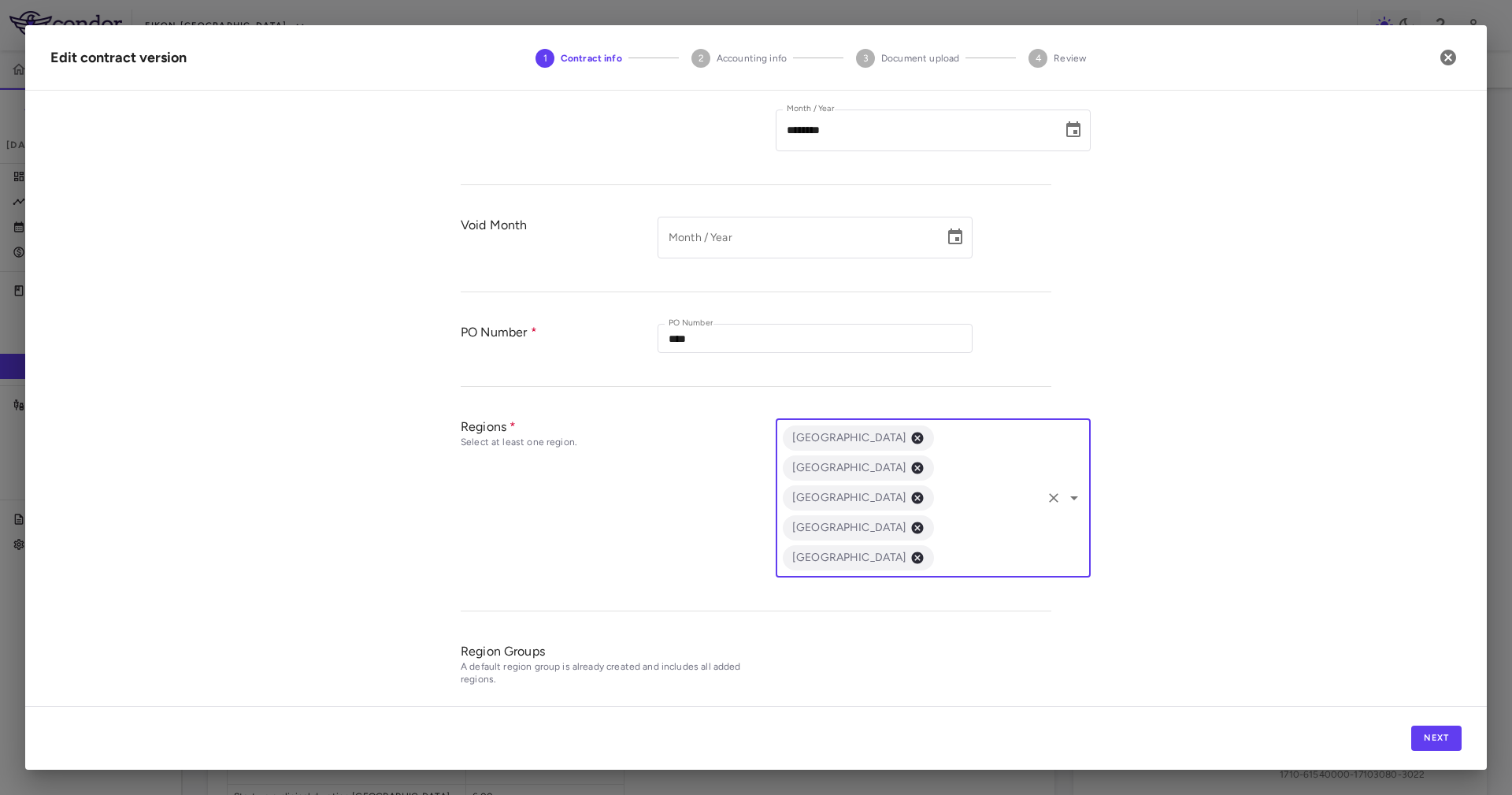
click at [929, 479] on div "Australia South Korea Spain United Kingdom United States ​" at bounding box center [932, 497] width 315 height 159
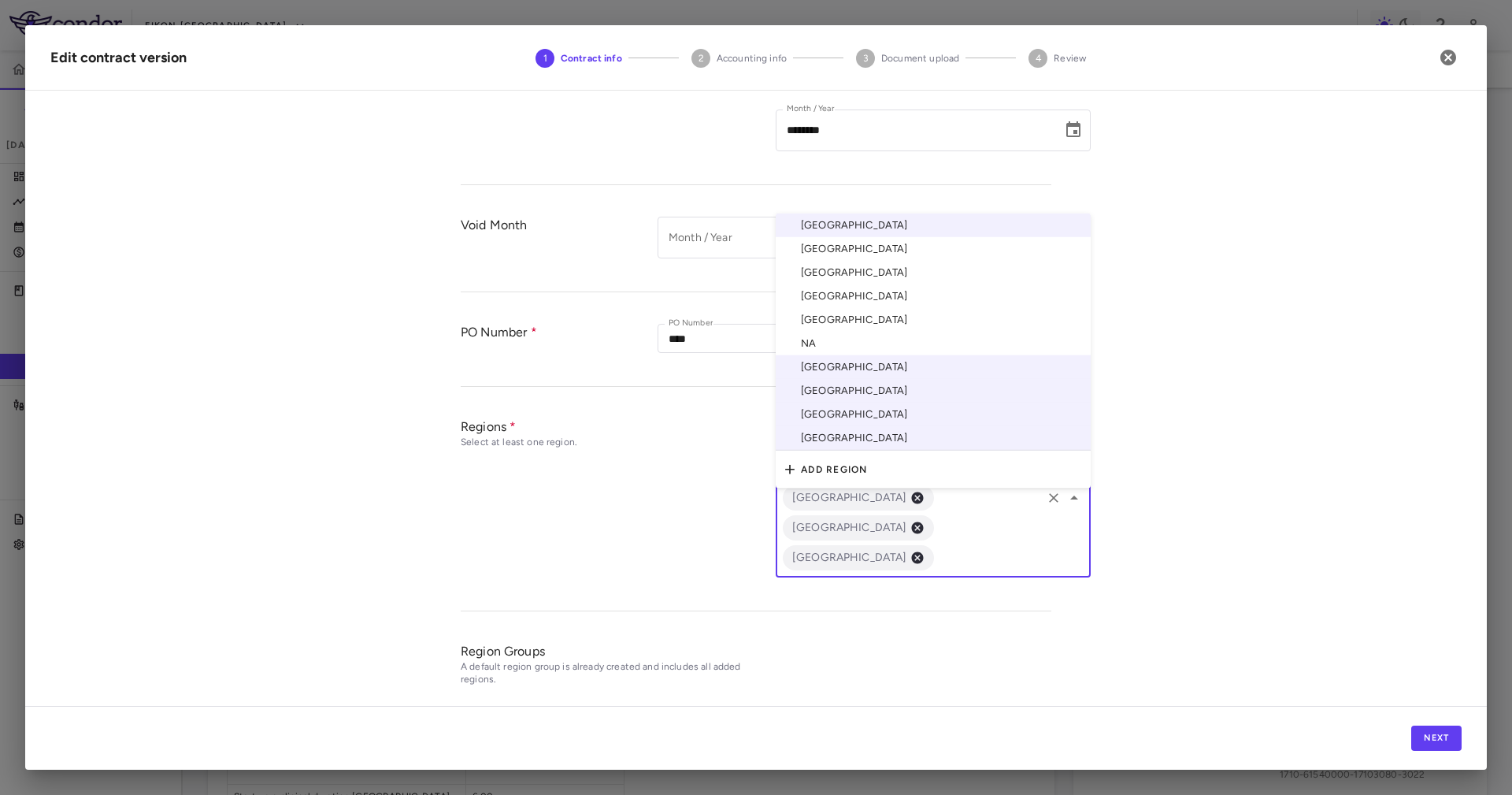
click at [853, 260] on li "China" at bounding box center [932, 272] width 315 height 24
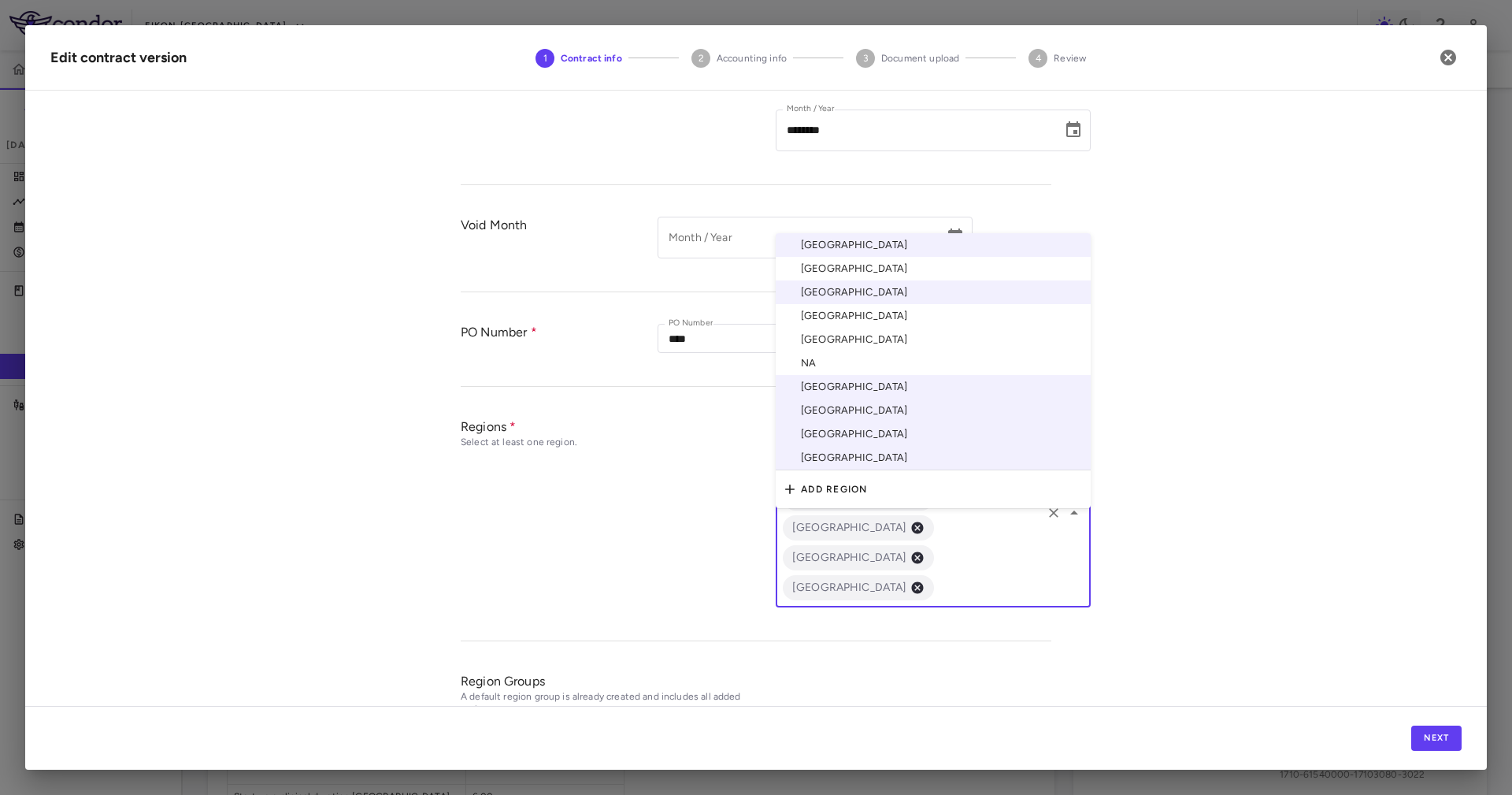
click at [936, 529] on input "text" at bounding box center [988, 587] width 103 height 20
click at [859, 327] on li "[GEOGRAPHIC_DATA]" at bounding box center [932, 339] width 315 height 24
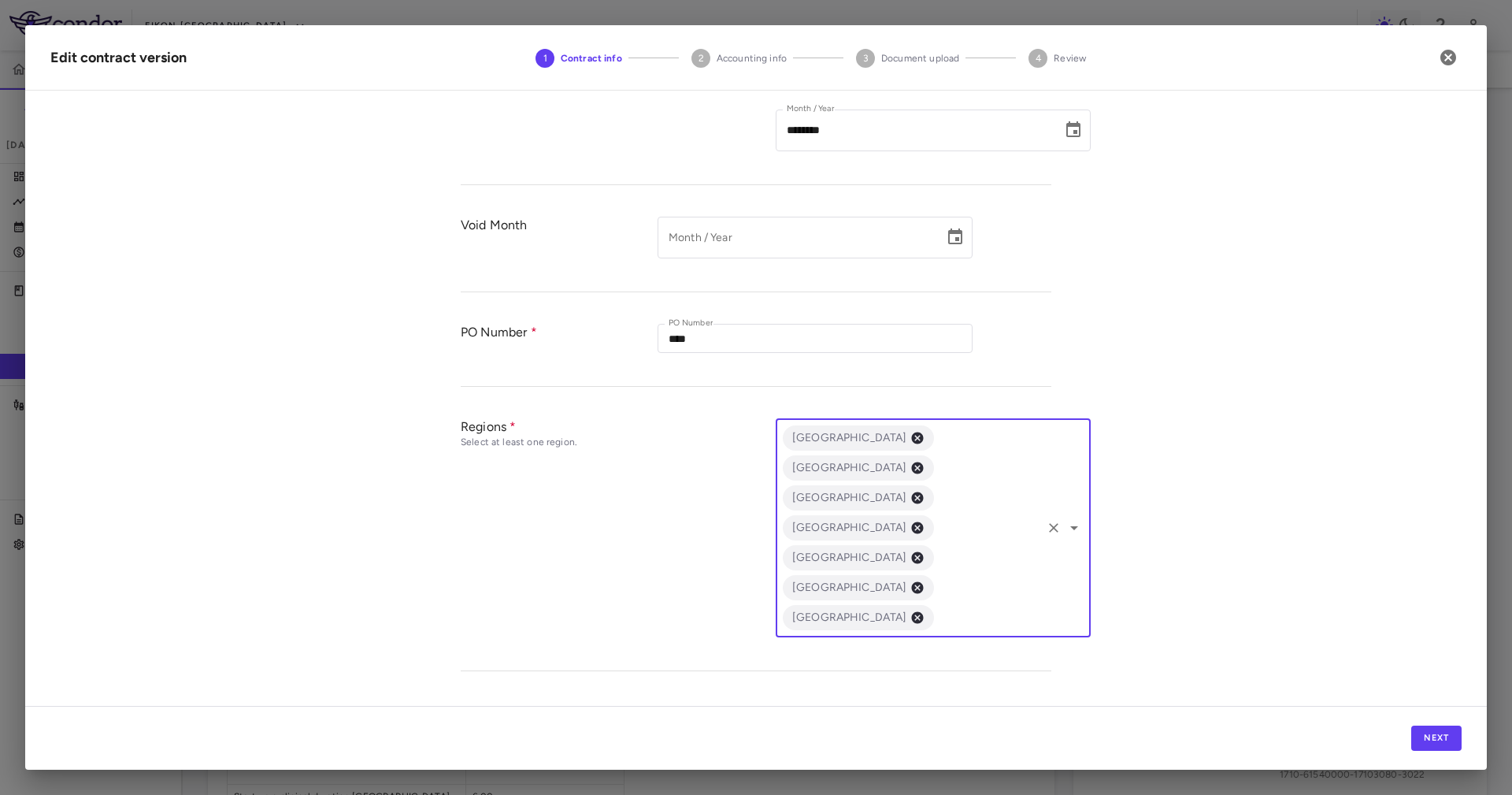
click at [926, 529] on div "**********" at bounding box center [756, 405] width 1461 height 603
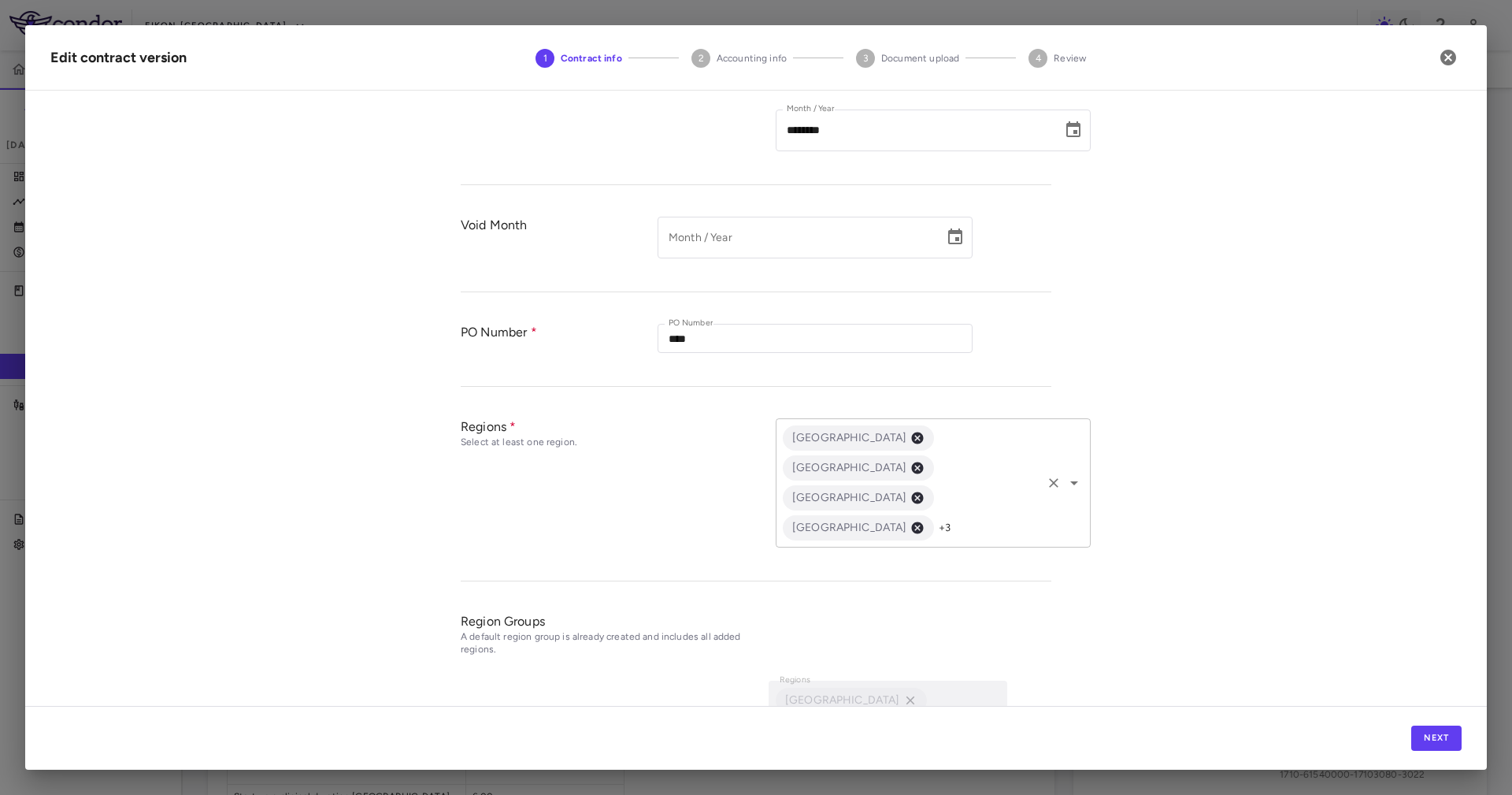
click at [915, 470] on div "Australia China France South Korea +3 ​" at bounding box center [932, 482] width 315 height 129
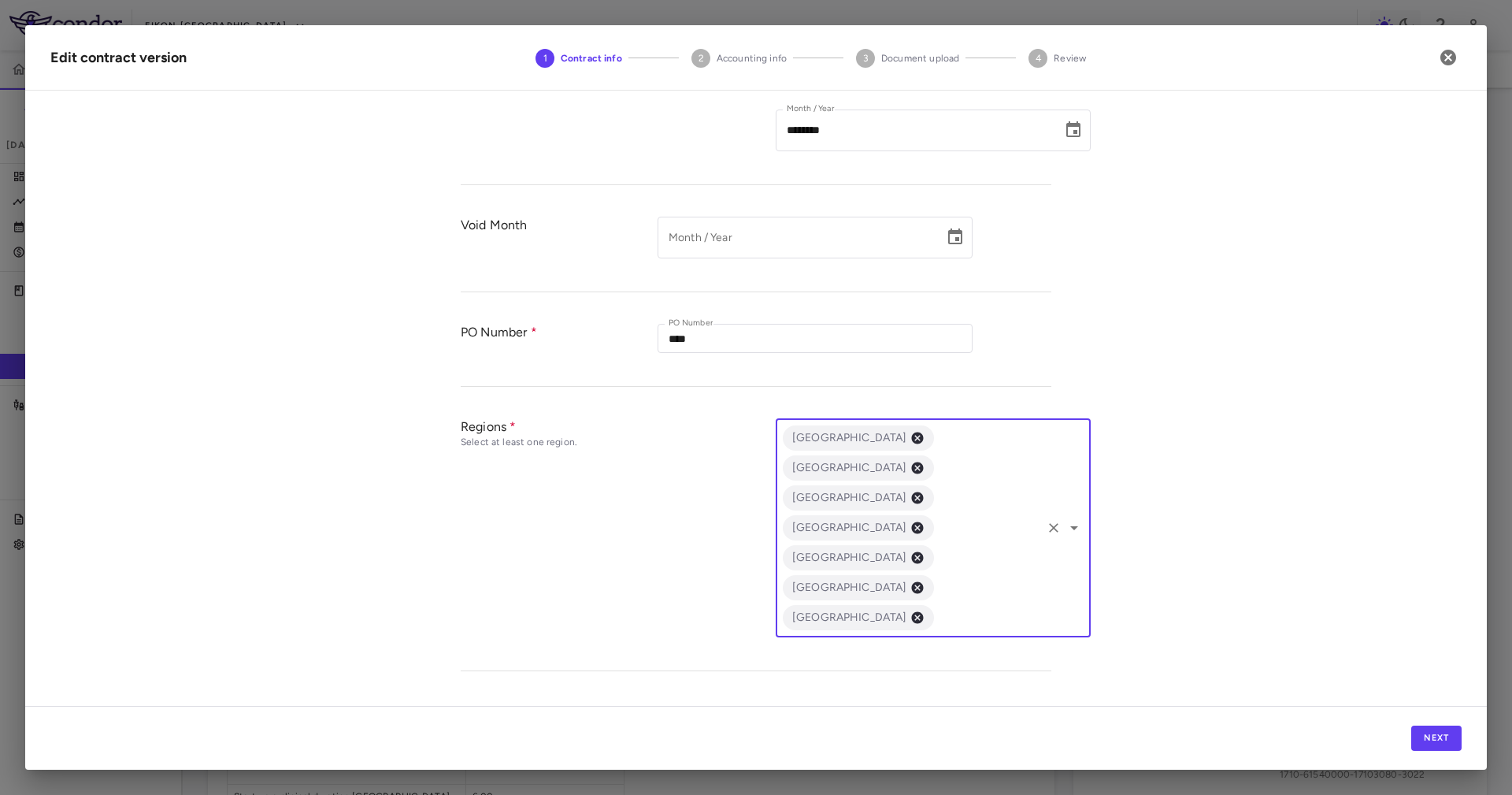
click at [936, 529] on input "text" at bounding box center [988, 618] width 103 height 20
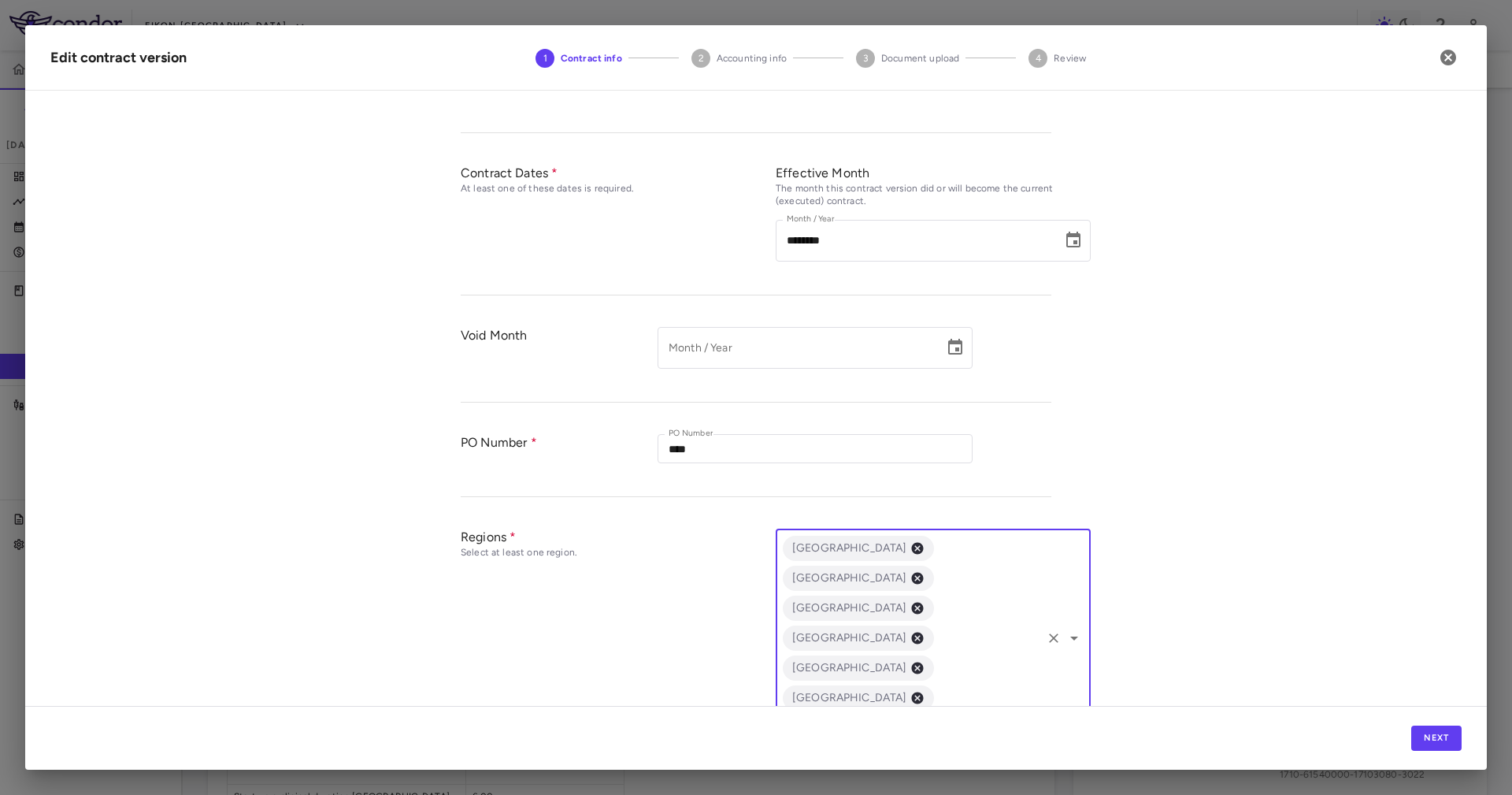
scroll to position [461, 0]
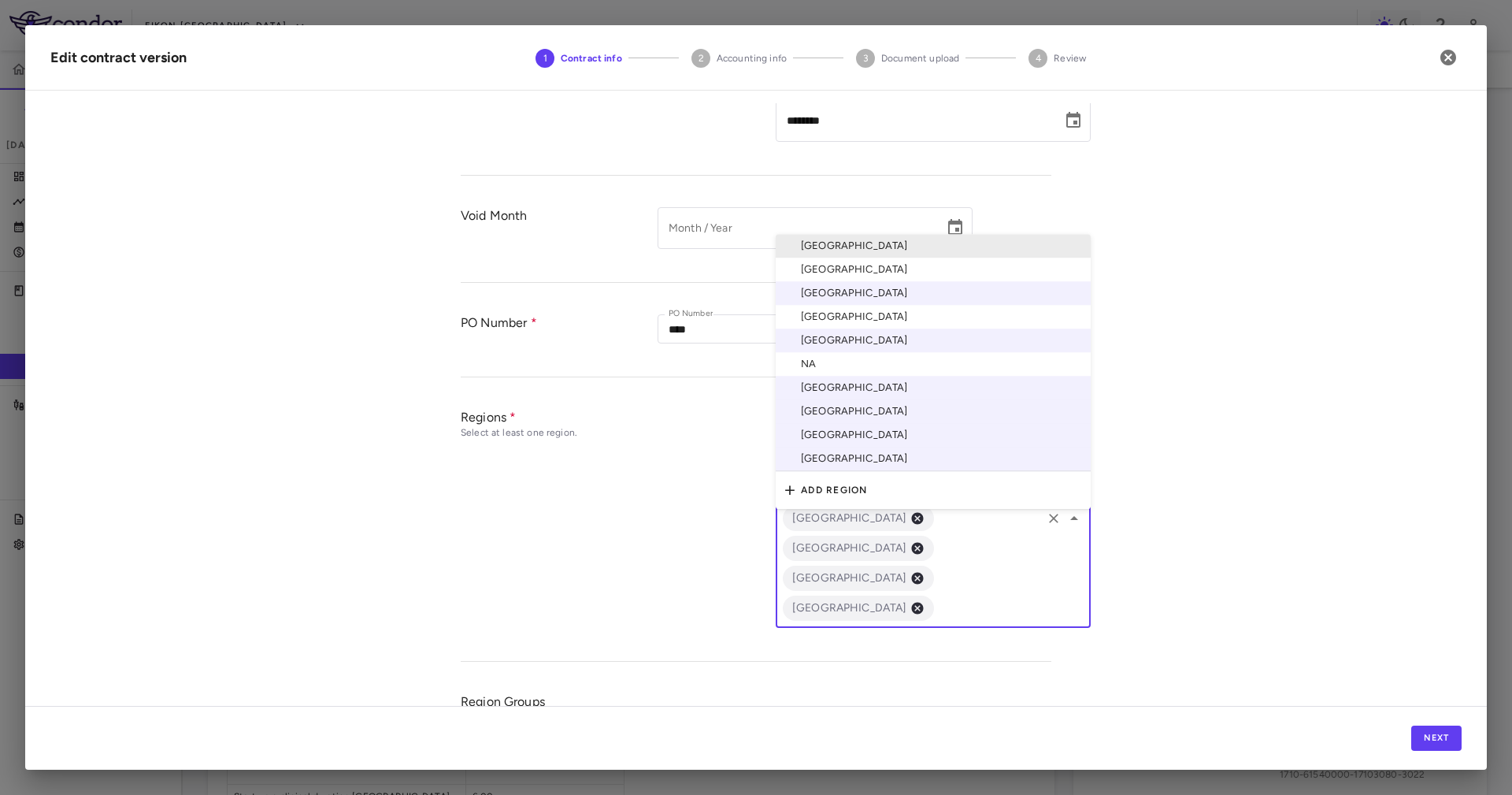
click at [937, 529] on input "text" at bounding box center [988, 608] width 103 height 20
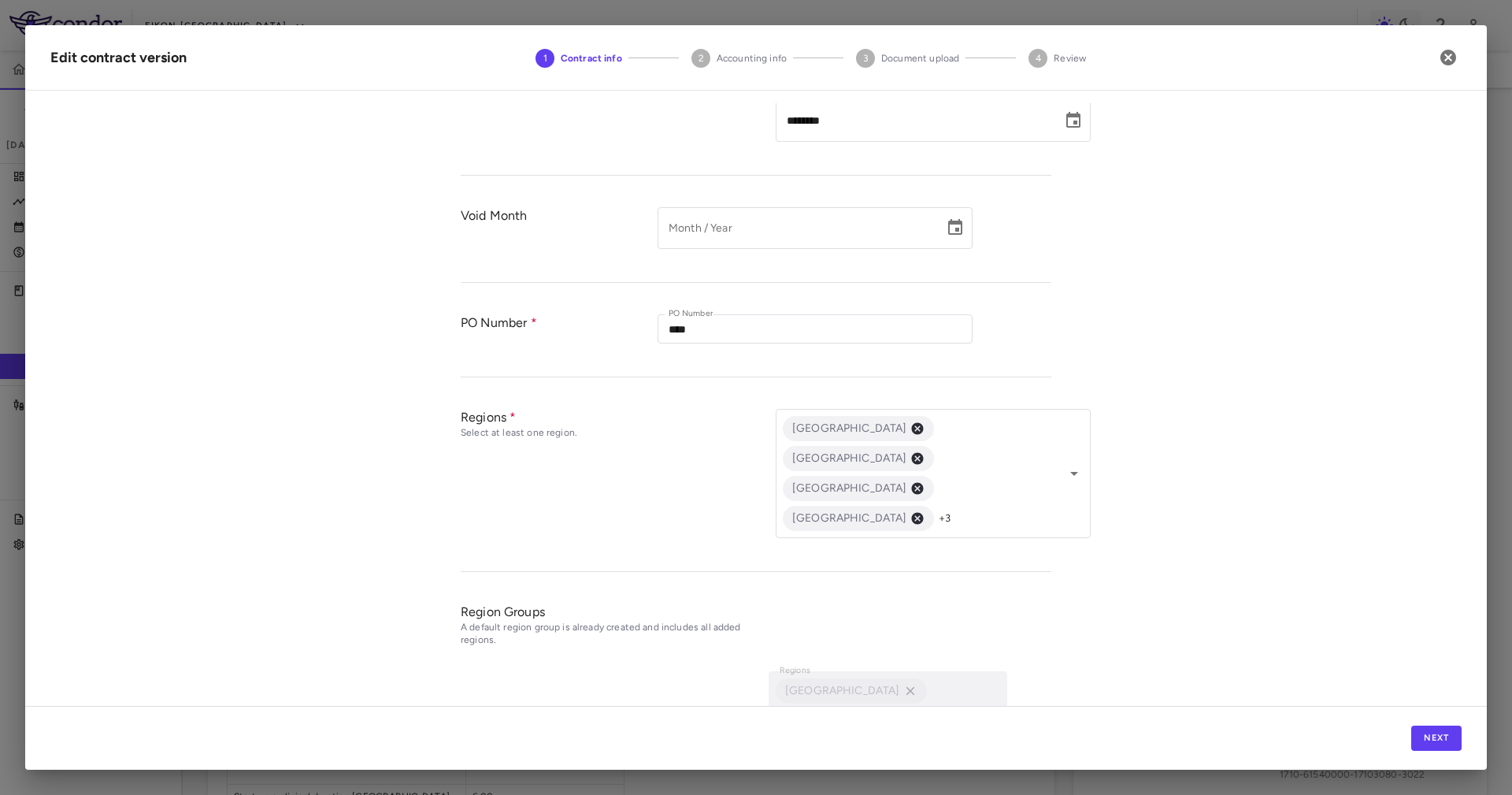
click at [1007, 267] on div "**********" at bounding box center [756, 405] width 1461 height 603
click at [1007, 529] on button "Next" at bounding box center [1435, 738] width 51 height 25
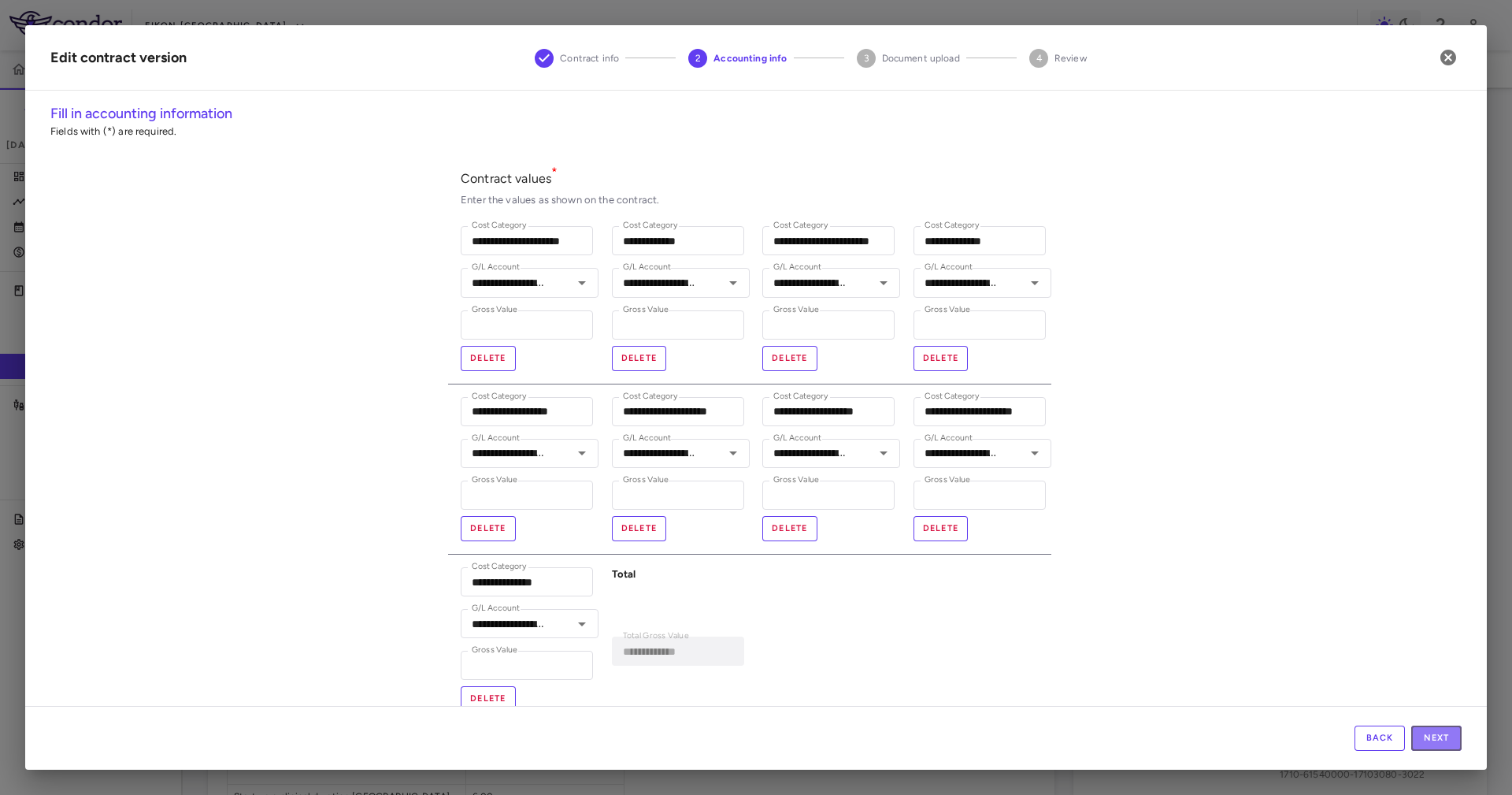
click at [1007, 529] on button "Next" at bounding box center [1435, 738] width 51 height 25
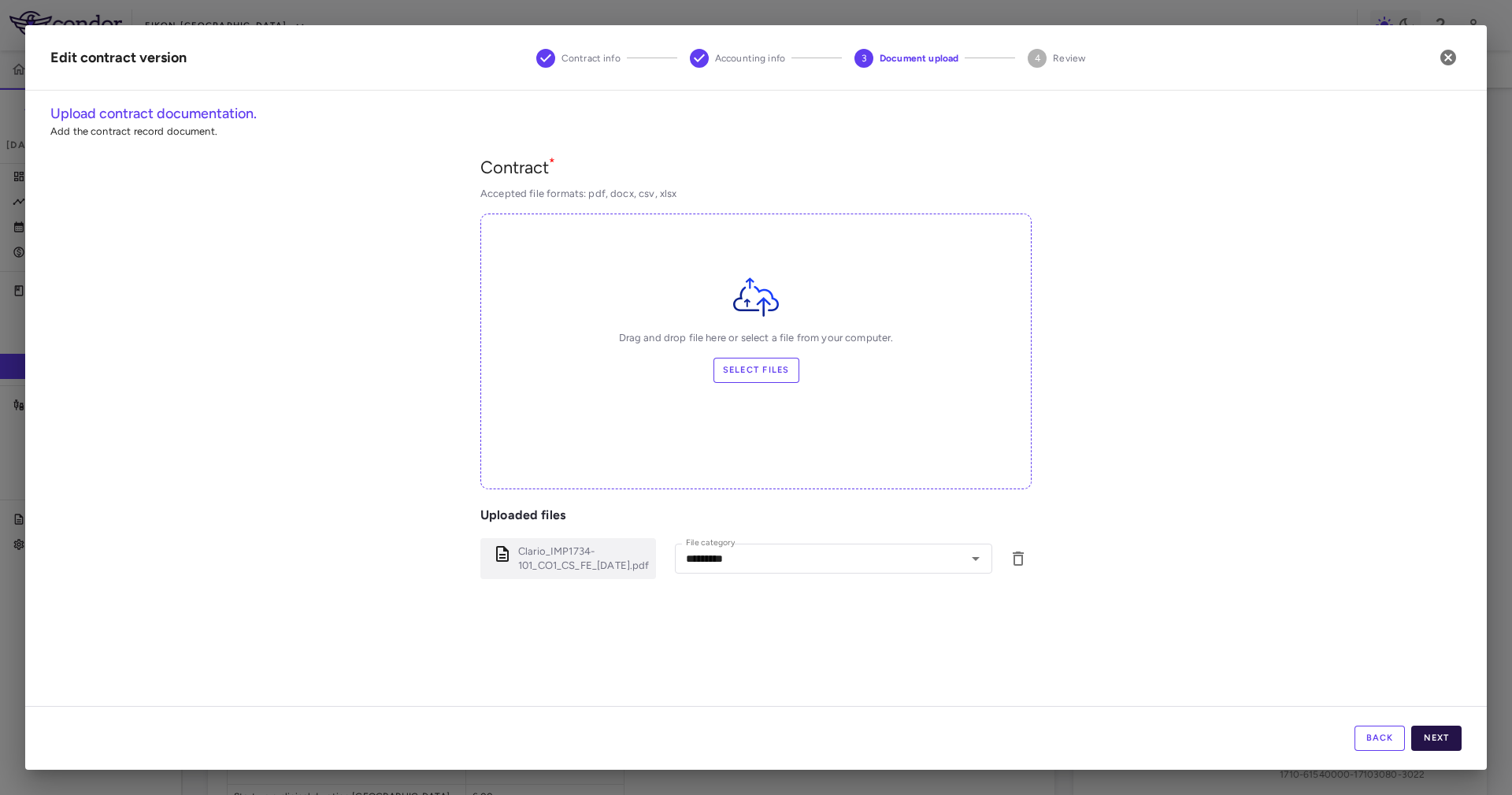
click at [1007, 529] on button "Next" at bounding box center [1435, 738] width 51 height 25
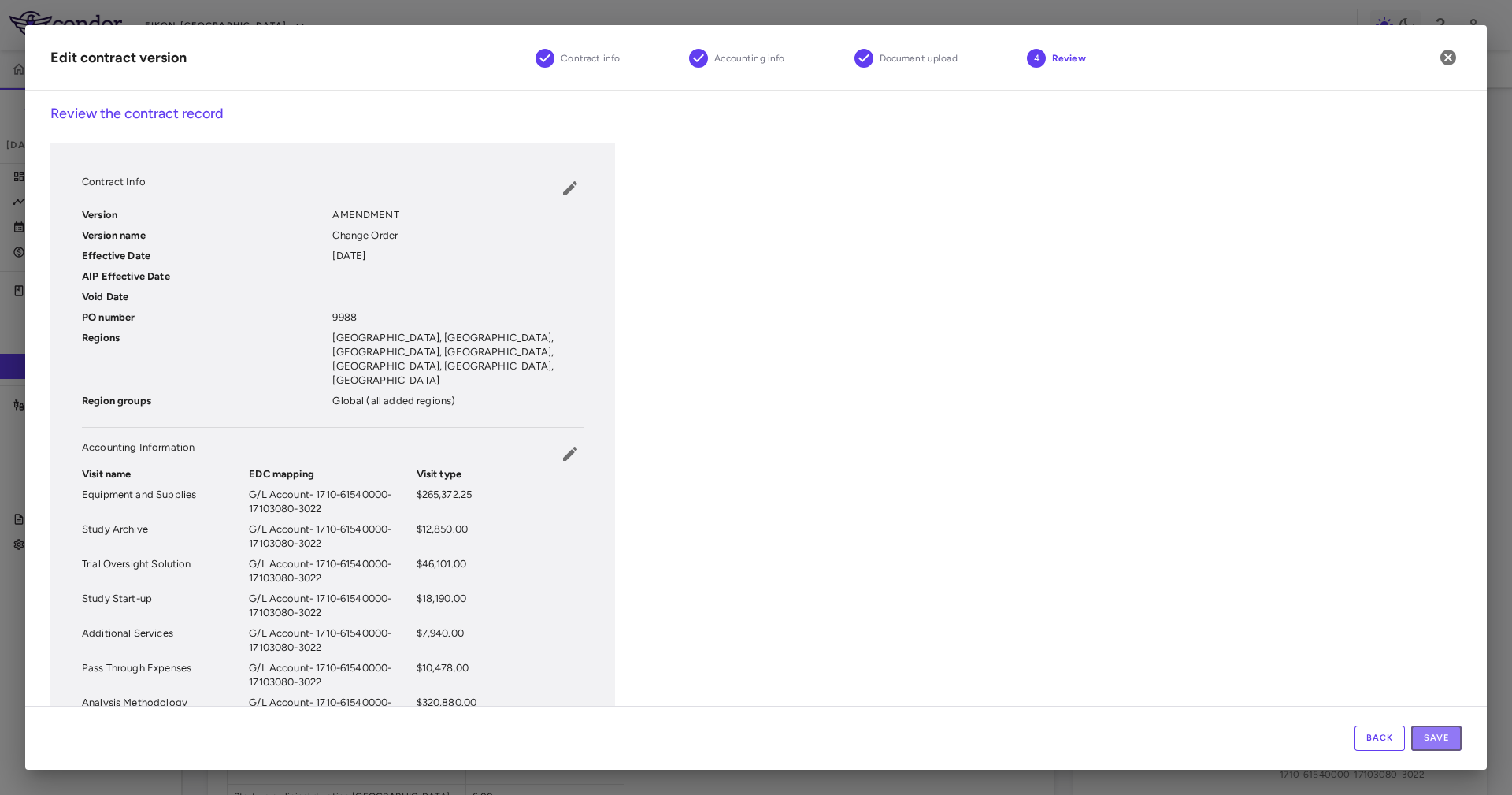
click at [1007, 529] on button "Save" at bounding box center [1435, 738] width 51 height 25
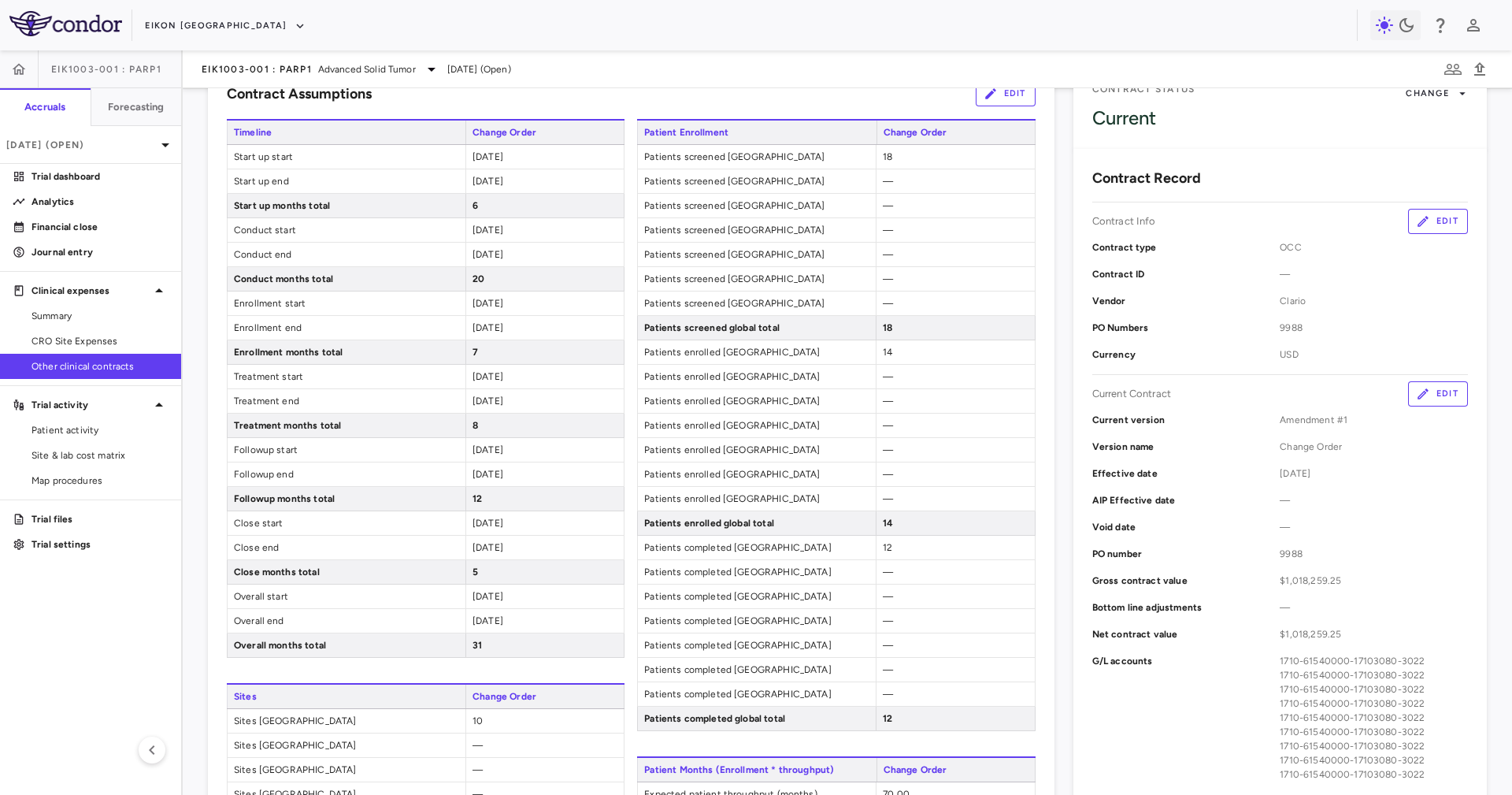
click at [1007, 529] on span "$1,018,259.25" at bounding box center [1373, 633] width 188 height 14
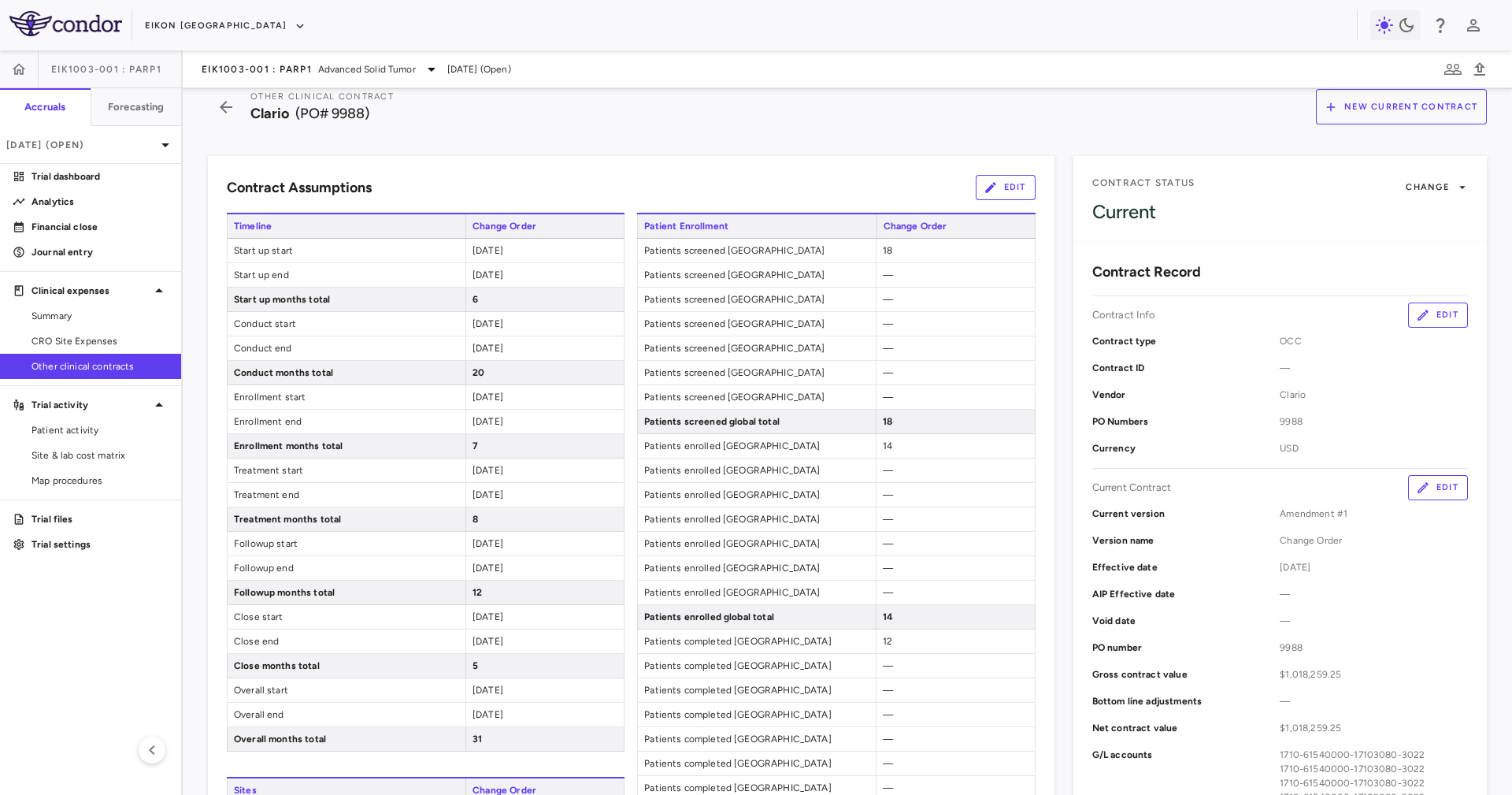
scroll to position [0, 0]
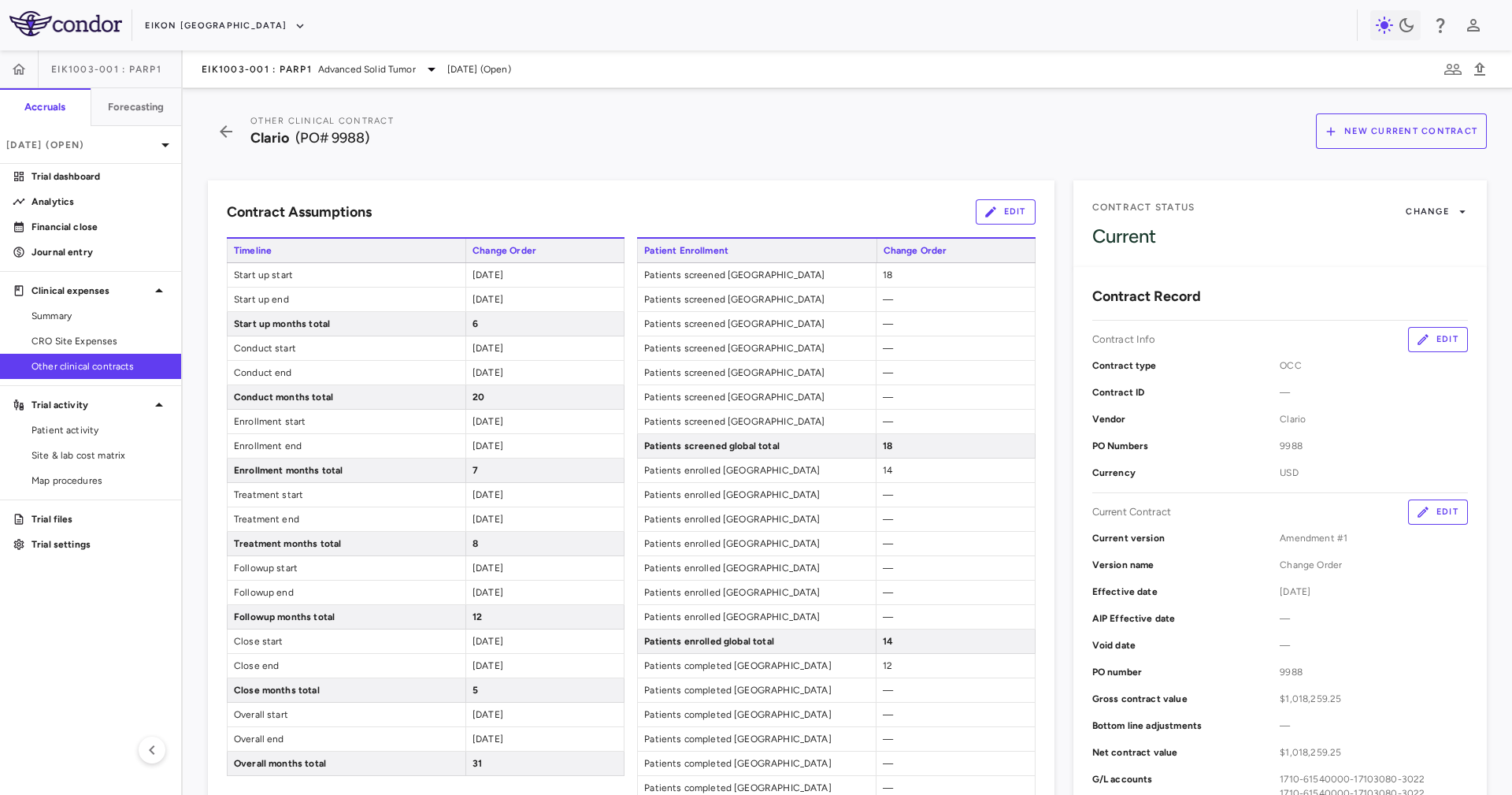
click at [1004, 203] on button "Edit" at bounding box center [1005, 211] width 60 height 25
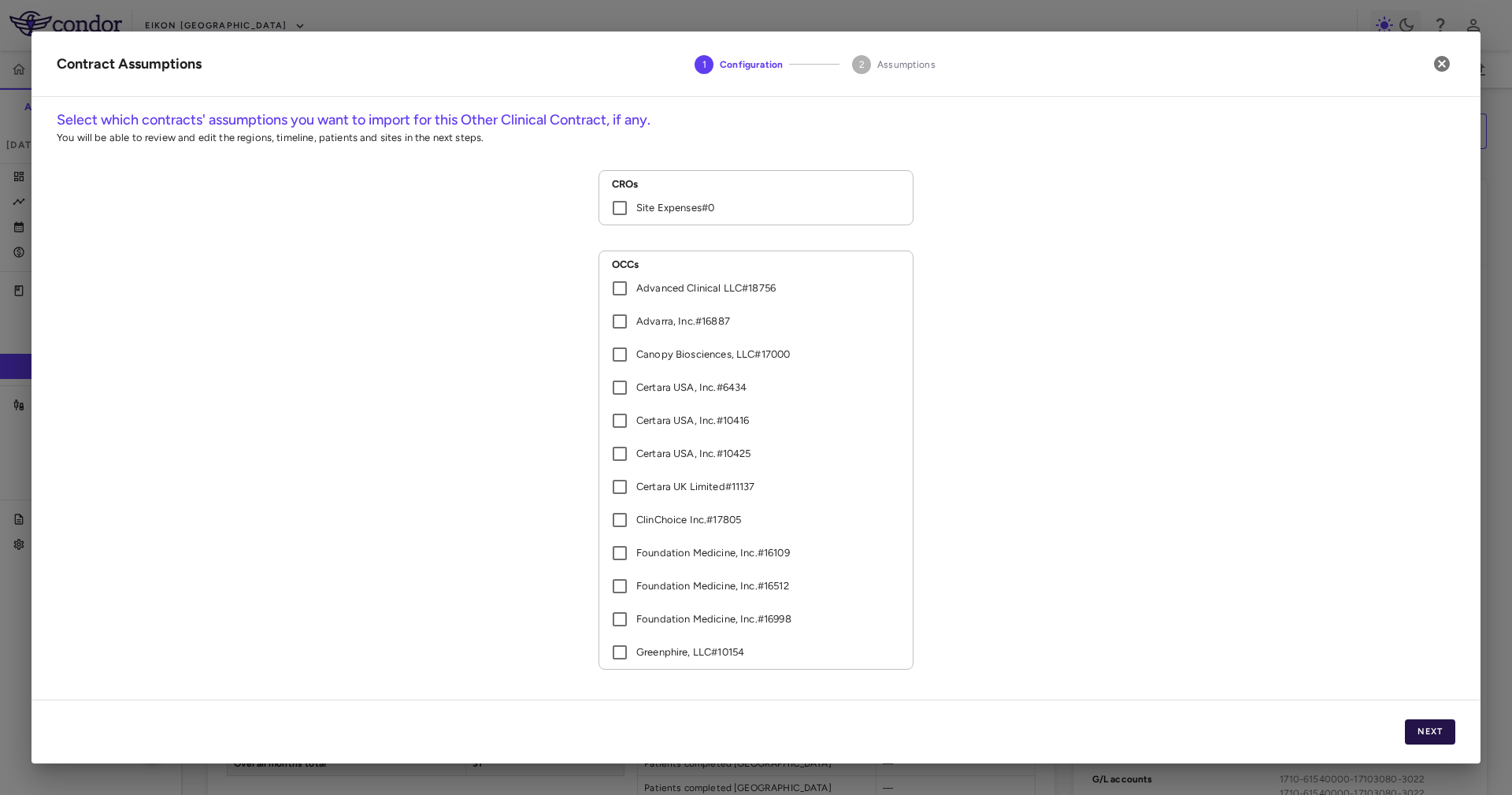
click at [1007, 529] on button "Next" at bounding box center [1430, 732] width 51 height 25
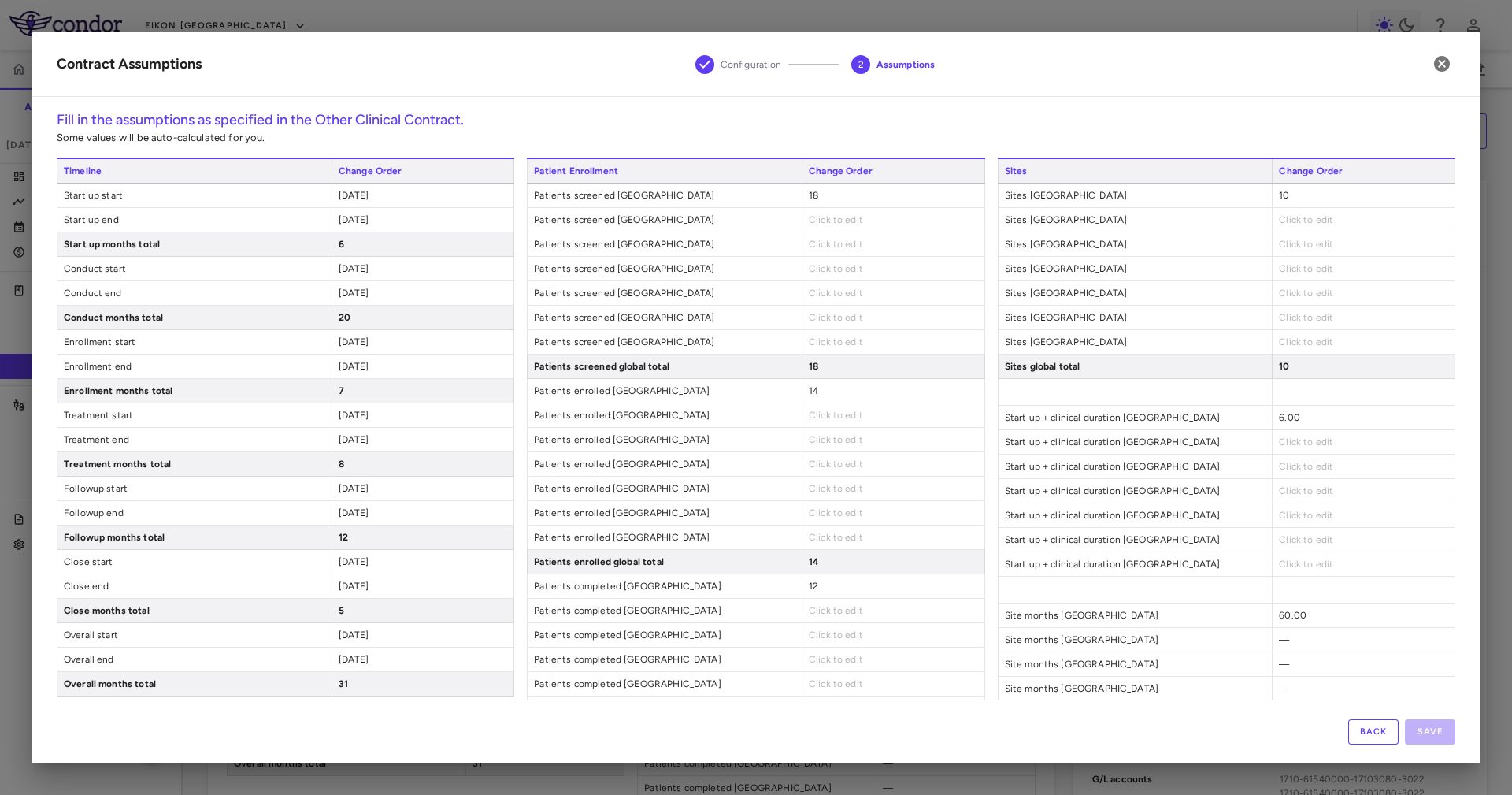
click at [829, 222] on span "Click to edit" at bounding box center [835, 220] width 55 height 11
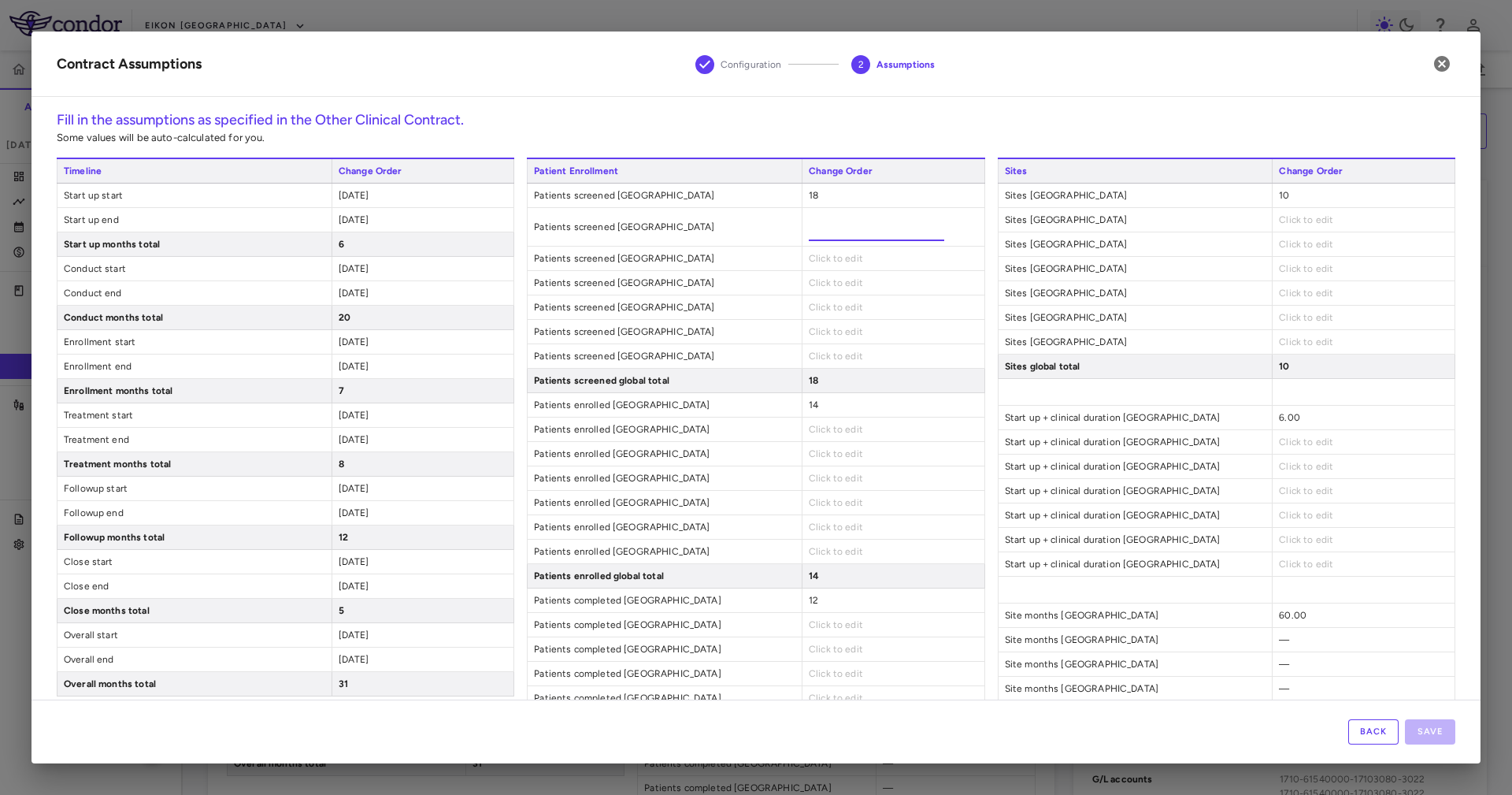
click at [859, 379] on div "18" at bounding box center [892, 380] width 183 height 24
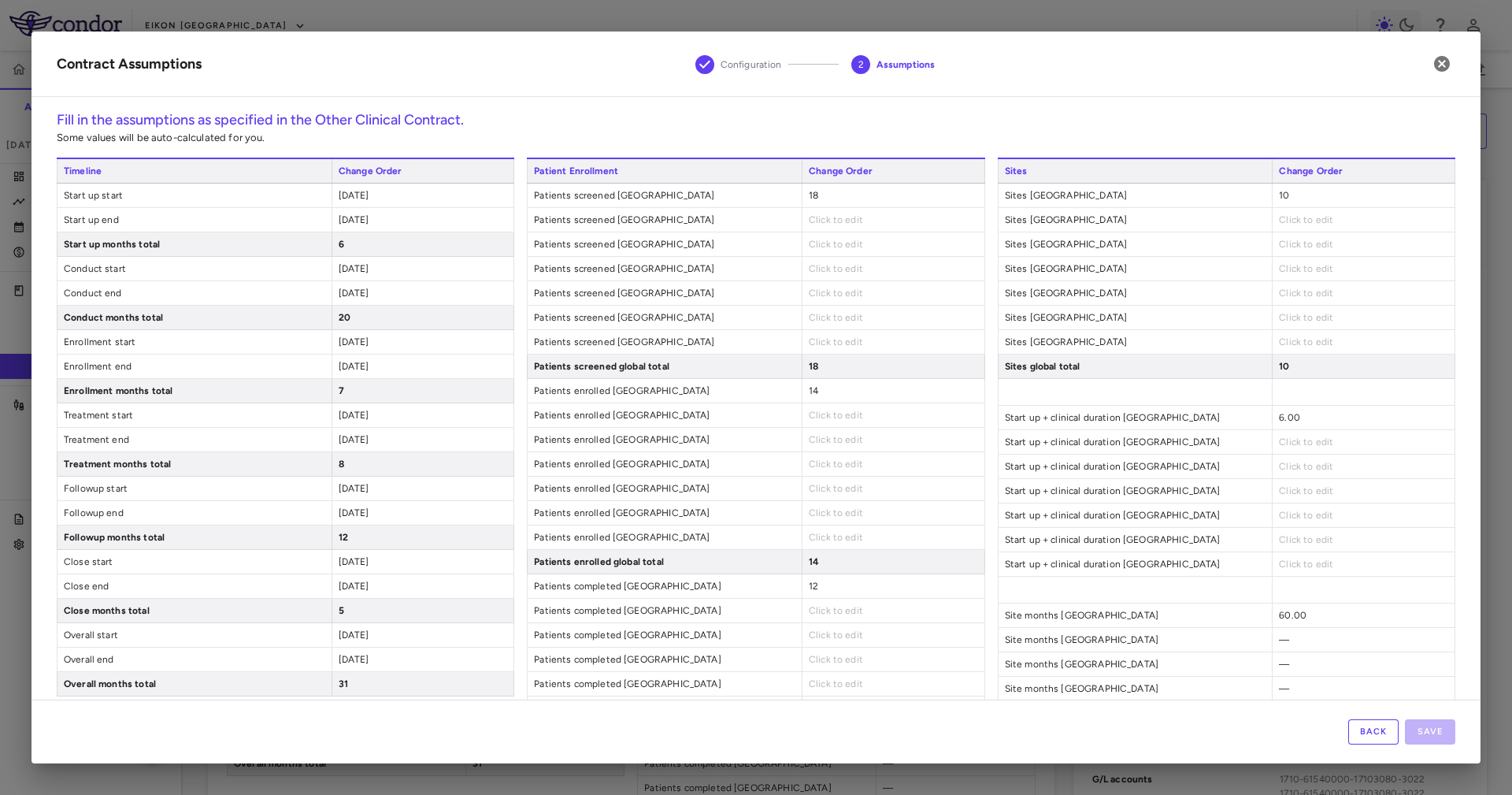
click at [894, 370] on div "18" at bounding box center [892, 365] width 183 height 24
click at [1007, 72] on icon "button" at bounding box center [1441, 64] width 19 height 19
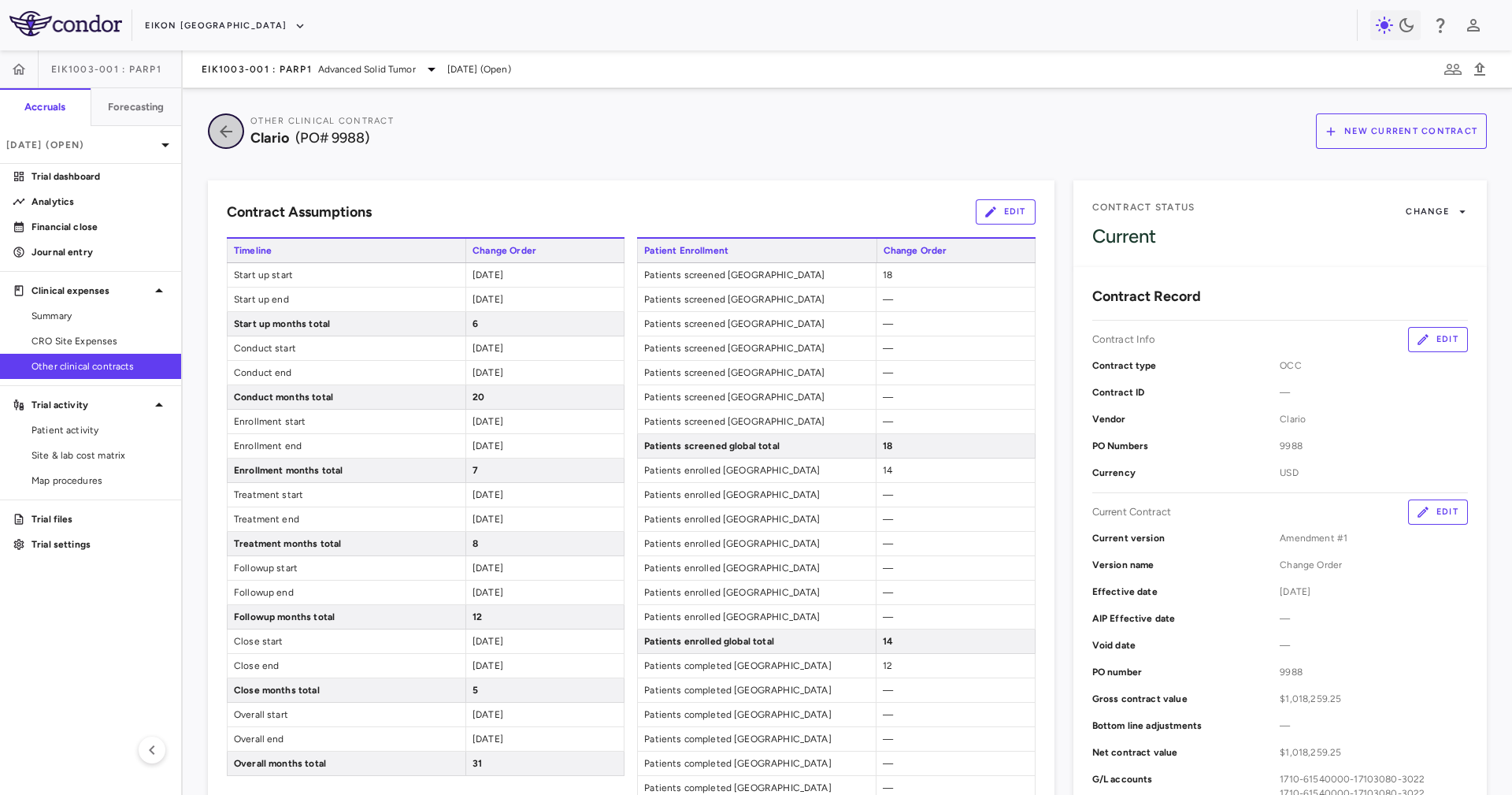
click at [232, 118] on button "button" at bounding box center [226, 131] width 36 height 35
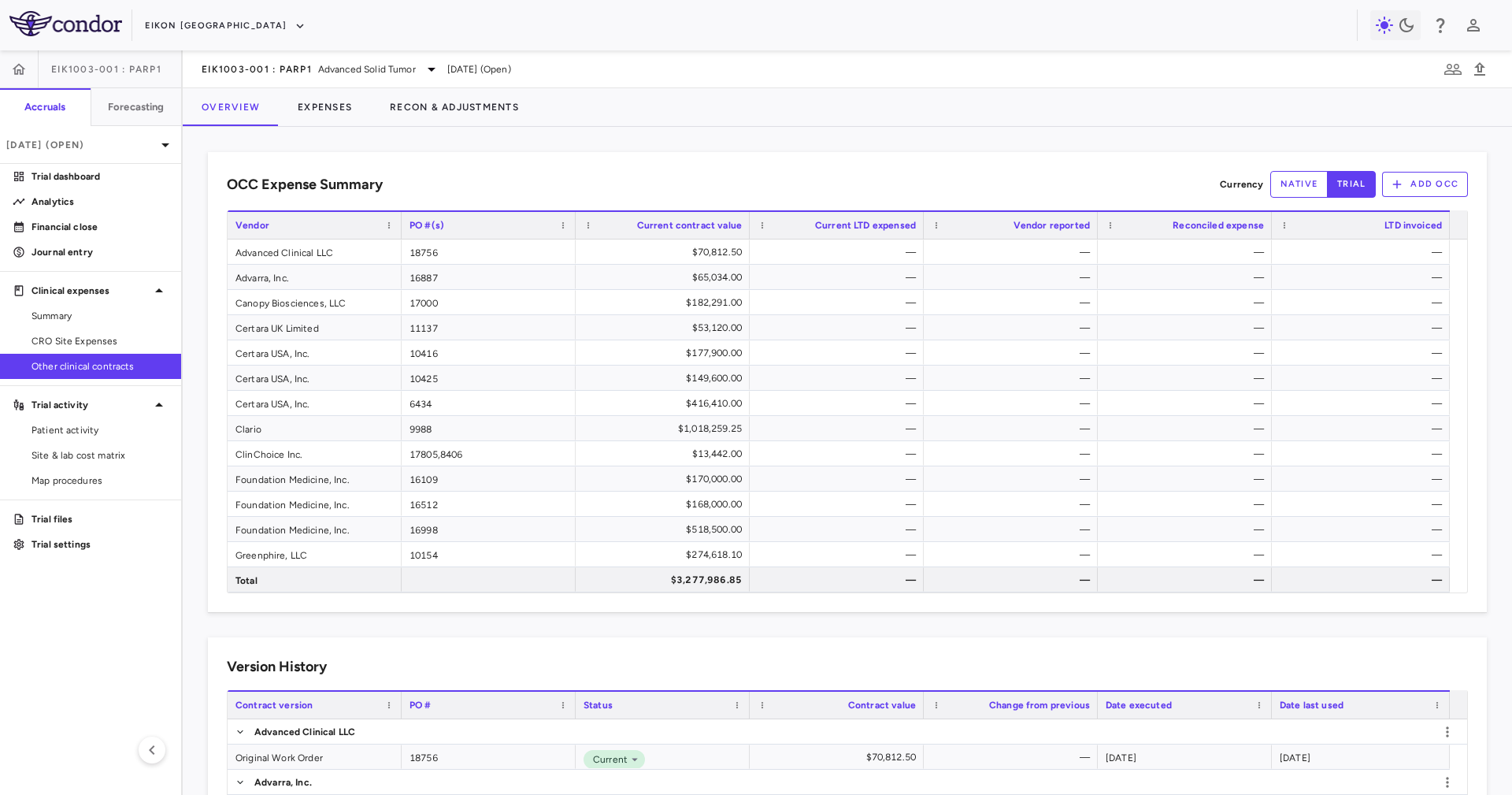
click at [212, 30] on div "Eikon [GEOGRAPHIC_DATA]" at bounding box center [750, 25] width 1212 height 26
click at [293, 26] on icon "button" at bounding box center [299, 26] width 14 height 14
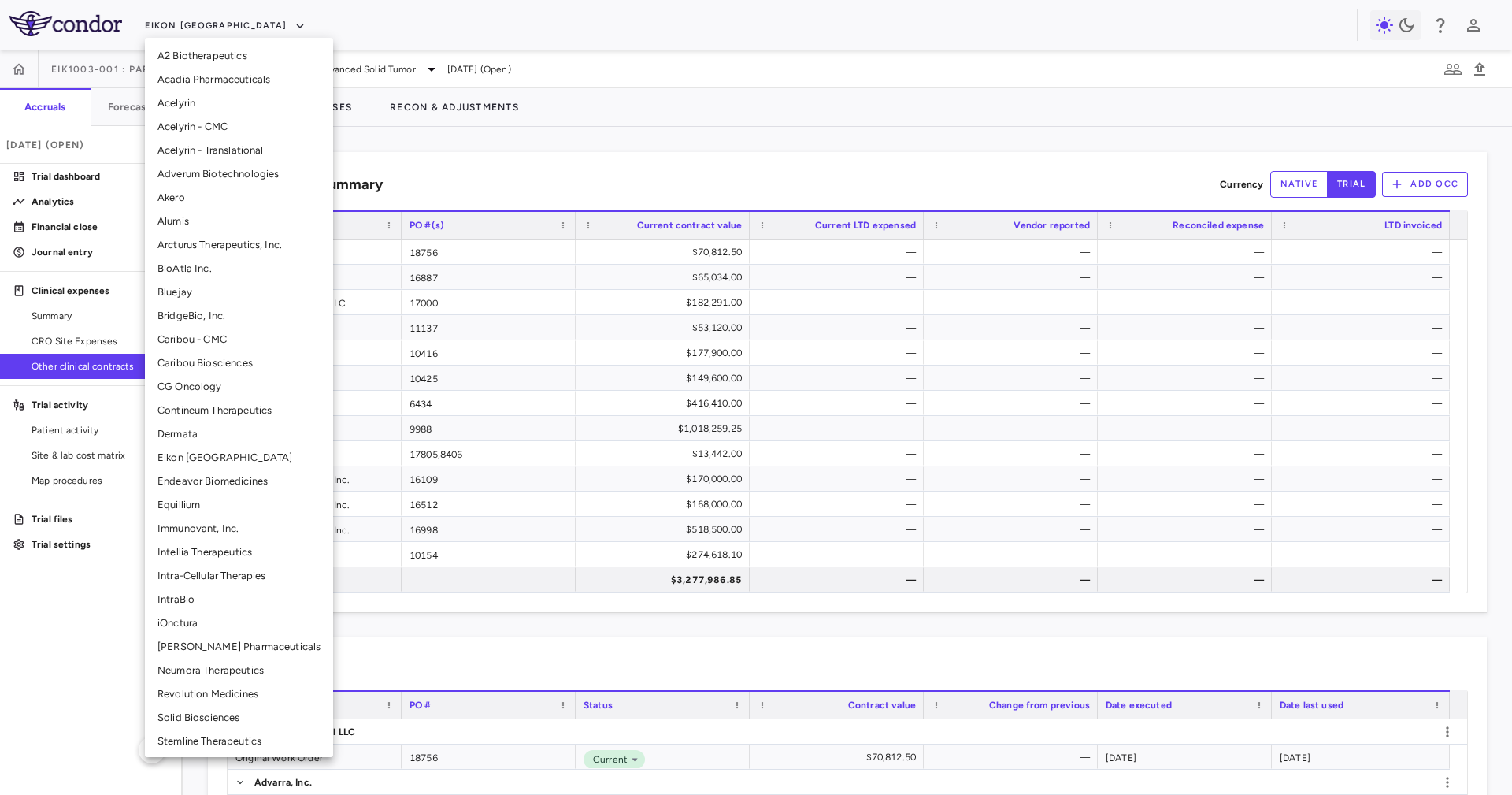
click at [237, 314] on li "BridgeBio, Inc." at bounding box center [238, 316] width 188 height 24
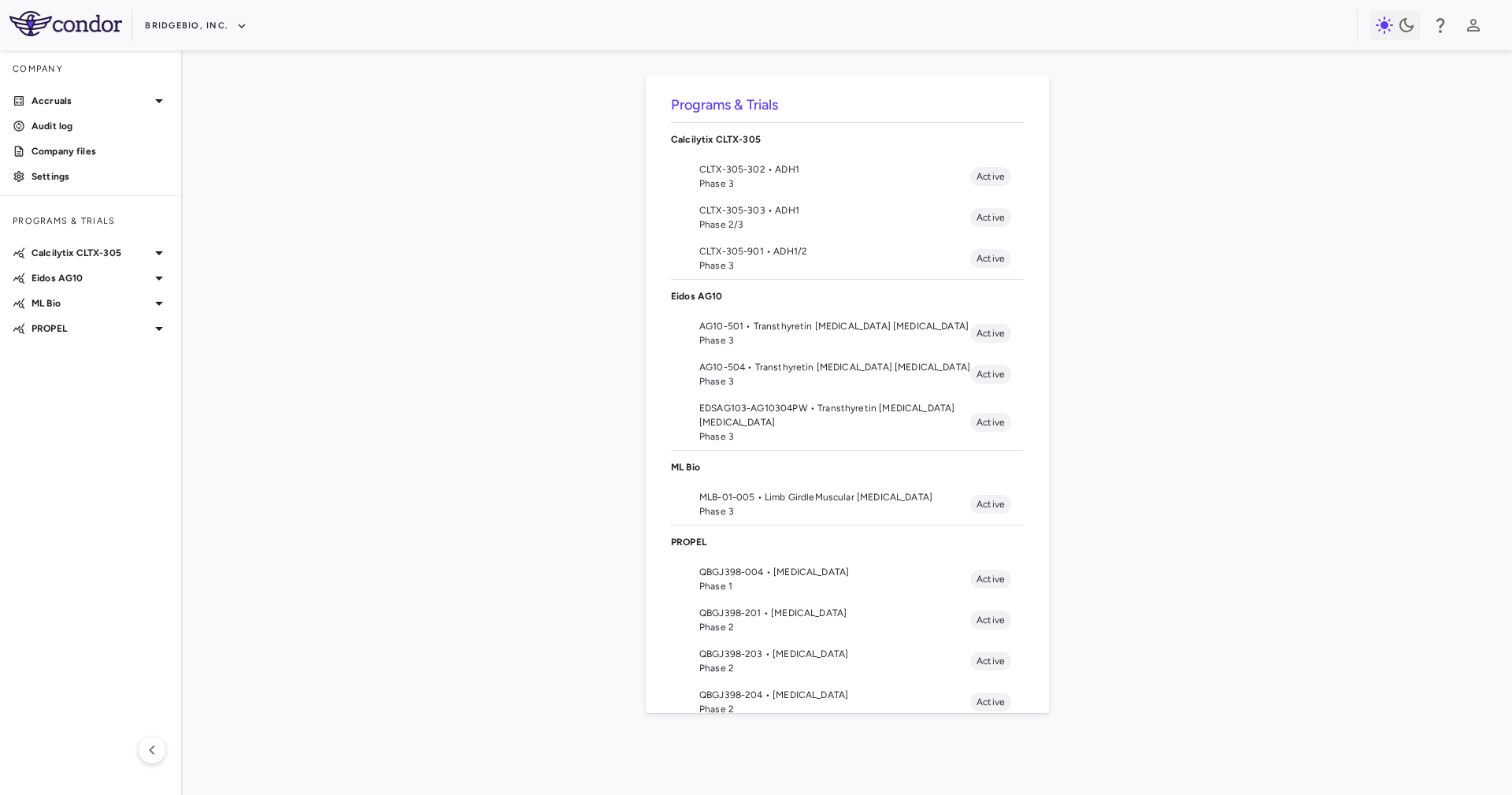
scroll to position [121, 0]
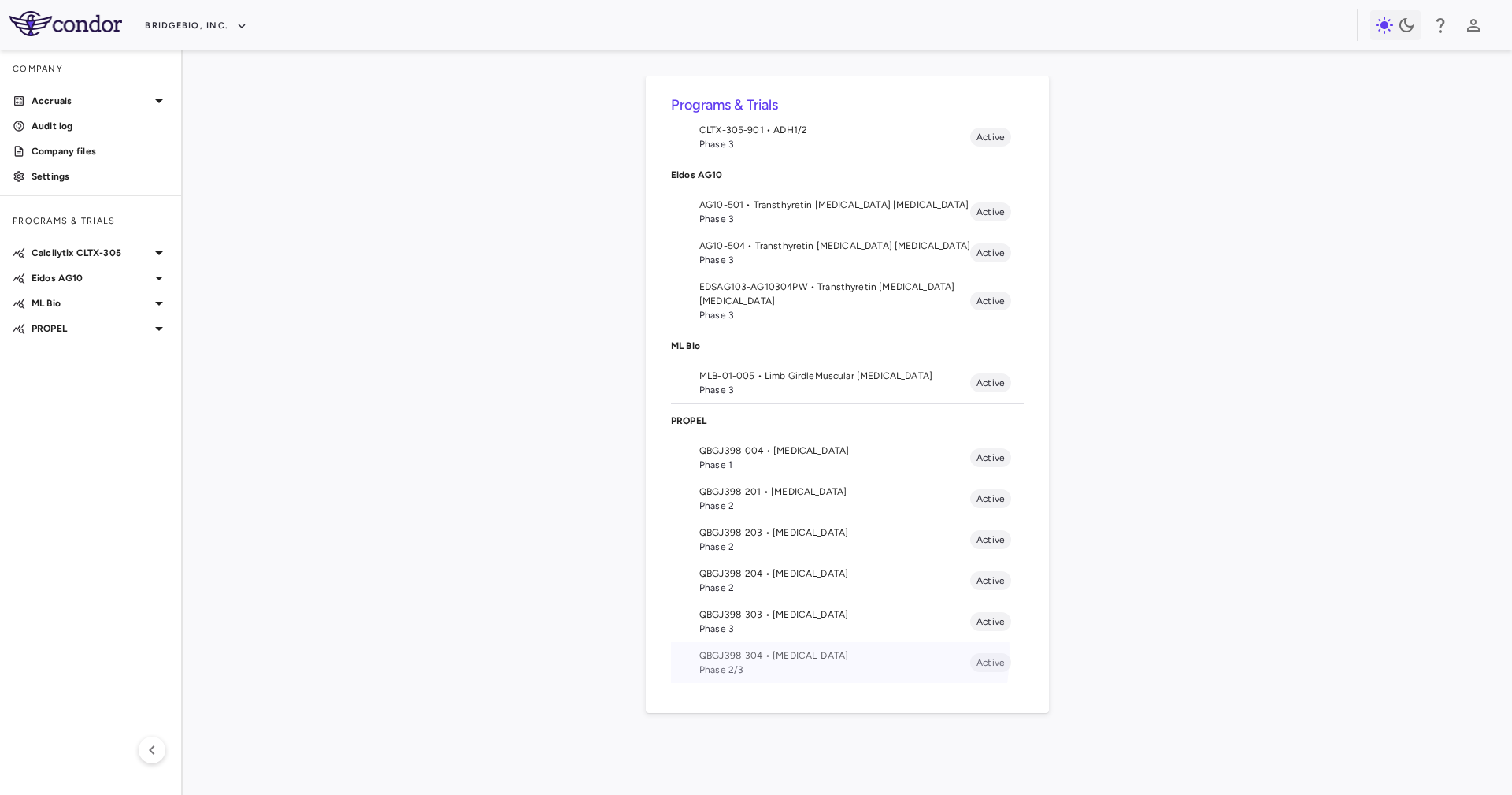
click at [794, 650] on span "QBGJ398-304 • [MEDICAL_DATA]" at bounding box center [834, 654] width 271 height 14
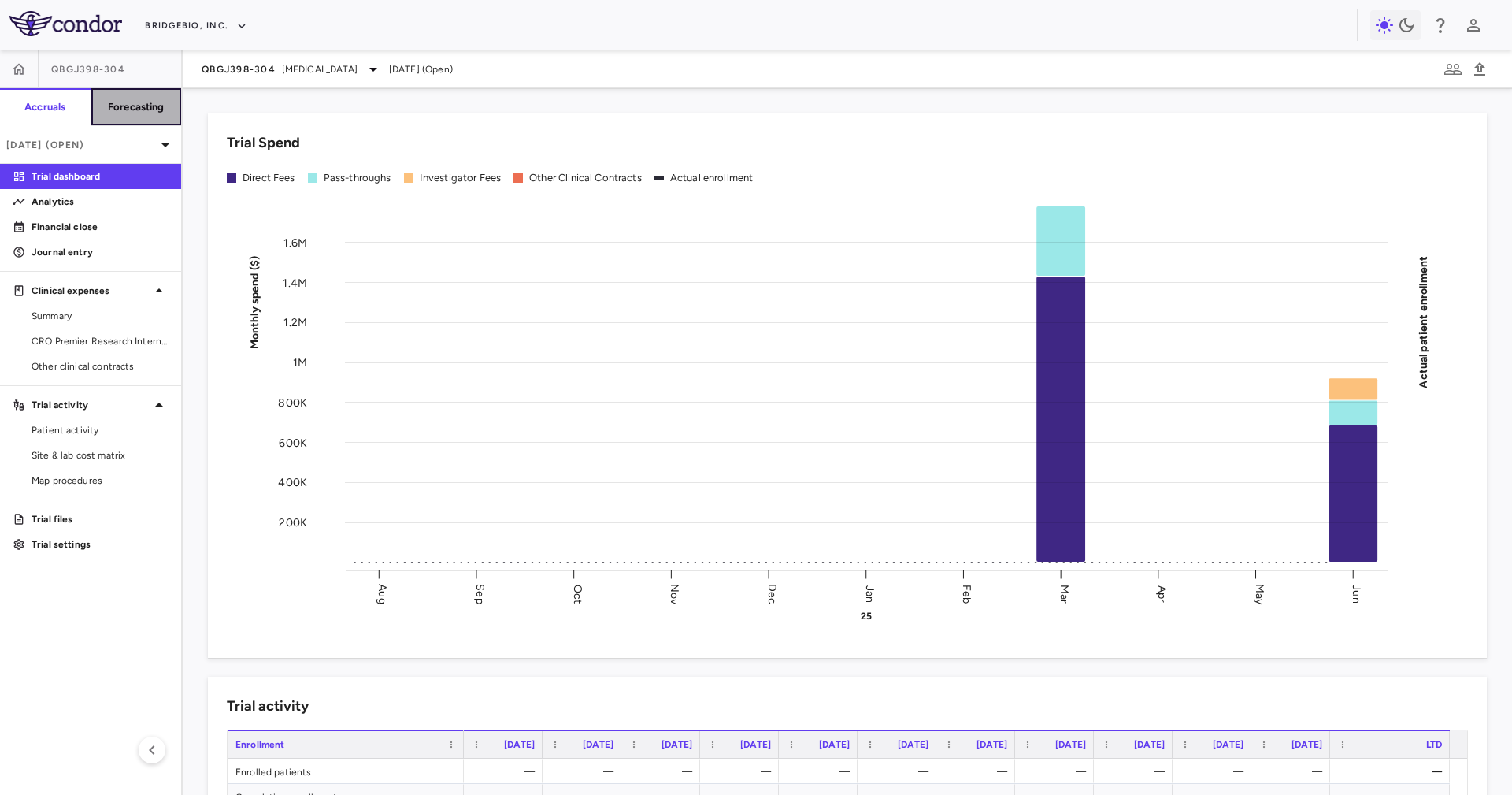
click at [146, 105] on h6 "Forecasting" at bounding box center [136, 107] width 56 height 14
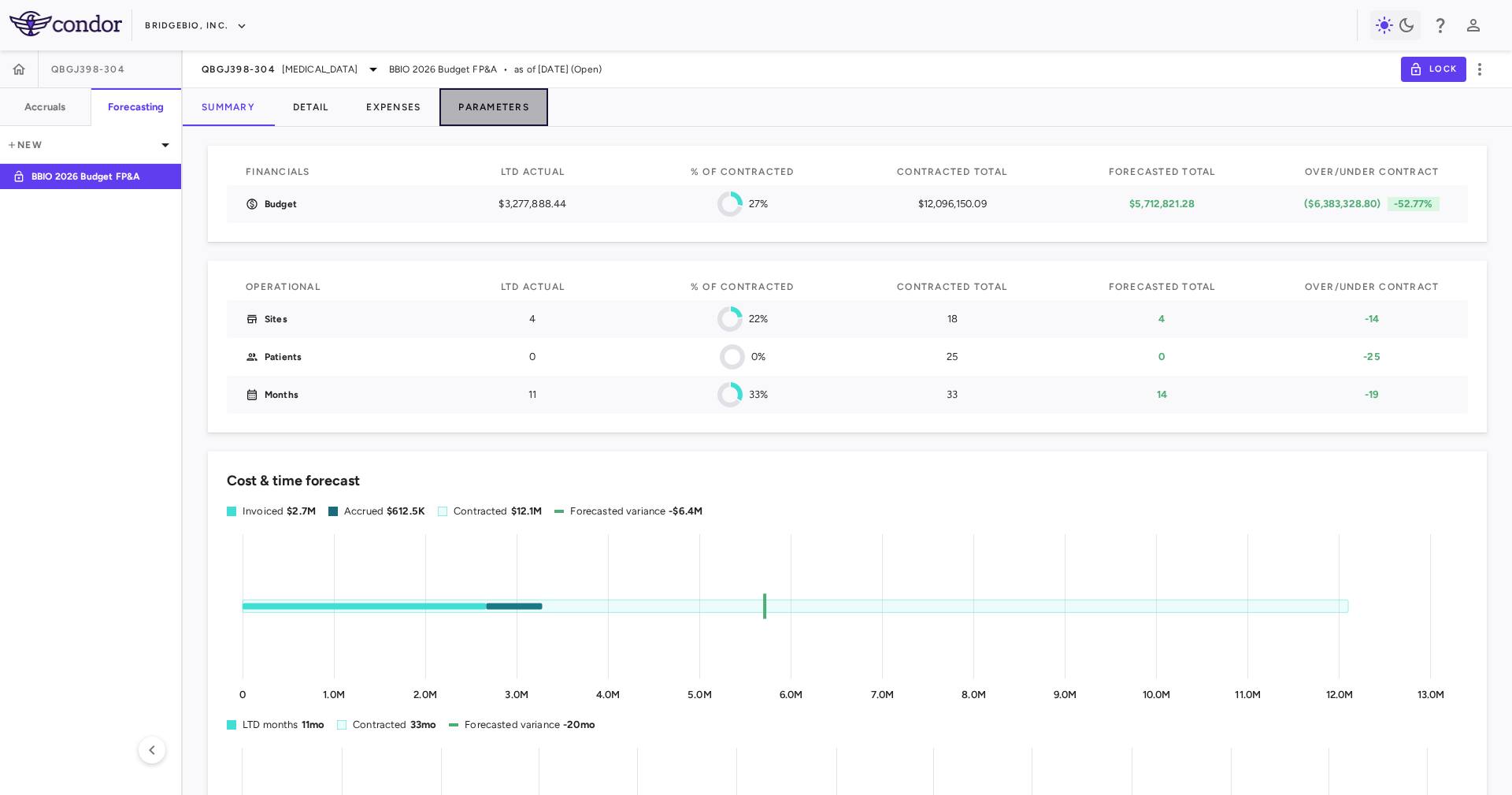
click at [484, 102] on button "Parameters" at bounding box center [493, 107] width 109 height 38
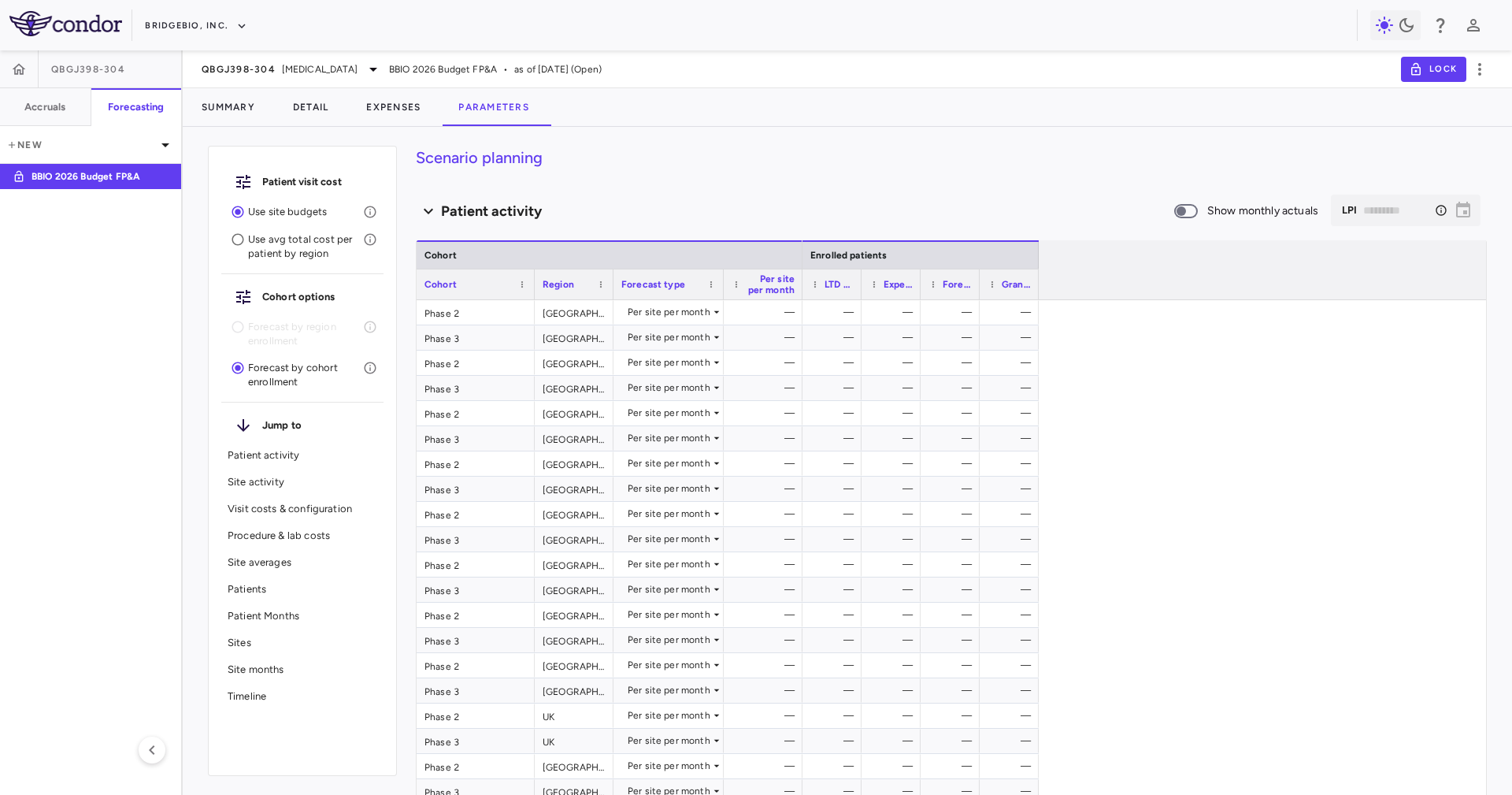
click at [723, 116] on div "Summary Detail Expenses Parameters" at bounding box center [847, 107] width 1329 height 38
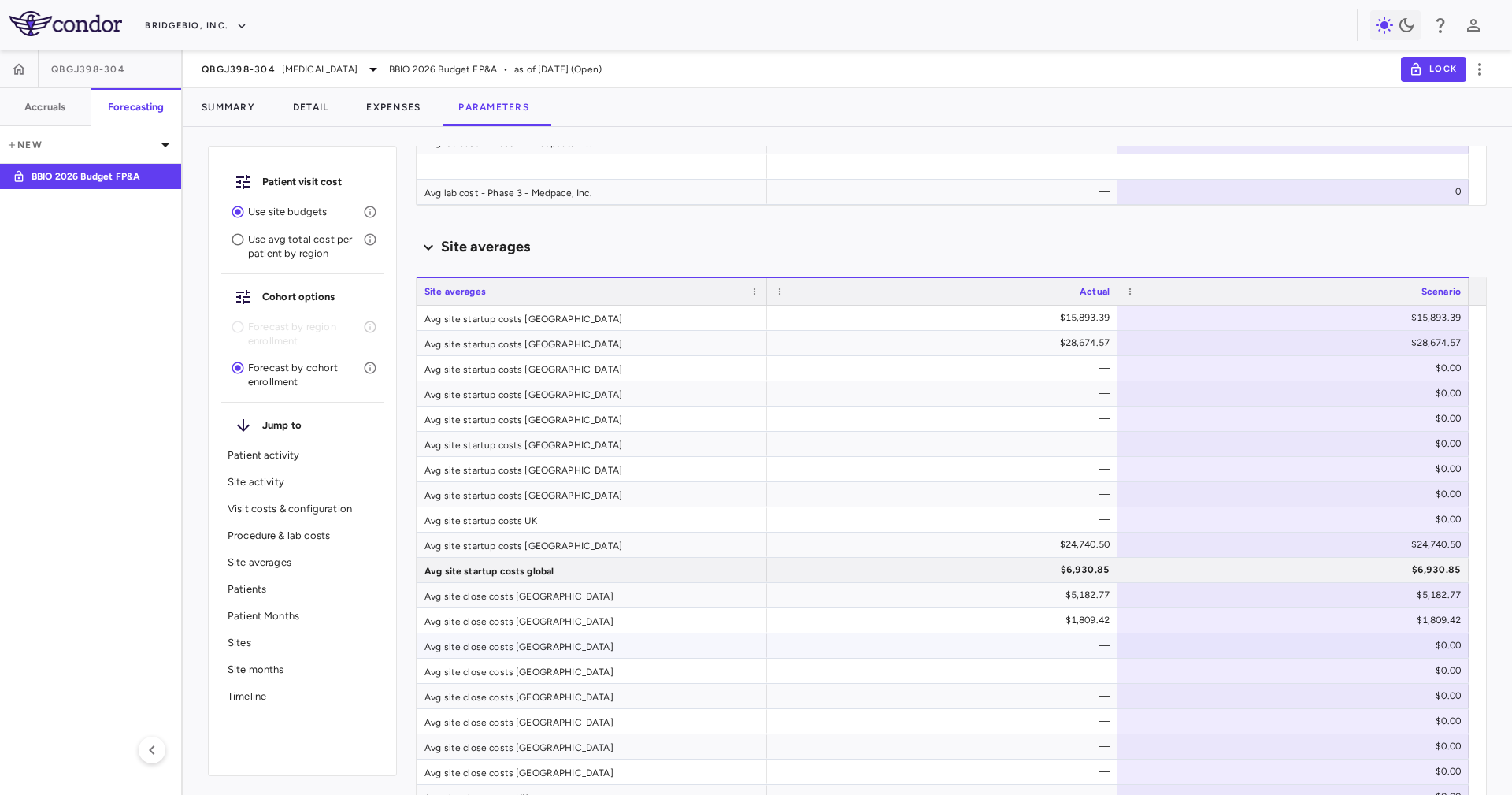
scroll to position [2836, 0]
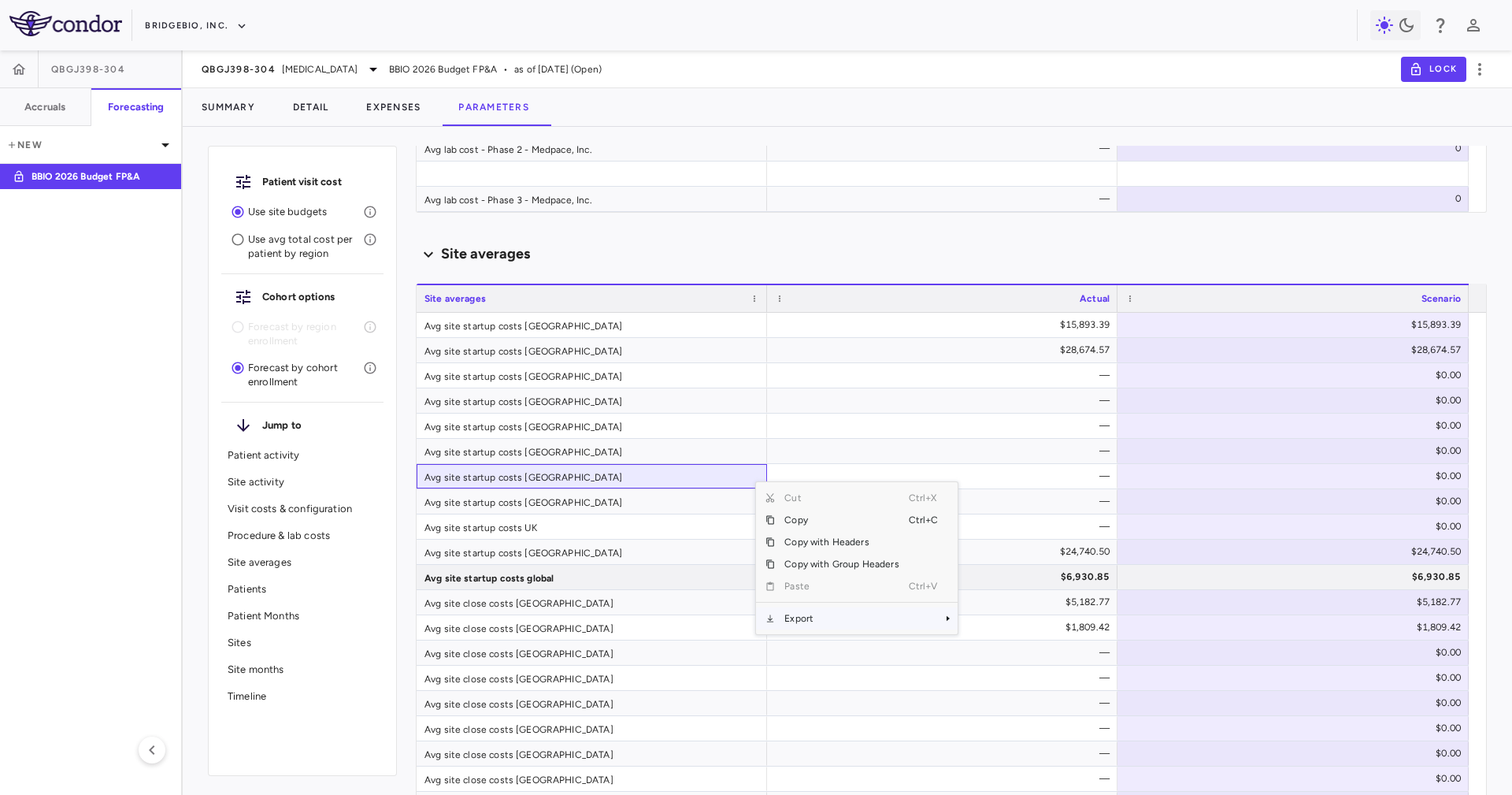
click at [786, 608] on span "Export" at bounding box center [841, 618] width 133 height 22
click at [969, 640] on span "SubMenu" at bounding box center [968, 645] width 10 height 10
click at [645, 418] on div "Avg site startup costs [GEOGRAPHIC_DATA]" at bounding box center [591, 426] width 350 height 25
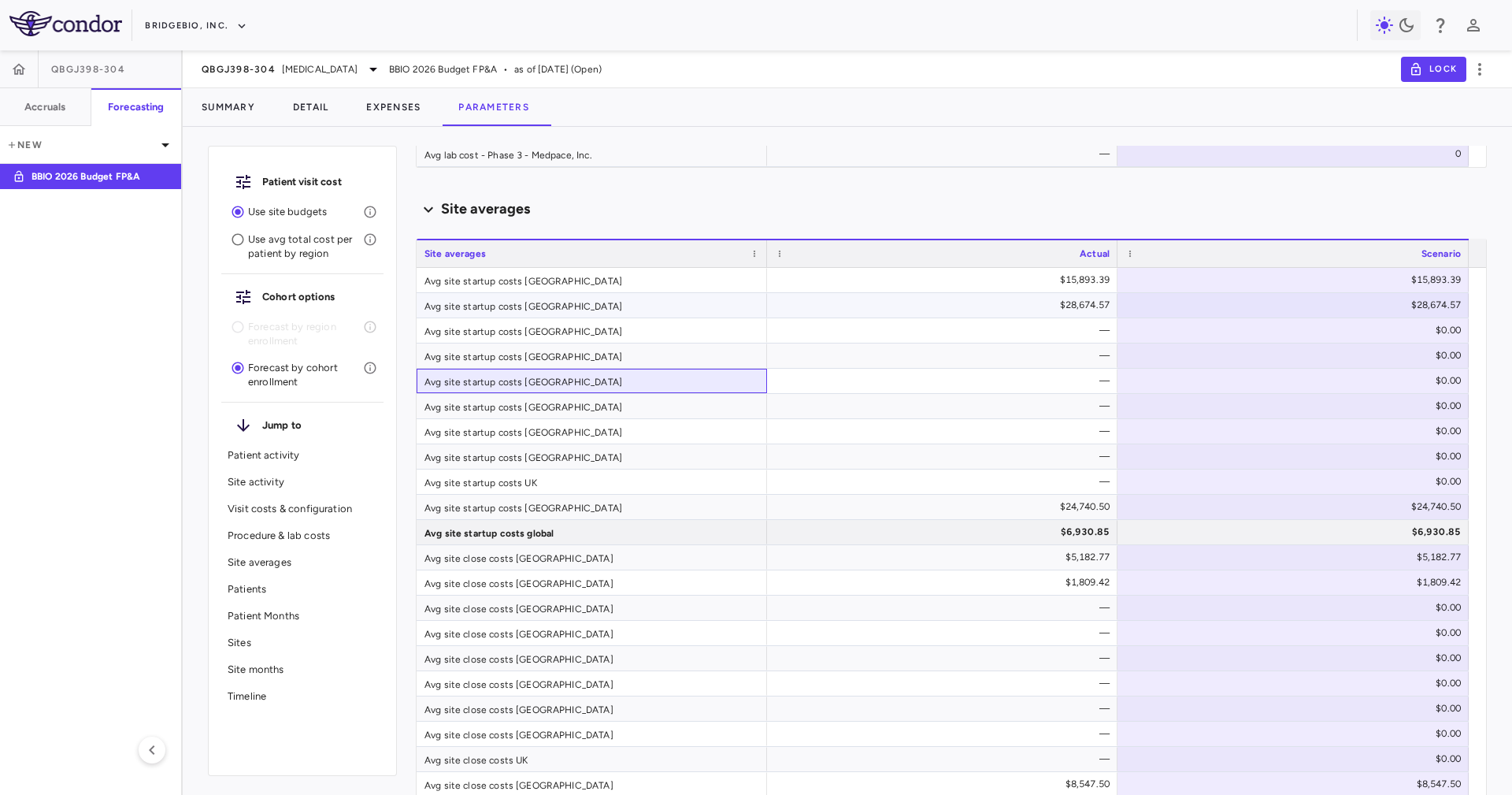
scroll to position [2717, 0]
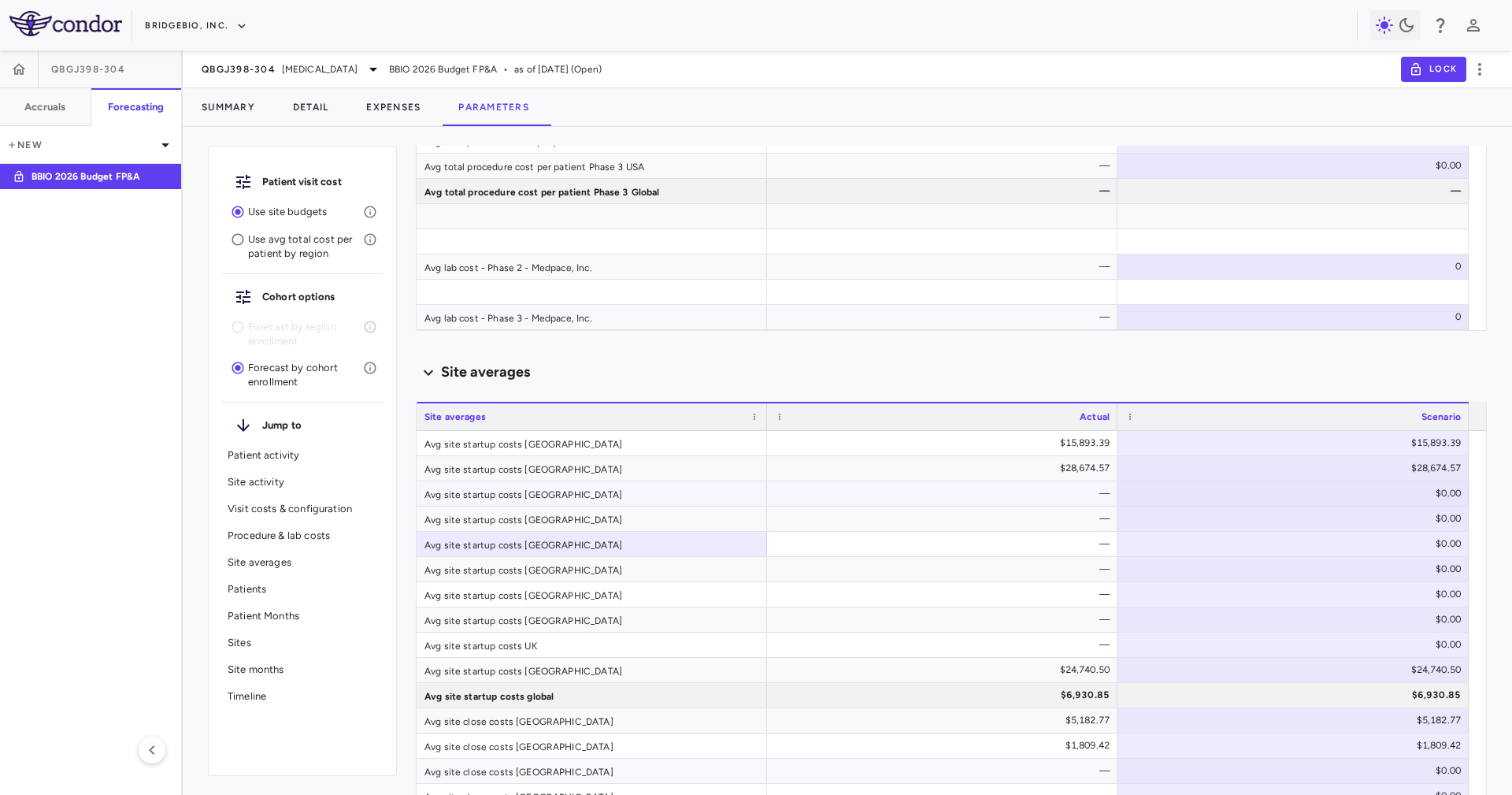
click at [1254, 497] on div "$0.00" at bounding box center [1296, 493] width 329 height 25
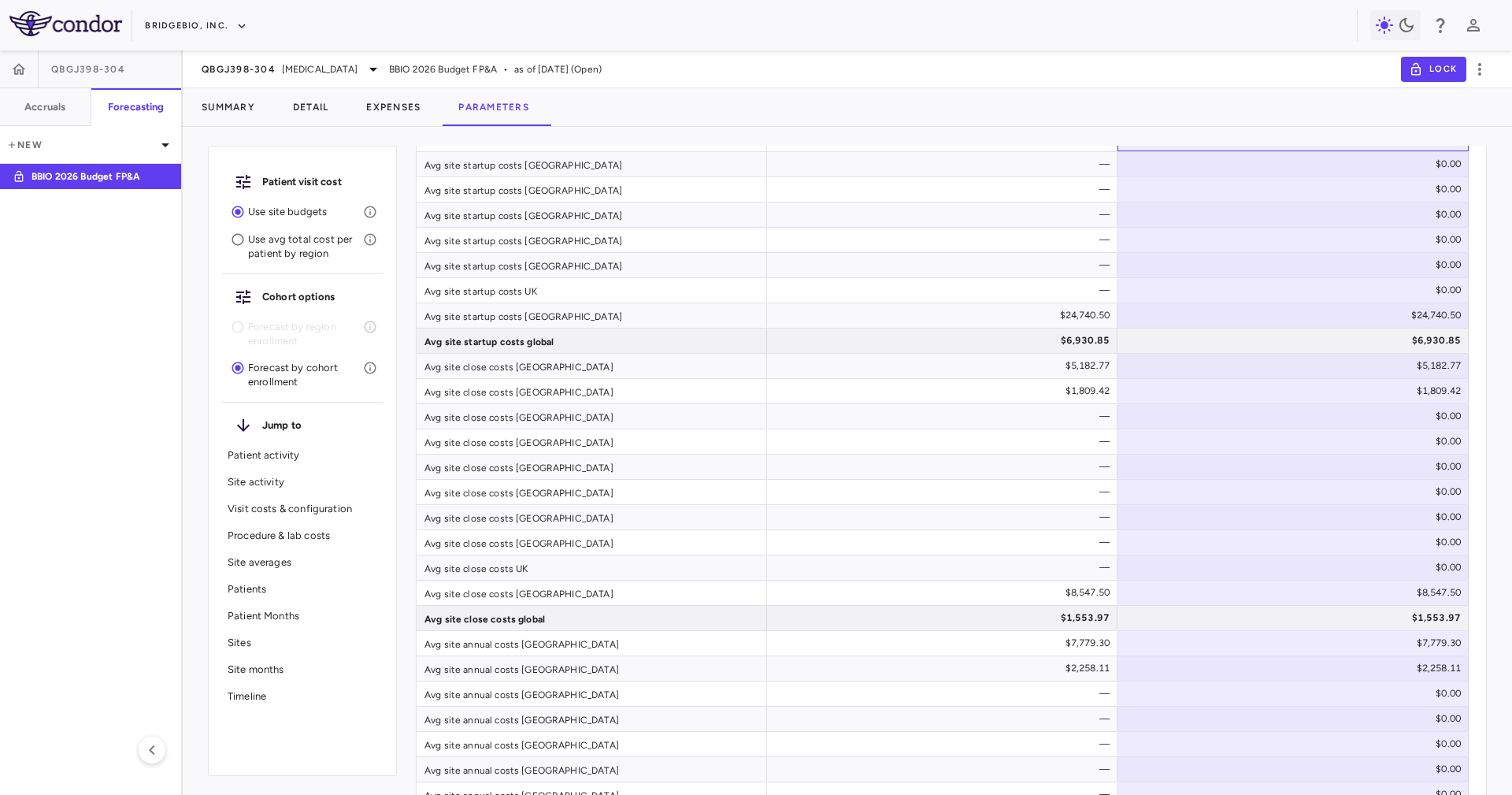
scroll to position [2836, 0]
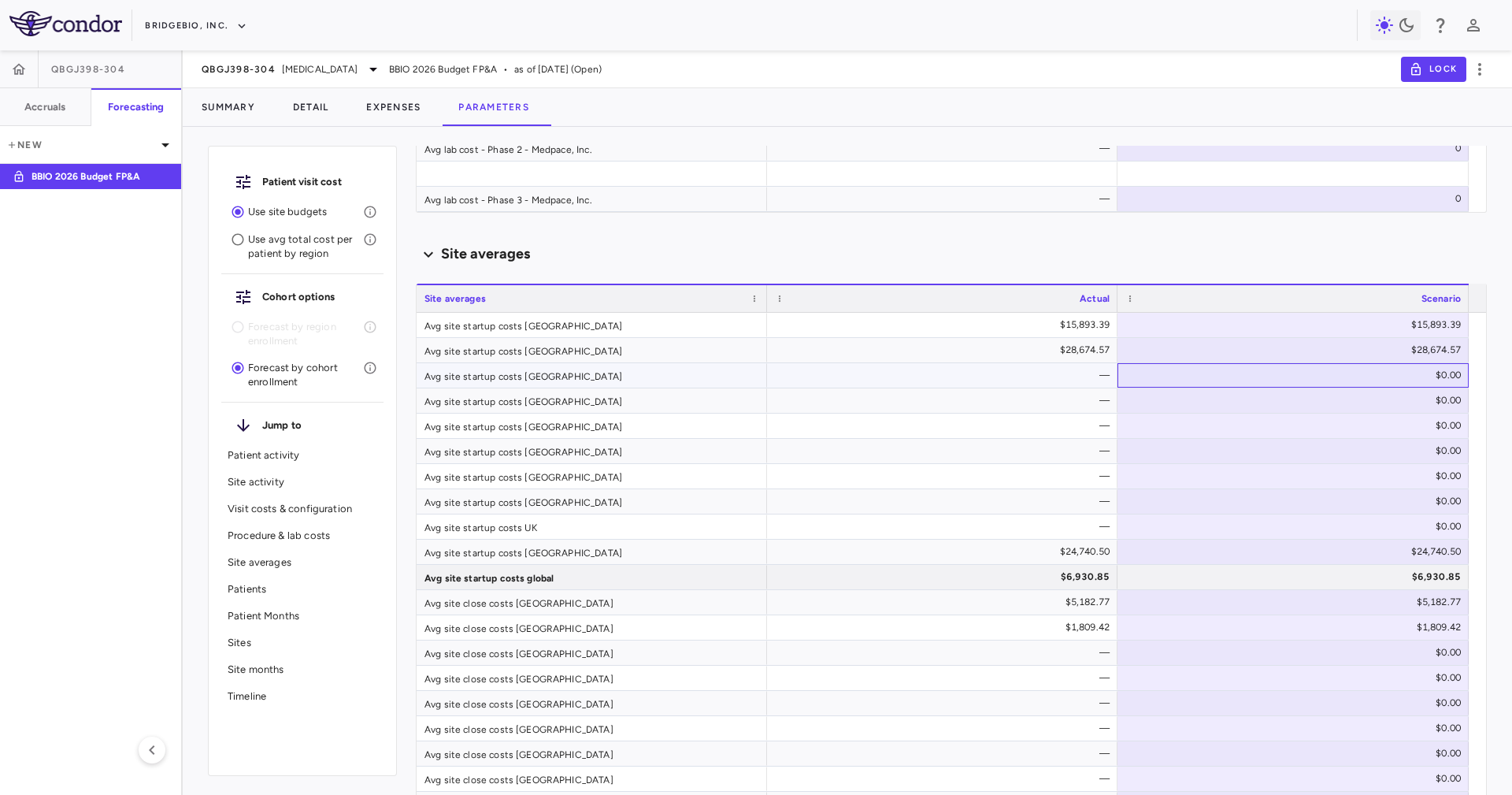
click at [1374, 373] on div "$0.00" at bounding box center [1296, 375] width 329 height 25
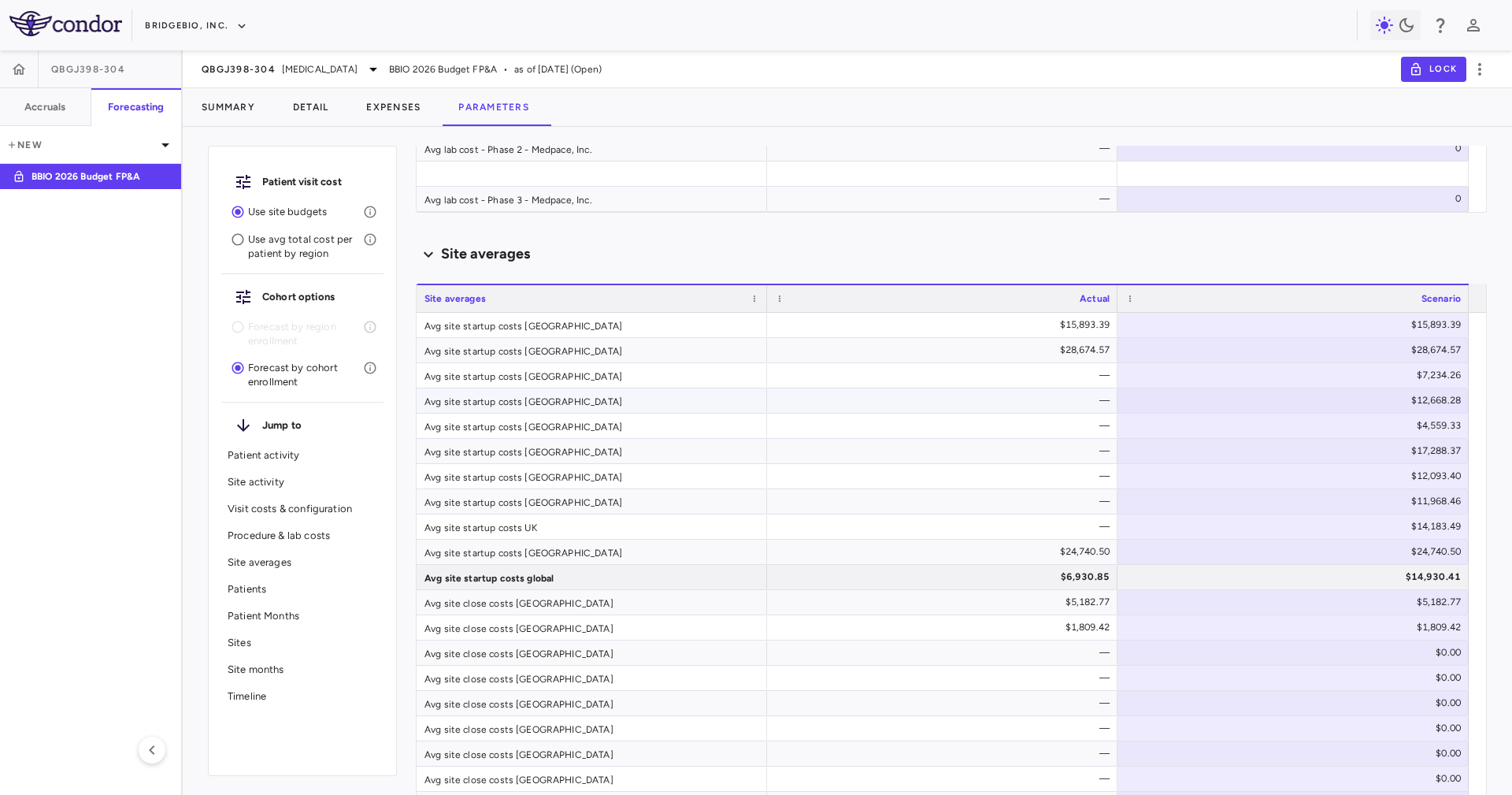
scroll to position [3190, 0]
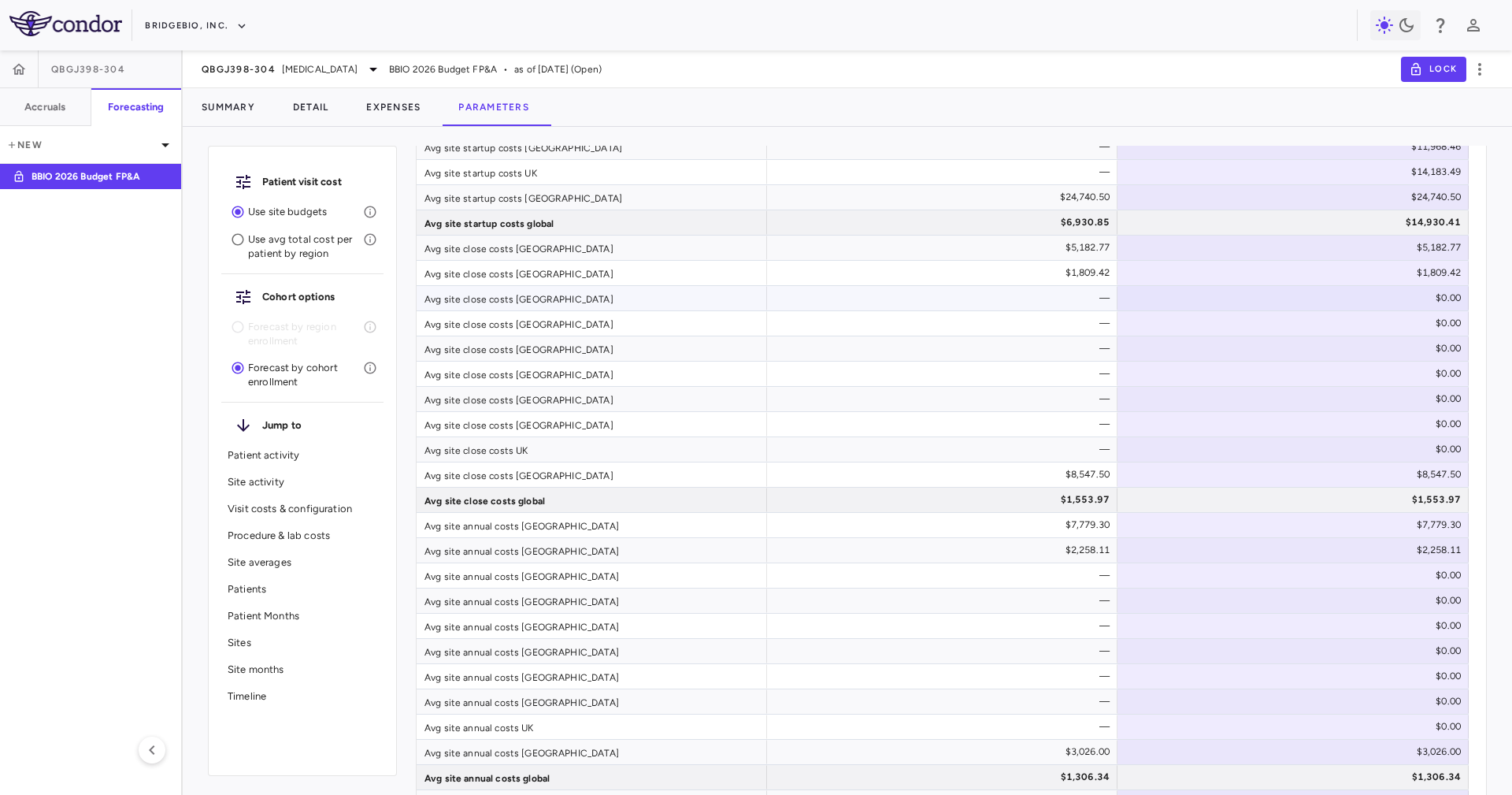
click at [1403, 296] on div "$0.00" at bounding box center [1296, 298] width 329 height 25
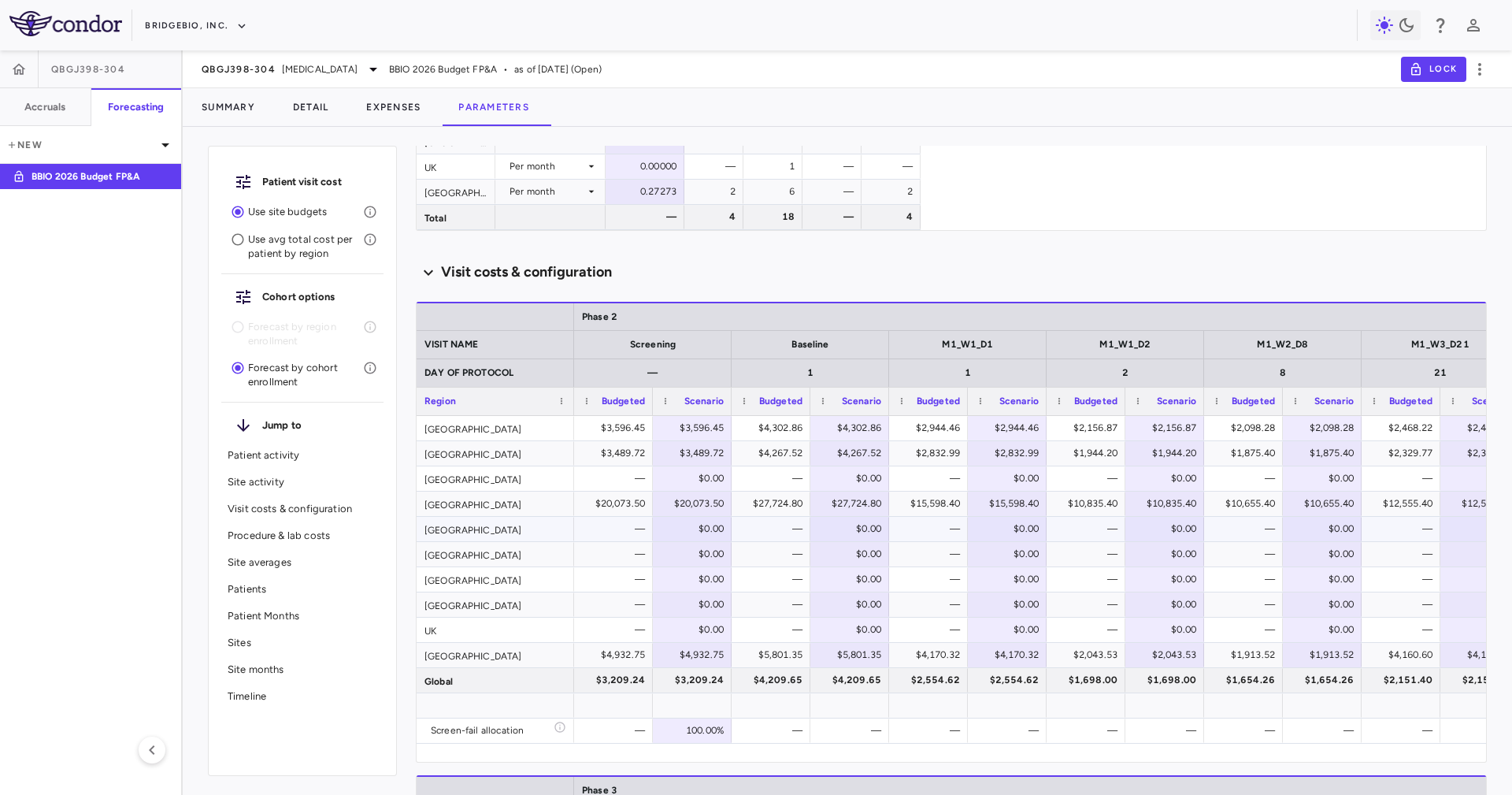
scroll to position [1031, 0]
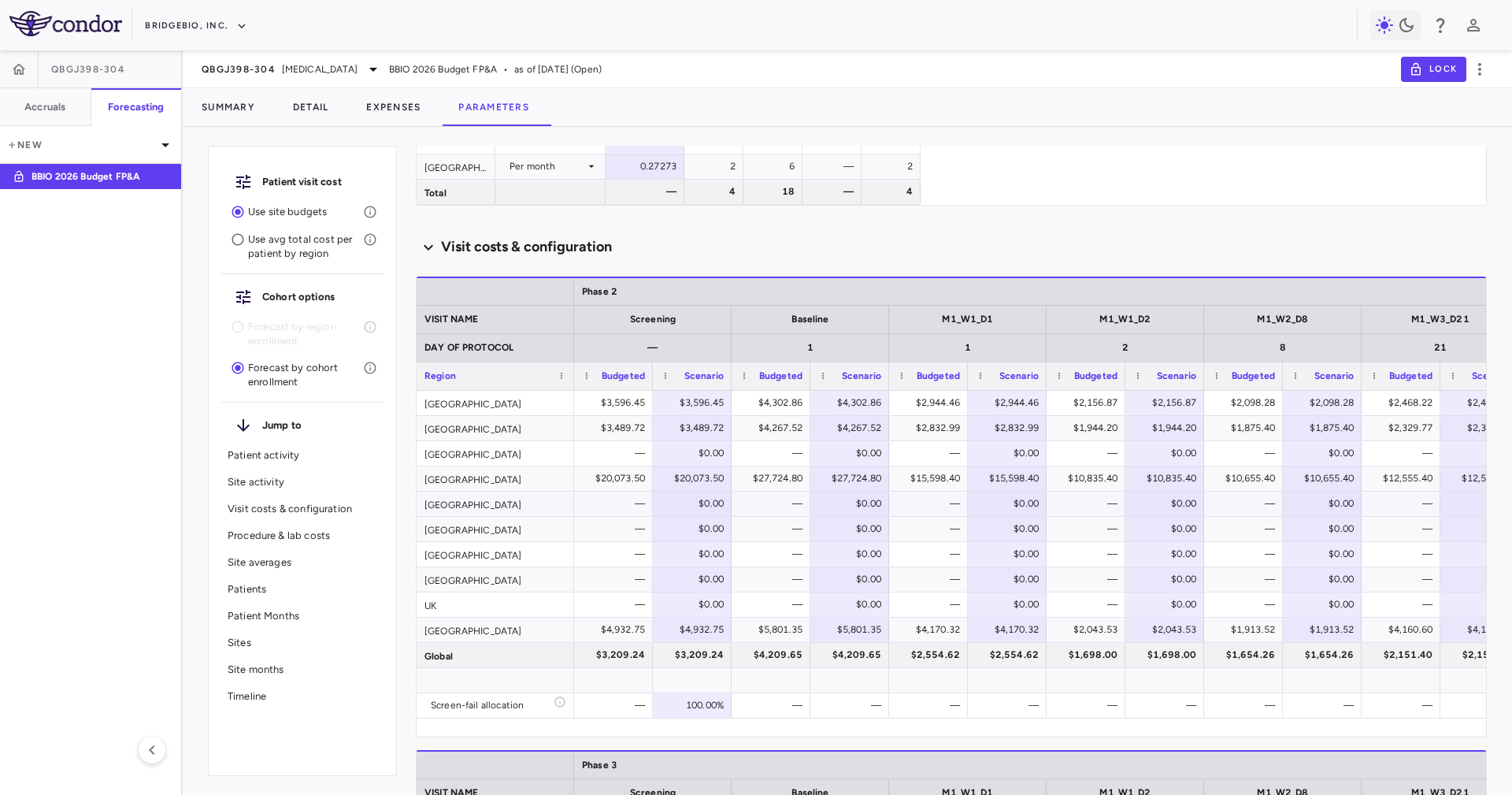
click at [675, 494] on div "$0.00" at bounding box center [694, 503] width 56 height 25
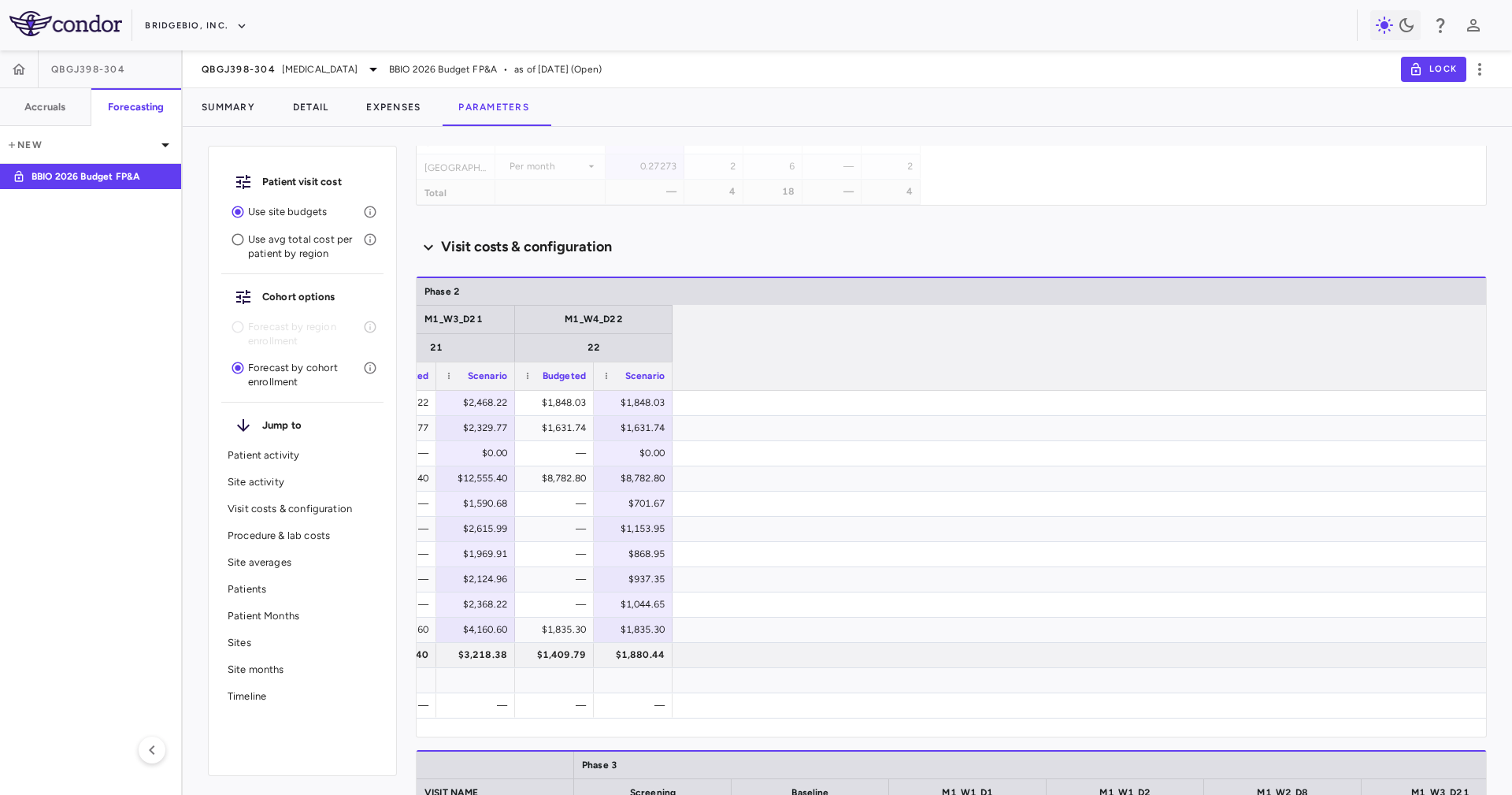
scroll to position [0, 0]
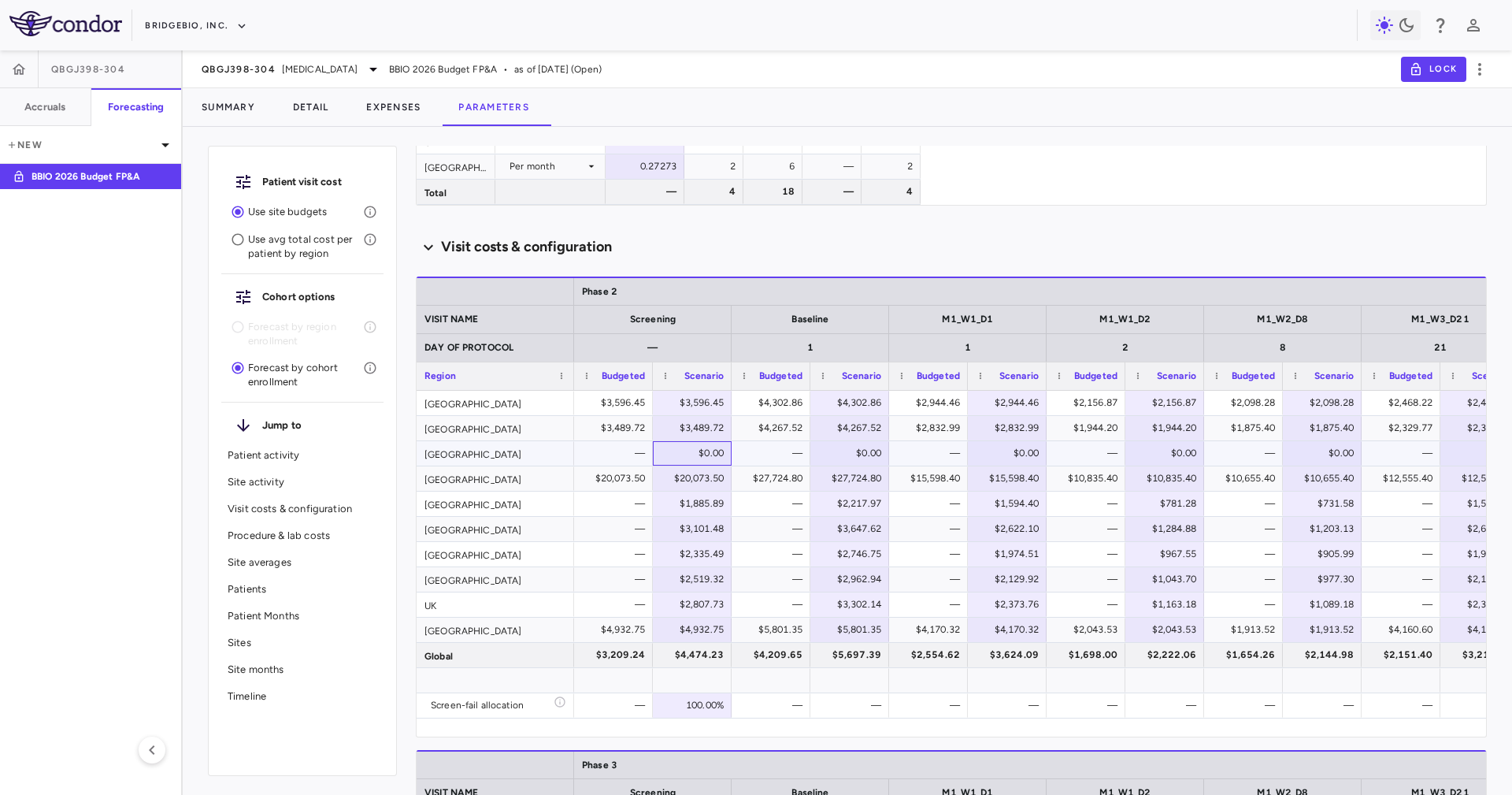
click at [676, 444] on div "$0.00" at bounding box center [694, 453] width 56 height 25
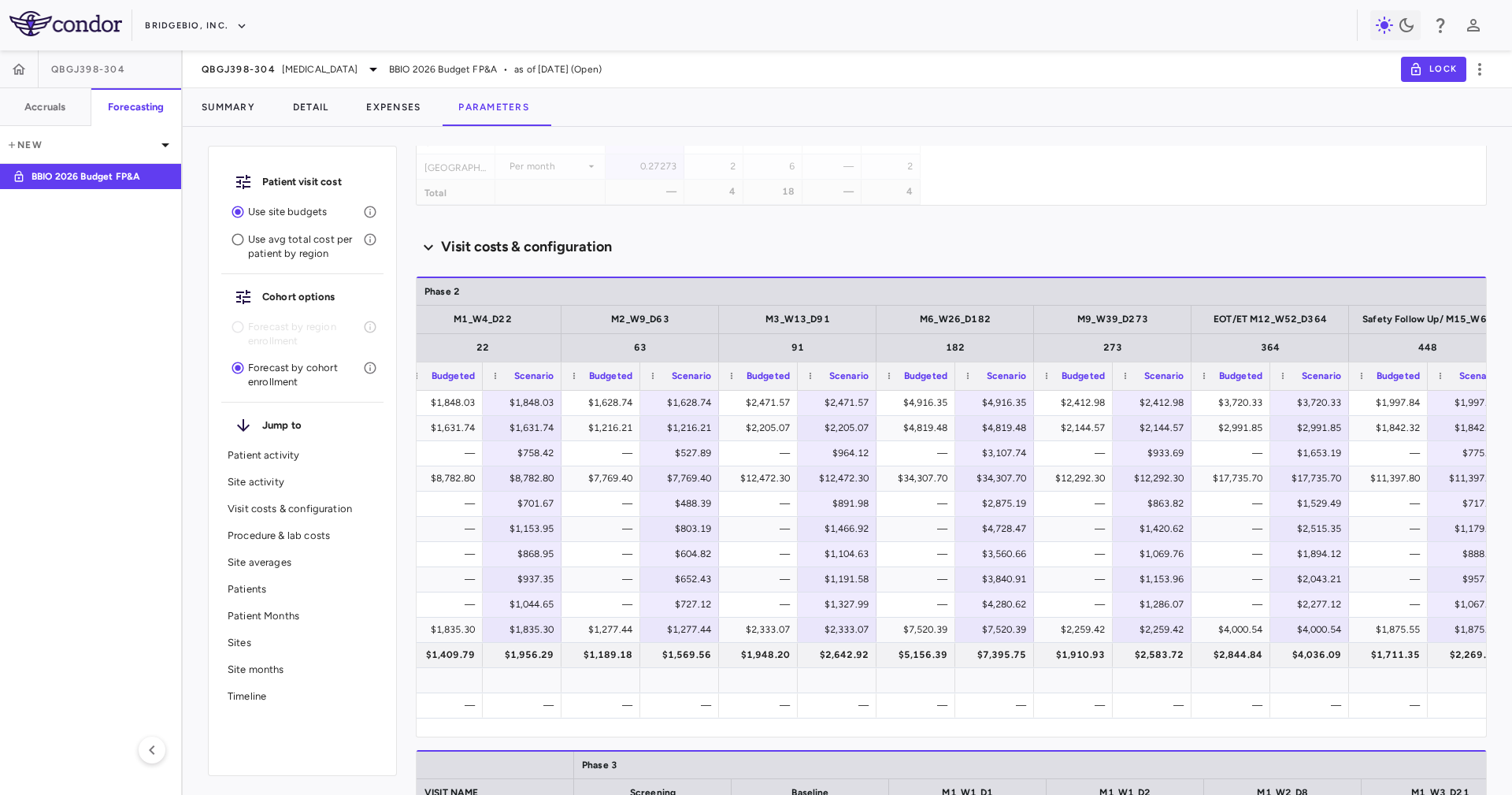
scroll to position [0, 1152]
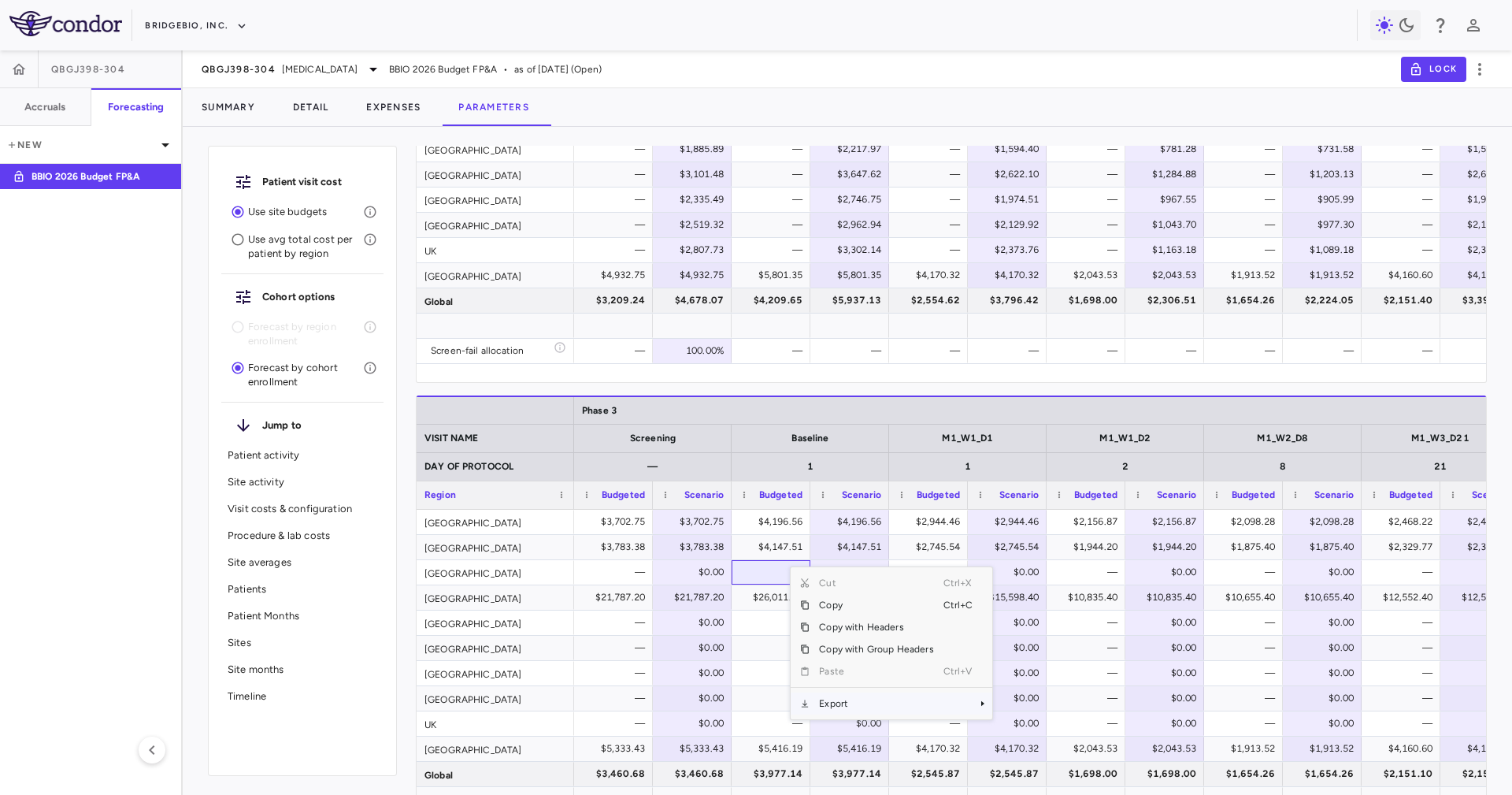
click at [848, 699] on span "Export" at bounding box center [875, 703] width 133 height 22
click at [1046, 724] on span "Excel Export" at bounding box center [1043, 730] width 74 height 22
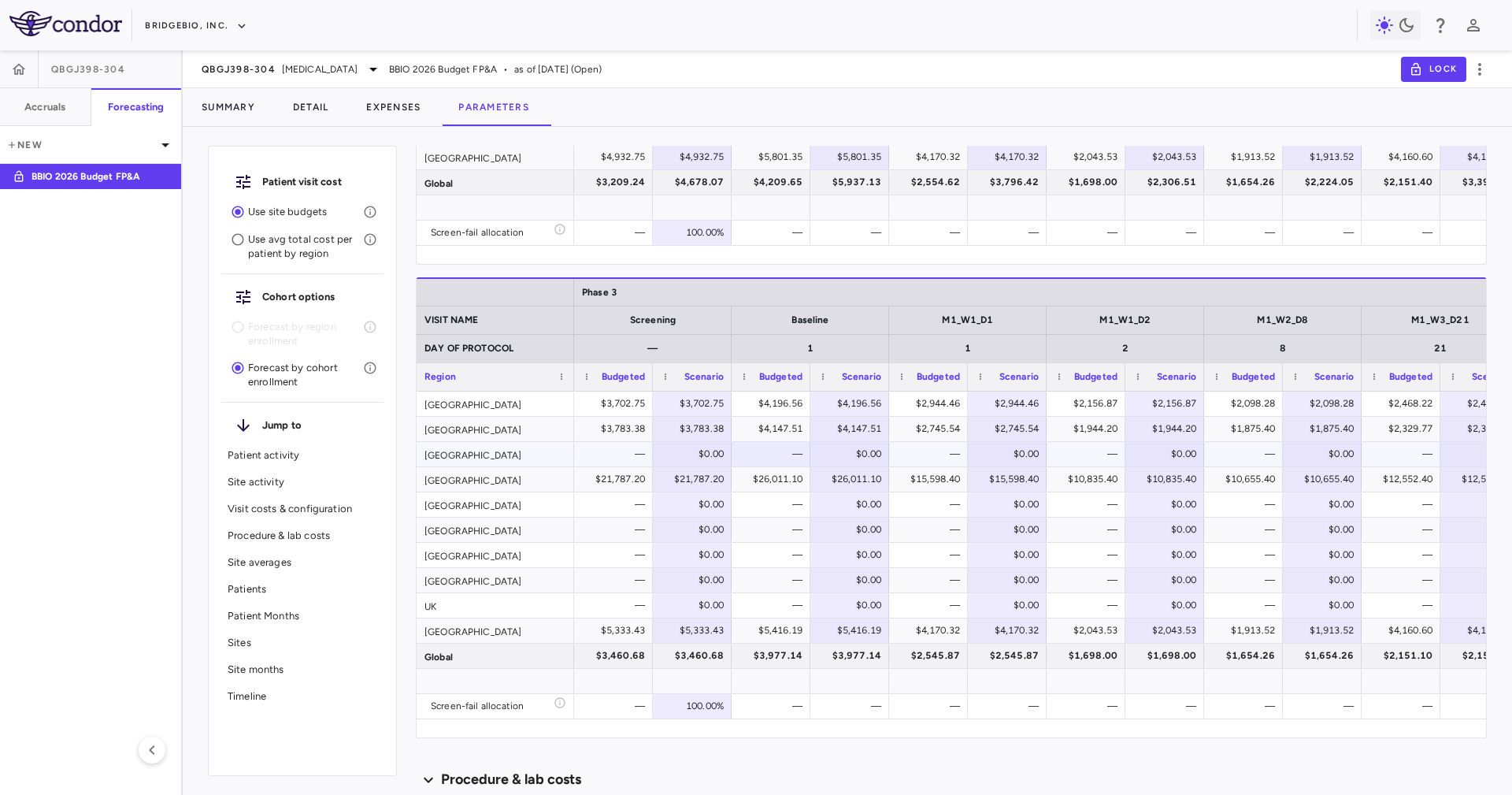
click at [619, 459] on div "—" at bounding box center [616, 453] width 56 height 25
click at [686, 510] on div "$0.00" at bounding box center [694, 504] width 56 height 25
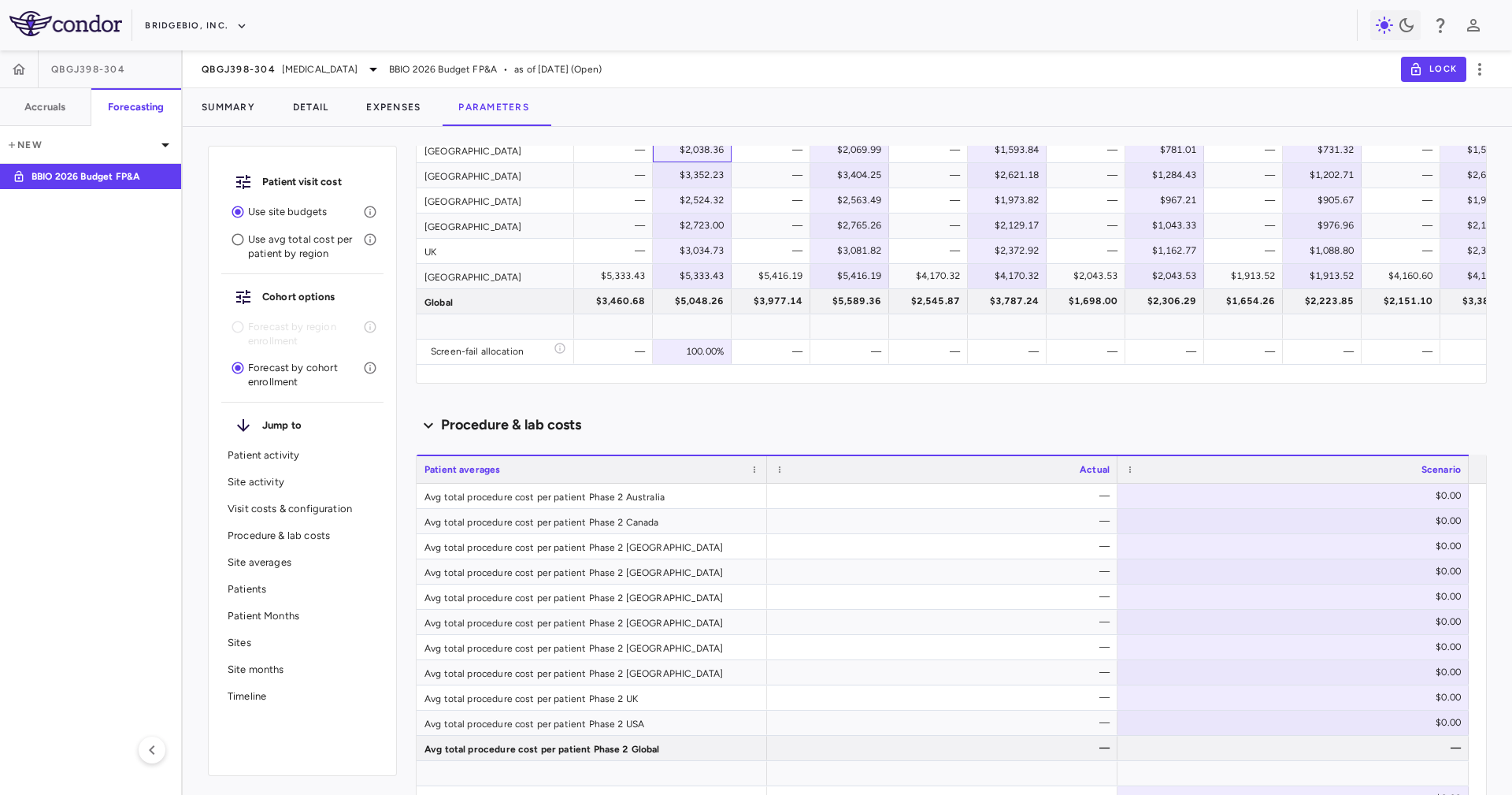
scroll to position [2330, 0]
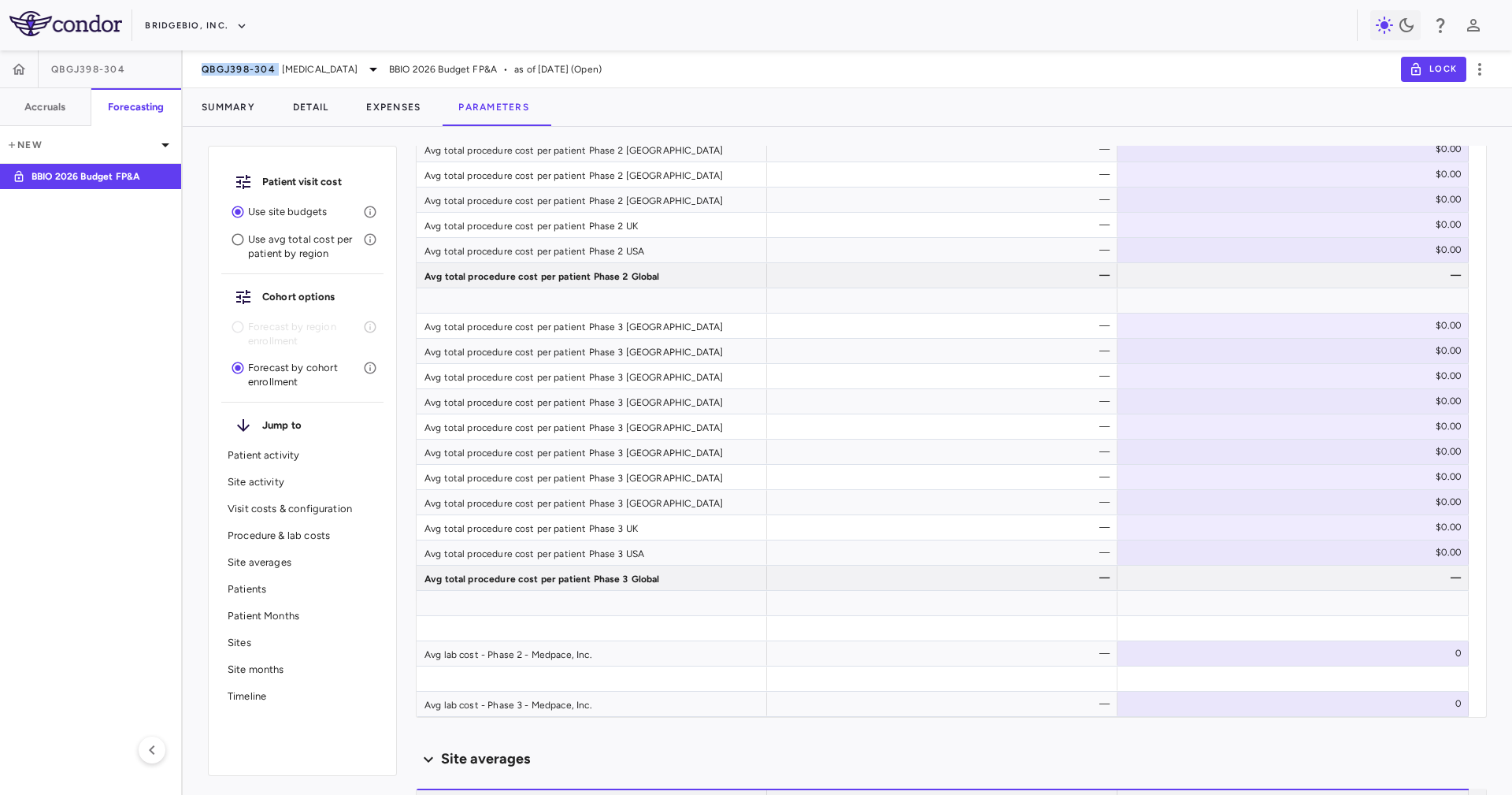
drag, startPoint x: 199, startPoint y: 73, endPoint x: 283, endPoint y: 79, distance: 84.2
click at [283, 79] on div "QBGJ398-304 [MEDICAL_DATA] BBIO 2026 Budget FP&A • as of [DATE] (Open) Lock" at bounding box center [847, 70] width 1329 height 38
copy span "QBGJ398-304"
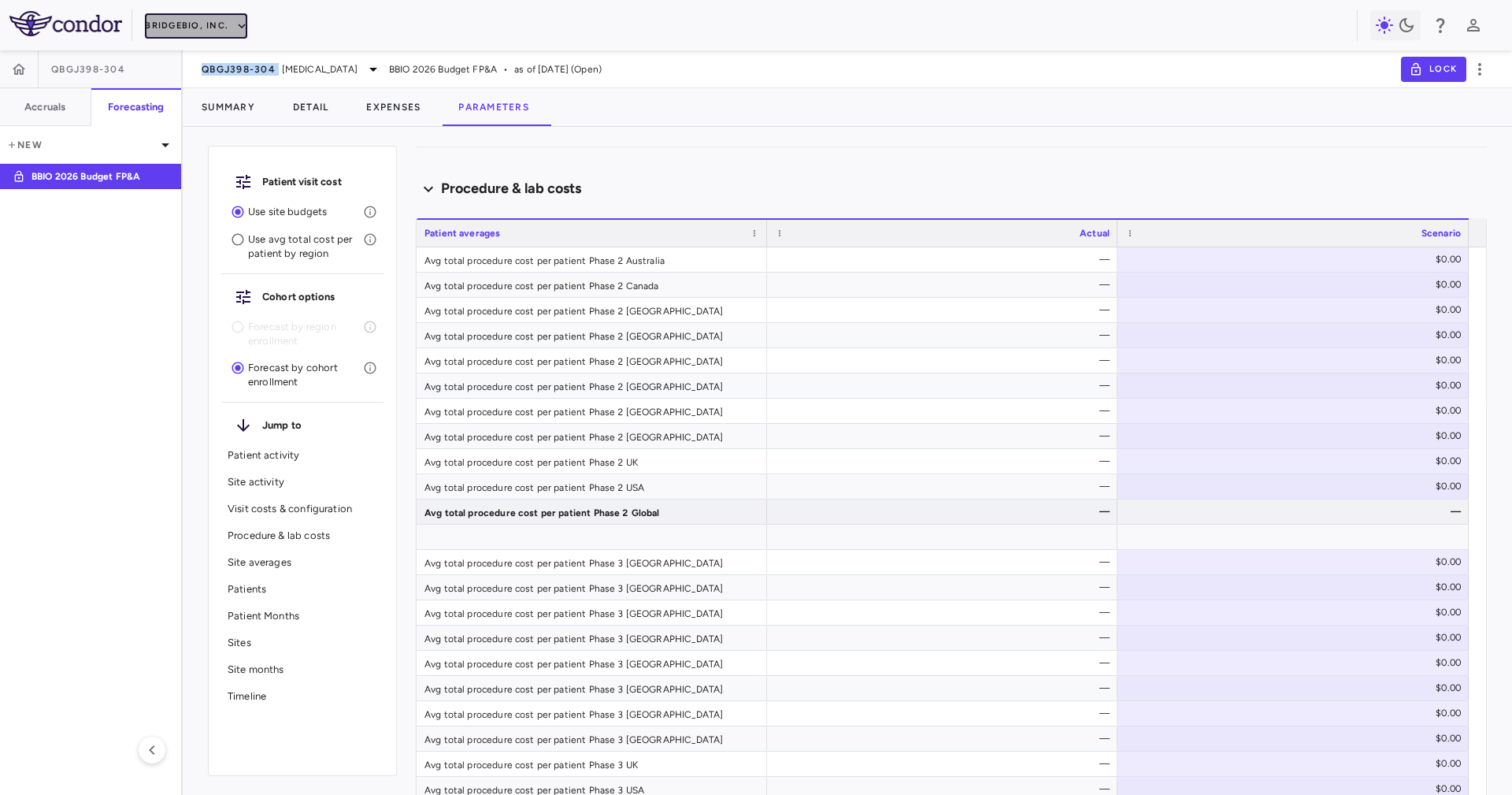
click at [223, 24] on button "BridgeBio, Inc." at bounding box center [195, 26] width 102 height 25
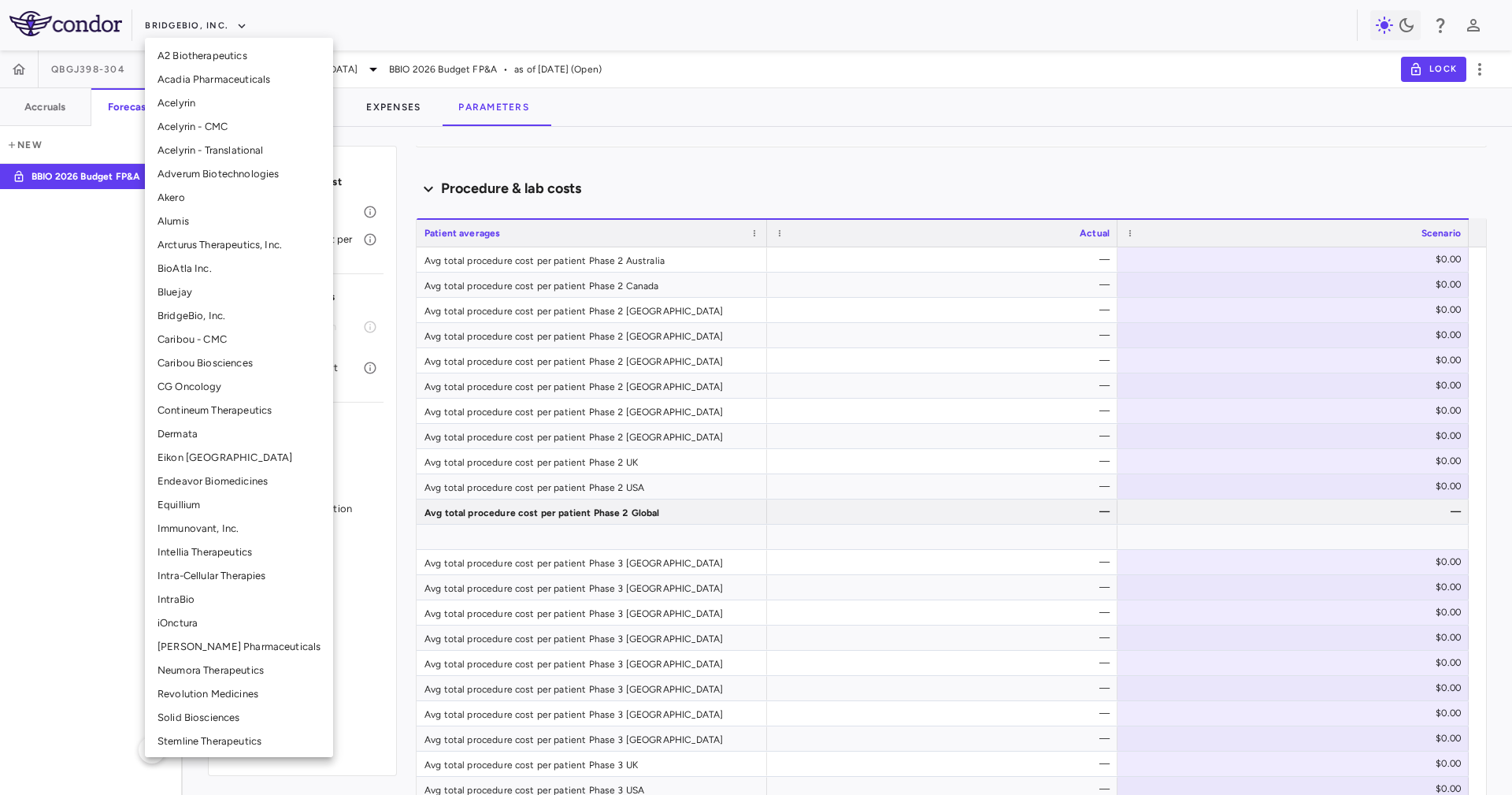
click at [245, 462] on li "Eikon [GEOGRAPHIC_DATA]" at bounding box center [238, 457] width 188 height 24
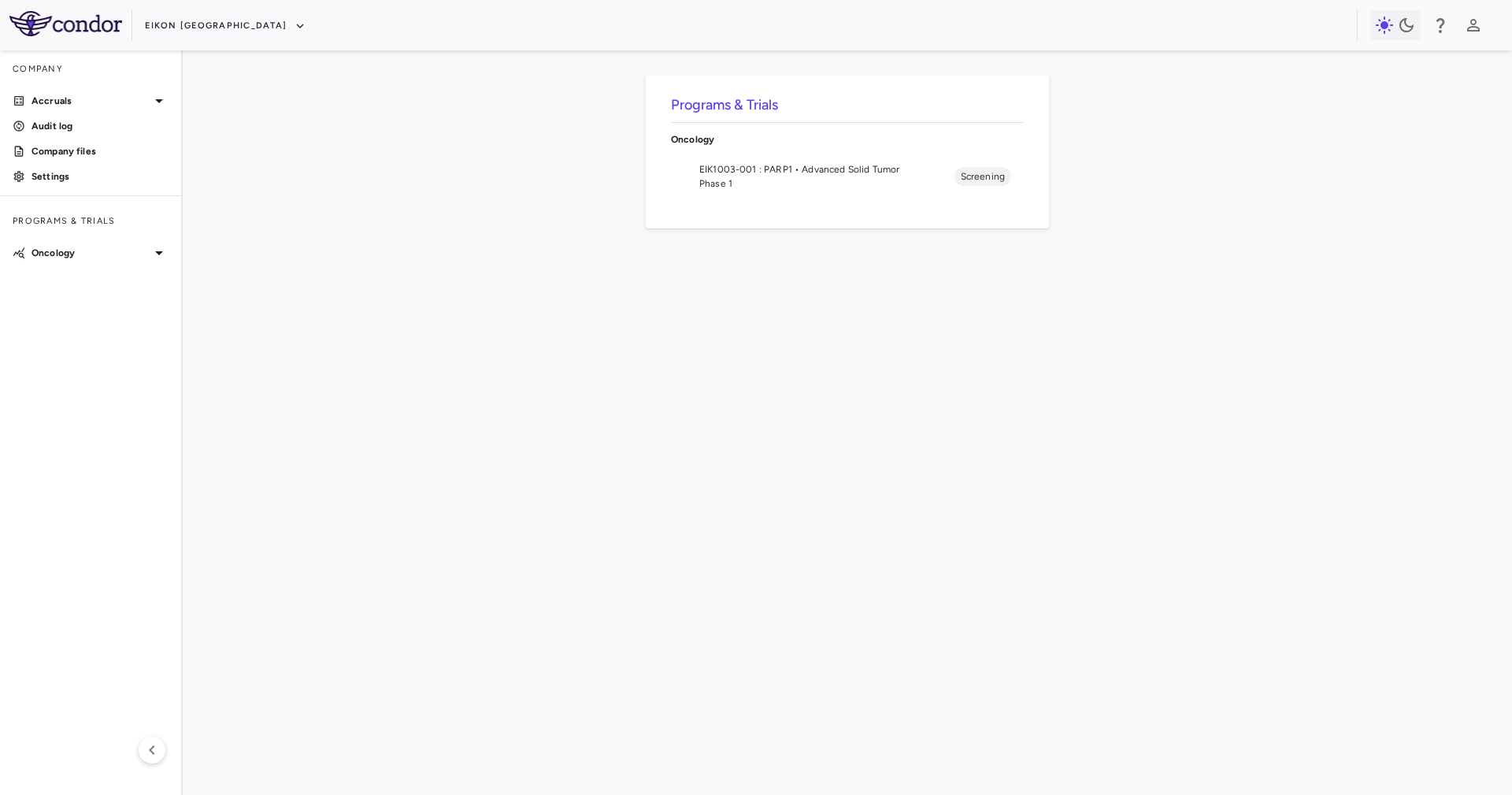
click at [844, 167] on span "EIK1003-001 : PARP1 • Advanced Solid Tumor" at bounding box center [826, 169] width 255 height 14
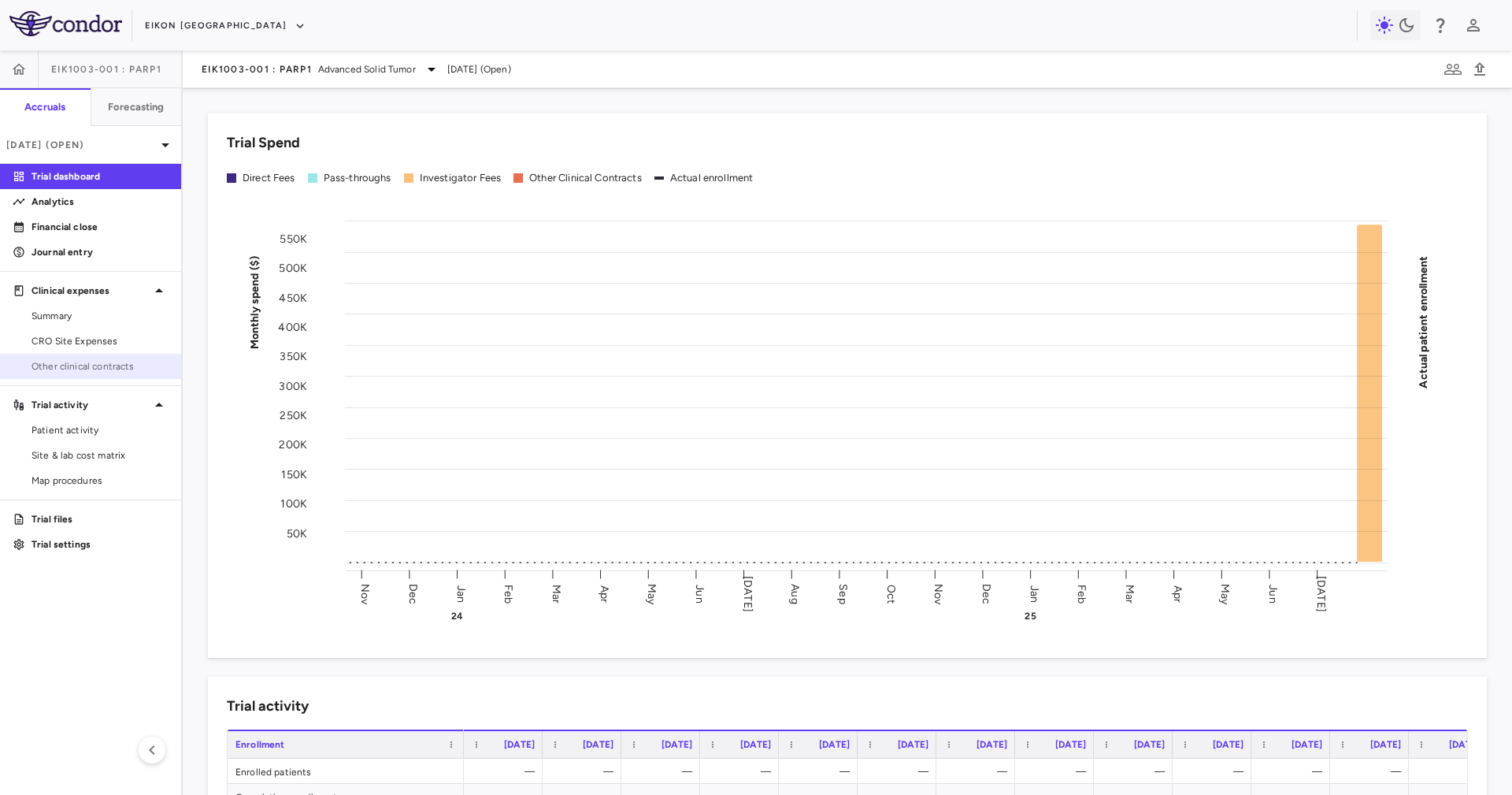
click at [121, 367] on span "Other clinical contracts" at bounding box center [99, 365] width 137 height 14
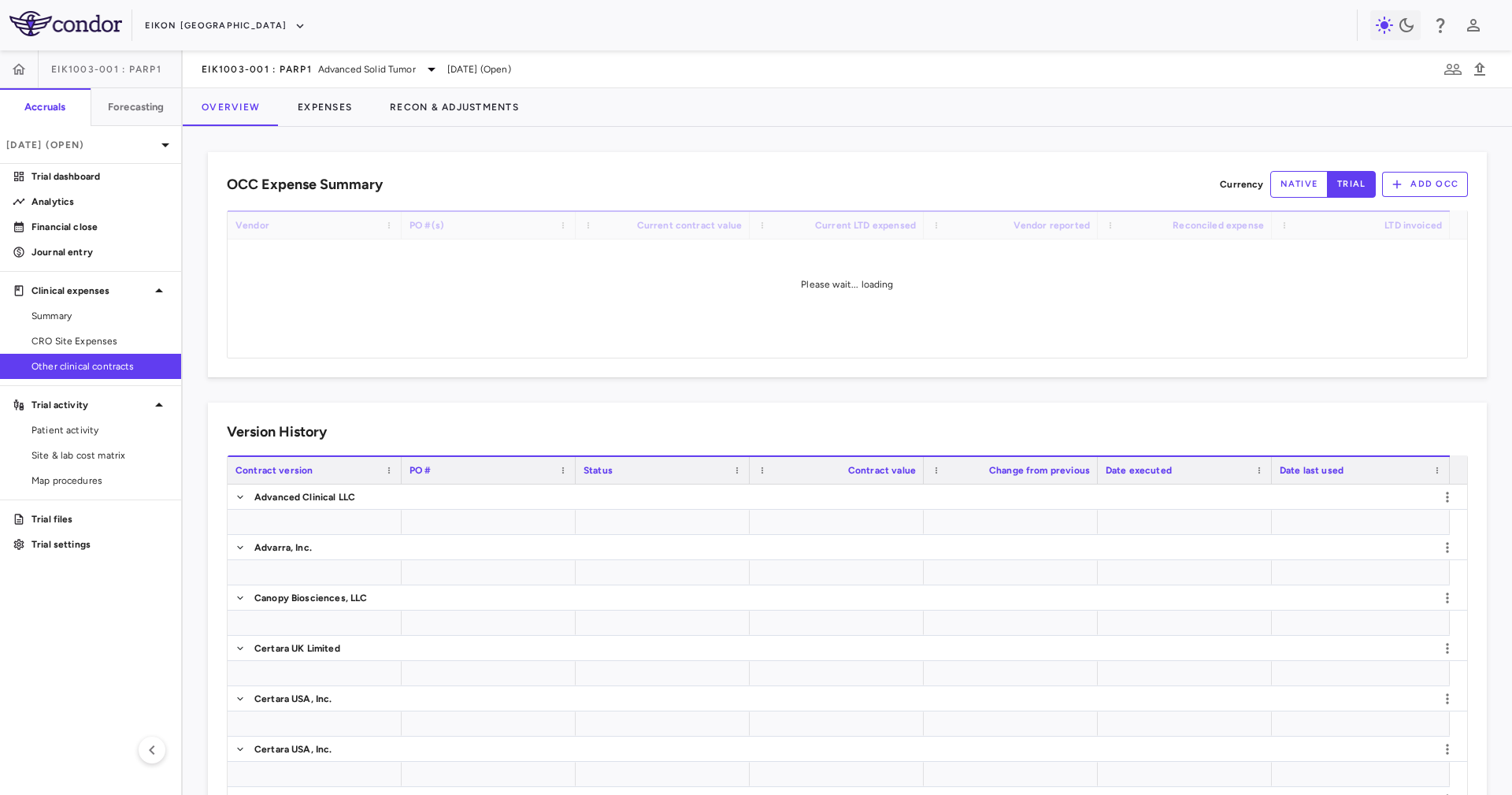
click at [699, 114] on div "Overview Expenses Recon & Adjustments" at bounding box center [847, 107] width 1329 height 38
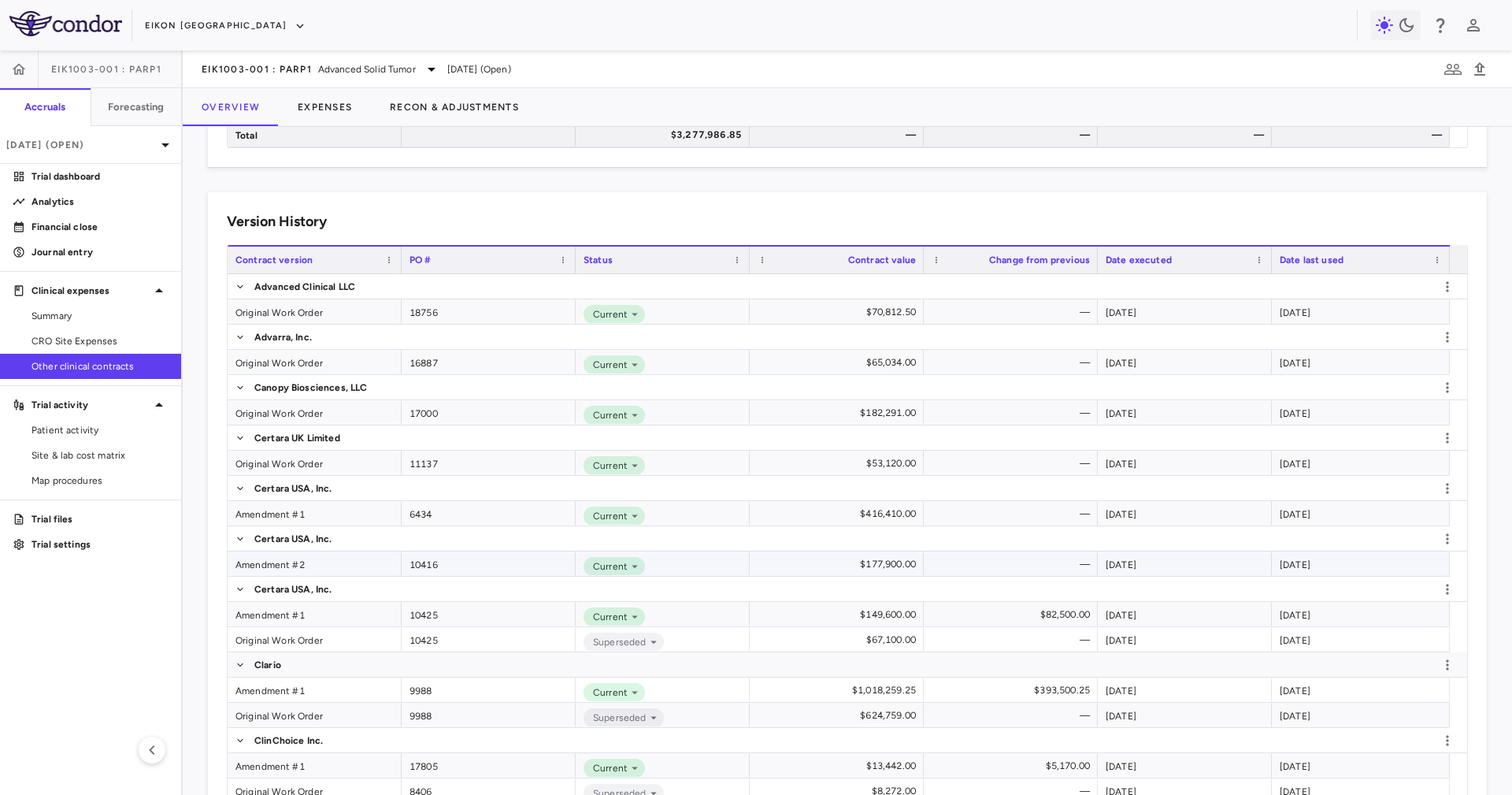
scroll to position [473, 0]
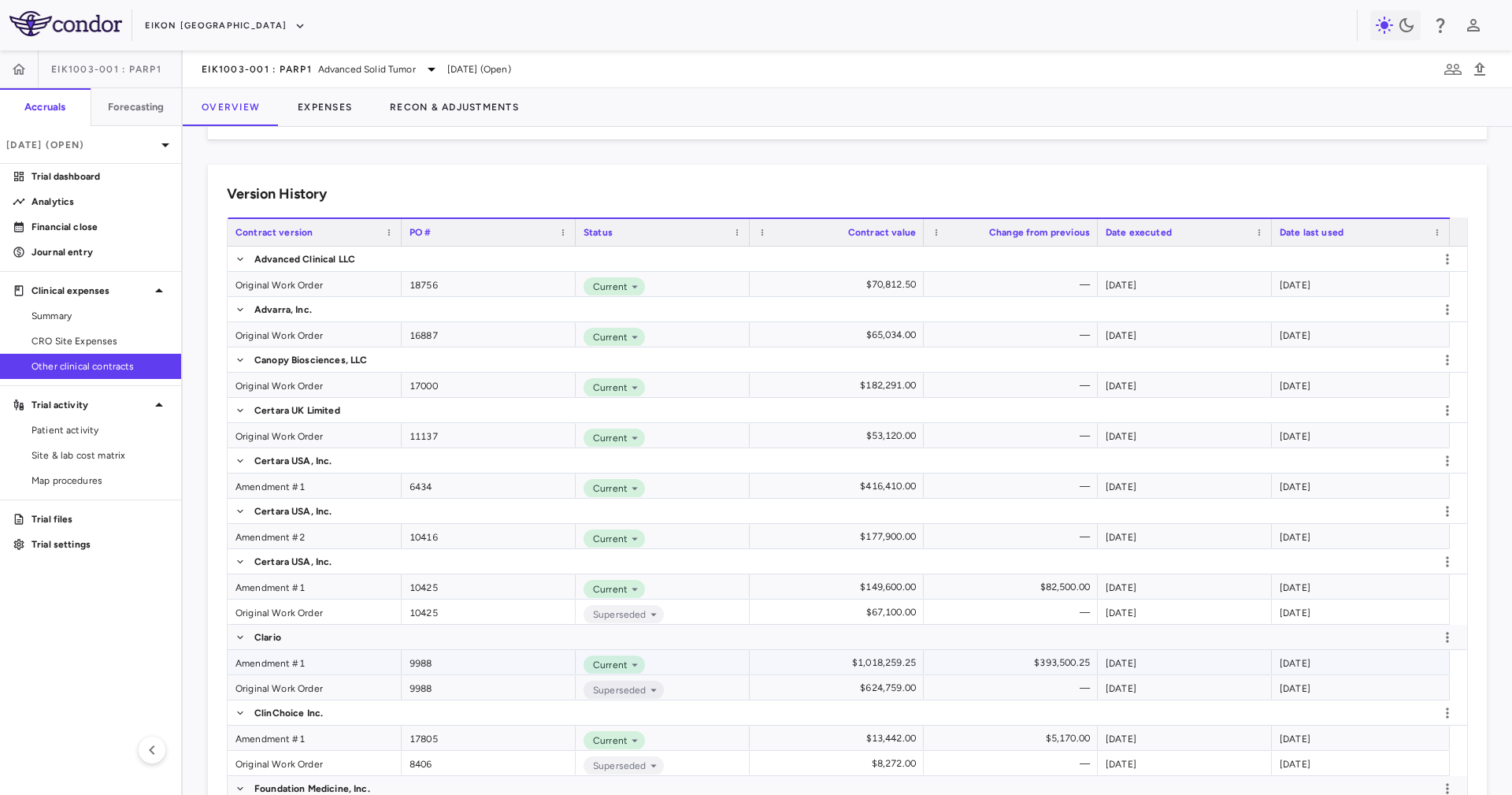
click at [359, 654] on div "Amendment #1" at bounding box center [315, 662] width 174 height 25
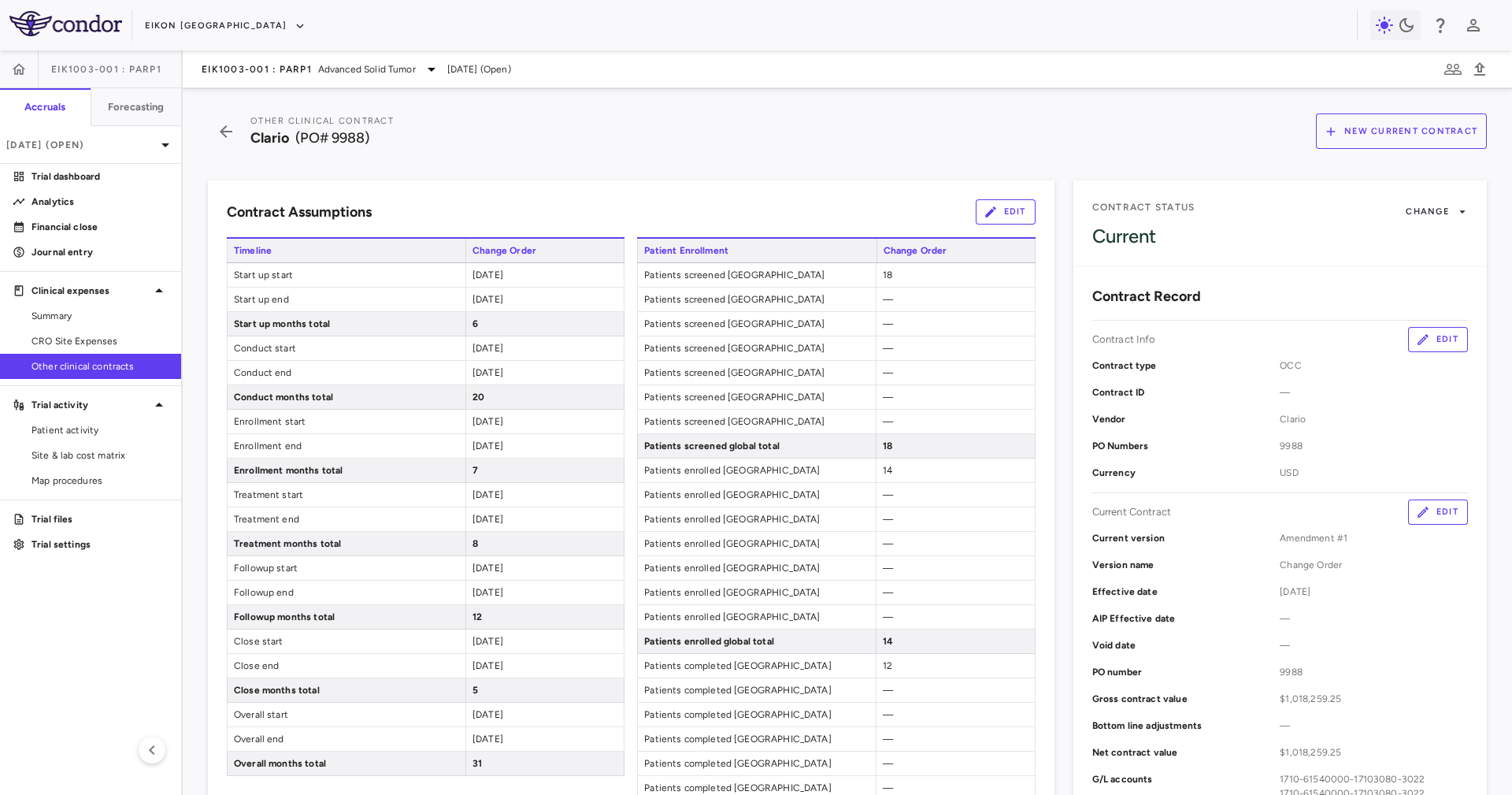
click at [984, 208] on icon "button" at bounding box center [990, 211] width 14 height 14
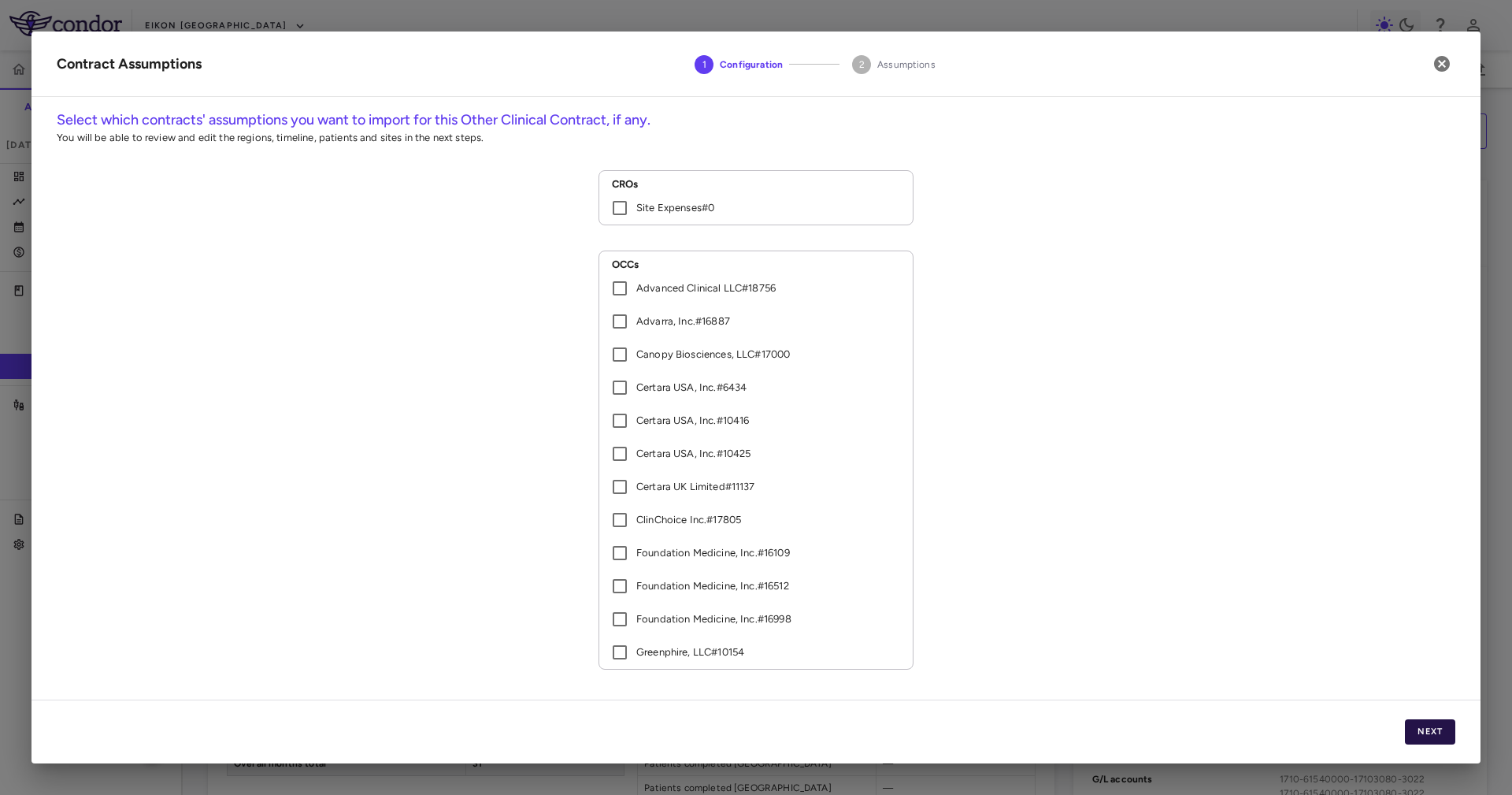
click at [1431, 728] on button "Next" at bounding box center [1430, 732] width 51 height 25
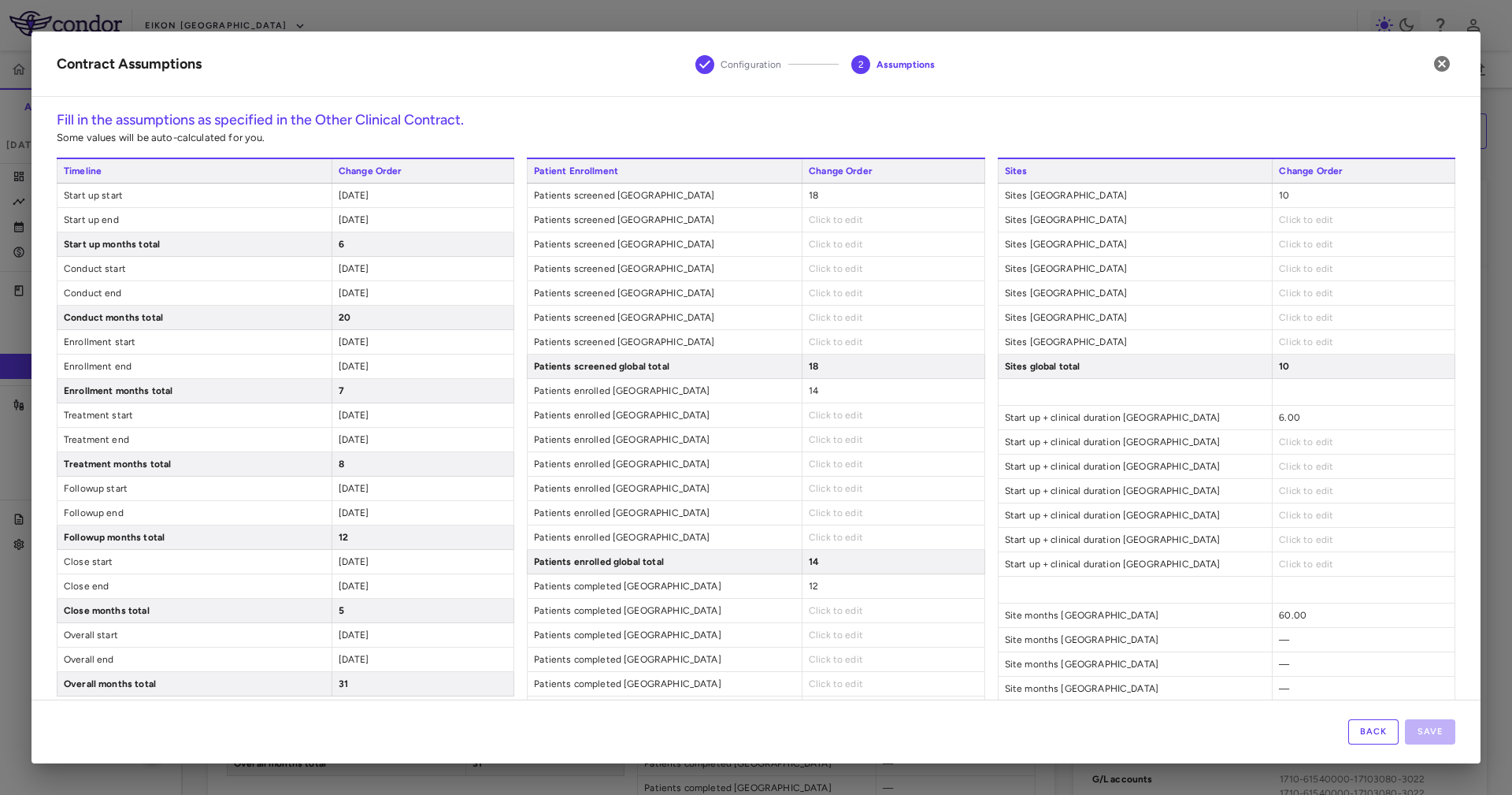
click at [363, 192] on span "[DATE]" at bounding box center [354, 195] width 31 height 11
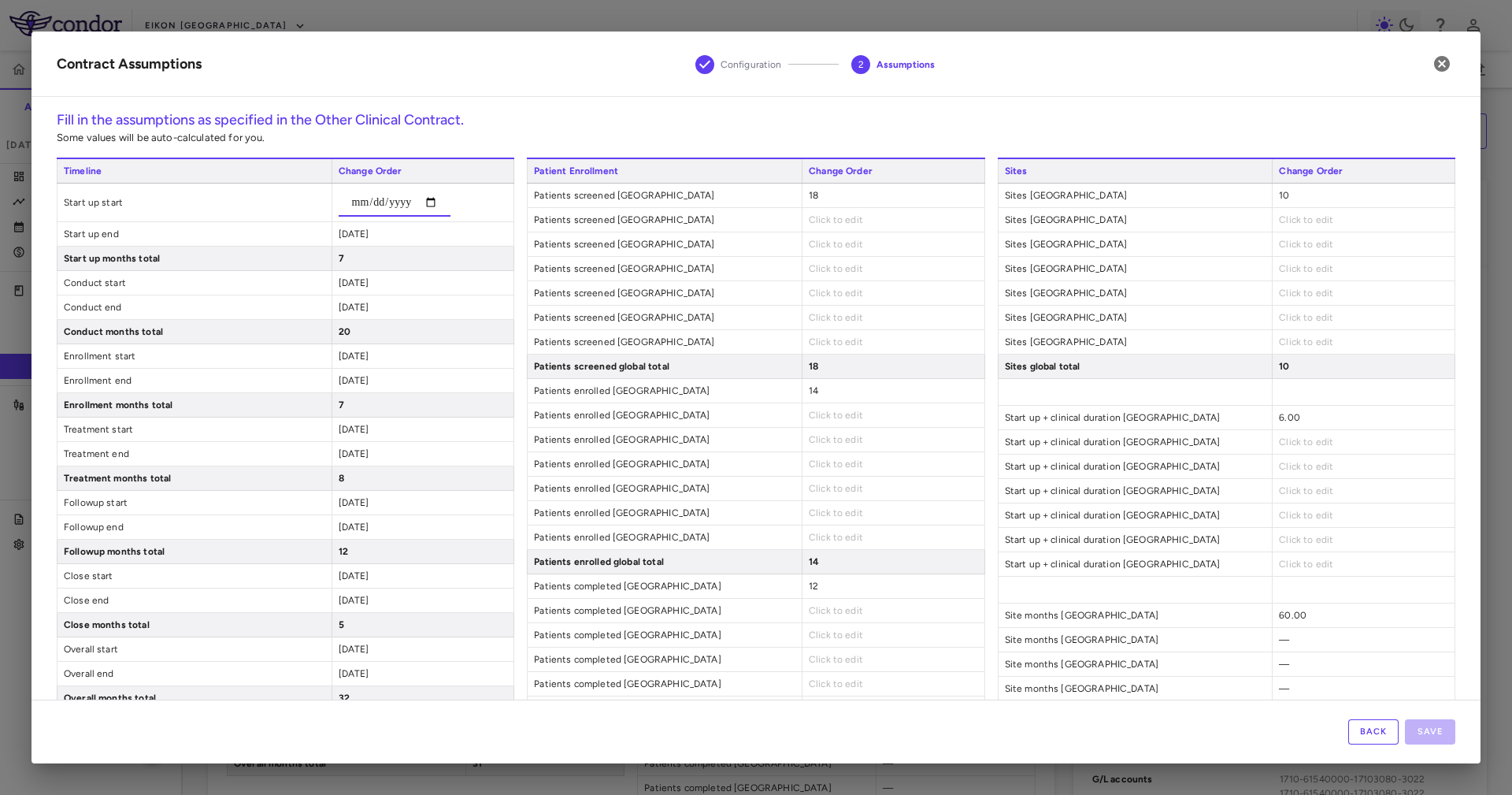
type input "**********"
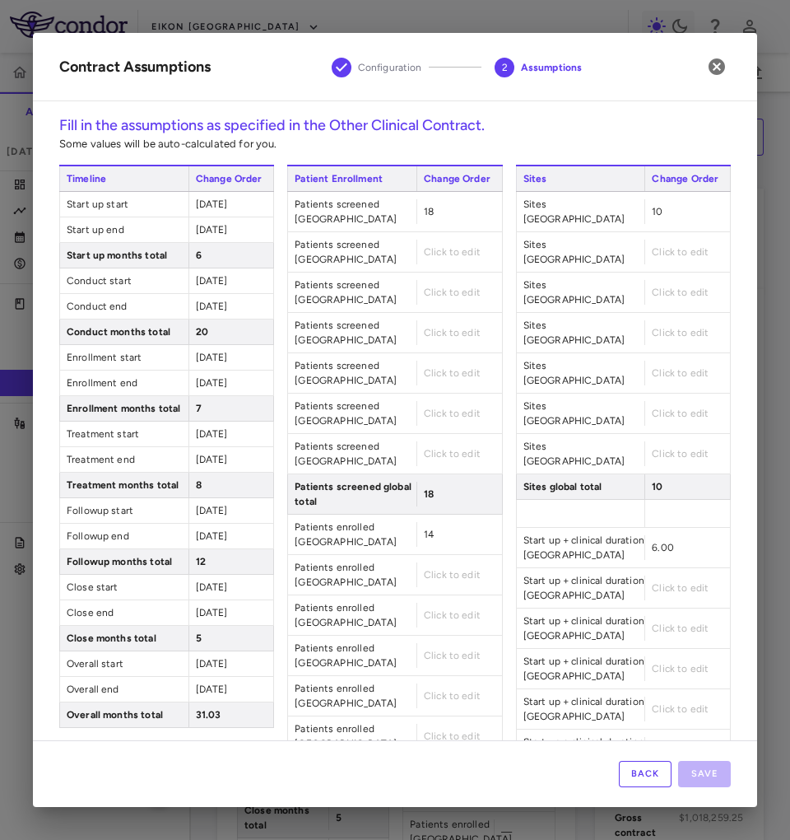
click at [424, 246] on span "Click to edit" at bounding box center [452, 252] width 57 height 12
type input "*"
click at [440, 286] on span "Click to edit" at bounding box center [452, 292] width 57 height 12
click at [441, 327] on span "Click to edit" at bounding box center [452, 333] width 57 height 12
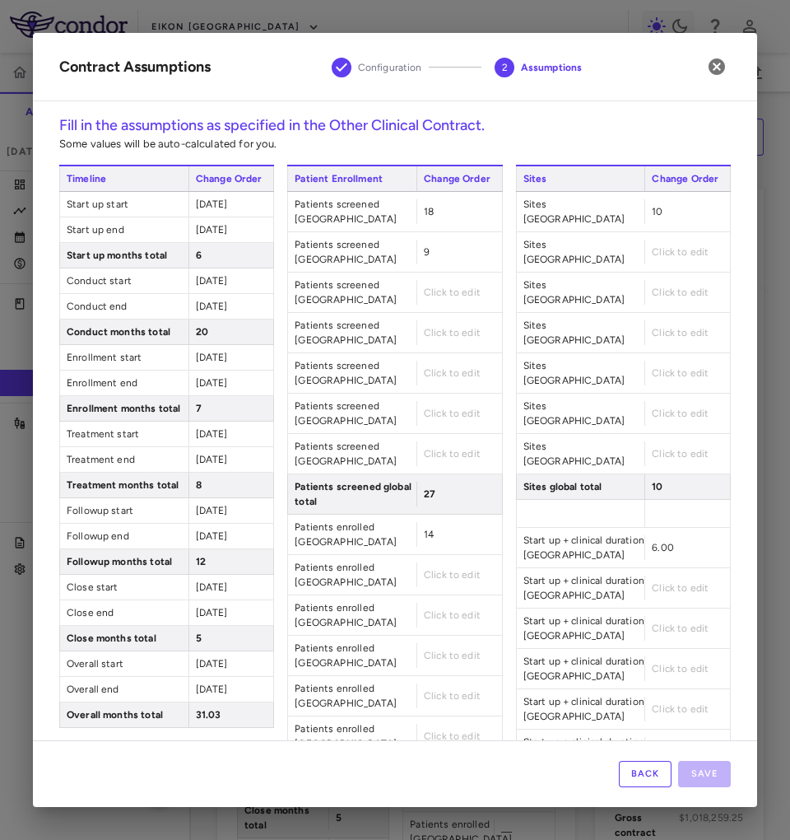
click at [676, 246] on span "Click to edit" at bounding box center [680, 252] width 57 height 12
type input "*"
click at [664, 286] on span "Click to edit" at bounding box center [680, 292] width 57 height 12
type input "*"
click at [664, 327] on span "Click to edit" at bounding box center [680, 333] width 57 height 12
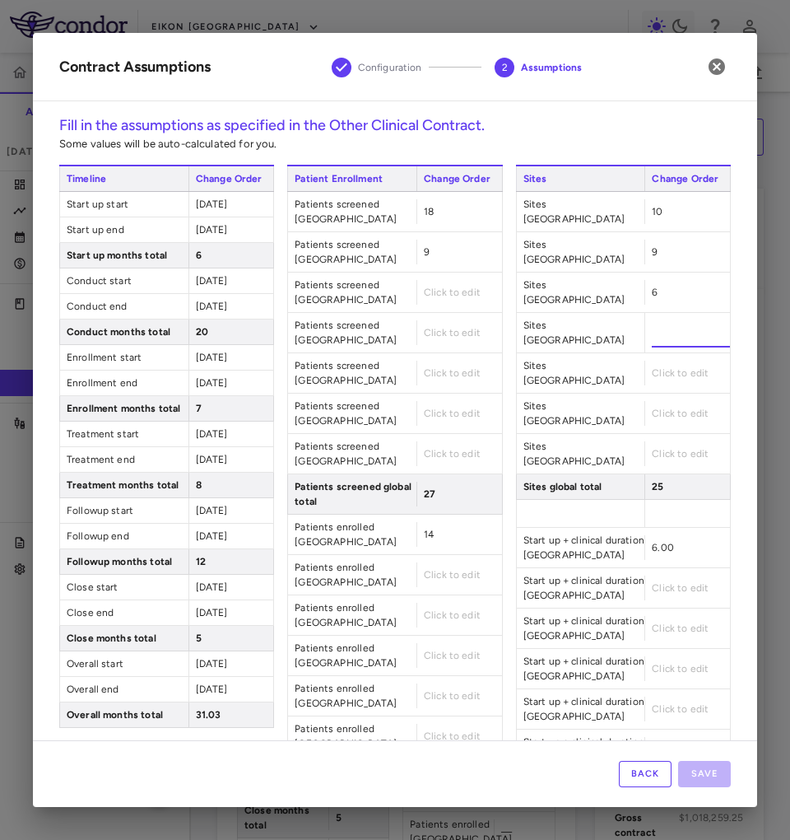
type input "*"
click at [668, 367] on span "Click to edit" at bounding box center [680, 373] width 57 height 12
type input "*"
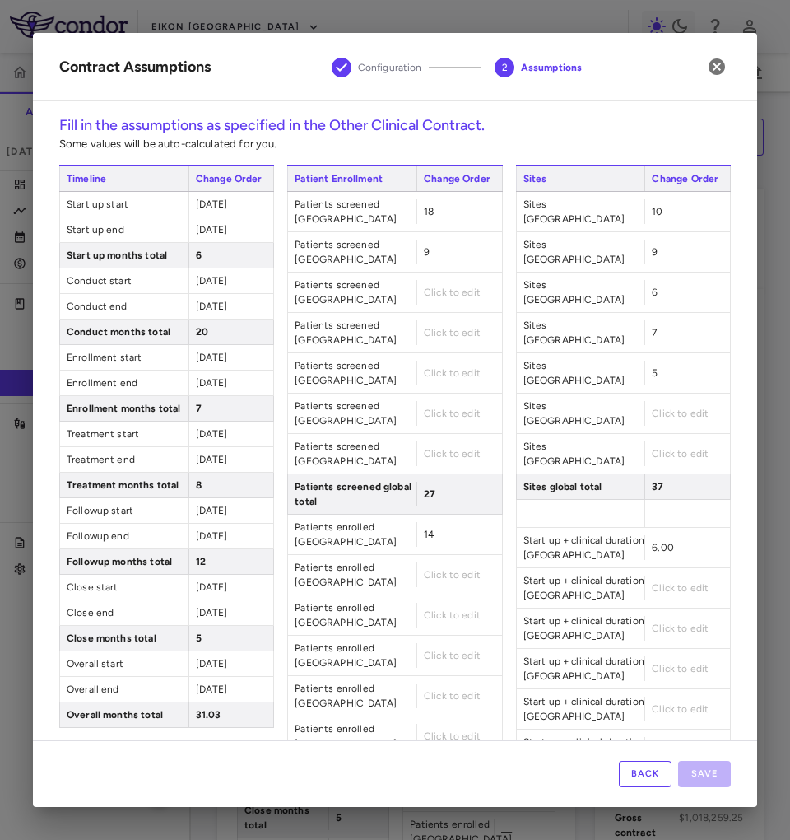
click at [652, 407] on span "Click to edit" at bounding box center [680, 413] width 57 height 12
type input "*"
click at [666, 448] on span "Click to edit" at bounding box center [680, 454] width 57 height 12
type input "*"
click at [424, 246] on span "9" at bounding box center [427, 252] width 6 height 12
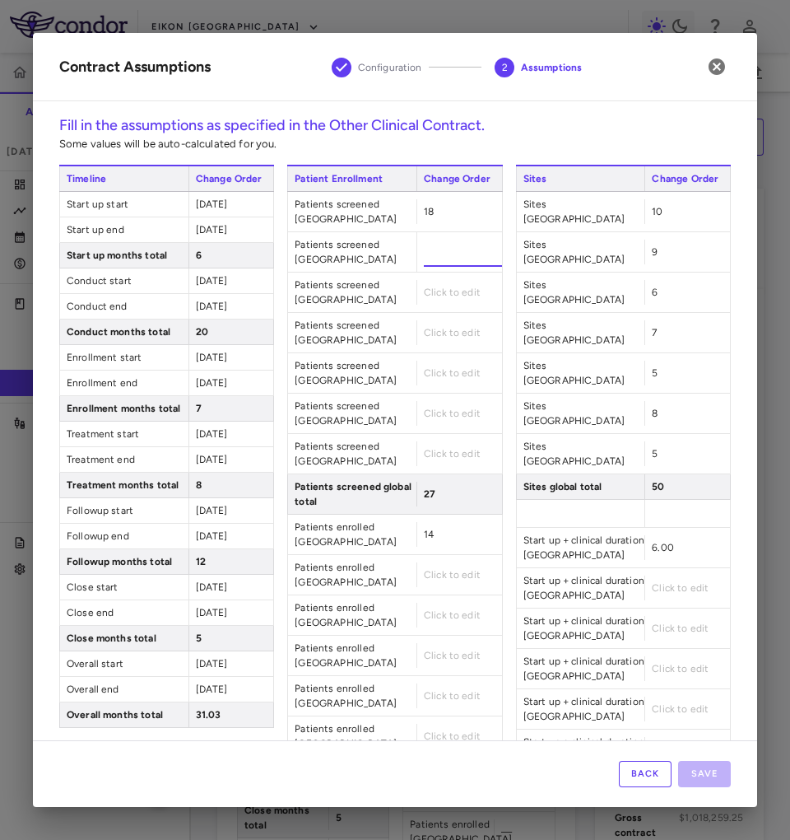
click at [424, 241] on input "*" at bounding box center [463, 252] width 78 height 30
type input "**"
click at [440, 286] on div "Click to edit" at bounding box center [460, 292] width 86 height 25
click at [425, 286] on span "Click to edit" at bounding box center [452, 292] width 57 height 12
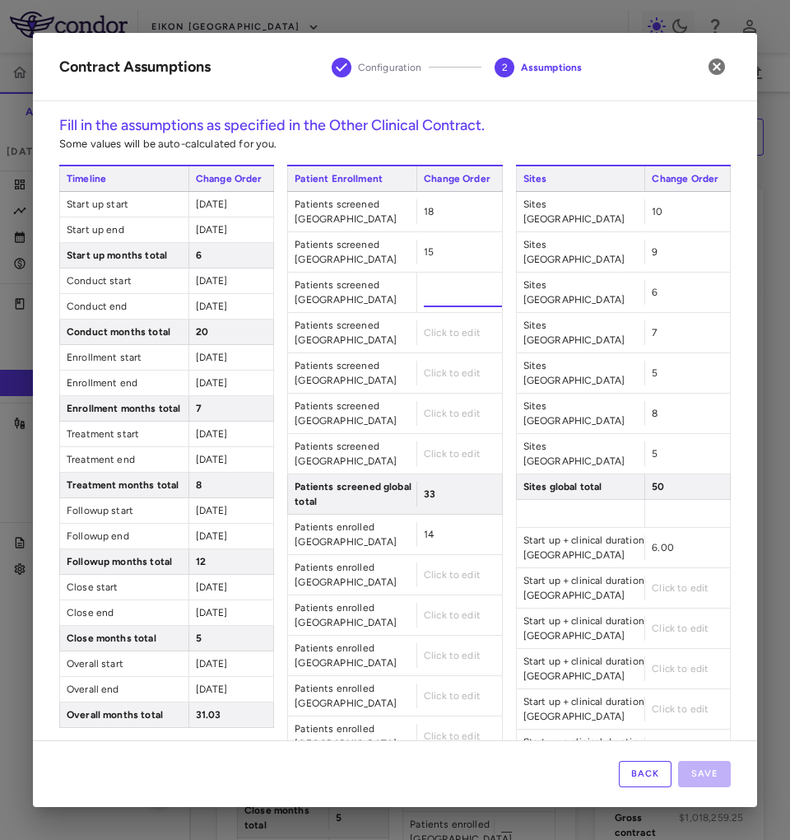
click at [435, 277] on input "number" at bounding box center [463, 292] width 78 height 30
type input "**"
click at [429, 327] on span "Click to edit" at bounding box center [452, 333] width 57 height 12
type input "**"
click at [439, 367] on span "Click to edit" at bounding box center [452, 373] width 57 height 12
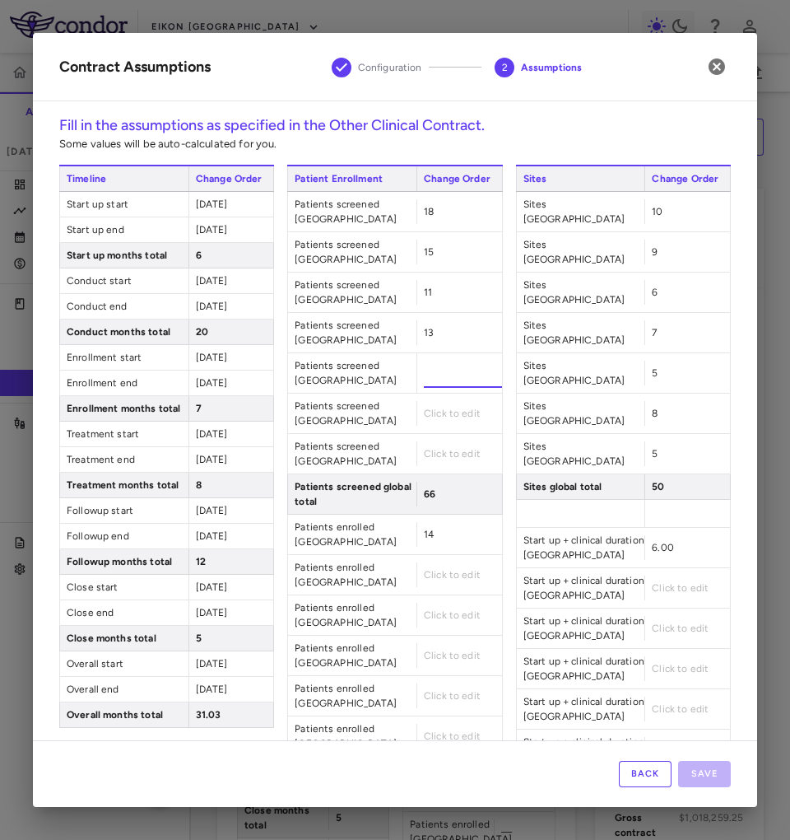
type input "*"
click at [432, 407] on span "Click to edit" at bounding box center [452, 413] width 57 height 12
type input "**"
click at [451, 448] on span "Click to edit" at bounding box center [452, 454] width 57 height 12
type input "*"
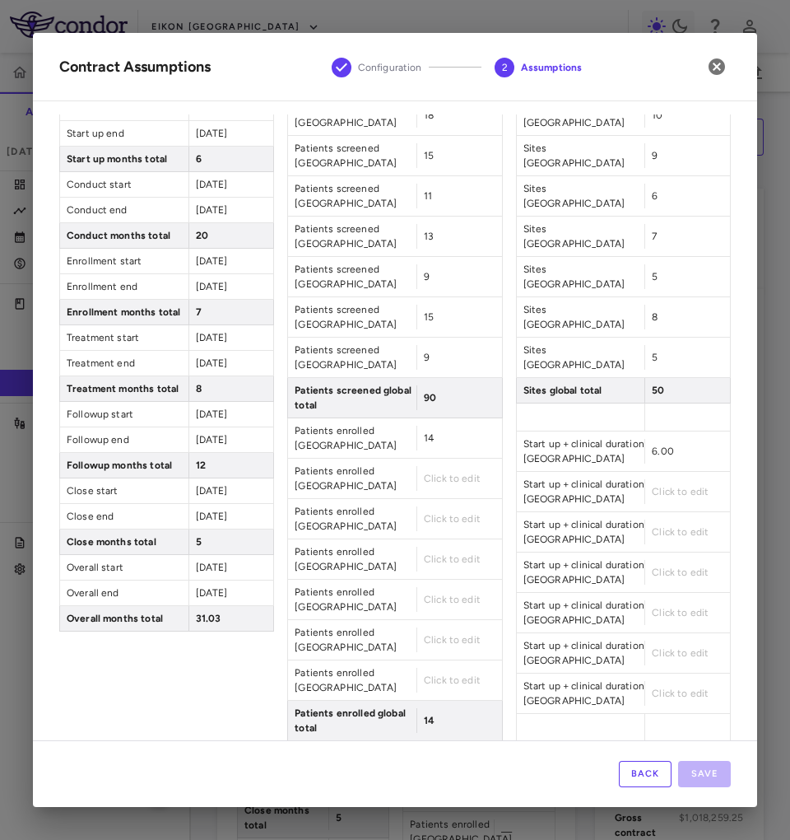
scroll to position [123, 0]
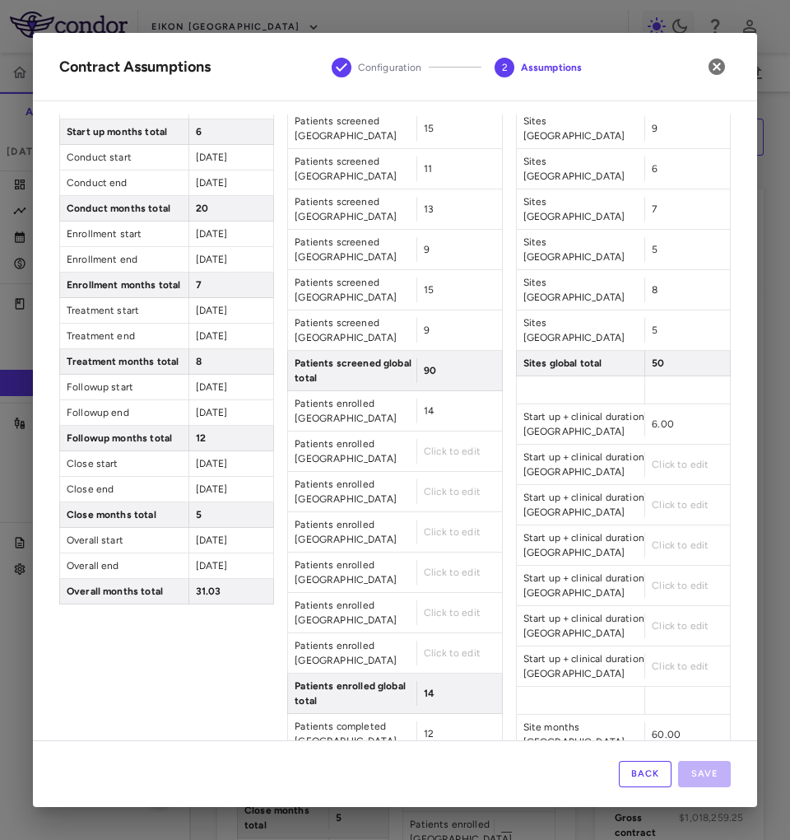
click at [435, 445] on span "Click to edit" at bounding box center [452, 451] width 57 height 12
type input "**"
click at [445, 486] on span "Click to edit" at bounding box center [452, 492] width 57 height 12
type input "*"
click at [434, 526] on span "Click to edit" at bounding box center [452, 532] width 57 height 12
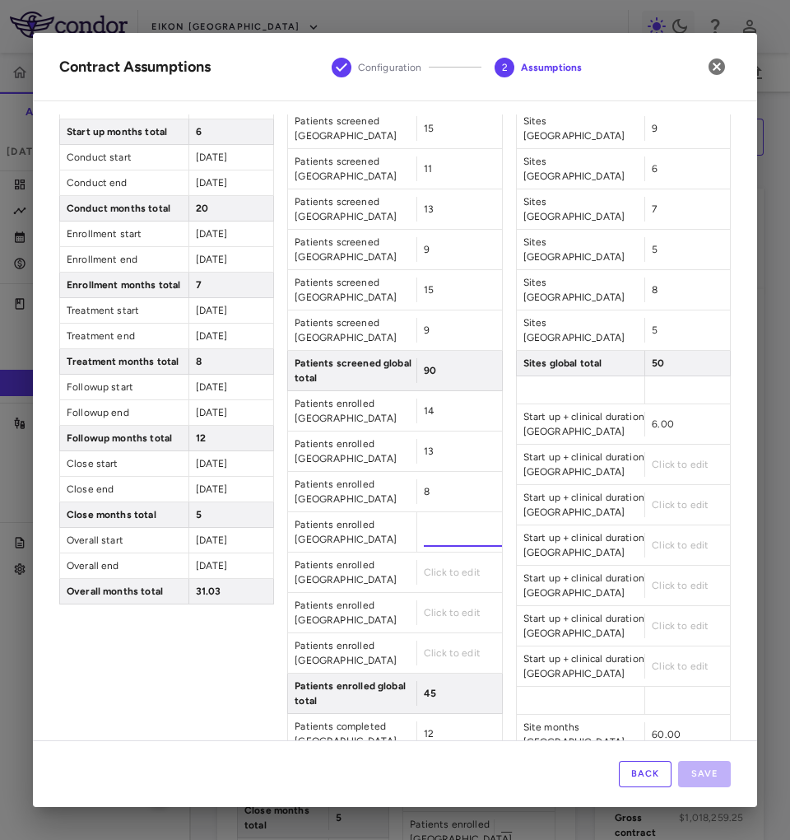
type input "**"
click at [432, 566] on span "Click to edit" at bounding box center [452, 572] width 57 height 12
type input "*"
click at [432, 607] on span "Click to edit" at bounding box center [452, 613] width 57 height 12
type input "**"
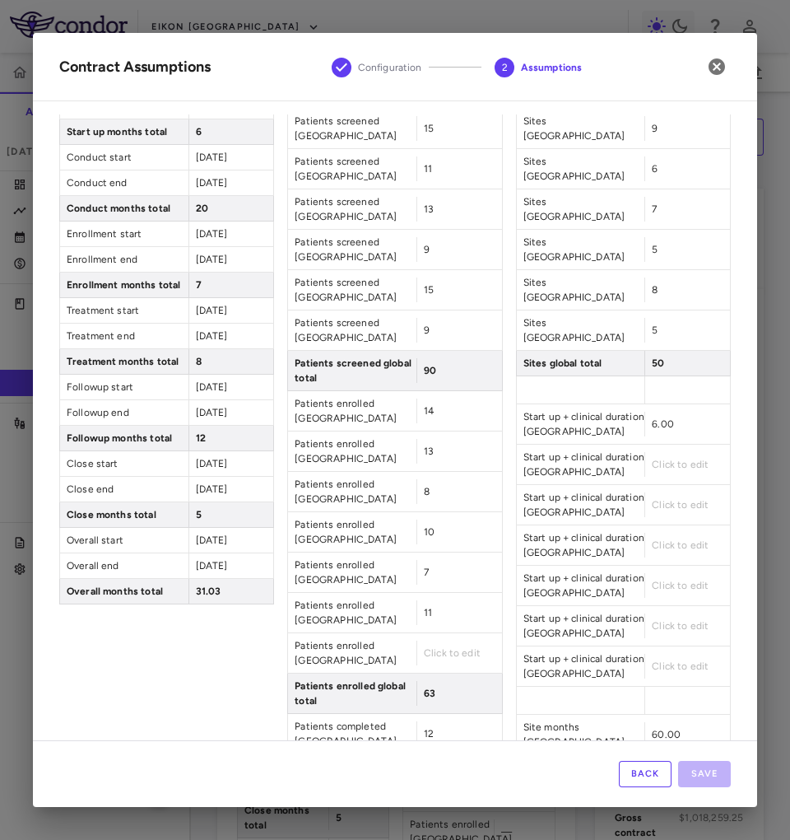
click at [431, 640] on div "Click to edit" at bounding box center [460, 652] width 86 height 25
click at [440, 647] on span "Click to edit" at bounding box center [452, 653] width 57 height 12
type input "*"
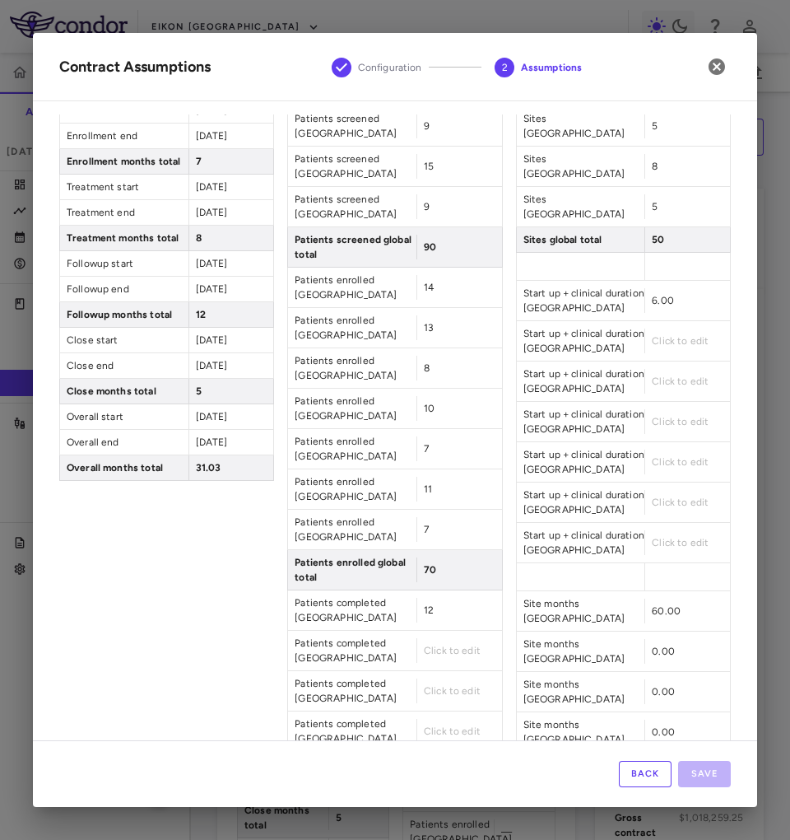
click at [453, 725] on span "Click to edit" at bounding box center [452, 731] width 57 height 12
type input "*"
click at [430, 766] on span "Click to edit" at bounding box center [452, 772] width 57 height 12
type input "*"
click at [445, 645] on span "Click to edit" at bounding box center [452, 651] width 57 height 12
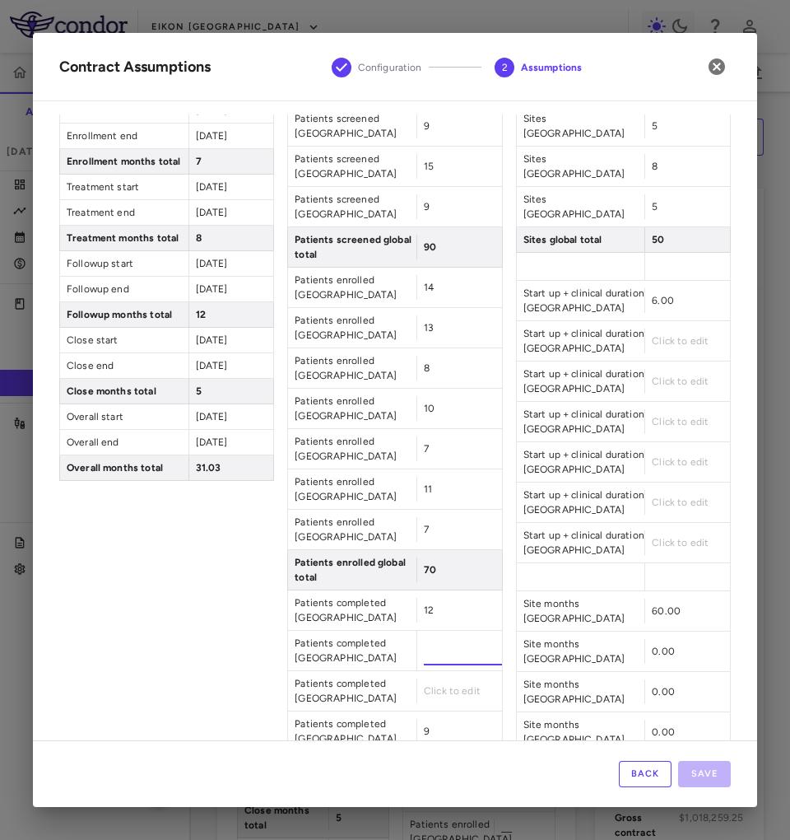
type input "**"
click at [440, 685] on span "Click to edit" at bounding box center [452, 691] width 57 height 12
type input "*"
click at [424, 806] on span "Click to edit" at bounding box center [452, 812] width 57 height 12
type input "**"
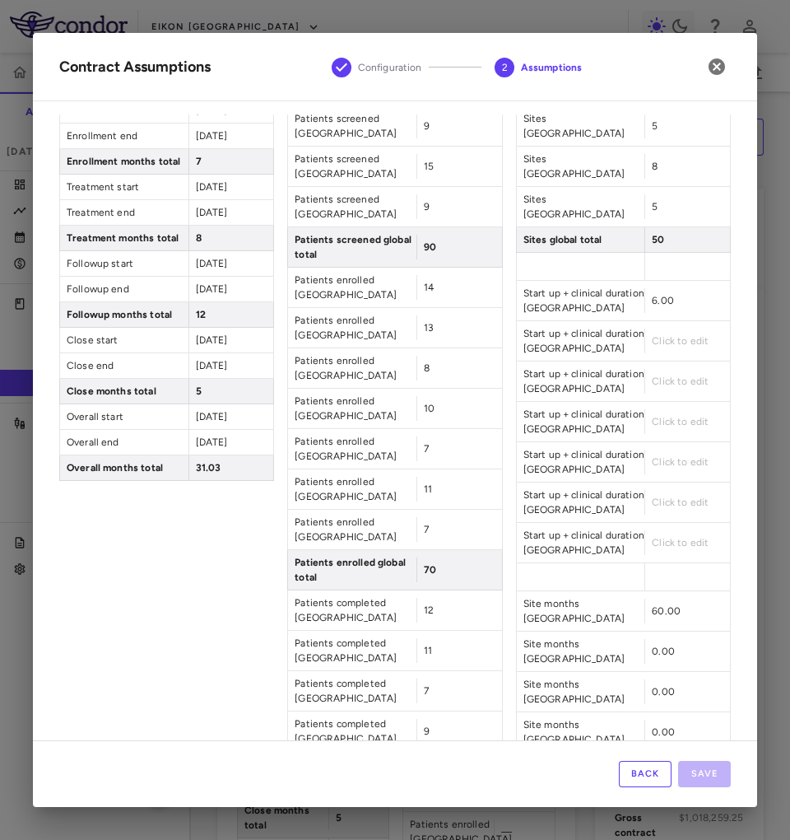
scroll to position [370, 0]
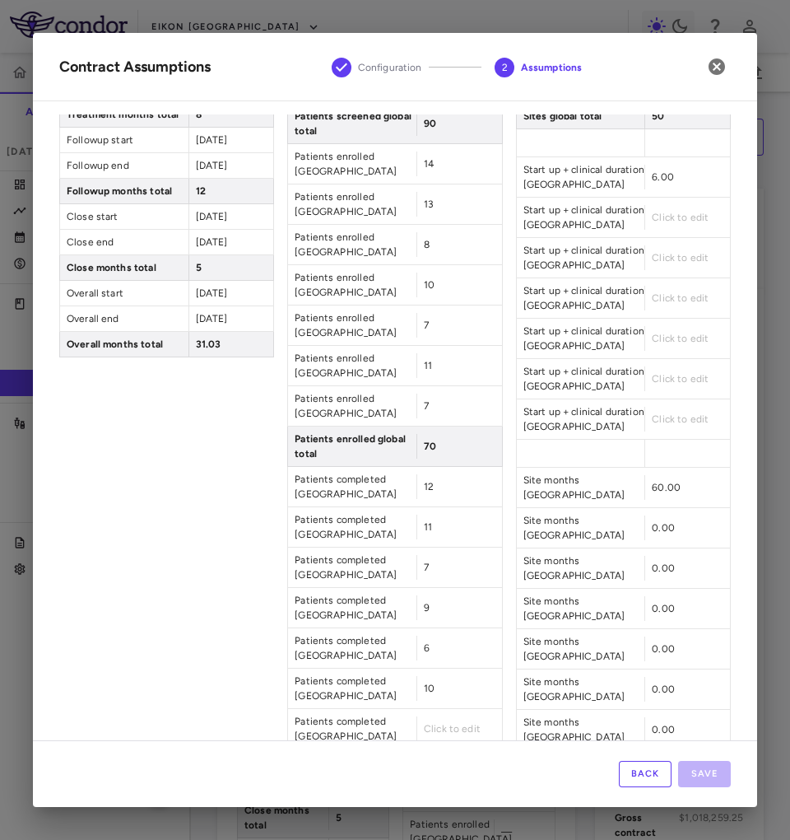
click at [428, 723] on span "Click to edit" at bounding box center [452, 729] width 57 height 12
type input "*"
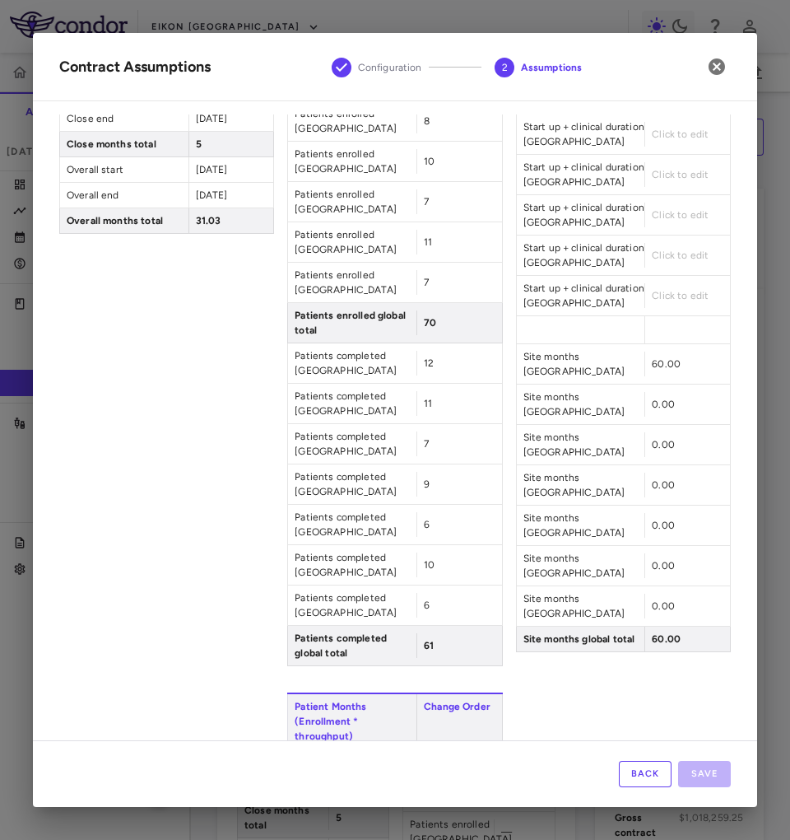
scroll to position [0, 0]
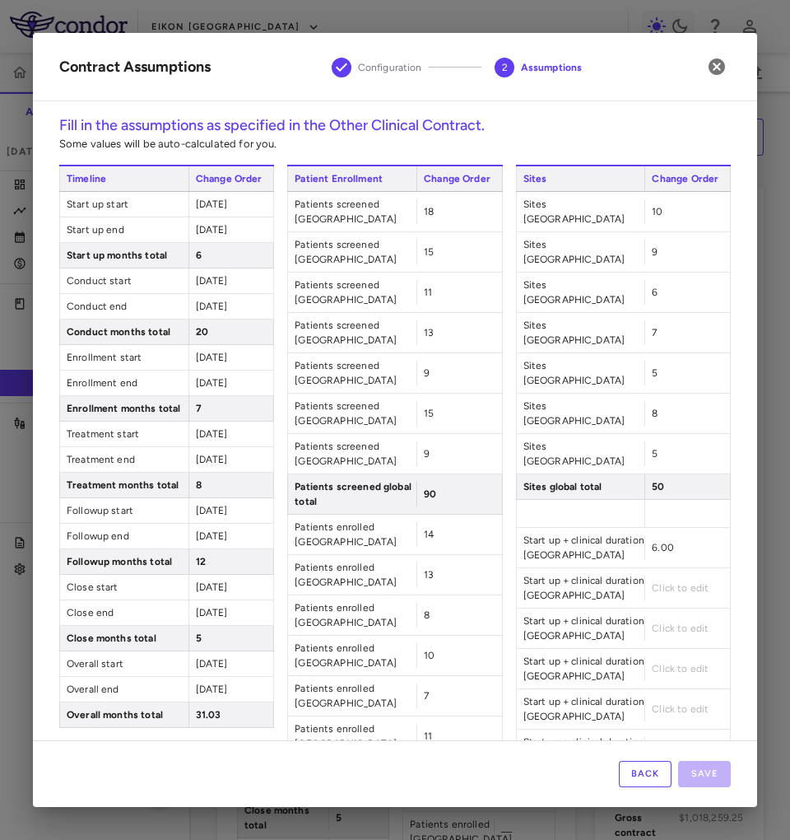
click at [655, 542] on span "6.00" at bounding box center [663, 548] width 22 height 12
click at [655, 533] on input "****" at bounding box center [691, 548] width 78 height 30
type input "**"
click at [664, 575] on div "Click to edit" at bounding box center [688, 587] width 86 height 25
click at [667, 582] on span "Click to edit" at bounding box center [680, 588] width 57 height 12
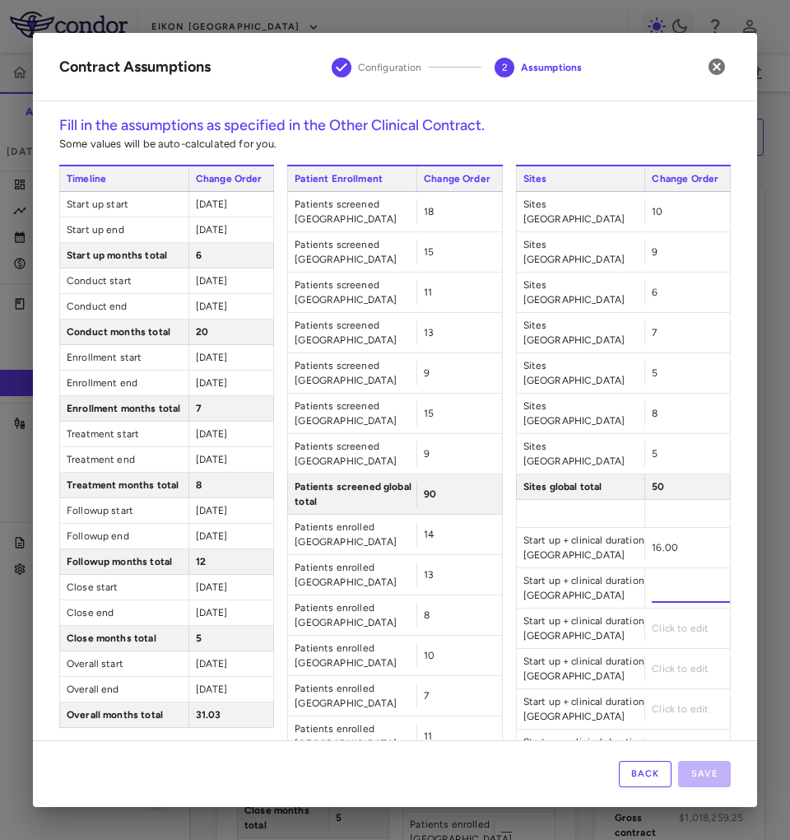
type input "**"
click at [654, 622] on span "Click to edit" at bounding box center [680, 628] width 57 height 12
type input "**"
click at [653, 663] on span "Click to edit" at bounding box center [680, 669] width 57 height 12
type input "**"
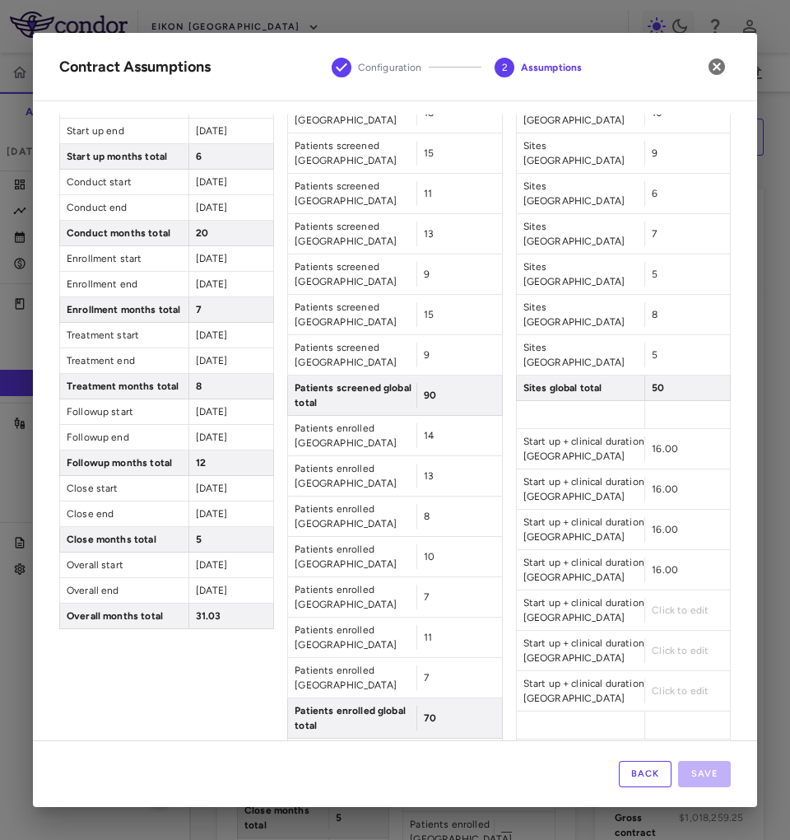
scroll to position [123, 0]
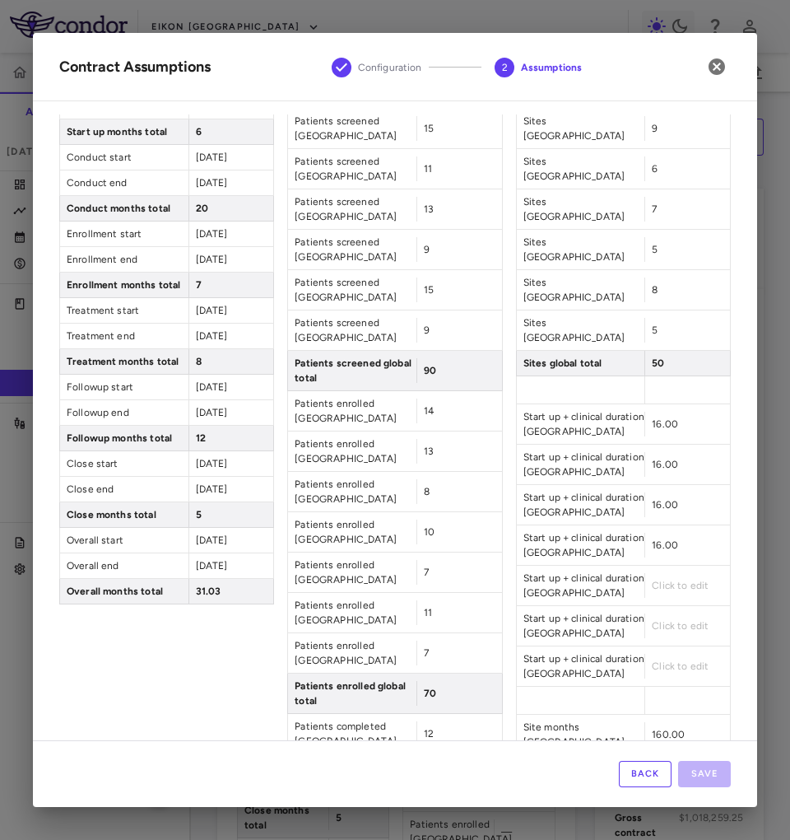
click at [647, 573] on div "Click to edit" at bounding box center [688, 585] width 86 height 25
click at [652, 580] on span "Click to edit" at bounding box center [680, 586] width 57 height 12
type input "**"
click at [663, 620] on span "Click to edit" at bounding box center [680, 626] width 57 height 12
type input "**"
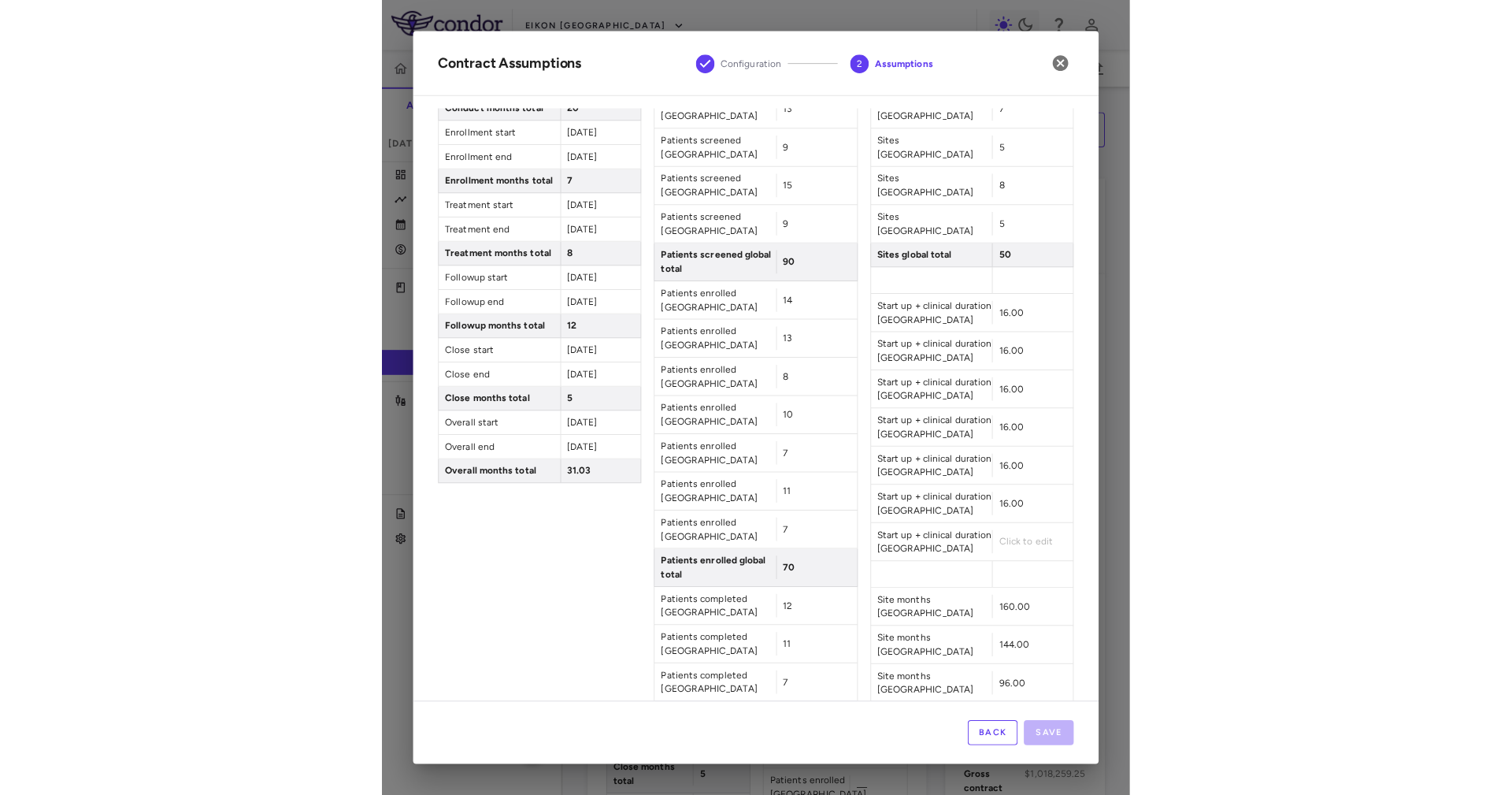
scroll to position [236, 0]
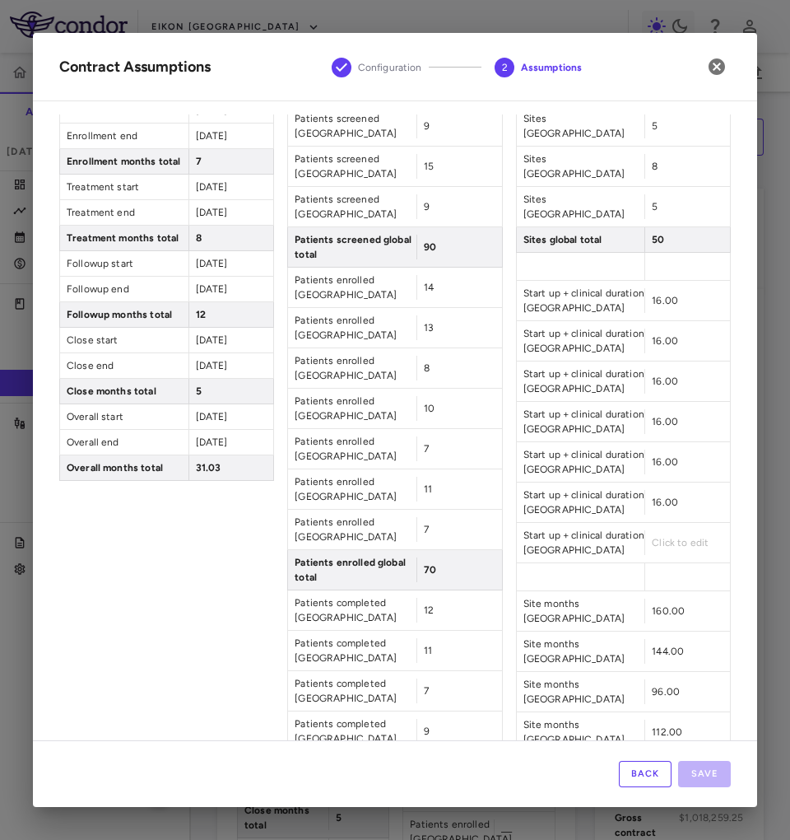
click at [670, 537] on span "Click to edit" at bounding box center [680, 543] width 57 height 12
type input "**"
click at [716, 771] on button "Save" at bounding box center [704, 774] width 53 height 26
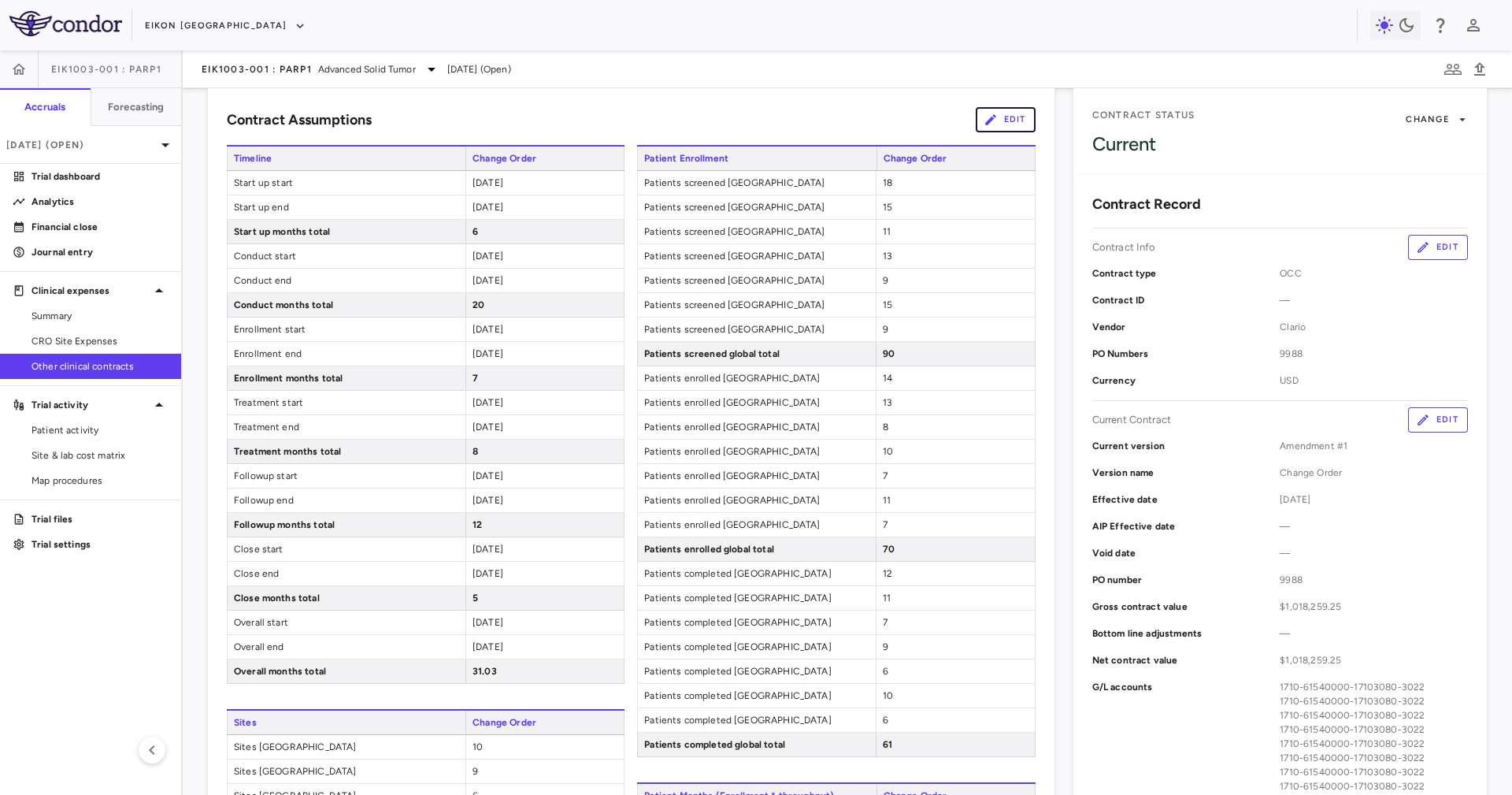
scroll to position [118, 0]
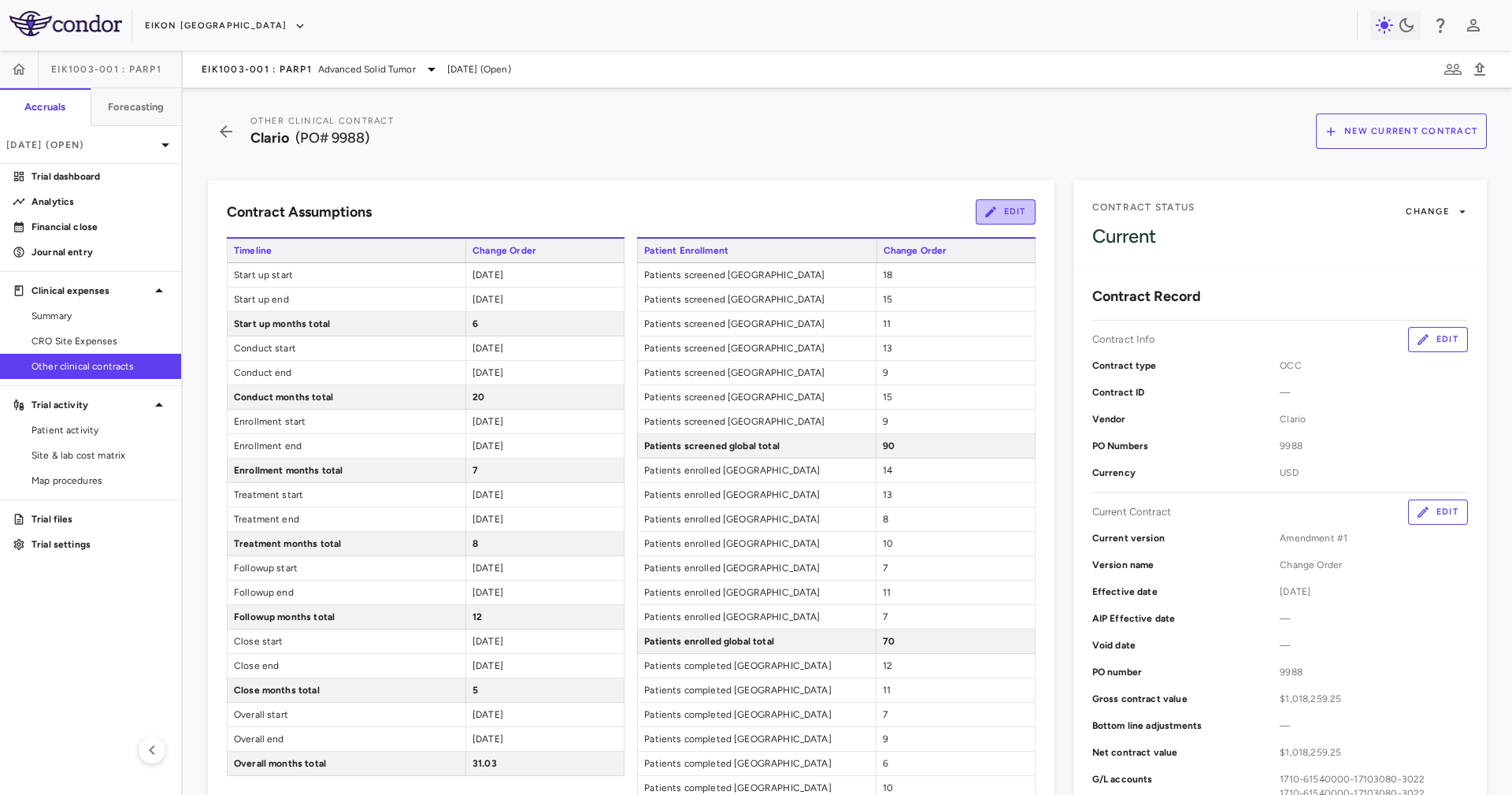
click at [999, 208] on button "Edit" at bounding box center [1005, 211] width 60 height 25
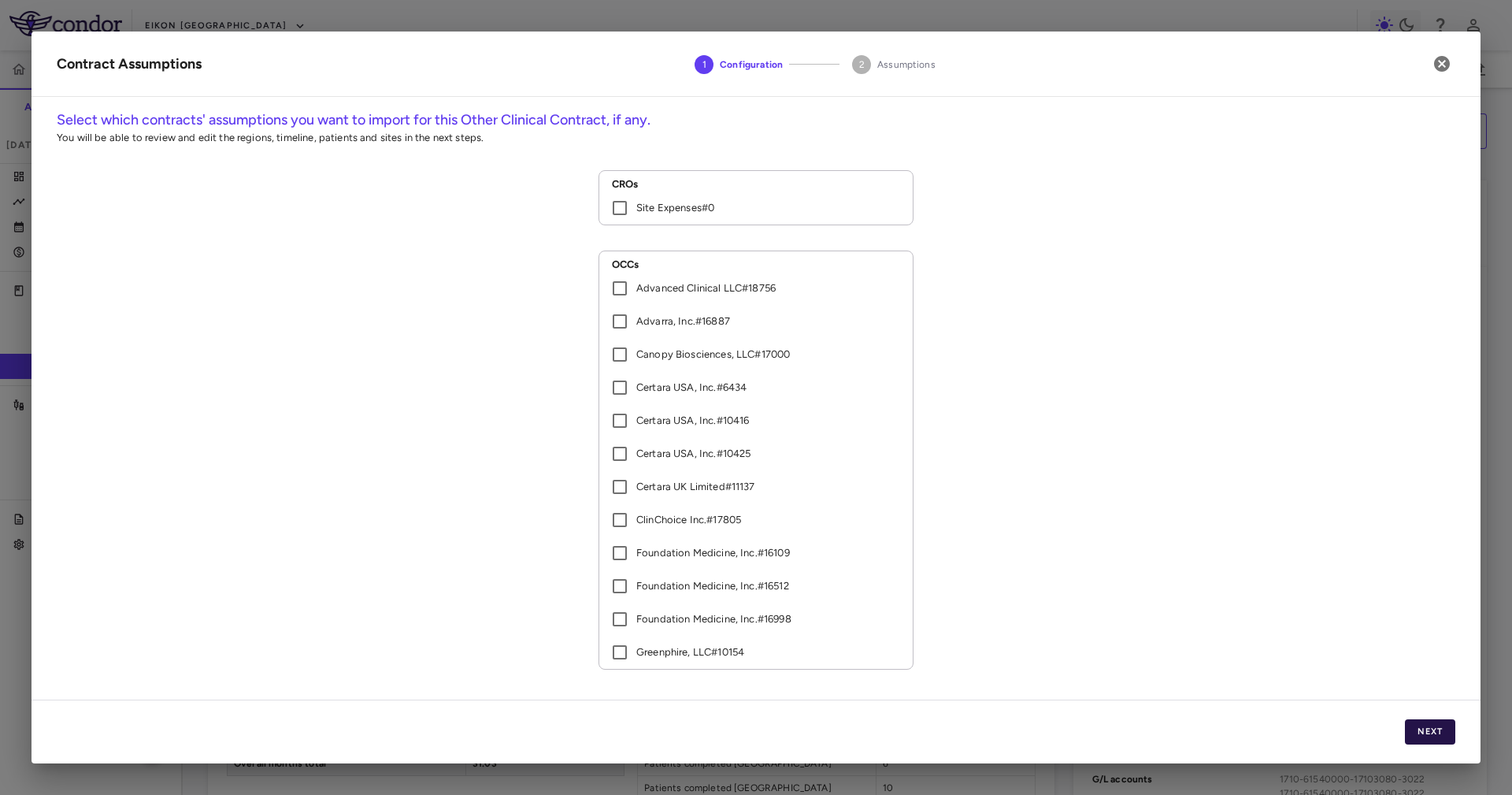
click at [1447, 728] on button "Next" at bounding box center [1430, 732] width 51 height 25
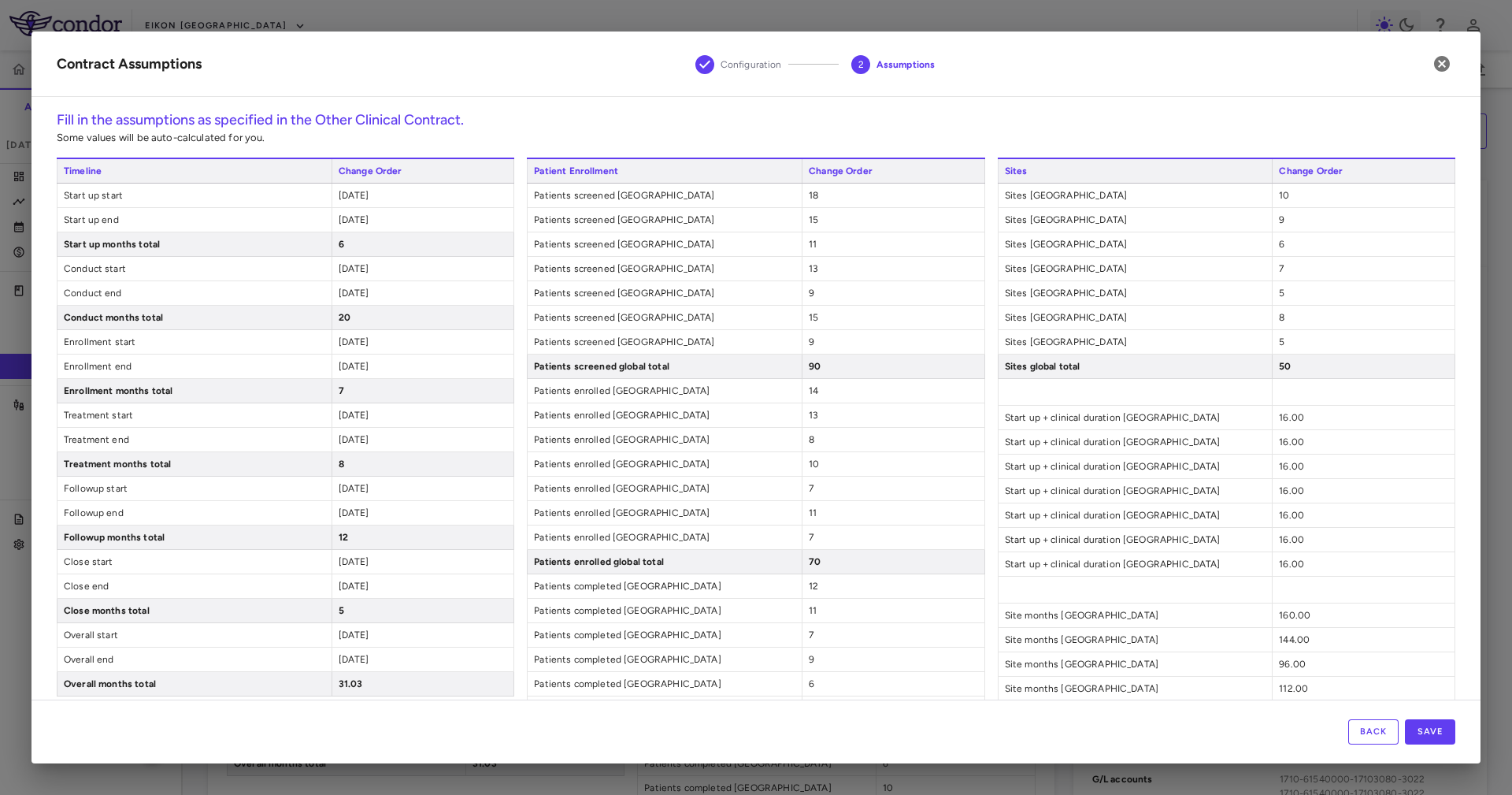
click at [339, 347] on span "[DATE]" at bounding box center [354, 342] width 31 height 11
click at [349, 368] on span "[DATE]" at bounding box center [354, 366] width 31 height 11
click at [340, 411] on div "[DATE]" at bounding box center [423, 414] width 183 height 24
click at [348, 430] on div "Timeline Change Order Start up start [DATE] Start up end [DATE] Start up months…" at bounding box center [285, 612] width 457 height 910
click at [340, 416] on span "[DATE]" at bounding box center [354, 415] width 31 height 11
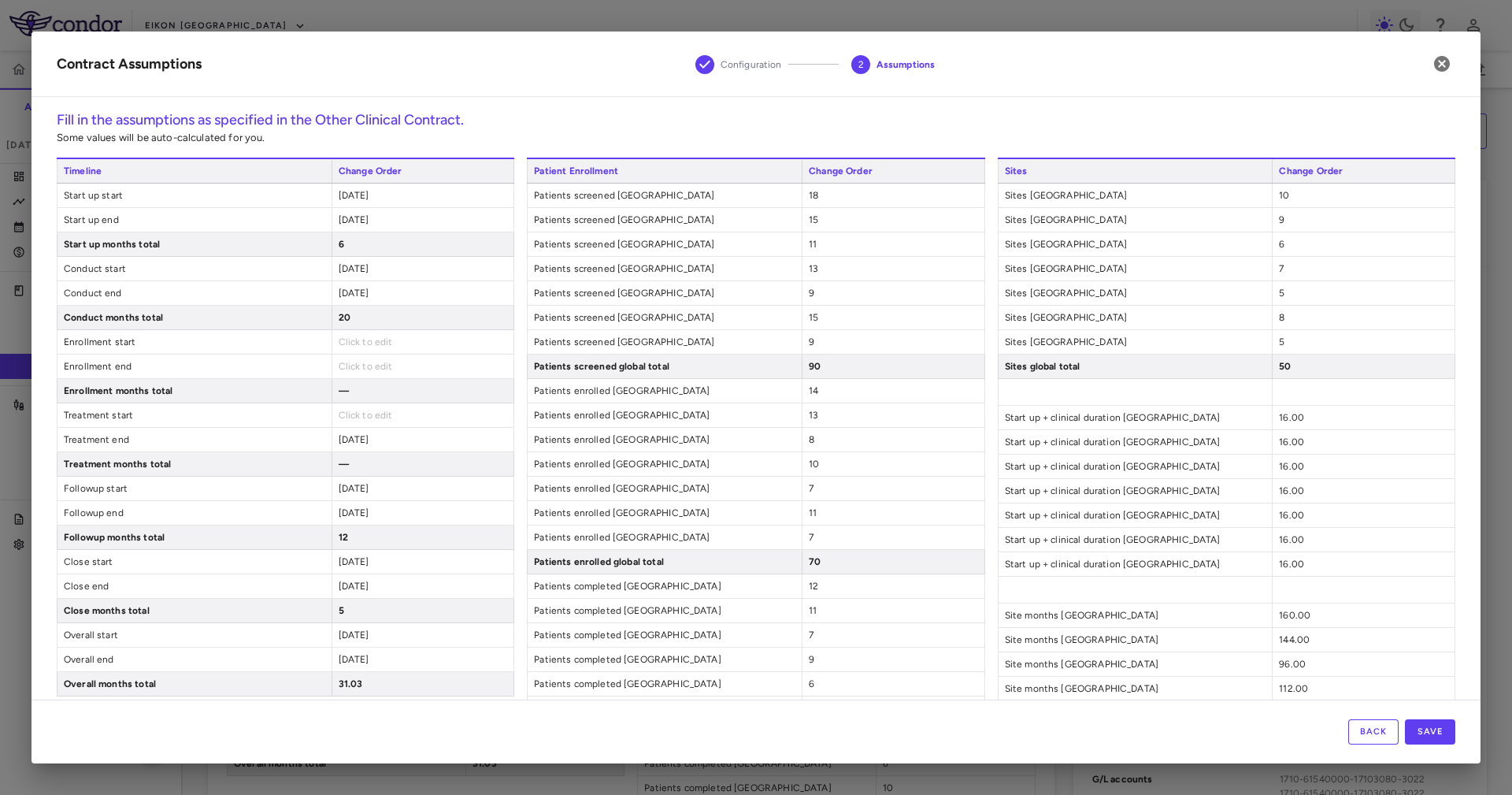
click at [345, 444] on span "[DATE]" at bounding box center [354, 440] width 31 height 11
click at [342, 488] on span "[DATE]" at bounding box center [354, 489] width 31 height 11
click at [349, 513] on span "[DATE]" at bounding box center [354, 513] width 31 height 11
click at [1426, 725] on button "Save" at bounding box center [1430, 732] width 51 height 25
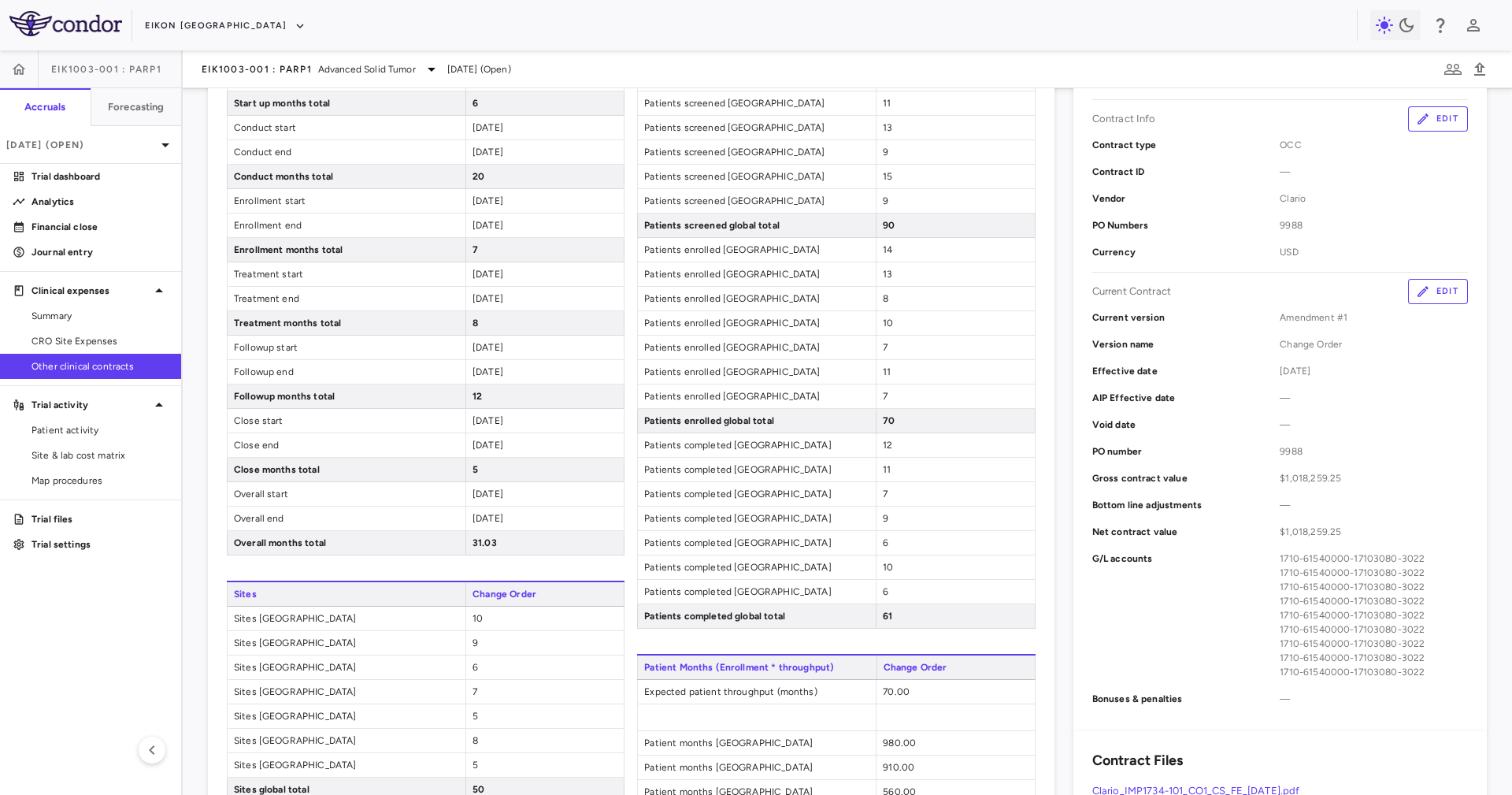
scroll to position [118, 0]
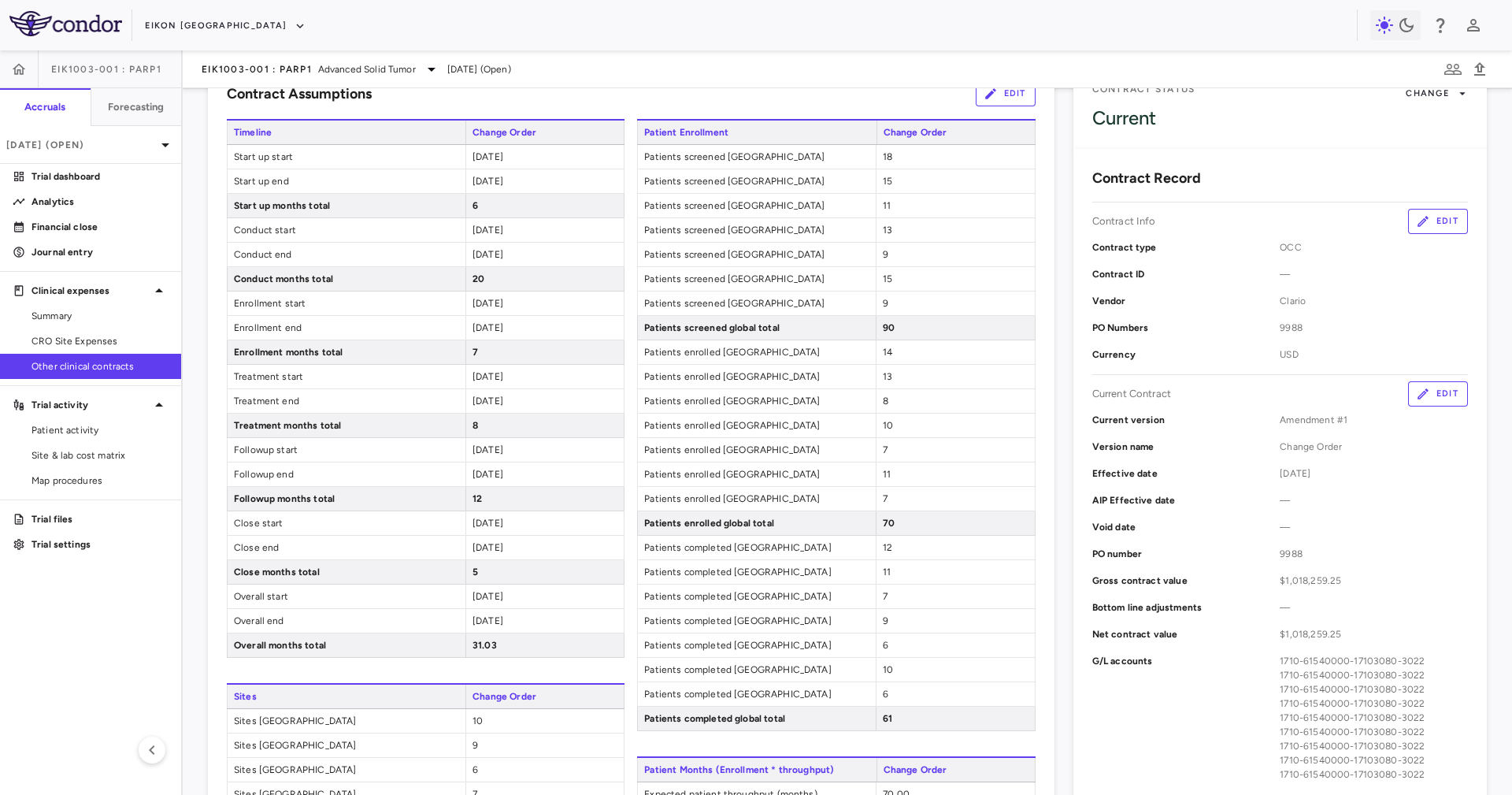
click at [990, 95] on button "Edit" at bounding box center [1005, 94] width 60 height 25
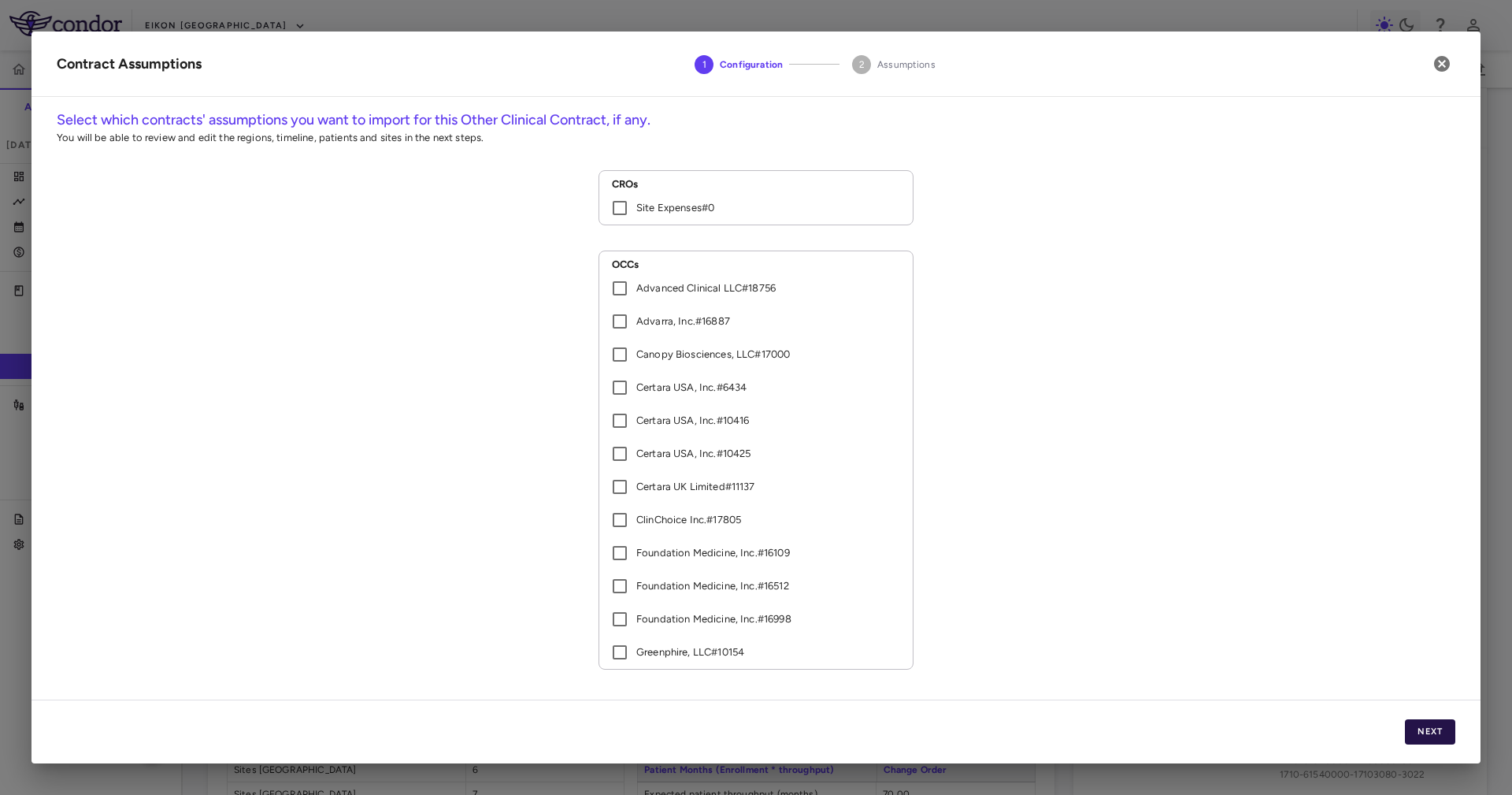
click at [1427, 740] on button "Next" at bounding box center [1430, 732] width 51 height 25
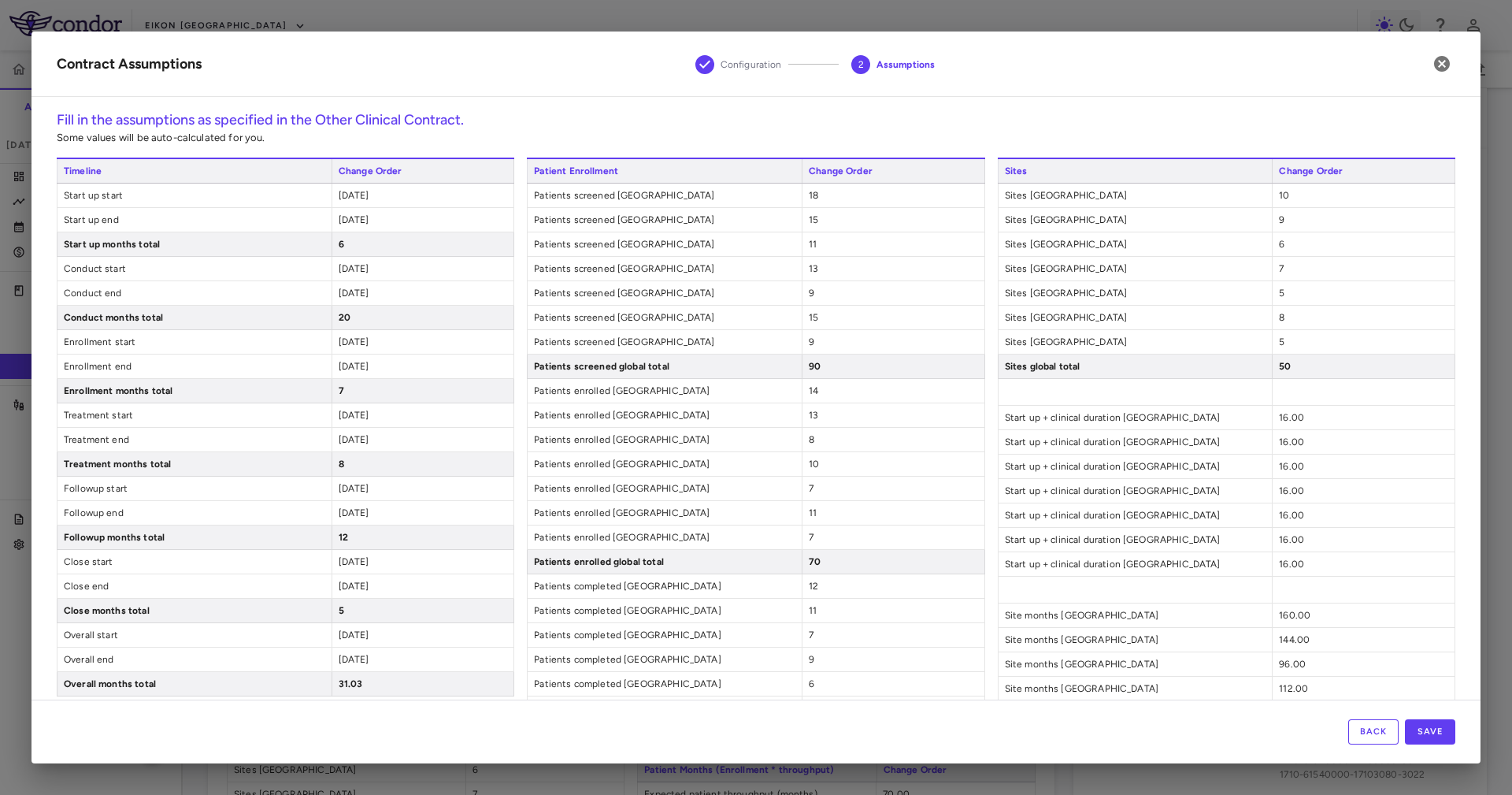
scroll to position [236, 0]
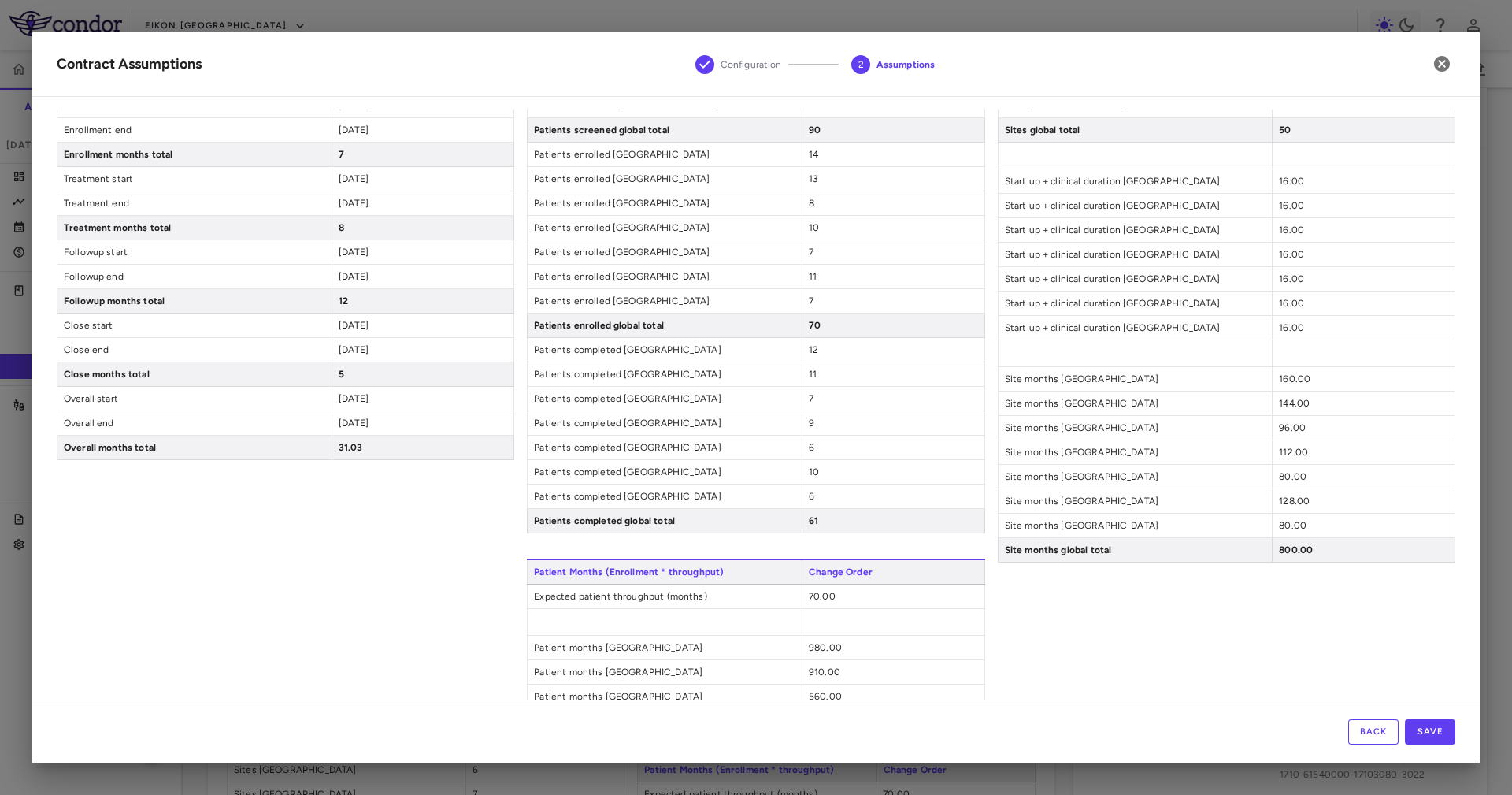
click at [813, 602] on span "70.00" at bounding box center [822, 596] width 27 height 11
type input "**"
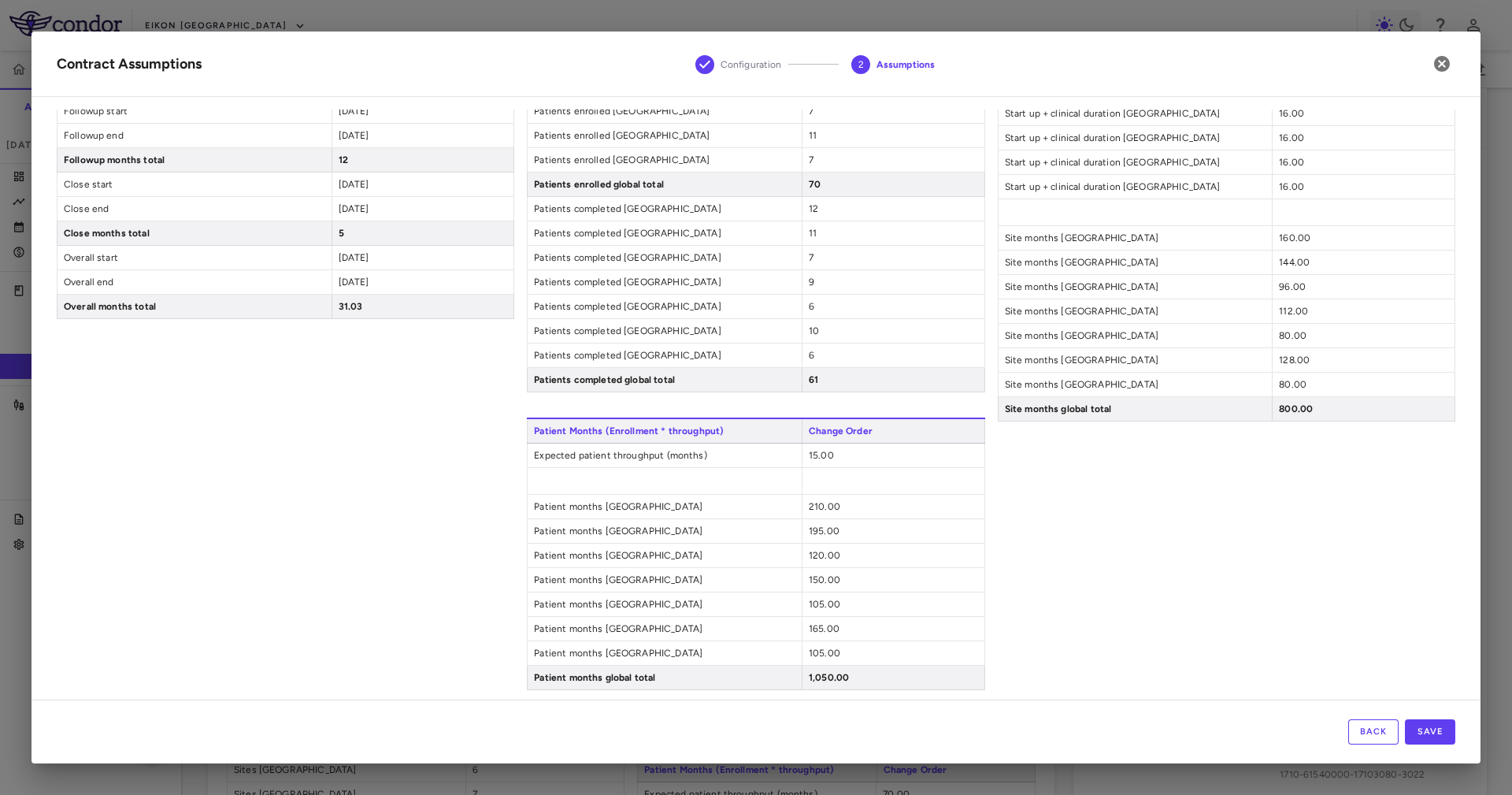
scroll to position [397, 0]
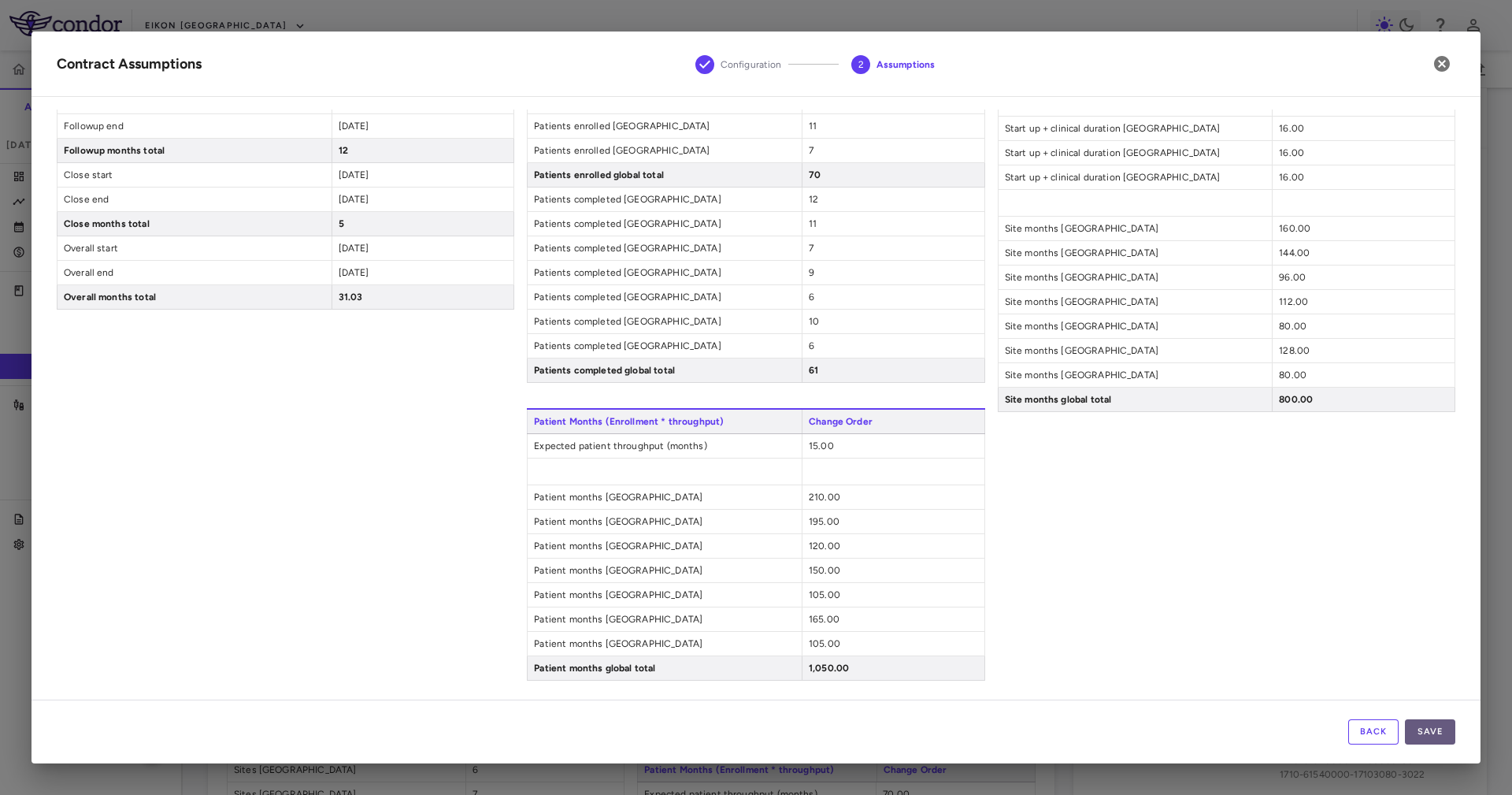
click at [1432, 730] on button "Save" at bounding box center [1430, 732] width 51 height 25
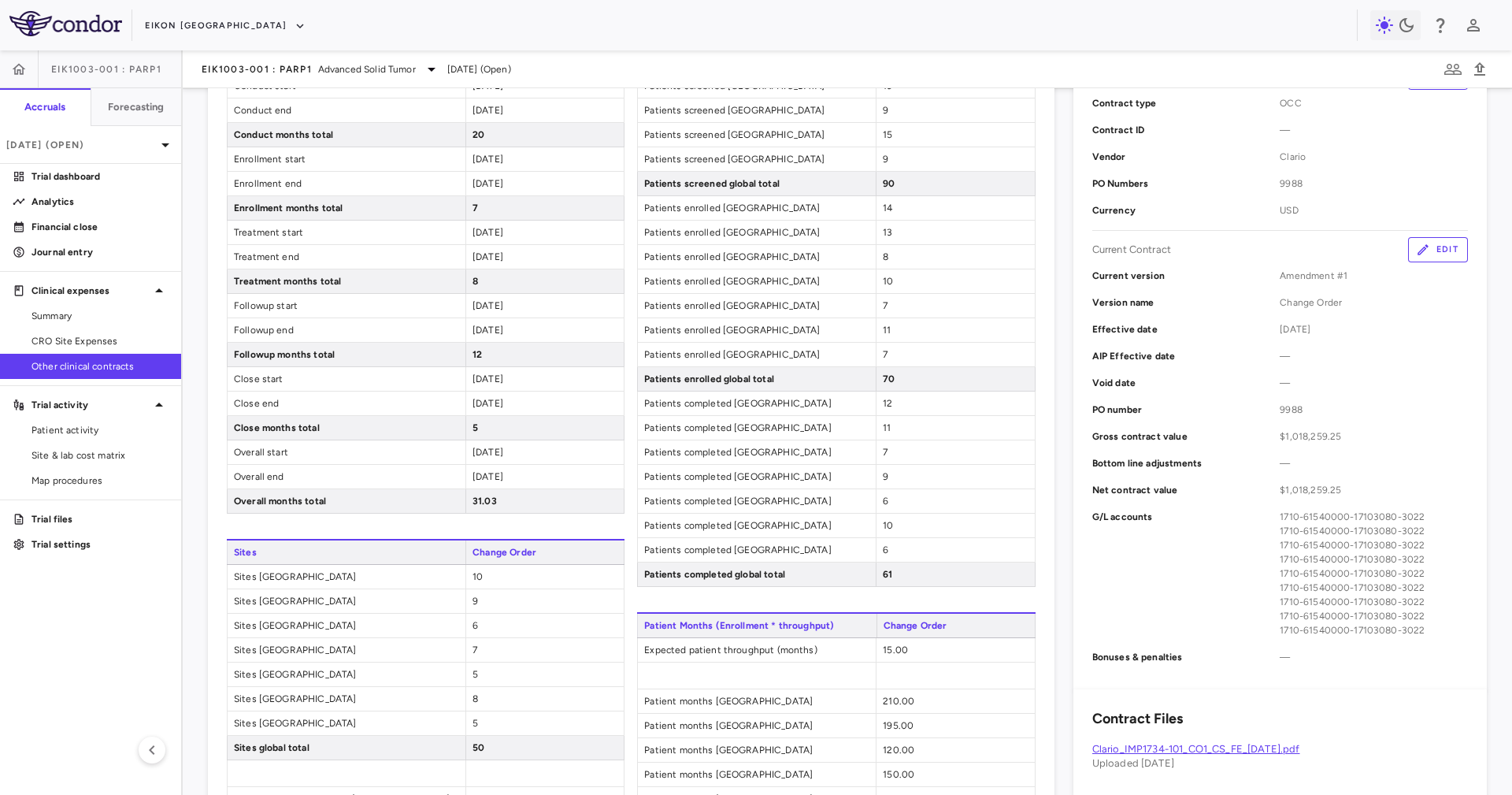
scroll to position [0, 0]
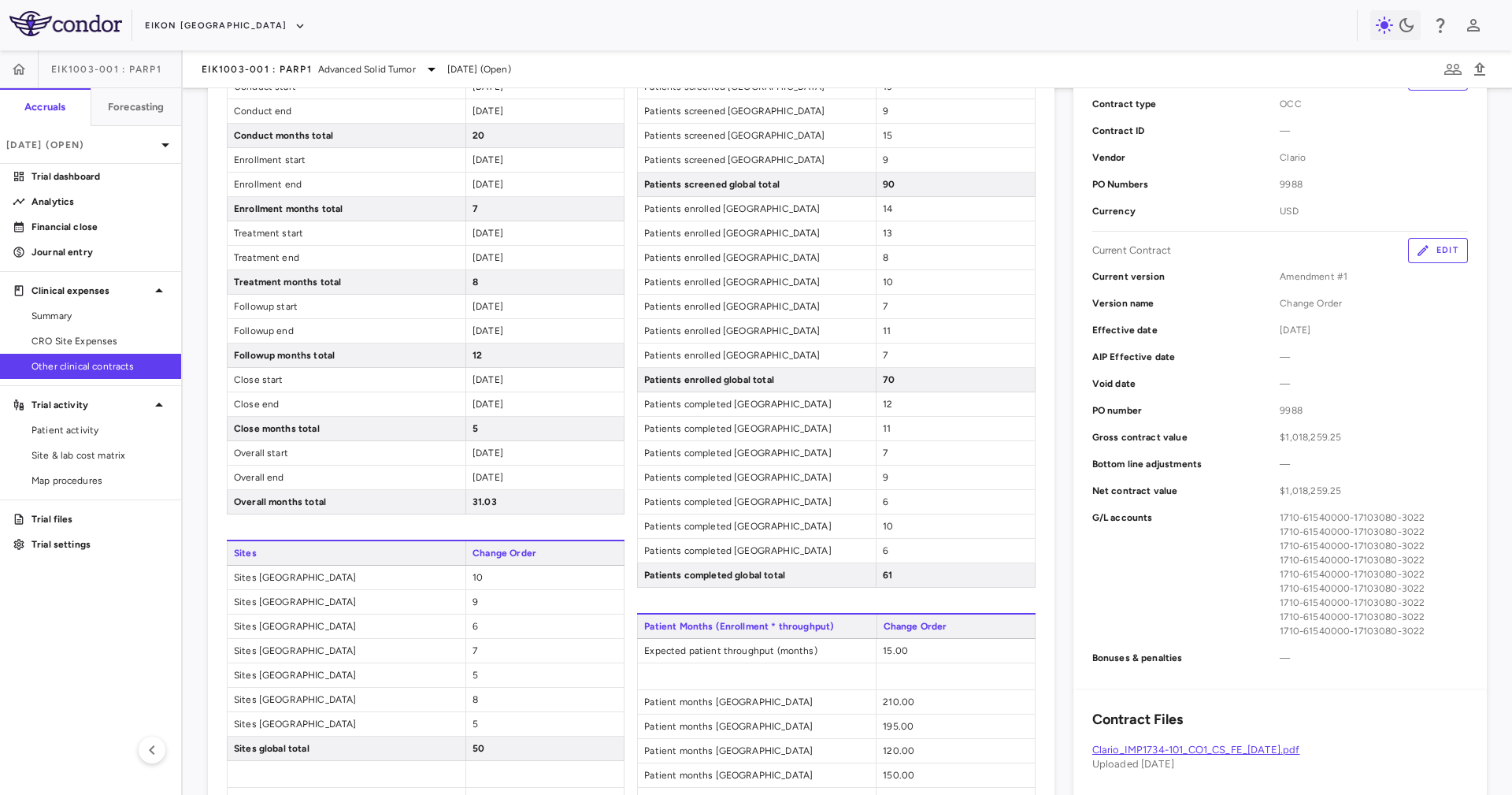
scroll to position [236, 0]
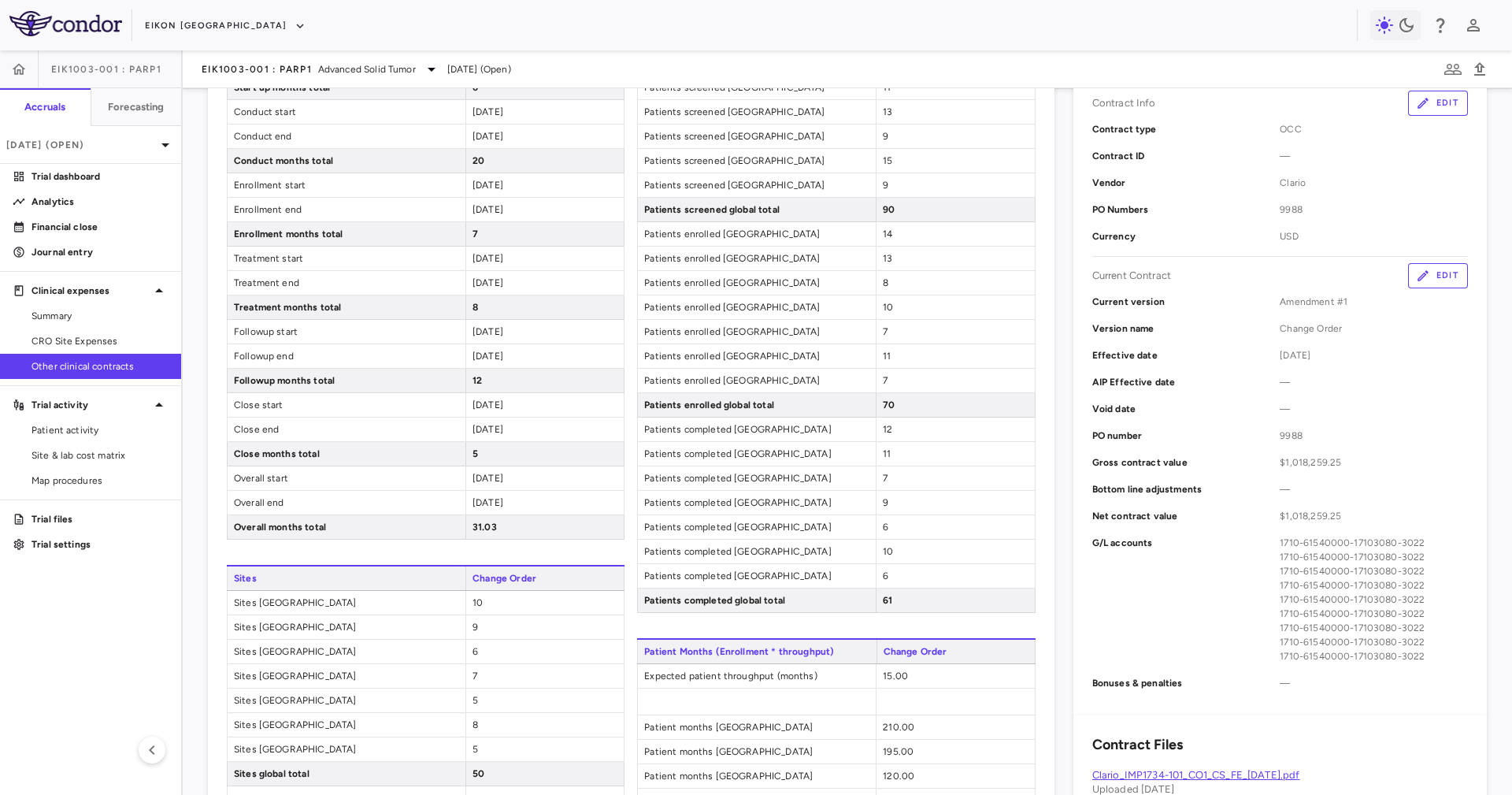
click at [488, 529] on span "31.03" at bounding box center [485, 527] width 25 height 11
click at [482, 459] on div "5" at bounding box center [544, 453] width 158 height 24
click at [478, 386] on span "12" at bounding box center [477, 381] width 10 height 11
click at [472, 386] on span "12" at bounding box center [477, 381] width 10 height 11
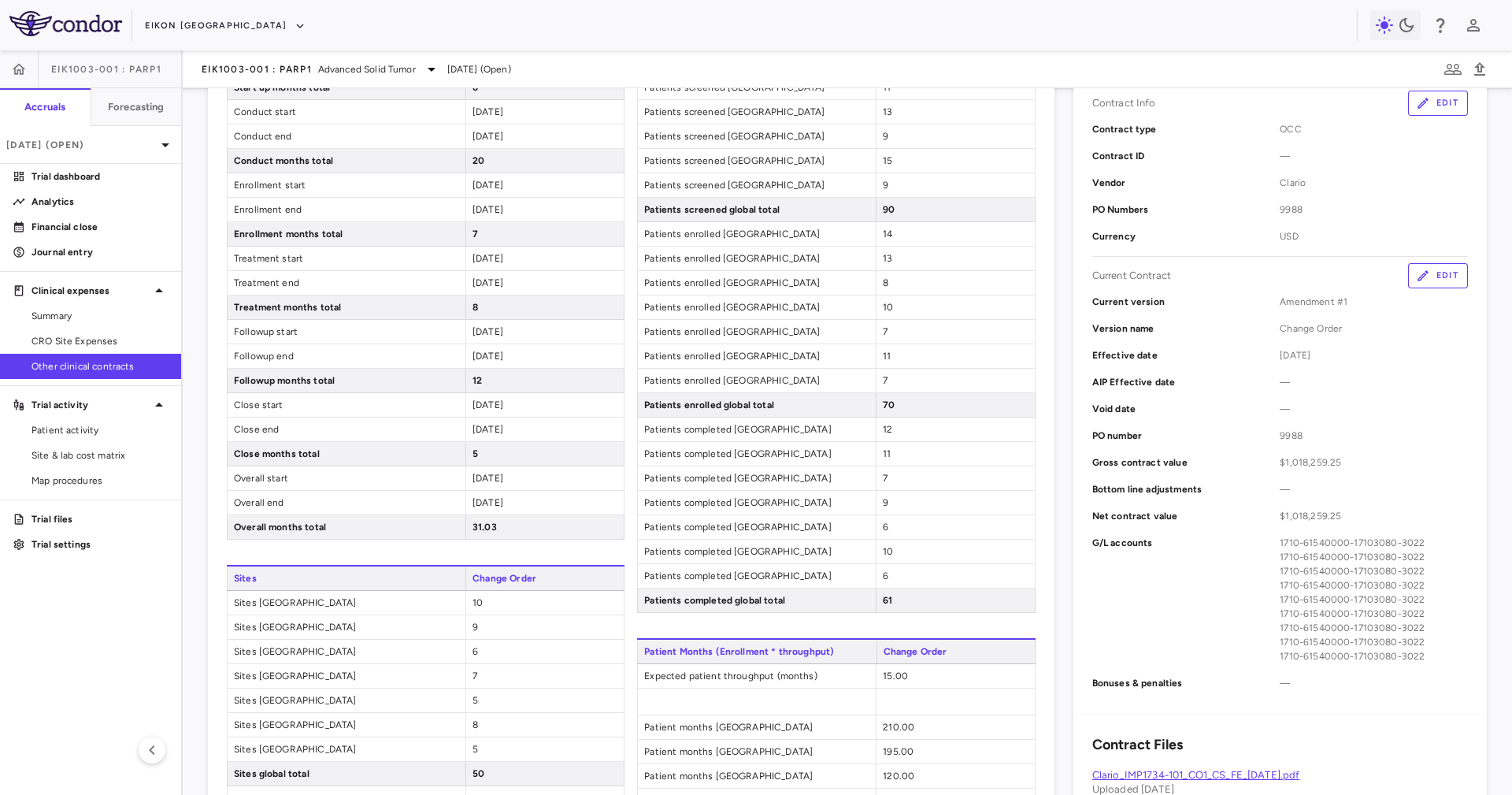
scroll to position [118, 0]
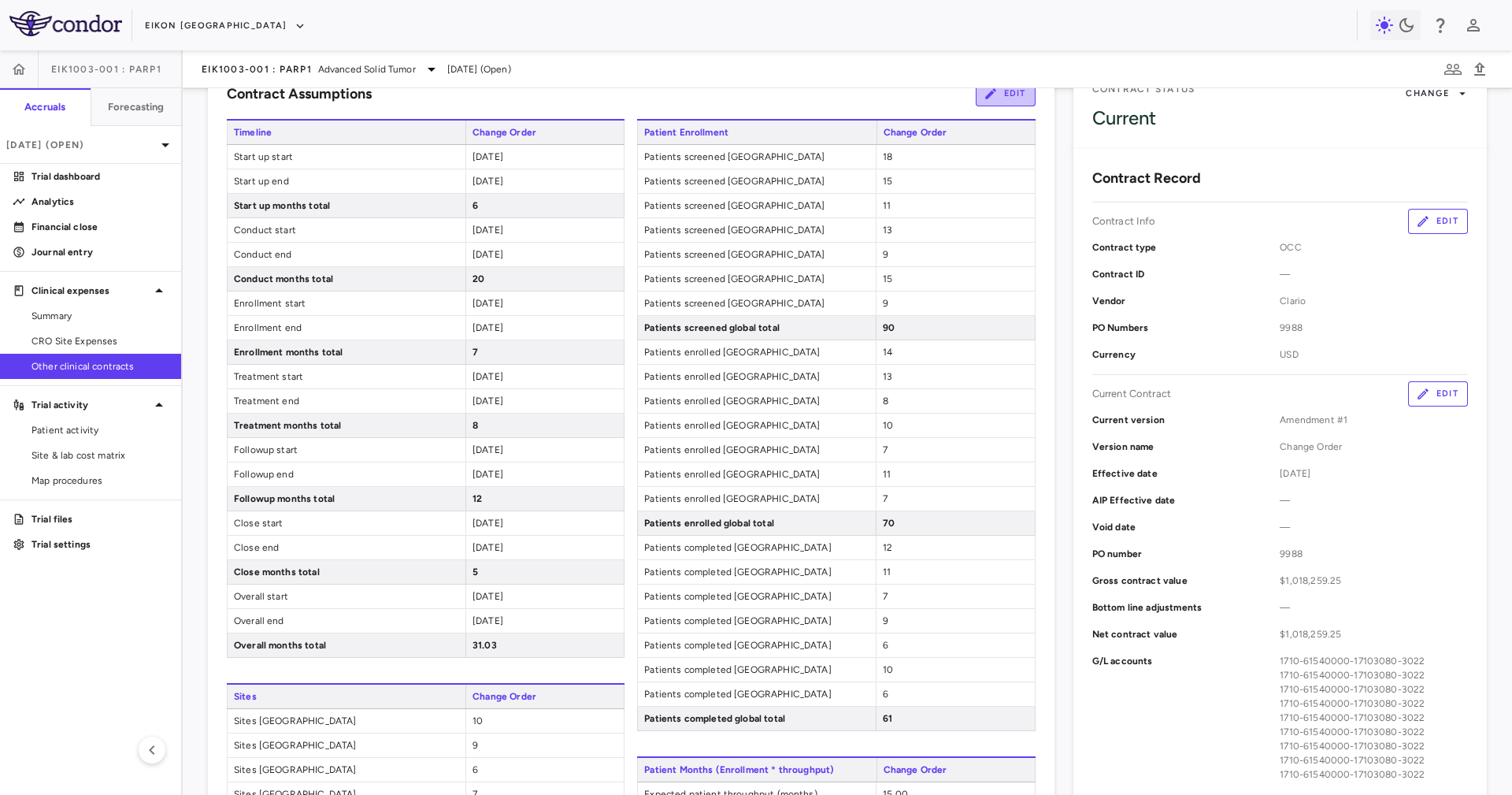
click at [986, 95] on button "Edit" at bounding box center [1005, 94] width 60 height 25
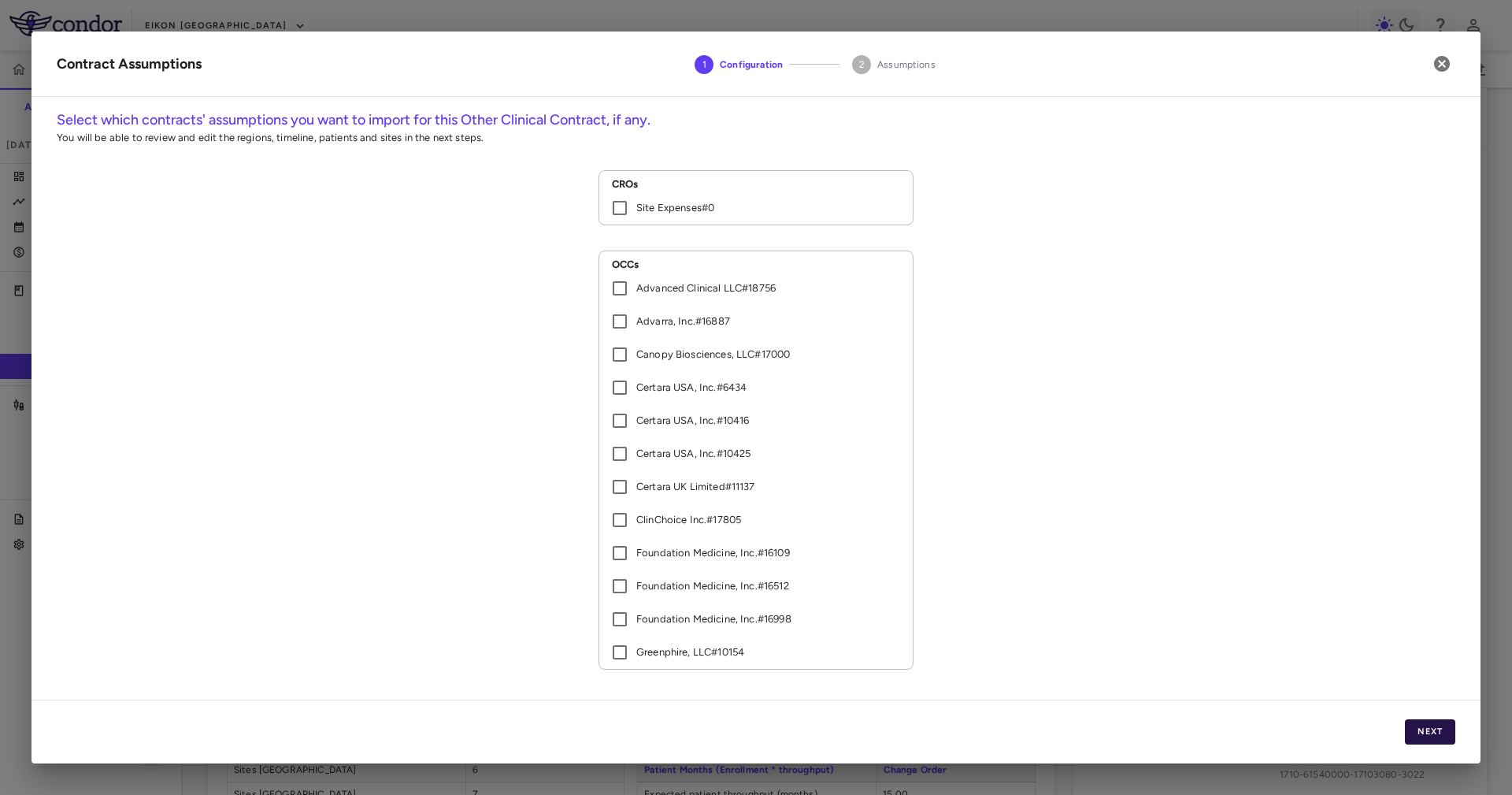
click at [1440, 735] on button "Next" at bounding box center [1430, 732] width 51 height 25
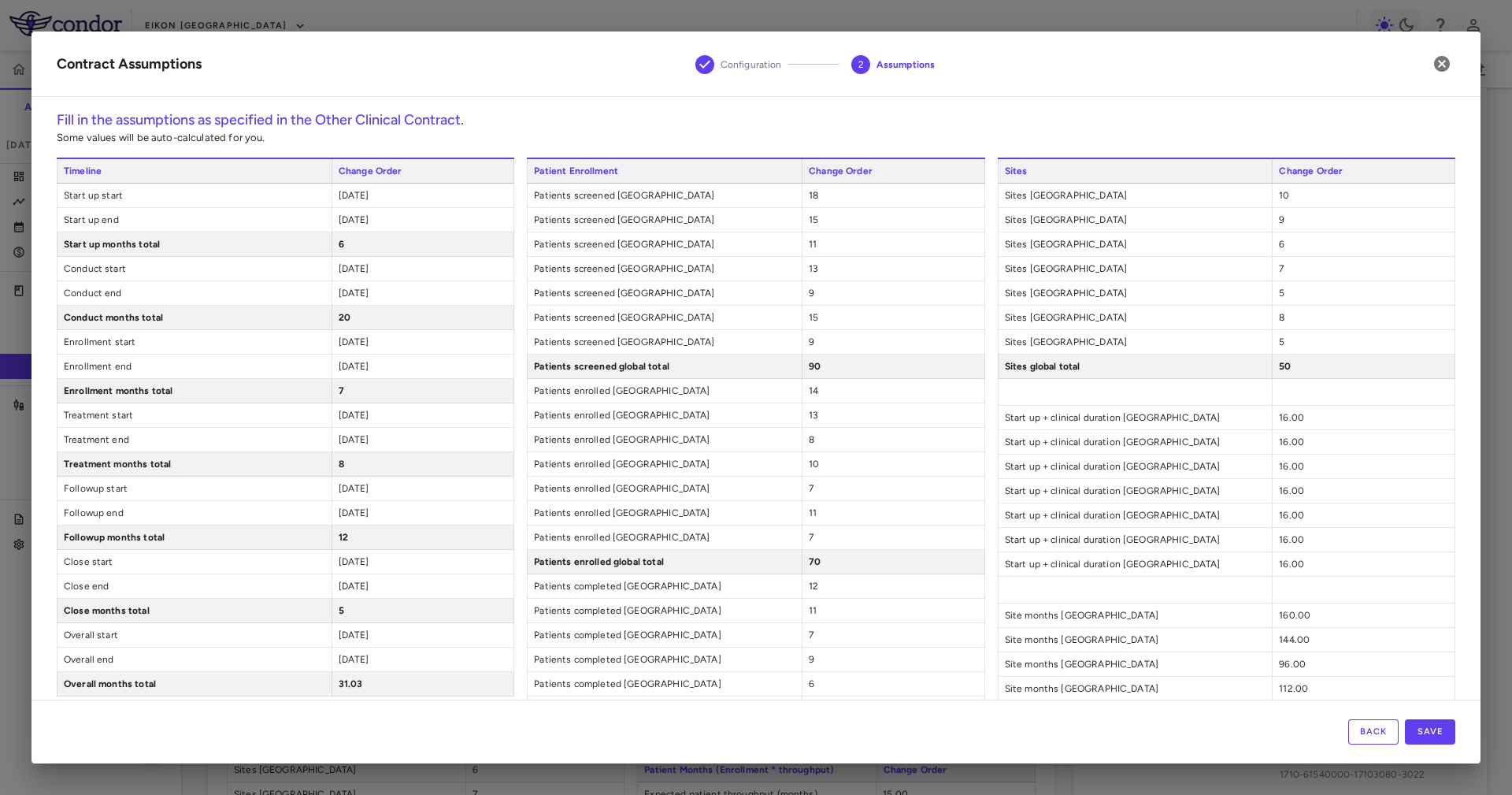
click at [367, 294] on span "2025-12-31" at bounding box center [354, 293] width 31 height 11
click at [348, 345] on span "2024-05-01" at bounding box center [354, 342] width 31 height 11
click at [346, 364] on span "2024-11-30" at bounding box center [354, 366] width 31 height 11
click at [342, 419] on span "2024-05-01" at bounding box center [354, 415] width 31 height 11
click at [347, 439] on span "2024-12-31" at bounding box center [354, 440] width 31 height 11
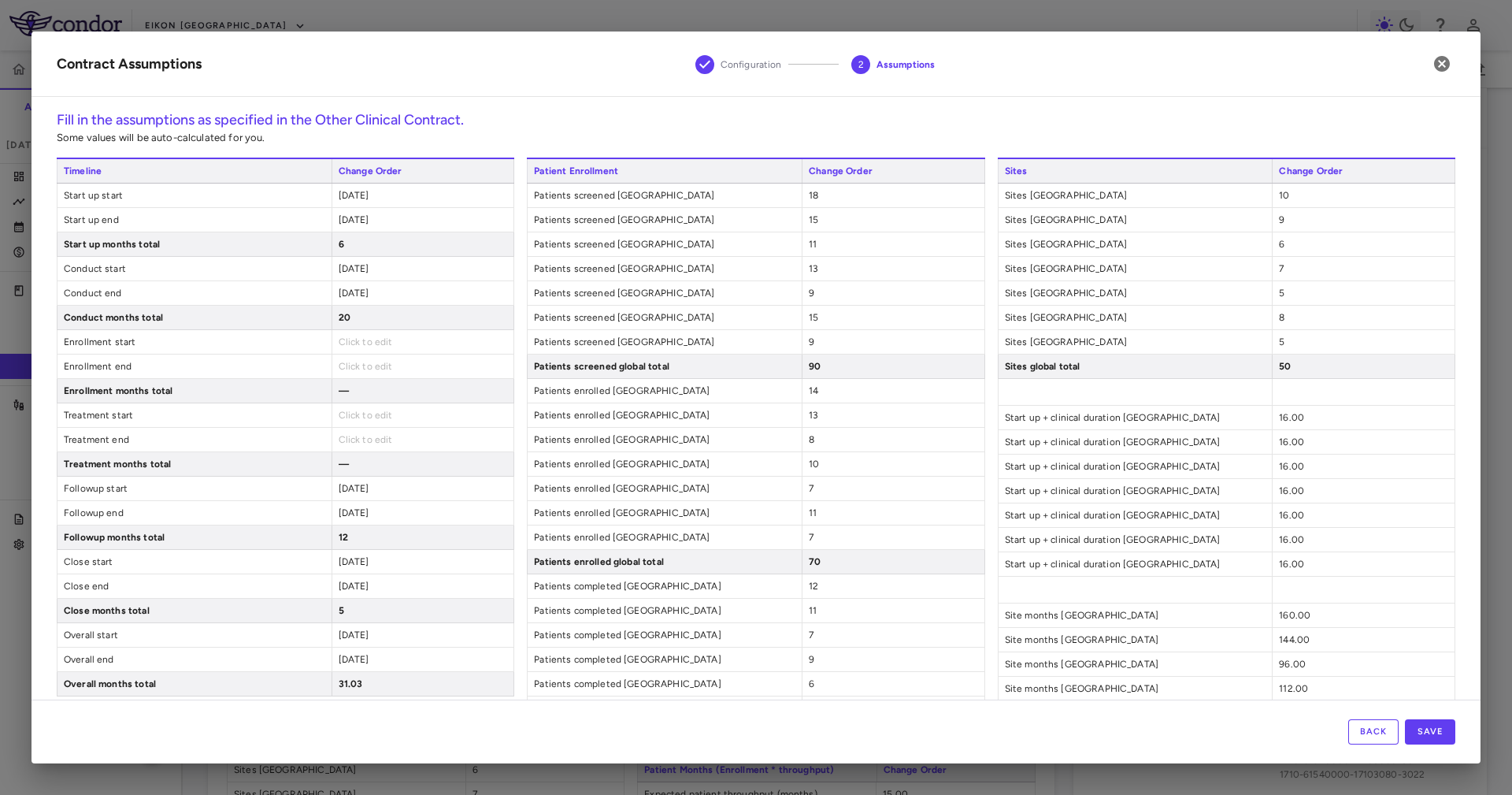
click at [349, 489] on span "2025-01-01" at bounding box center [354, 489] width 31 height 11
click at [345, 518] on span "2025-12-31" at bounding box center [354, 513] width 31 height 11
click at [404, 543] on div "—" at bounding box center [423, 537] width 183 height 24
click at [1458, 733] on div "Back Save" at bounding box center [756, 731] width 1449 height 64
click at [1429, 728] on button "Save" at bounding box center [1430, 732] width 51 height 25
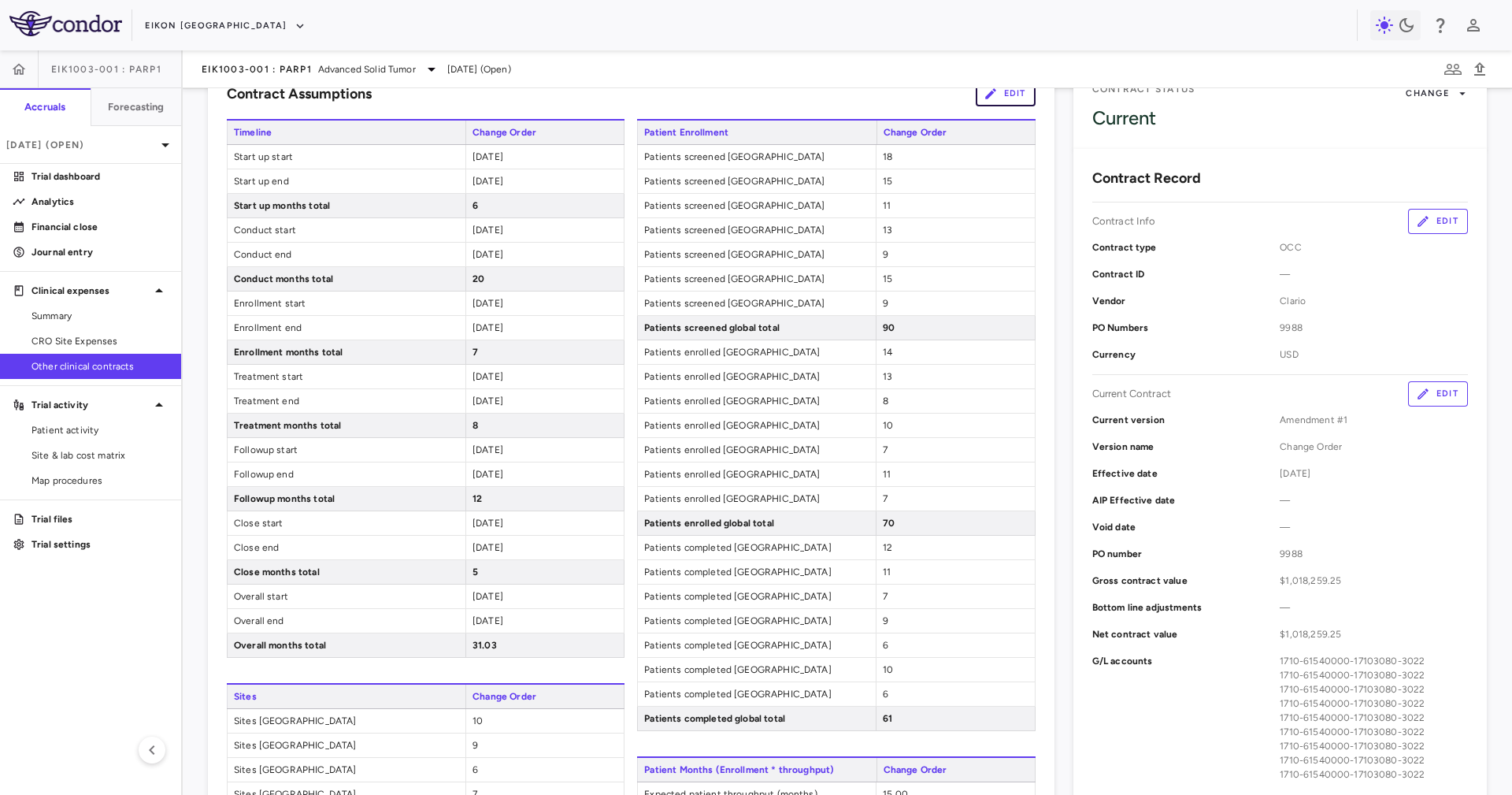
scroll to position [111, 0]
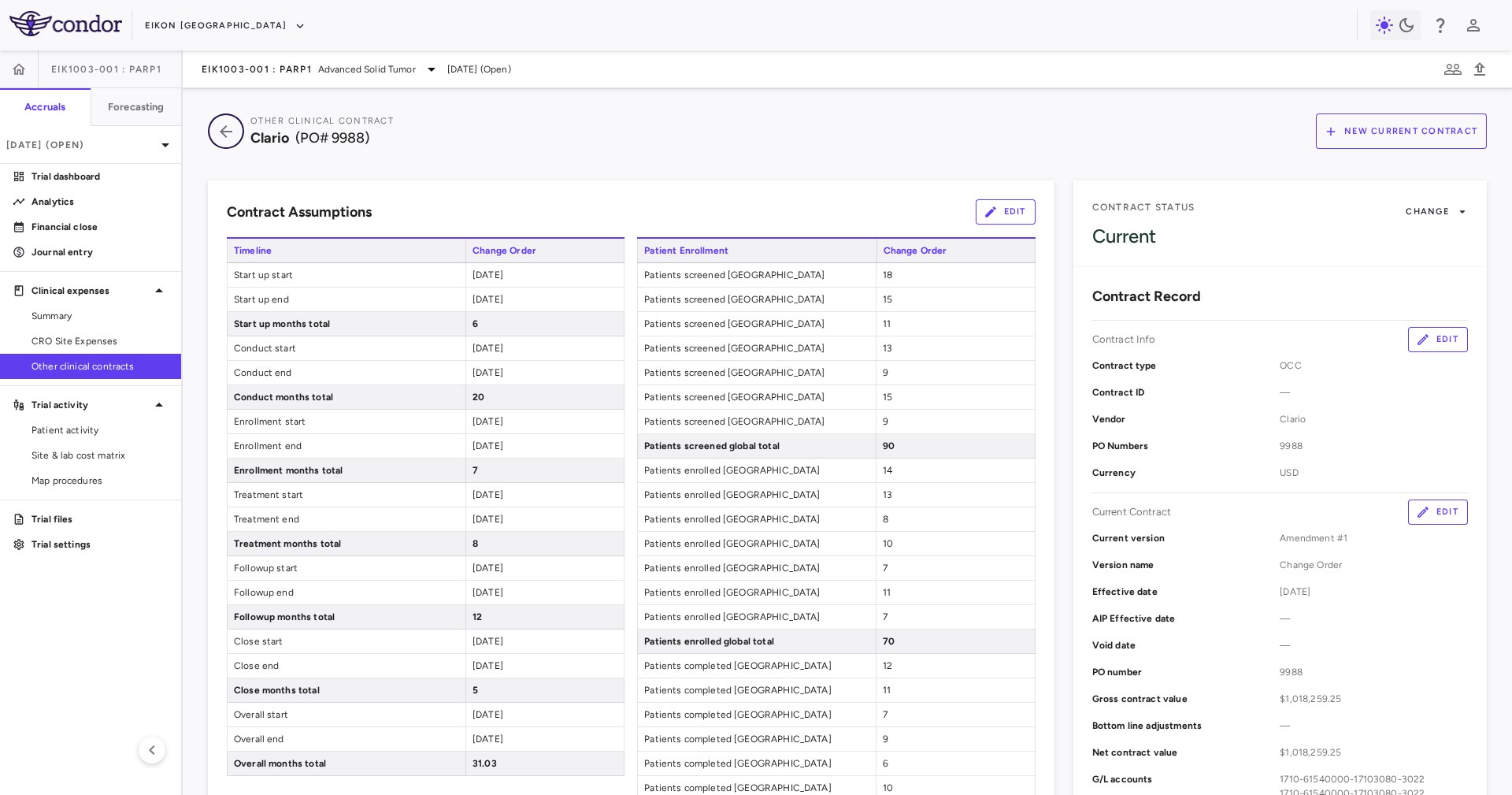
click at [231, 137] on icon "button" at bounding box center [226, 132] width 29 height 19
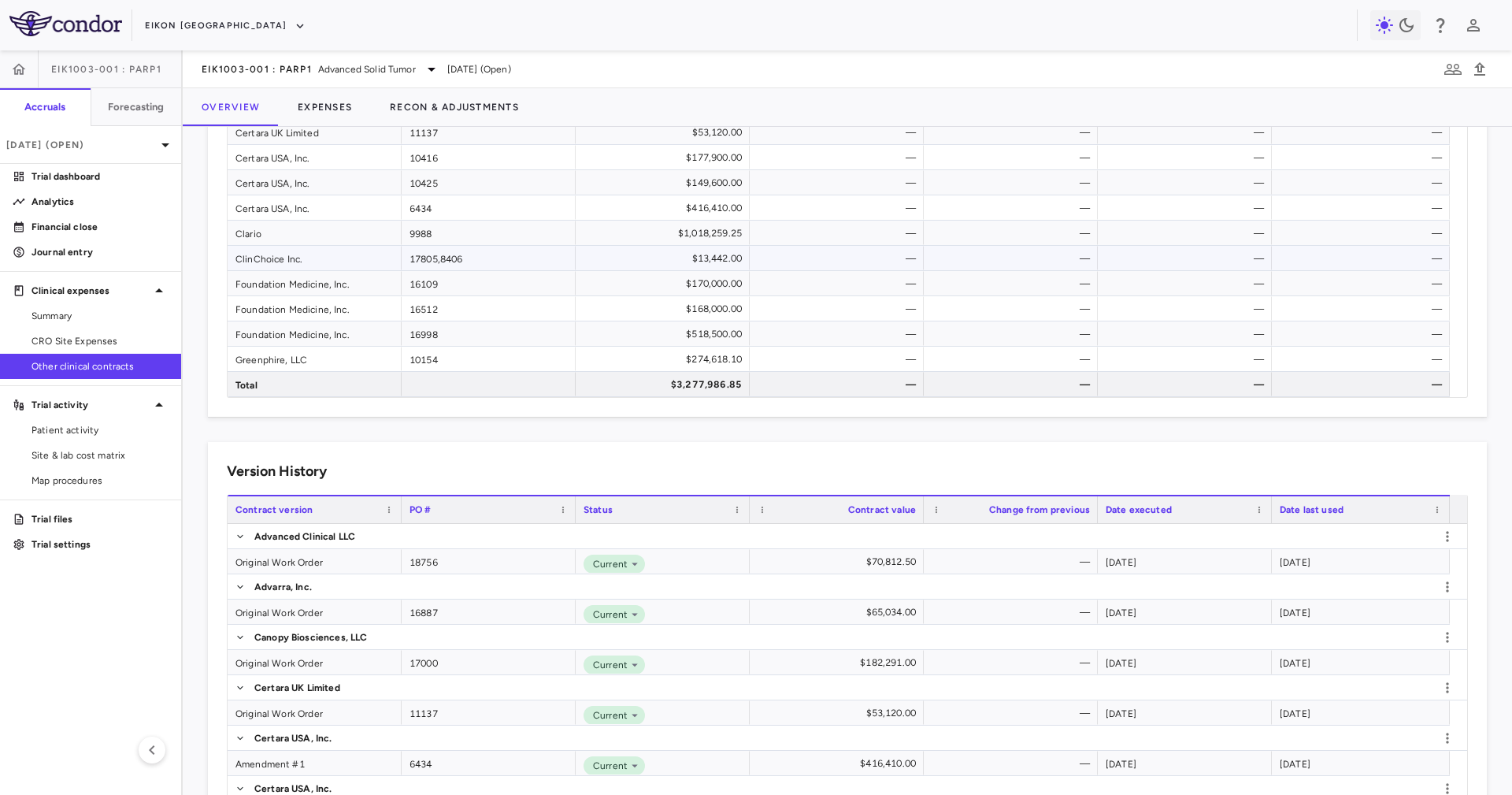
scroll to position [236, 0]
